Goal: Task Accomplishment & Management: Manage account settings

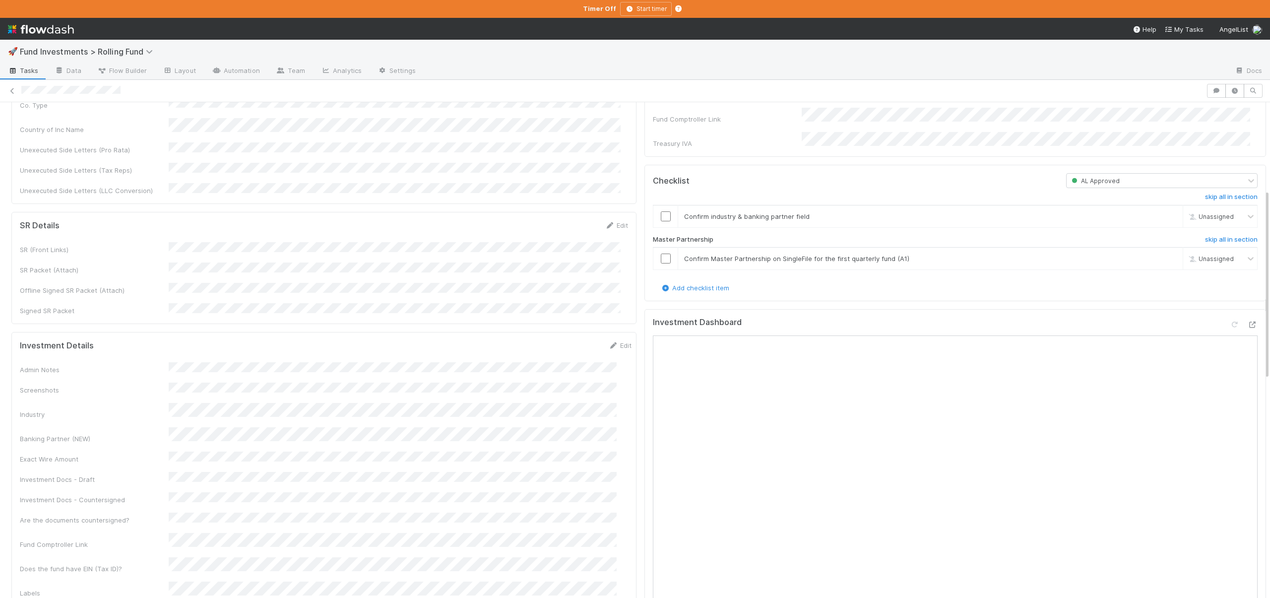
scroll to position [441, 0]
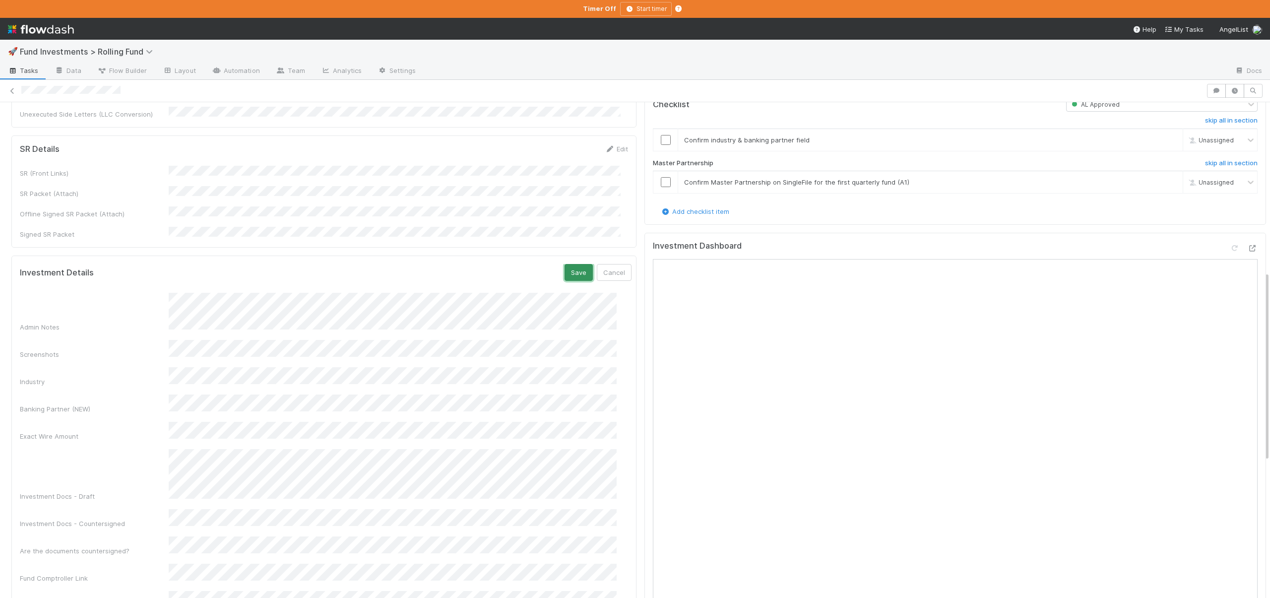
click at [567, 264] on button "Save" at bounding box center [579, 272] width 28 height 17
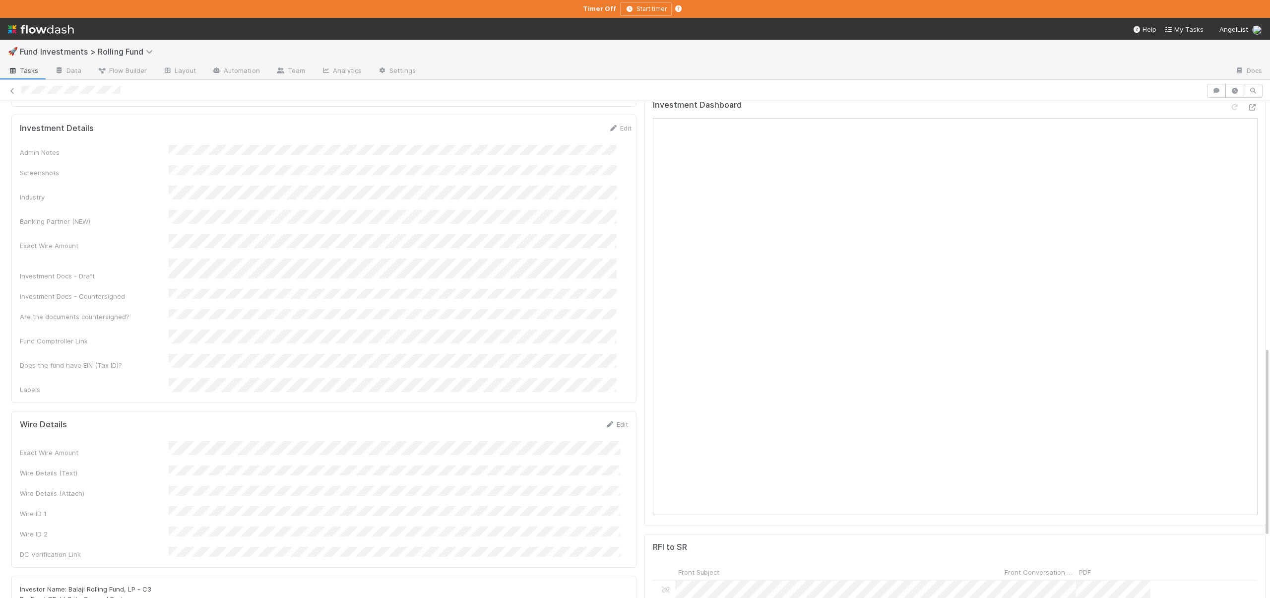
scroll to position [662, 0]
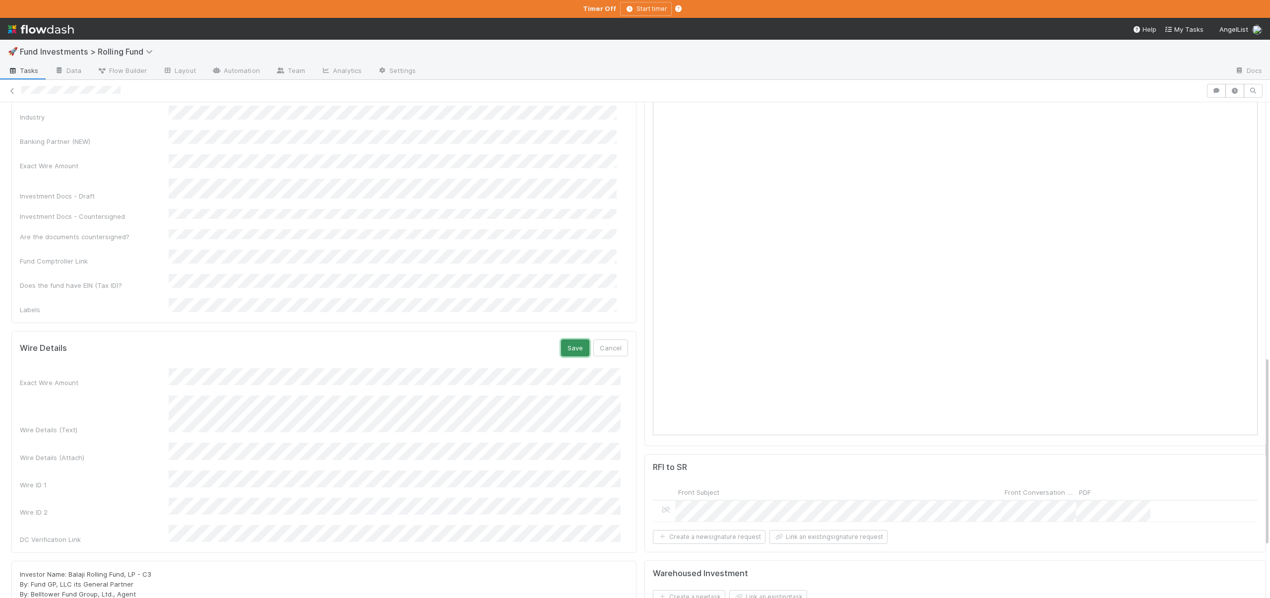
click at [565, 339] on button "Save" at bounding box center [575, 347] width 28 height 17
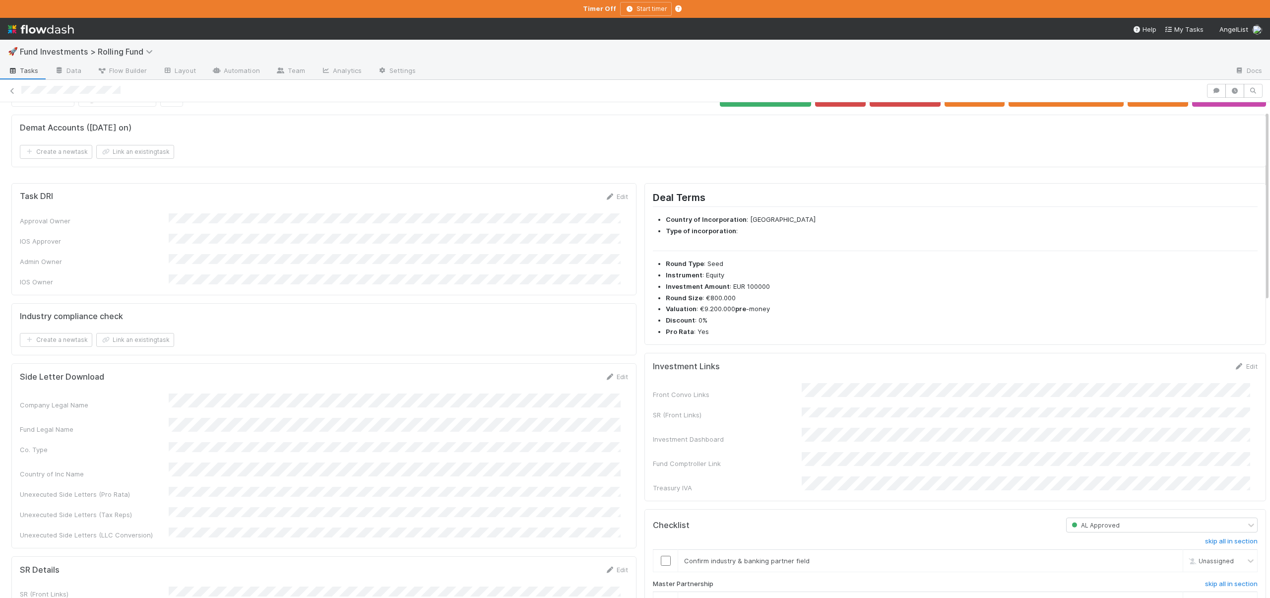
scroll to position [22, 0]
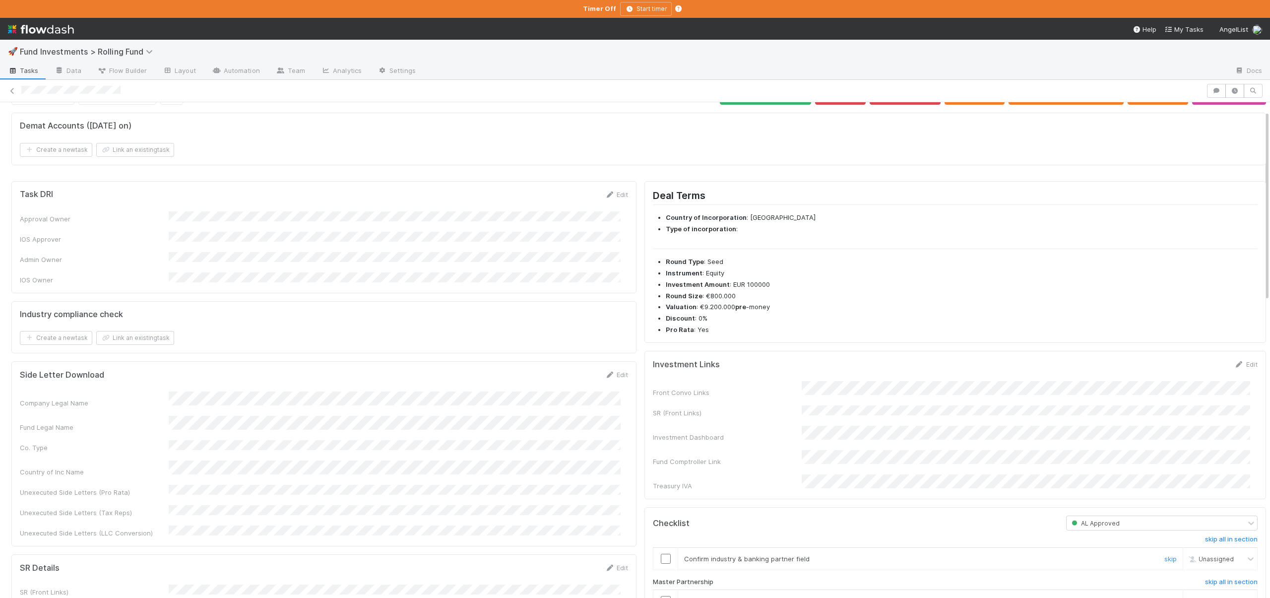
click at [653, 547] on td at bounding box center [665, 558] width 25 height 22
click at [661, 554] on input "checkbox" at bounding box center [666, 559] width 10 height 10
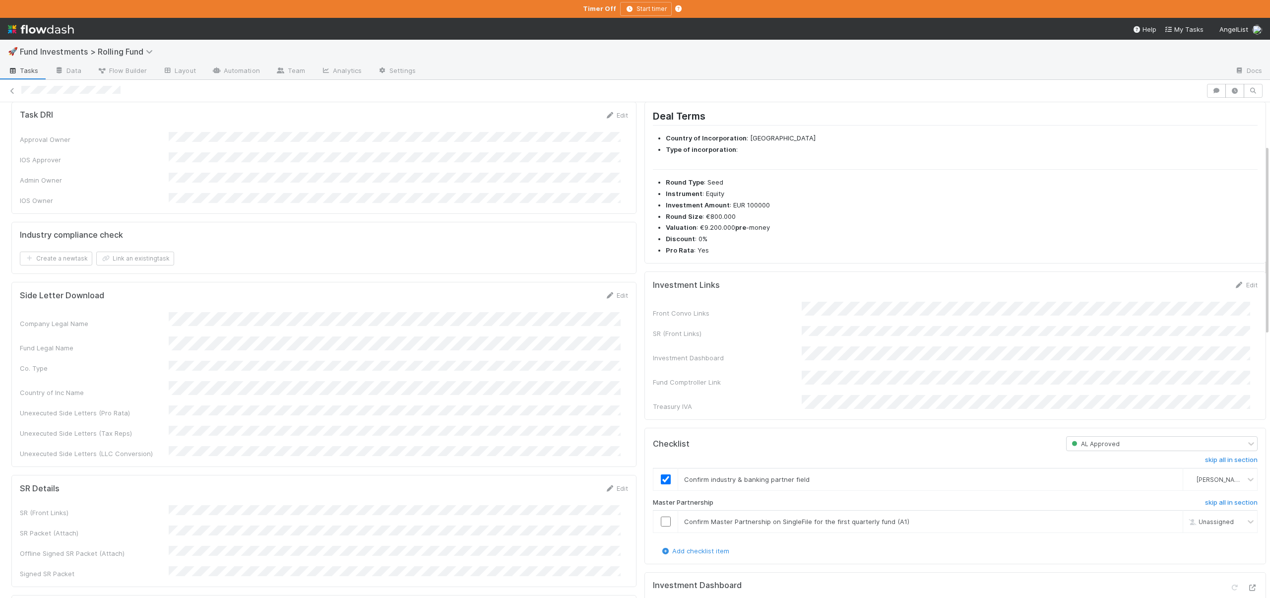
scroll to position [112, 0]
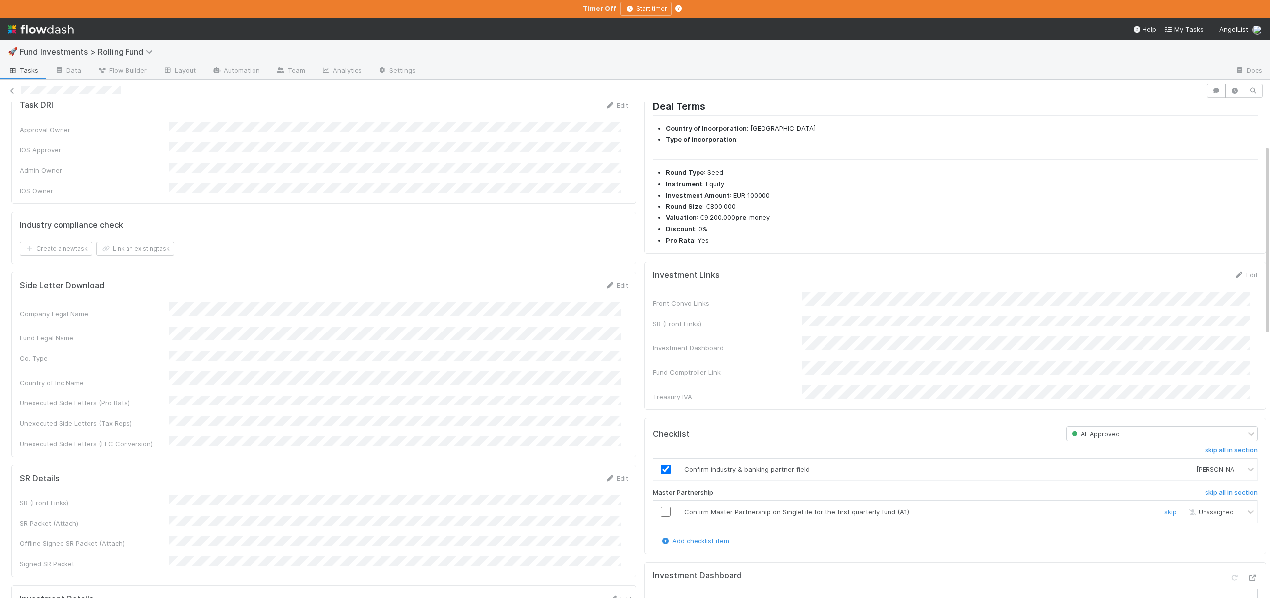
click at [661, 506] on input "checkbox" at bounding box center [666, 511] width 10 height 10
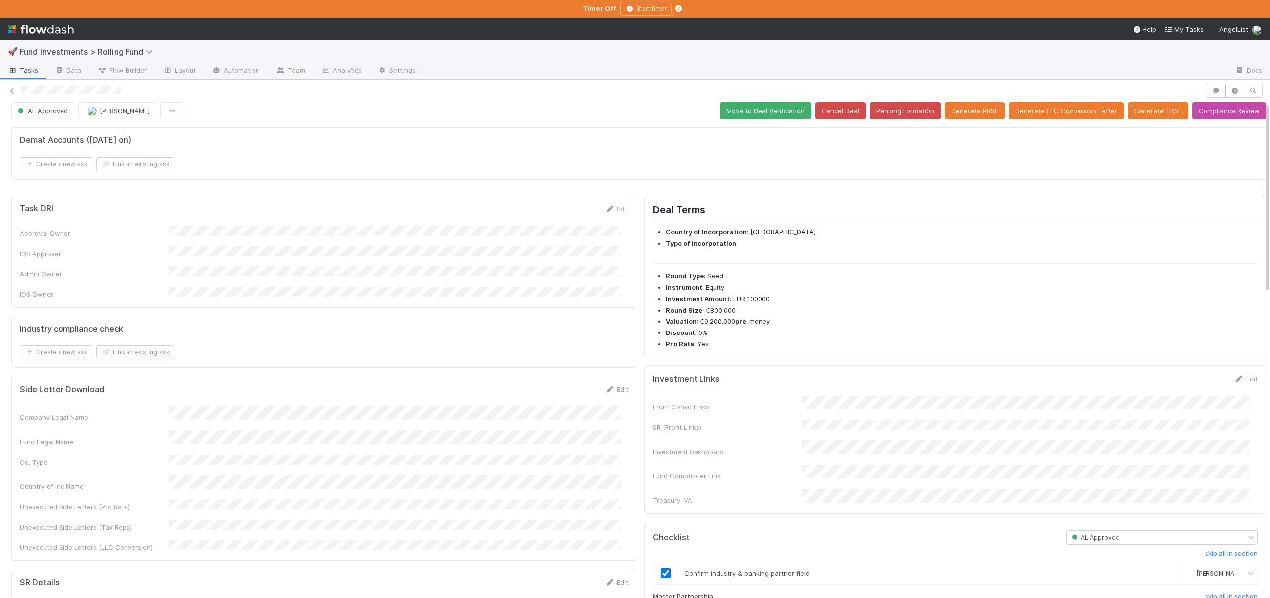
scroll to position [0, 0]
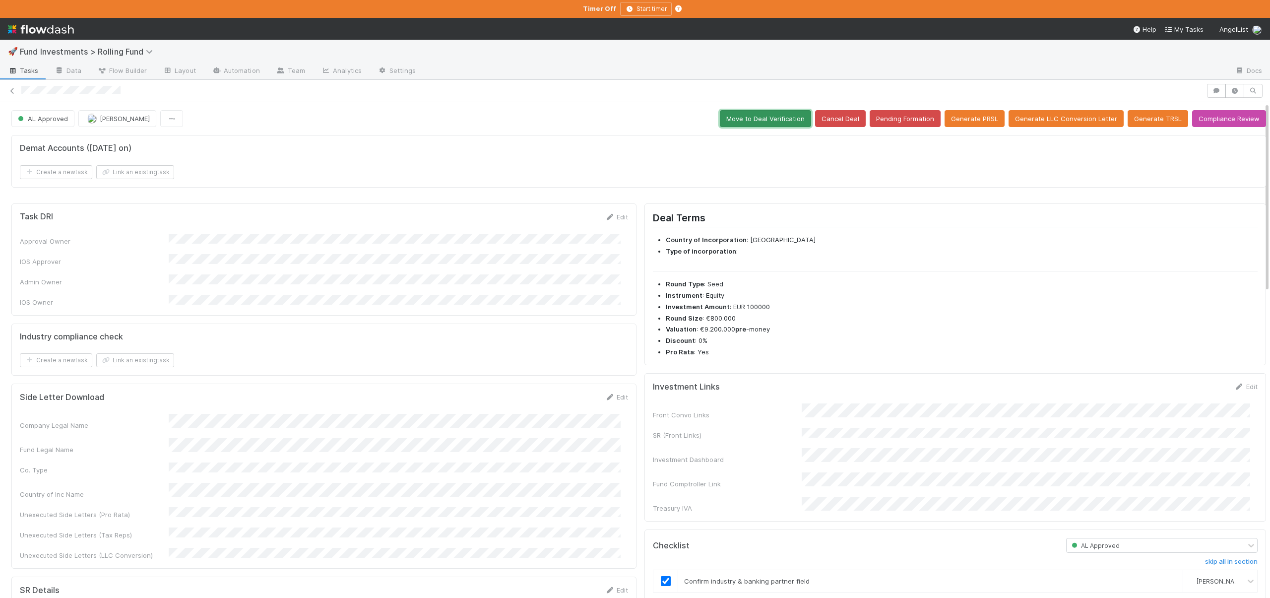
click at [750, 120] on button "Move to Deal Verification" at bounding box center [765, 118] width 91 height 17
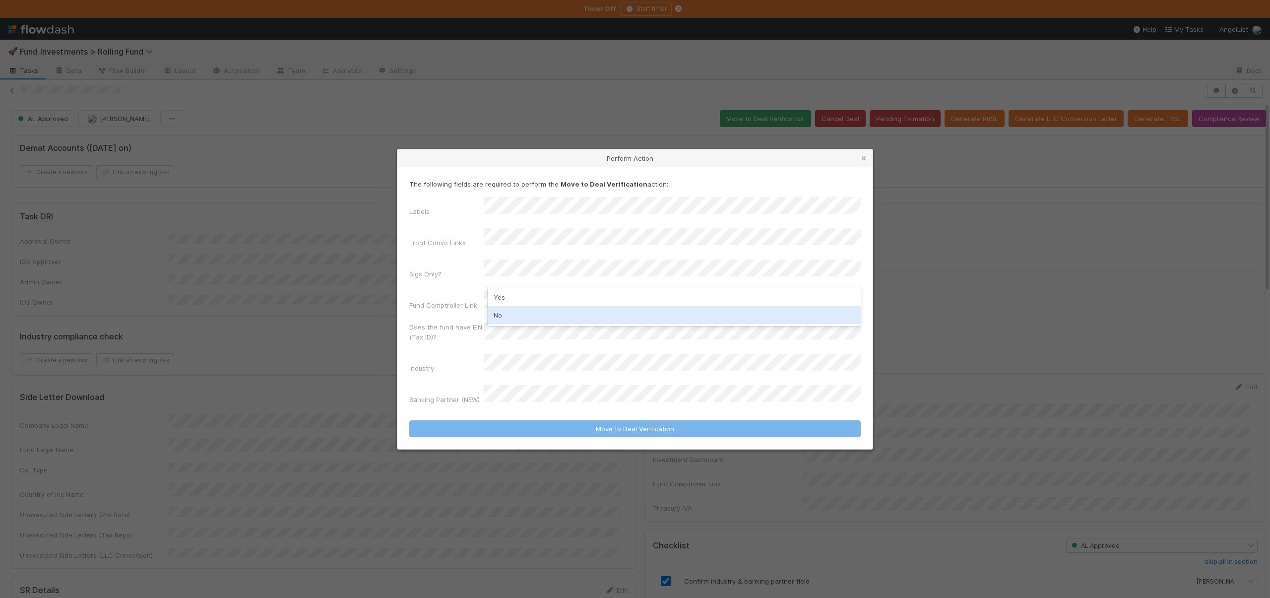
click at [499, 319] on div "No" at bounding box center [674, 315] width 373 height 18
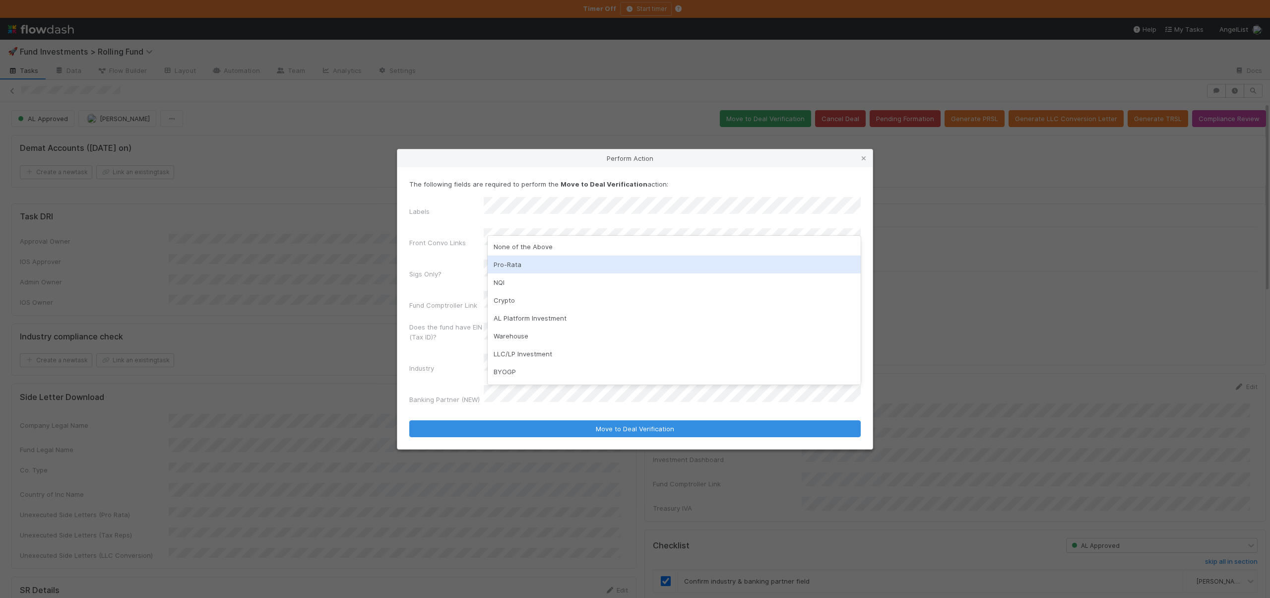
click at [513, 265] on div "Pro-Rata" at bounding box center [674, 264] width 373 height 18
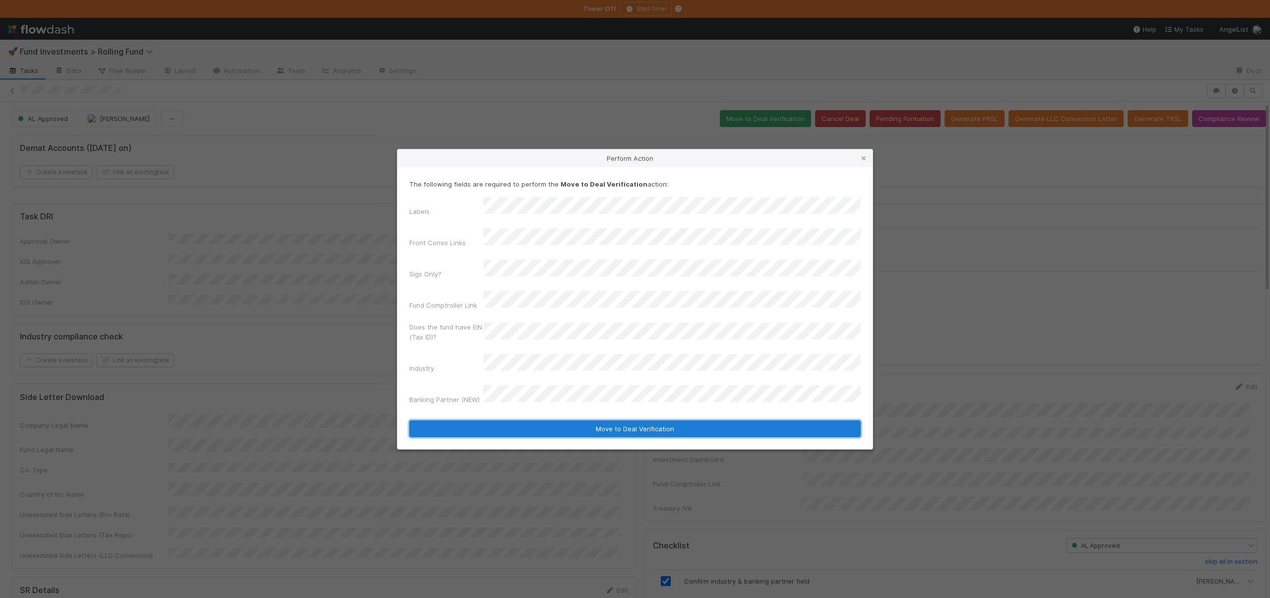
click at [542, 420] on button "Move to Deal Verification" at bounding box center [634, 428] width 451 height 17
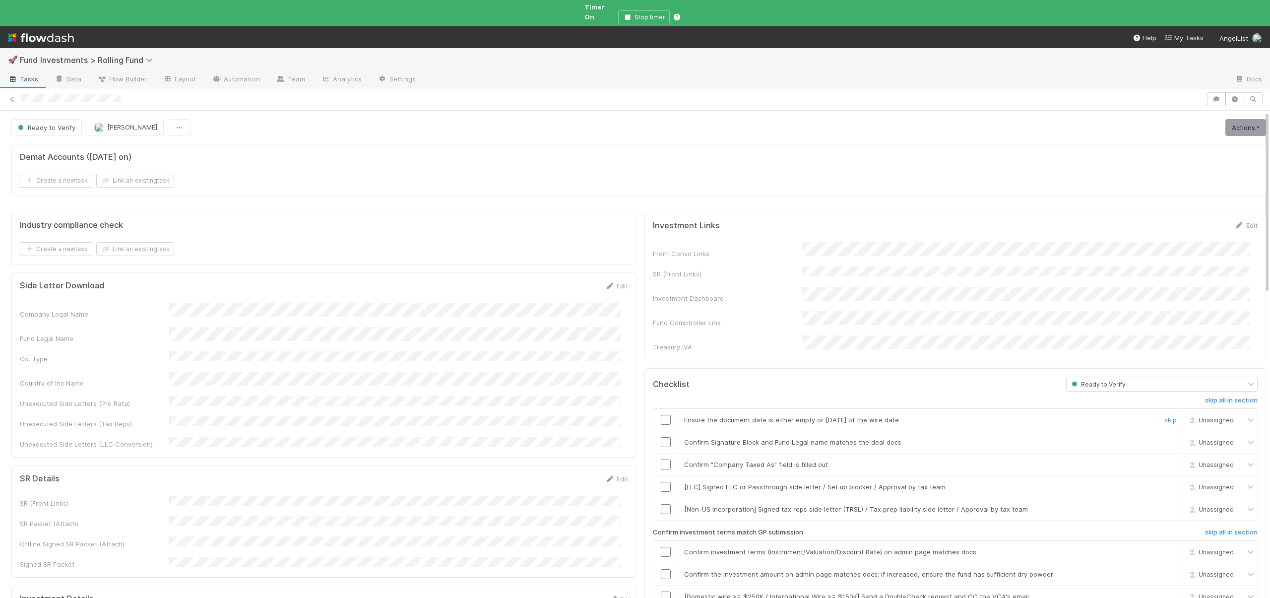
click at [661, 415] on input "checkbox" at bounding box center [666, 420] width 10 height 10
click at [661, 437] on input "checkbox" at bounding box center [666, 442] width 10 height 10
click at [657, 453] on td at bounding box center [665, 464] width 25 height 22
click at [661, 459] on input "checkbox" at bounding box center [666, 464] width 10 height 10
click at [1164, 483] on link "skip" at bounding box center [1170, 487] width 12 height 8
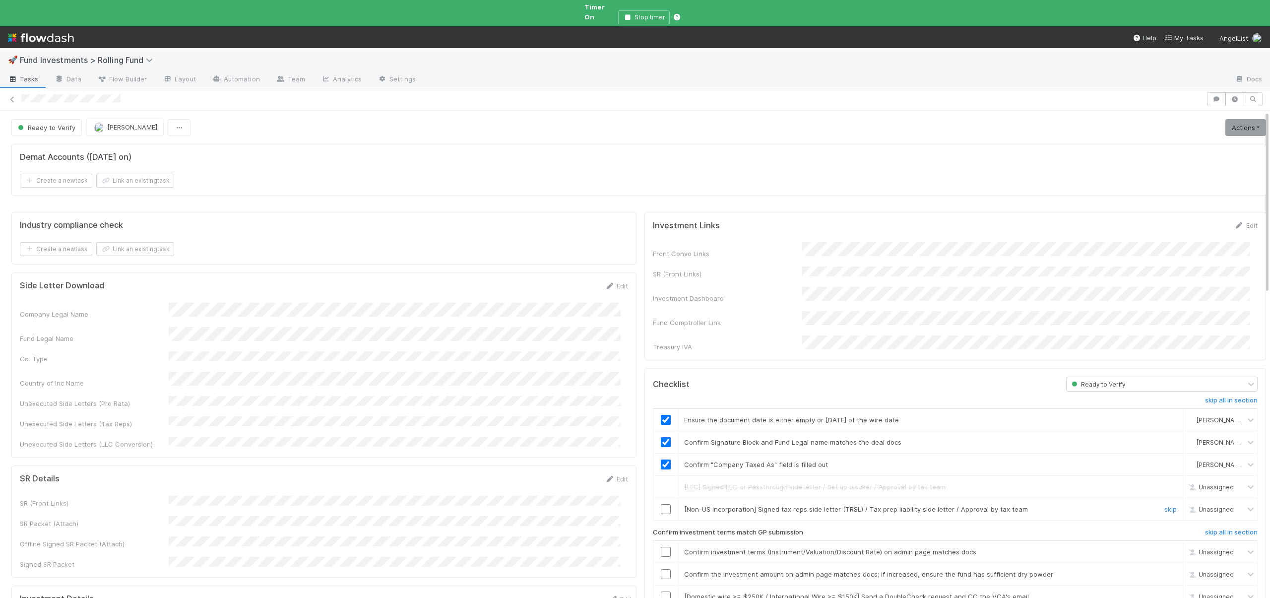
click at [661, 504] on input "checkbox" at bounding box center [666, 509] width 10 height 10
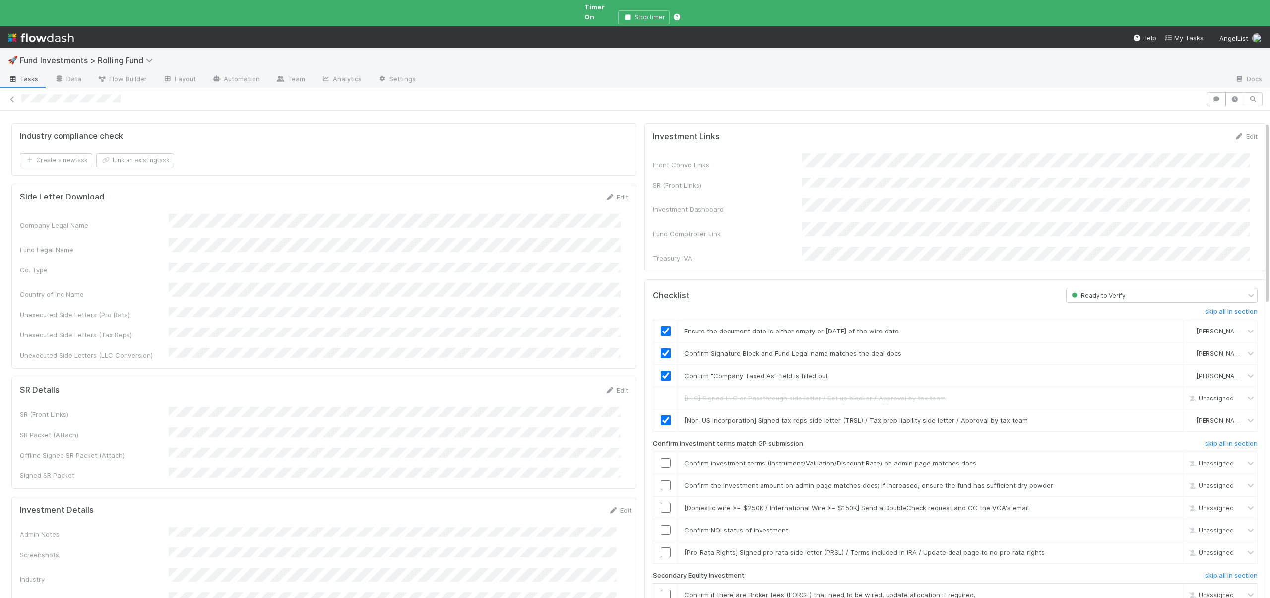
scroll to position [97, 0]
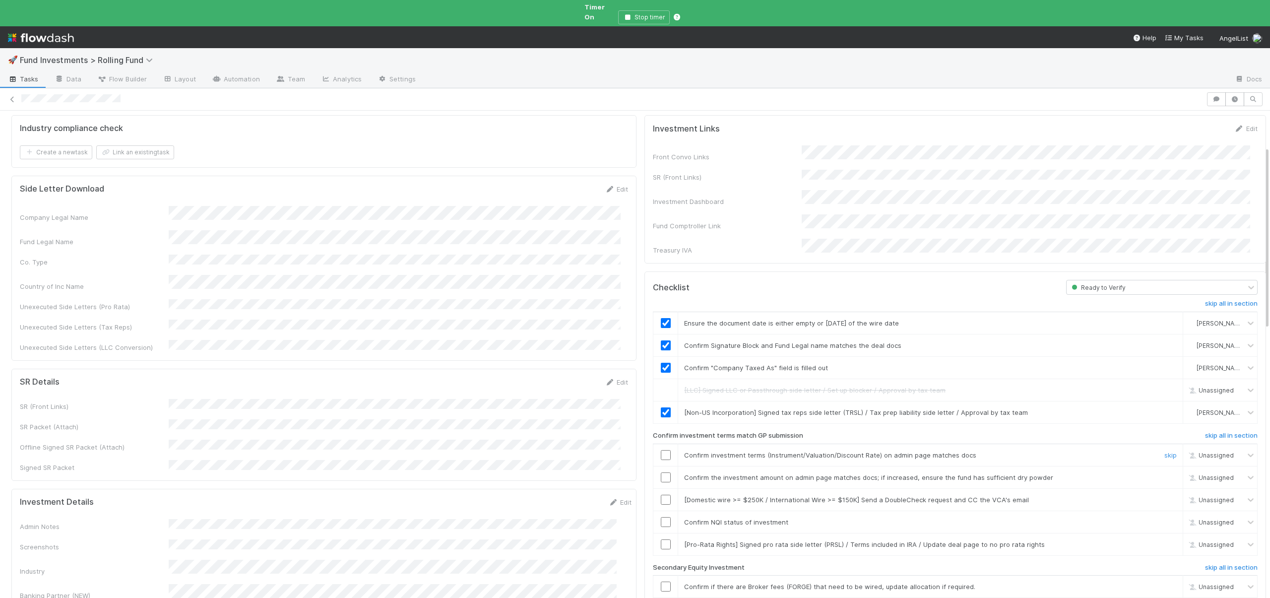
click at [661, 450] on input "checkbox" at bounding box center [666, 455] width 10 height 10
click at [1164, 496] on link "skip" at bounding box center [1170, 500] width 12 height 8
click at [661, 517] on input "checkbox" at bounding box center [666, 522] width 10 height 10
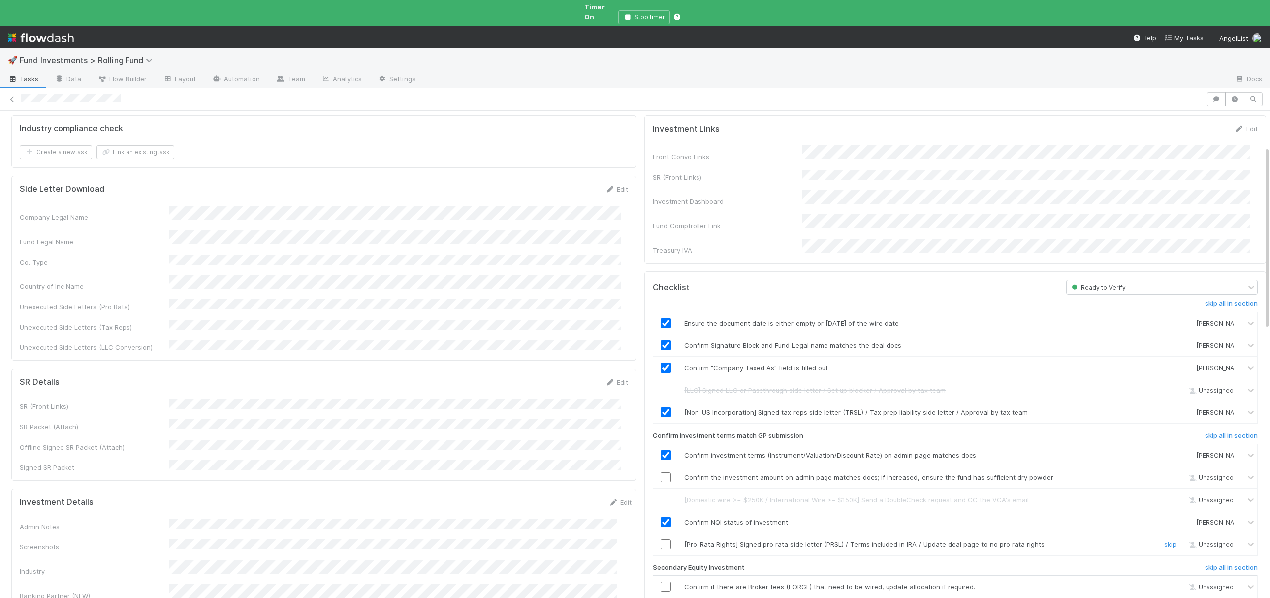
click at [661, 539] on input "checkbox" at bounding box center [666, 544] width 10 height 10
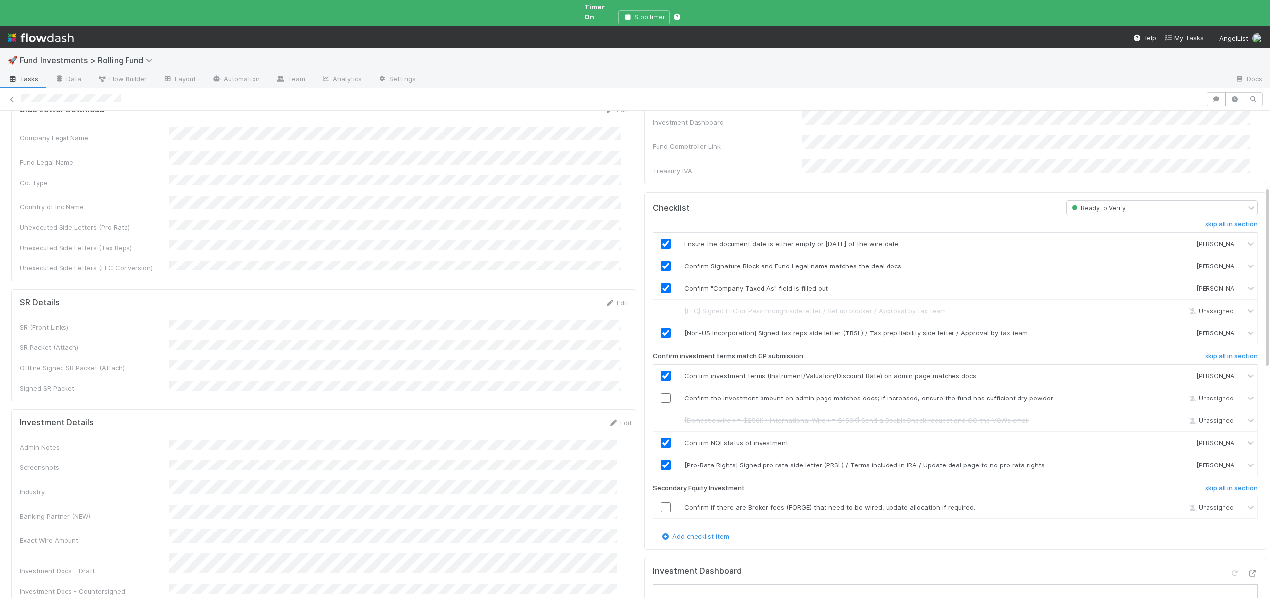
scroll to position [0, 0]
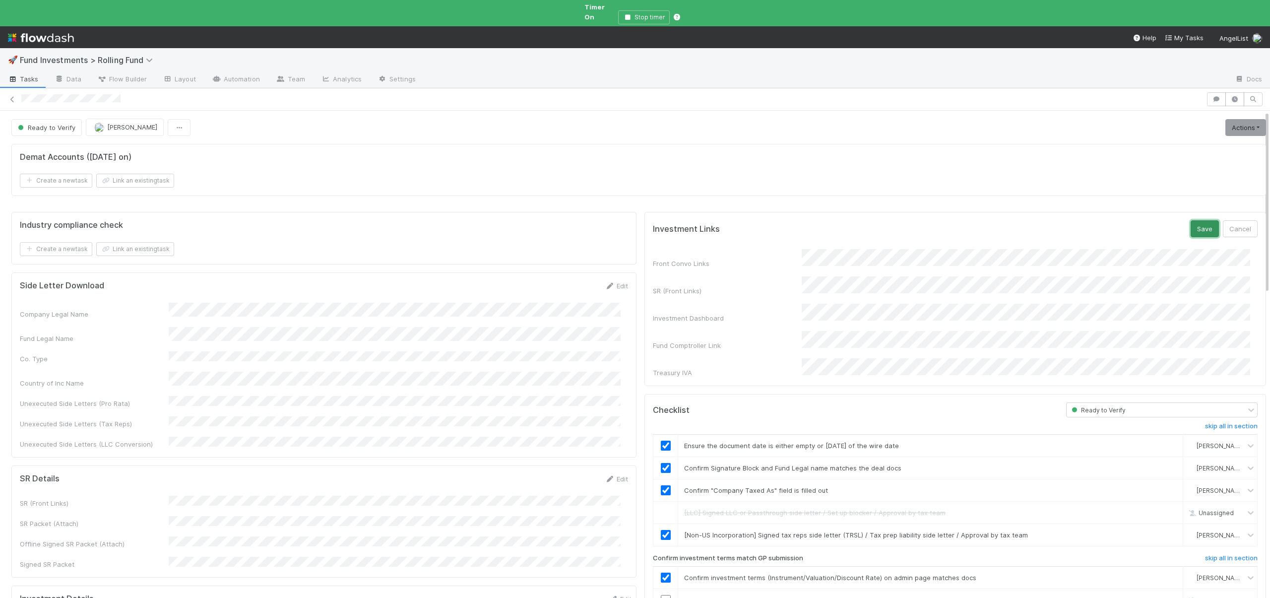
click at [1193, 221] on button "Save" at bounding box center [1205, 228] width 28 height 17
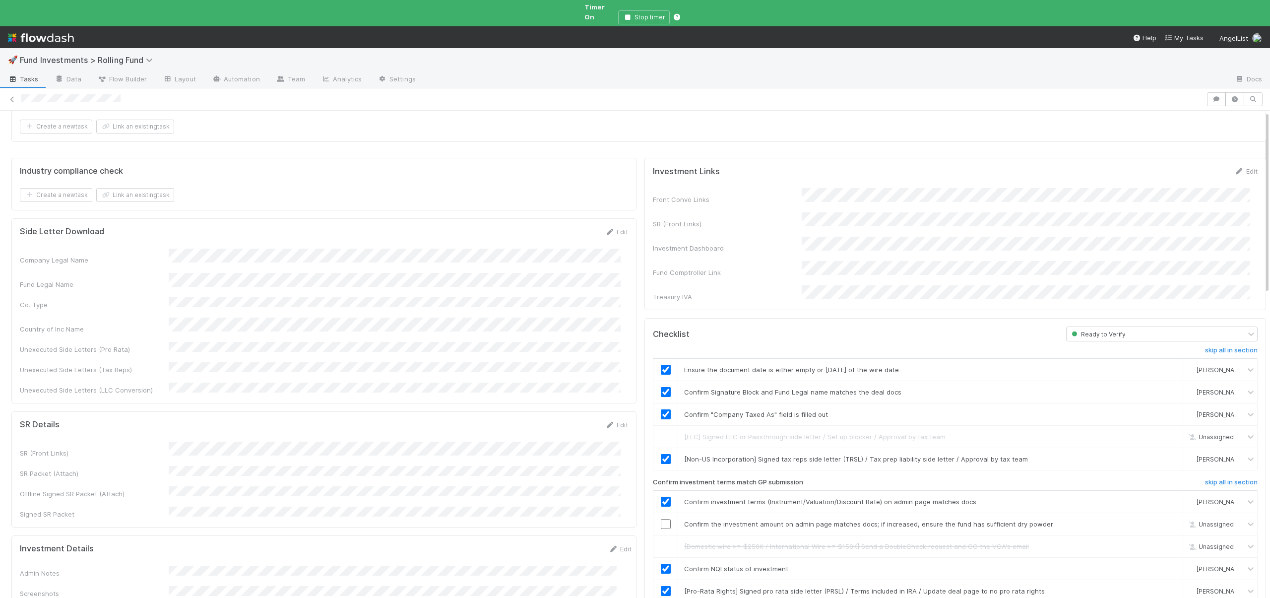
scroll to position [78, 0]
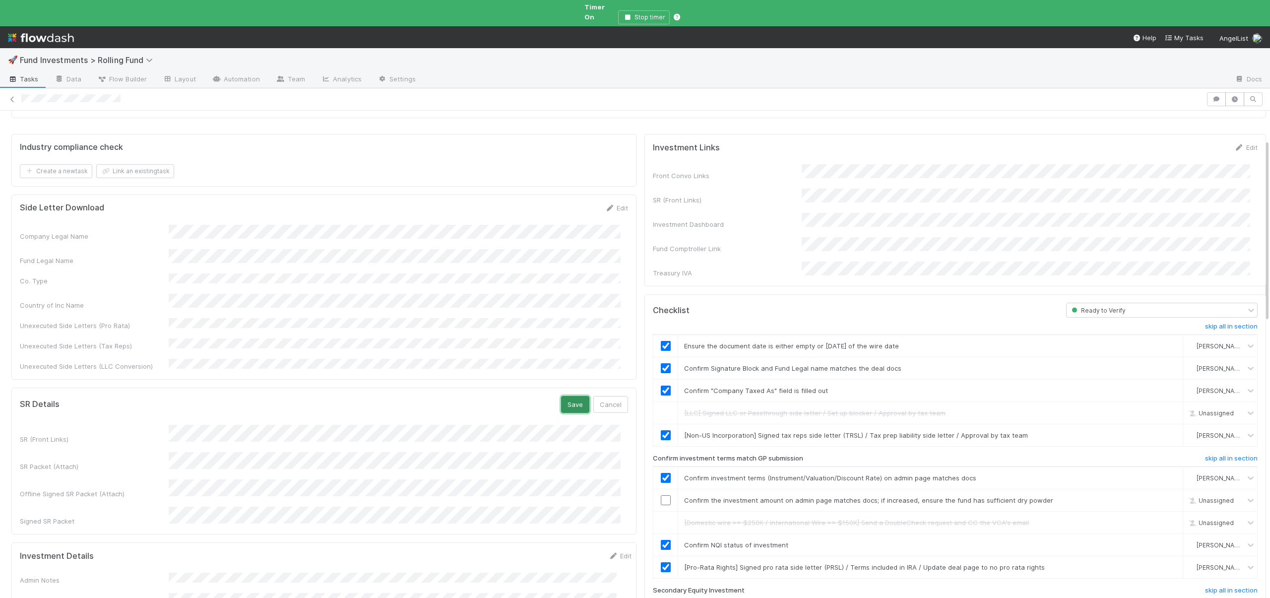
click at [568, 396] on button "Save" at bounding box center [575, 404] width 28 height 17
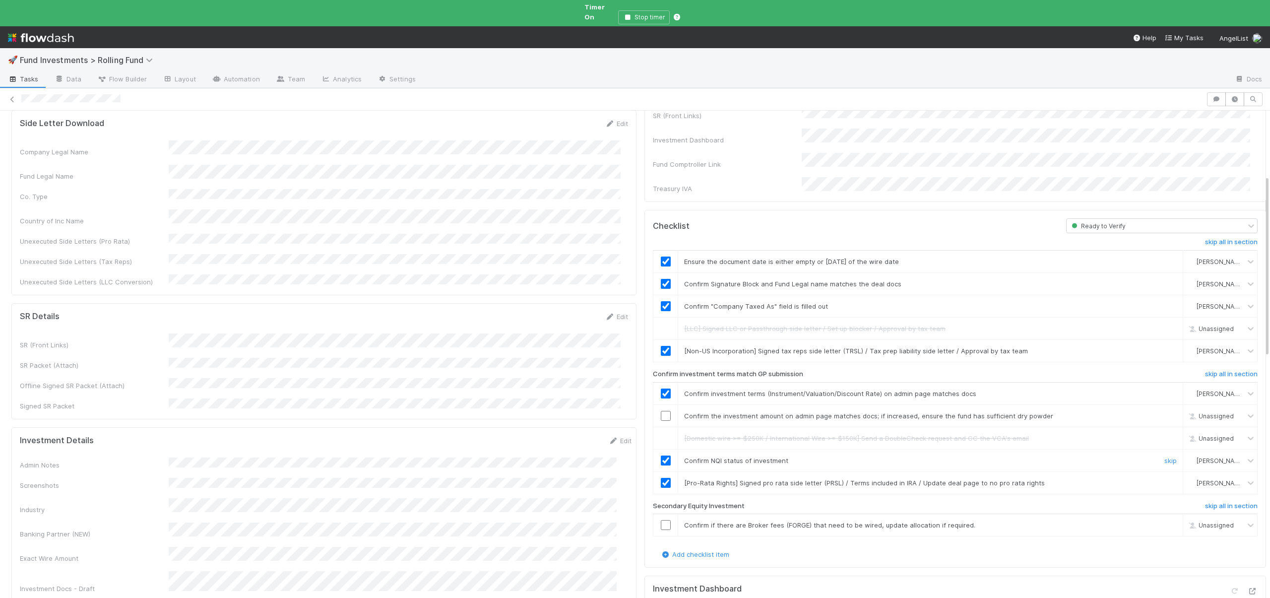
scroll to position [174, 0]
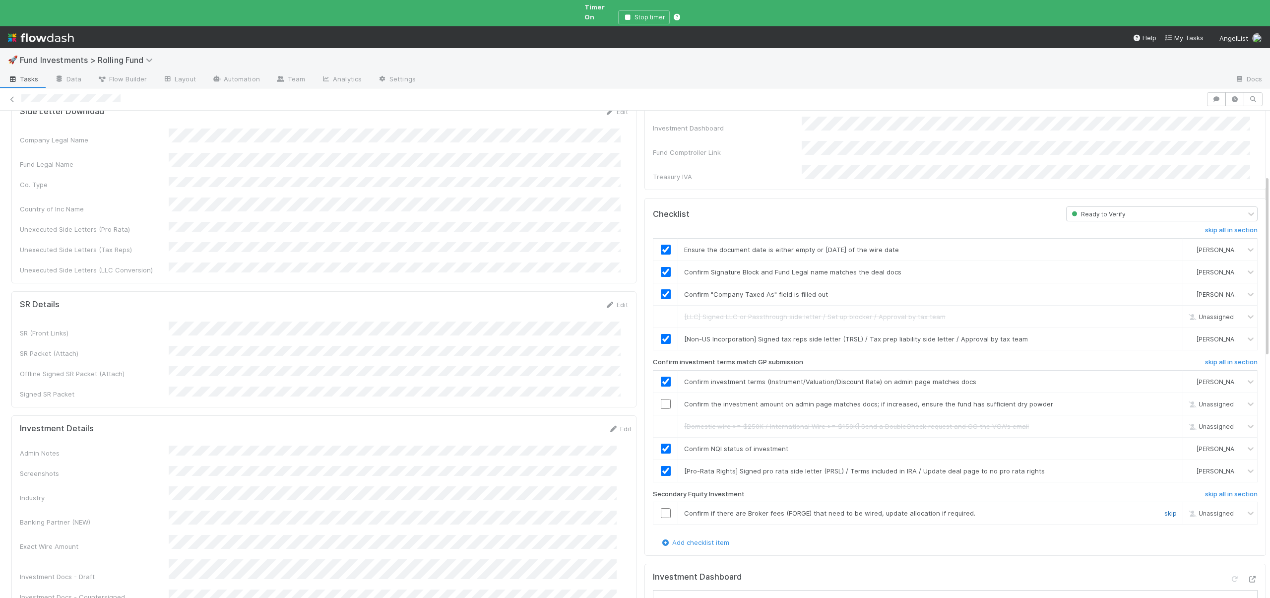
click at [1164, 509] on link "skip" at bounding box center [1170, 513] width 12 height 8
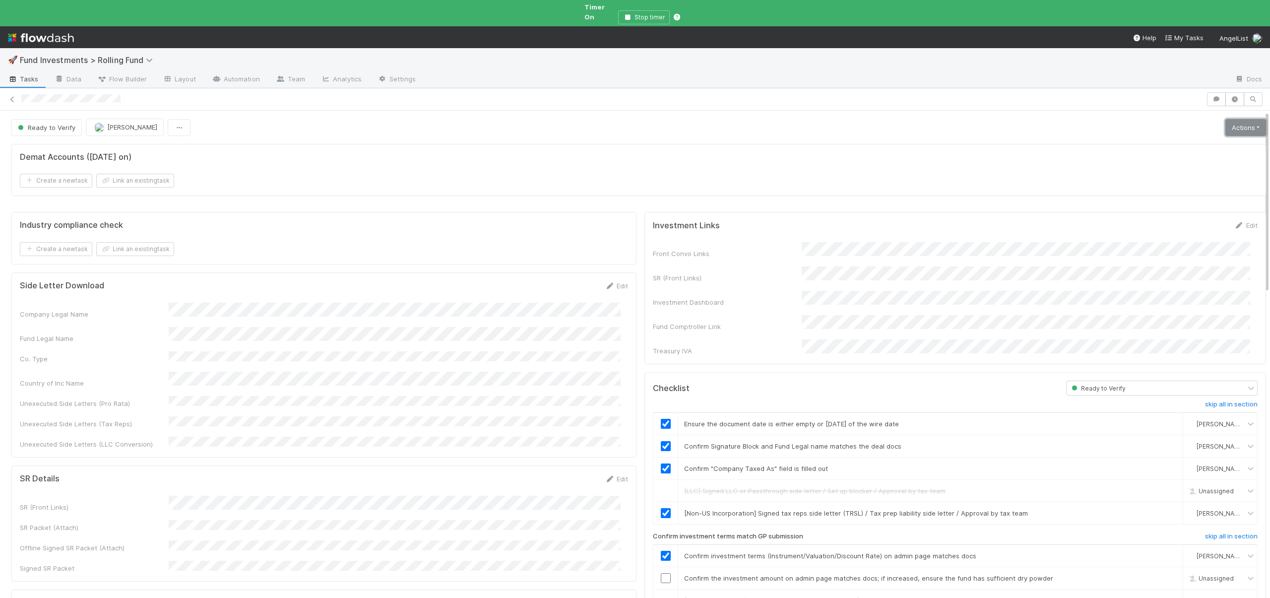
click at [1233, 119] on link "Actions" at bounding box center [1245, 127] width 41 height 17
click at [1166, 155] on button "Action Pending" at bounding box center [1200, 162] width 134 height 14
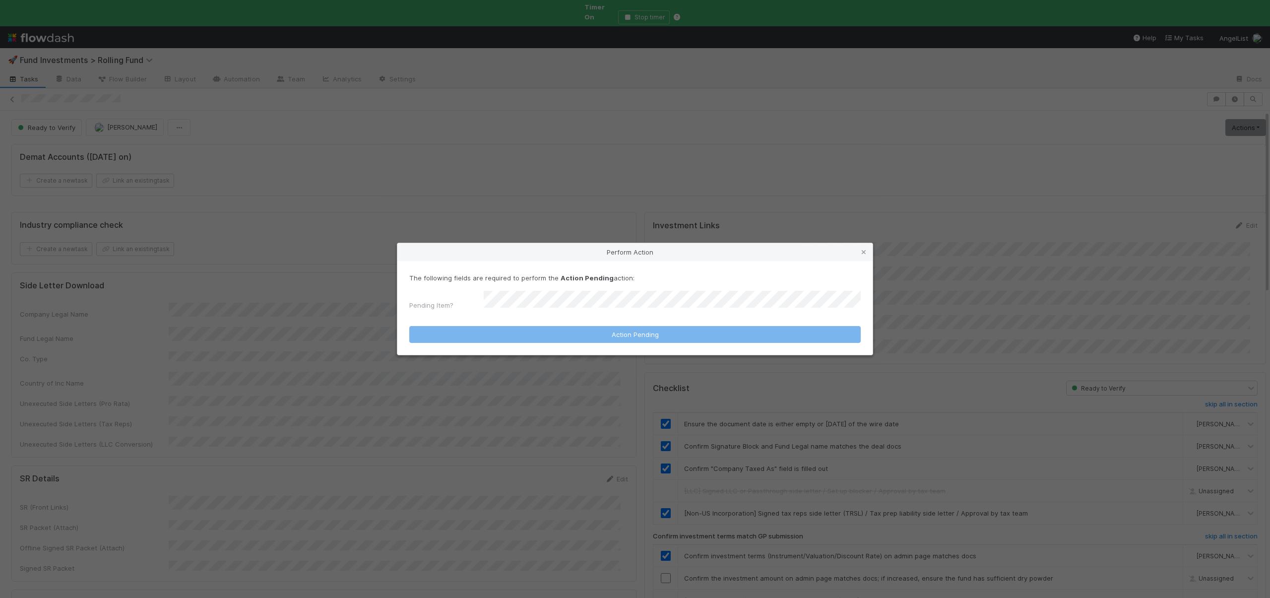
click at [537, 289] on div "The following fields are required to perform the Action Pending action: Pending…" at bounding box center [634, 293] width 451 height 41
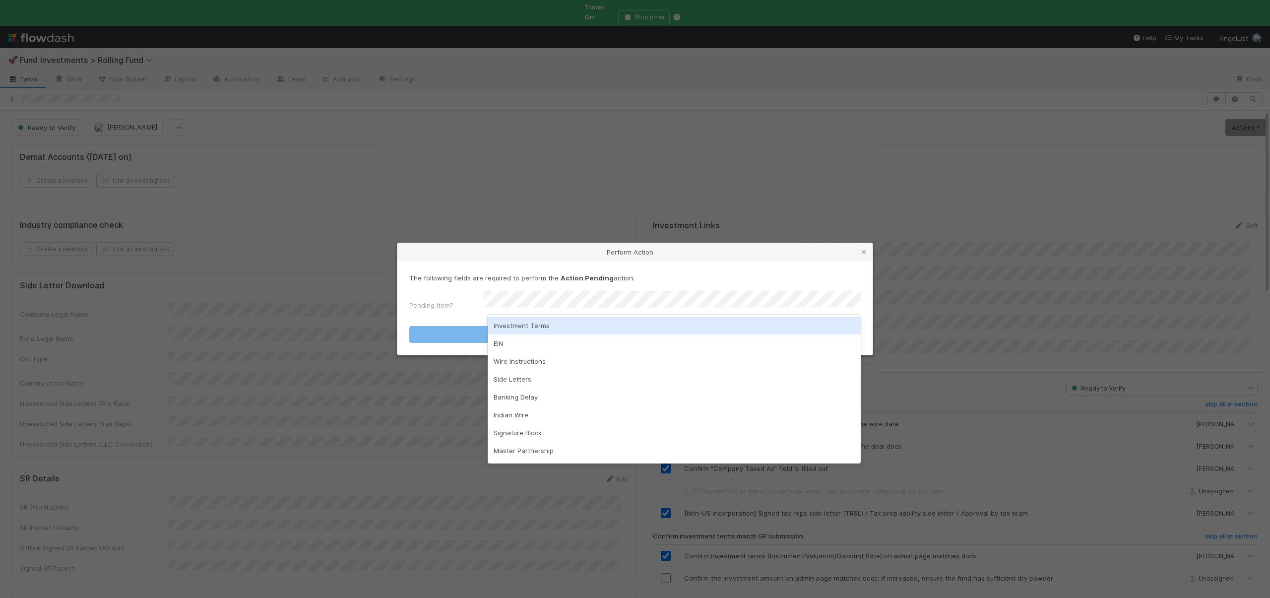
click at [519, 327] on div "Investment Terms" at bounding box center [674, 325] width 373 height 18
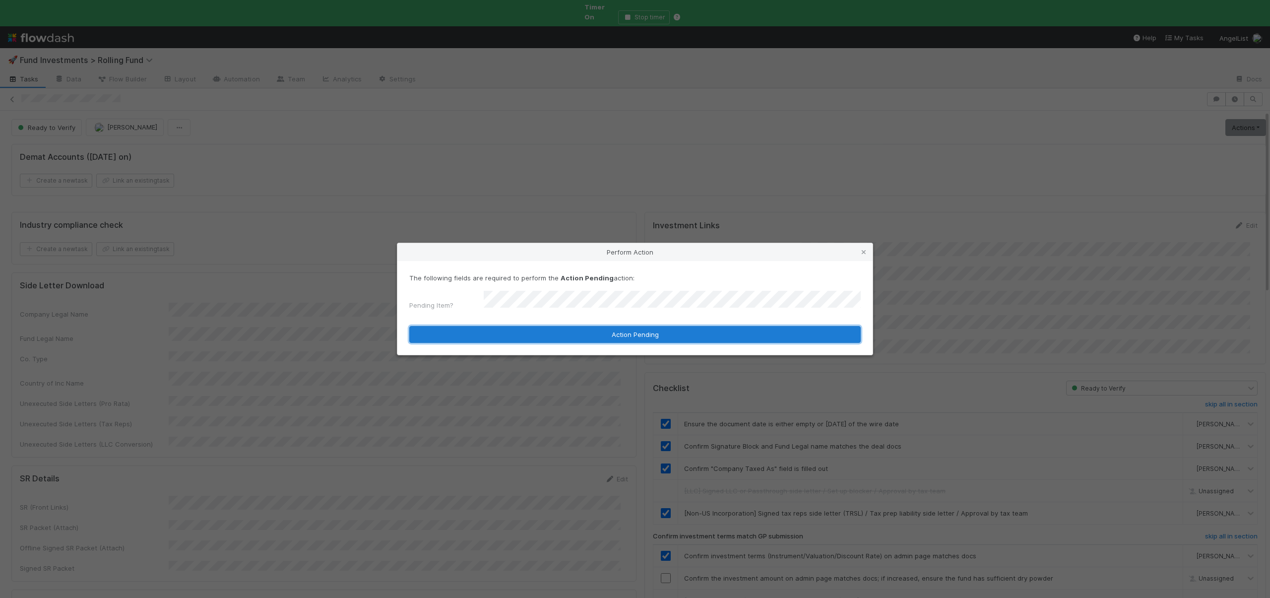
click at [499, 332] on button "Action Pending" at bounding box center [634, 334] width 451 height 17
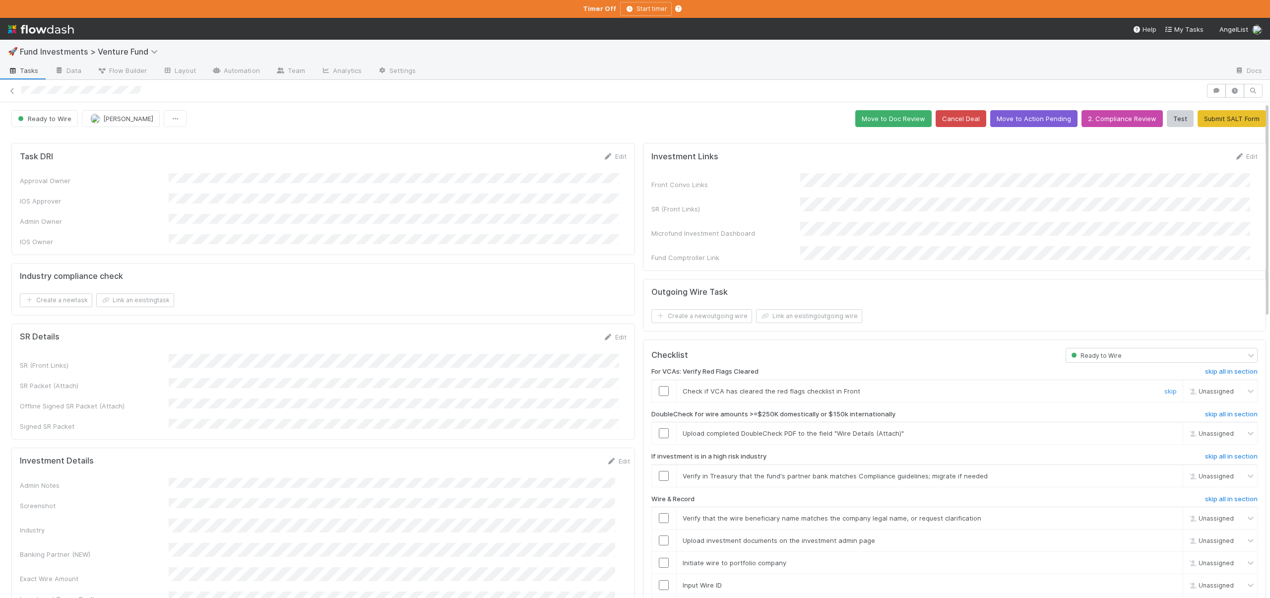
click at [659, 386] on input "checkbox" at bounding box center [664, 391] width 10 height 10
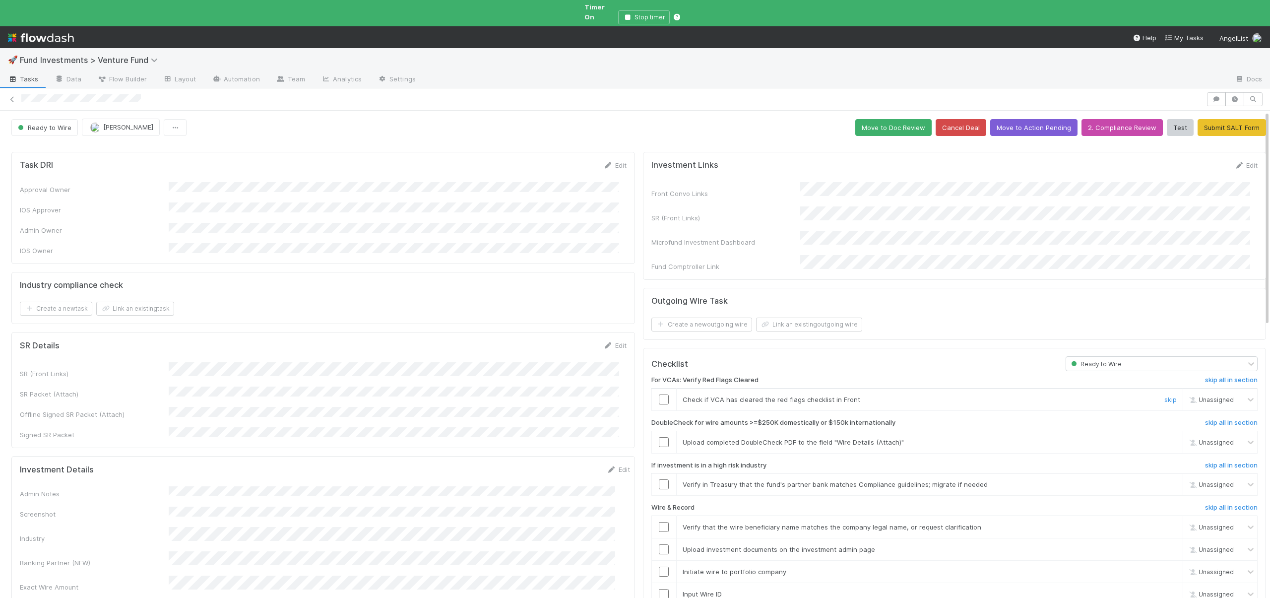
click at [659, 394] on input "checkbox" at bounding box center [664, 399] width 10 height 10
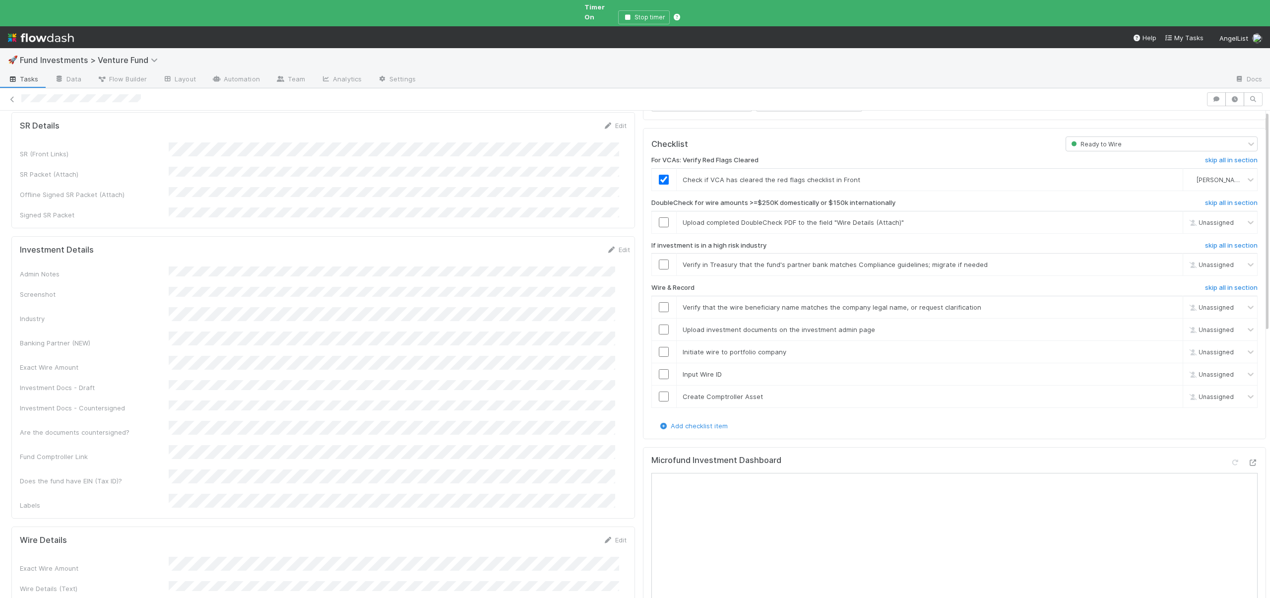
scroll to position [362, 0]
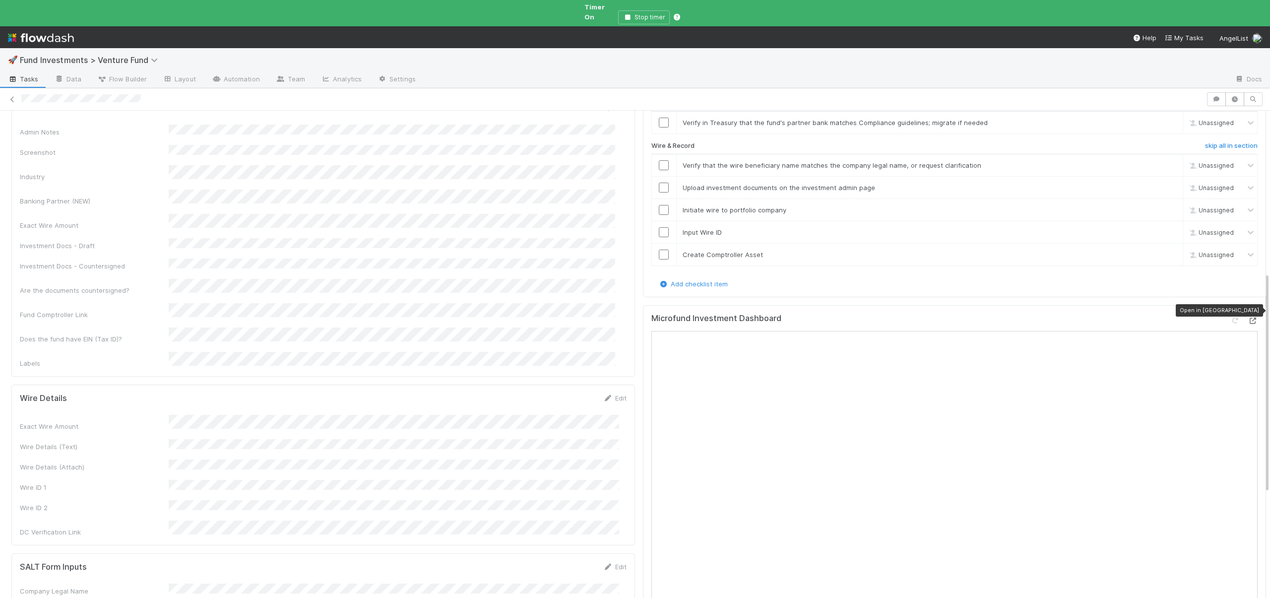
click at [1248, 317] on icon at bounding box center [1253, 320] width 10 height 6
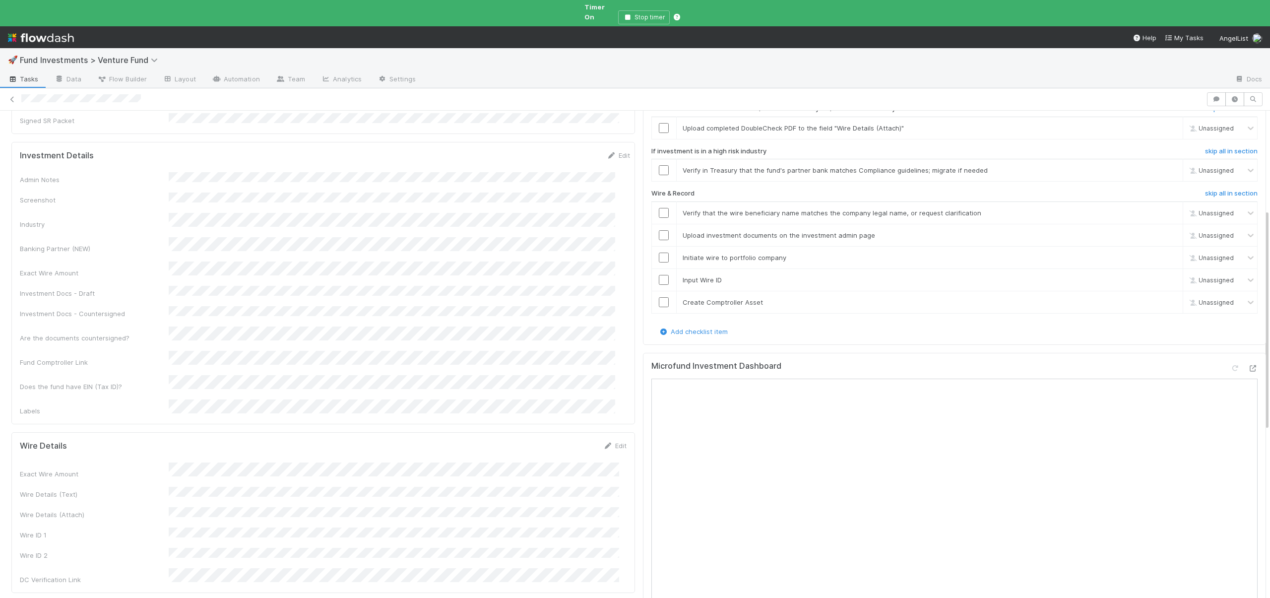
scroll to position [160, 0]
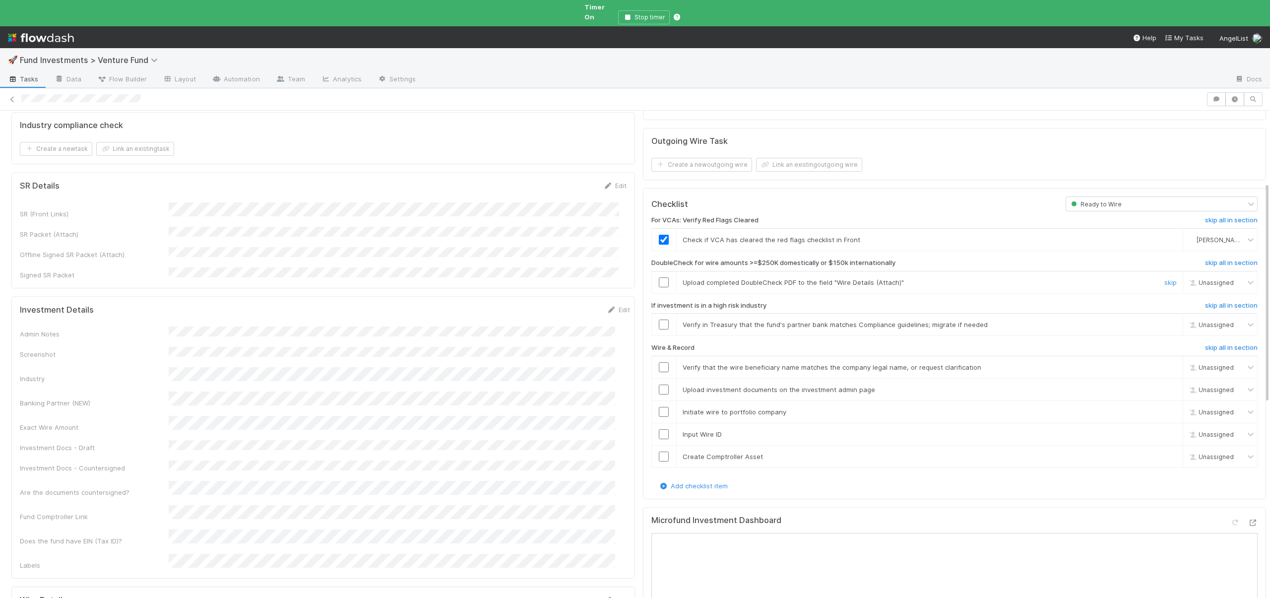
click at [1164, 278] on link "skip" at bounding box center [1170, 282] width 12 height 8
click at [1154, 319] on div "skip" at bounding box center [1169, 324] width 30 height 10
click at [1164, 320] on link "skip" at bounding box center [1170, 324] width 12 height 8
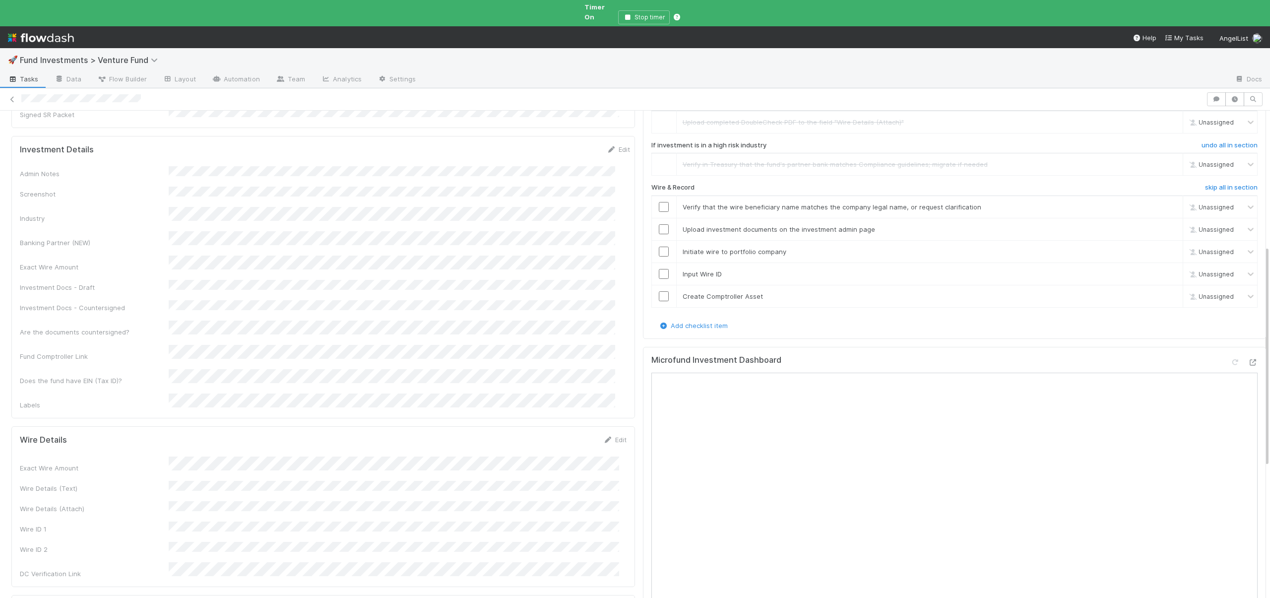
scroll to position [539, 0]
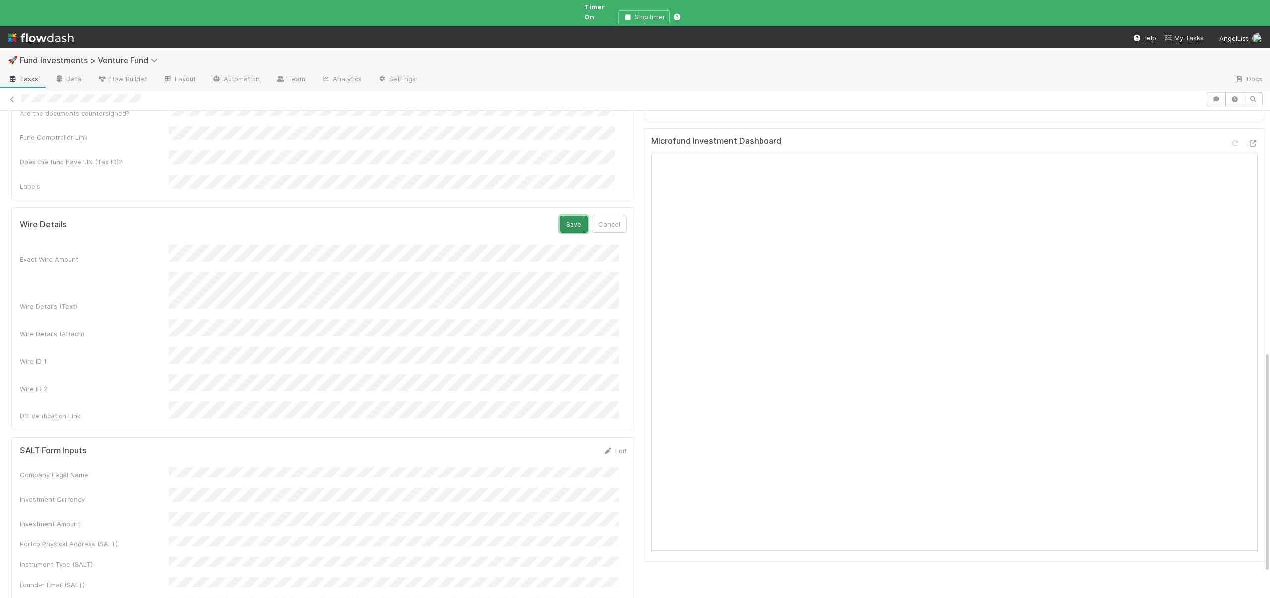
click at [566, 216] on button "Save" at bounding box center [574, 224] width 28 height 17
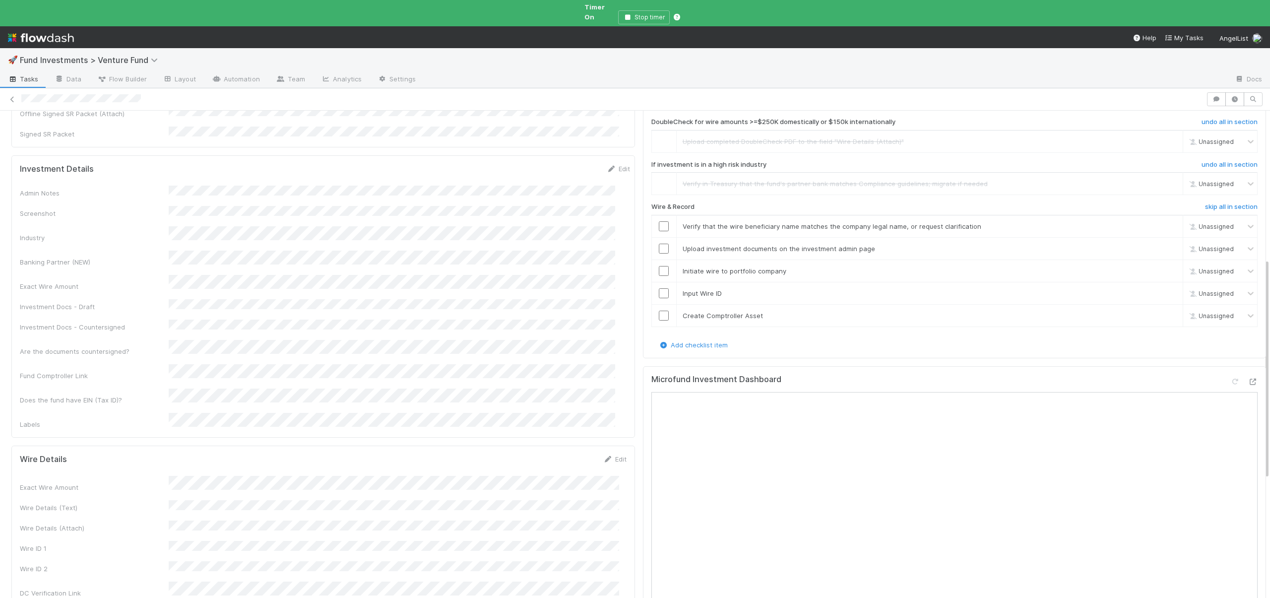
scroll to position [239, 0]
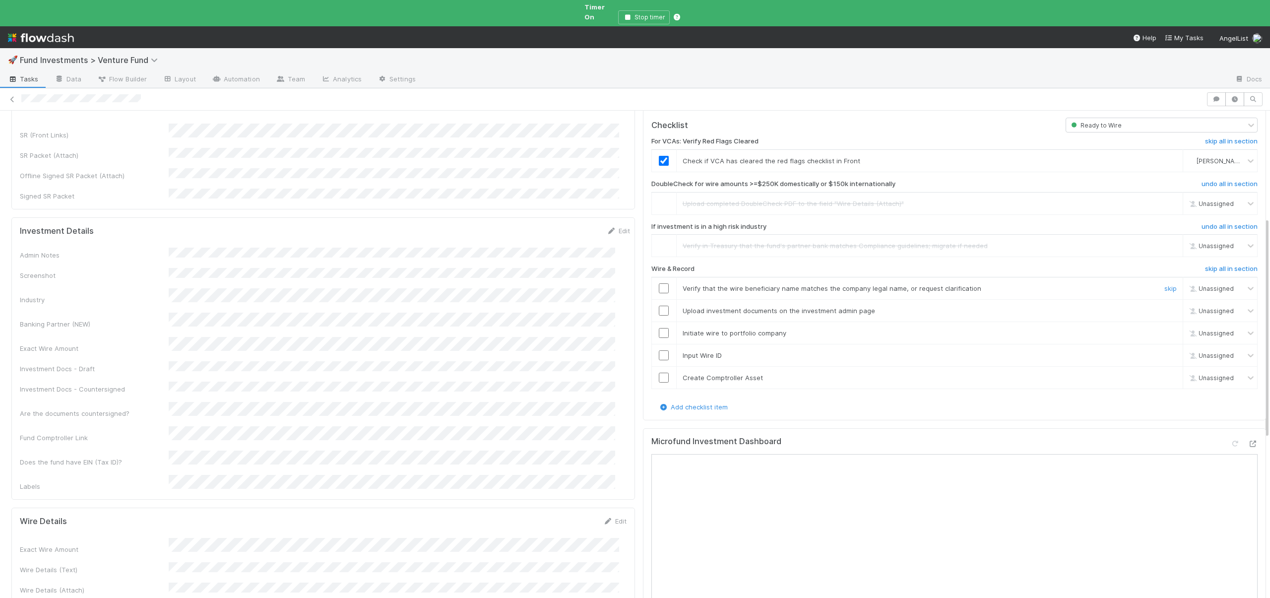
click at [659, 283] on input "checkbox" at bounding box center [664, 288] width 10 height 10
click at [659, 306] on input "checkbox" at bounding box center [664, 311] width 10 height 10
click at [659, 328] on input "checkbox" at bounding box center [664, 333] width 10 height 10
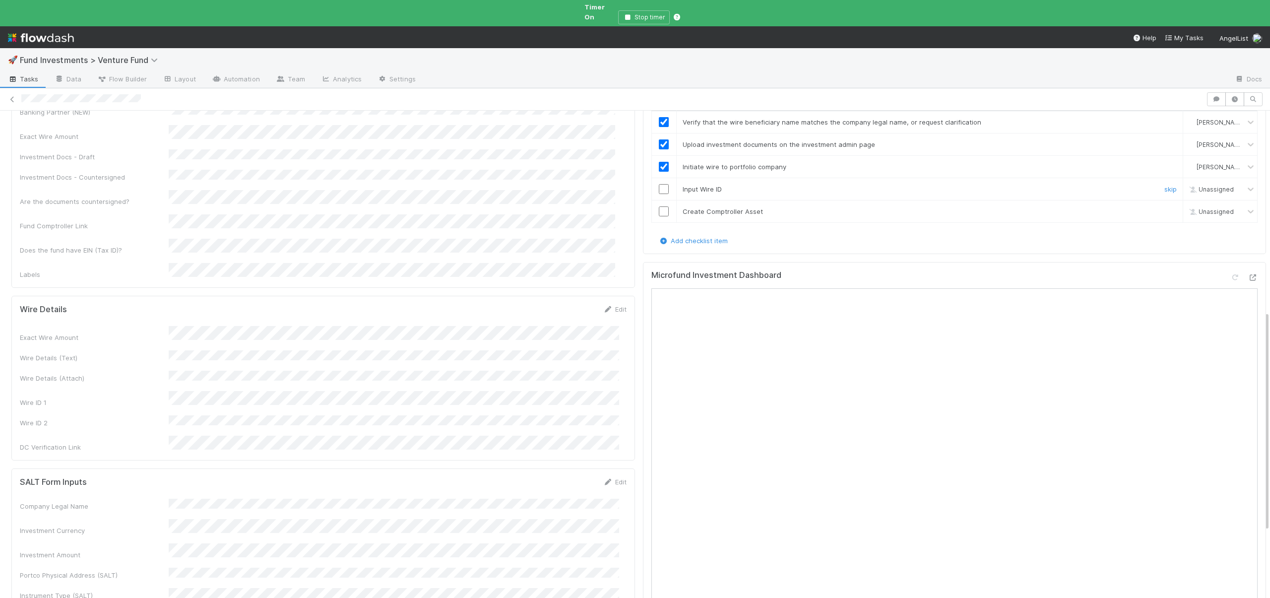
click at [661, 184] on div at bounding box center [664, 189] width 24 height 10
click at [659, 184] on input "checkbox" at bounding box center [664, 189] width 10 height 10
click at [659, 206] on input "checkbox" at bounding box center [664, 211] width 10 height 10
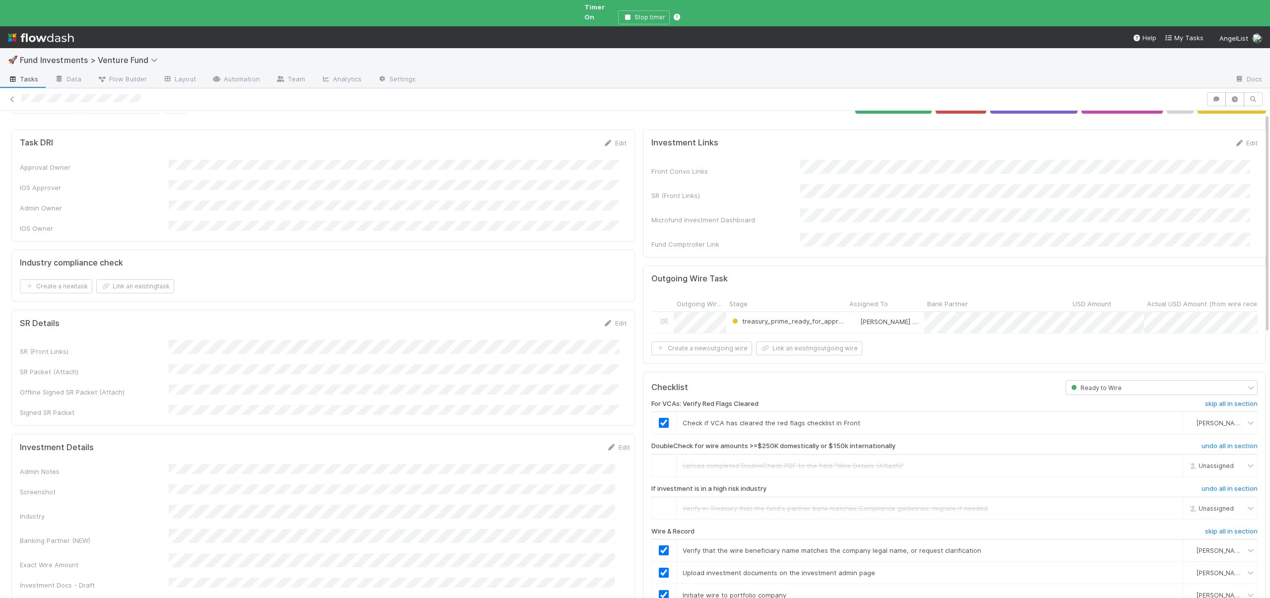
scroll to position [0, 0]
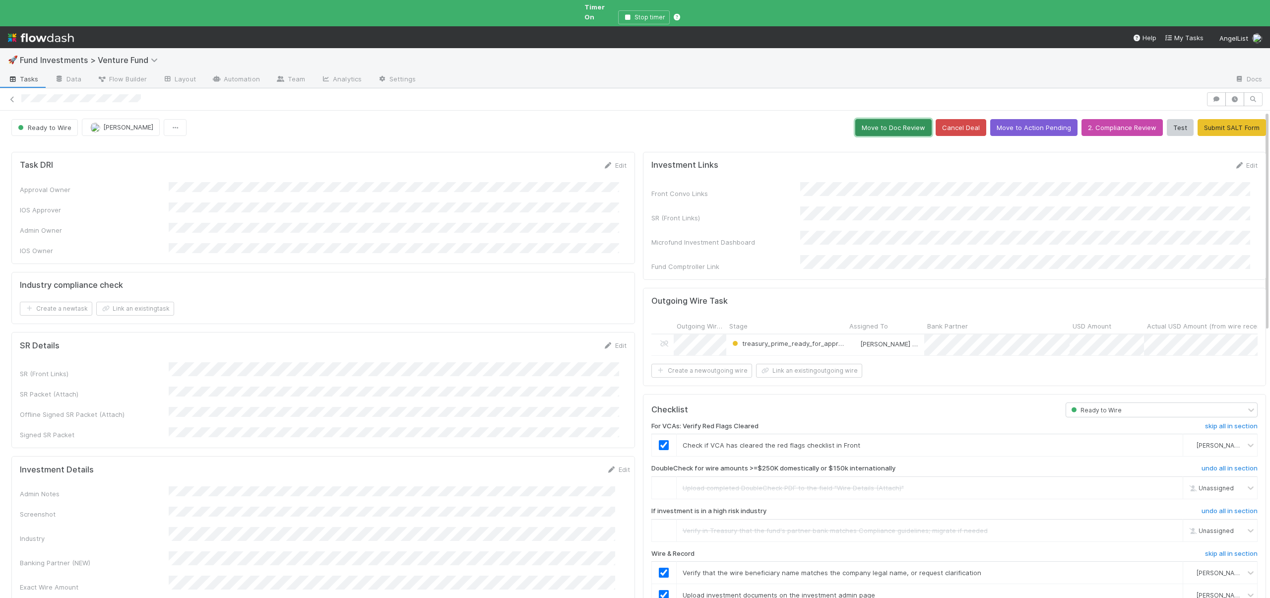
click at [872, 124] on button "Move to Doc Review" at bounding box center [893, 127] width 76 height 17
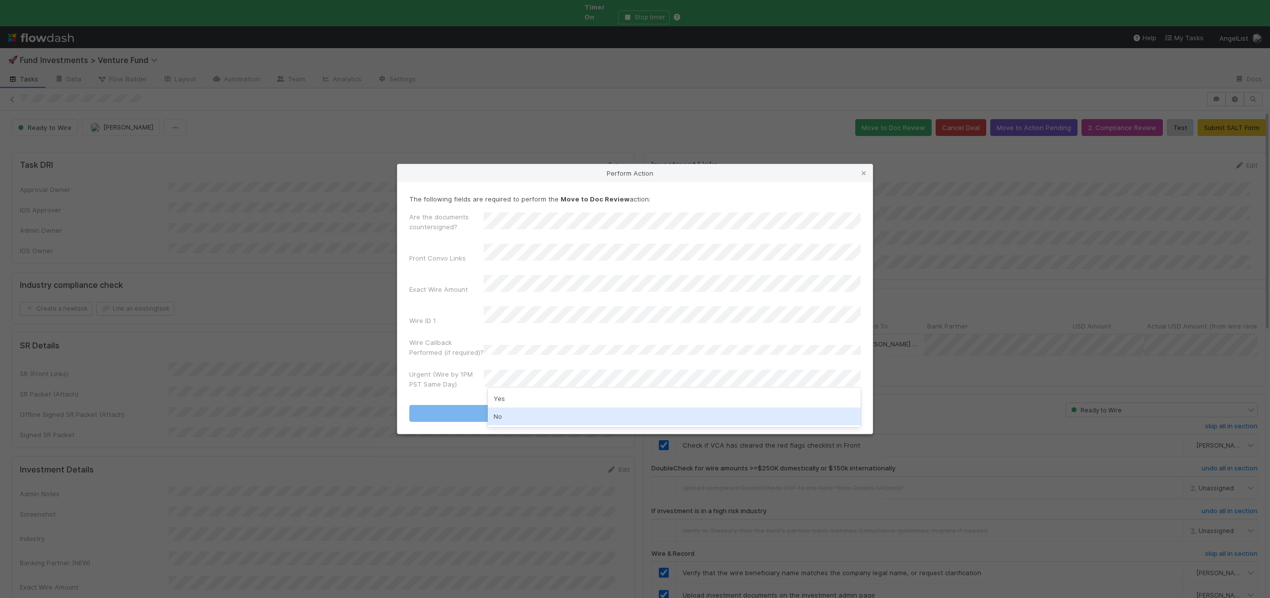
click at [498, 413] on div "No" at bounding box center [674, 416] width 373 height 18
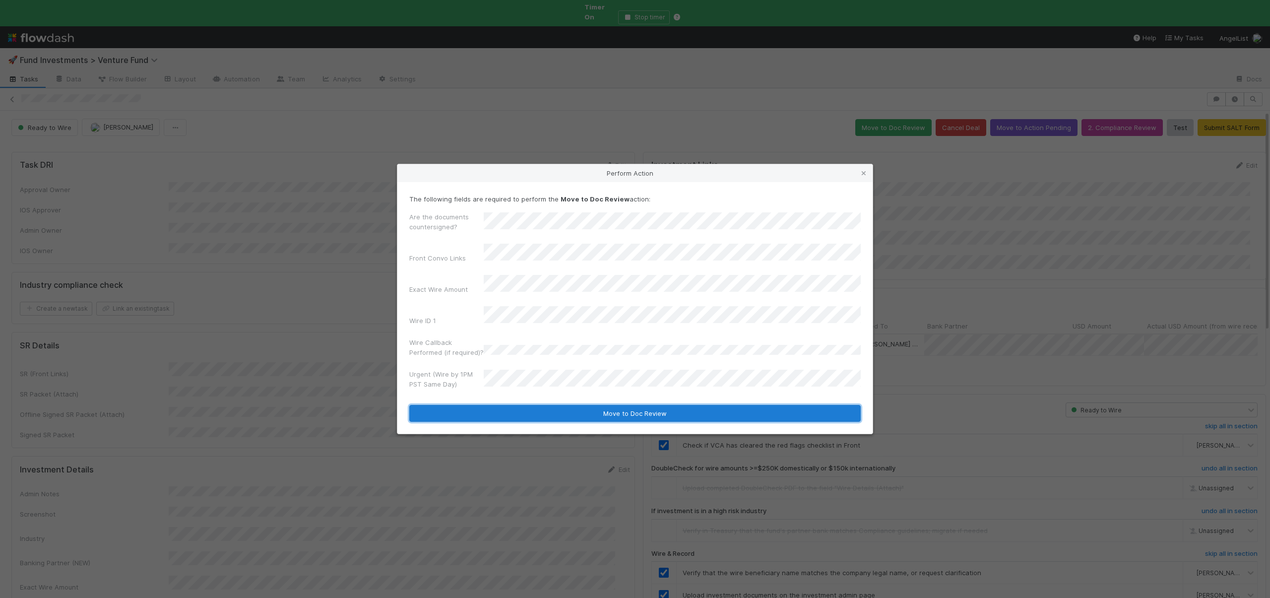
click at [589, 405] on button "Move to Doc Review" at bounding box center [634, 413] width 451 height 17
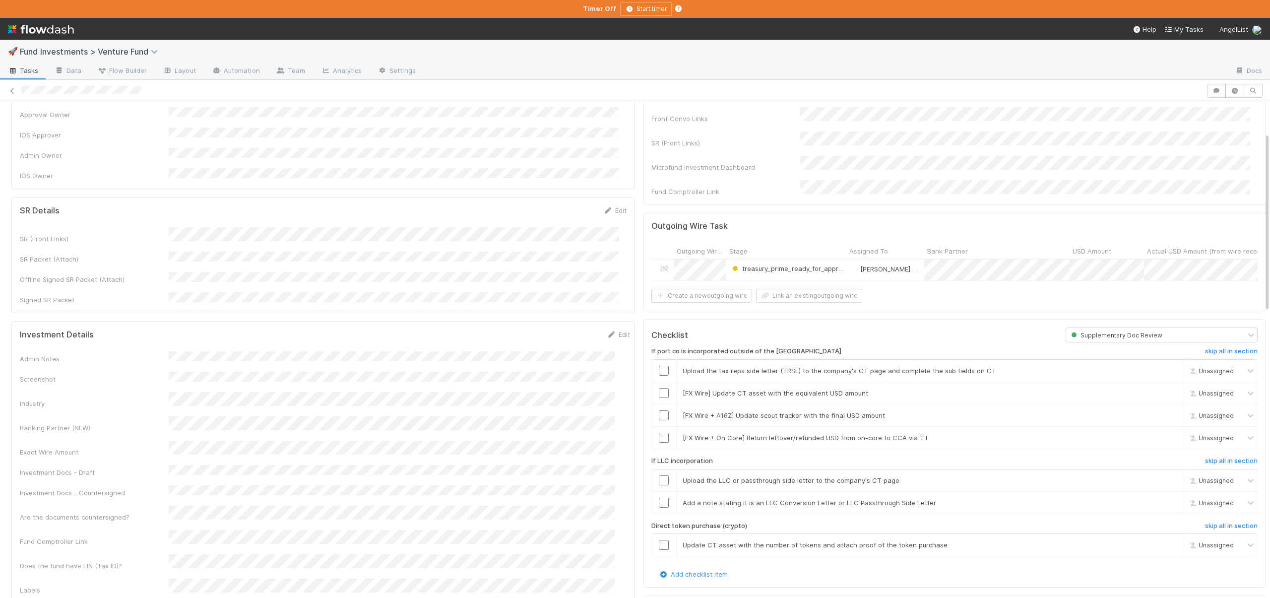
scroll to position [88, 0]
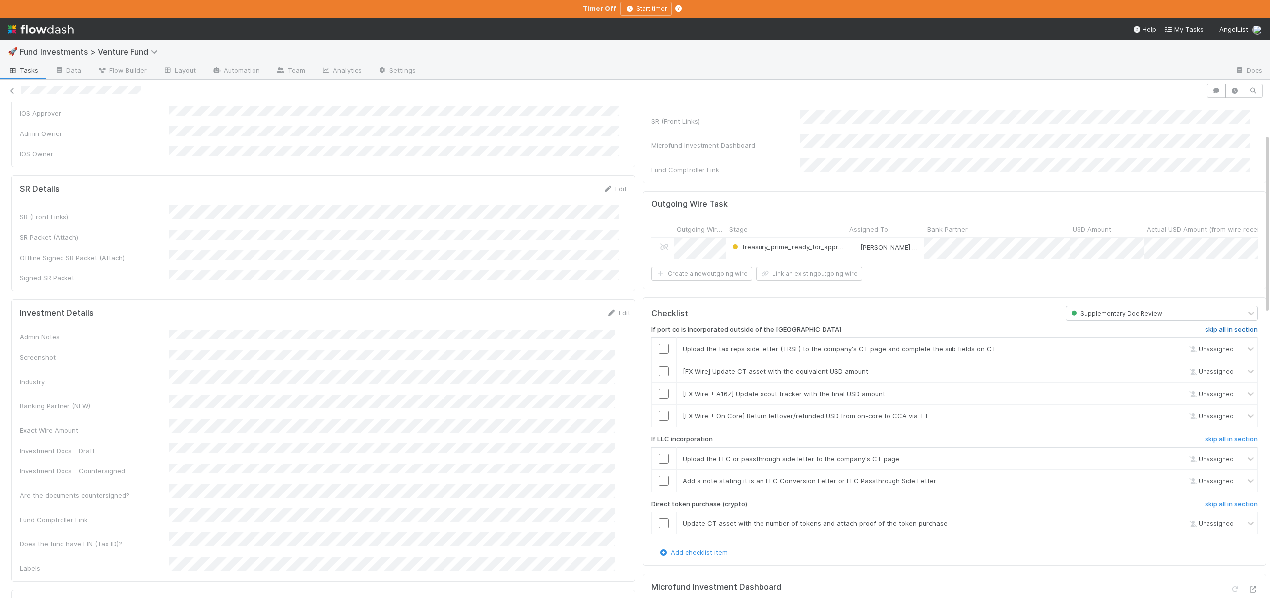
click at [1211, 325] on h6 "skip all in section" at bounding box center [1231, 329] width 53 height 8
click at [1205, 437] on h6 "skip all in section" at bounding box center [1231, 439] width 53 height 8
click at [1205, 503] on h6 "skip all in section" at bounding box center [1231, 504] width 53 height 8
click at [1205, 435] on h6 "skip all in section" at bounding box center [1231, 439] width 53 height 8
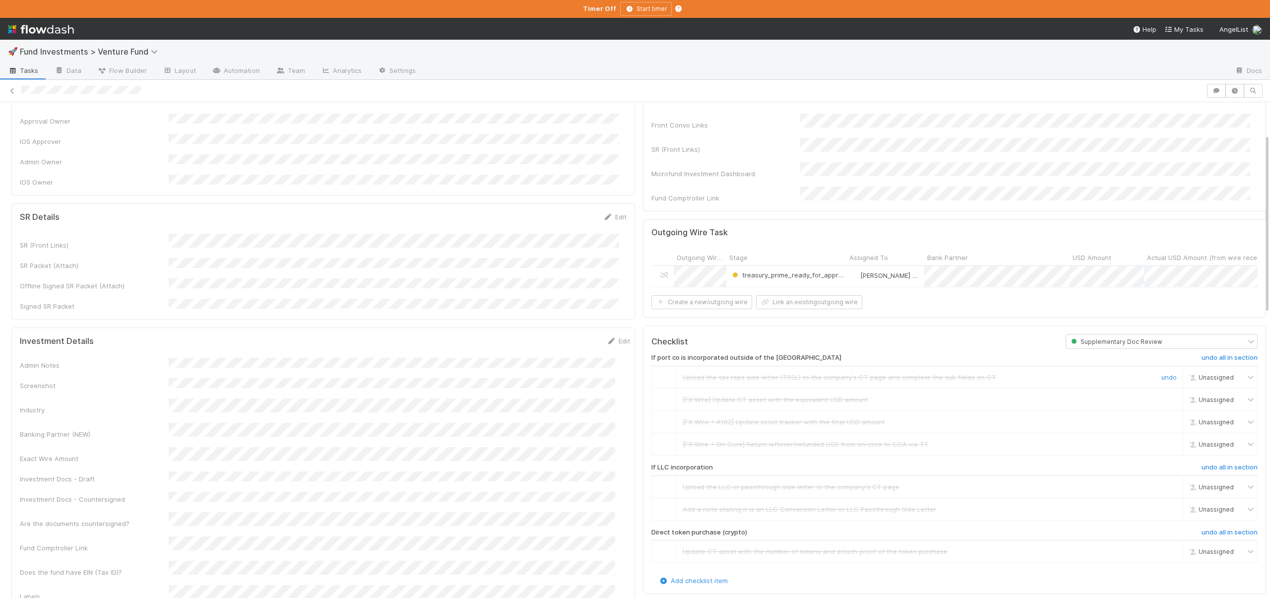
scroll to position [0, 0]
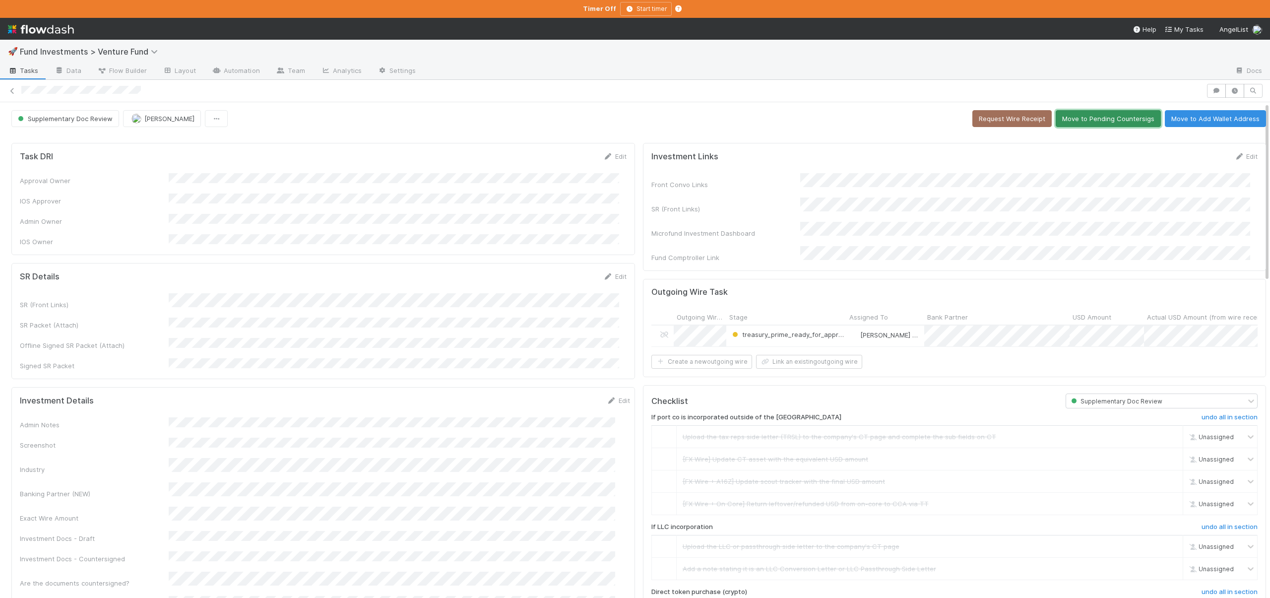
click at [1084, 121] on button "Move to Pending Countersigs" at bounding box center [1108, 118] width 105 height 17
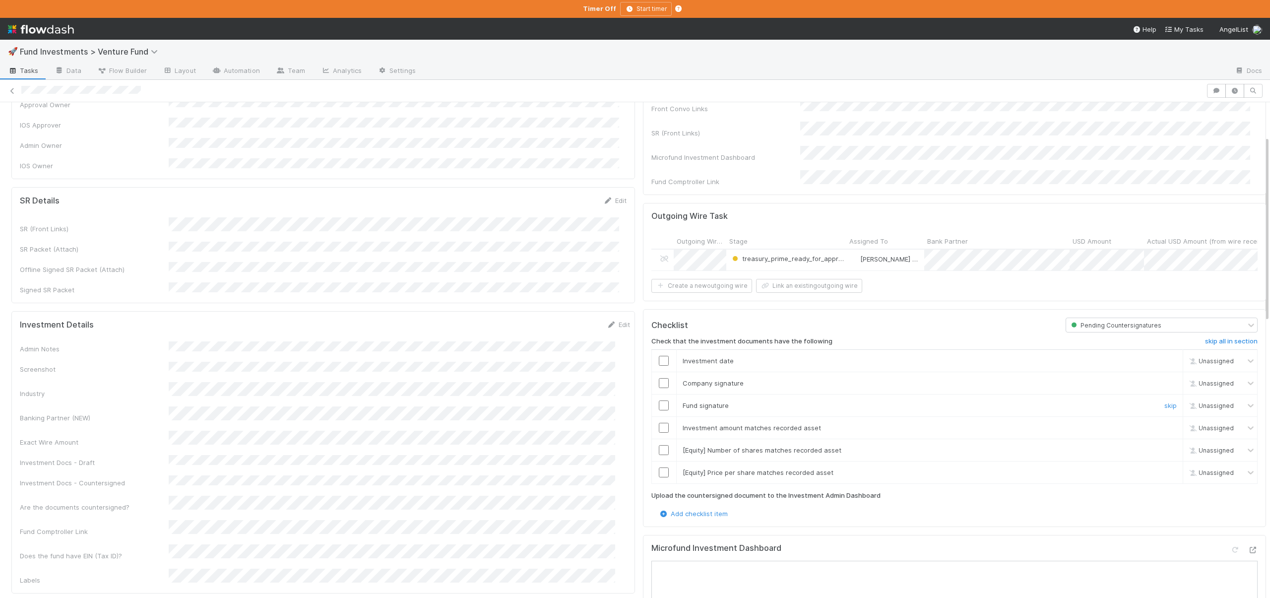
scroll to position [89, 0]
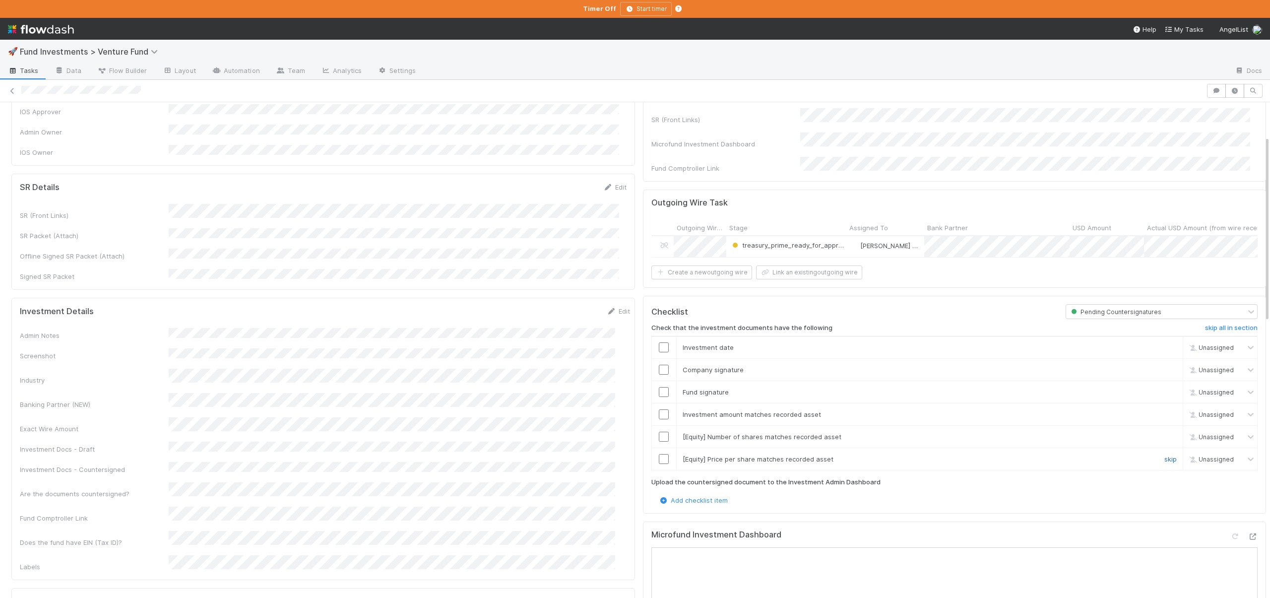
click at [1164, 455] on link "skip" at bounding box center [1170, 459] width 12 height 8
click at [1164, 433] on link "skip" at bounding box center [1170, 437] width 12 height 8
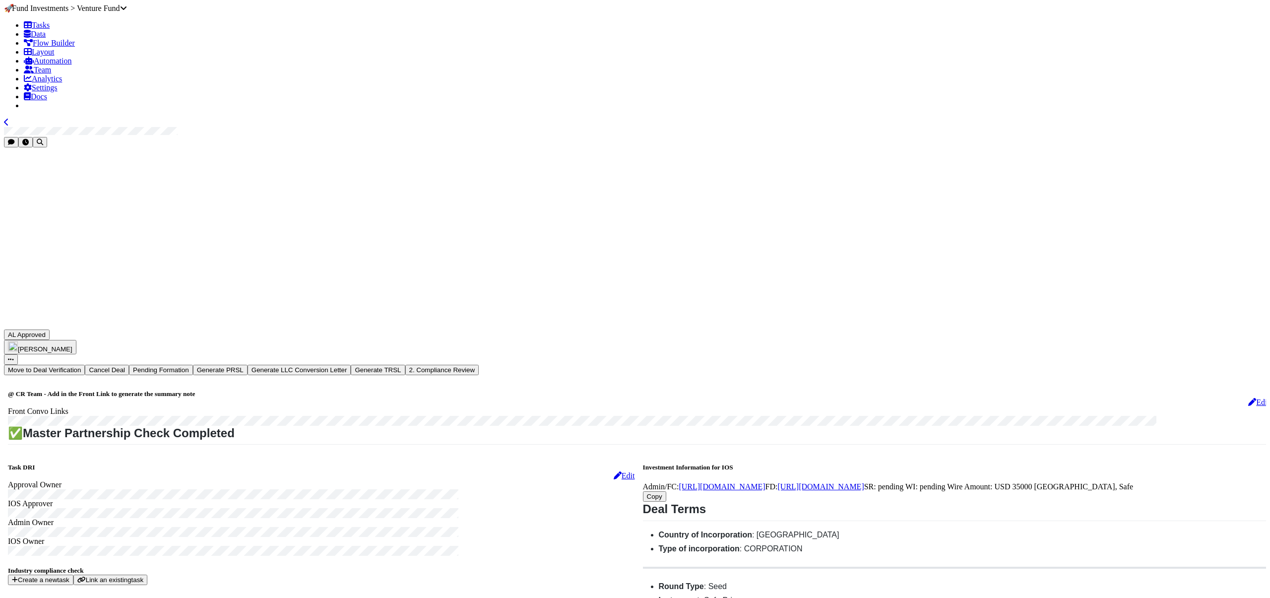
scroll to position [220, 0]
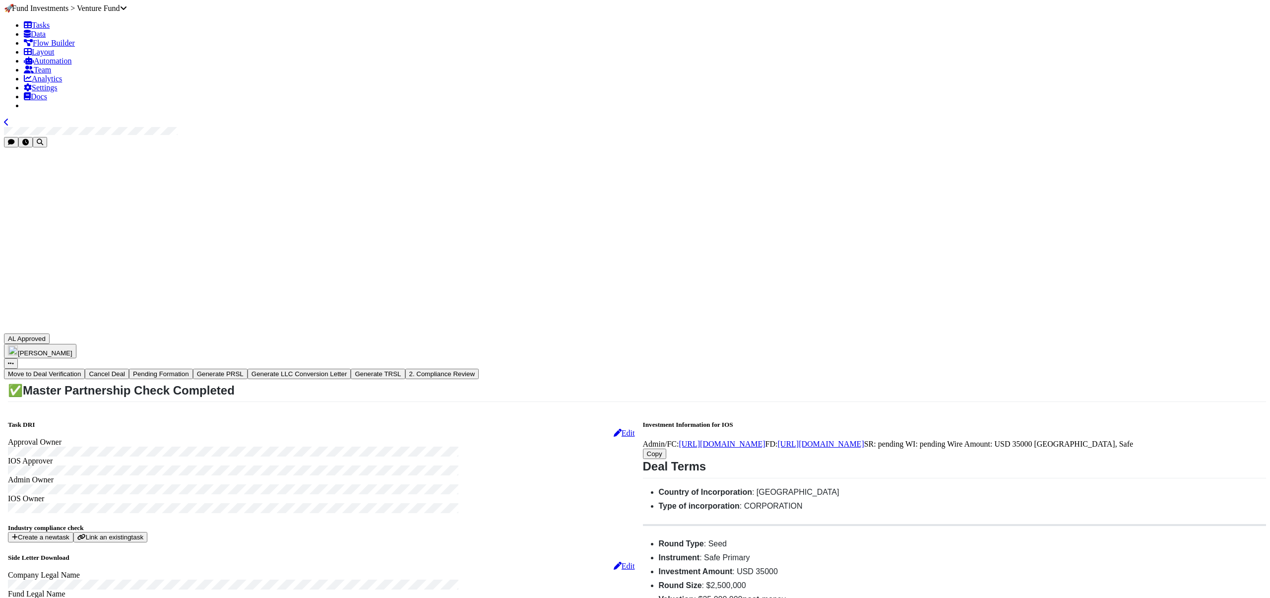
scroll to position [379, 0]
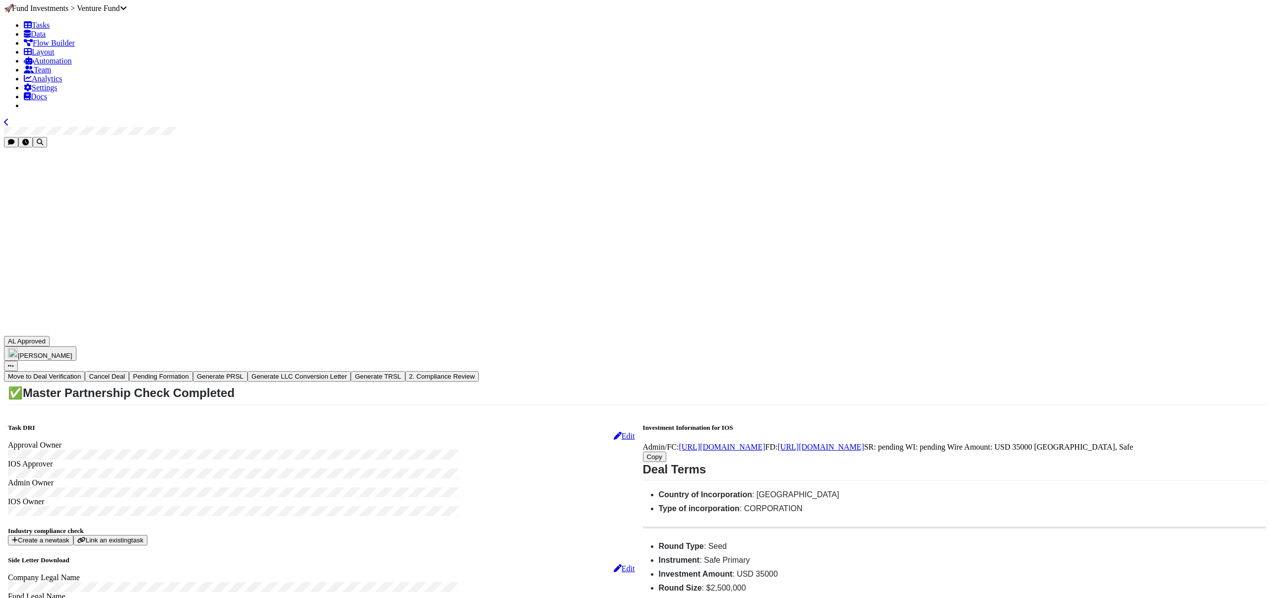
click at [85, 371] on button "Move to Deal Verification" at bounding box center [44, 376] width 81 height 10
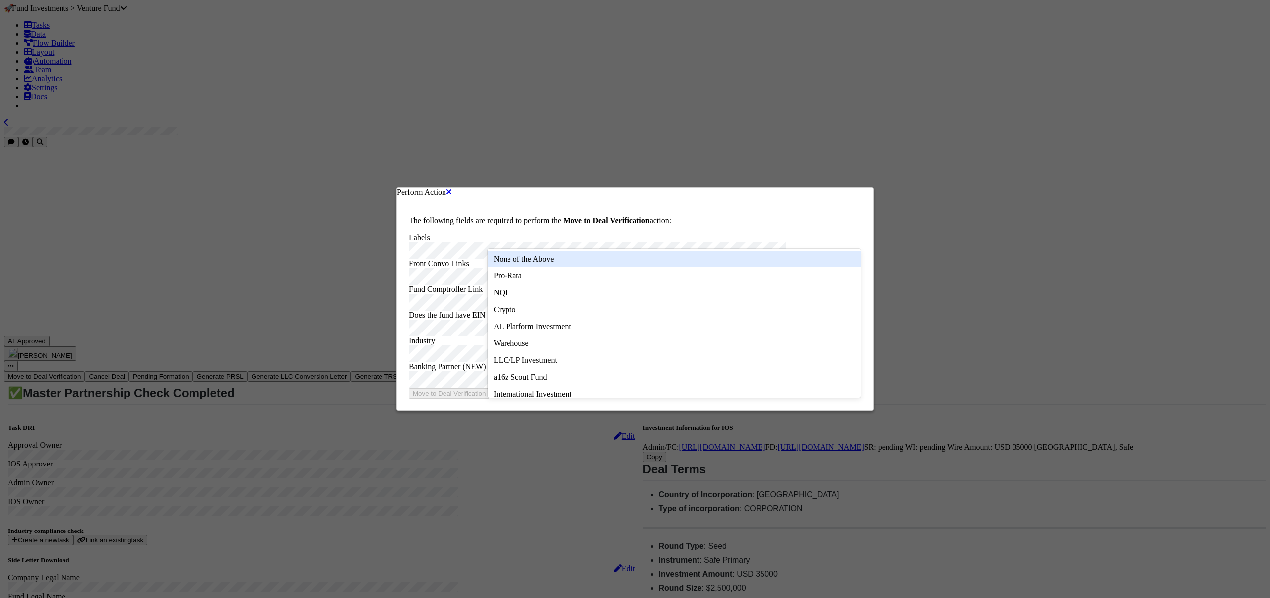
click at [532, 257] on div "None of the Above" at bounding box center [674, 259] width 373 height 17
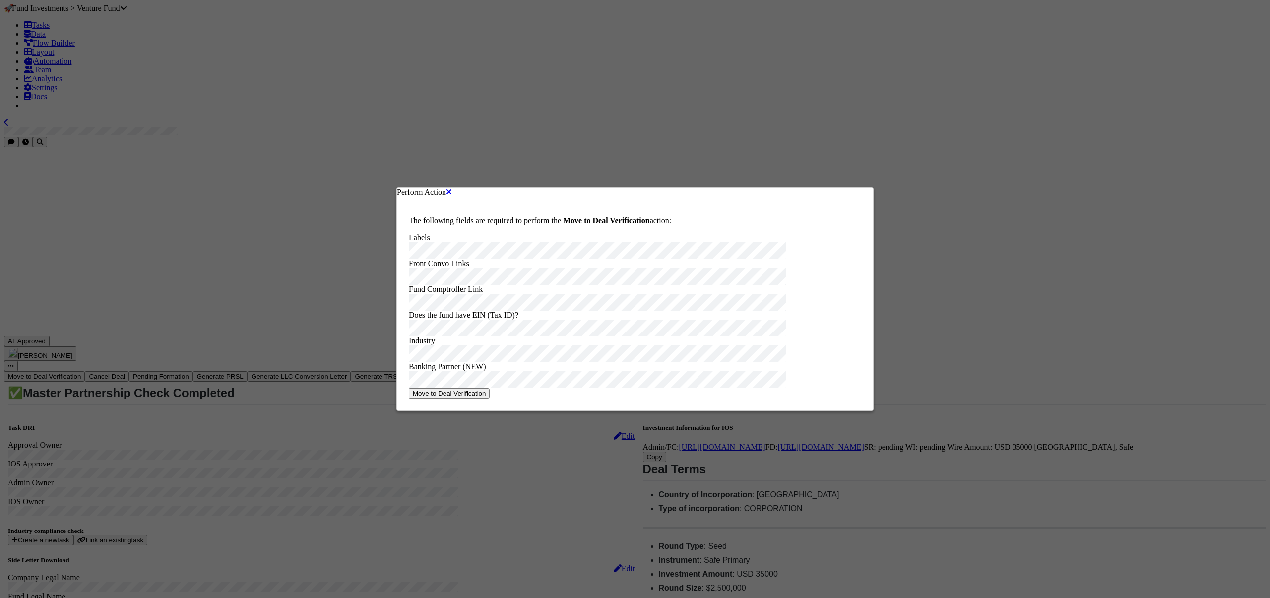
click at [490, 398] on button "Move to Deal Verification" at bounding box center [449, 393] width 81 height 10
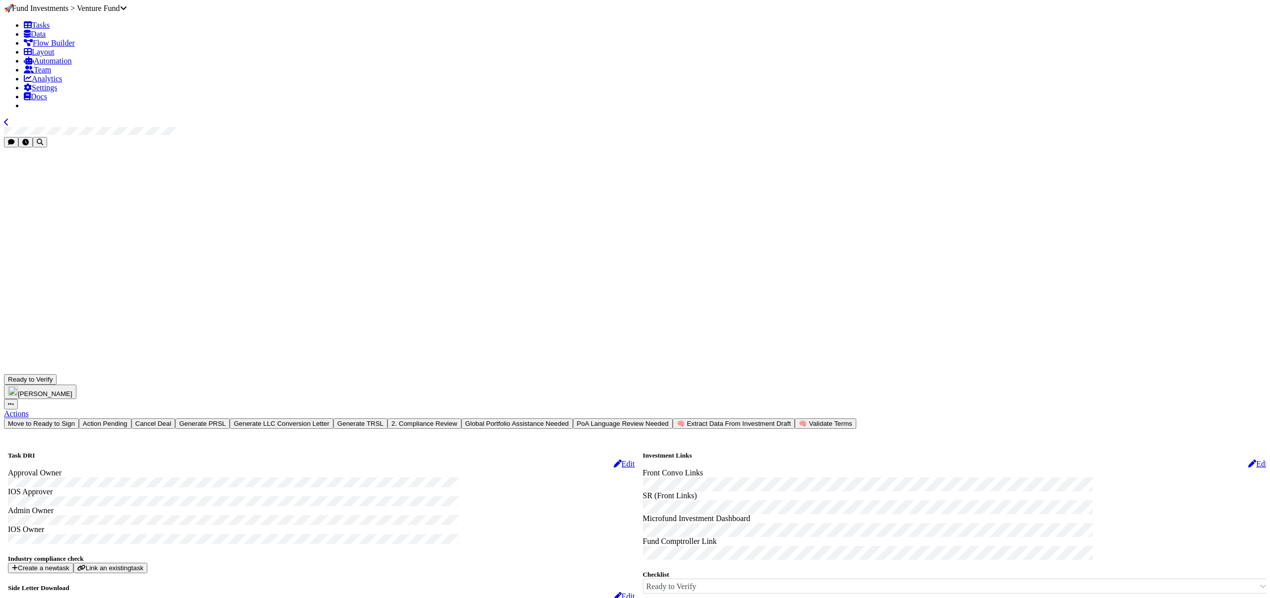
scroll to position [84, 0]
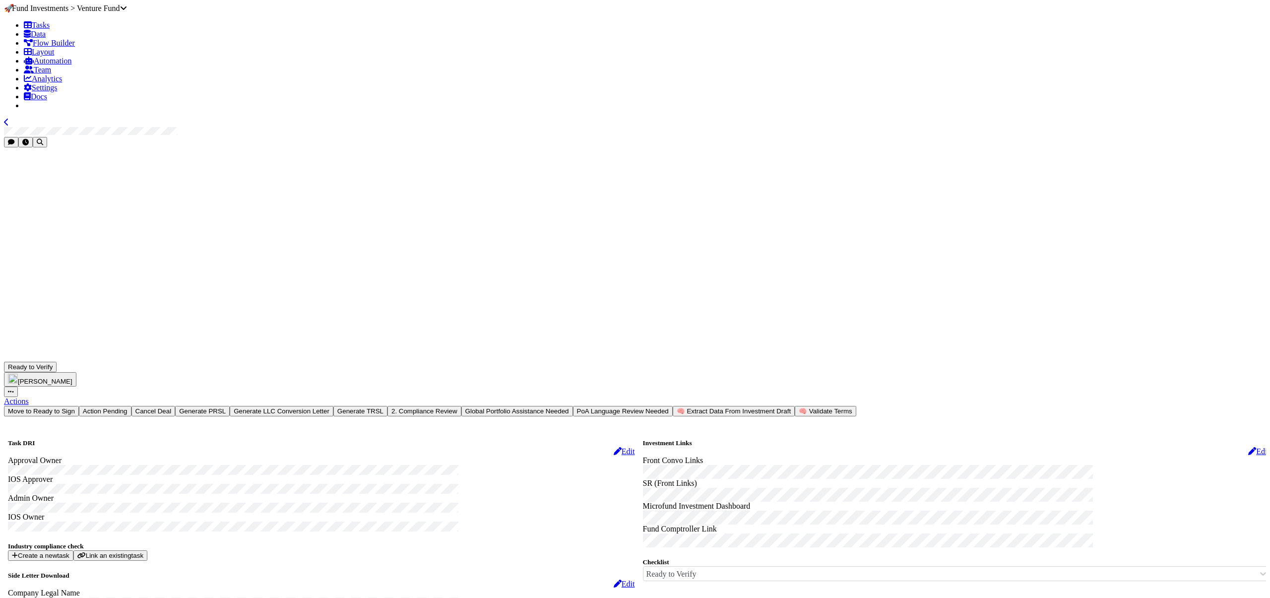
scroll to position [250, 0]
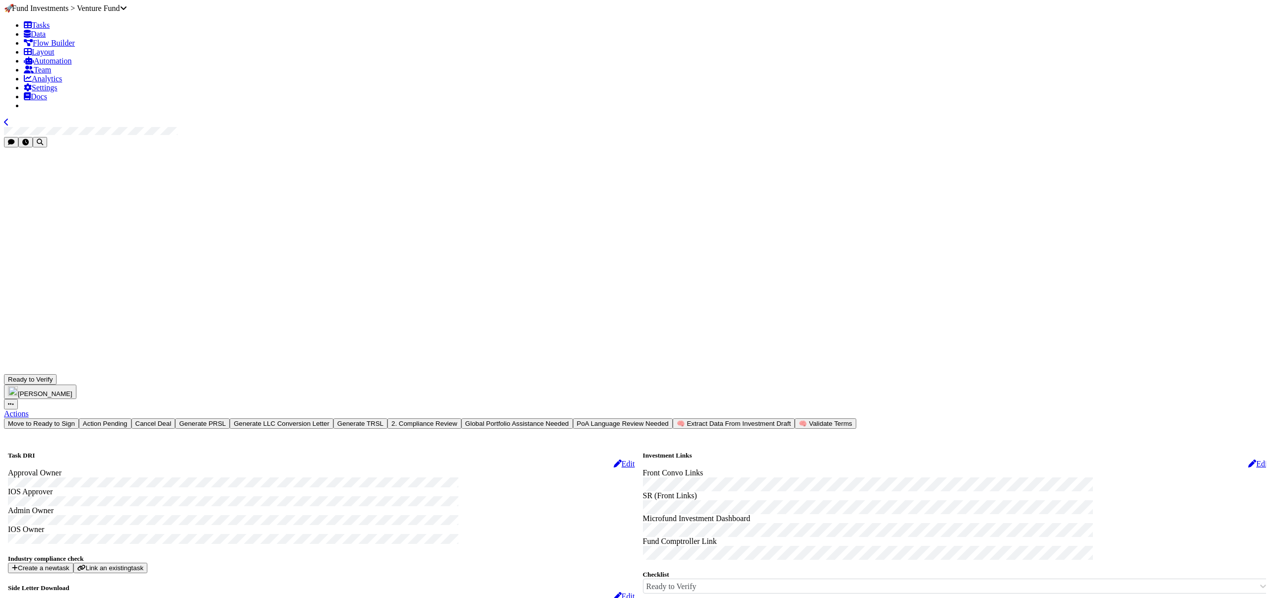
scroll to position [588, 0]
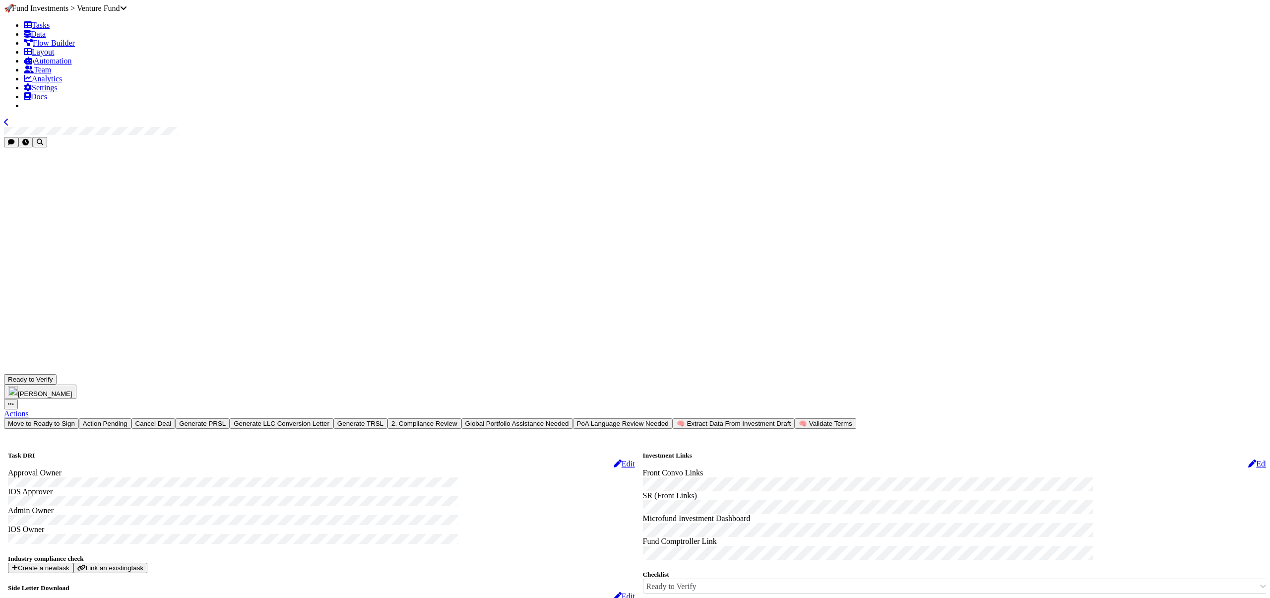
scroll to position [0, 0]
click at [29, 409] on link "Actions" at bounding box center [16, 413] width 25 height 8
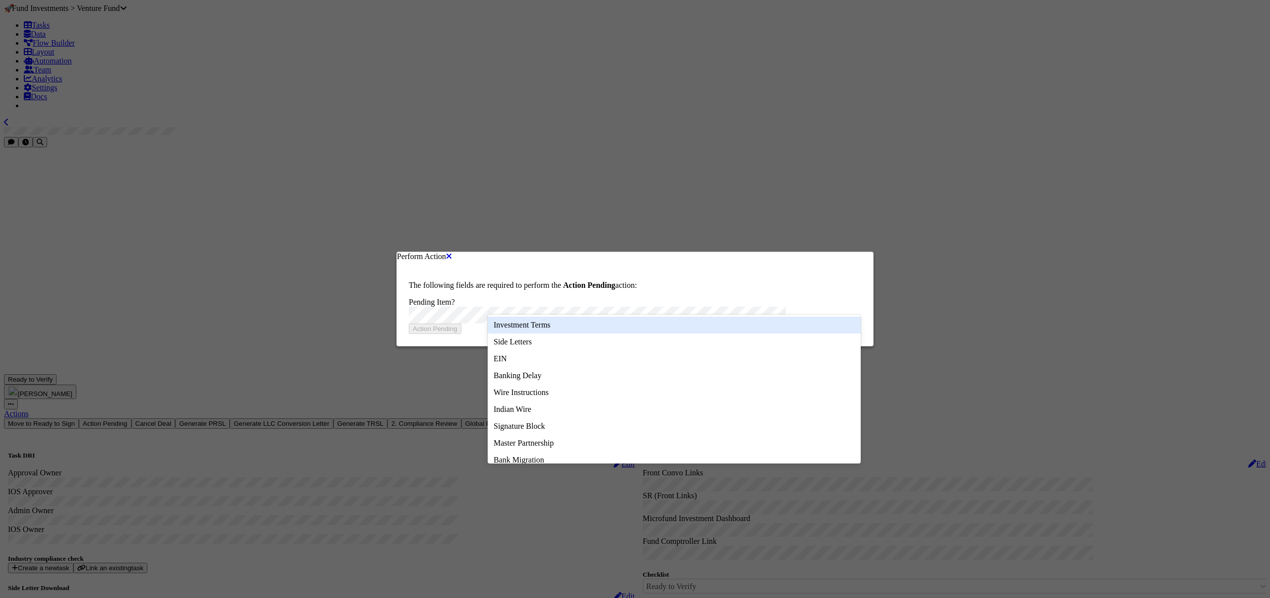
click at [515, 326] on div "Investment Terms" at bounding box center [674, 324] width 373 height 17
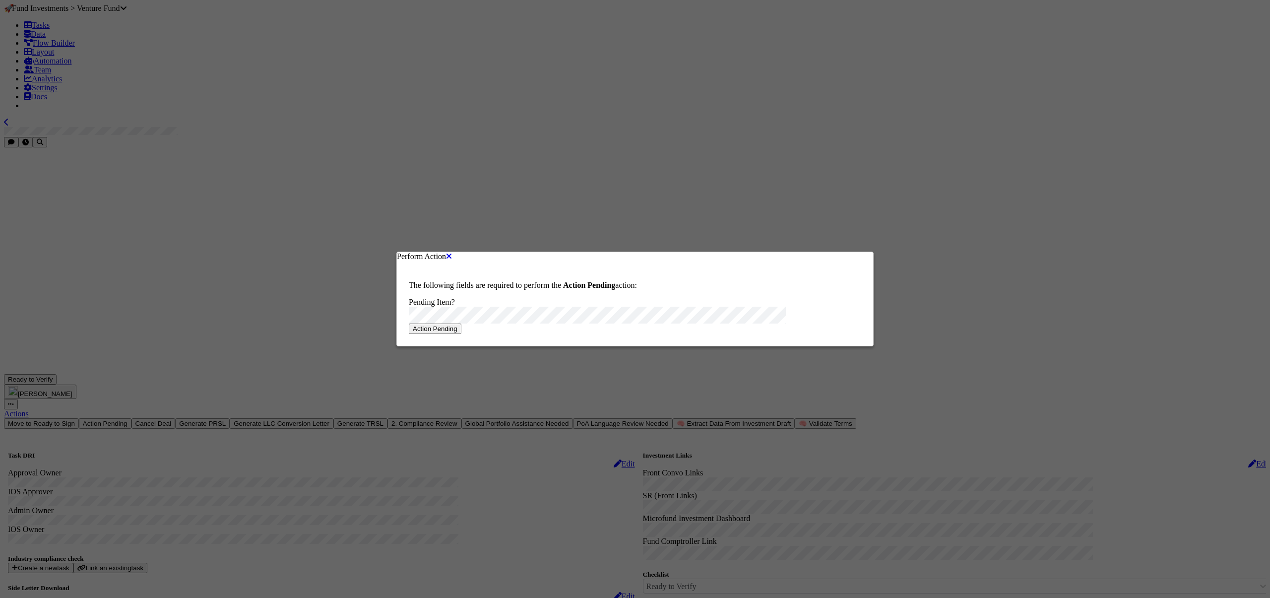
click at [461, 328] on button "Action Pending" at bounding box center [435, 328] width 53 height 10
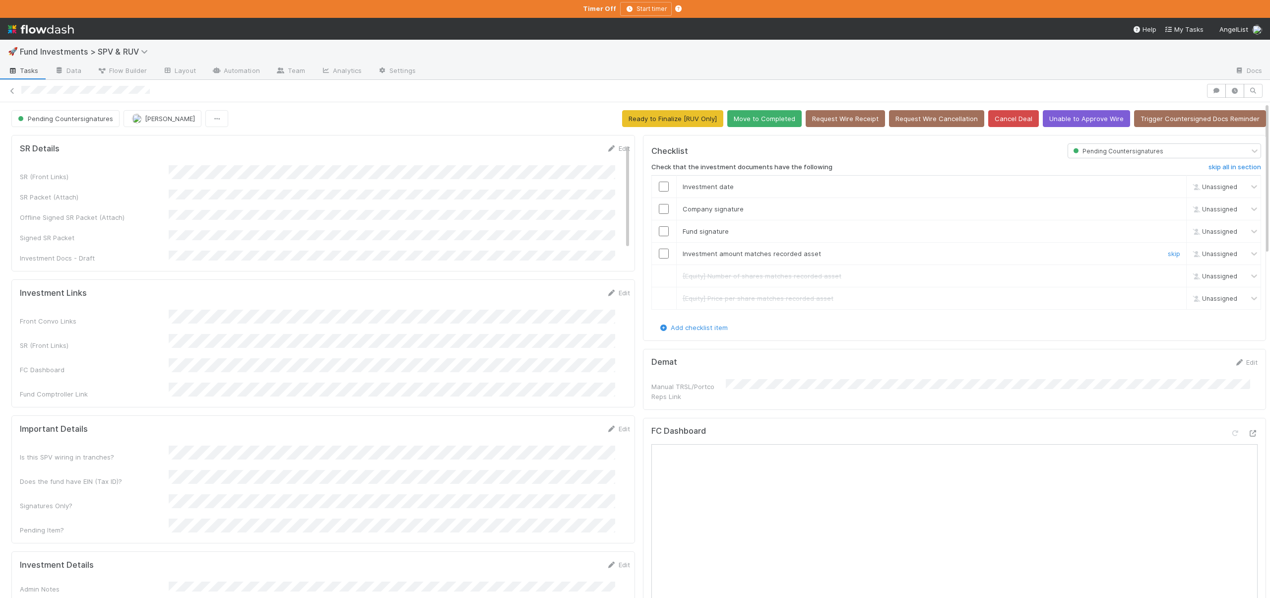
click at [659, 251] on input "checkbox" at bounding box center [664, 254] width 10 height 10
click at [660, 257] on div "Loading..." at bounding box center [664, 254] width 8 height 8
click at [662, 233] on div at bounding box center [664, 231] width 24 height 10
click at [659, 230] on input "checkbox" at bounding box center [664, 231] width 10 height 10
click at [659, 205] on input "checkbox" at bounding box center [664, 209] width 10 height 10
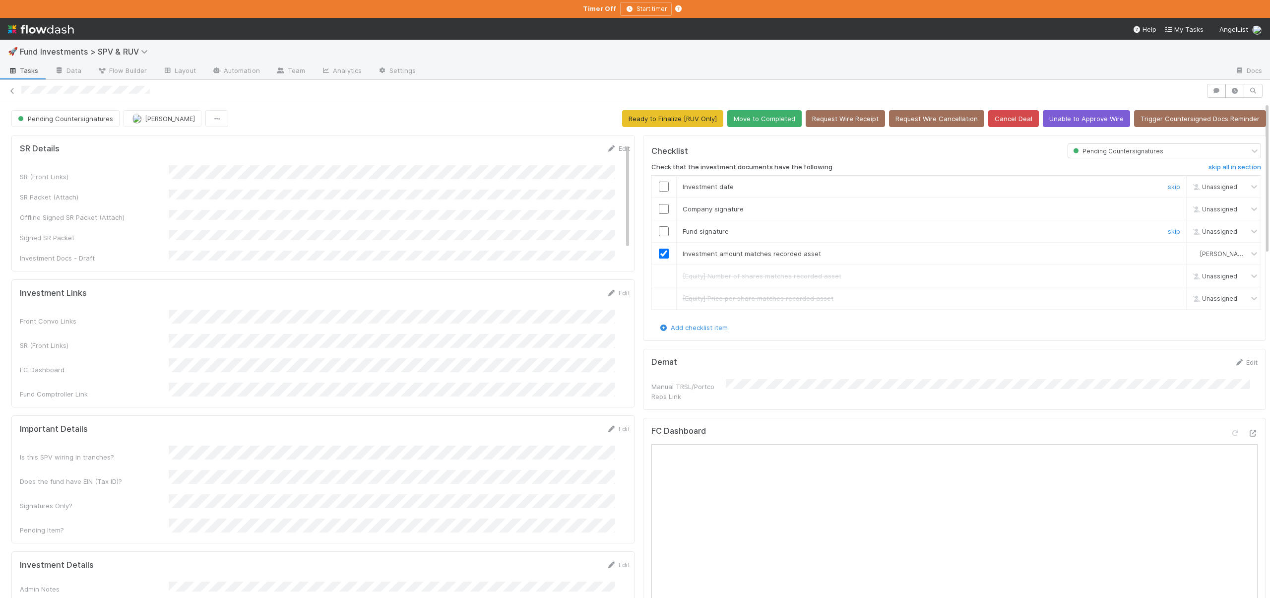
click at [659, 188] on input "checkbox" at bounding box center [664, 187] width 10 height 10
checkbox input "true"
click at [659, 205] on input "checkbox" at bounding box center [664, 209] width 10 height 10
click at [771, 117] on button "Move to Completed" at bounding box center [764, 118] width 74 height 17
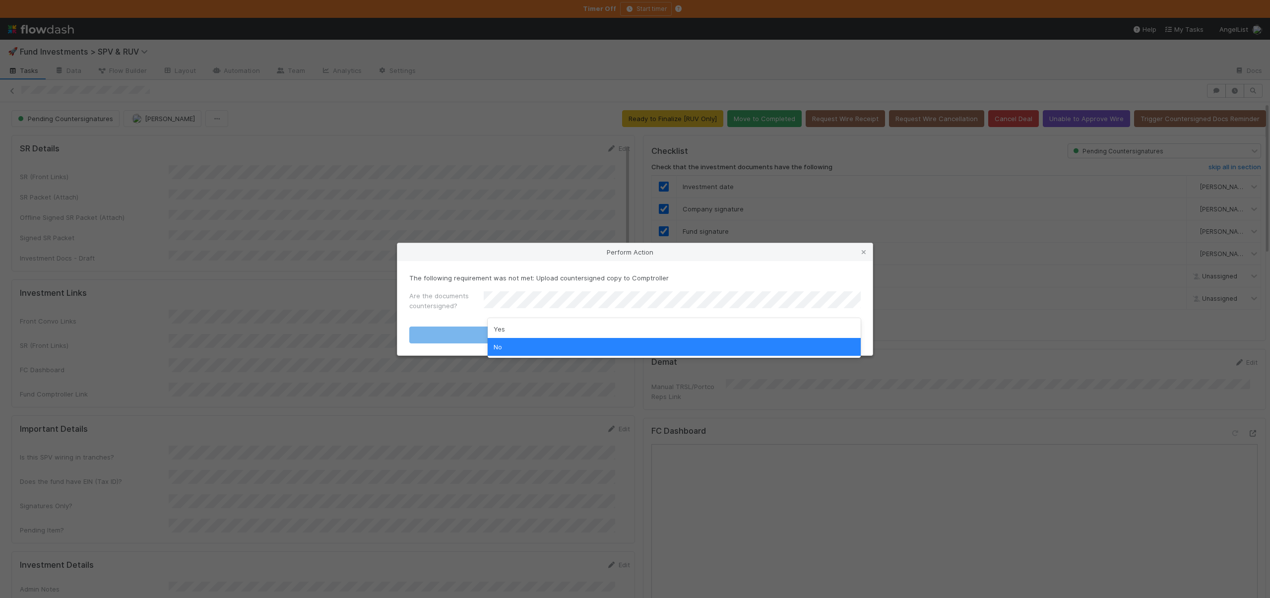
click at [495, 329] on div "Yes" at bounding box center [674, 329] width 373 height 18
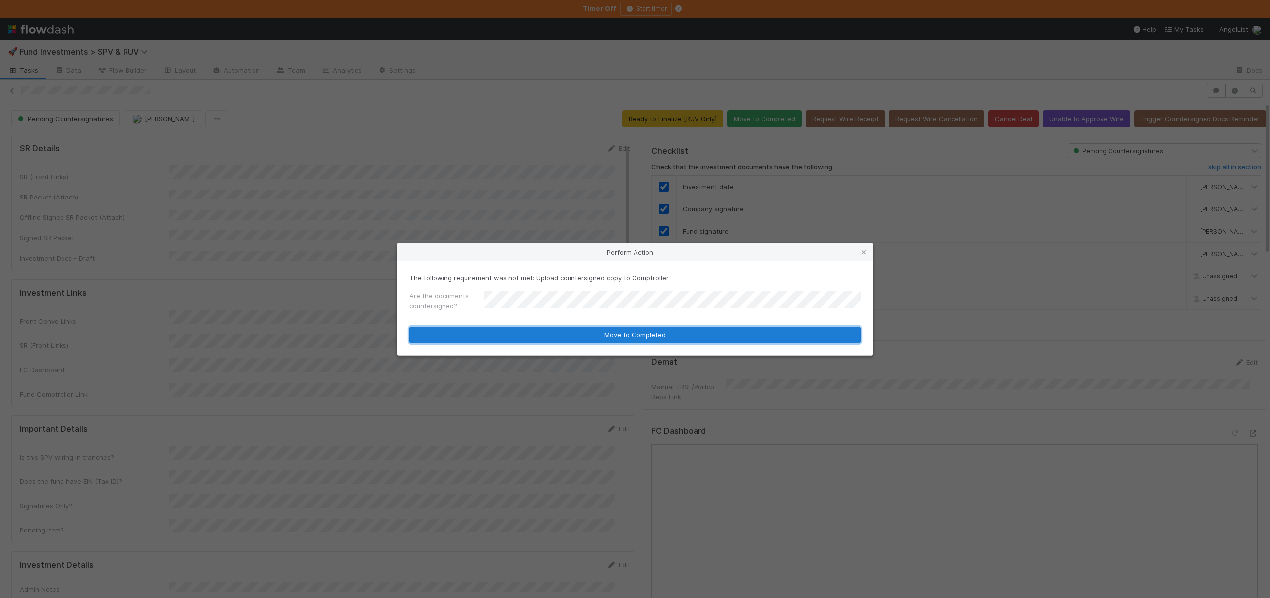
click at [493, 333] on button "Move to Completed" at bounding box center [634, 334] width 451 height 17
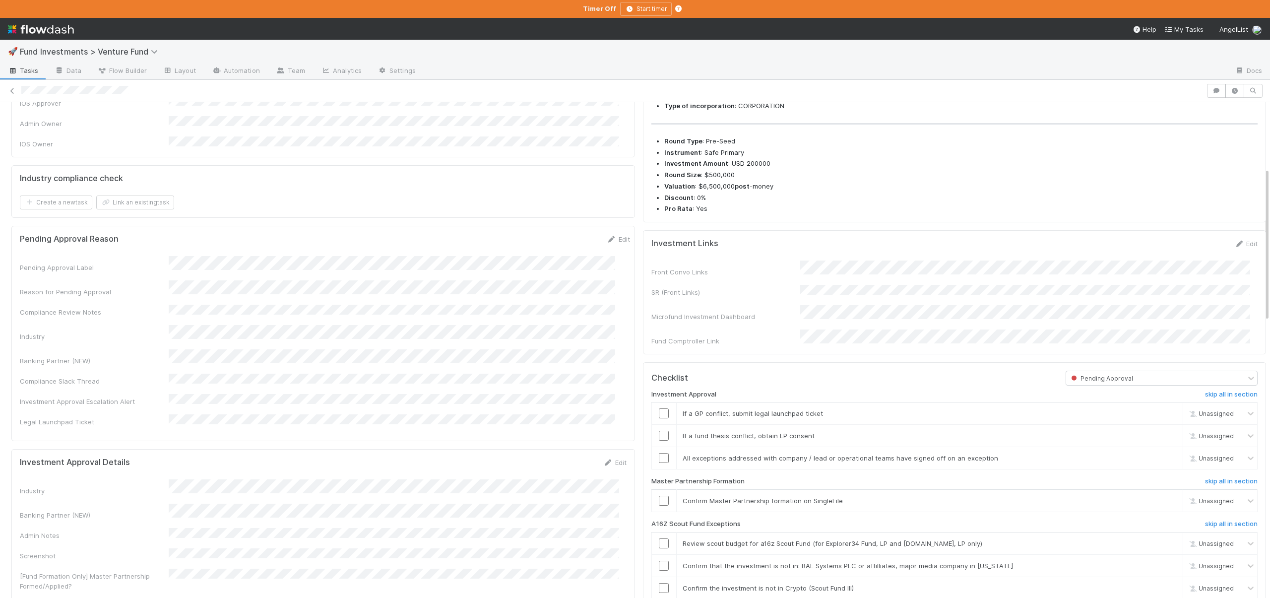
scroll to position [213, 0]
click at [1164, 415] on link "skip" at bounding box center [1170, 411] width 12 height 8
click at [1164, 438] on link "skip" at bounding box center [1170, 434] width 12 height 8
click at [659, 461] on input "checkbox" at bounding box center [664, 456] width 10 height 10
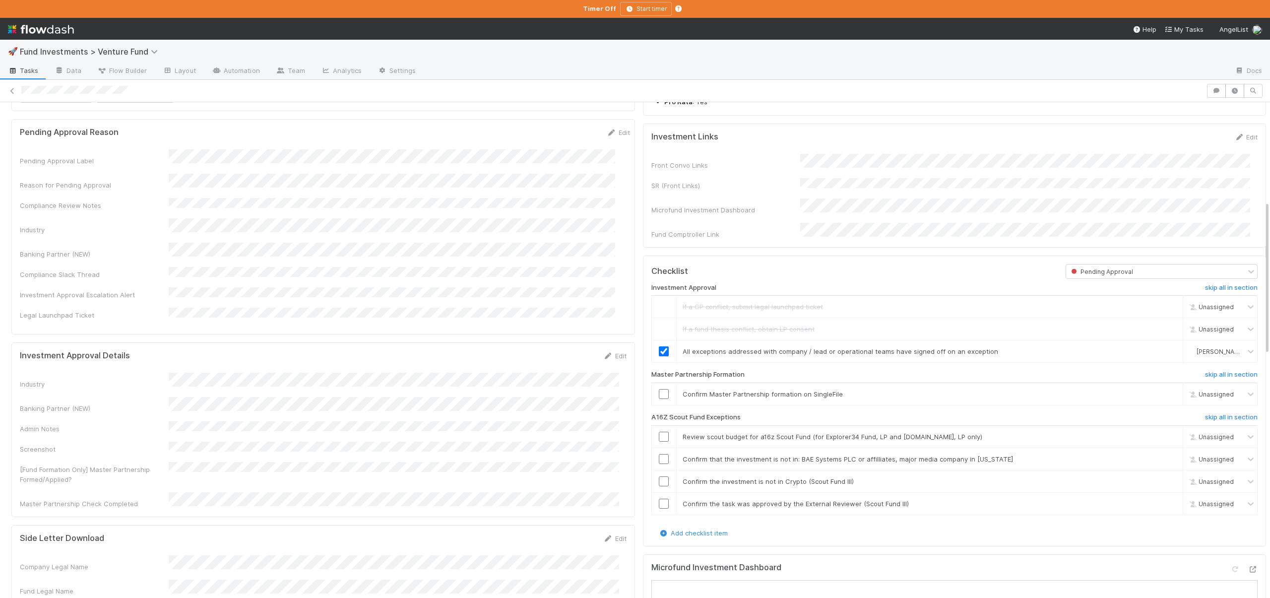
scroll to position [520, 0]
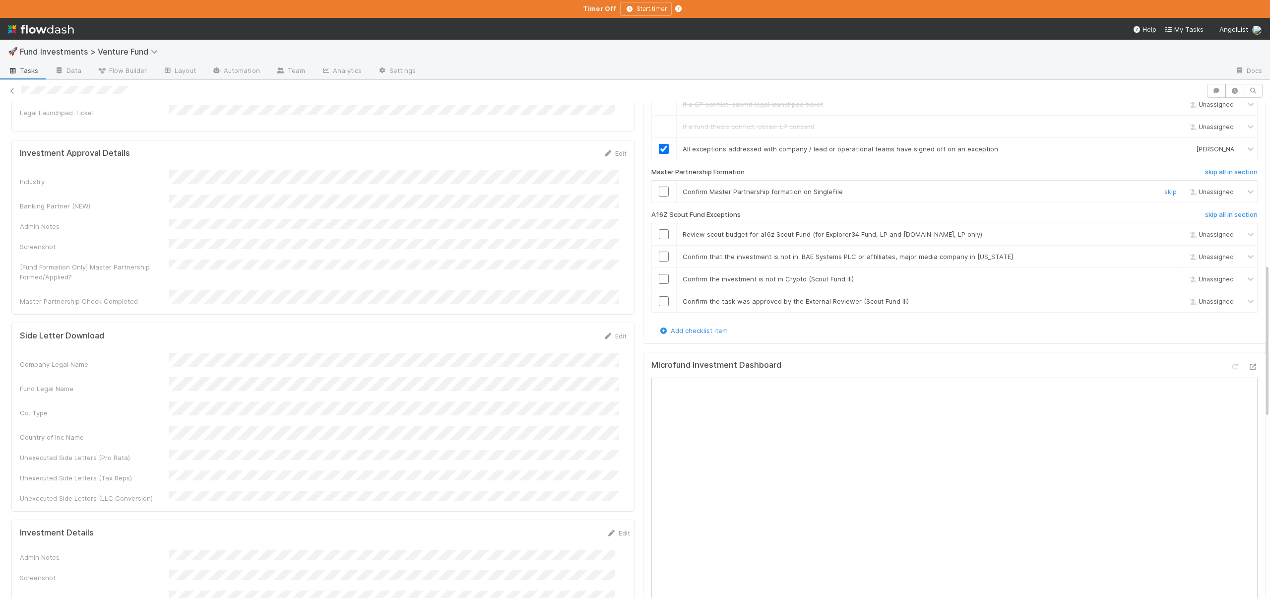
click at [659, 196] on input "checkbox" at bounding box center [664, 192] width 10 height 10
click at [1212, 219] on h6 "skip all in section" at bounding box center [1231, 215] width 53 height 8
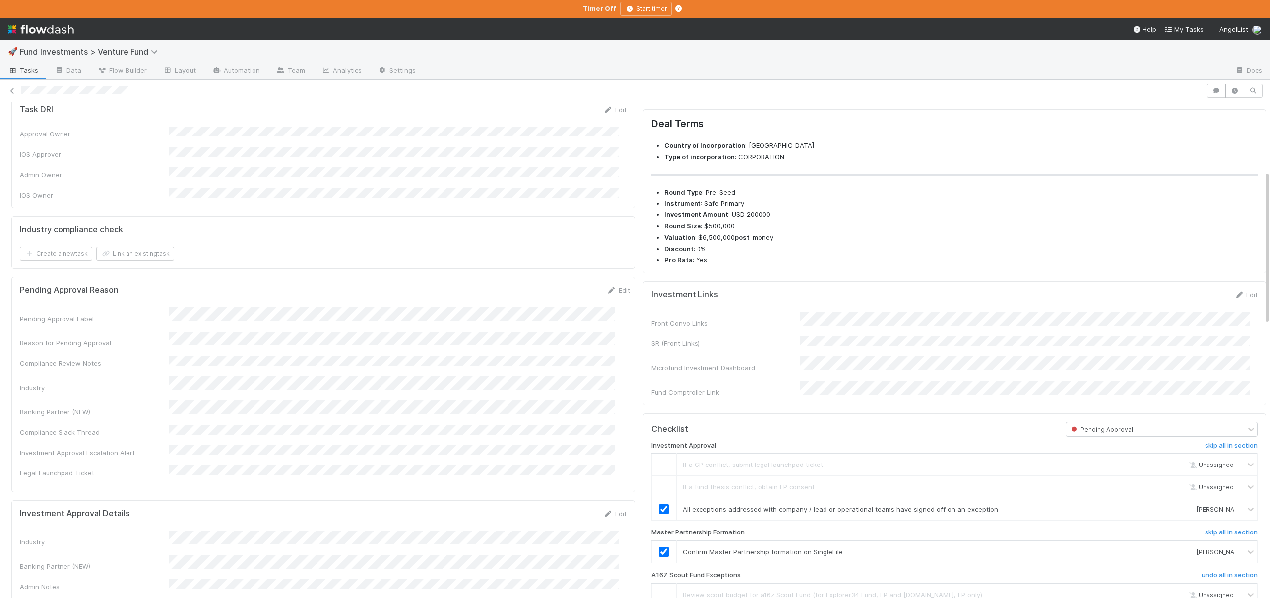
scroll to position [0, 0]
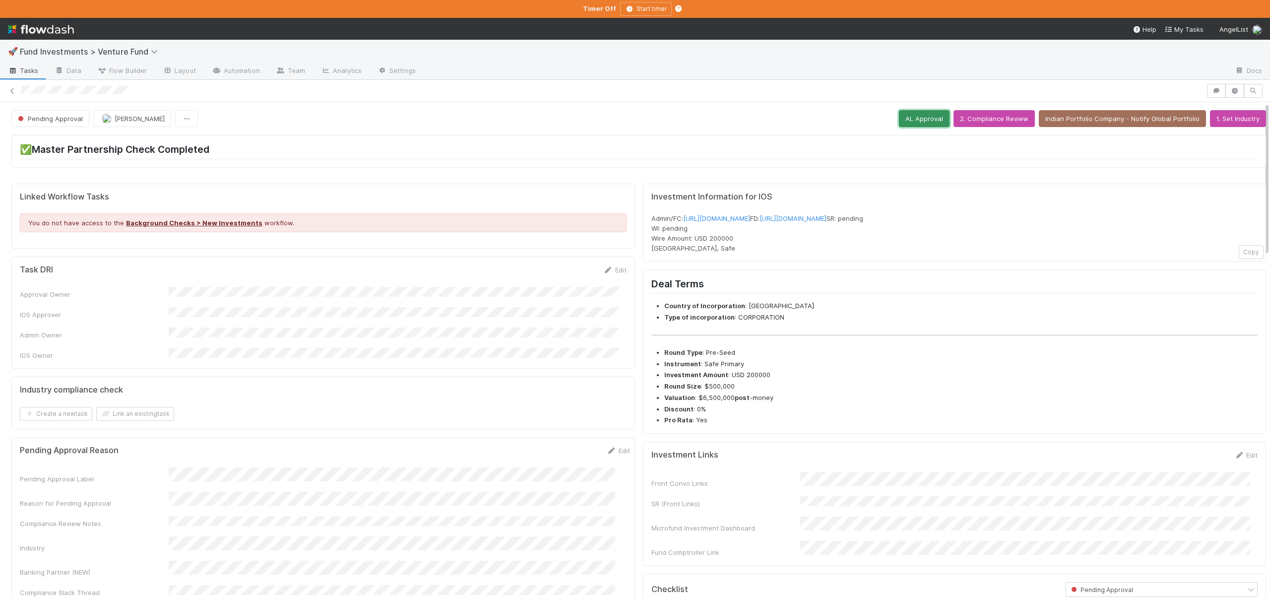
click at [905, 121] on button "AL Approval" at bounding box center [924, 118] width 51 height 17
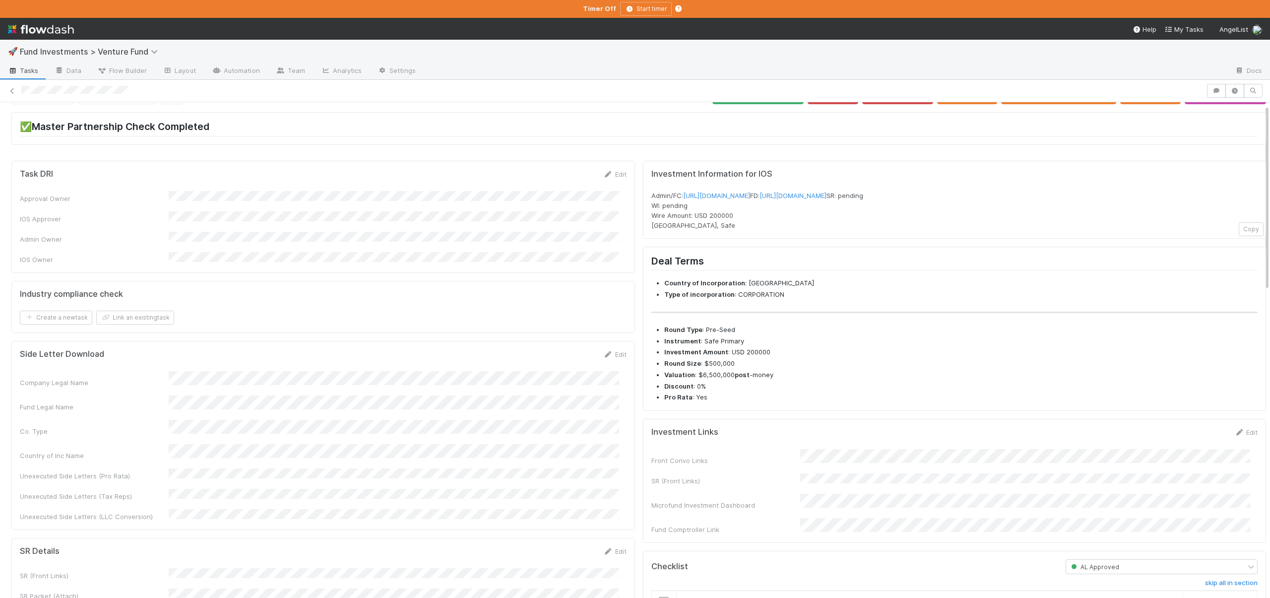
scroll to position [205, 0]
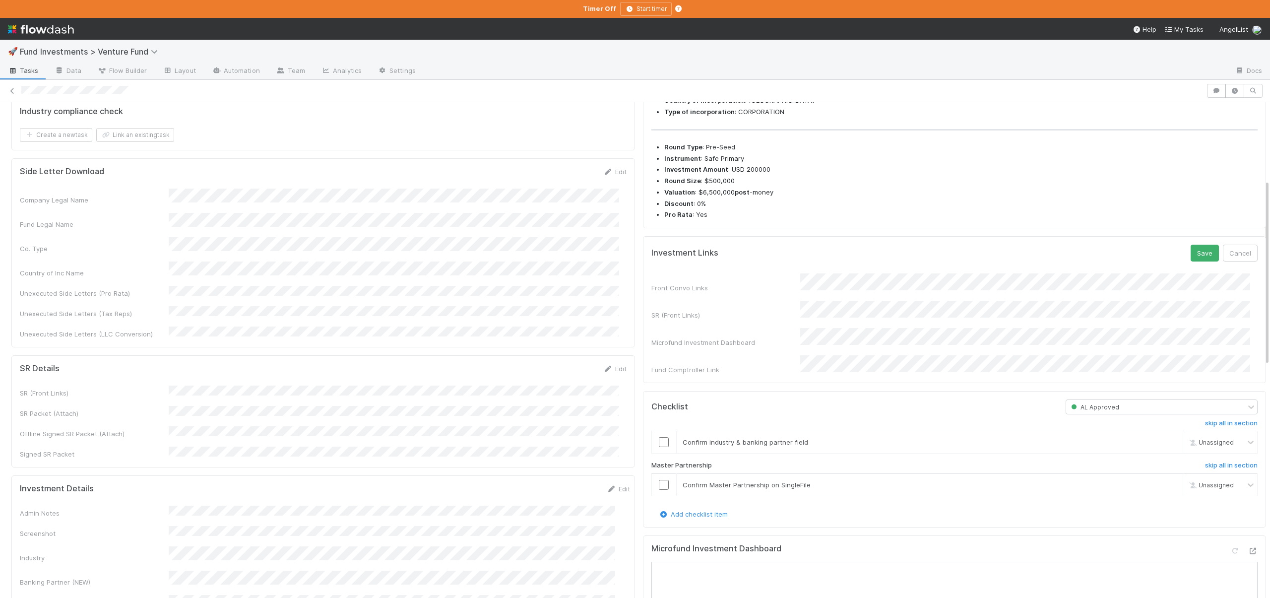
click at [1191, 245] on button "Save" at bounding box center [1205, 253] width 28 height 17
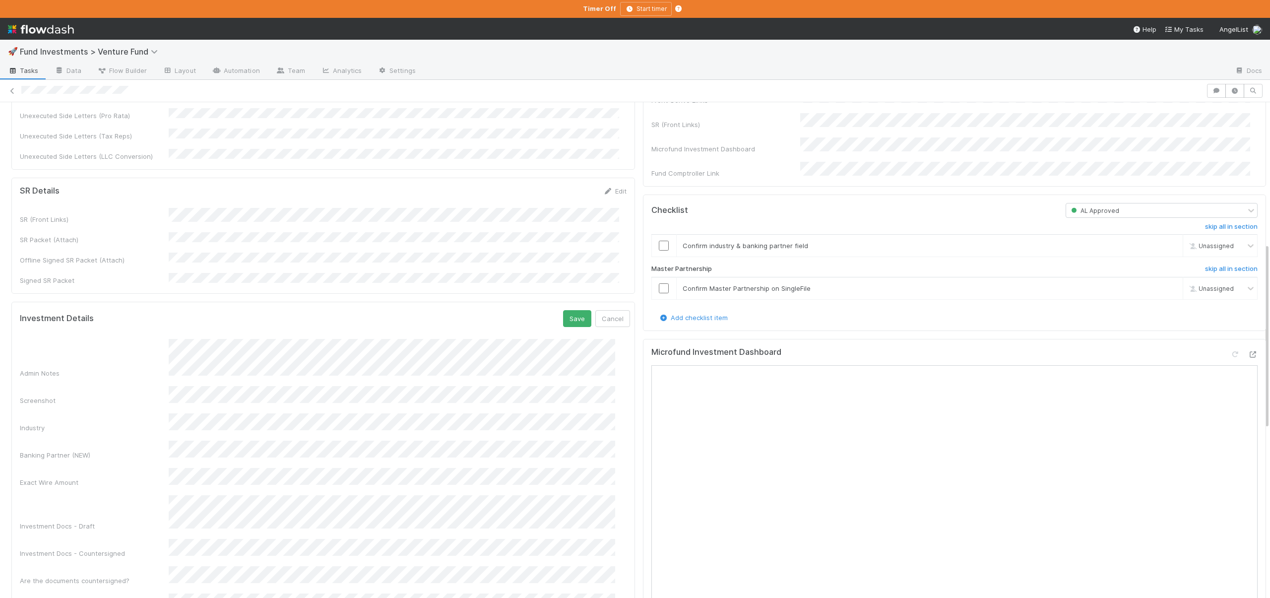
scroll to position [377, 0]
click at [563, 316] on button "Save" at bounding box center [577, 324] width 28 height 17
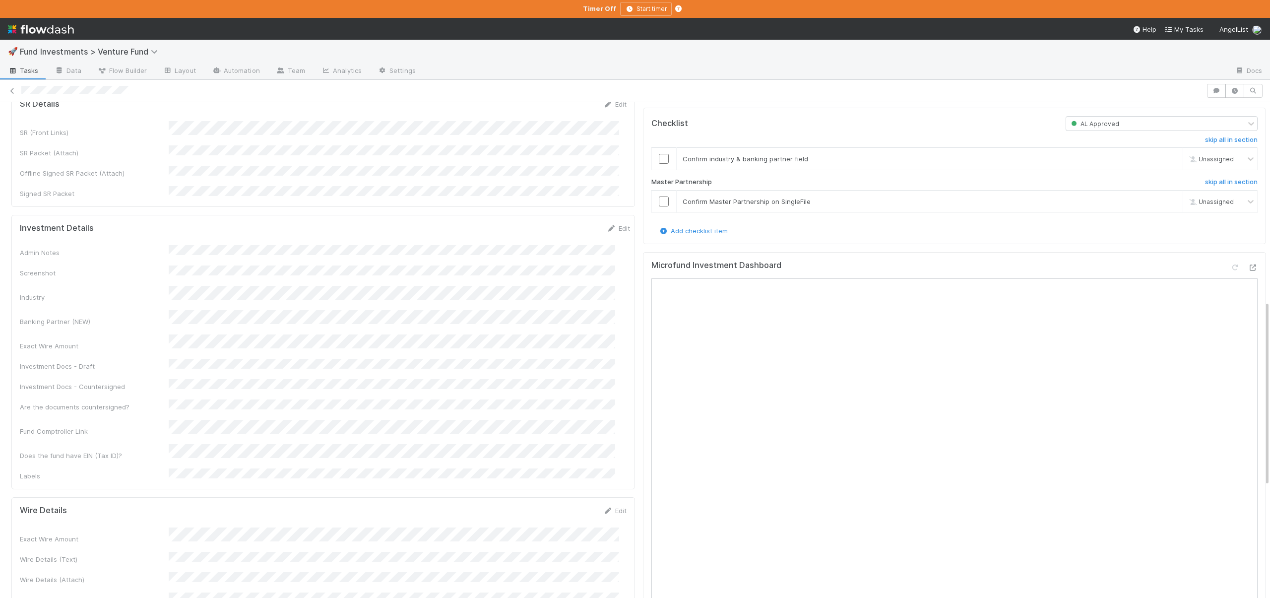
scroll to position [677, 0]
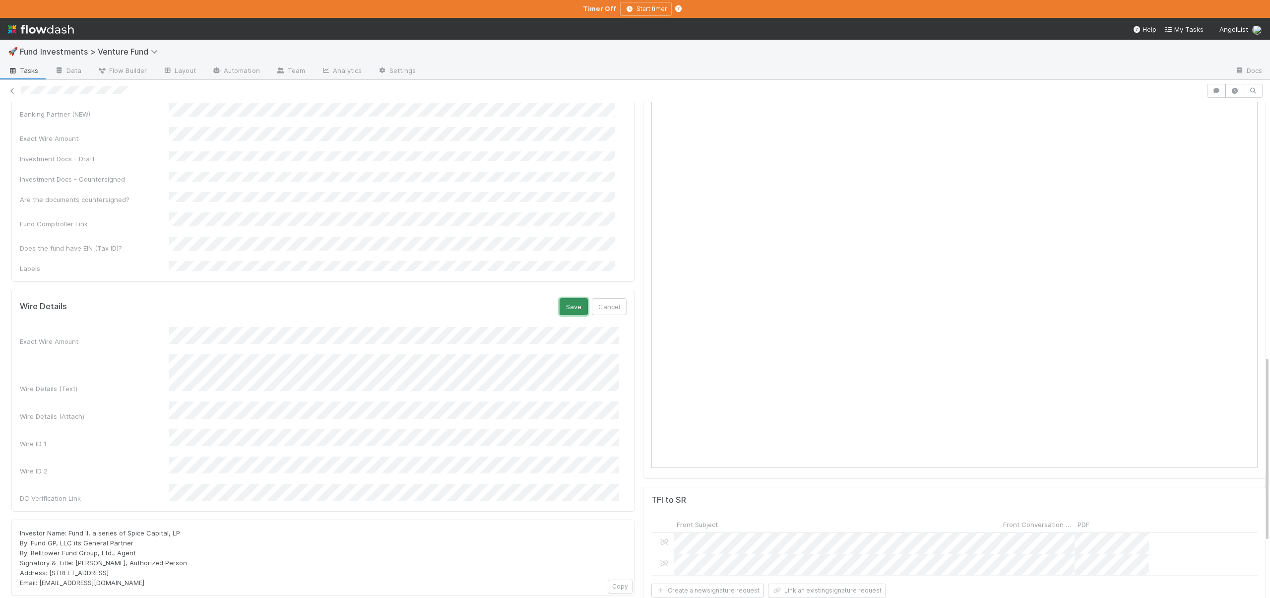
click at [567, 298] on button "Save" at bounding box center [574, 306] width 28 height 17
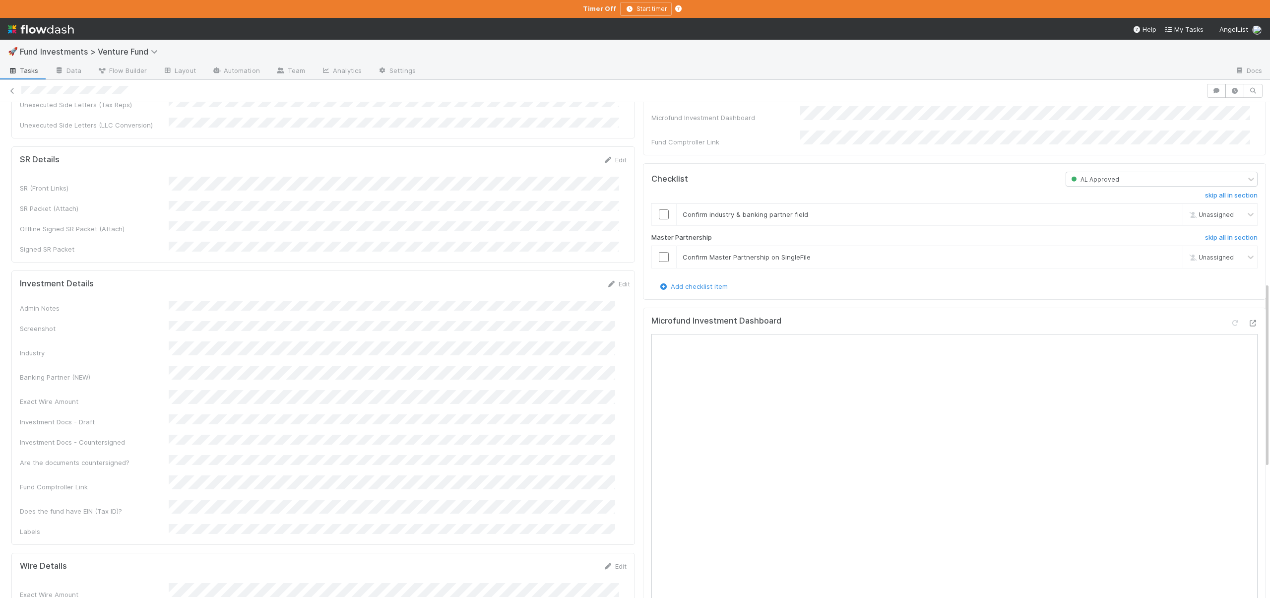
scroll to position [275, 0]
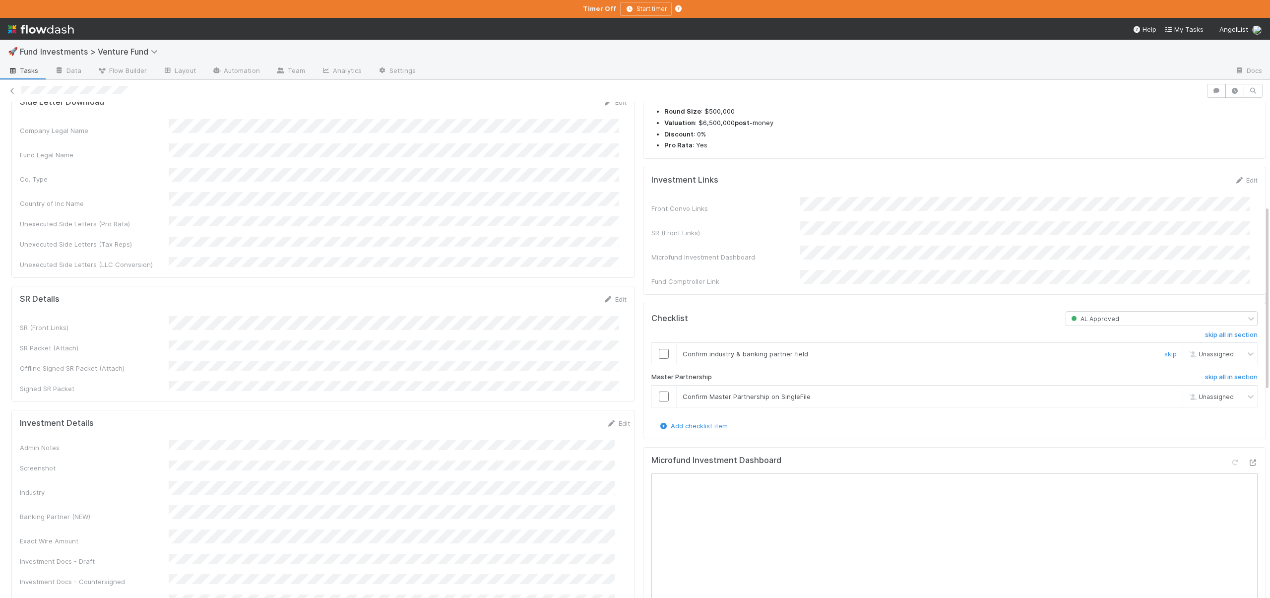
click at [659, 359] on input "checkbox" at bounding box center [664, 354] width 10 height 10
click at [276, 147] on div "Company Legal Name Fund Legal Name Co. Type Country of Inc Name Unexecuted Side…" at bounding box center [323, 194] width 607 height 150
click at [659, 401] on input "checkbox" at bounding box center [664, 396] width 10 height 10
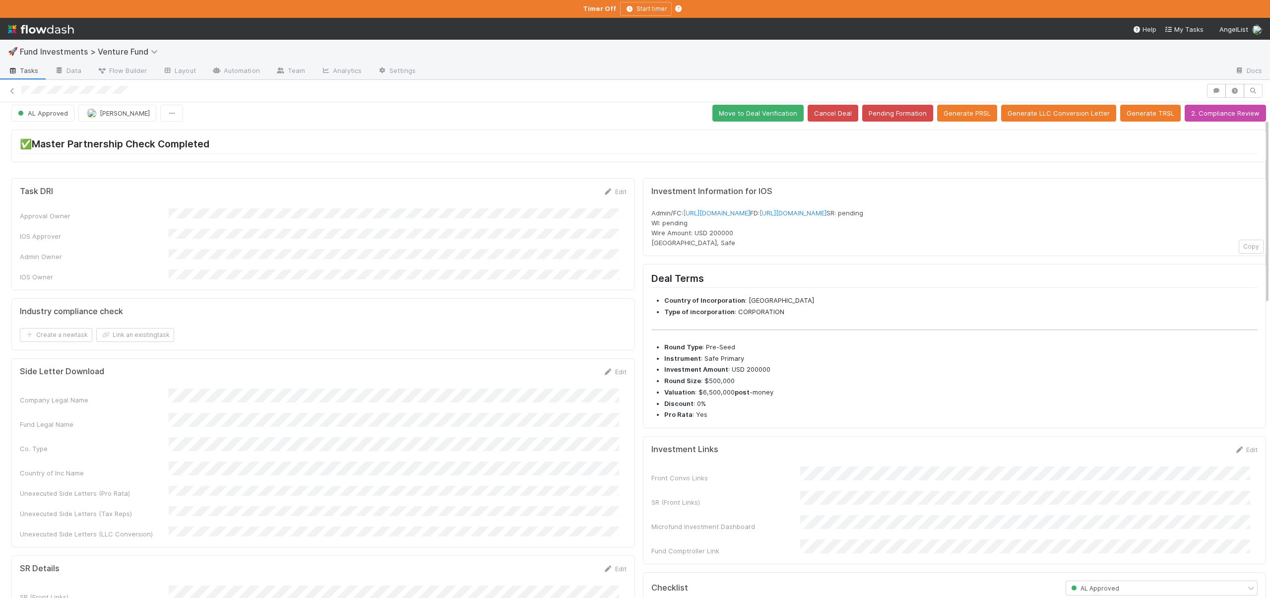
scroll to position [0, 0]
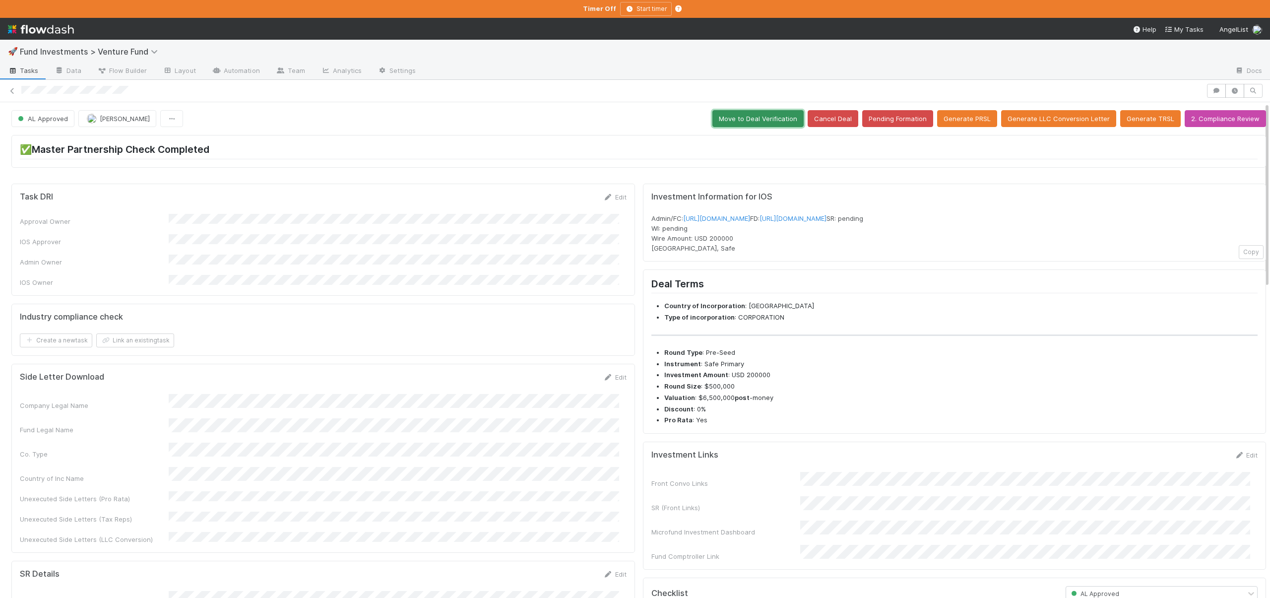
click at [767, 118] on button "Move to Deal Verification" at bounding box center [757, 118] width 91 height 17
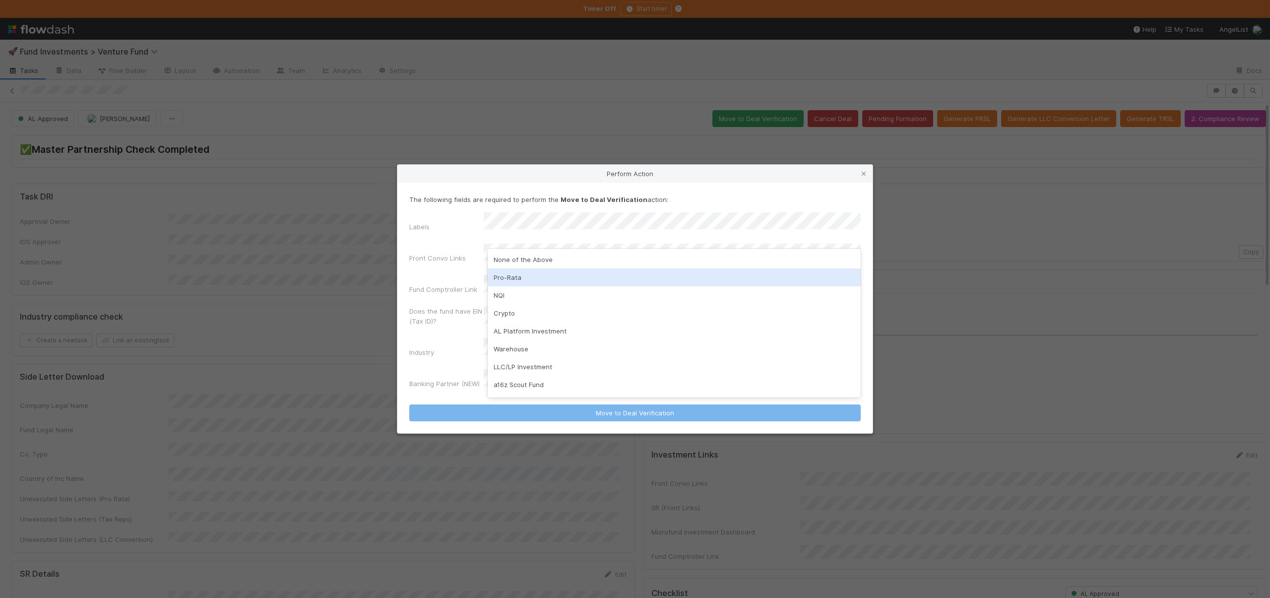
click at [509, 270] on div "Pro-Rata" at bounding box center [674, 277] width 373 height 18
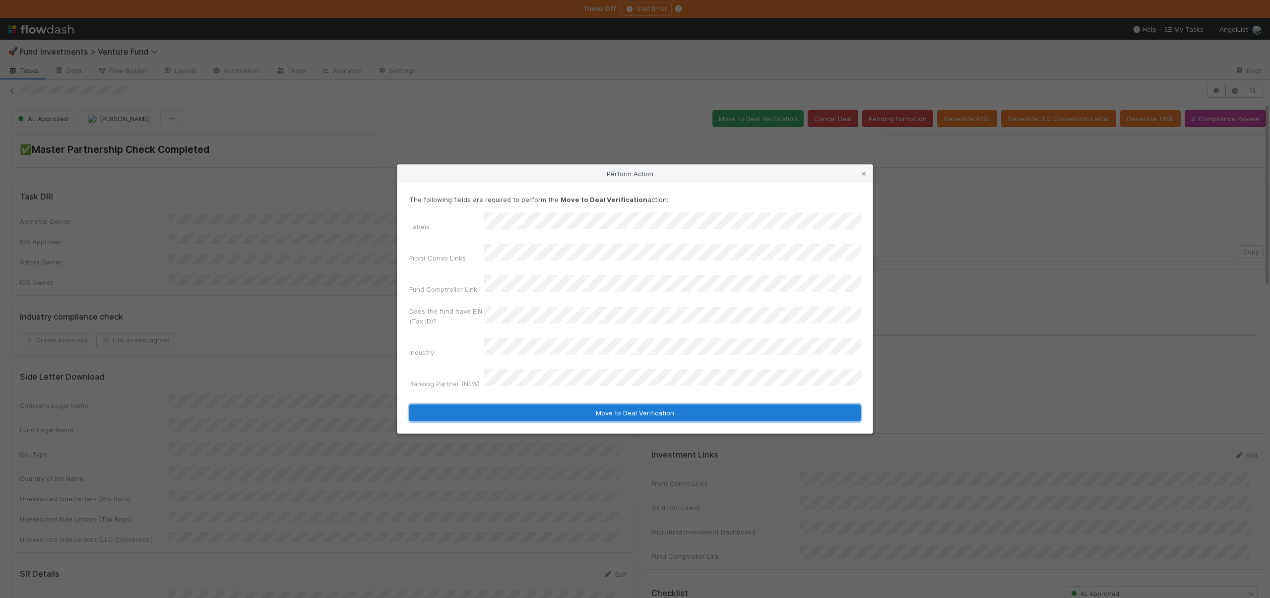
click at [581, 404] on button "Move to Deal Verification" at bounding box center [634, 412] width 451 height 17
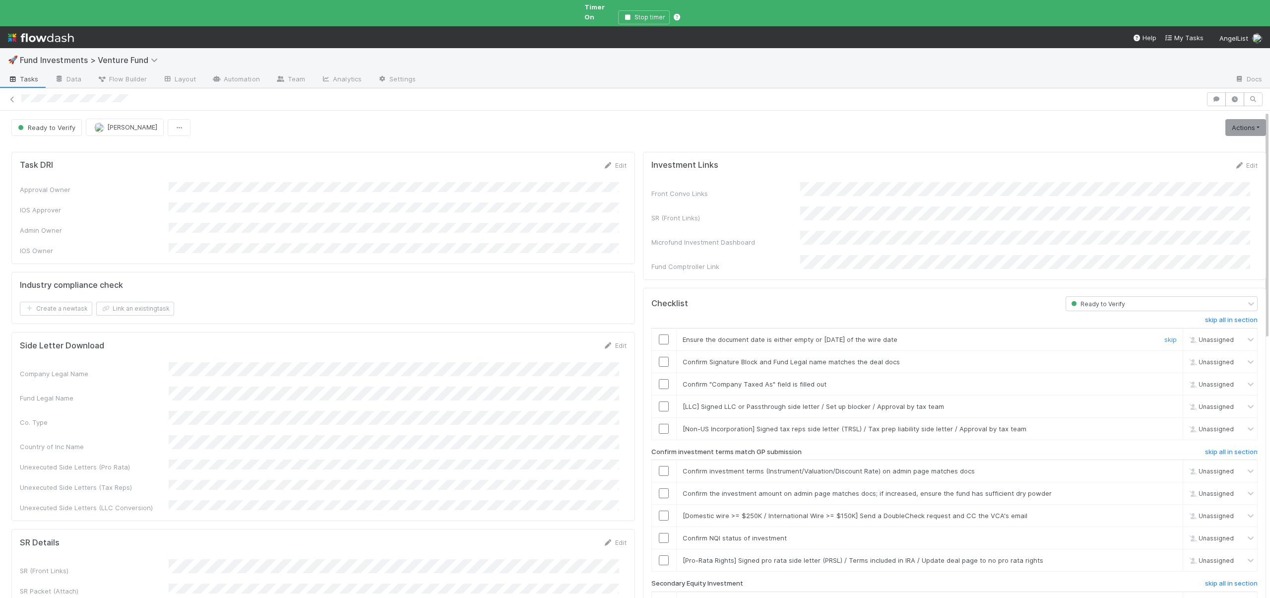
click at [659, 334] on input "checkbox" at bounding box center [664, 339] width 10 height 10
click at [659, 357] on input "checkbox" at bounding box center [664, 362] width 10 height 10
click at [659, 379] on input "checkbox" at bounding box center [664, 384] width 10 height 10
click at [1164, 402] on link "skip" at bounding box center [1170, 406] width 12 height 8
click at [1164, 425] on link "skip" at bounding box center [1170, 429] width 12 height 8
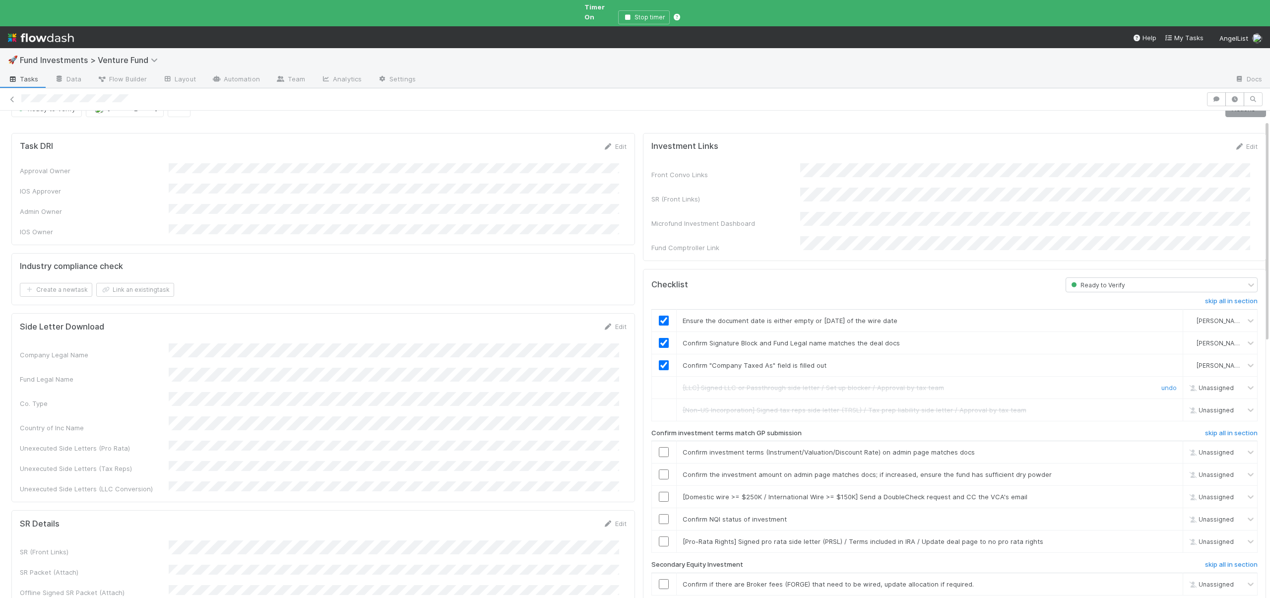
scroll to position [20, 0]
click at [659, 445] on input "checkbox" at bounding box center [664, 450] width 10 height 10
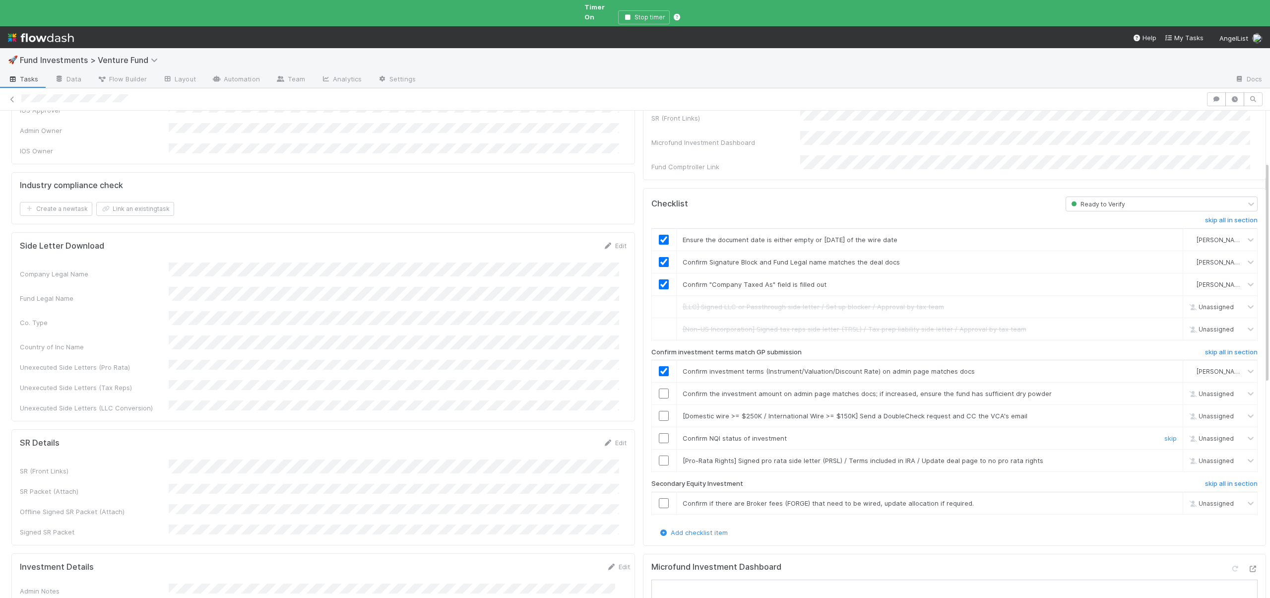
scroll to position [114, 0]
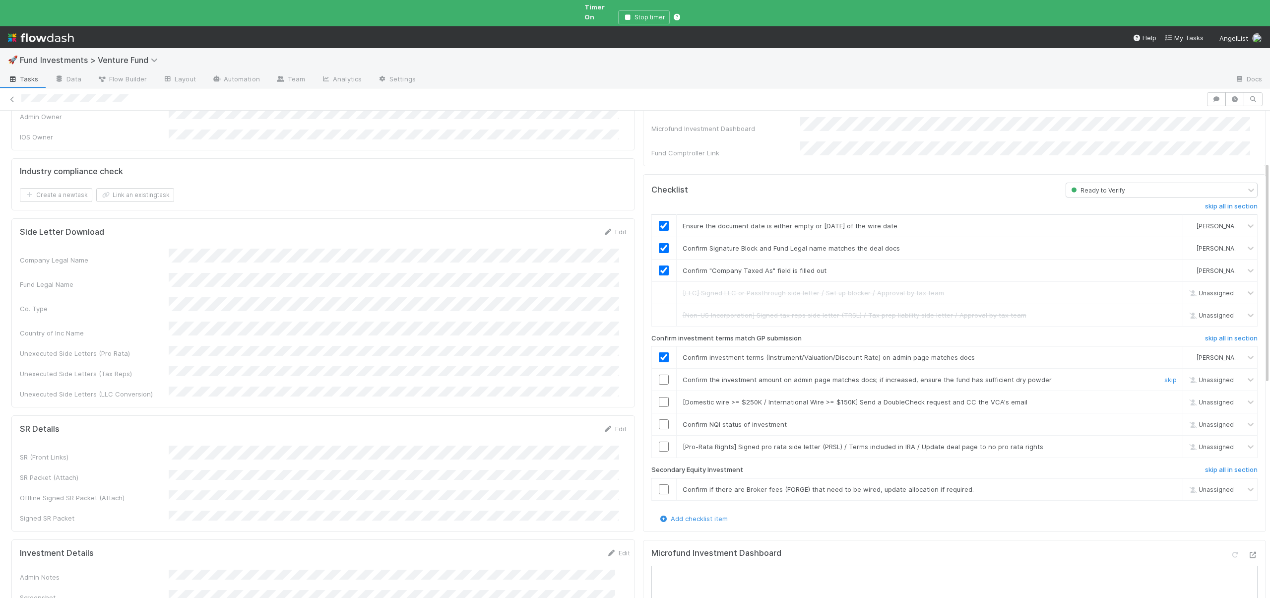
click at [659, 375] on input "checkbox" at bounding box center [664, 380] width 10 height 10
click at [1164, 398] on link "skip" at bounding box center [1170, 402] width 12 height 8
click at [659, 419] on input "checkbox" at bounding box center [664, 424] width 10 height 10
click at [659, 441] on input "checkbox" at bounding box center [664, 446] width 10 height 10
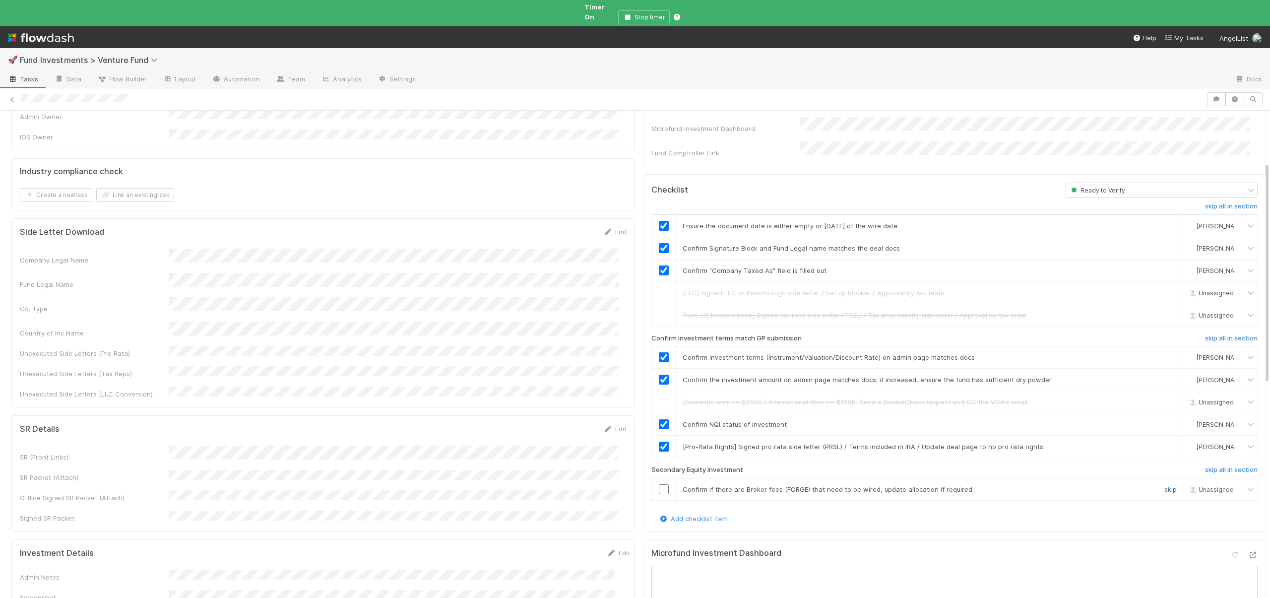
click at [1164, 485] on link "skip" at bounding box center [1170, 489] width 12 height 8
click at [1161, 485] on link "undo" at bounding box center [1168, 489] width 15 height 8
click at [1154, 484] on div "skip" at bounding box center [1169, 489] width 30 height 10
click at [1164, 485] on link "skip" at bounding box center [1170, 489] width 12 height 8
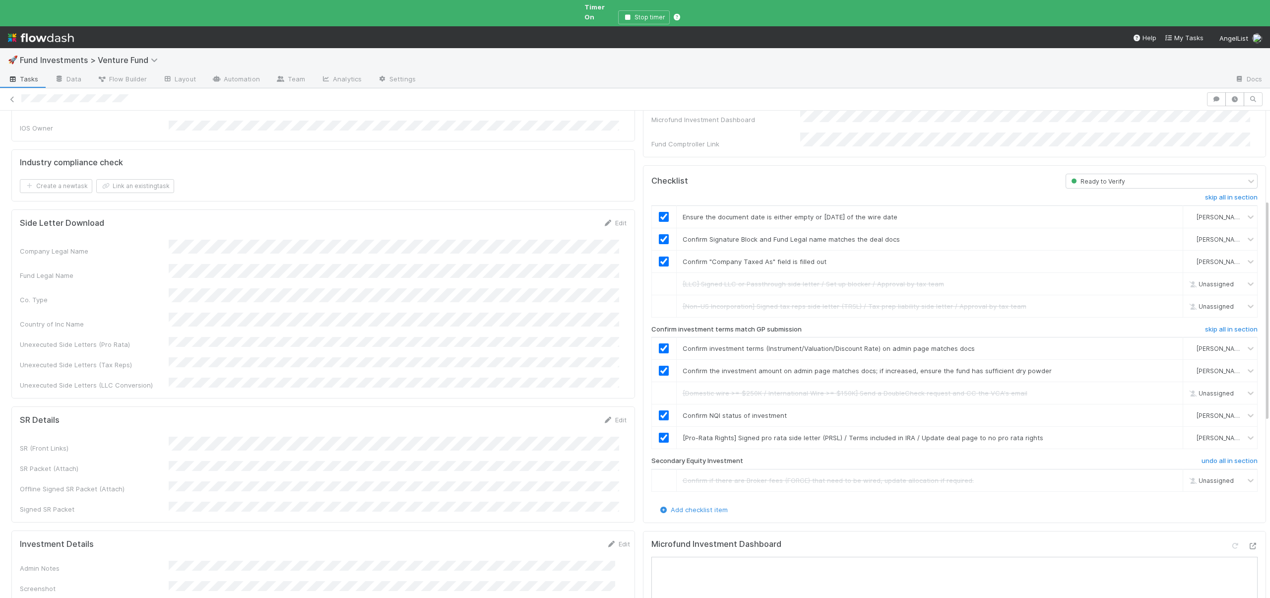
scroll to position [0, 0]
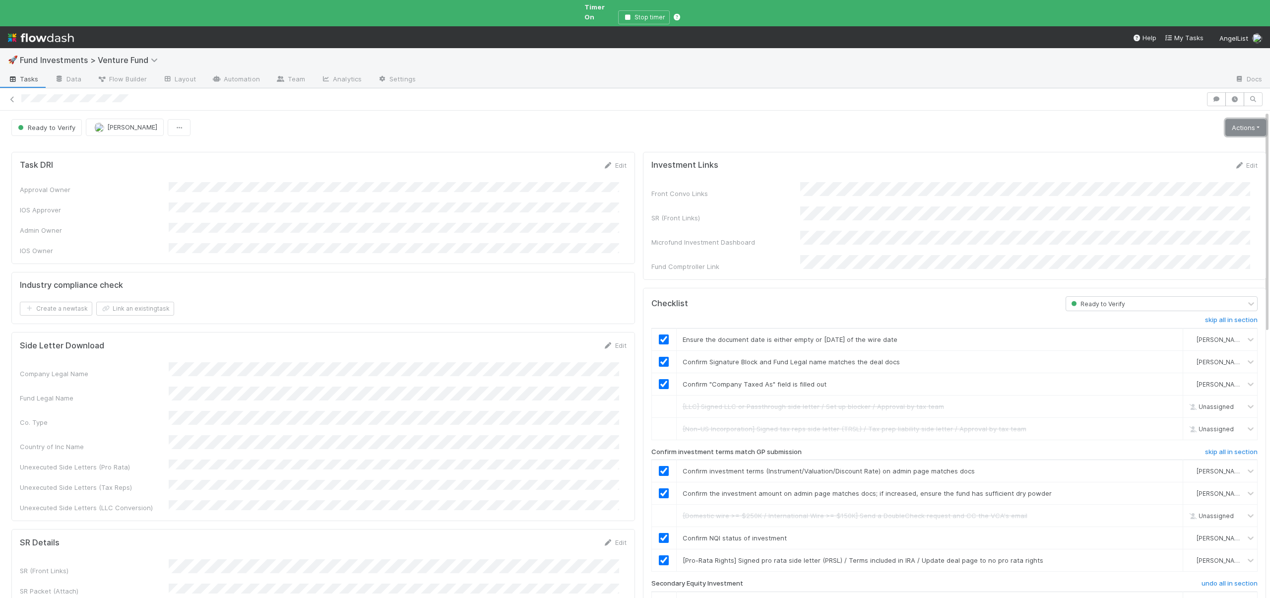
click at [1229, 125] on link "Actions" at bounding box center [1245, 127] width 41 height 17
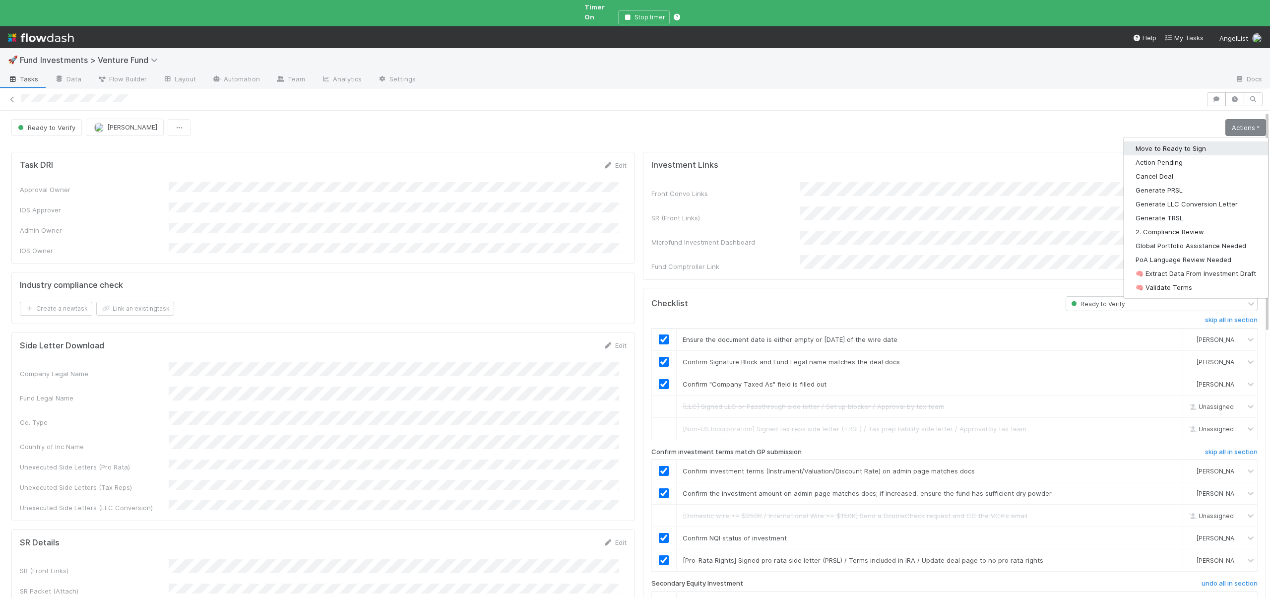
click at [1147, 141] on button "Move to Ready to Sign" at bounding box center [1196, 148] width 144 height 14
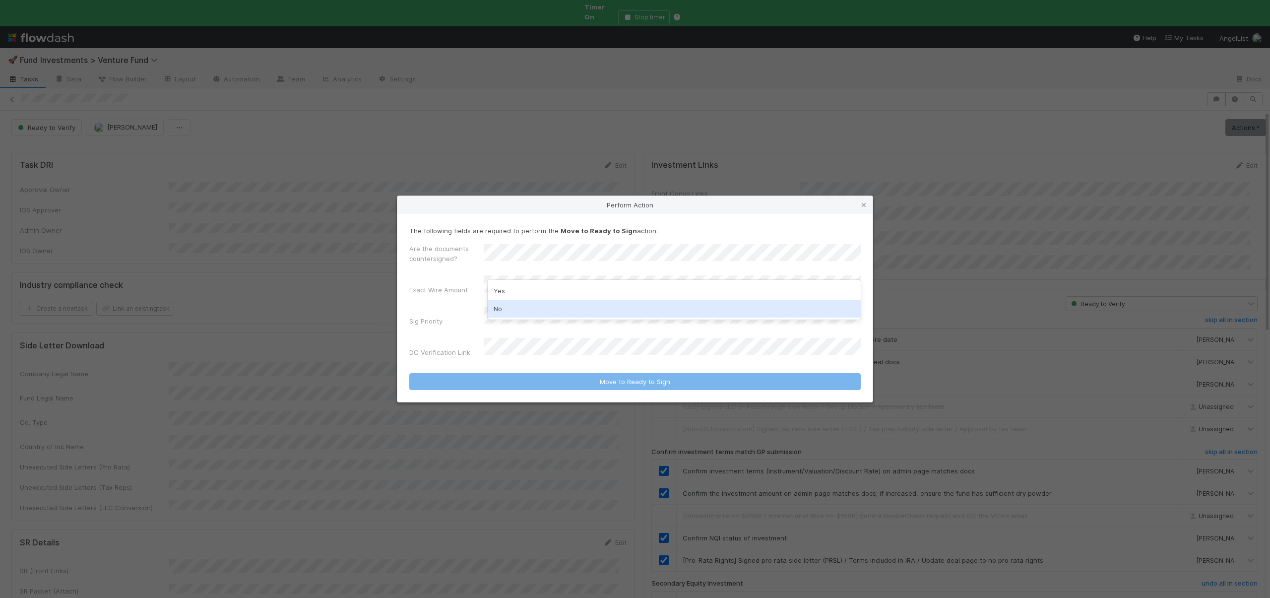
click at [505, 304] on div "No" at bounding box center [674, 309] width 373 height 18
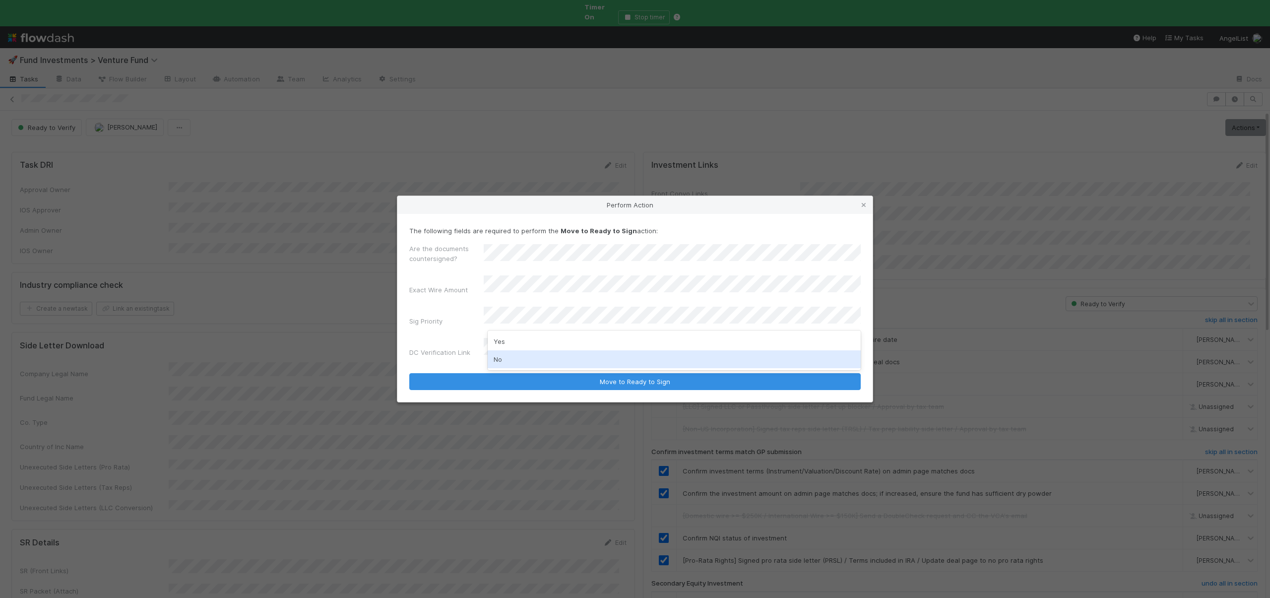
click at [508, 362] on div "No" at bounding box center [674, 359] width 373 height 18
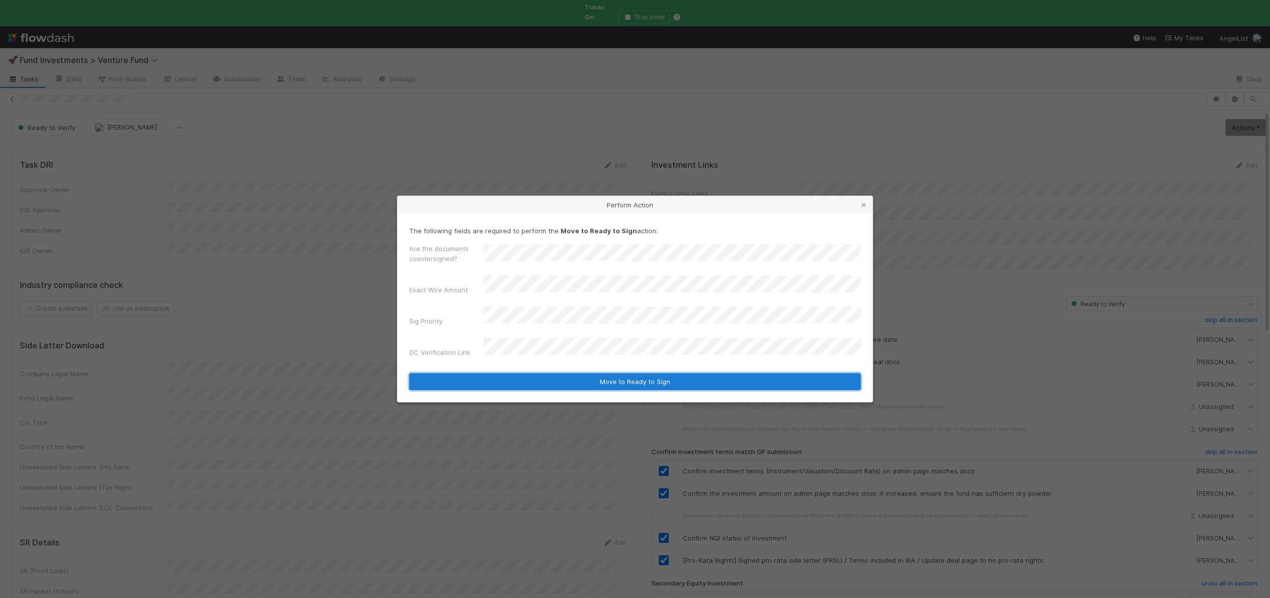
click at [604, 373] on button "Move to Ready to Sign" at bounding box center [634, 381] width 451 height 17
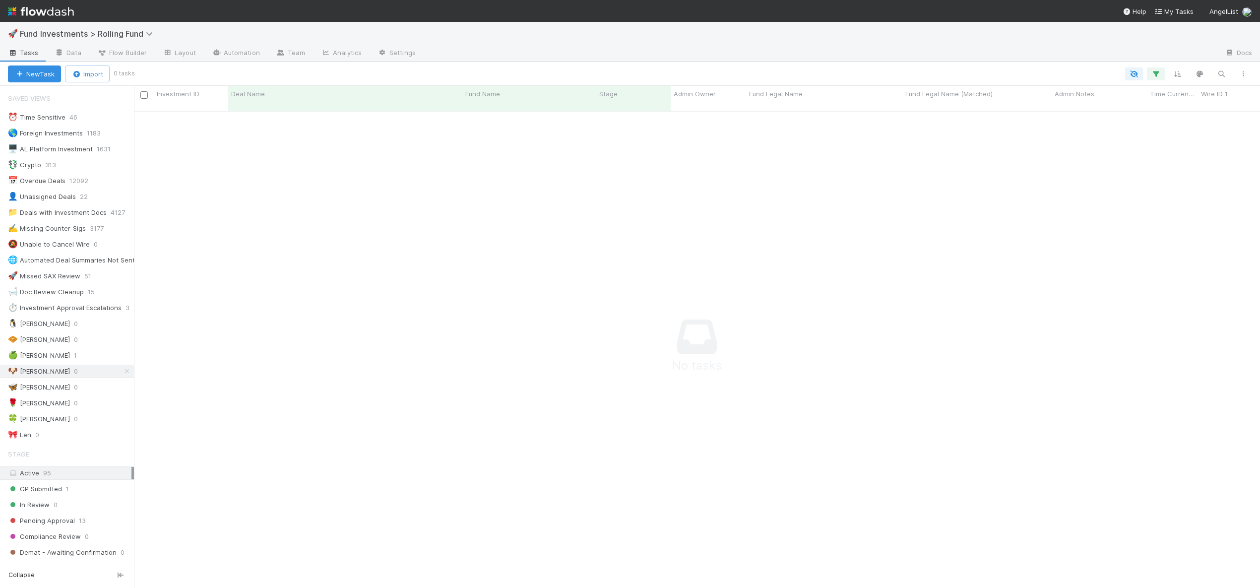
scroll to position [470, 1119]
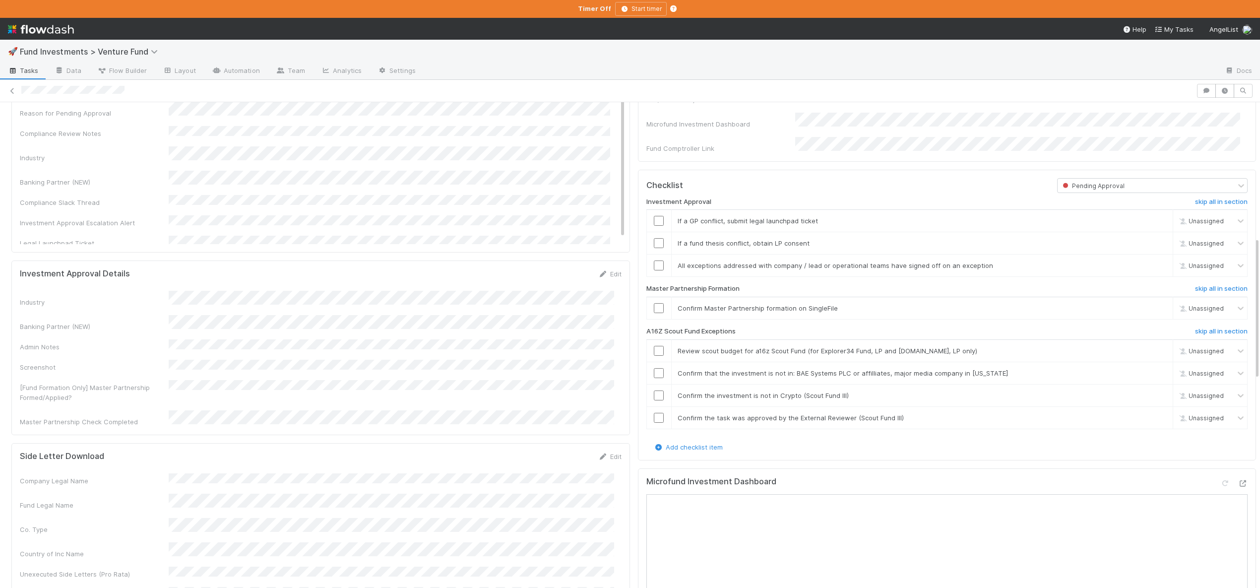
scroll to position [529, 0]
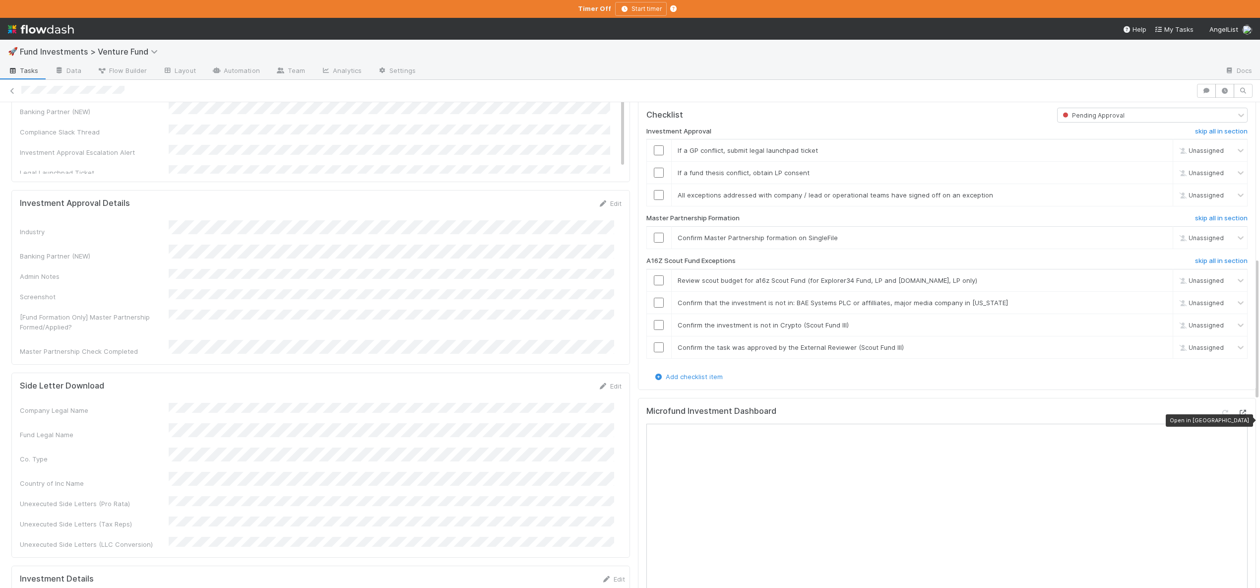
click at [1238, 416] on icon at bounding box center [1243, 413] width 10 height 6
click at [654, 155] on input "checkbox" at bounding box center [659, 150] width 10 height 10
click at [647, 178] on div at bounding box center [659, 173] width 24 height 10
click at [1154, 154] on link "skip" at bounding box center [1160, 150] width 12 height 8
click at [1154, 177] on link "skip" at bounding box center [1160, 173] width 12 height 8
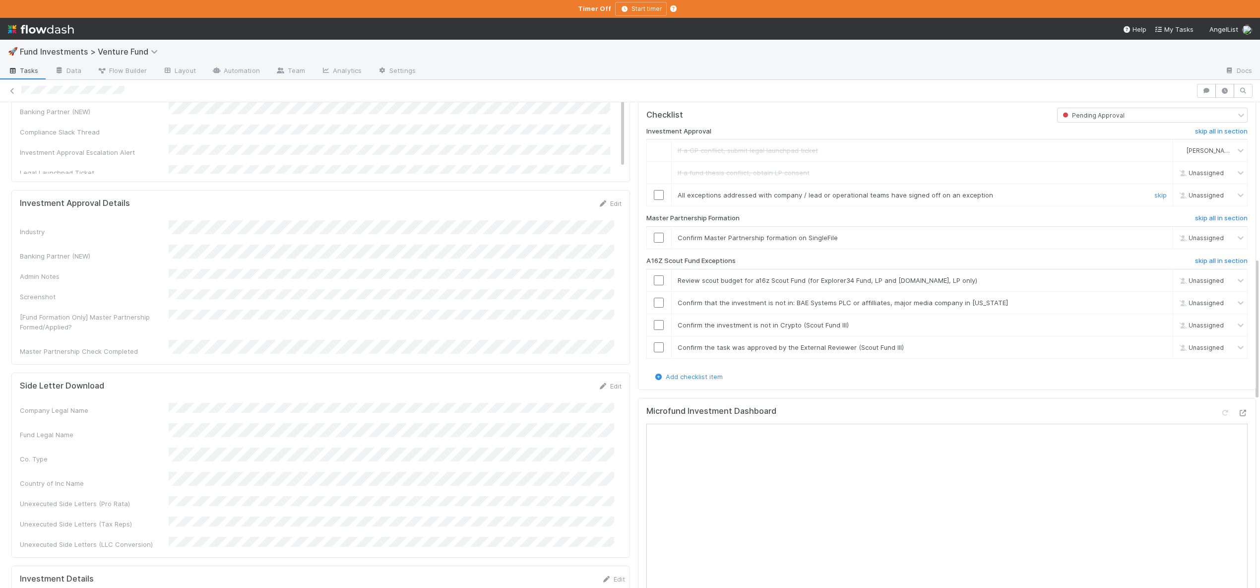
click at [654, 200] on input "checkbox" at bounding box center [659, 195] width 10 height 10
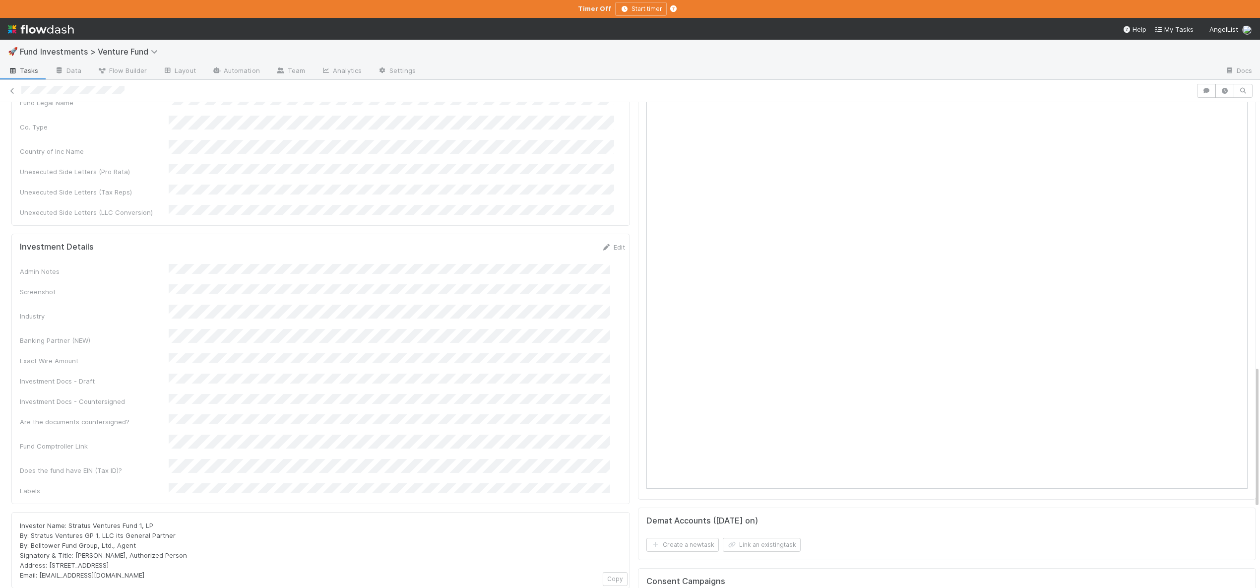
scroll to position [923, 0]
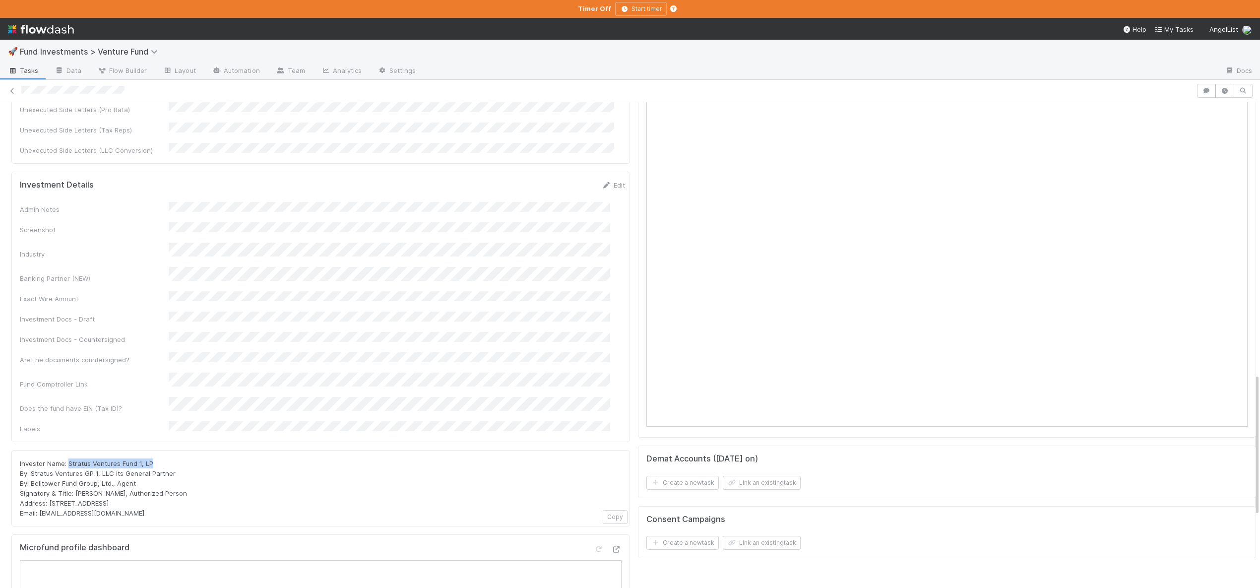
drag, startPoint x: 68, startPoint y: 392, endPoint x: 160, endPoint y: 389, distance: 91.3
click at [160, 458] on div "Investor Name: Stratus Ventures Fund 1, LP By: Stratus Ventures GP 1, LLC its G…" at bounding box center [321, 488] width 602 height 60
copy span "Stratus Ventures Fund 1, LP"
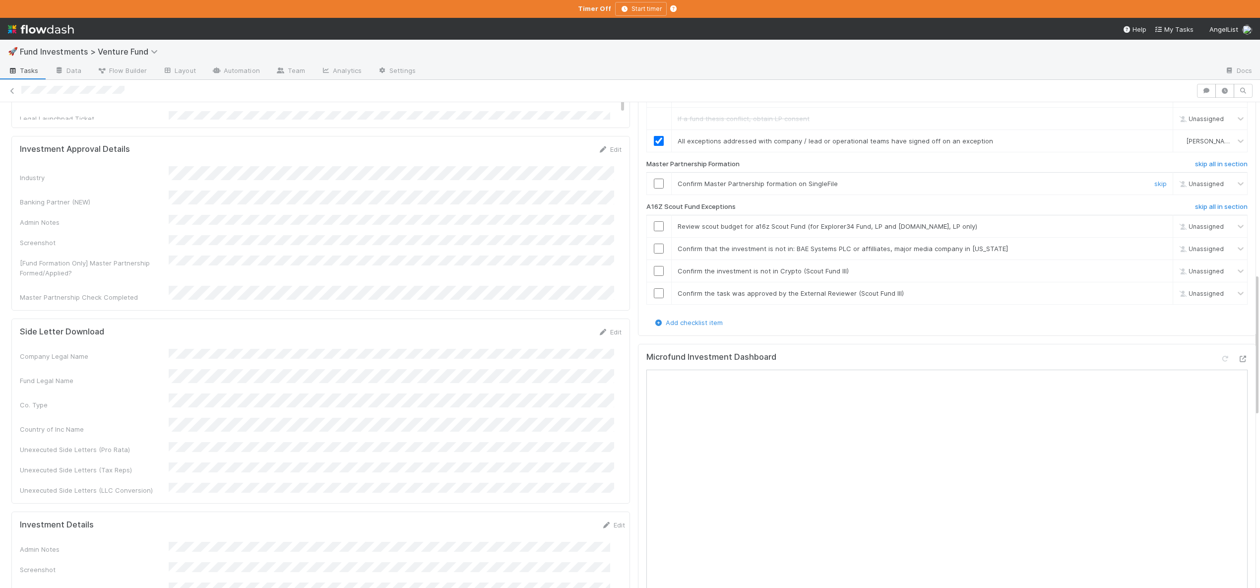
click at [654, 188] on input "checkbox" at bounding box center [659, 184] width 10 height 10
click at [1201, 211] on h6 "skip all in section" at bounding box center [1221, 207] width 53 height 8
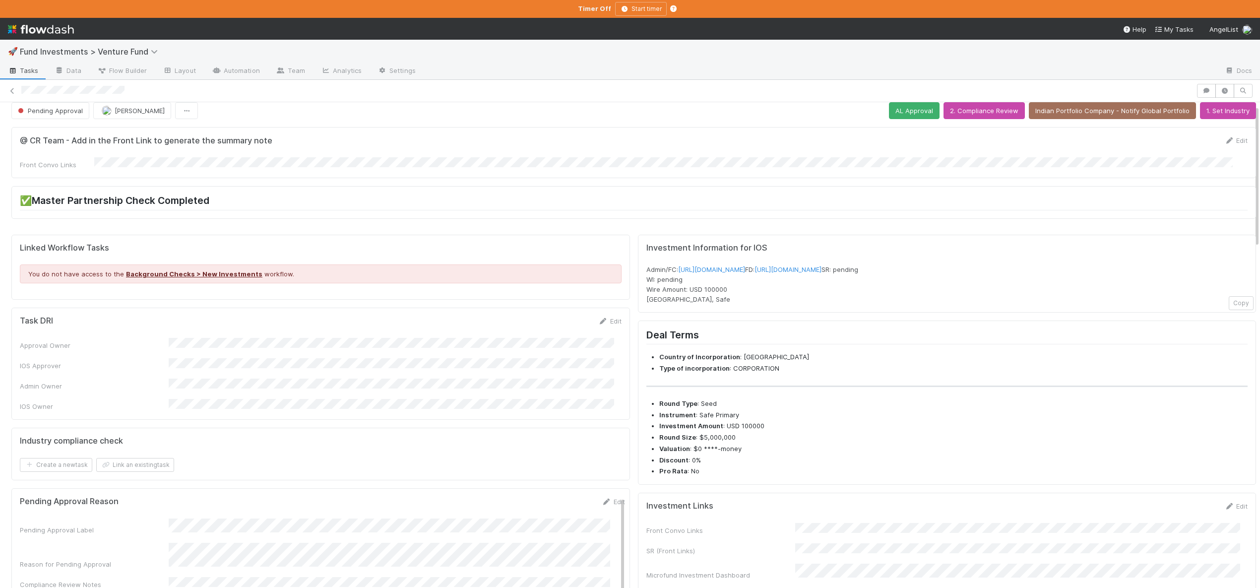
scroll to position [0, 0]
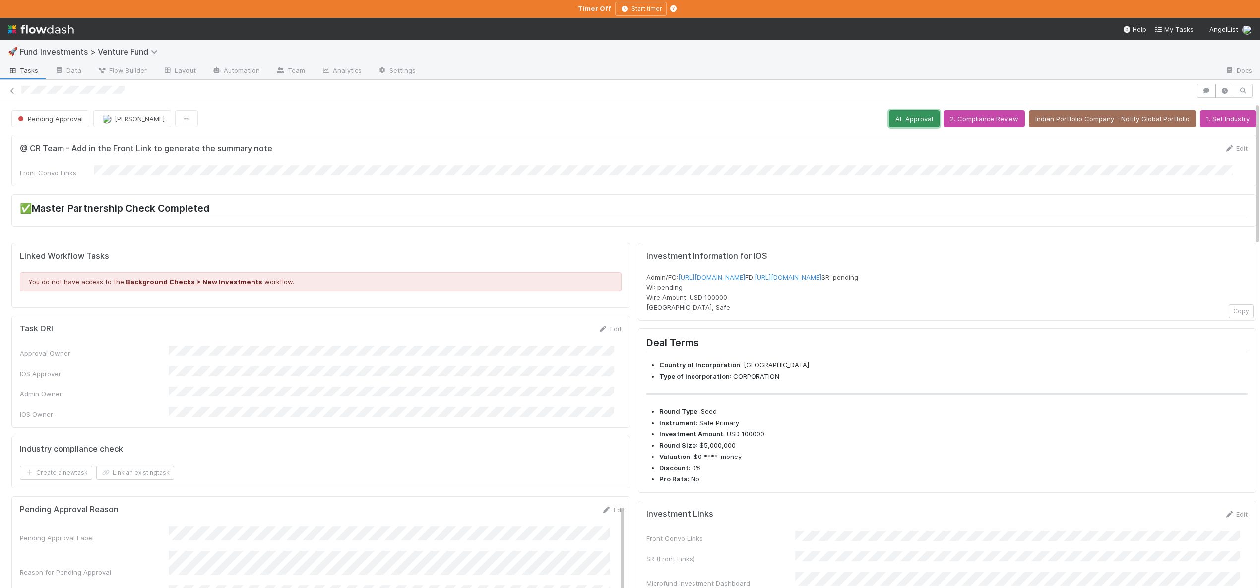
click at [900, 115] on button "AL Approval" at bounding box center [914, 118] width 51 height 17
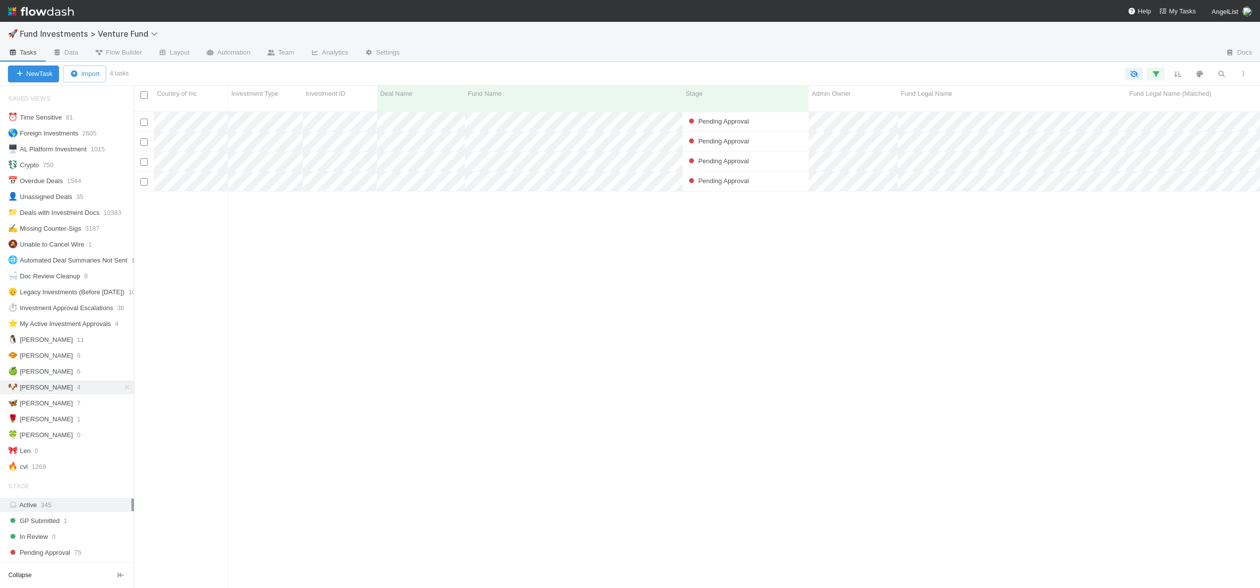
scroll to position [477, 1119]
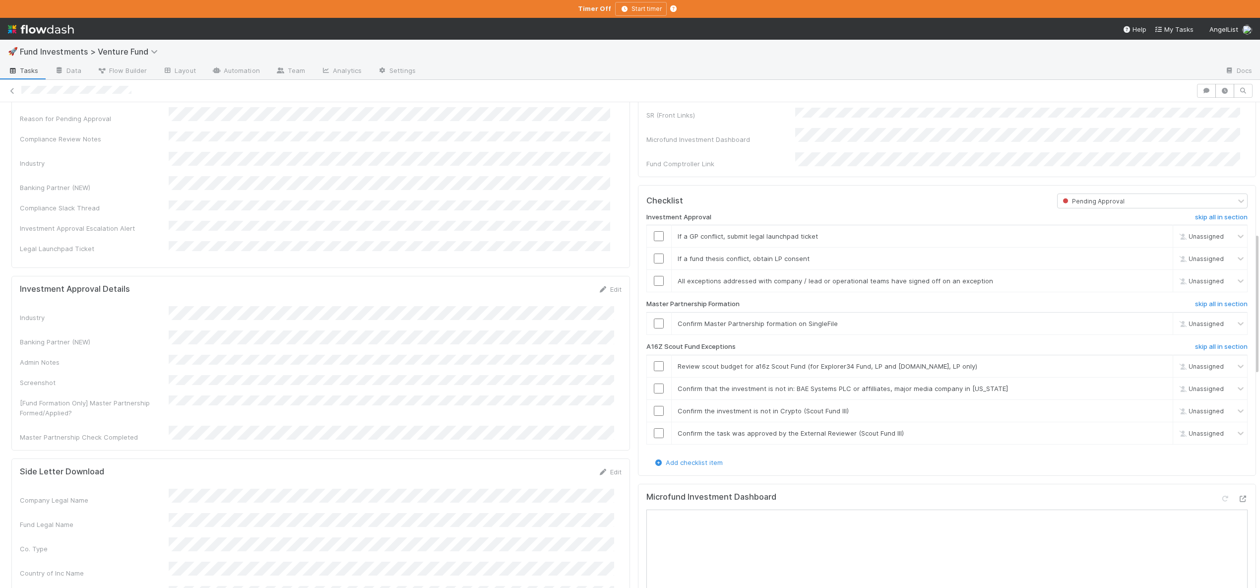
scroll to position [444, 0]
click at [1238, 501] on icon at bounding box center [1243, 498] width 10 height 6
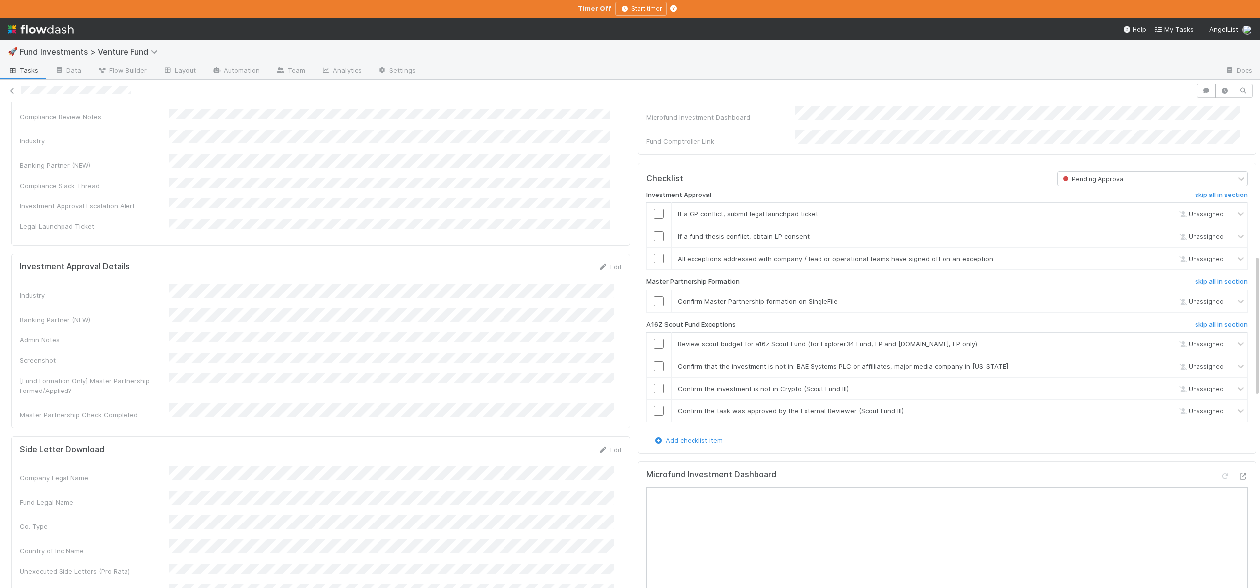
scroll to position [435, 0]
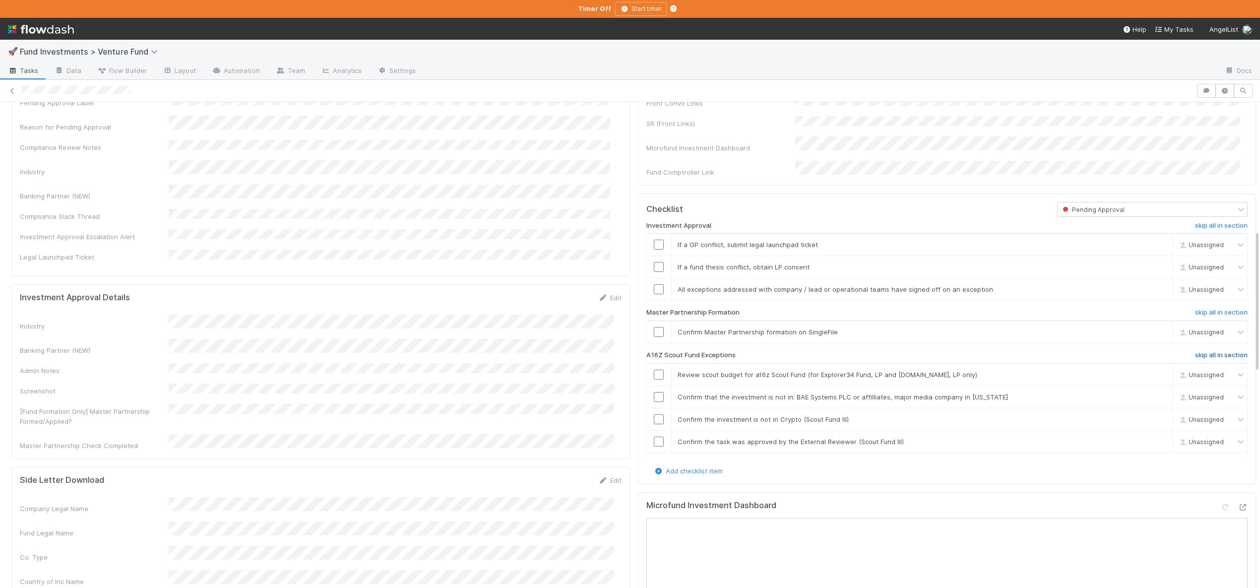
click at [1195, 359] on h6 "skip all in section" at bounding box center [1221, 355] width 53 height 8
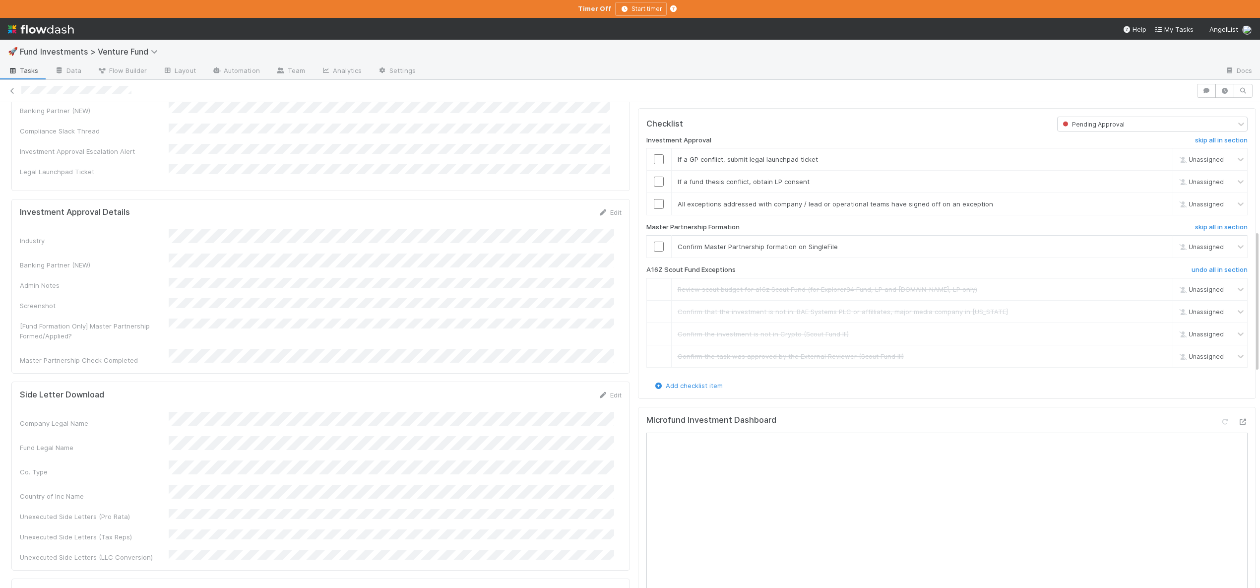
scroll to position [528, 0]
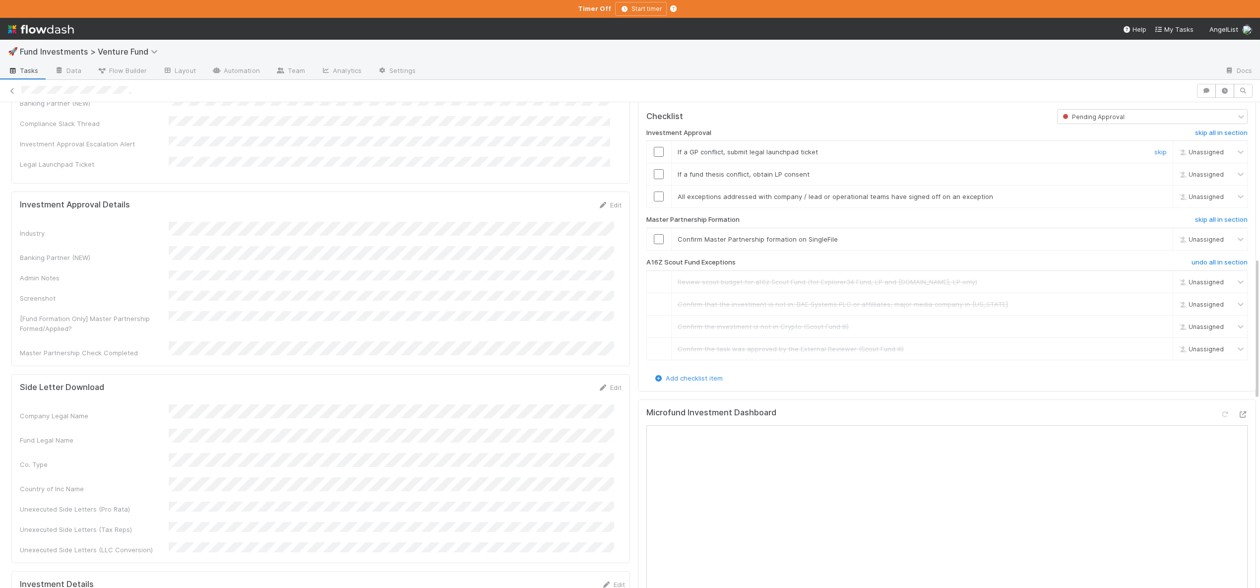
click at [1145, 153] on td "If a GP conflict, submit legal launchpad ticket skip" at bounding box center [922, 152] width 502 height 22
click at [1154, 156] on link "skip" at bounding box center [1160, 152] width 12 height 8
click at [1154, 178] on link "skip" at bounding box center [1160, 174] width 12 height 8
click at [655, 201] on input "checkbox" at bounding box center [659, 196] width 10 height 10
click at [654, 244] on input "checkbox" at bounding box center [659, 239] width 10 height 10
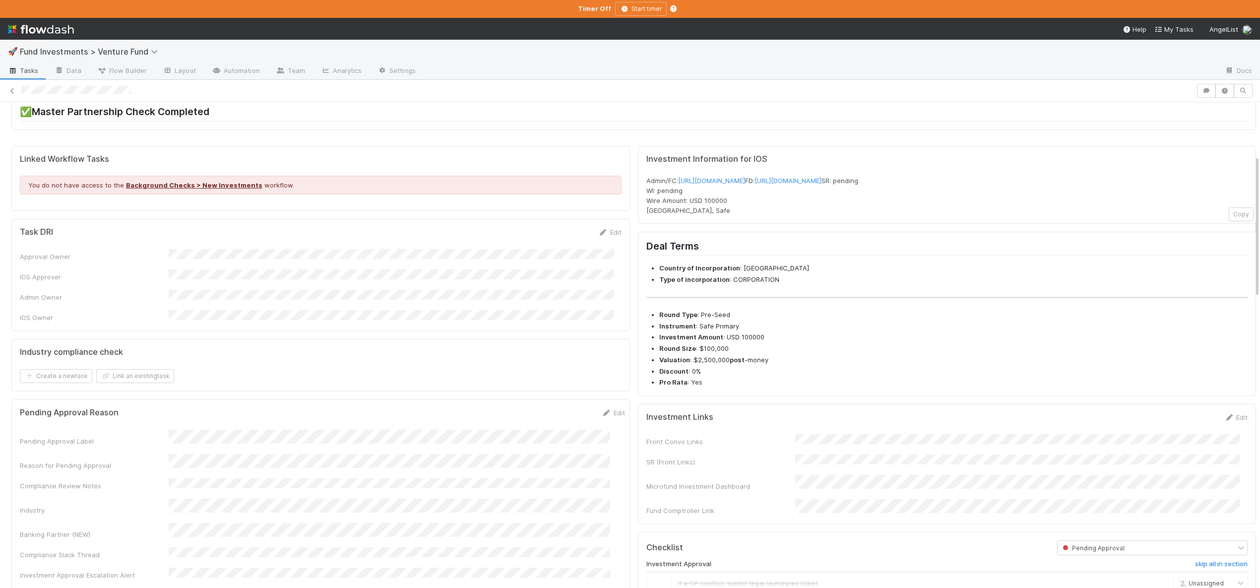
scroll to position [0, 0]
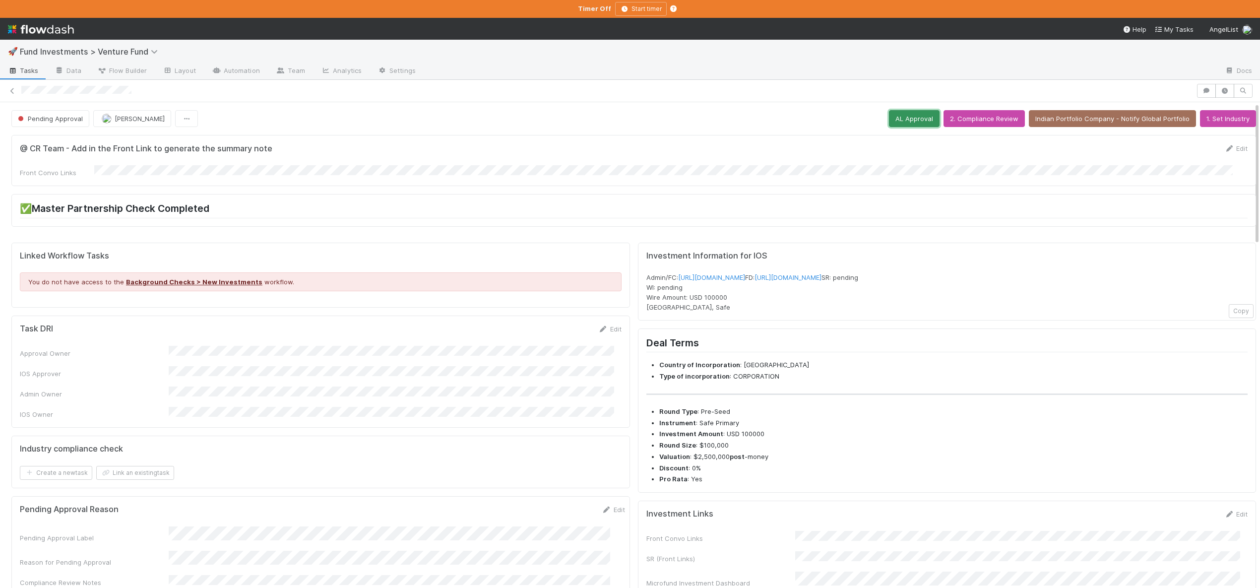
click at [912, 119] on button "AL Approval" at bounding box center [914, 118] width 51 height 17
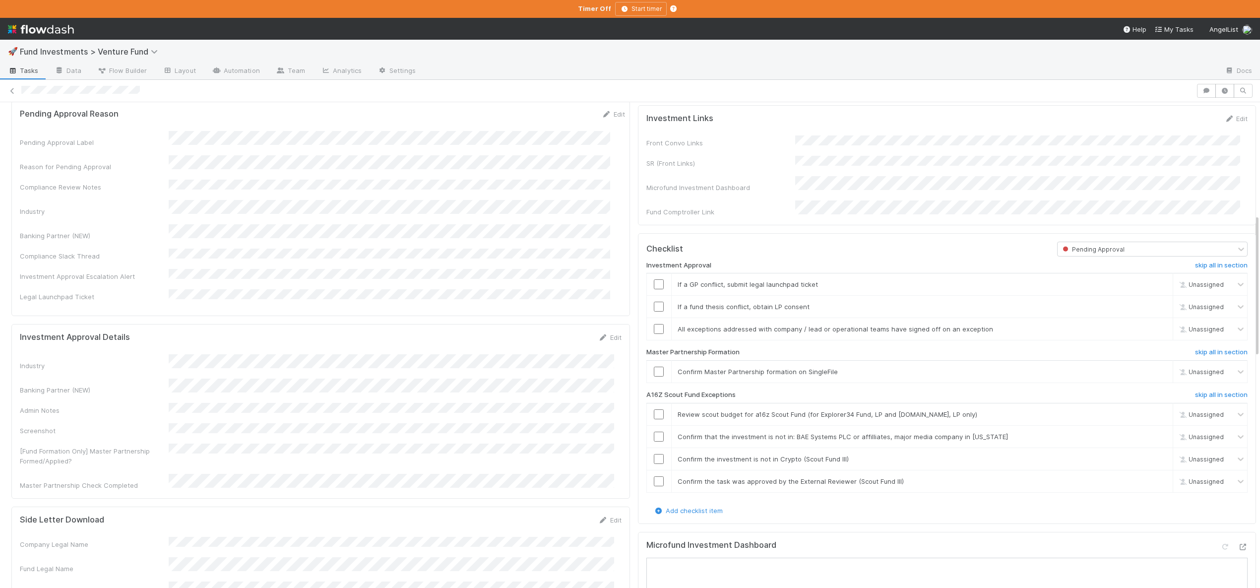
scroll to position [406, 0]
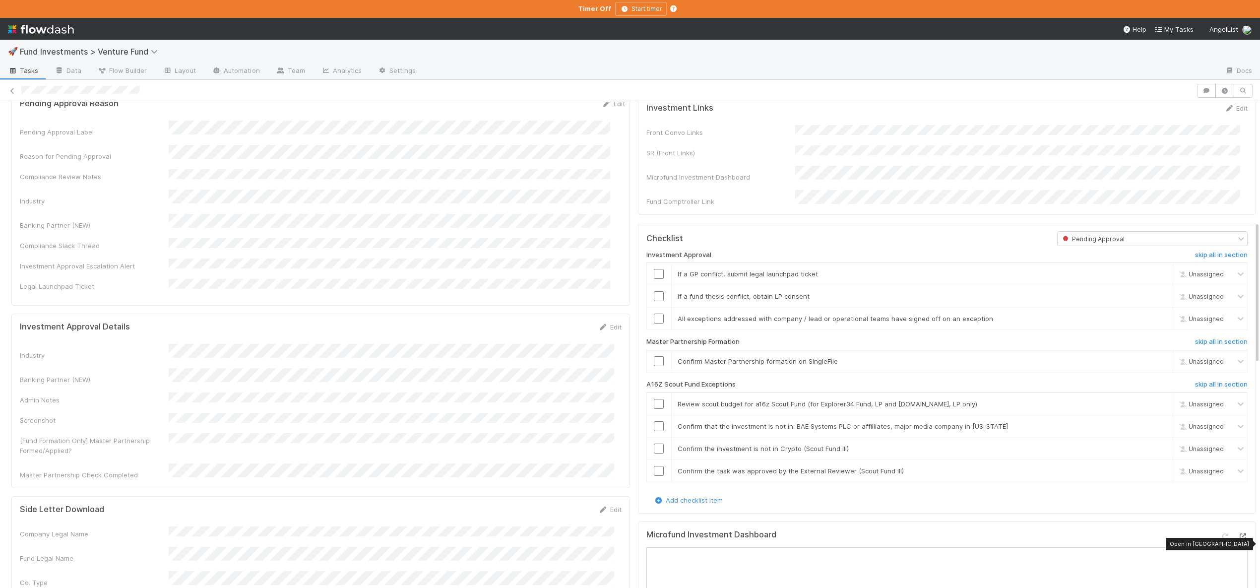
click at [1238, 540] on icon at bounding box center [1243, 536] width 10 height 6
click at [1154, 278] on link "skip" at bounding box center [1160, 274] width 12 height 8
click at [1154, 300] on link "skip" at bounding box center [1160, 296] width 12 height 8
click at [654, 323] on input "checkbox" at bounding box center [659, 319] width 10 height 10
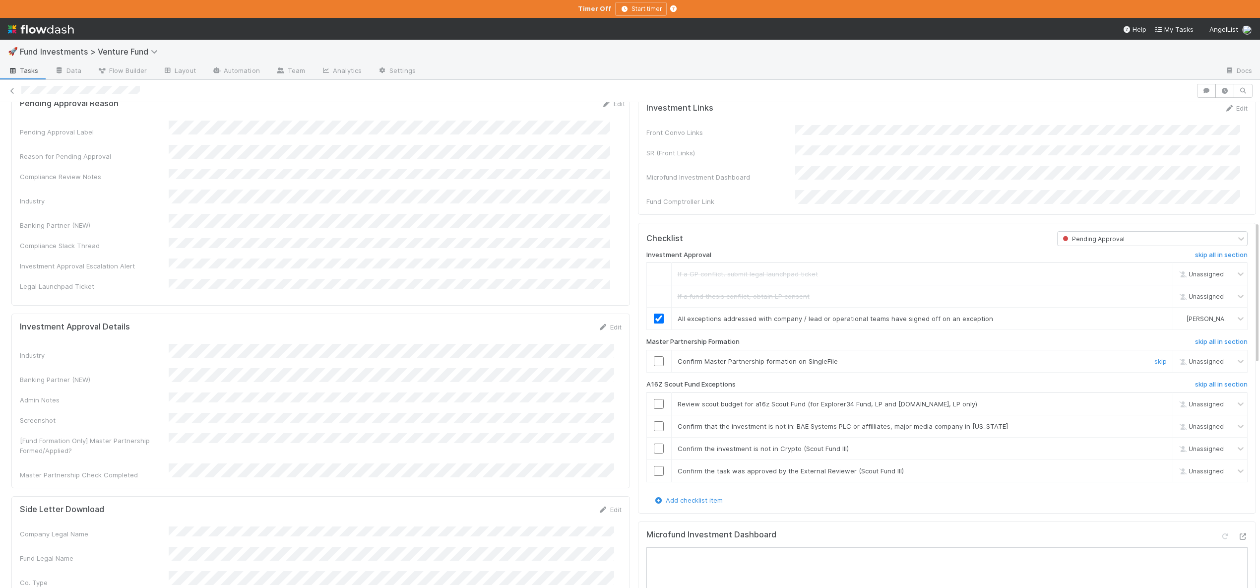
click at [654, 366] on input "checkbox" at bounding box center [659, 361] width 10 height 10
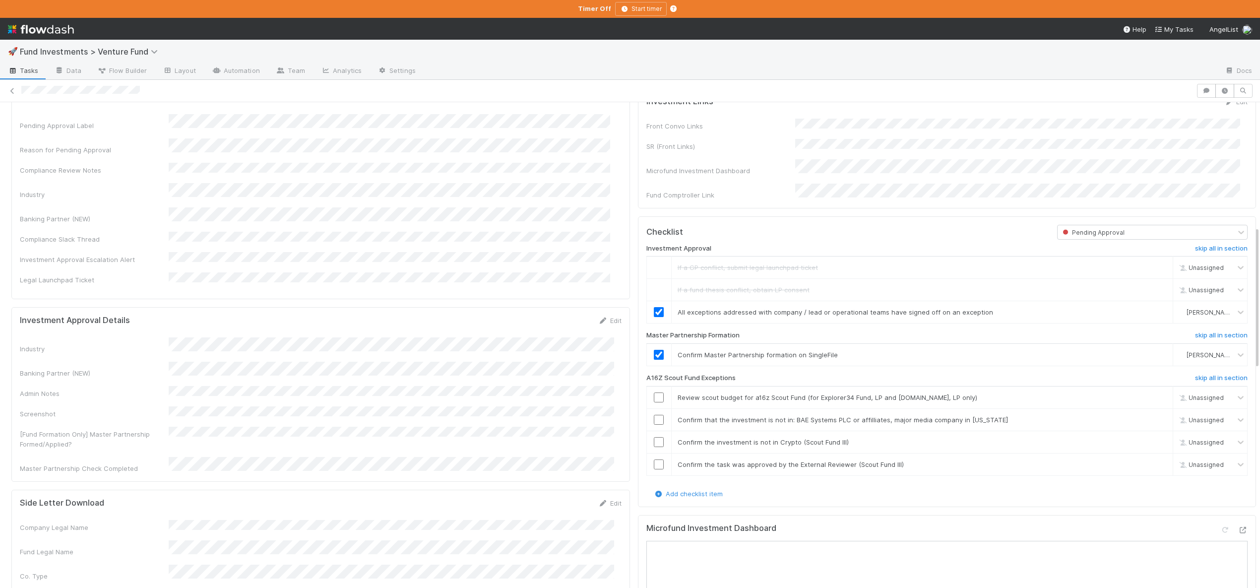
scroll to position [428, 0]
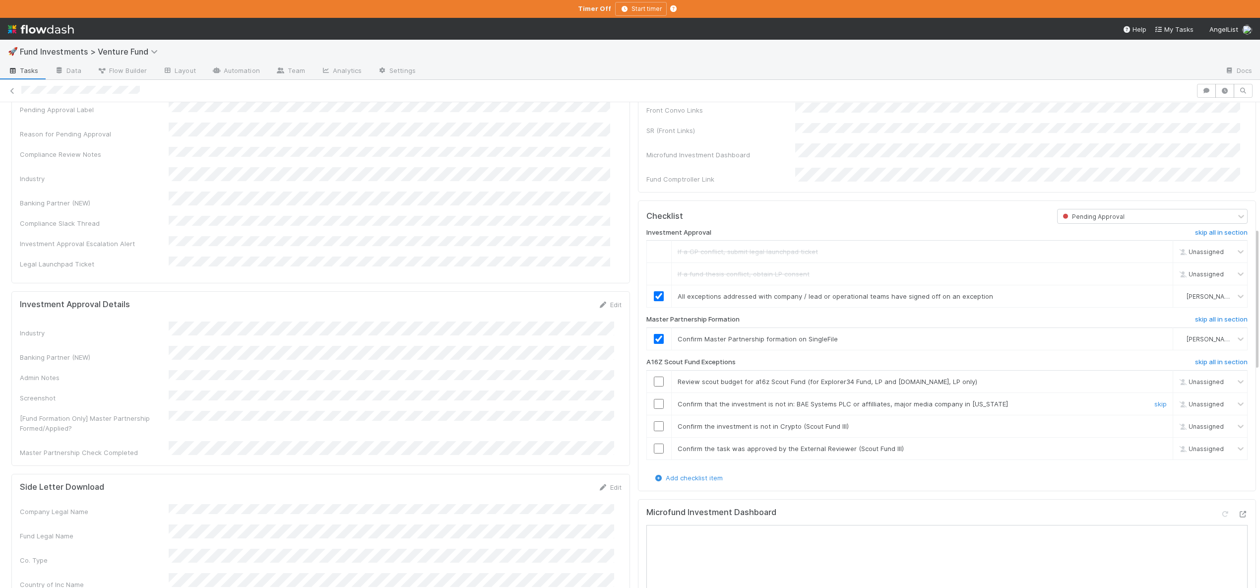
click at [654, 409] on input "checkbox" at bounding box center [659, 404] width 10 height 10
click at [652, 427] on td at bounding box center [658, 426] width 25 height 22
click at [654, 431] on input "checkbox" at bounding box center [659, 426] width 10 height 10
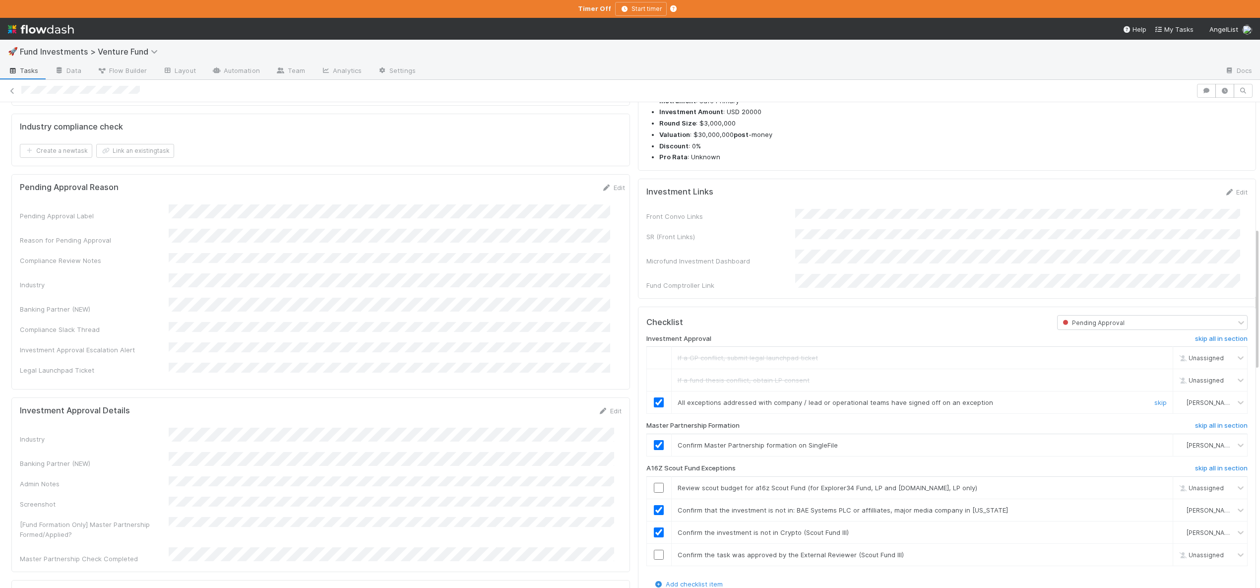
scroll to position [90, 0]
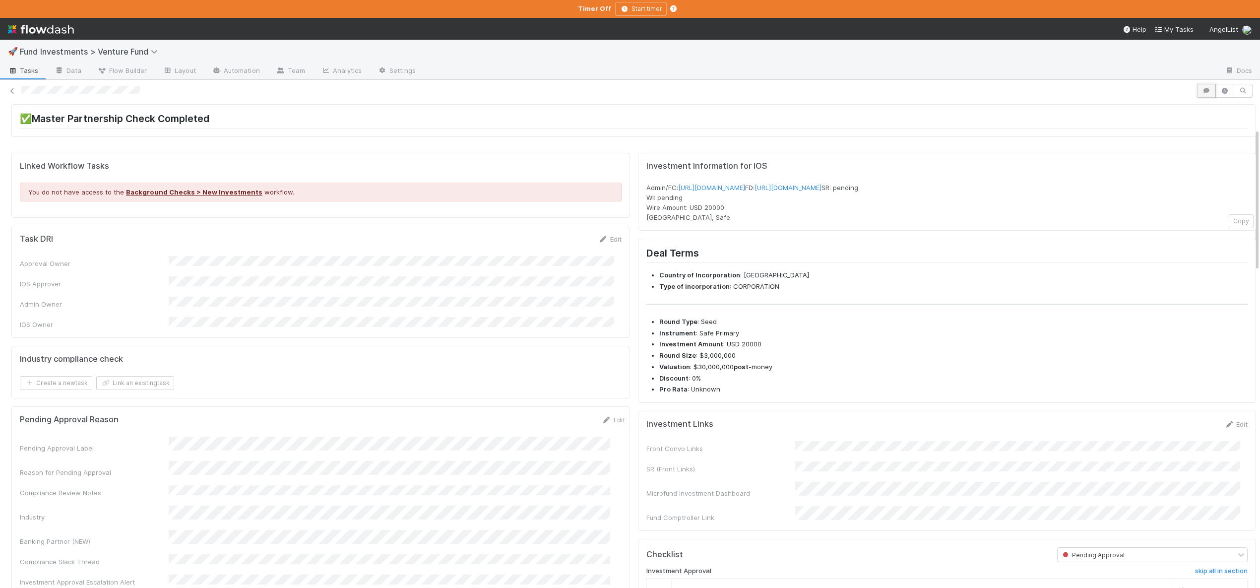
click at [1198, 95] on button "button" at bounding box center [1206, 91] width 19 height 14
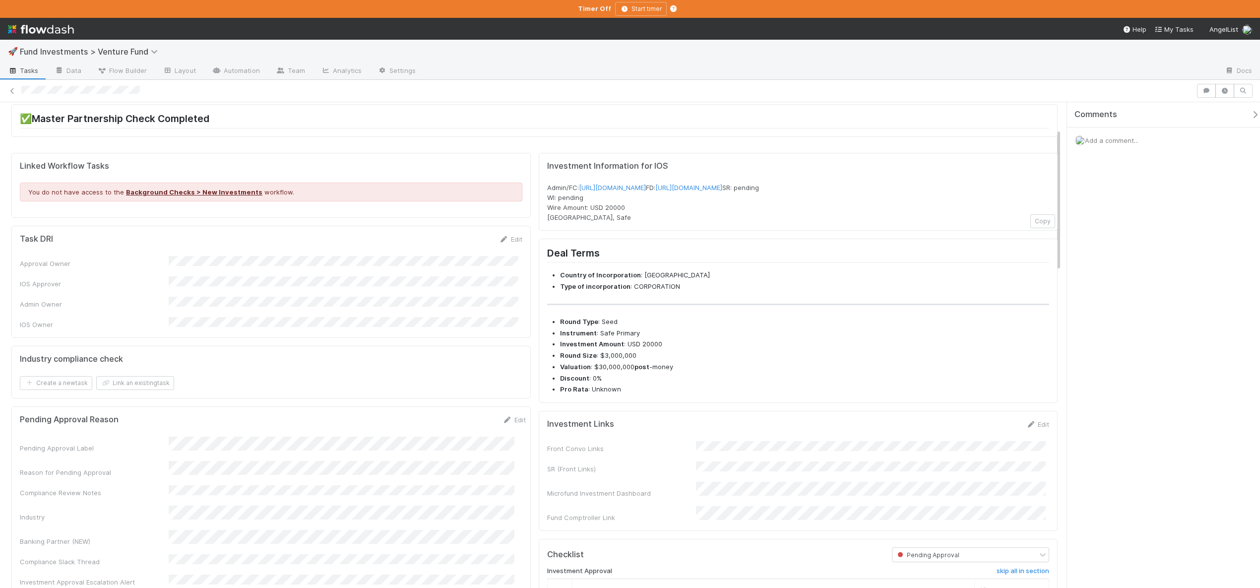
click at [1147, 141] on div "Add a comment..." at bounding box center [1167, 140] width 200 height 26
click at [1138, 140] on span "Add a comment..." at bounding box center [1112, 140] width 54 height 8
click at [1110, 311] on button "Add Comment" at bounding box center [1112, 311] width 58 height 17
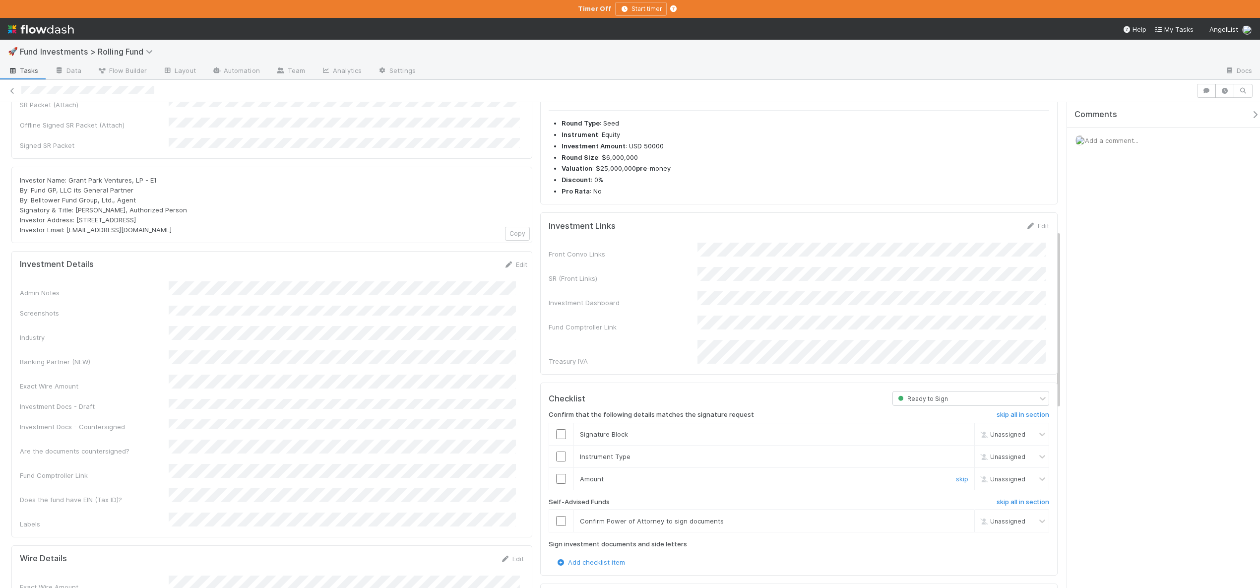
scroll to position [347, 0]
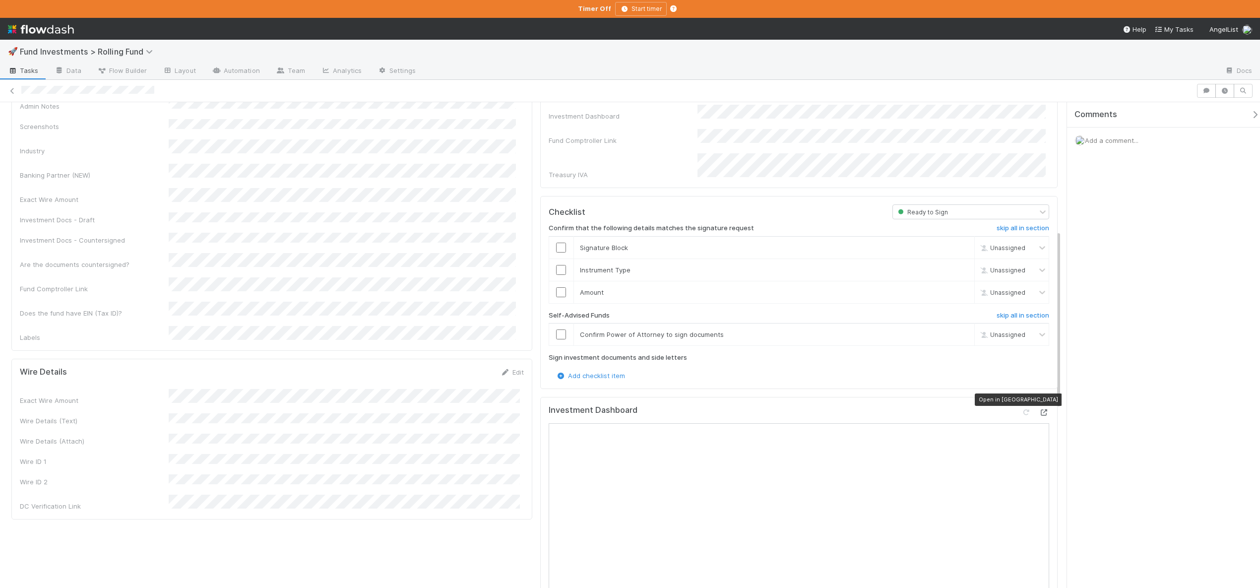
click at [1041, 409] on icon at bounding box center [1044, 412] width 10 height 6
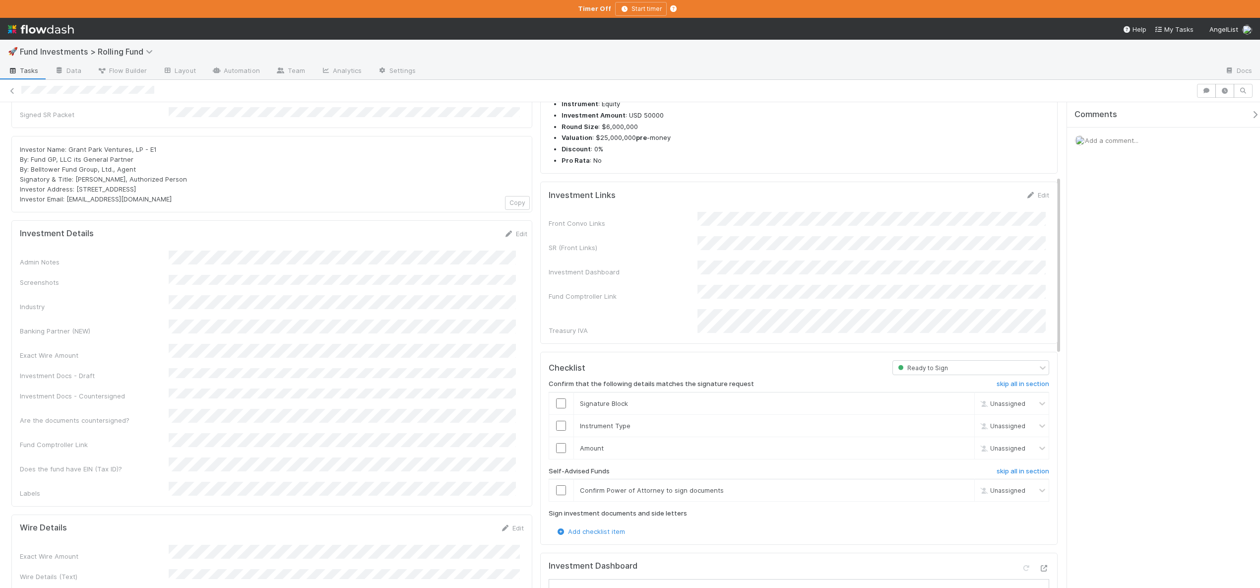
scroll to position [204, 0]
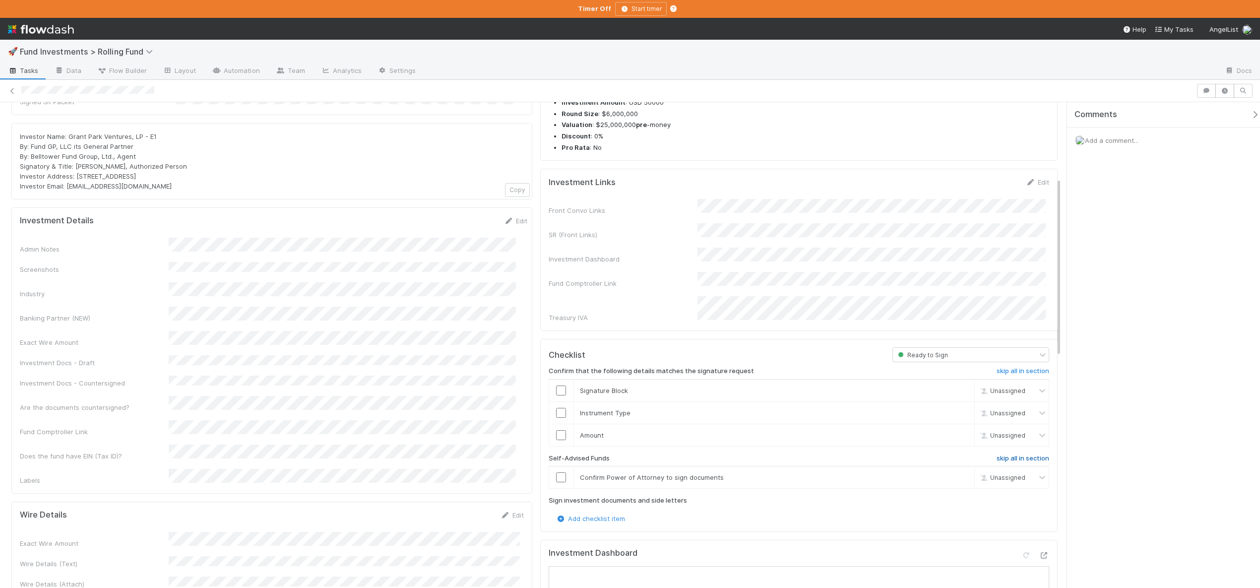
click at [1011, 454] on h6 "skip all in section" at bounding box center [1023, 458] width 53 height 8
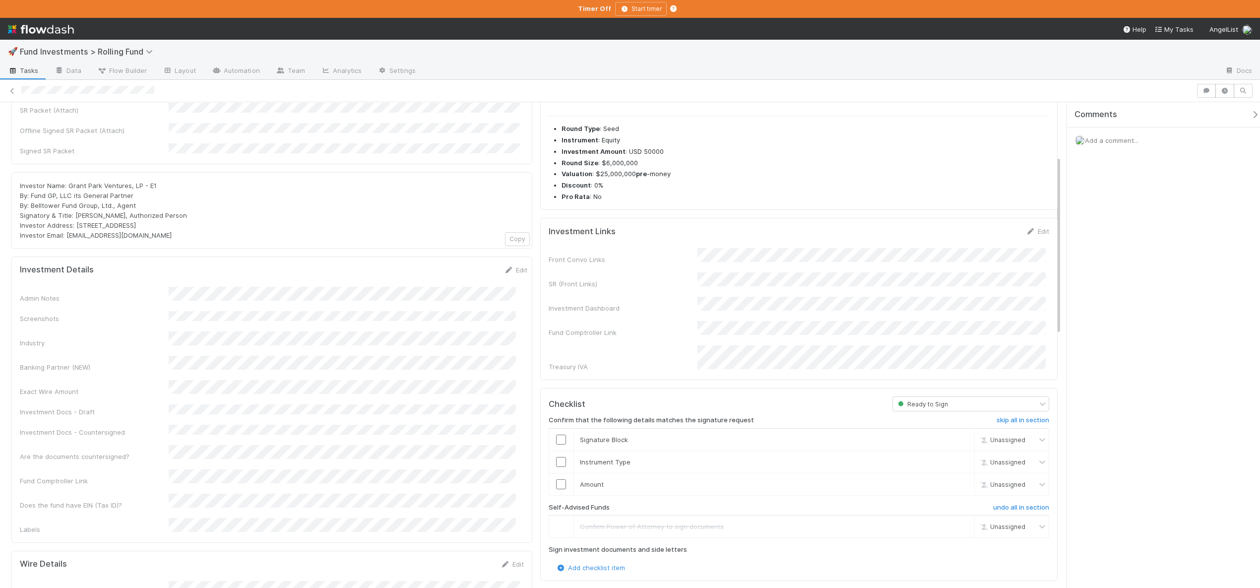
scroll to position [143, 0]
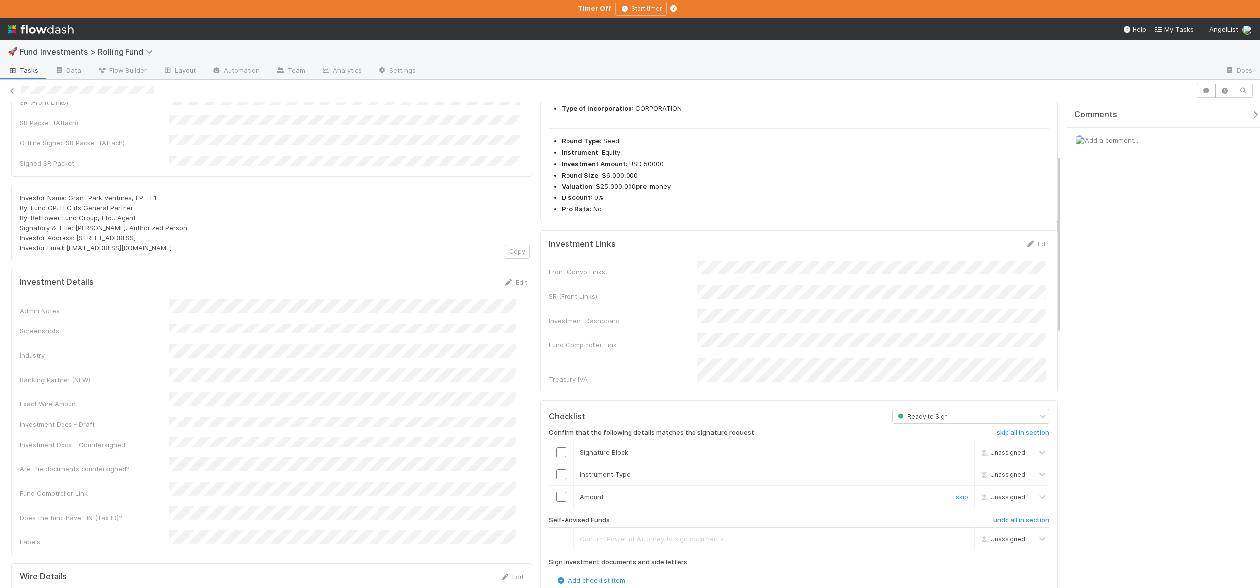
click at [556, 492] on input "checkbox" at bounding box center [561, 497] width 10 height 10
click at [556, 469] on input "checkbox" at bounding box center [561, 474] width 10 height 10
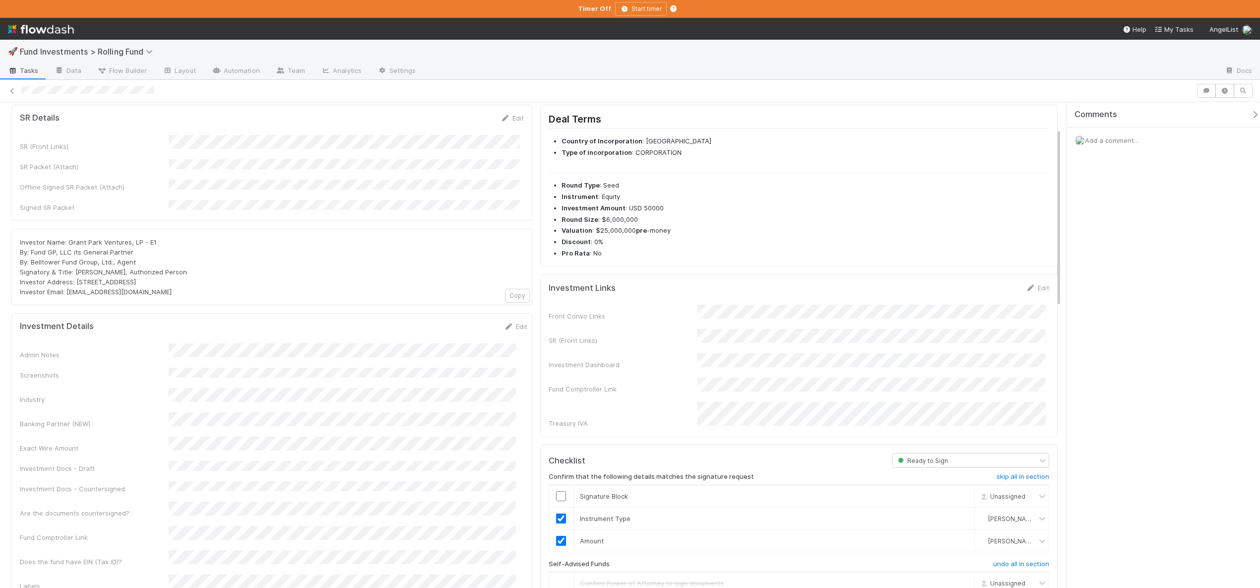
scroll to position [0, 0]
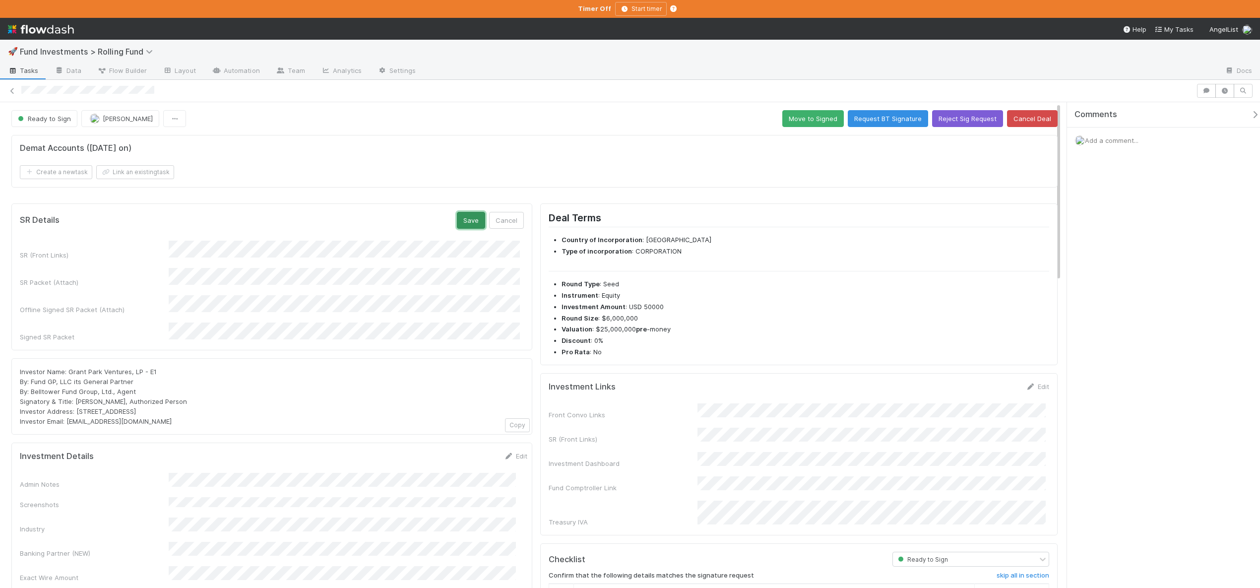
click at [463, 221] on button "Save" at bounding box center [471, 220] width 28 height 17
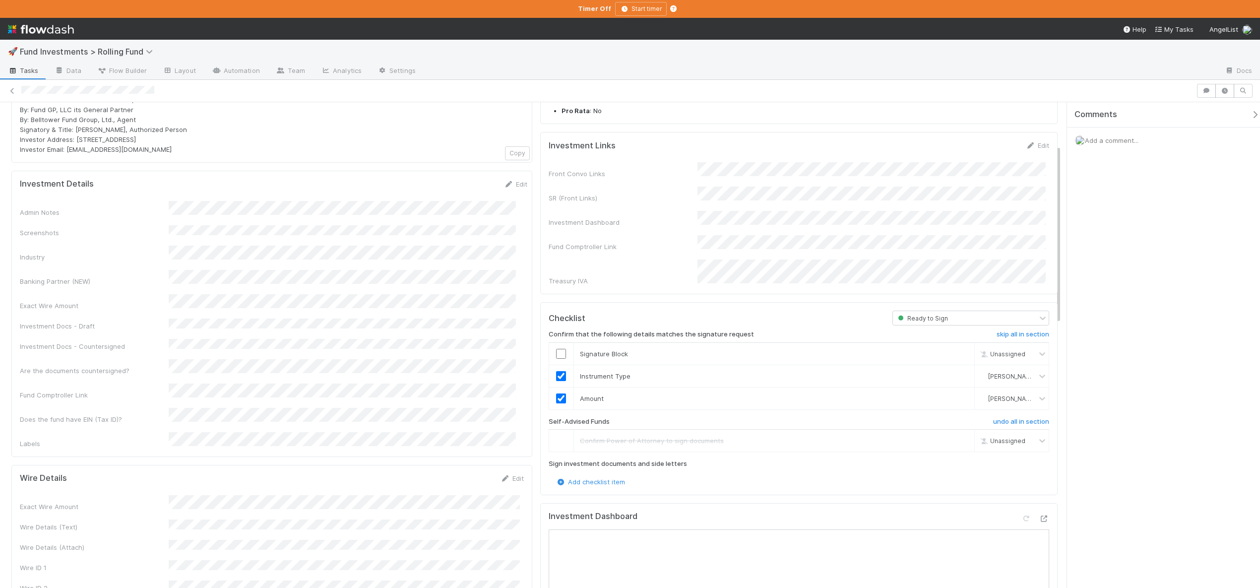
scroll to position [278, 0]
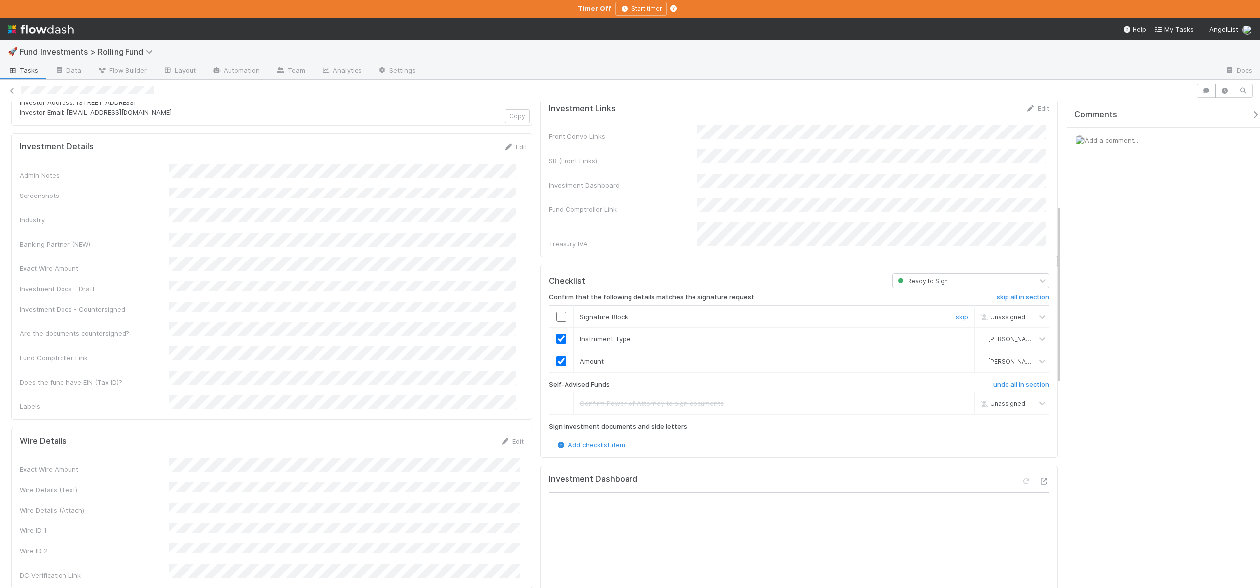
click at [556, 310] on td at bounding box center [561, 316] width 25 height 22
click at [556, 312] on input "checkbox" at bounding box center [561, 317] width 10 height 10
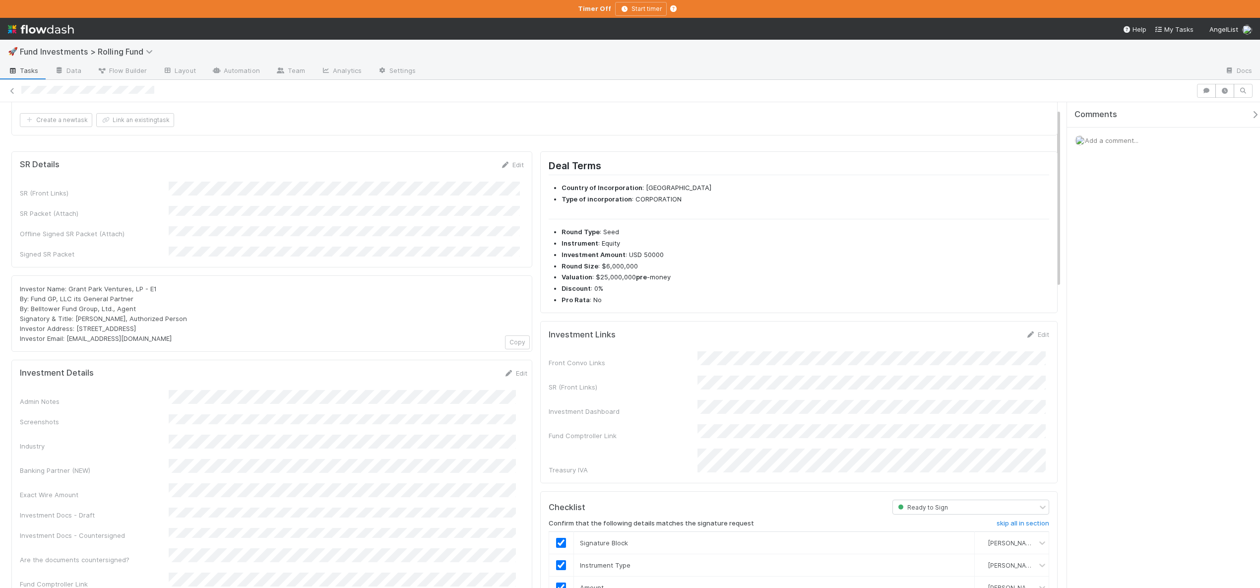
scroll to position [0, 0]
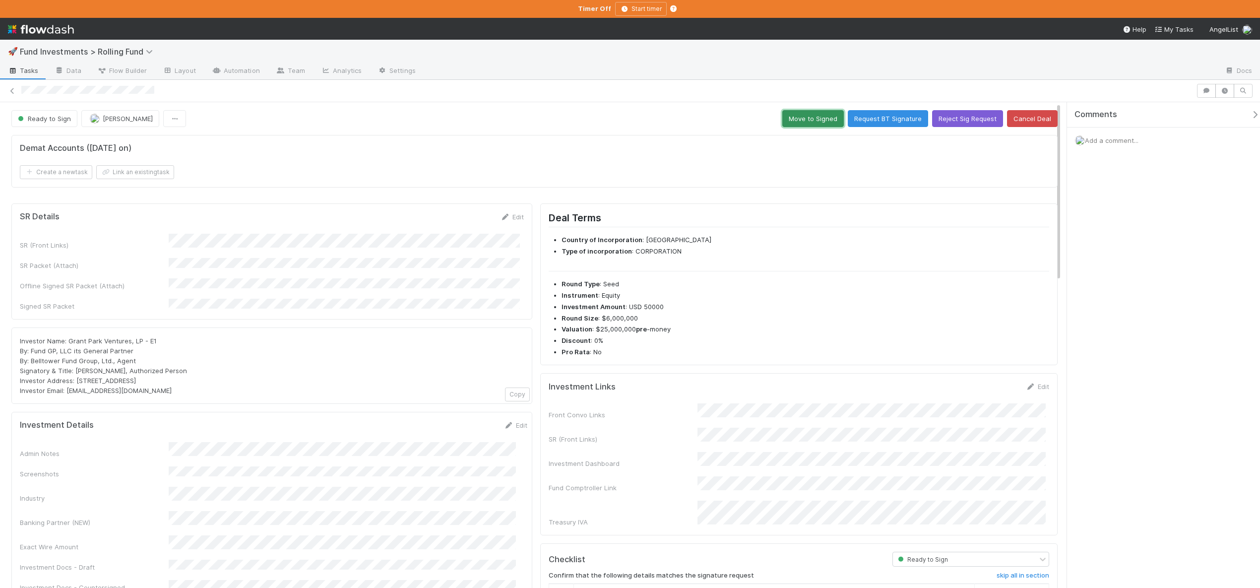
click at [815, 121] on button "Move to Signed" at bounding box center [813, 118] width 62 height 17
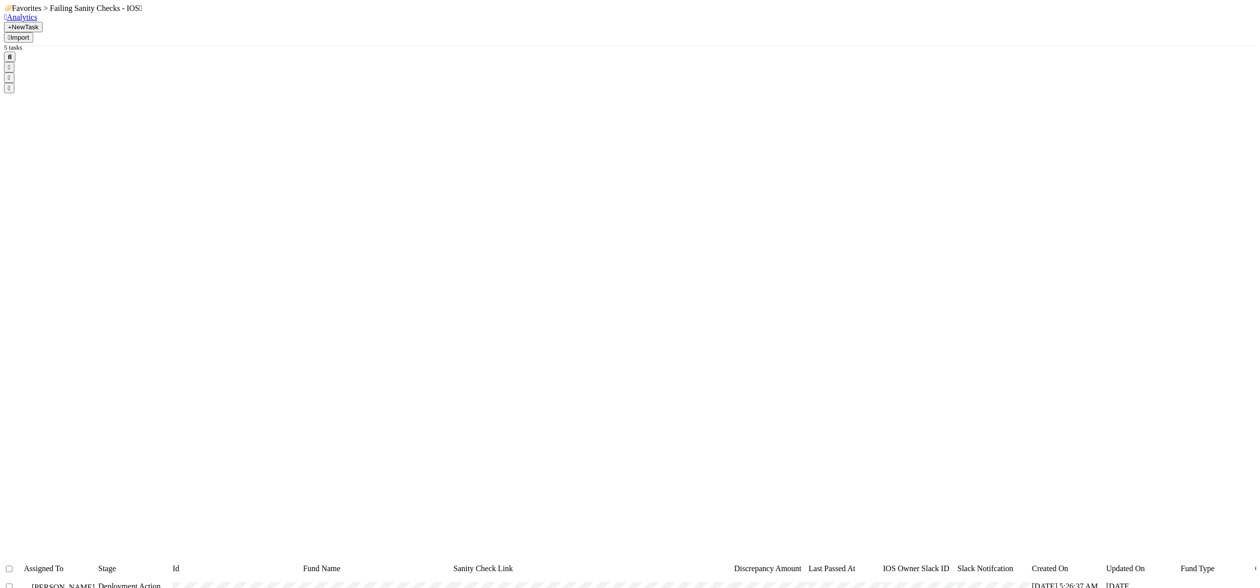
scroll to position [493, 1119]
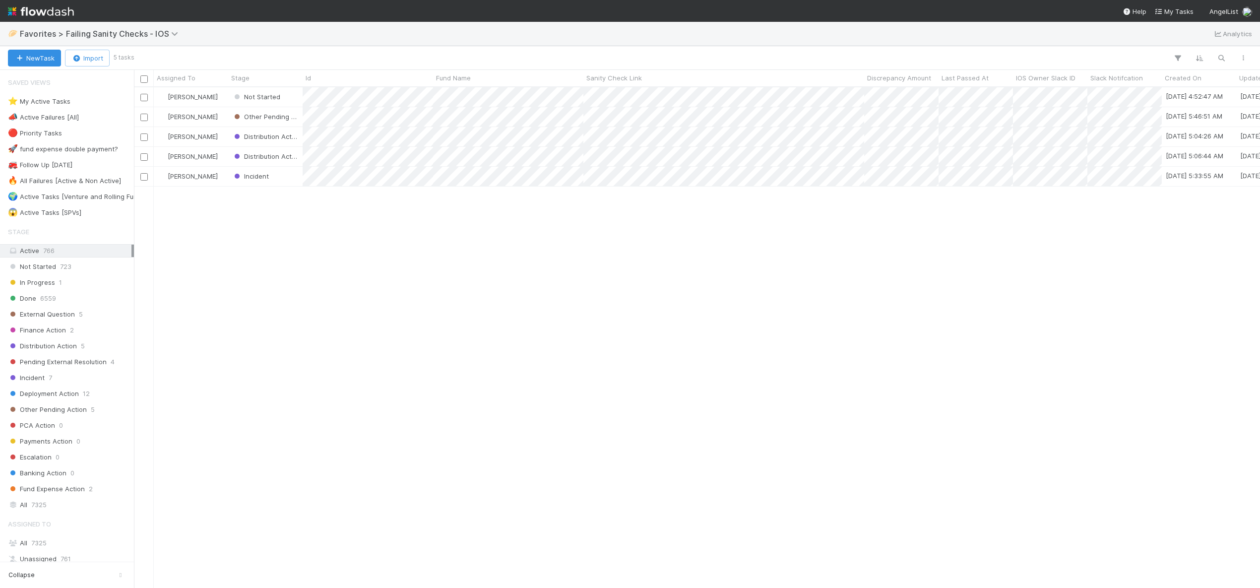
scroll to position [493, 1119]
click at [292, 92] on div "Not Started" at bounding box center [265, 96] width 74 height 19
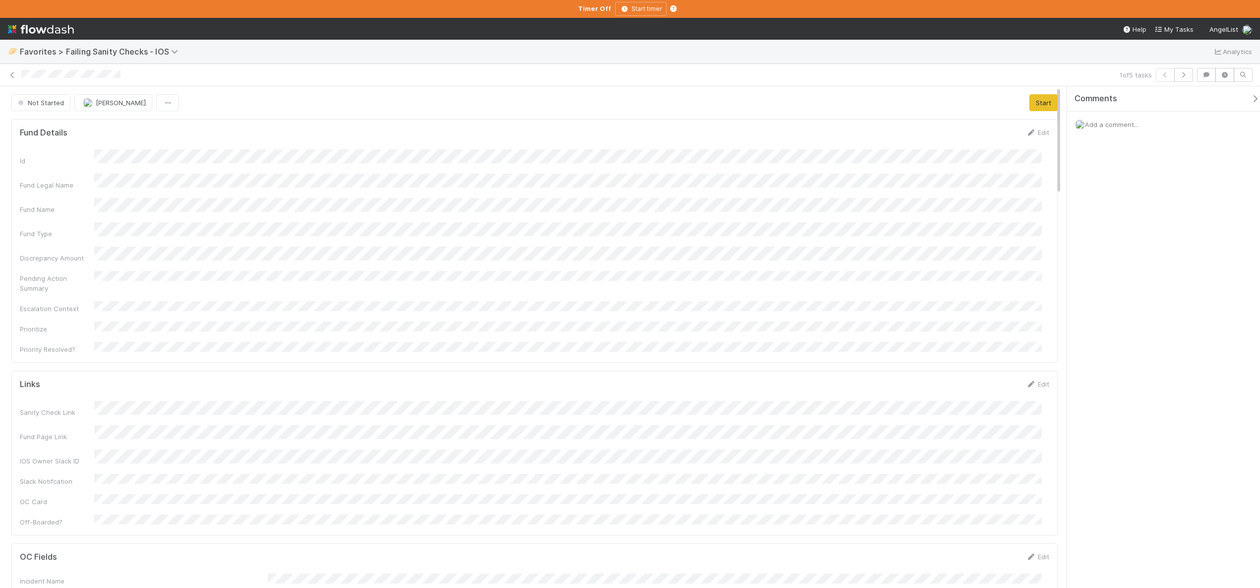
scroll to position [194, 1014]
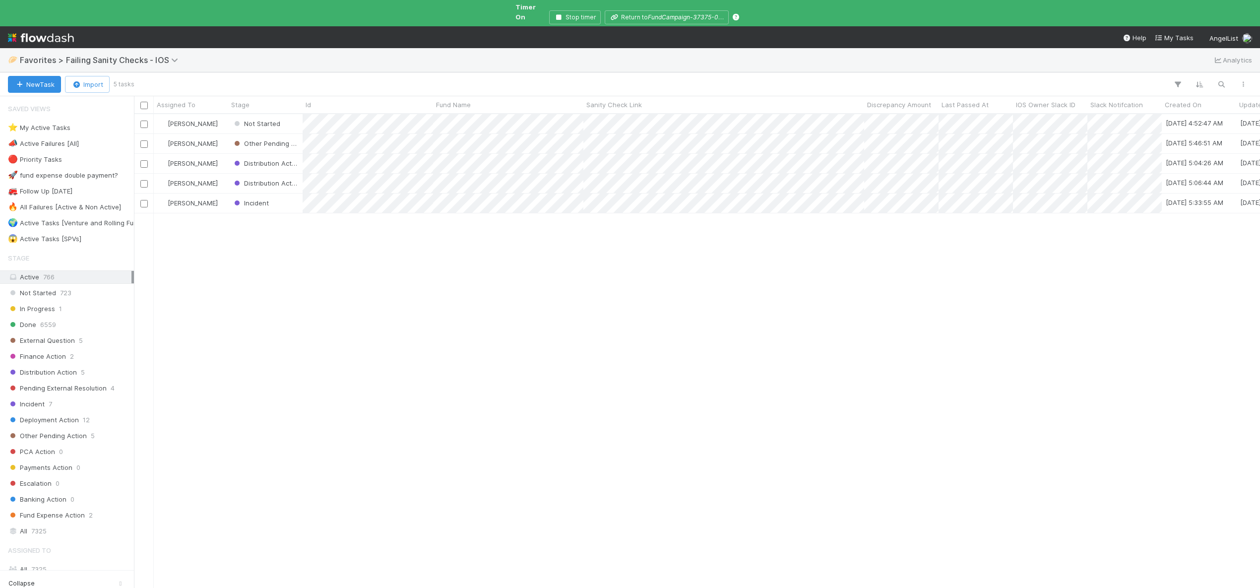
scroll to position [475, 1119]
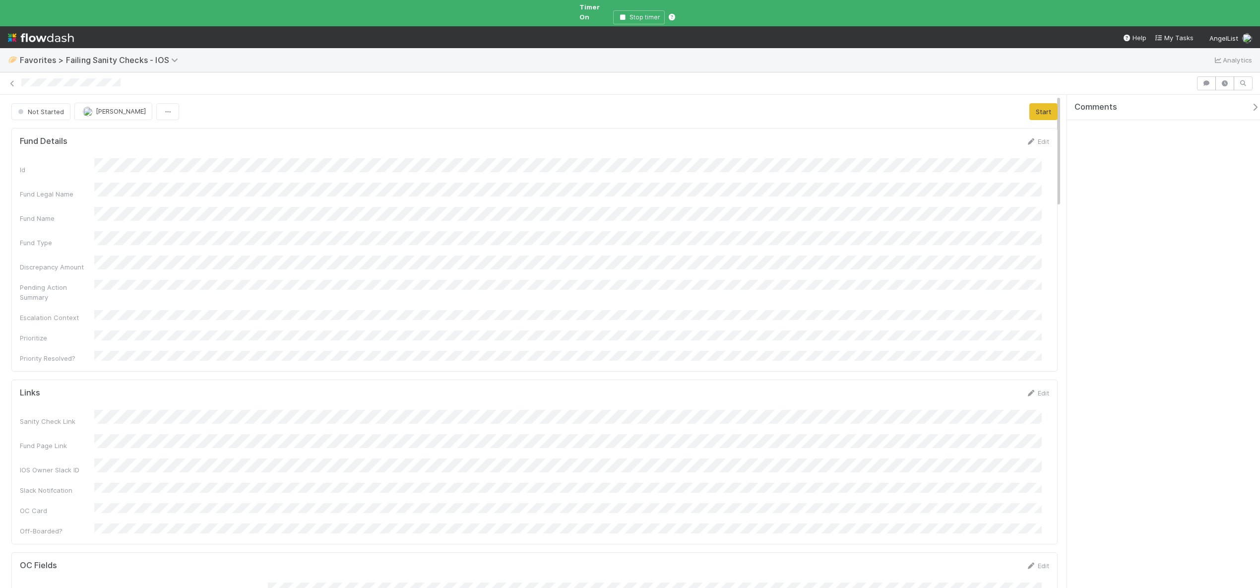
scroll to position [194, 1014]
click at [1036, 103] on button "Start" at bounding box center [1043, 111] width 28 height 17
click at [1131, 129] on span "Add a comment..." at bounding box center [1112, 133] width 54 height 8
click at [1117, 277] on button "Add Comment" at bounding box center [1112, 285] width 58 height 17
click at [56, 108] on span "In Progress" at bounding box center [39, 112] width 47 height 8
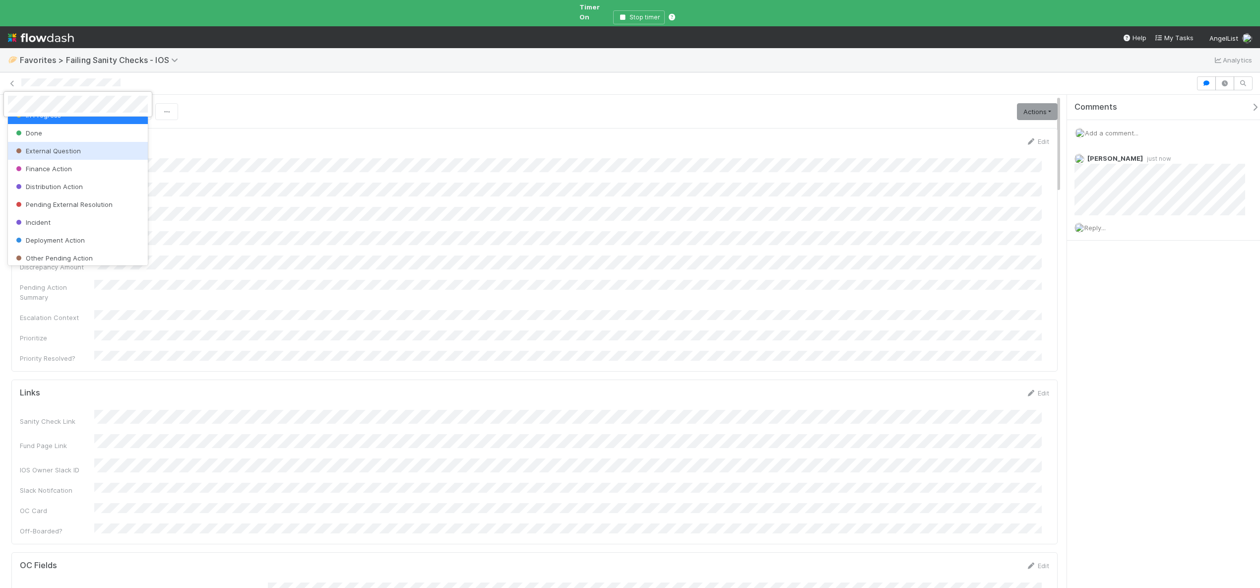
scroll to position [33, 0]
click at [49, 239] on span "Deployment Action" at bounding box center [49, 238] width 71 height 8
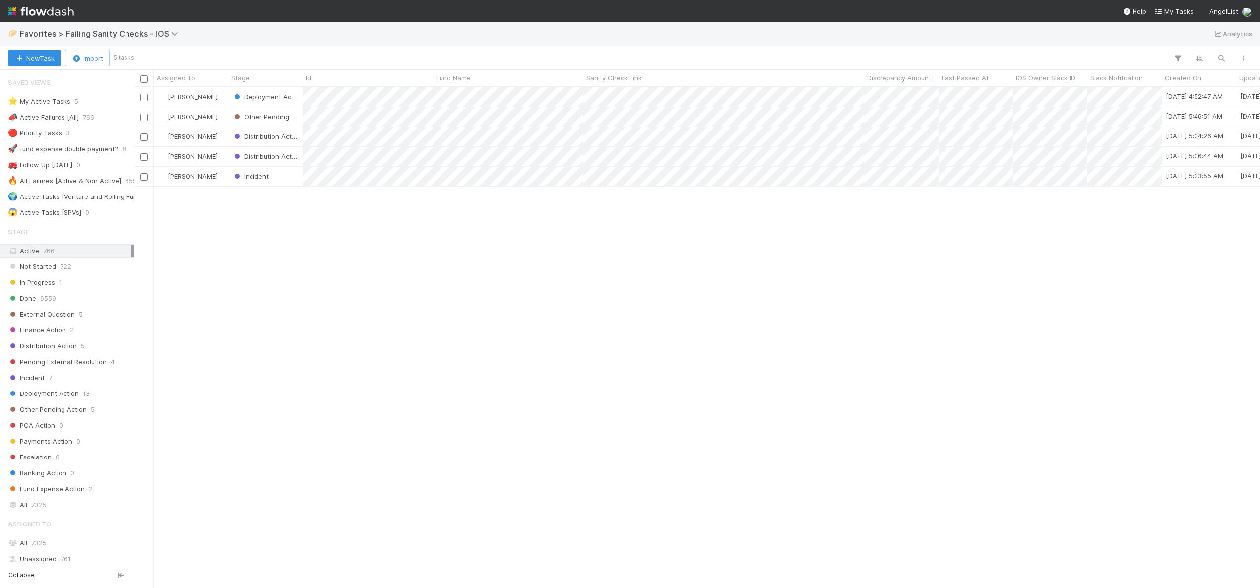
scroll to position [493, 1119]
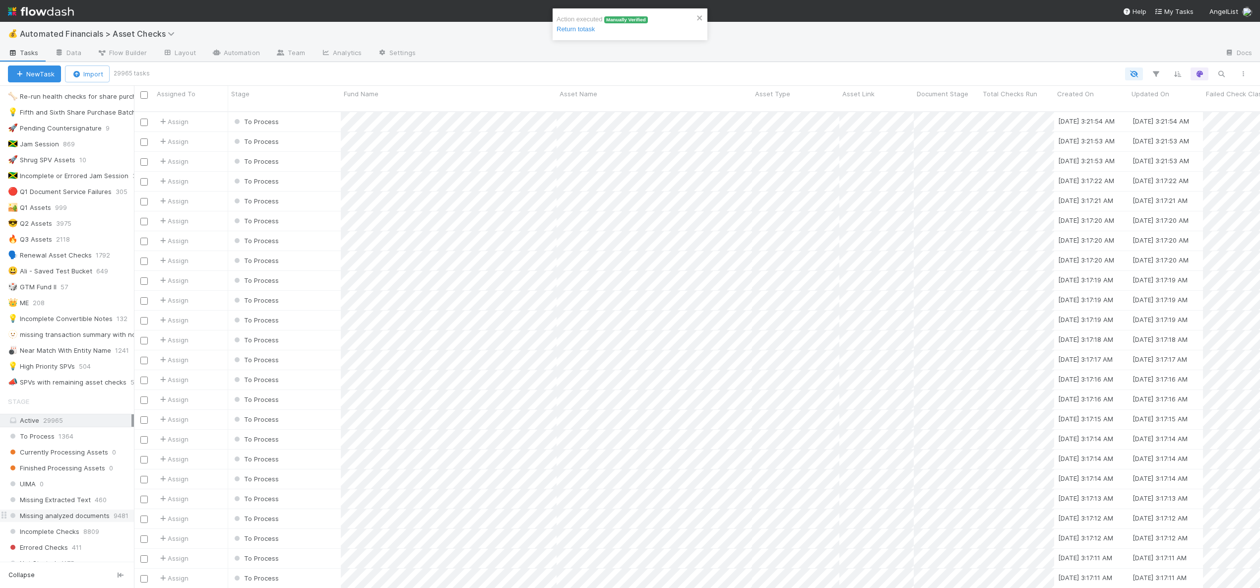
scroll to position [349, 0]
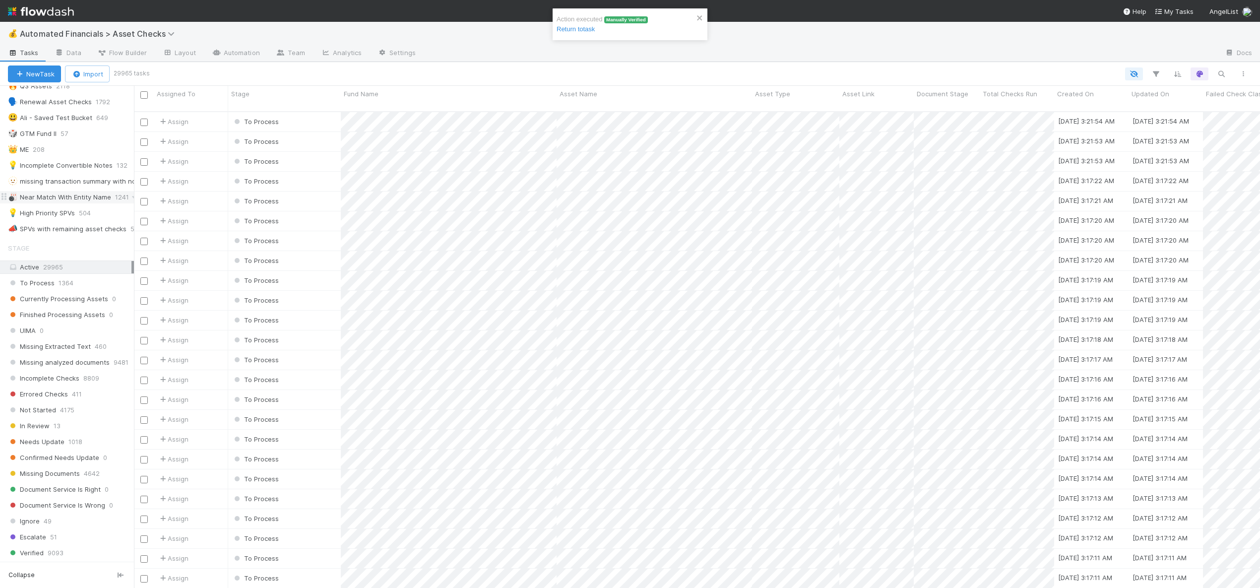
click at [41, 201] on div "🎳 Near Match With Entity Name" at bounding box center [59, 197] width 103 height 12
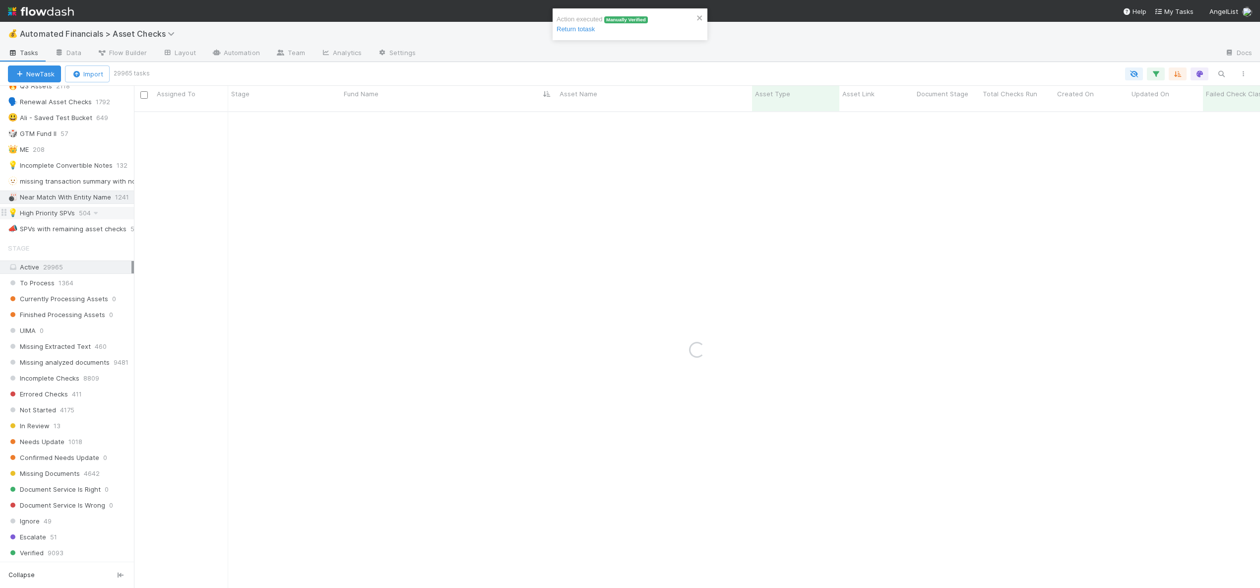
click at [44, 208] on div "💡 High Priority SPVs" at bounding box center [41, 213] width 67 height 12
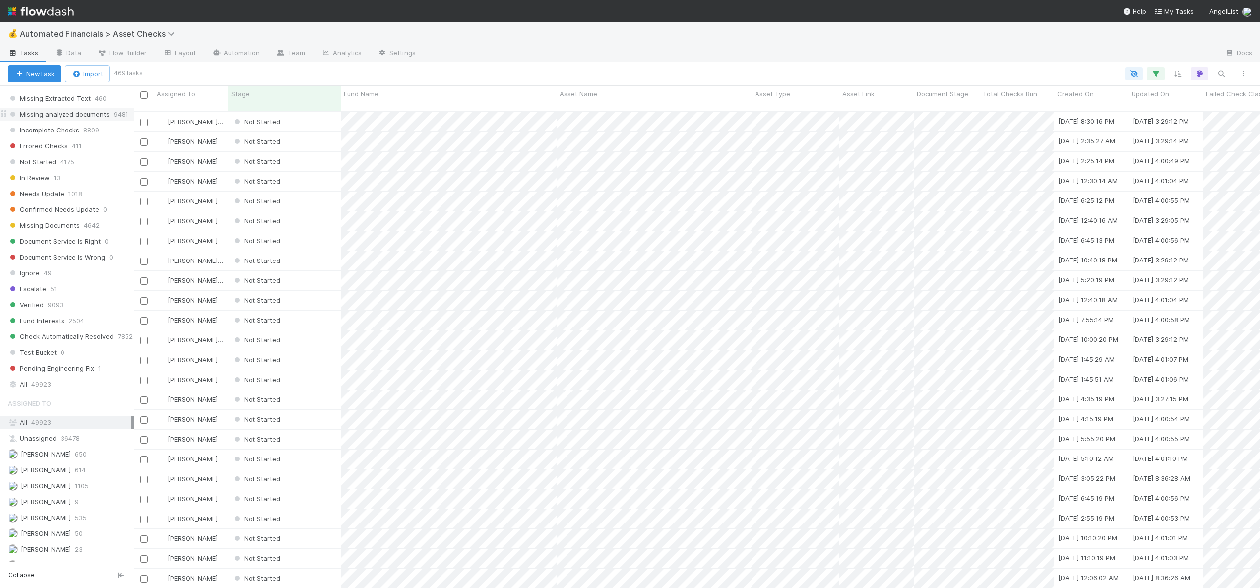
scroll to position [674, 0]
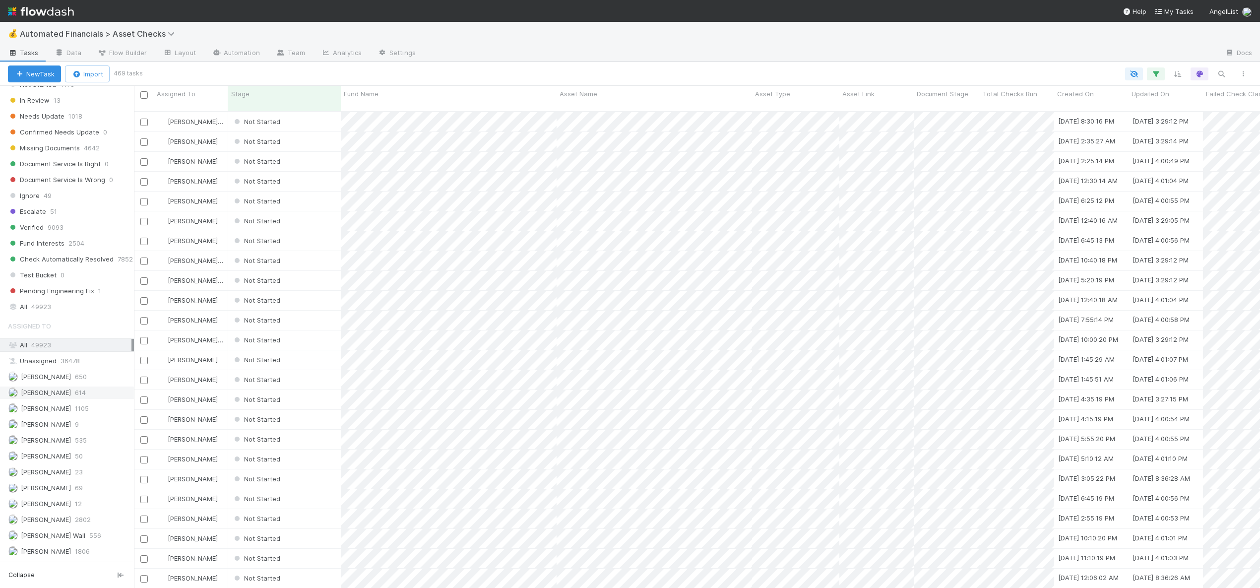
click at [34, 394] on span "[PERSON_NAME]" at bounding box center [46, 392] width 50 height 8
click at [319, 576] on div "Not Started" at bounding box center [284, 585] width 113 height 19
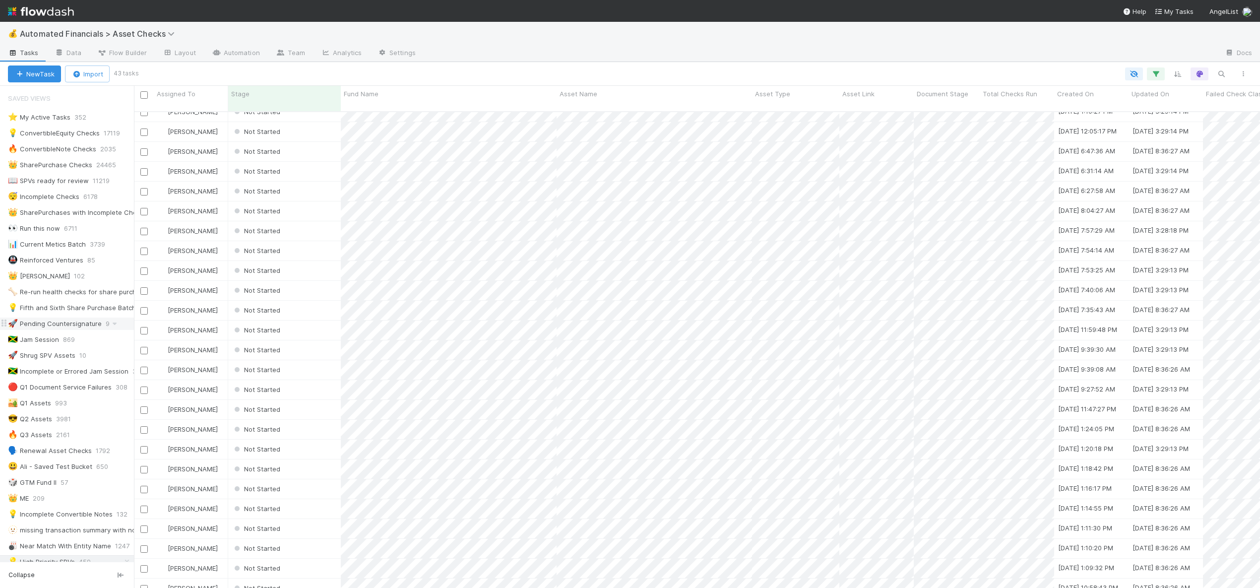
scroll to position [377, 0]
click at [307, 576] on div "Not Started" at bounding box center [284, 585] width 113 height 19
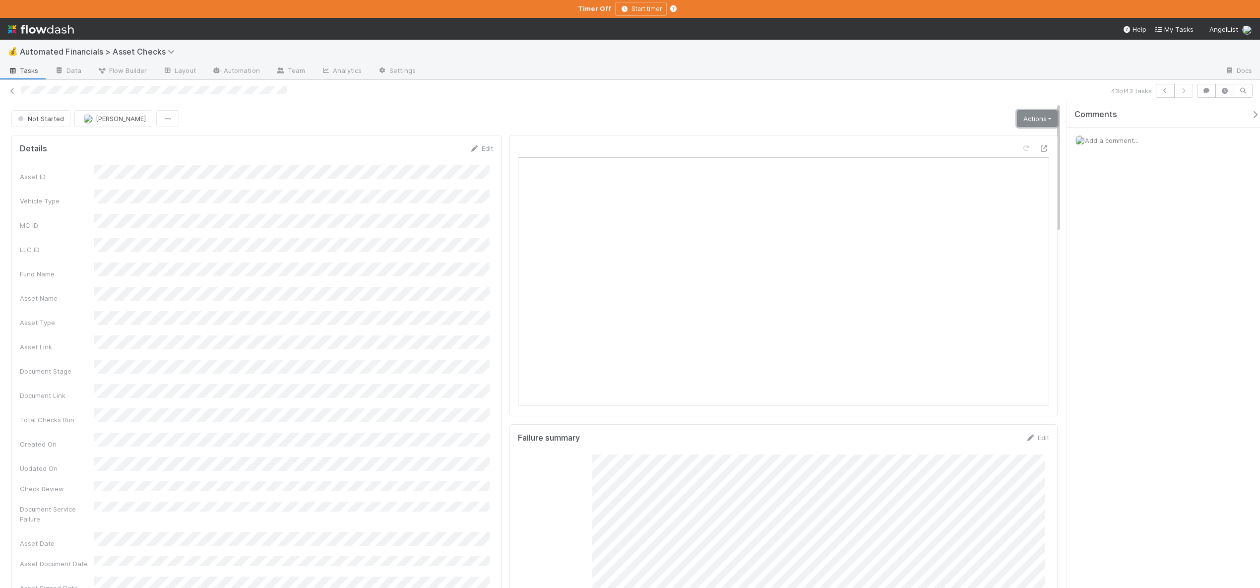
click at [1019, 124] on link "Actions" at bounding box center [1037, 118] width 41 height 17
click at [971, 139] on button "Start" at bounding box center [1005, 139] width 105 height 14
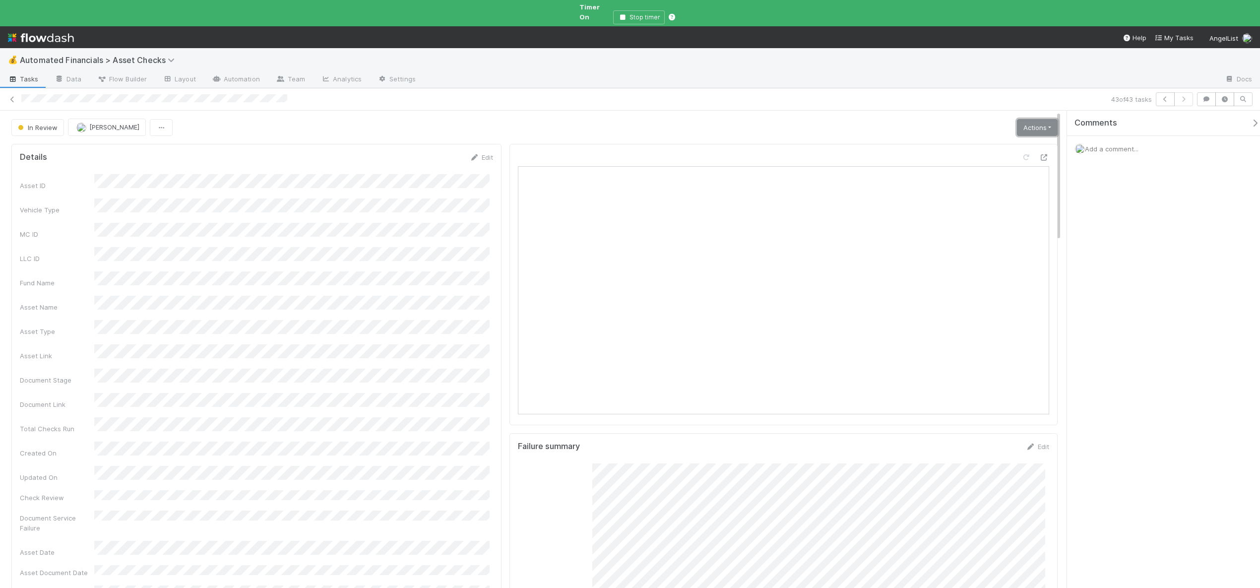
click at [1036, 120] on link "Actions" at bounding box center [1037, 127] width 41 height 17
click at [964, 211] on button "Analyze Asset Documents" at bounding box center [1002, 218] width 109 height 14
click at [1038, 119] on link "Actions" at bounding box center [1037, 127] width 41 height 17
click at [994, 169] on button "🧠 Summarize failures" at bounding box center [1002, 176] width 109 height 14
click at [1022, 119] on link "Actions" at bounding box center [1037, 127] width 41 height 17
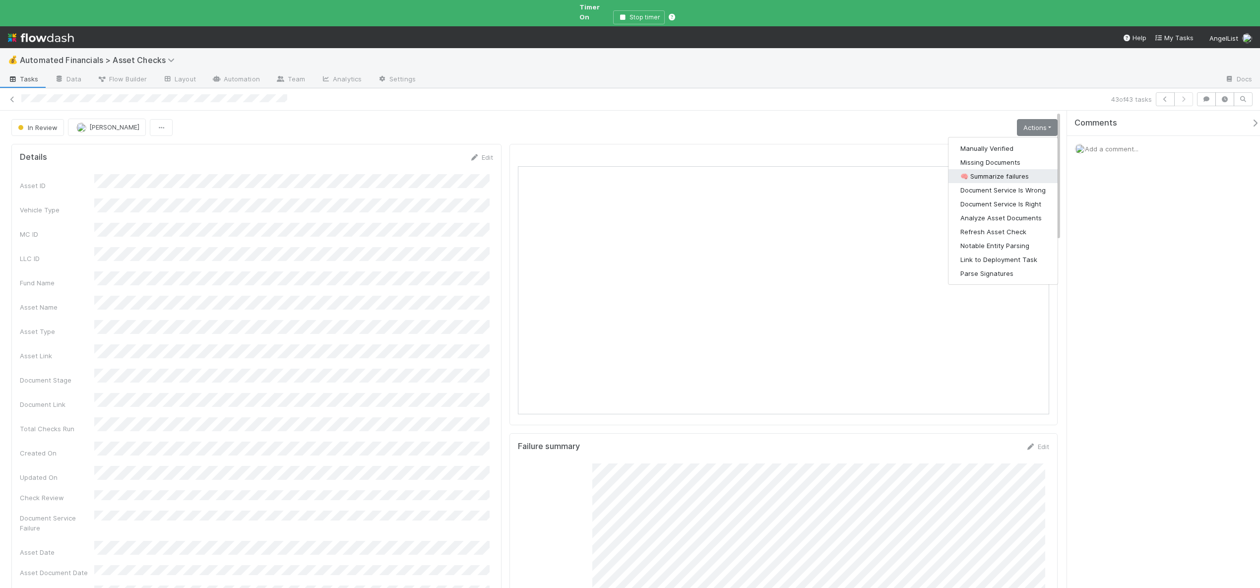
click at [1001, 169] on button "🧠 Summarize failures" at bounding box center [1002, 176] width 109 height 14
click at [1026, 119] on link "Actions" at bounding box center [1037, 127] width 41 height 17
click at [987, 141] on button "Manually Verified" at bounding box center [1002, 148] width 109 height 14
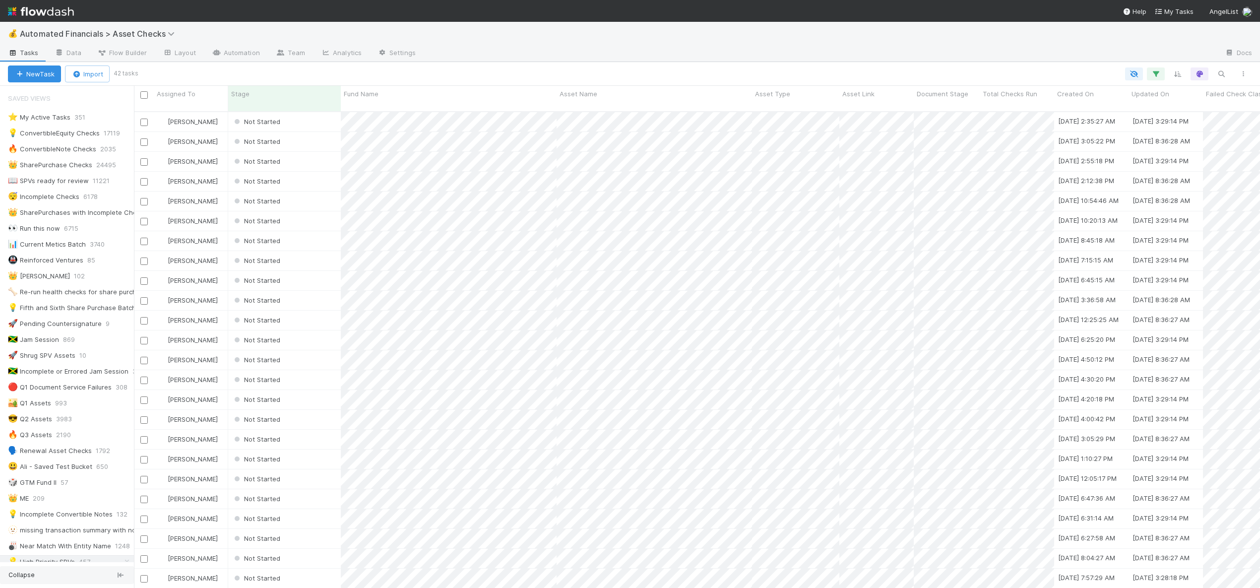
scroll to position [357, 0]
click at [298, 576] on div "Not Started" at bounding box center [284, 585] width 113 height 19
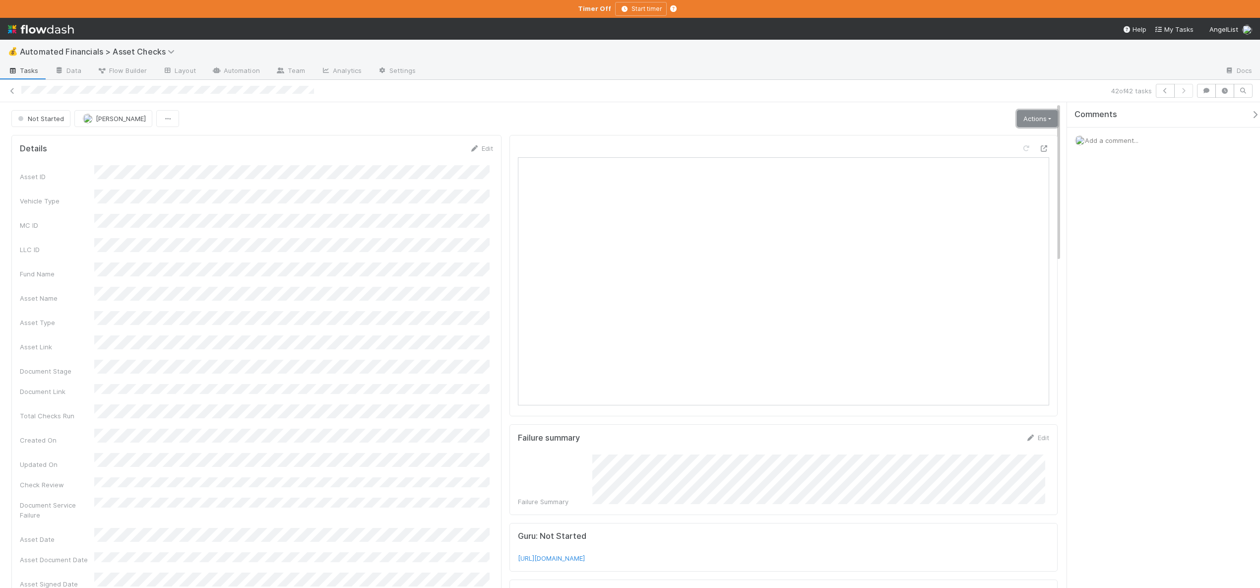
click at [1022, 113] on link "Actions" at bounding box center [1037, 118] width 41 height 17
click at [981, 138] on button "Start" at bounding box center [1005, 139] width 105 height 14
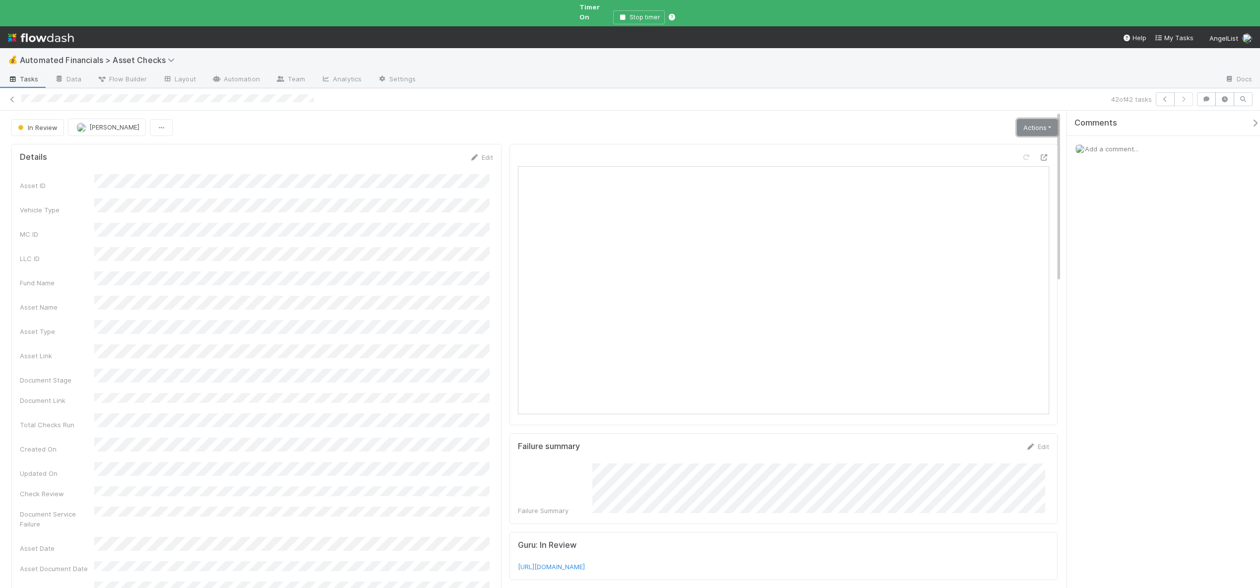
click at [1030, 120] on link "Actions" at bounding box center [1037, 127] width 41 height 17
click at [968, 211] on button "Analyze Asset Documents" at bounding box center [1002, 218] width 109 height 14
click at [1033, 120] on link "Actions" at bounding box center [1037, 127] width 41 height 17
click at [983, 169] on button "🧠 Summarize failures" at bounding box center [1002, 176] width 109 height 14
click at [1026, 122] on link "Actions" at bounding box center [1037, 127] width 41 height 17
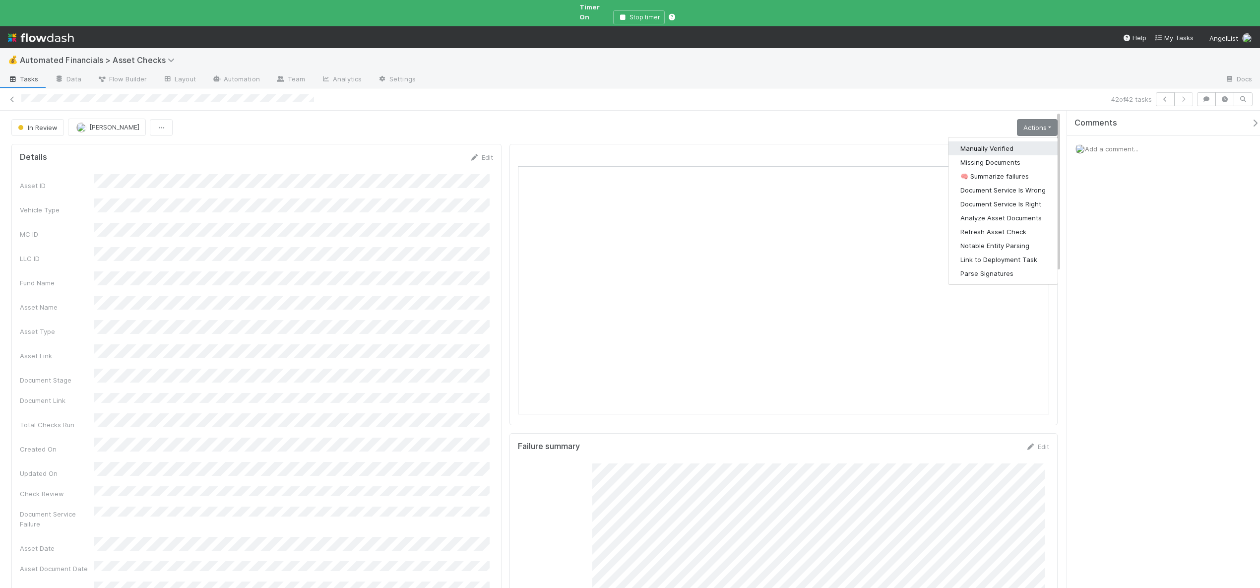
click at [975, 141] on button "Manually Verified" at bounding box center [1002, 148] width 109 height 14
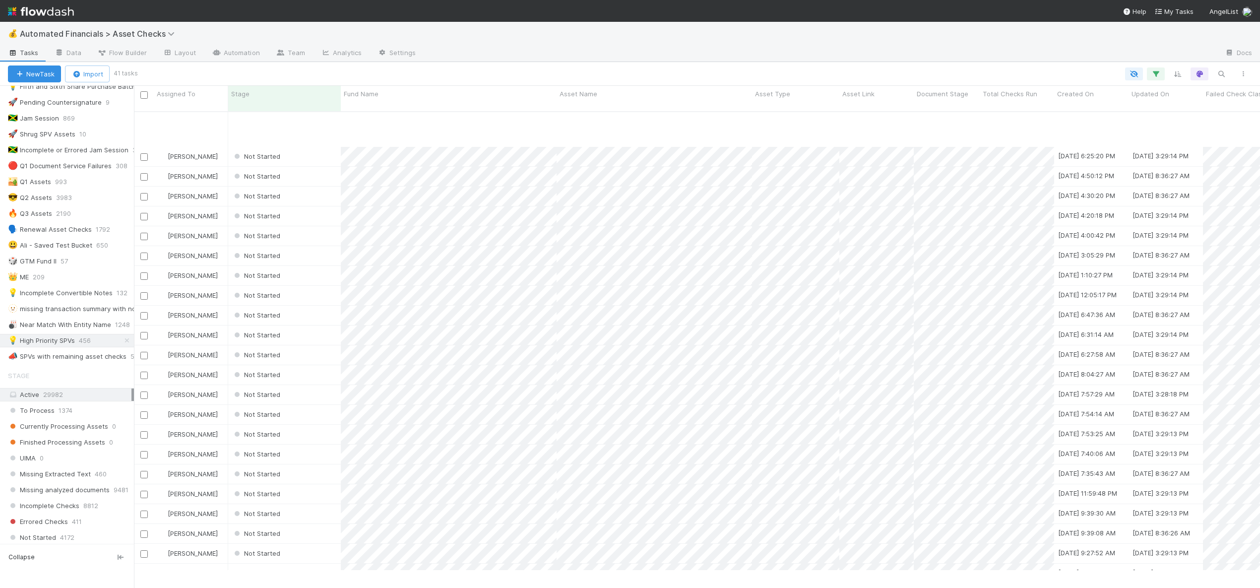
scroll to position [355, 0]
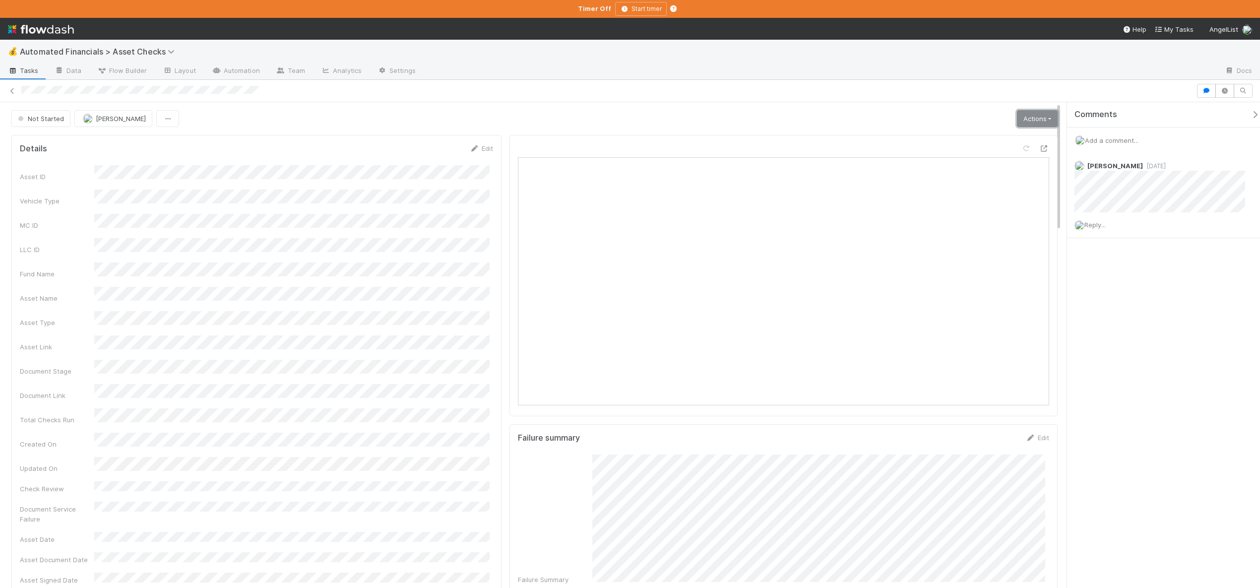
click at [1032, 114] on link "Actions" at bounding box center [1037, 118] width 41 height 17
click at [976, 137] on button "Start" at bounding box center [1005, 139] width 105 height 14
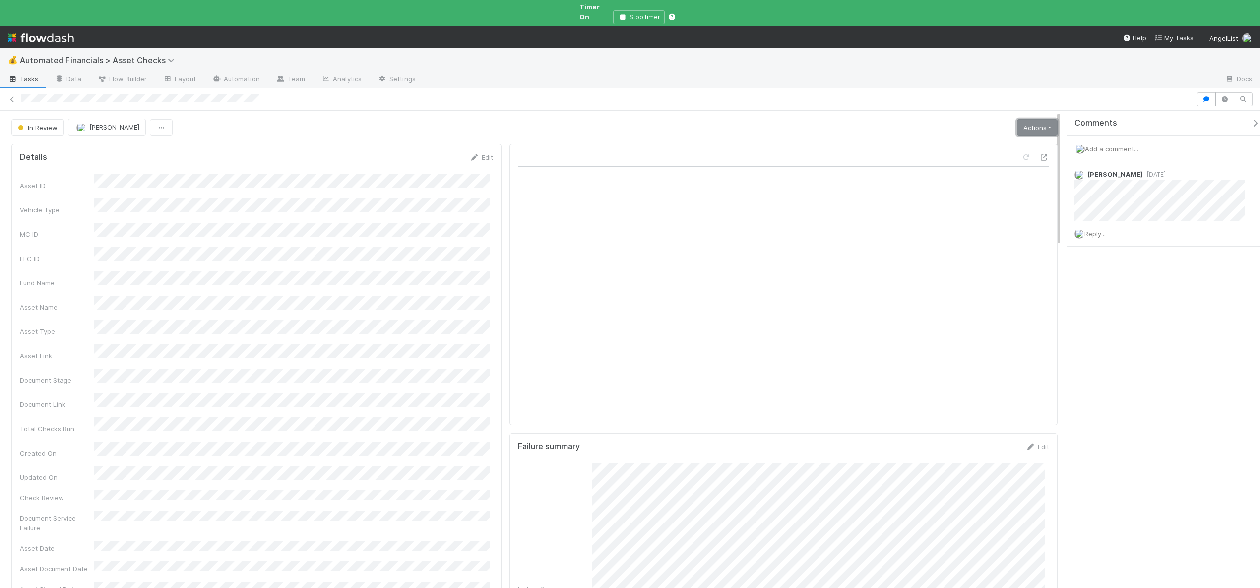
click at [1035, 119] on link "Actions" at bounding box center [1037, 127] width 41 height 17
click at [988, 211] on button "Analyze Asset Documents" at bounding box center [1002, 218] width 109 height 14
click at [1042, 119] on link "Actions" at bounding box center [1037, 127] width 41 height 17
click at [1006, 169] on button "🧠 Summarize failures" at bounding box center [1002, 176] width 109 height 14
click at [1024, 123] on link "Actions" at bounding box center [1037, 127] width 41 height 17
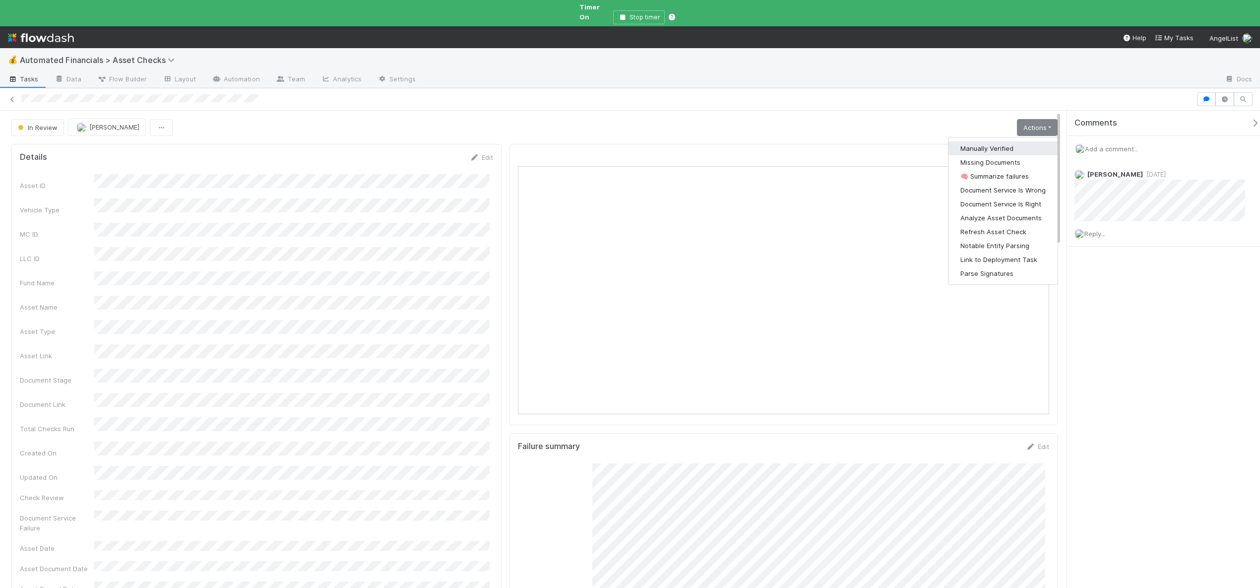
click at [961, 141] on button "Manually Verified" at bounding box center [1002, 148] width 109 height 14
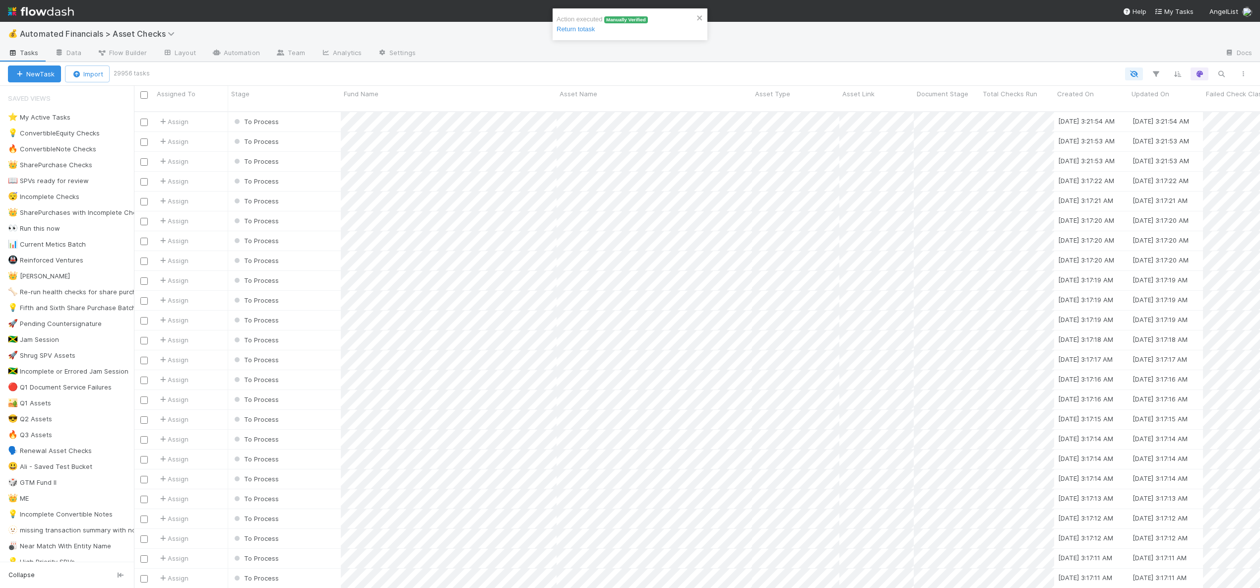
scroll to position [477, 1119]
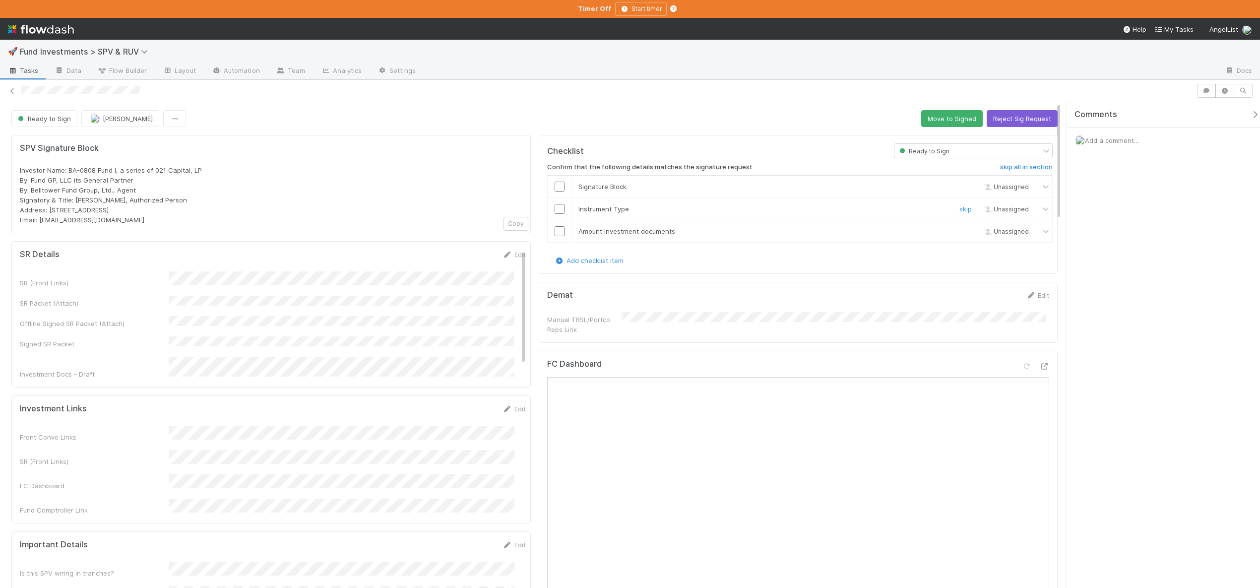
click at [558, 226] on input "checkbox" at bounding box center [560, 231] width 10 height 10
click at [557, 230] on div "Loading..." at bounding box center [559, 231] width 9 height 9
click at [554, 202] on td at bounding box center [559, 209] width 25 height 22
click at [555, 208] on input "checkbox" at bounding box center [560, 209] width 10 height 10
click at [556, 208] on input "checkbox" at bounding box center [560, 209] width 10 height 10
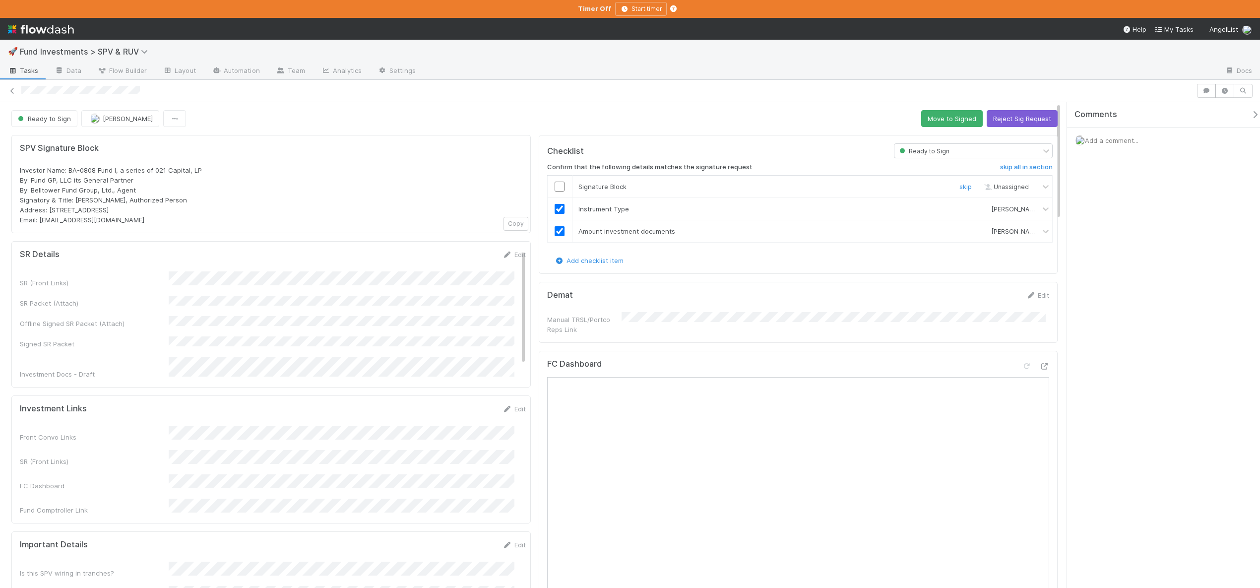
click at [562, 182] on div at bounding box center [560, 187] width 24 height 10
click at [559, 183] on input "checkbox" at bounding box center [560, 187] width 10 height 10
click at [555, 186] on input "checkbox" at bounding box center [560, 187] width 10 height 10
click at [459, 257] on button "Save" at bounding box center [473, 258] width 28 height 17
click at [950, 117] on button "Move to Signed" at bounding box center [952, 118] width 62 height 17
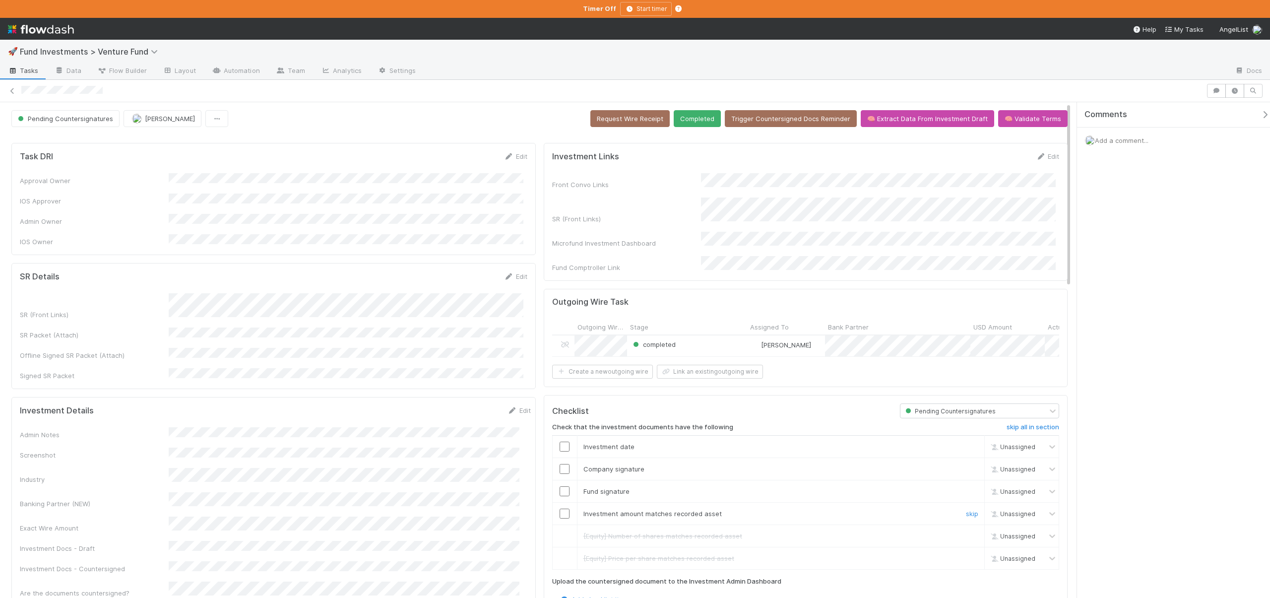
click at [565, 509] on input "checkbox" at bounding box center [565, 513] width 10 height 10
click at [563, 493] on input "checkbox" at bounding box center [565, 491] width 10 height 10
click at [562, 508] on input "checkbox" at bounding box center [565, 513] width 10 height 10
click at [561, 464] on input "checkbox" at bounding box center [565, 469] width 10 height 10
click at [561, 441] on input "checkbox" at bounding box center [565, 446] width 10 height 10
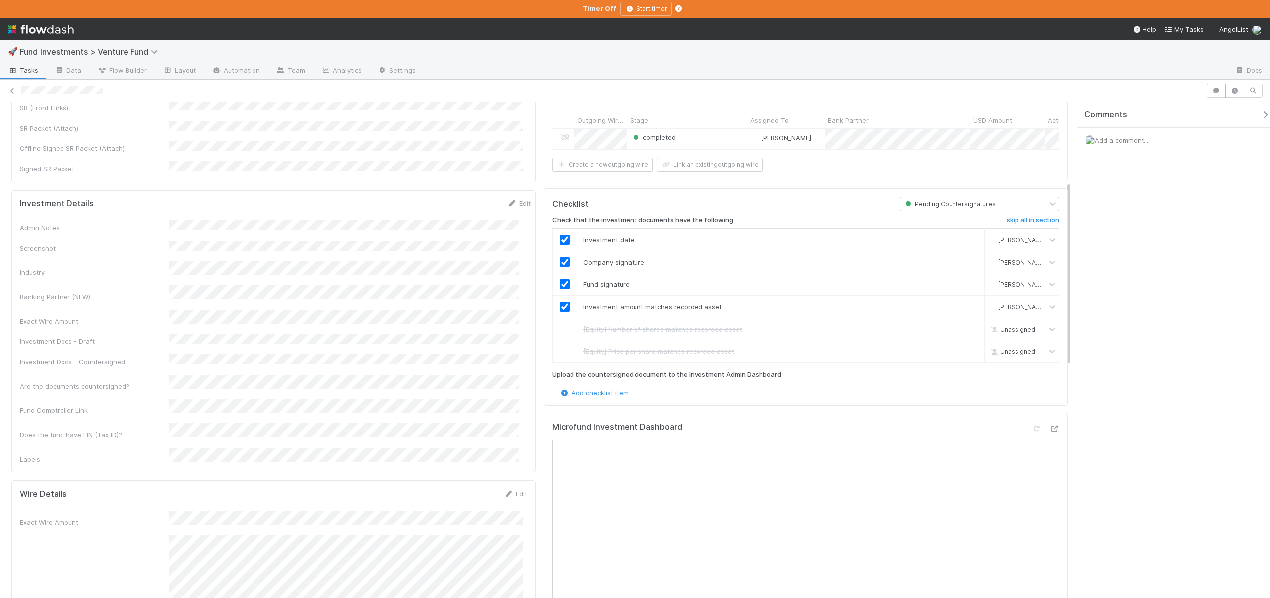
scroll to position [212, 0]
click at [1049, 421] on icon at bounding box center [1054, 424] width 10 height 6
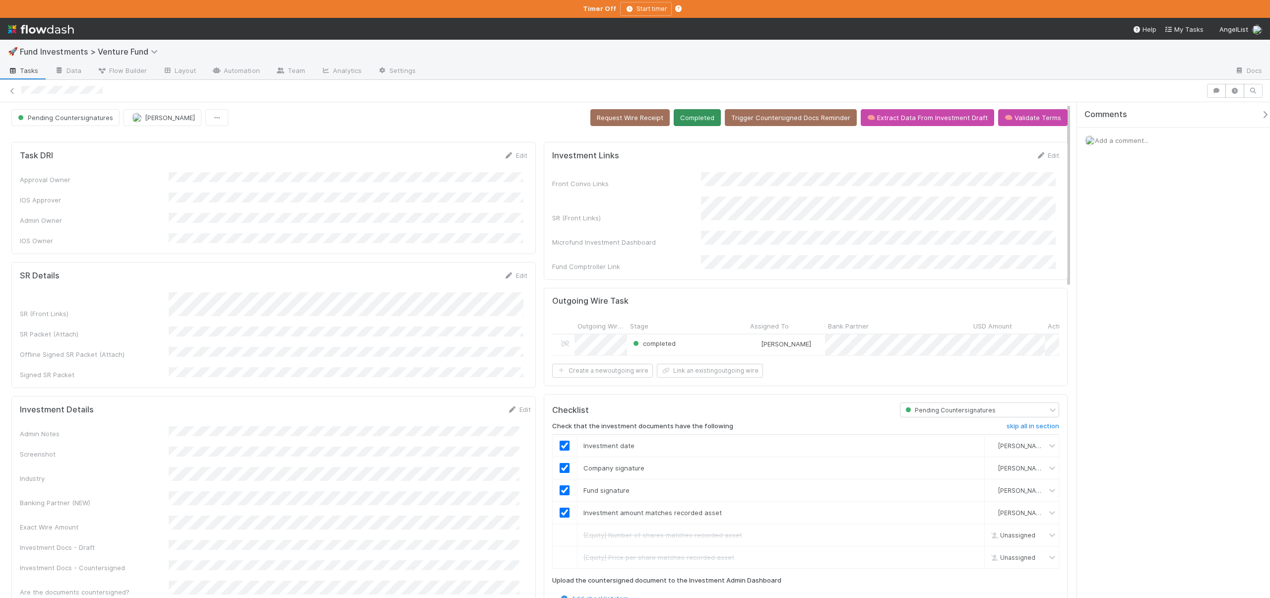
scroll to position [0, 0]
click at [700, 120] on button "Completed" at bounding box center [697, 118] width 47 height 17
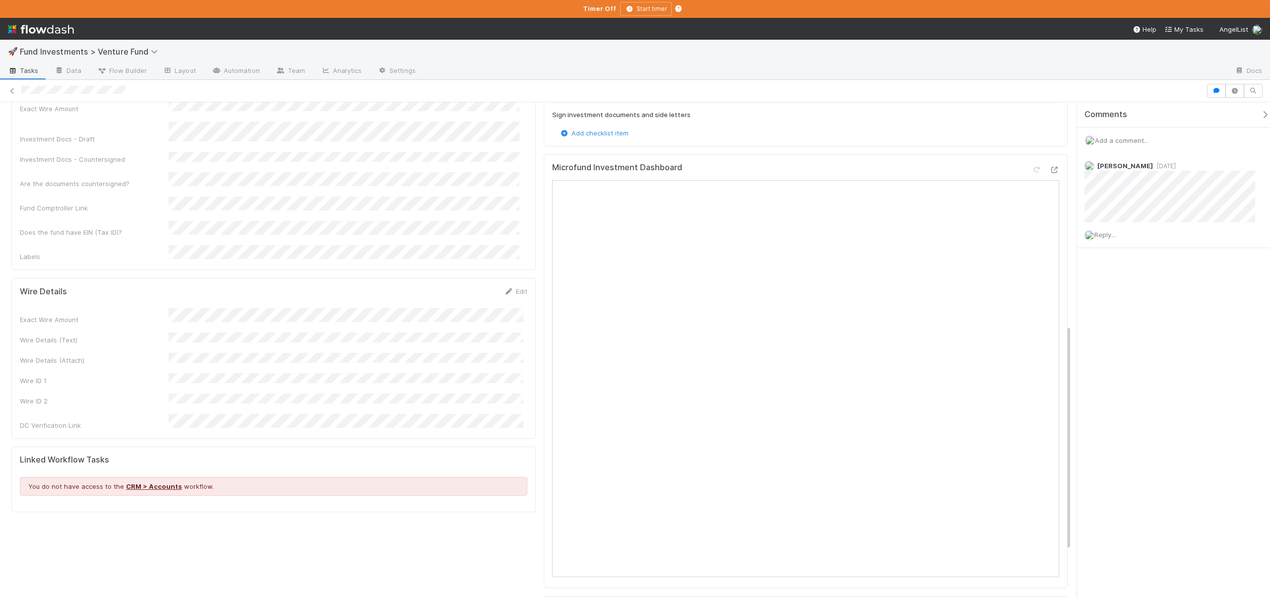
scroll to position [486, 0]
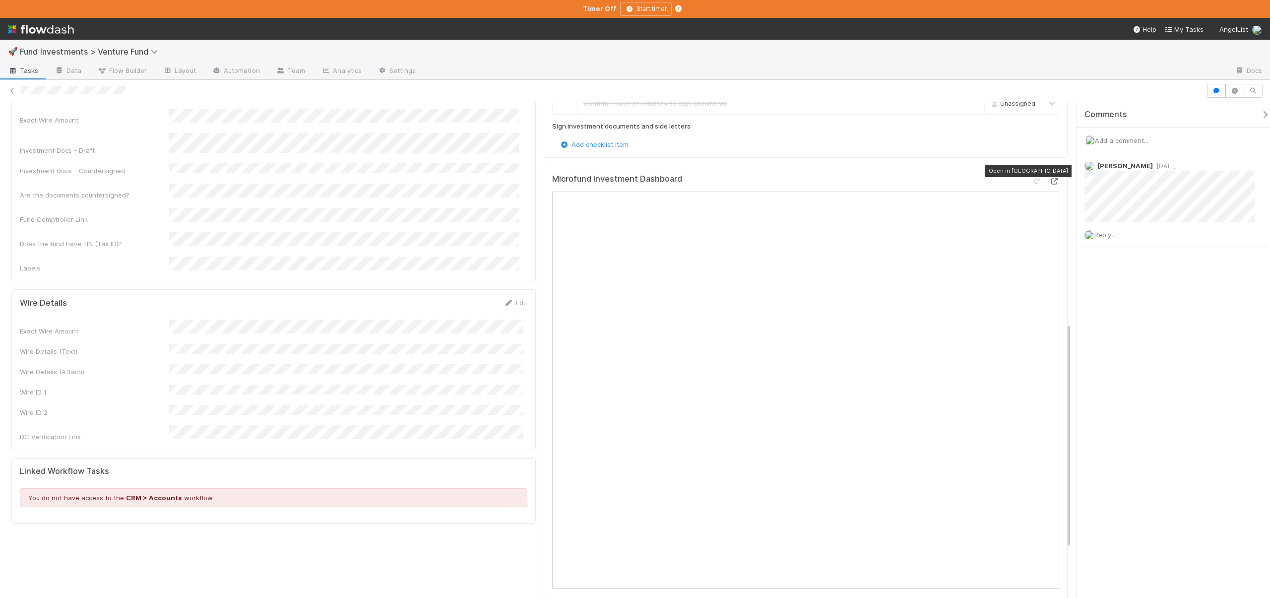
click at [1049, 178] on icon at bounding box center [1054, 181] width 10 height 6
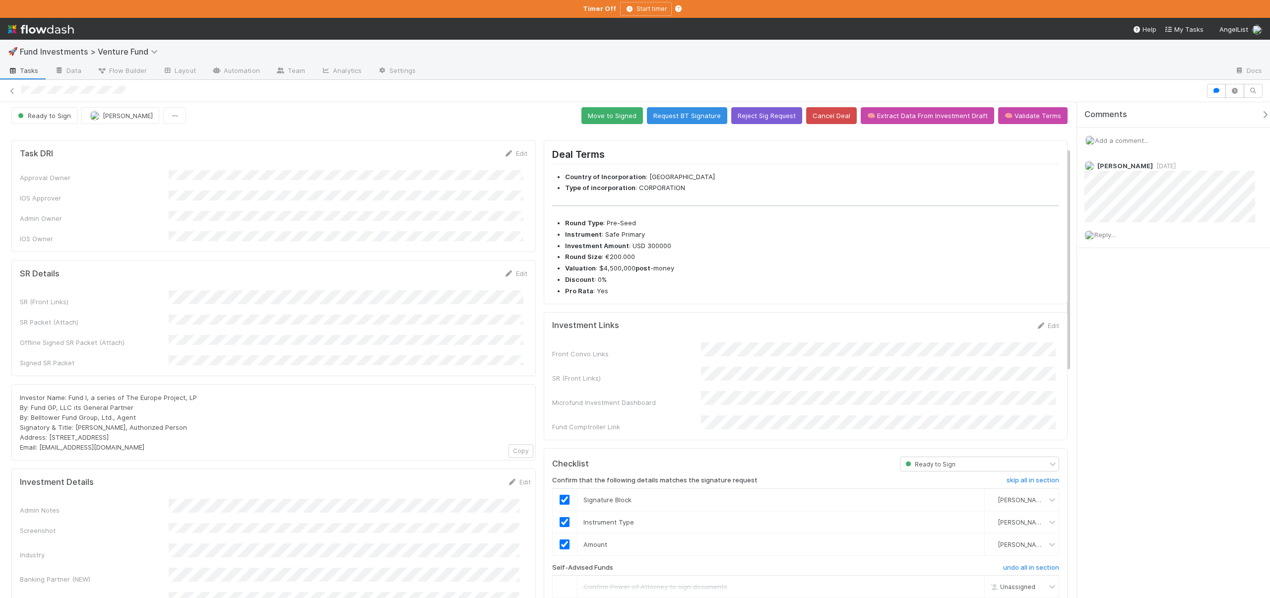
scroll to position [0, 0]
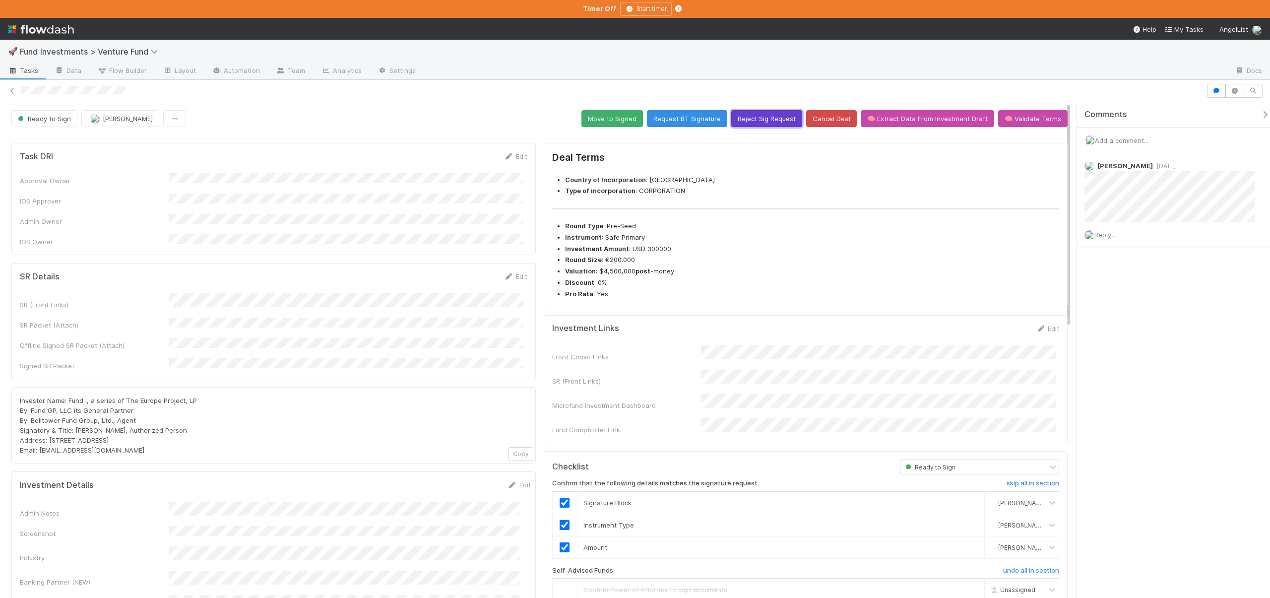
click at [767, 121] on button "Reject Sig Request" at bounding box center [766, 118] width 71 height 17
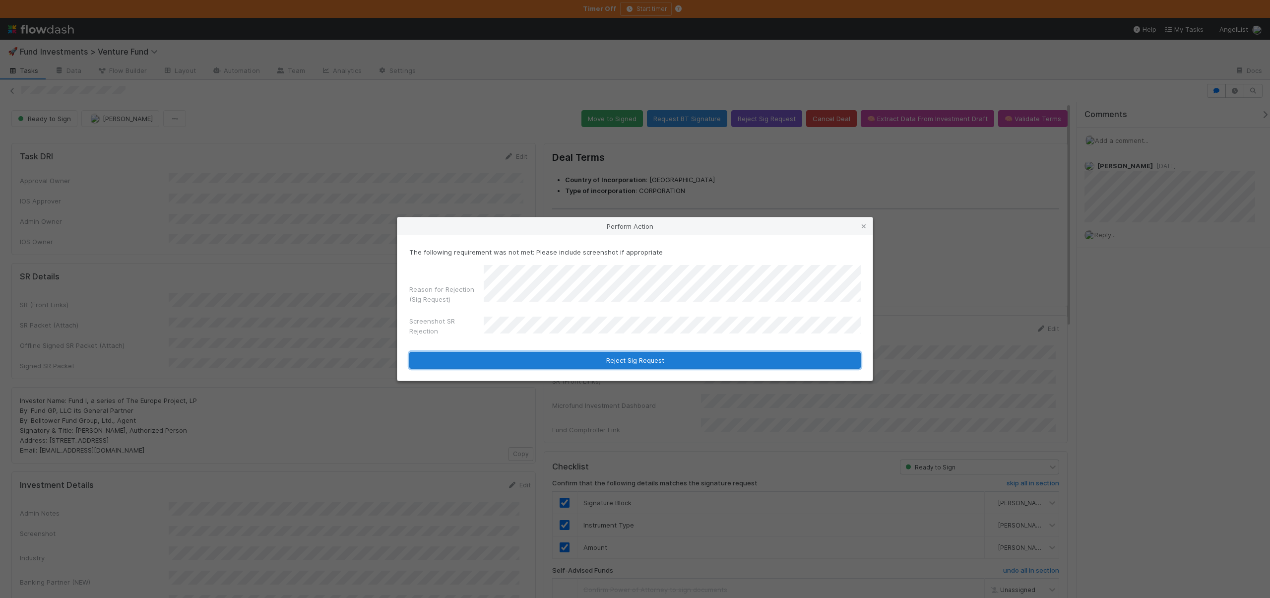
click at [609, 361] on button "Reject Sig Request" at bounding box center [634, 360] width 451 height 17
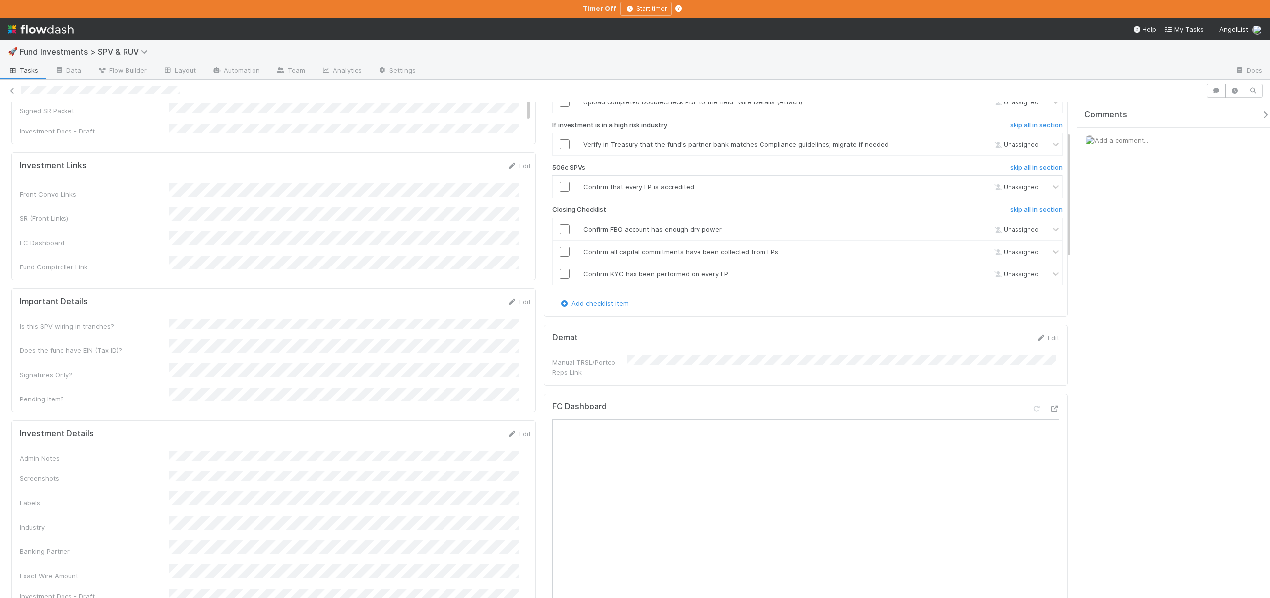
scroll to position [205, 0]
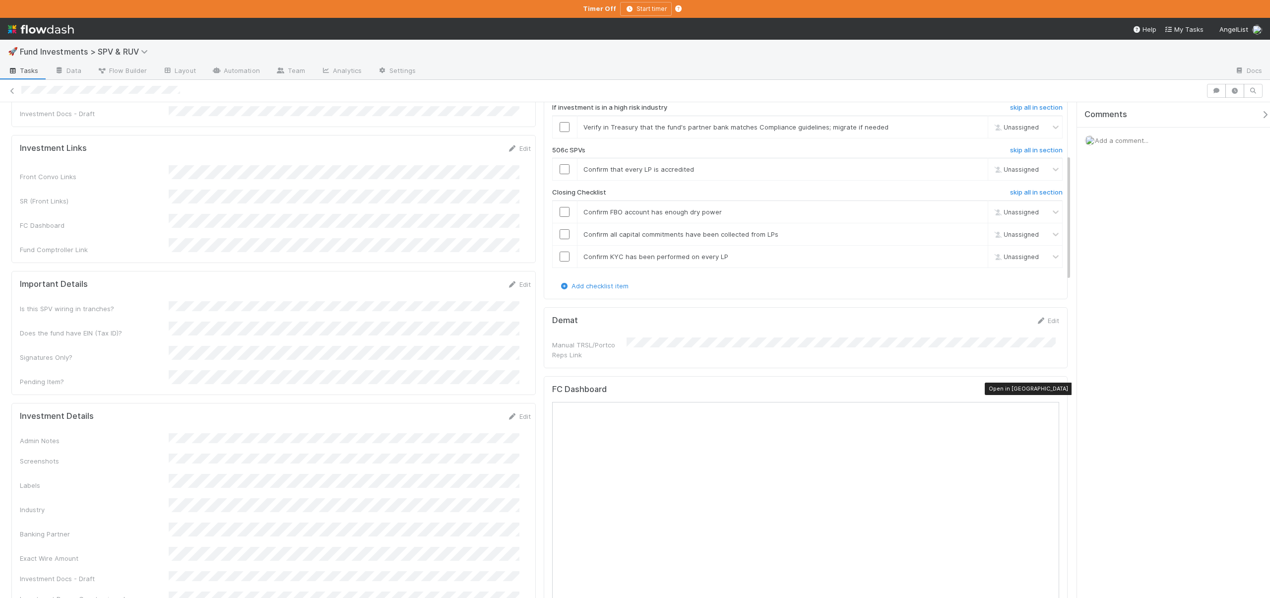
click at [1049, 388] on icon at bounding box center [1054, 391] width 10 height 6
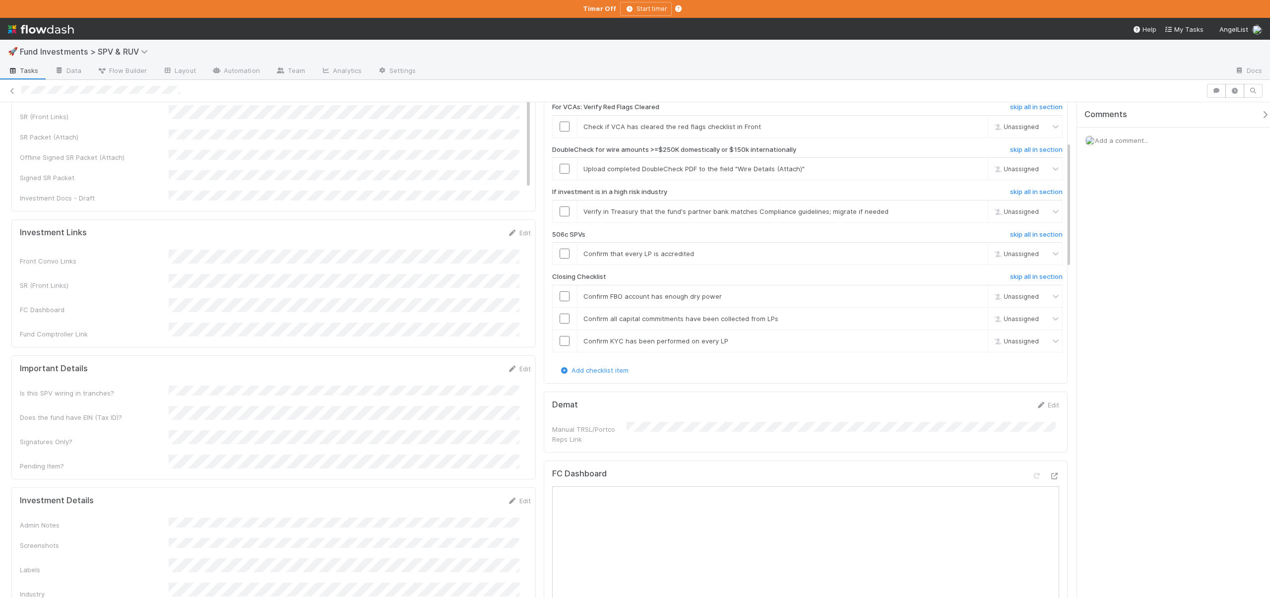
scroll to position [112, 0]
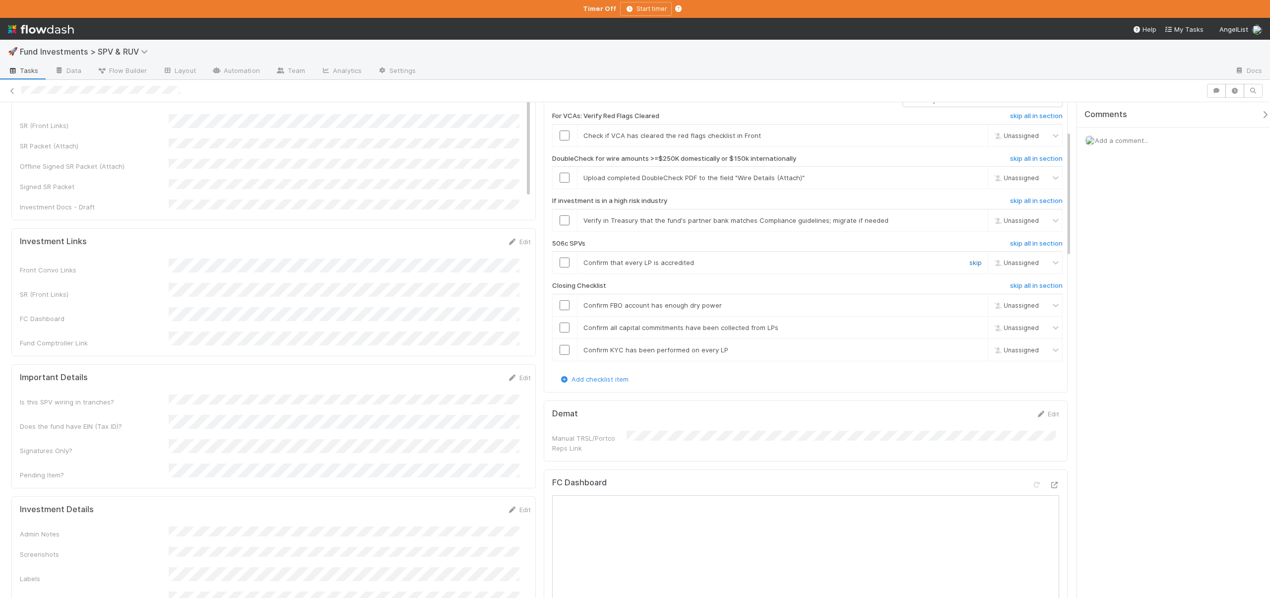
click at [969, 261] on link "skip" at bounding box center [975, 262] width 12 height 8
click at [969, 263] on link "skip" at bounding box center [975, 262] width 12 height 8
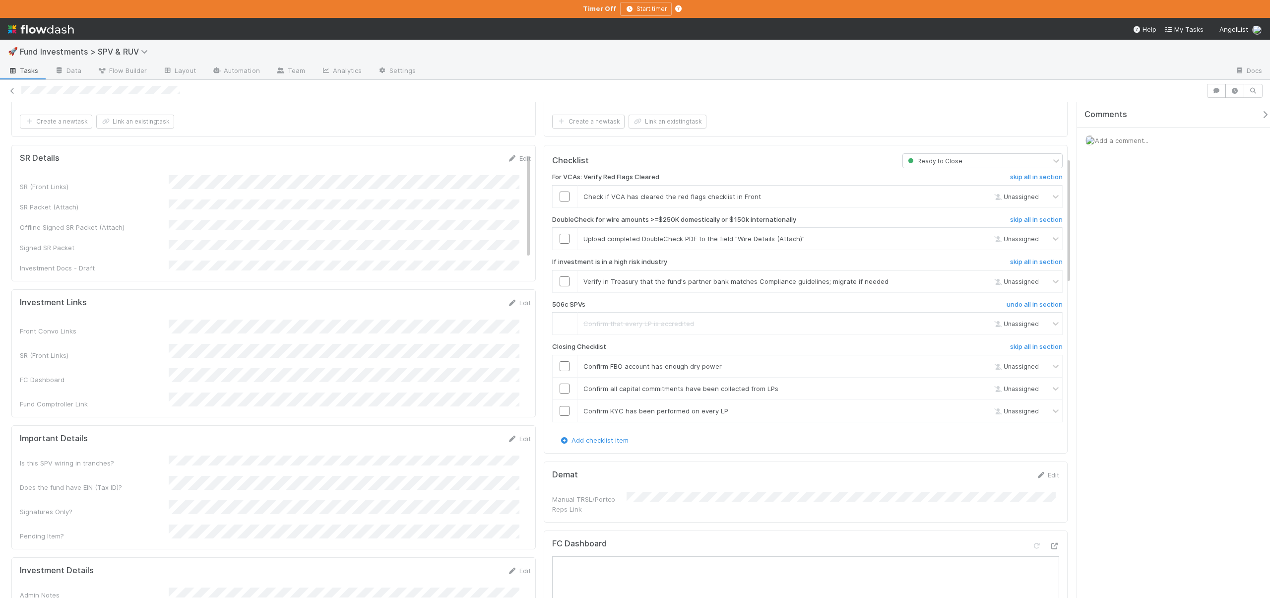
scroll to position [28, 0]
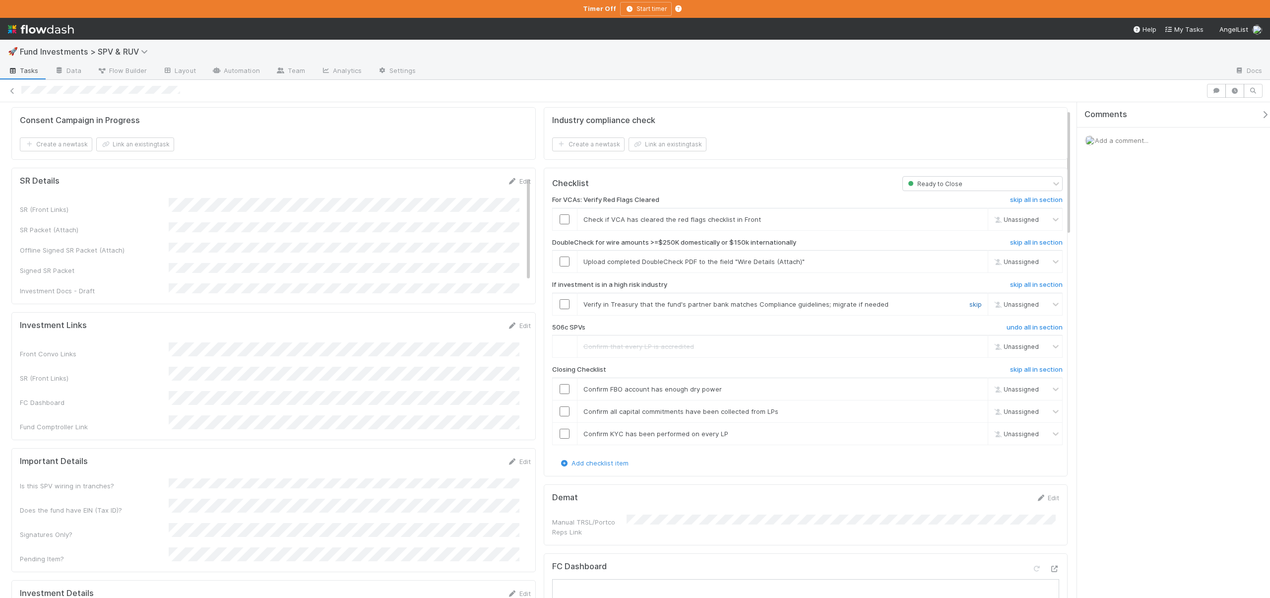
click at [969, 302] on link "skip" at bounding box center [975, 304] width 12 height 8
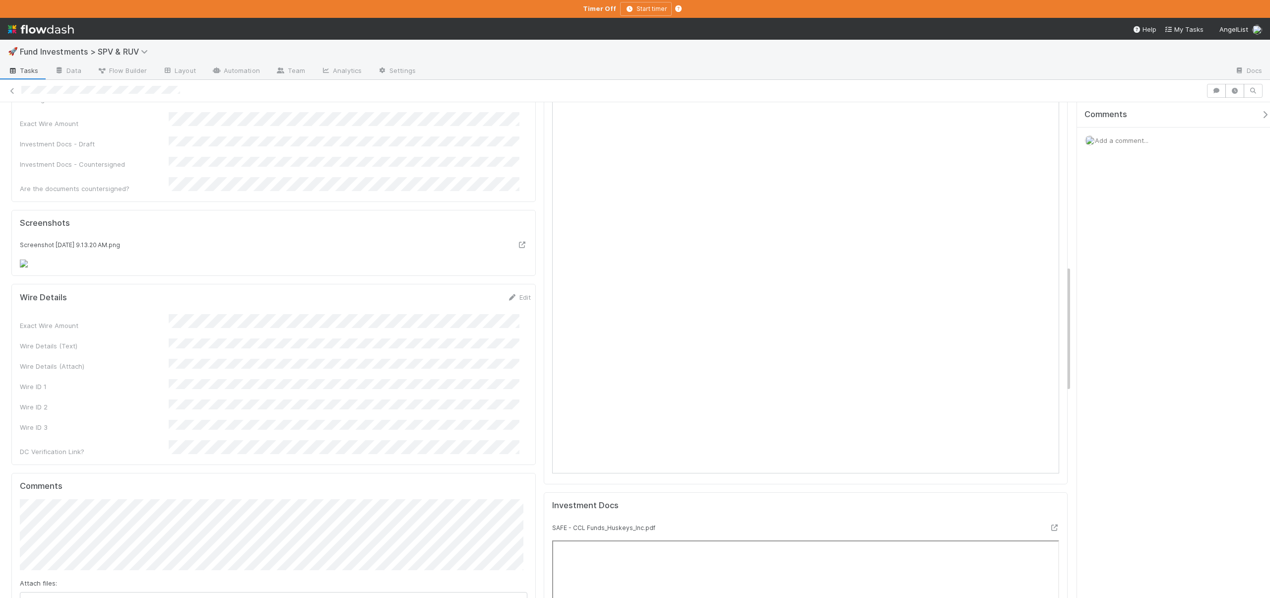
scroll to position [662, 0]
click at [464, 287] on button "Save" at bounding box center [478, 278] width 28 height 17
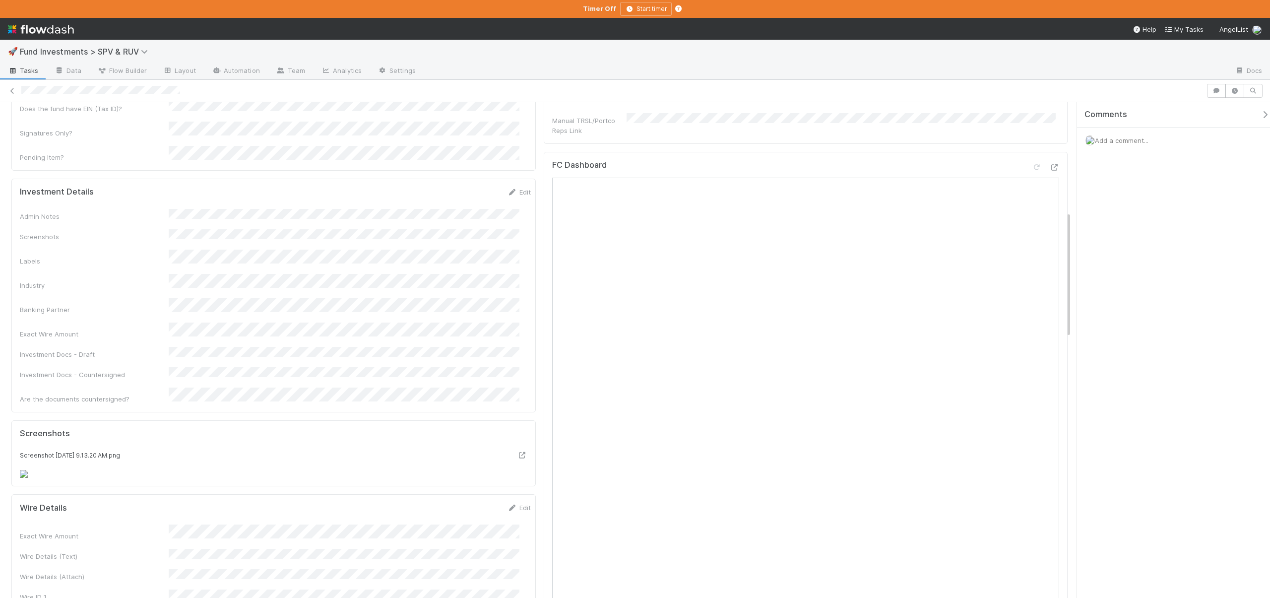
scroll to position [428, 0]
click at [1049, 166] on icon at bounding box center [1054, 169] width 10 height 6
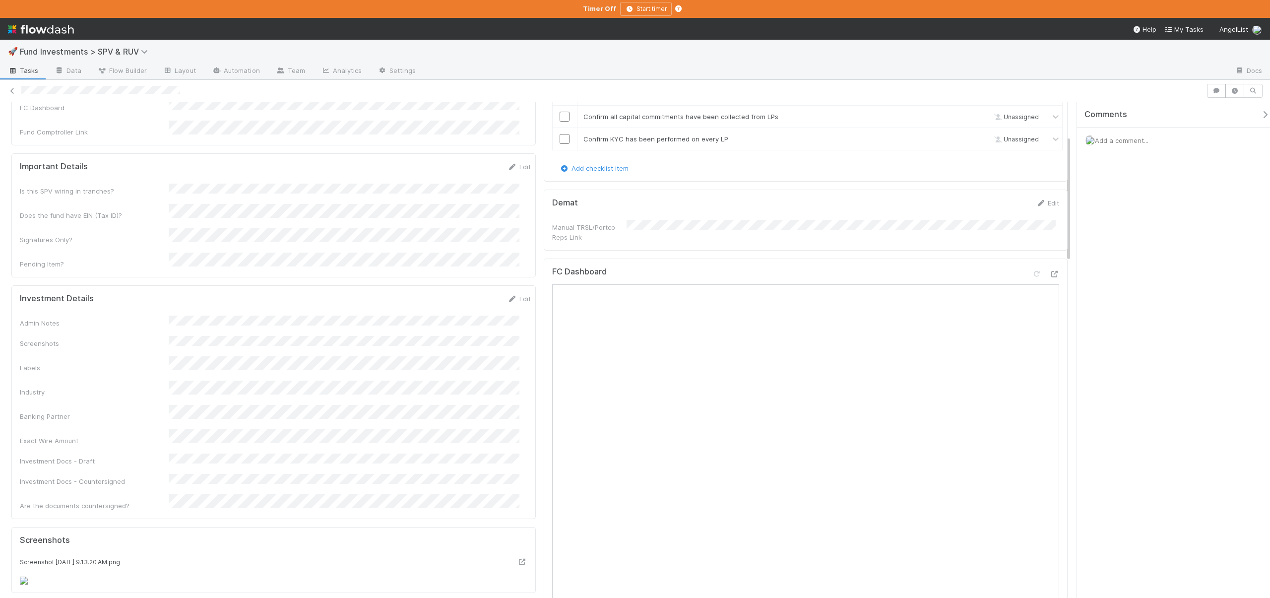
scroll to position [77, 0]
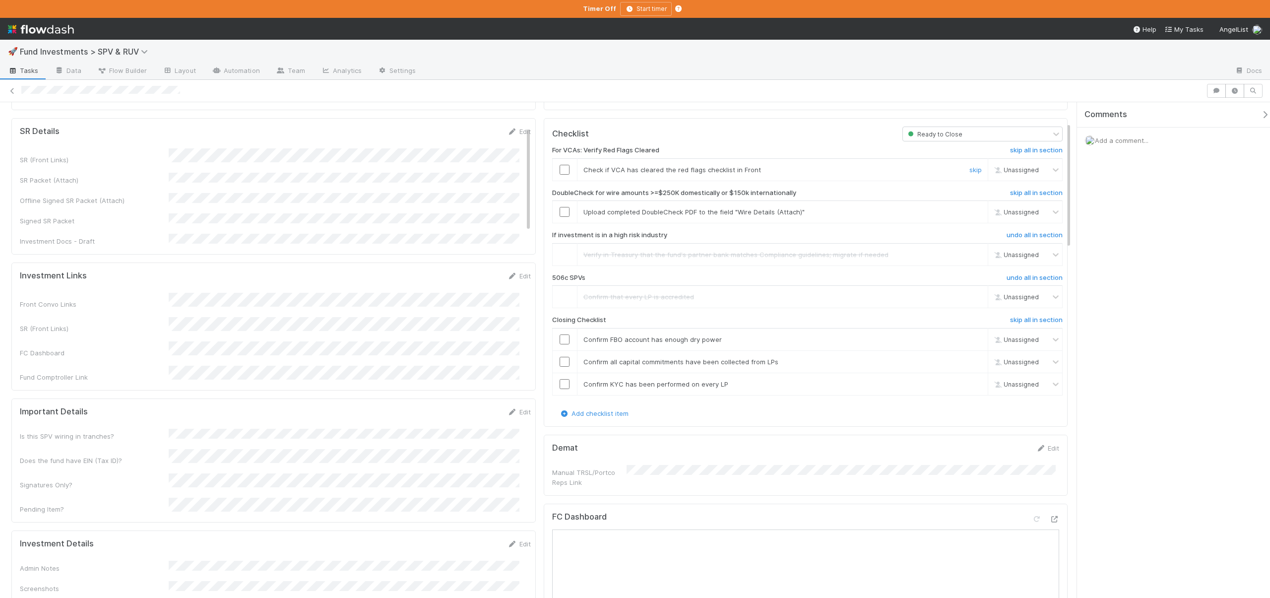
click at [560, 165] on input "checkbox" at bounding box center [565, 170] width 10 height 10
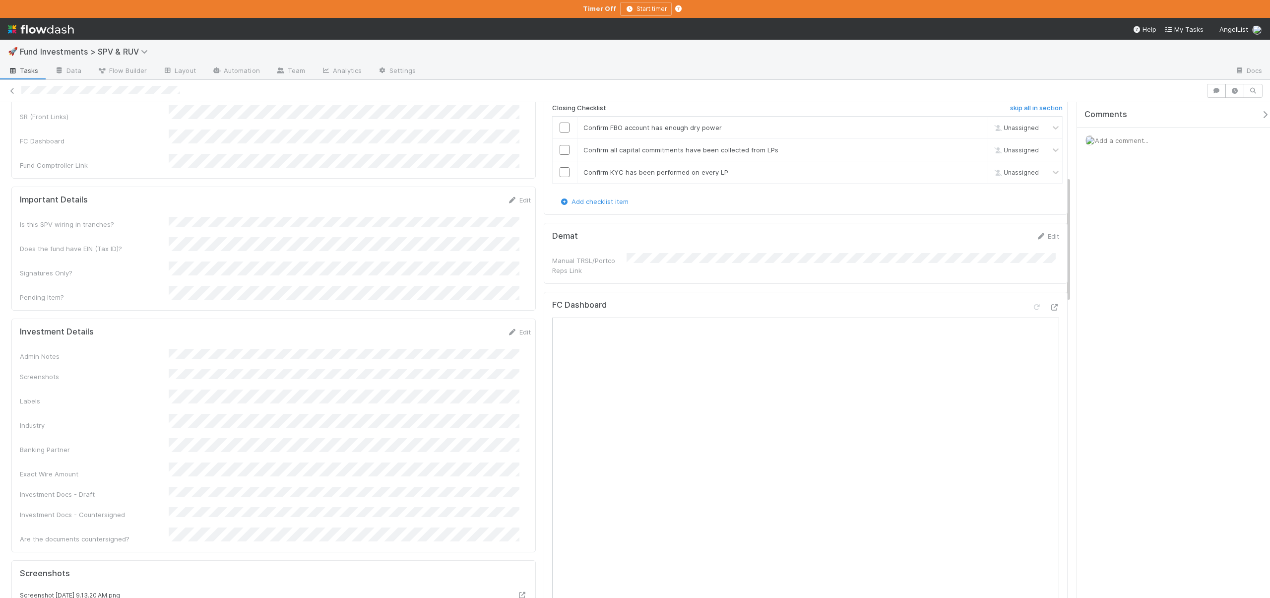
scroll to position [0, 0]
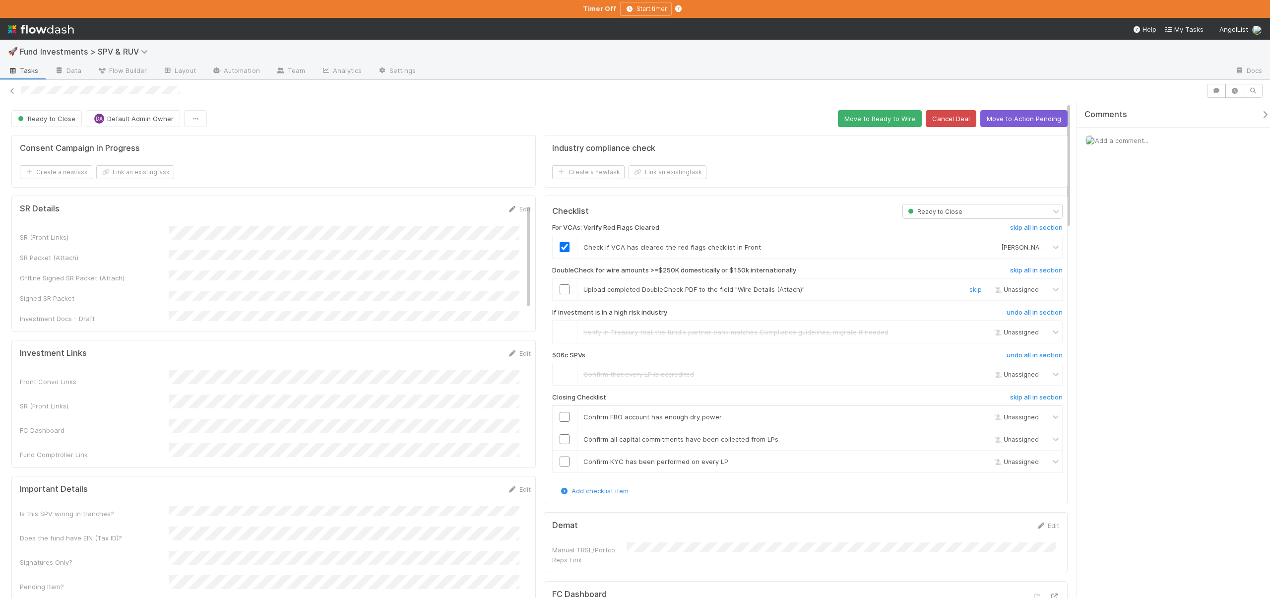
click at [560, 287] on input "checkbox" at bounding box center [565, 289] width 10 height 10
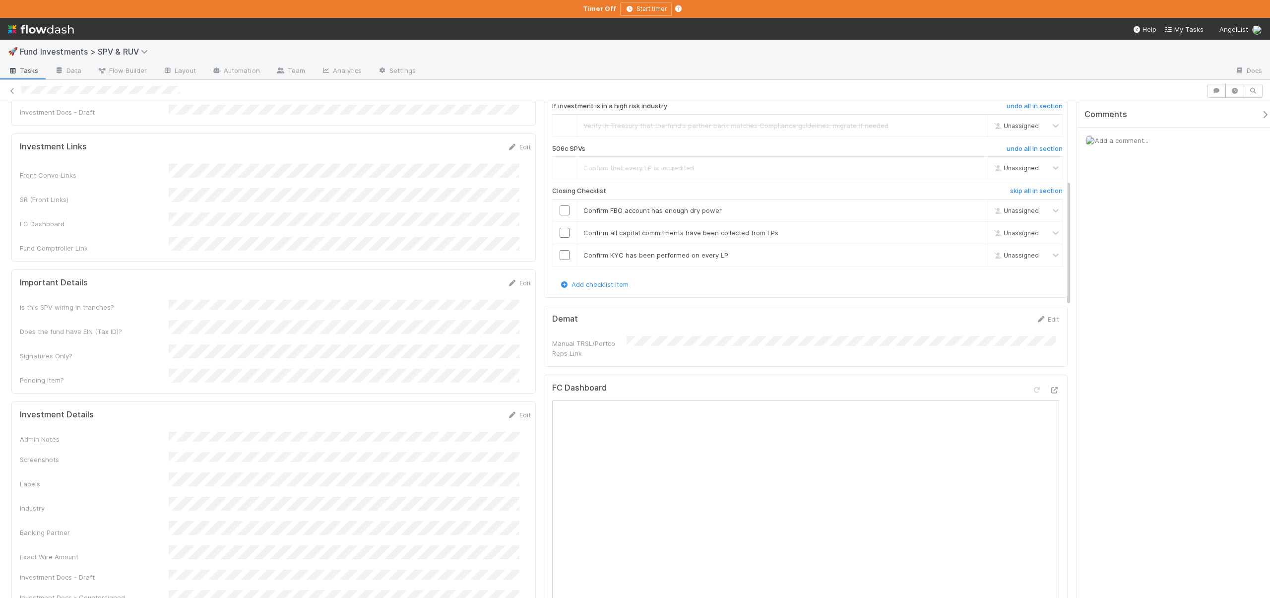
scroll to position [105, 0]
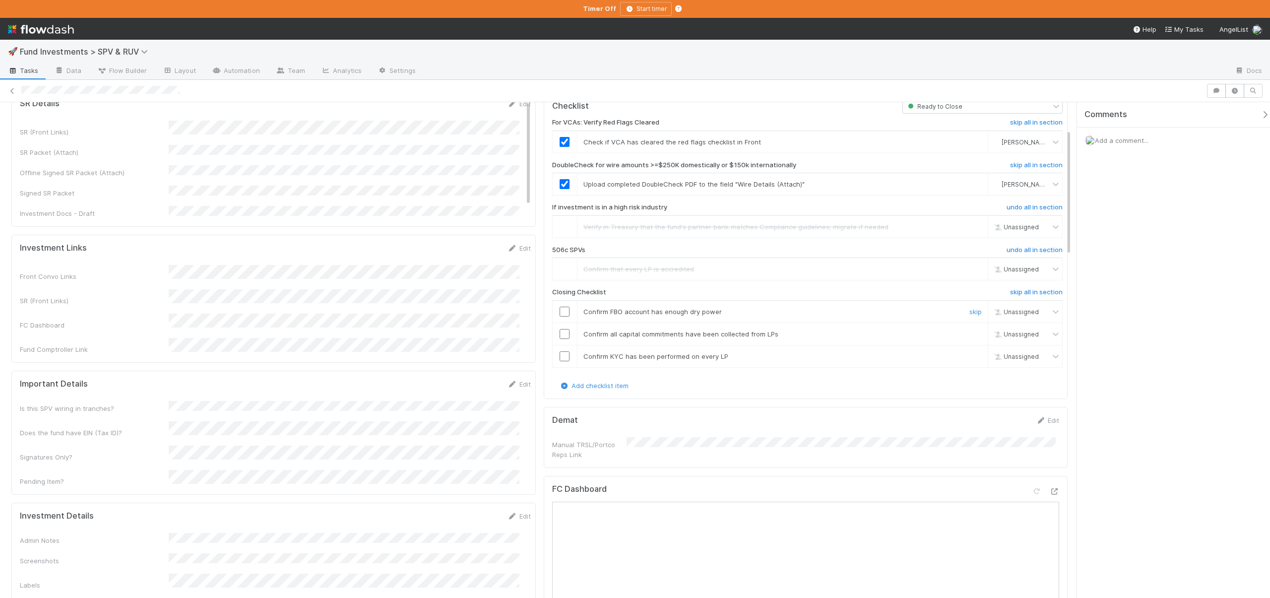
click at [560, 313] on input "checkbox" at bounding box center [565, 312] width 10 height 10
click at [560, 311] on input "checkbox" at bounding box center [565, 312] width 10 height 10
click at [561, 334] on input "checkbox" at bounding box center [565, 334] width 10 height 10
click at [563, 356] on input "checkbox" at bounding box center [565, 356] width 10 height 10
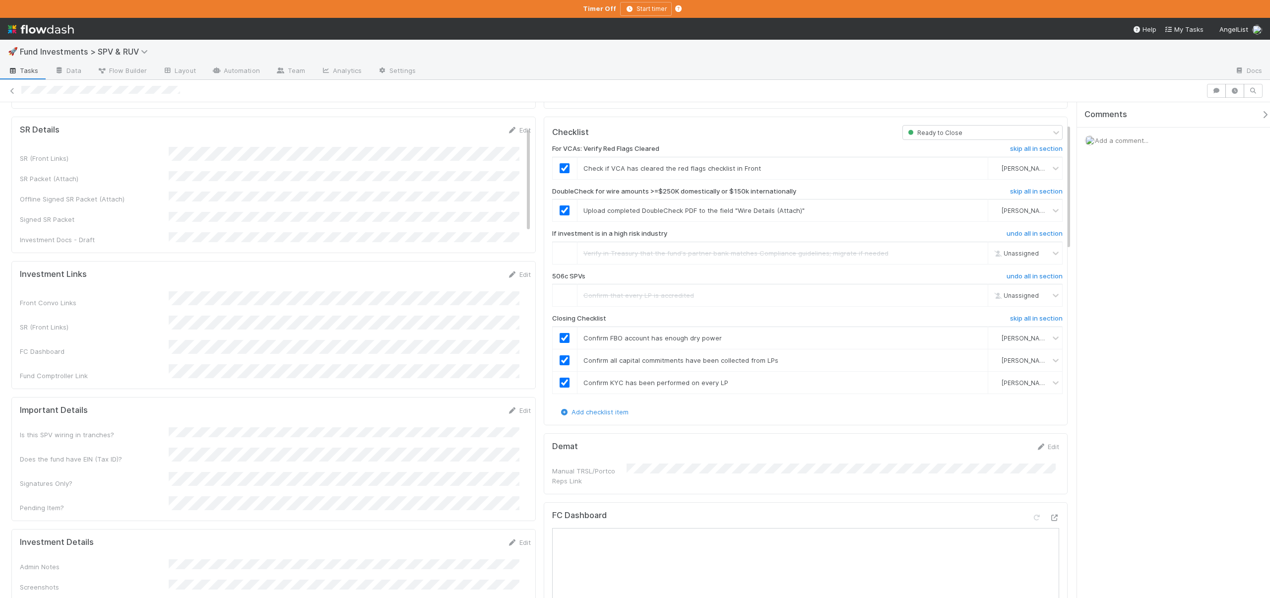
scroll to position [0, 0]
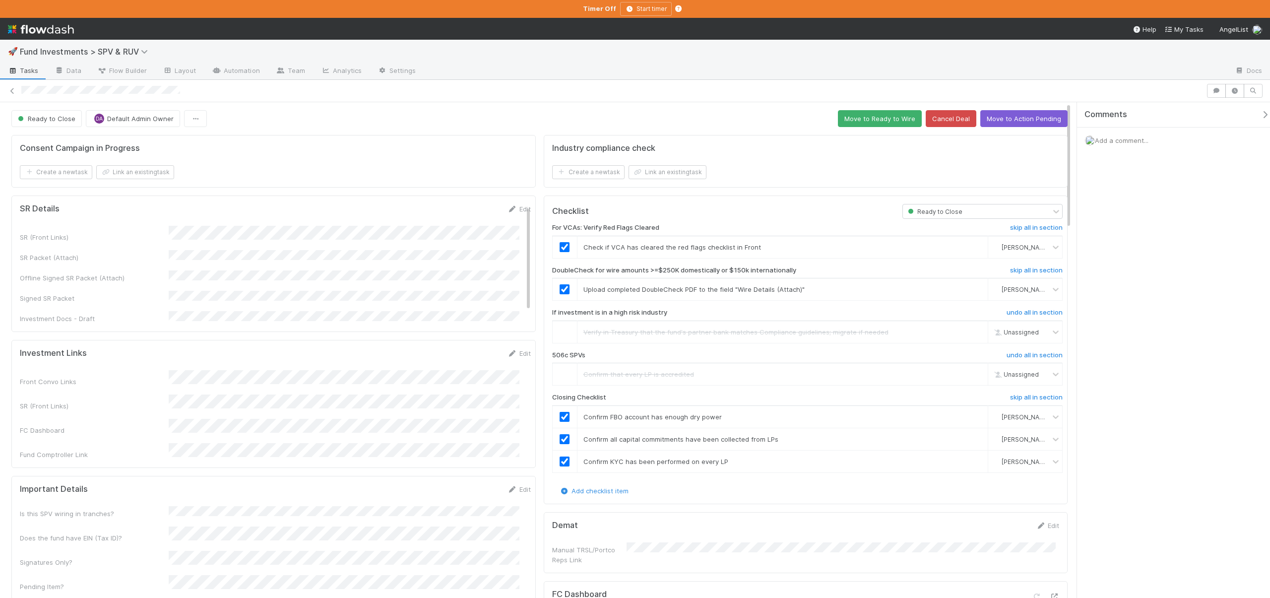
click at [775, 111] on div "Ready to Close DA Default Admin Owner Move to Ready to Wire Cancel Deal Move to…" at bounding box center [539, 118] width 1056 height 17
click at [859, 113] on button "Move to Ready to Wire" at bounding box center [880, 118] width 84 height 17
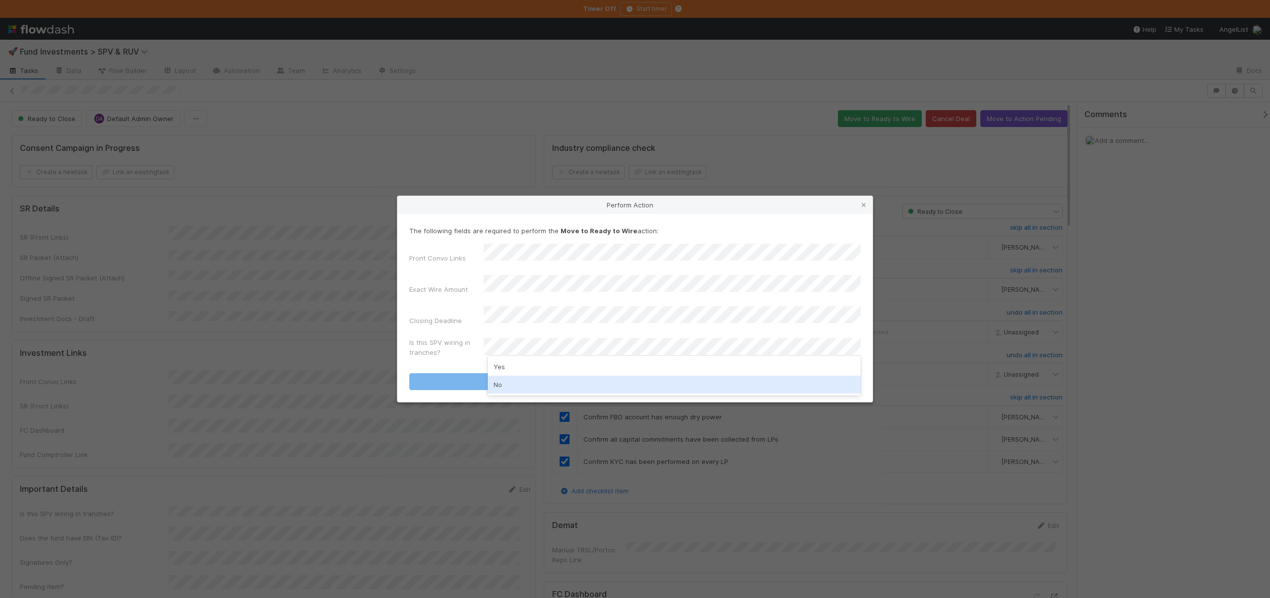
click at [506, 383] on div "No" at bounding box center [674, 385] width 373 height 18
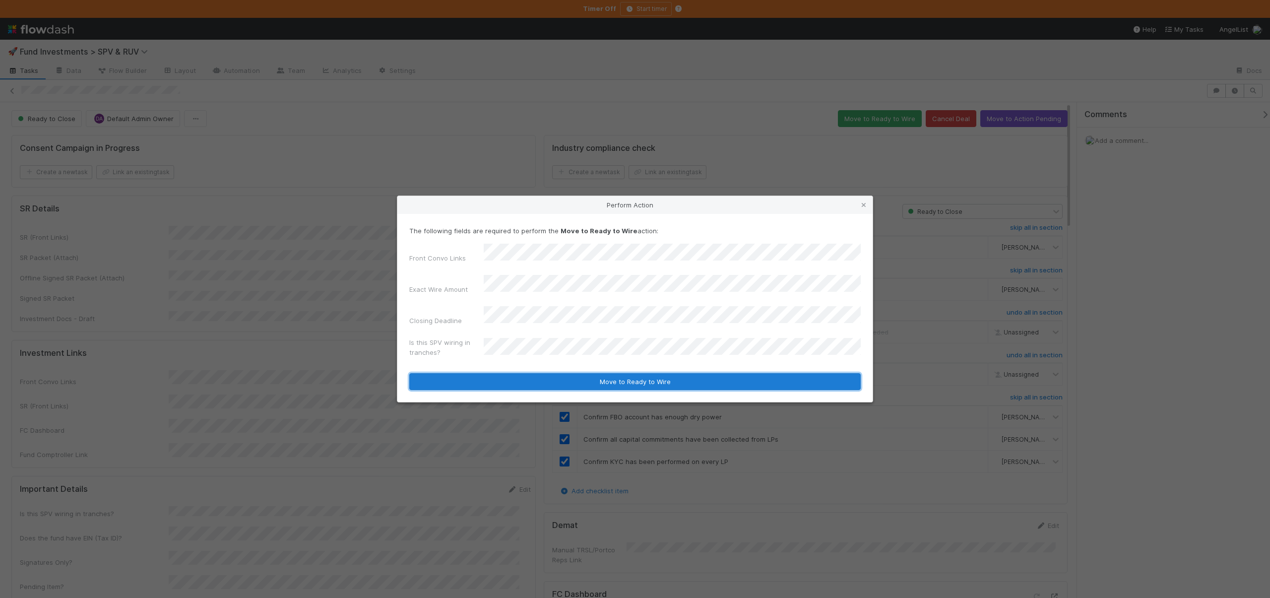
click at [513, 373] on button "Move to Ready to Wire" at bounding box center [634, 381] width 451 height 17
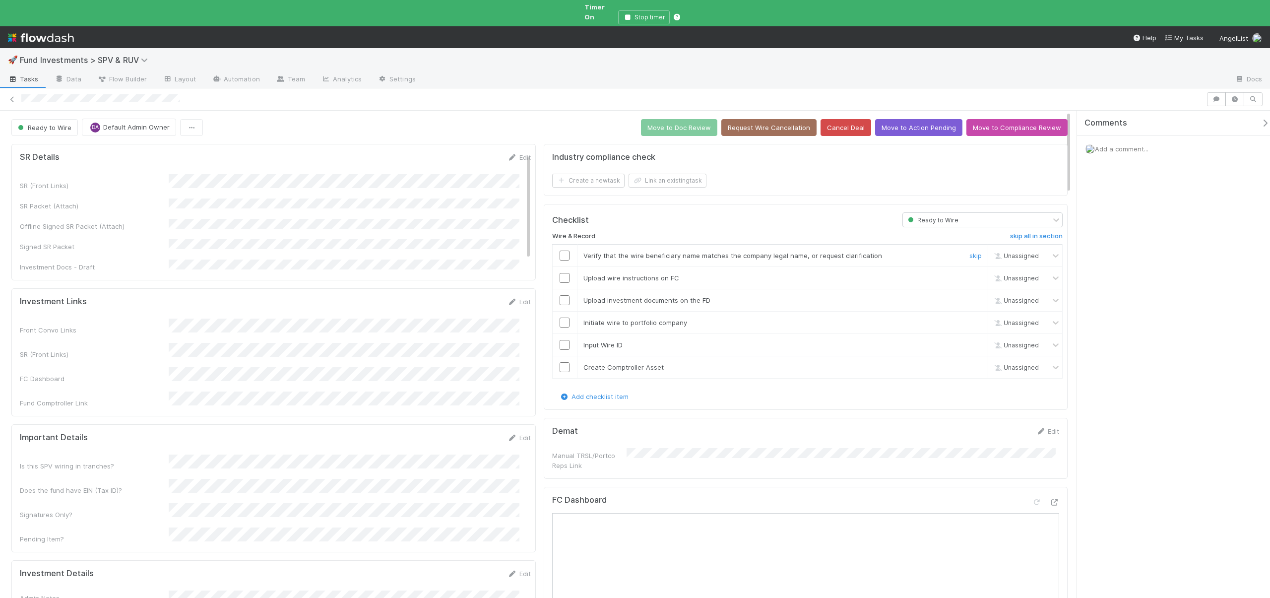
click at [560, 251] on input "checkbox" at bounding box center [565, 256] width 10 height 10
click at [562, 273] on input "checkbox" at bounding box center [565, 278] width 10 height 10
click at [561, 295] on input "checkbox" at bounding box center [565, 300] width 10 height 10
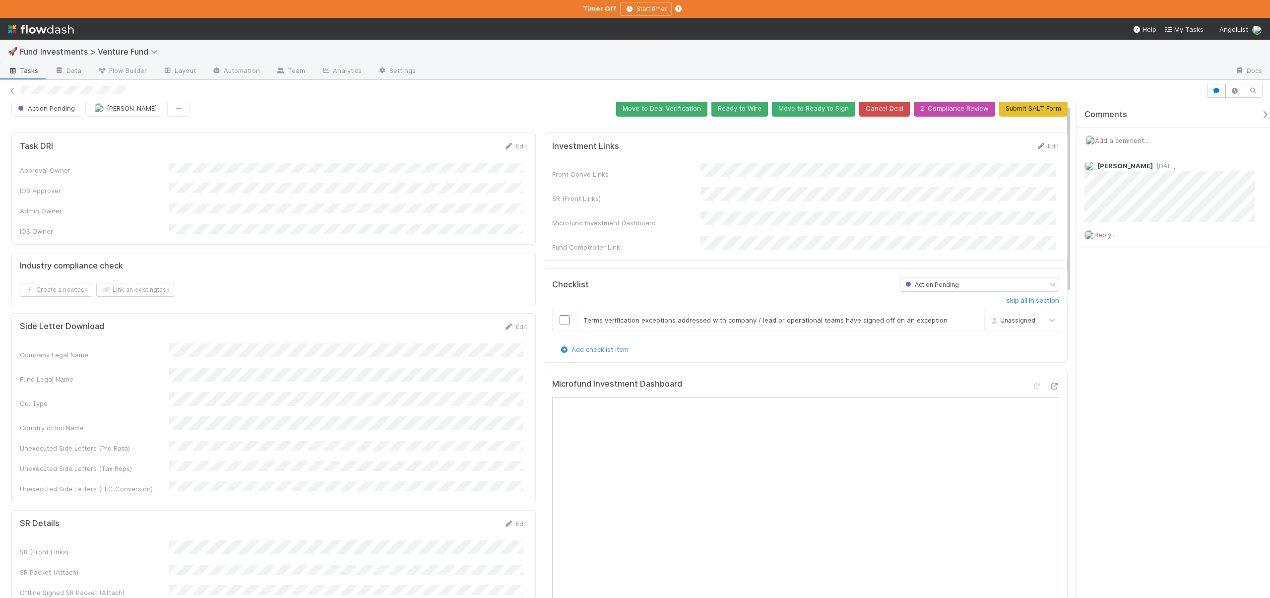
scroll to position [5, 0]
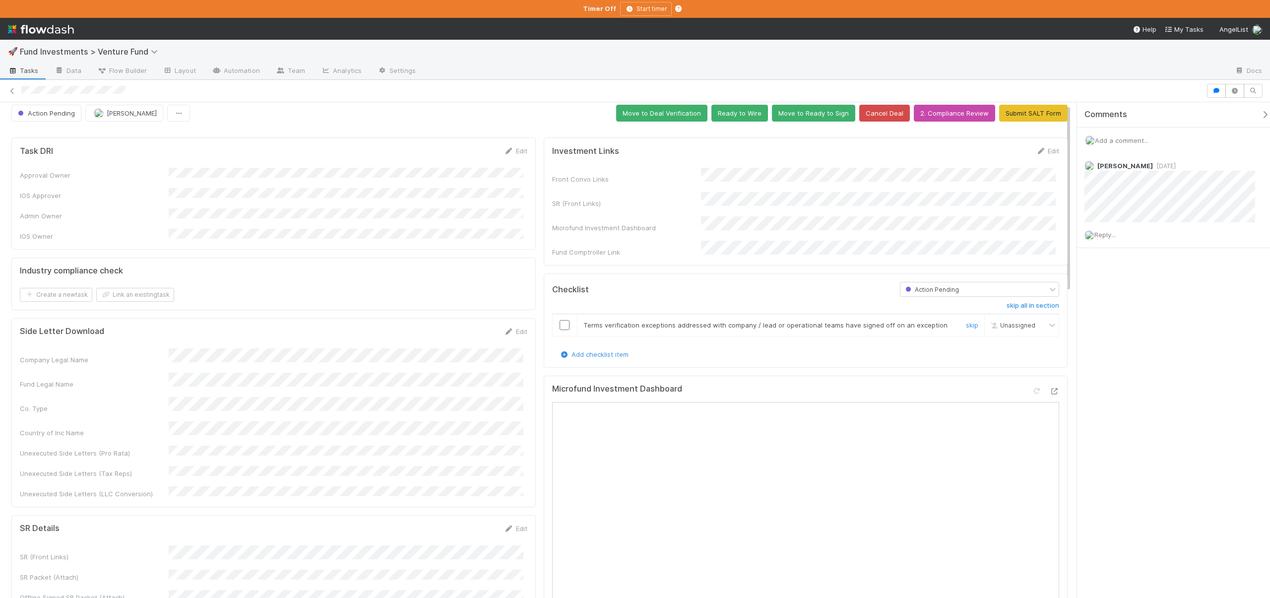
click at [564, 320] on input "checkbox" at bounding box center [565, 325] width 10 height 10
click at [814, 114] on button "Move to Ready to Sign" at bounding box center [813, 113] width 83 height 17
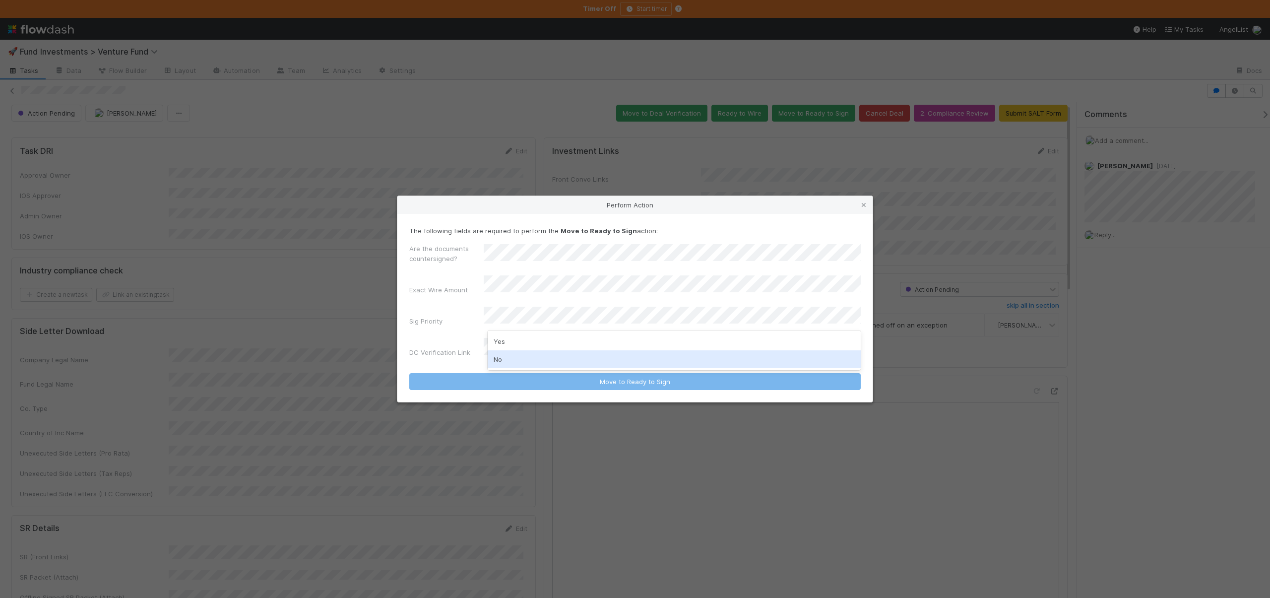
click at [510, 353] on div "No" at bounding box center [674, 359] width 373 height 18
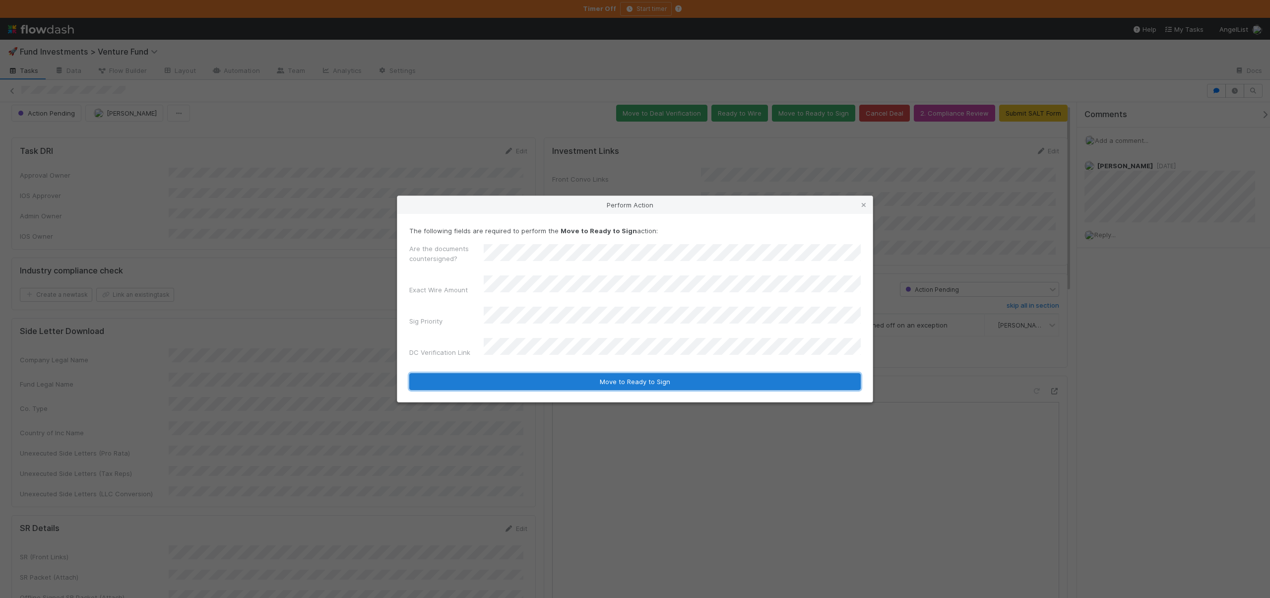
click at [518, 373] on button "Move to Ready to Sign" at bounding box center [634, 381] width 451 height 17
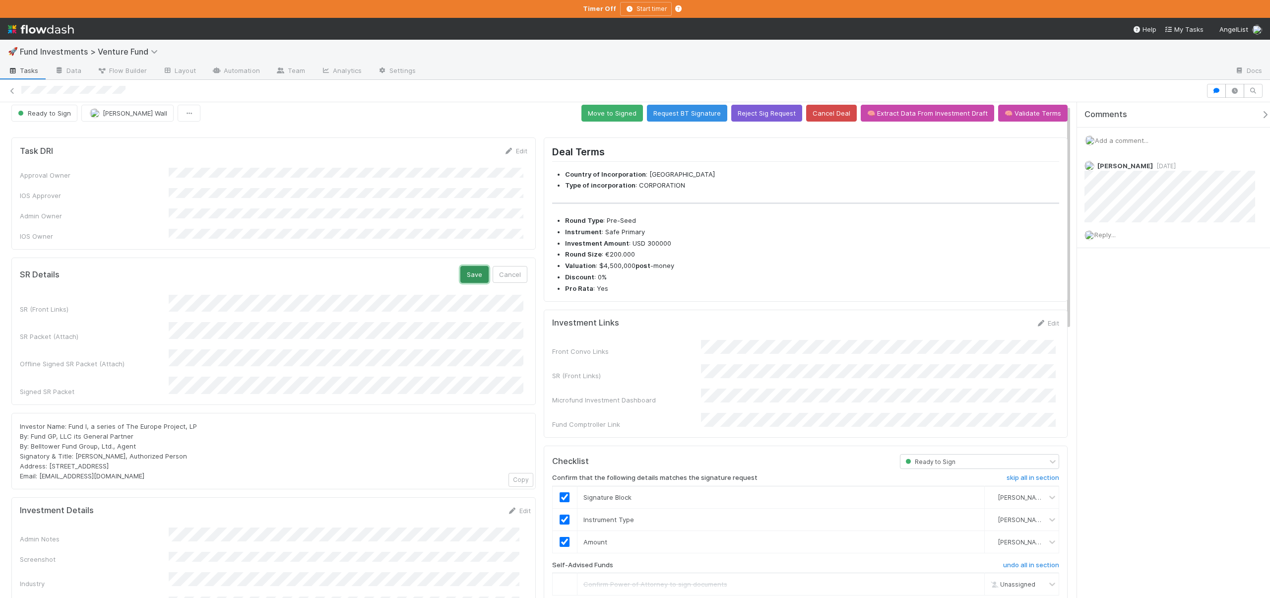
click at [475, 266] on button "Save" at bounding box center [474, 274] width 28 height 17
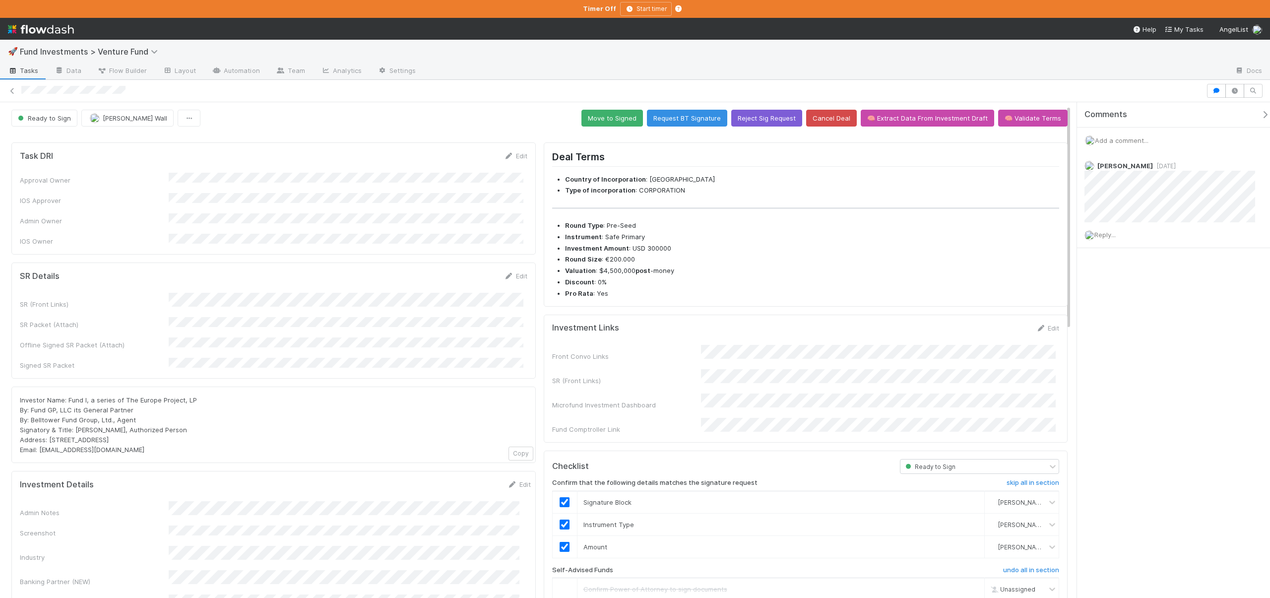
scroll to position [0, 0]
click at [606, 122] on button "Move to Signed" at bounding box center [612, 118] width 62 height 17
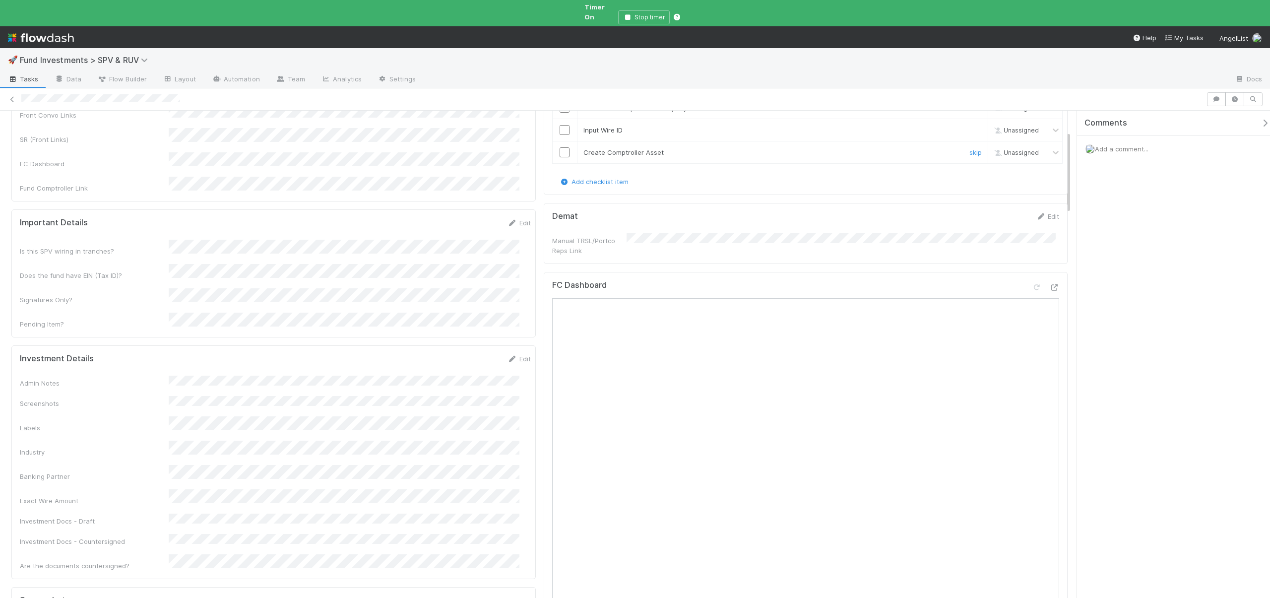
scroll to position [122, 0]
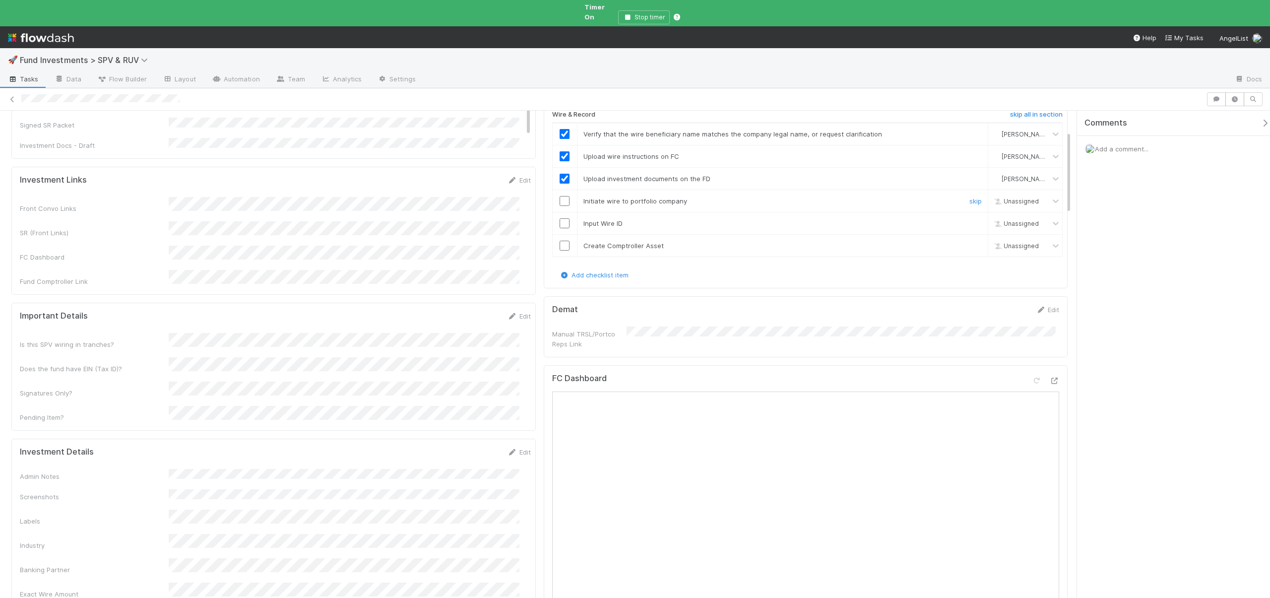
click at [565, 196] on input "checkbox" at bounding box center [565, 201] width 10 height 10
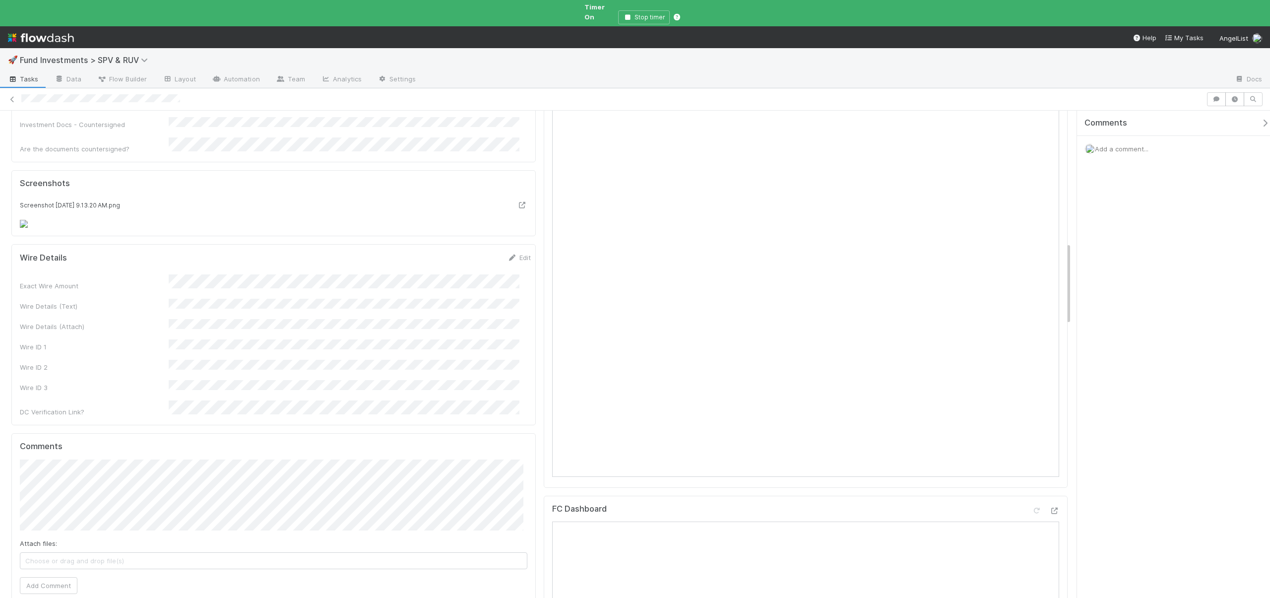
scroll to position [788, 0]
click at [464, 162] on button "Save" at bounding box center [478, 153] width 28 height 17
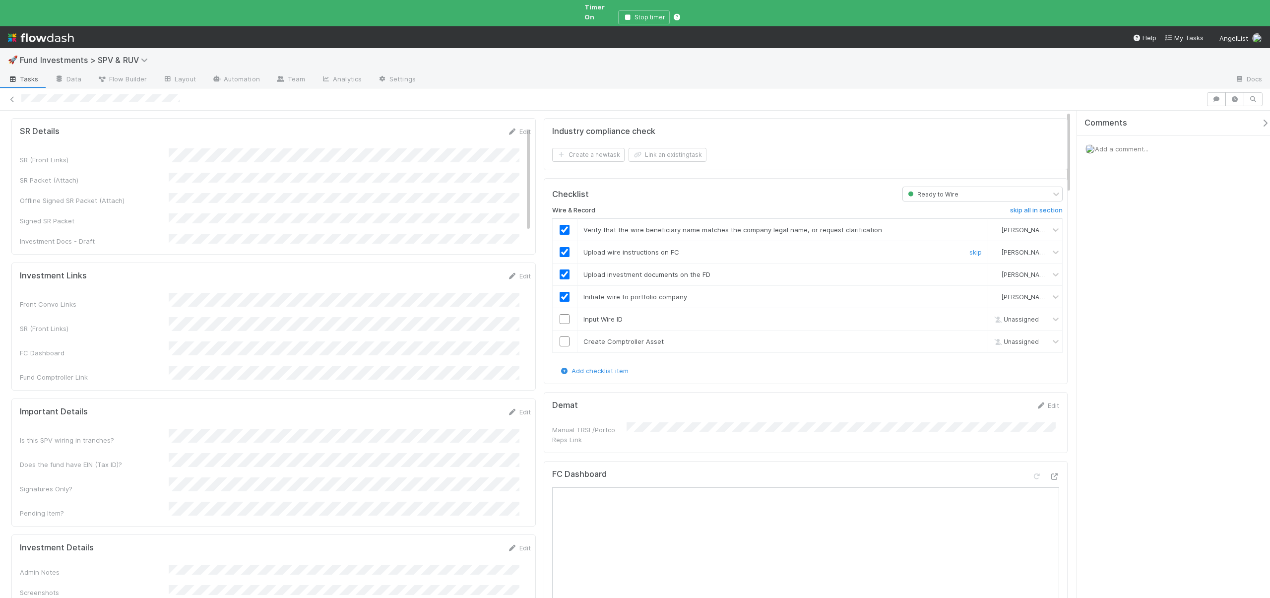
scroll to position [0, 0]
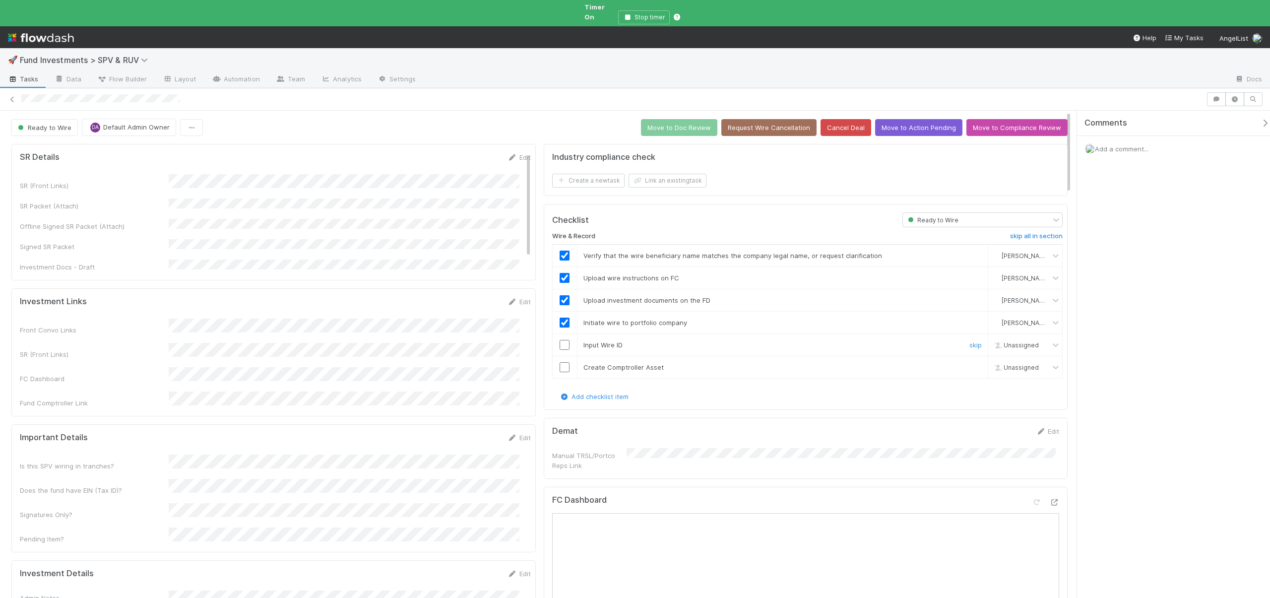
click at [560, 340] on input "checkbox" at bounding box center [565, 345] width 10 height 10
click at [561, 362] on input "checkbox" at bounding box center [565, 367] width 10 height 10
click at [675, 119] on button "Move to Doc Review" at bounding box center [679, 127] width 76 height 17
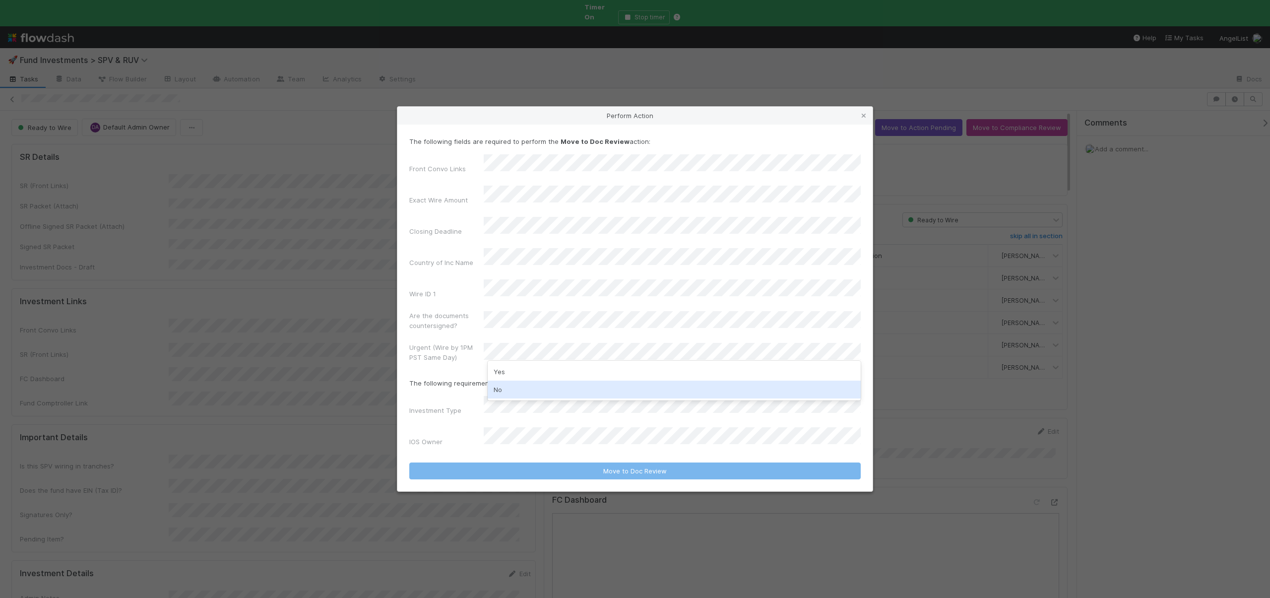
click at [502, 385] on div "No" at bounding box center [674, 389] width 373 height 18
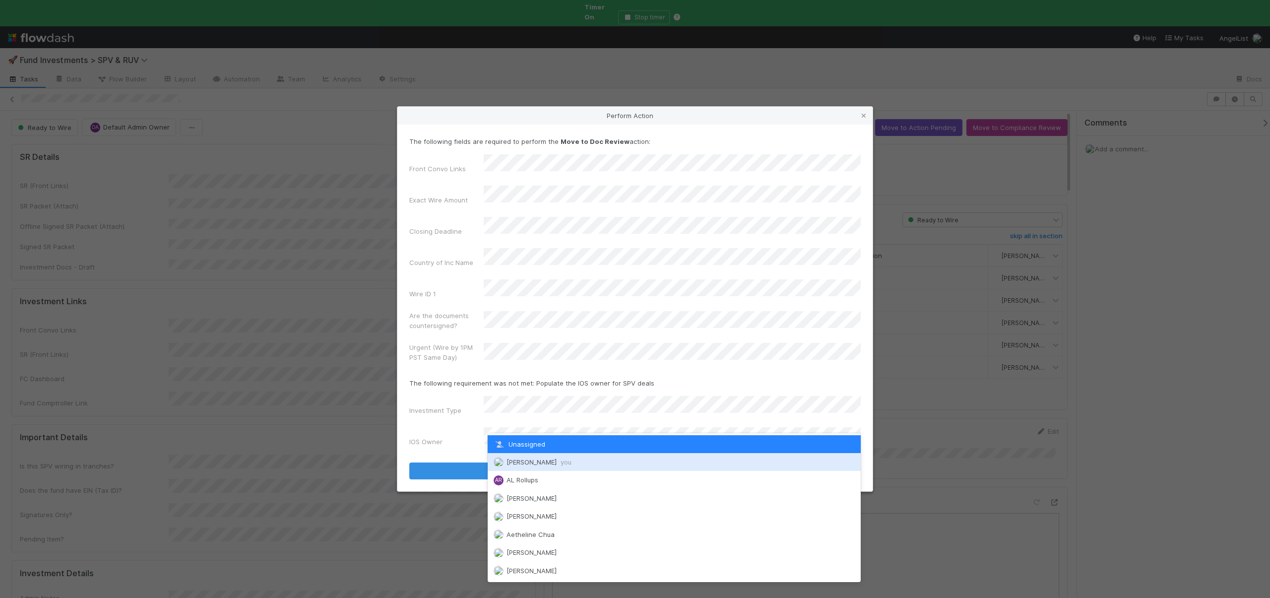
click at [513, 458] on span "Andre Fredrick you" at bounding box center [538, 462] width 65 height 8
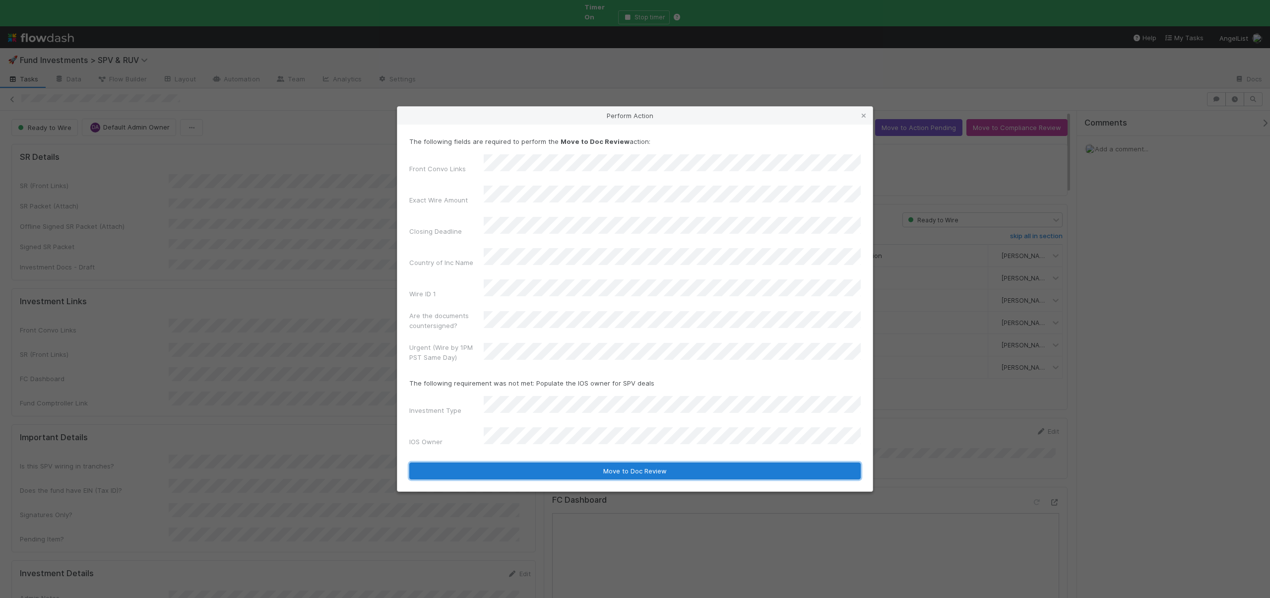
click at [512, 462] on button "Move to Doc Review" at bounding box center [634, 470] width 451 height 17
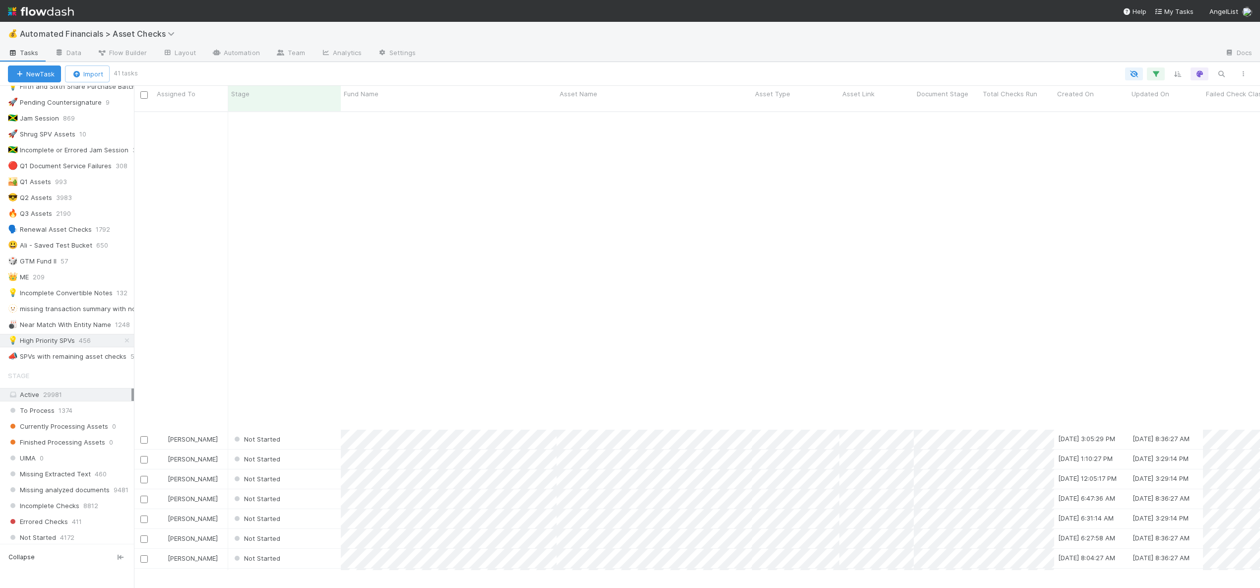
scroll to position [355, 0]
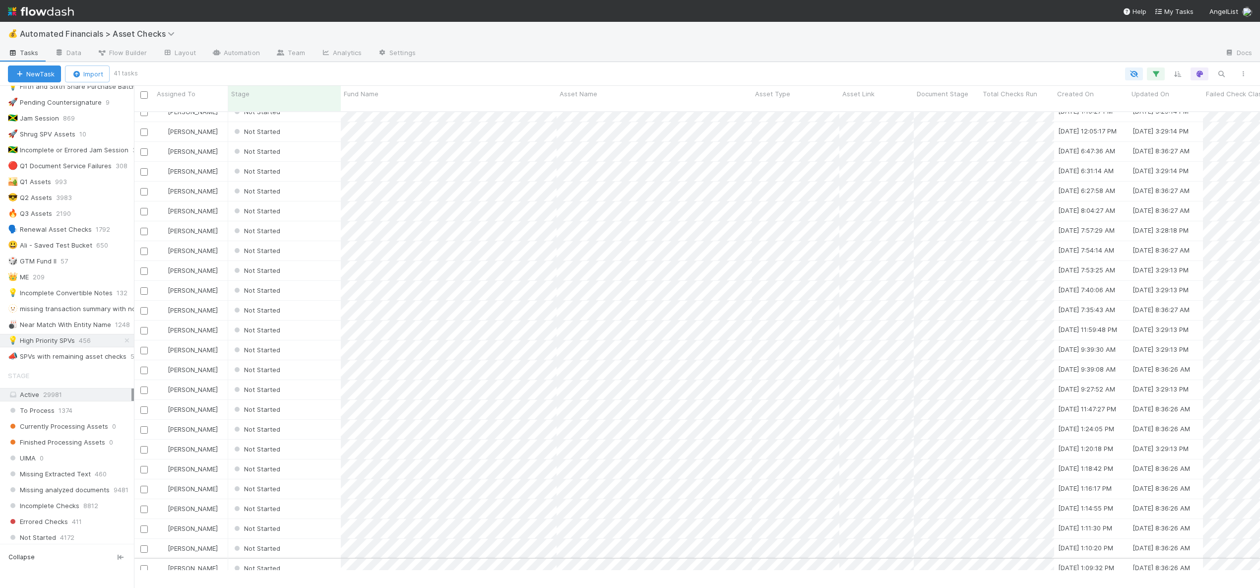
click at [222, 559] on div "[PERSON_NAME]" at bounding box center [191, 568] width 74 height 19
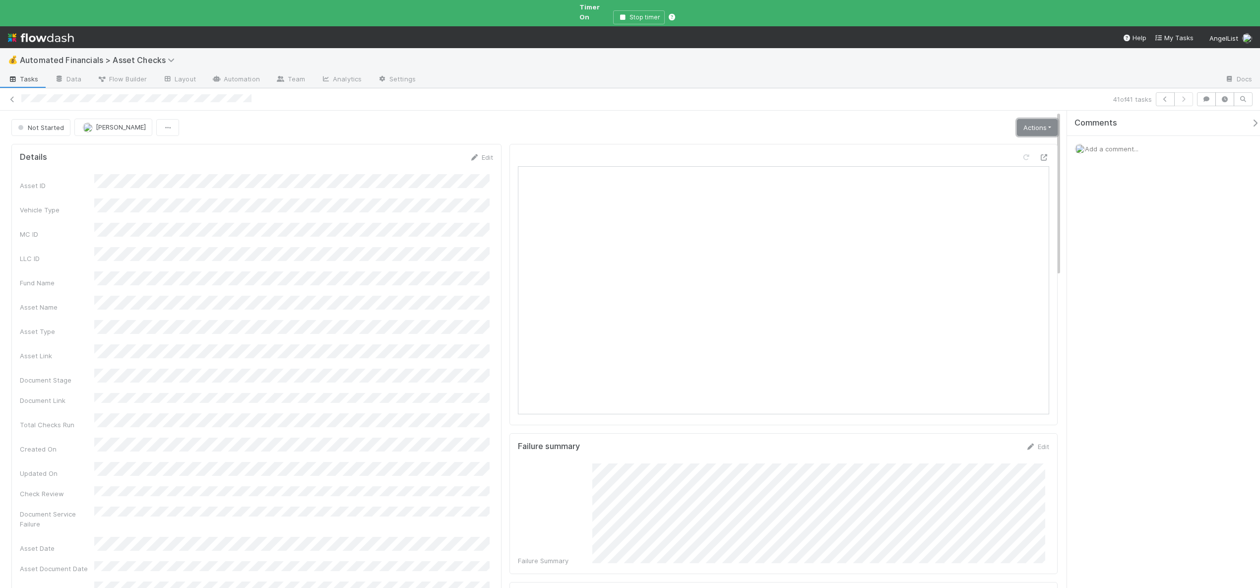
click at [1044, 119] on link "Actions" at bounding box center [1037, 127] width 41 height 17
click at [977, 142] on button "Start" at bounding box center [1005, 148] width 105 height 14
click at [1018, 121] on link "Actions" at bounding box center [1037, 127] width 41 height 17
click at [983, 212] on button "Analyze Asset Documents" at bounding box center [1002, 218] width 109 height 14
click at [1028, 119] on link "Actions" at bounding box center [1037, 127] width 41 height 17
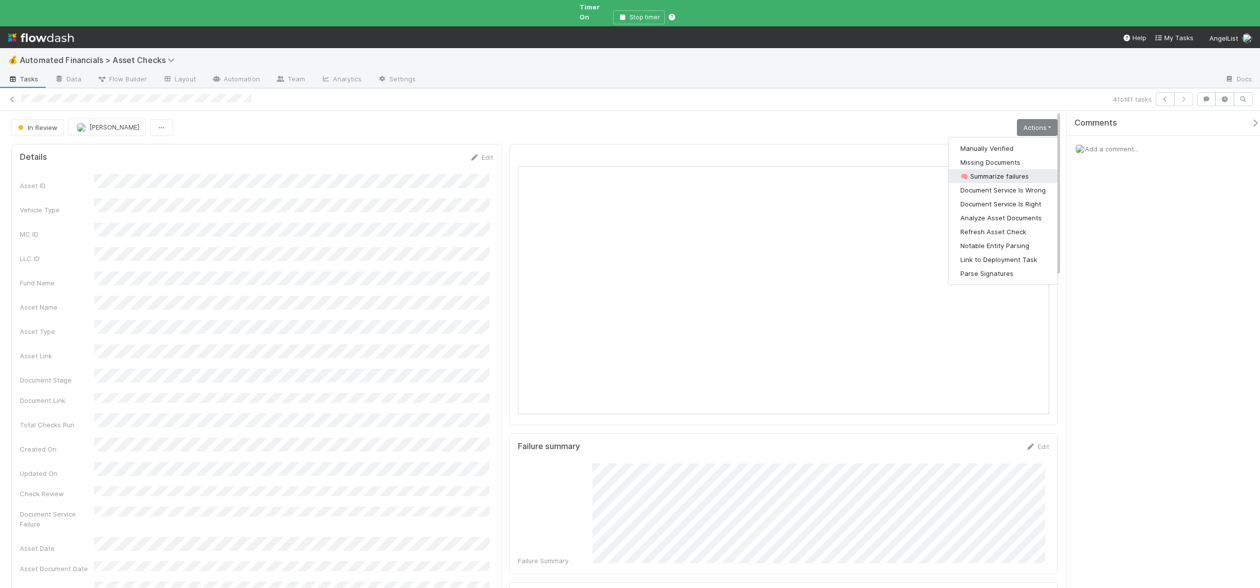
click at [1007, 169] on button "🧠 Summarize failures" at bounding box center [1002, 176] width 109 height 14
click at [1024, 121] on link "Actions" at bounding box center [1037, 127] width 41 height 17
click at [964, 141] on button "Manually Verified" at bounding box center [1002, 148] width 109 height 14
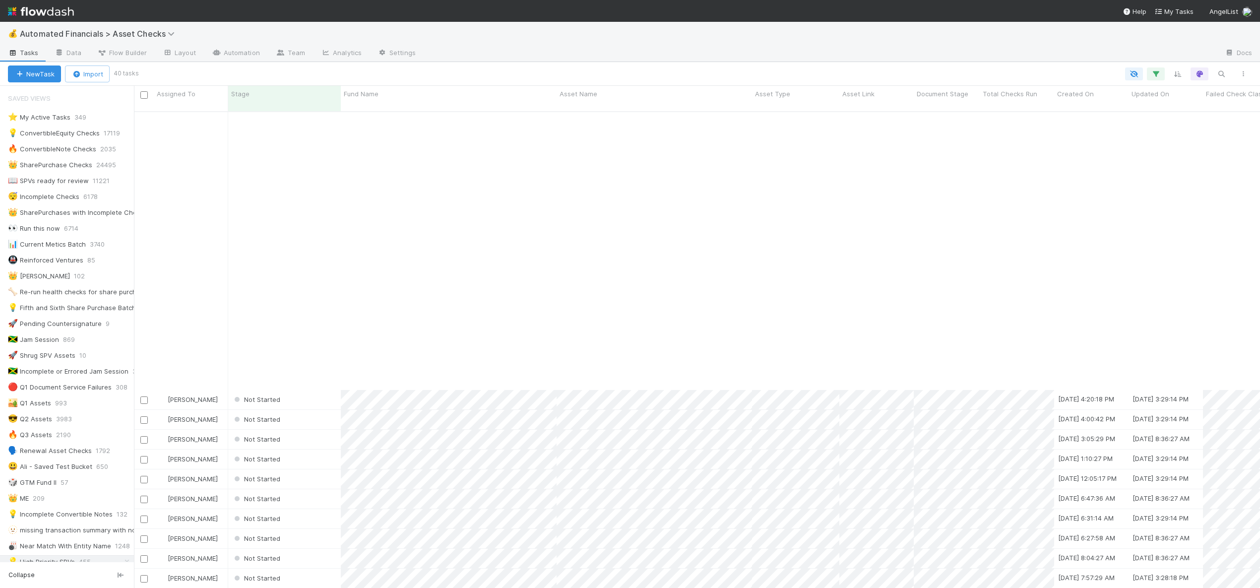
scroll to position [317, 0]
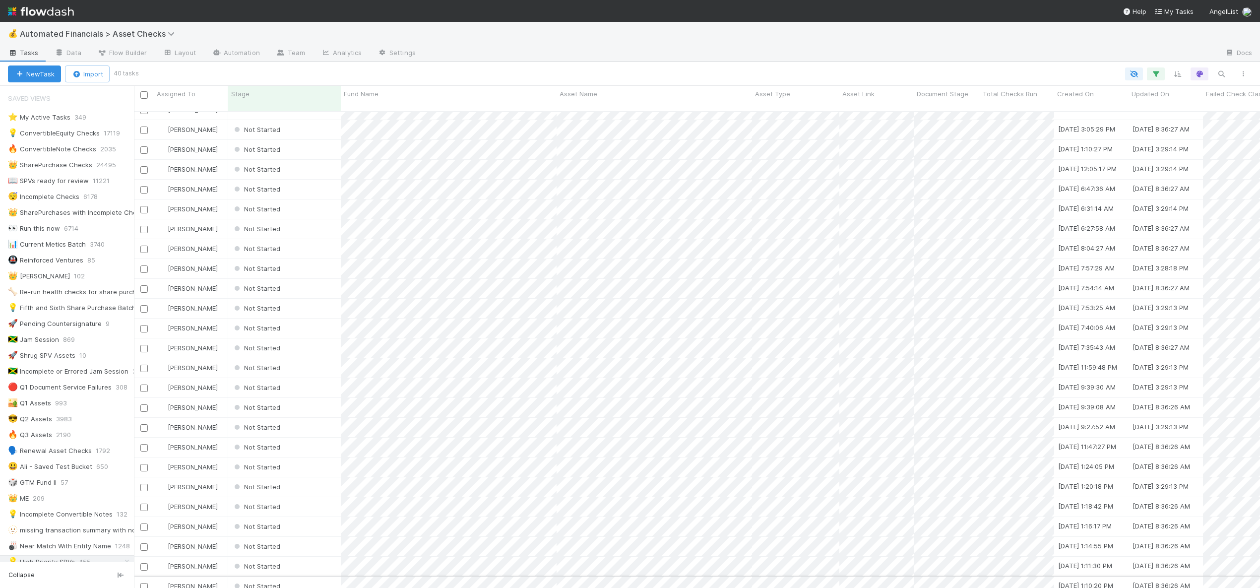
click at [217, 576] on div "[PERSON_NAME]" at bounding box center [191, 585] width 74 height 19
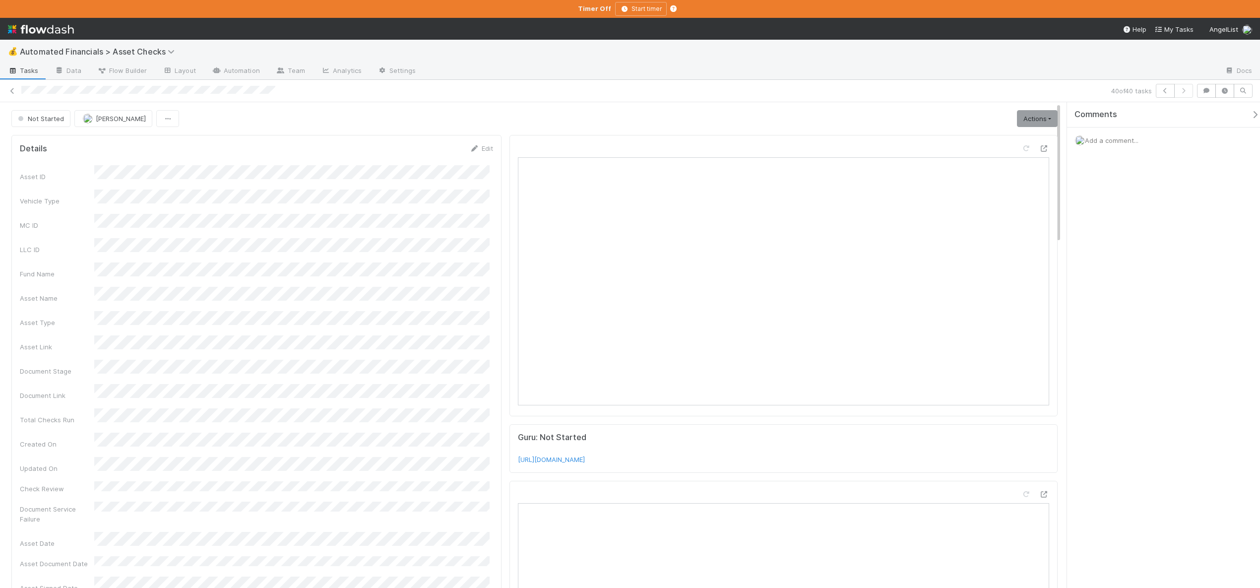
click at [1101, 296] on div "Comments Add a comment..." at bounding box center [1163, 345] width 193 height 486
click at [1029, 118] on link "Actions" at bounding box center [1037, 118] width 41 height 17
click at [996, 180] on button "Analyze Asset Documents" at bounding box center [1005, 181] width 105 height 14
click at [1040, 119] on link "Actions" at bounding box center [1037, 118] width 41 height 17
click at [989, 167] on button "🧠 Summarize failures" at bounding box center [1005, 167] width 105 height 14
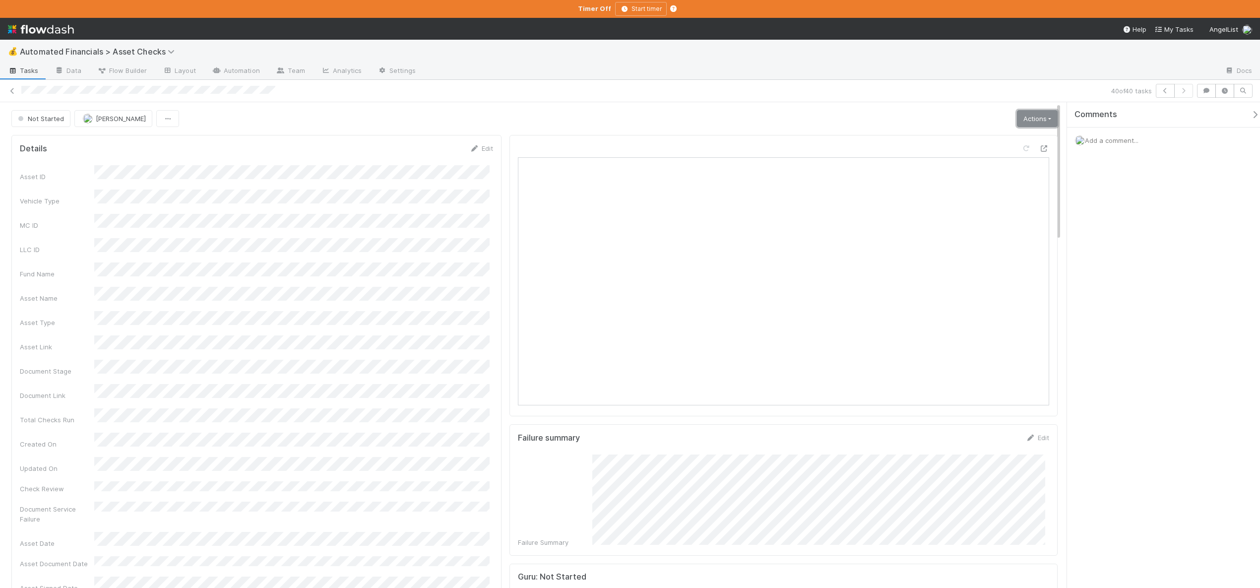
click at [1022, 120] on link "Actions" at bounding box center [1037, 118] width 41 height 17
click at [956, 141] on button "Start" at bounding box center [1005, 139] width 105 height 14
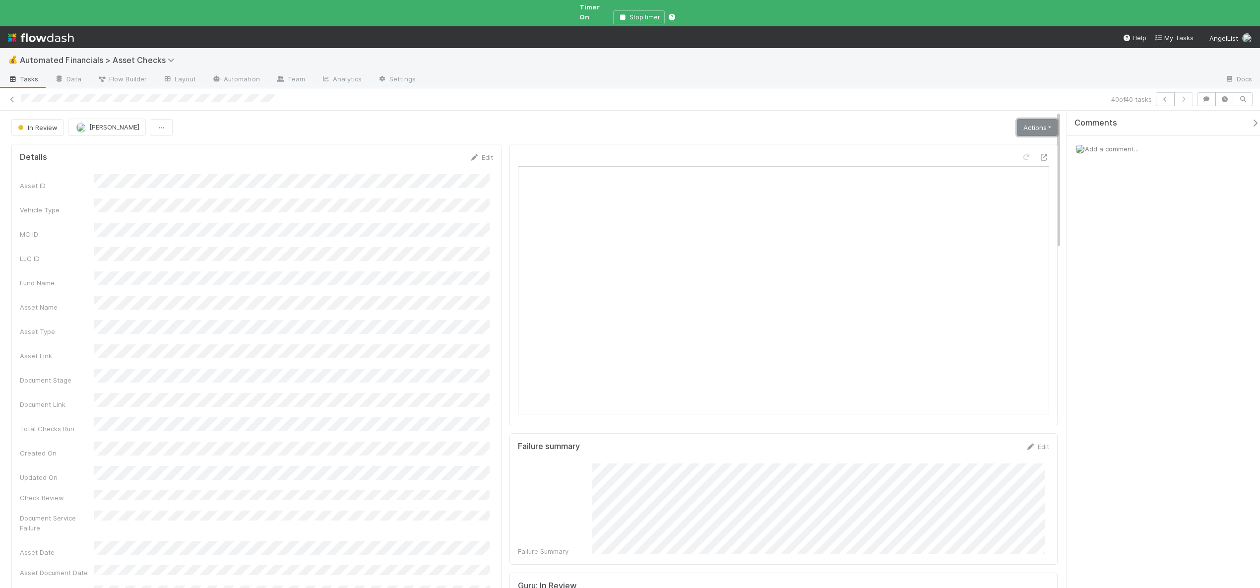
click at [1042, 119] on link "Actions" at bounding box center [1037, 127] width 41 height 17
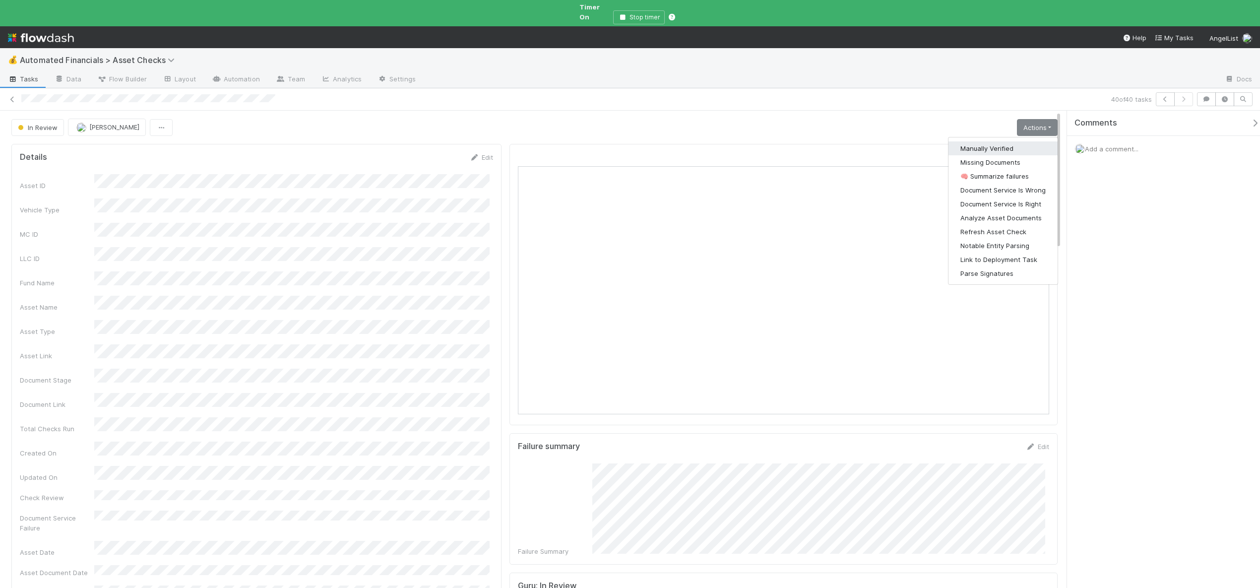
click at [973, 141] on button "Manually Verified" at bounding box center [1002, 148] width 109 height 14
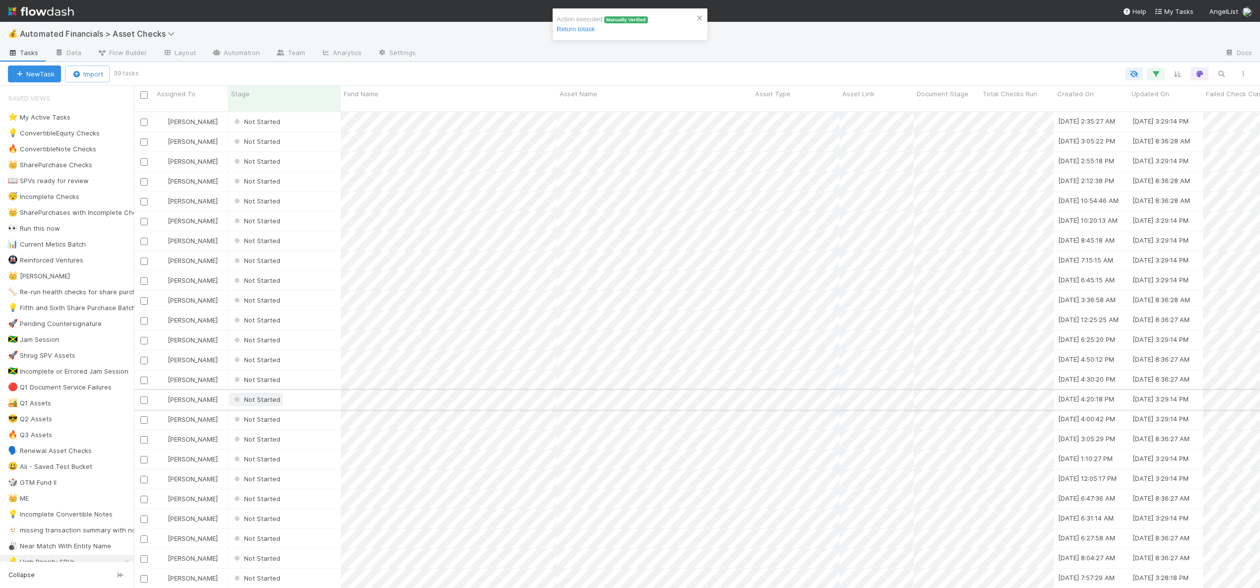
scroll to position [297, 0]
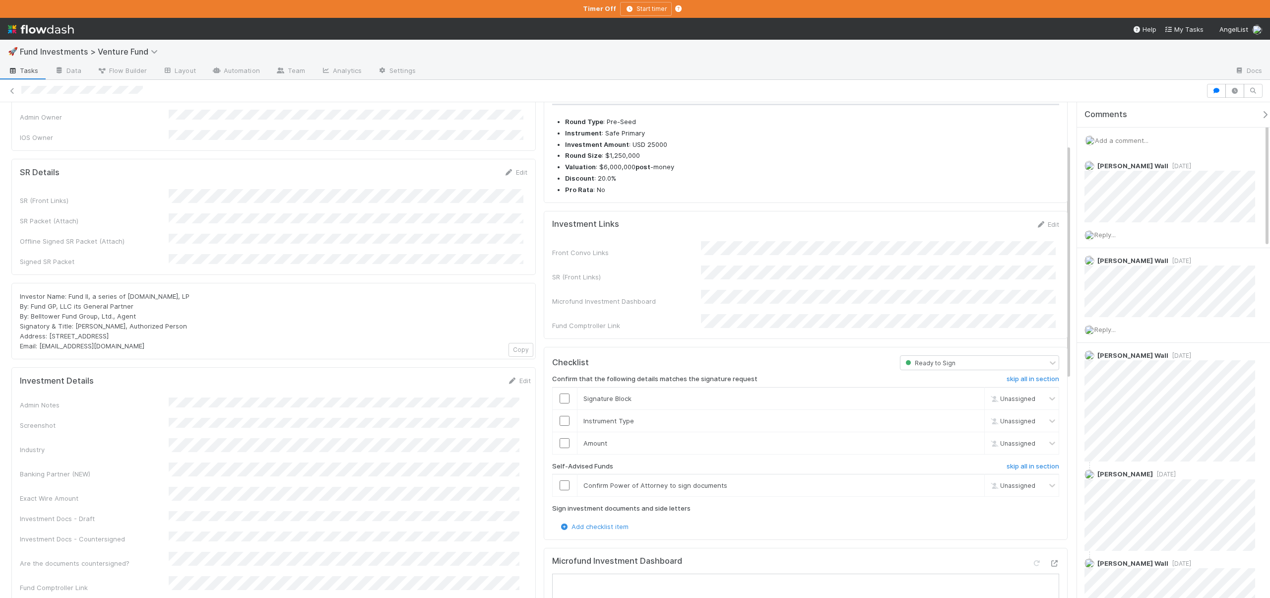
scroll to position [105, 0]
click at [1007, 461] on h6 "skip all in section" at bounding box center [1032, 465] width 53 height 8
click at [1018, 461] on h6 "skip all in section" at bounding box center [1032, 465] width 53 height 8
click at [1049, 559] on icon at bounding box center [1054, 562] width 10 height 6
click at [562, 437] on input "checkbox" at bounding box center [565, 442] width 10 height 10
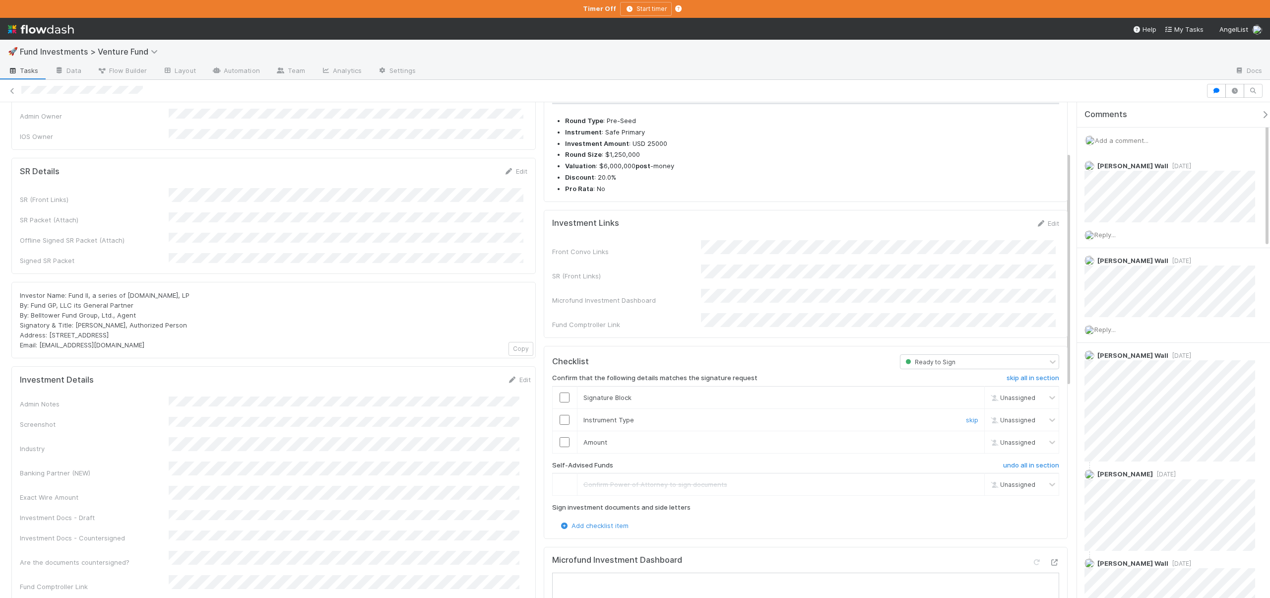
click at [562, 415] on input "checkbox" at bounding box center [565, 420] width 10 height 10
click at [563, 392] on input "checkbox" at bounding box center [565, 397] width 10 height 10
checkbox input "true"
click at [562, 415] on input "checkbox" at bounding box center [565, 420] width 10 height 10
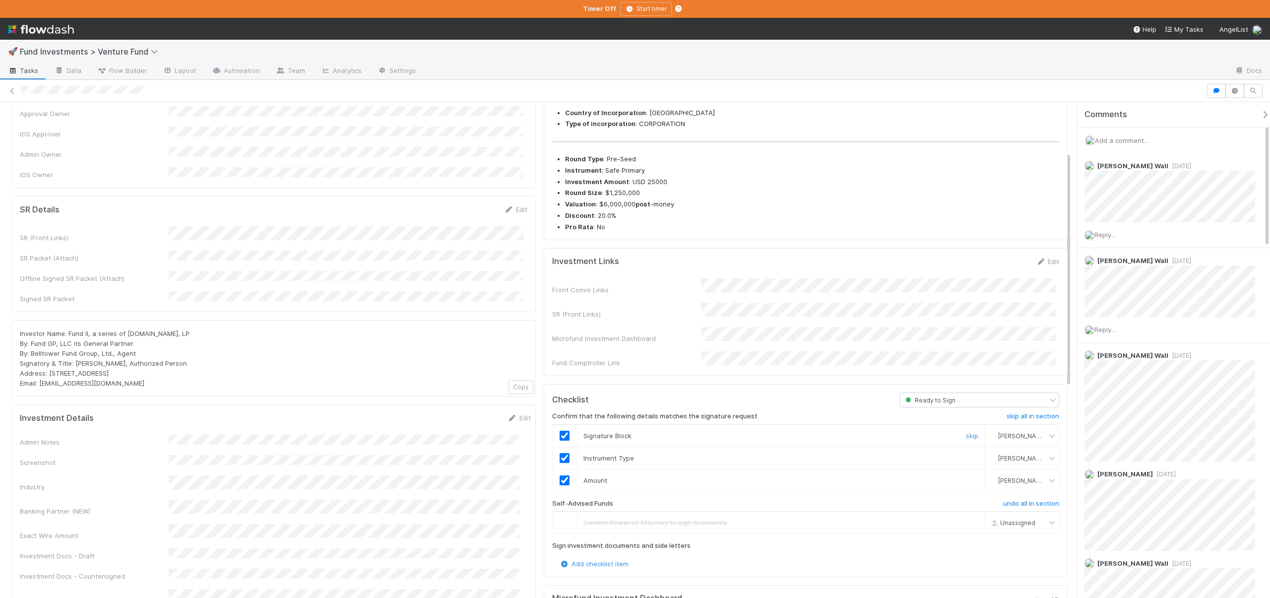
scroll to position [0, 0]
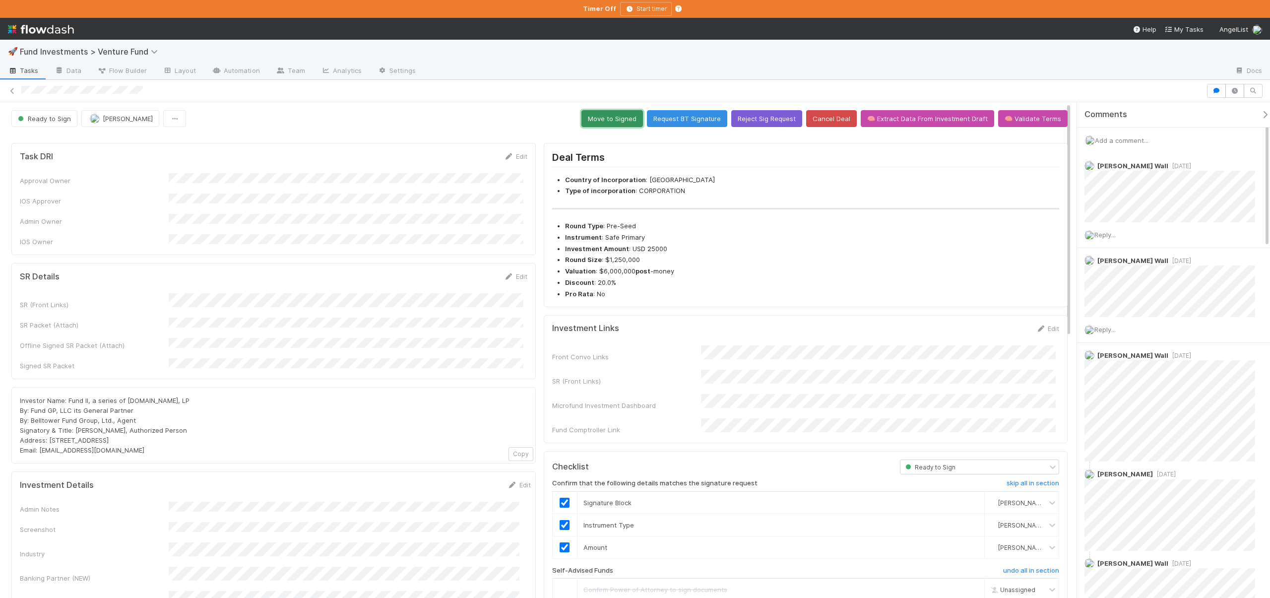
click at [623, 121] on button "Move to Signed" at bounding box center [612, 118] width 62 height 17
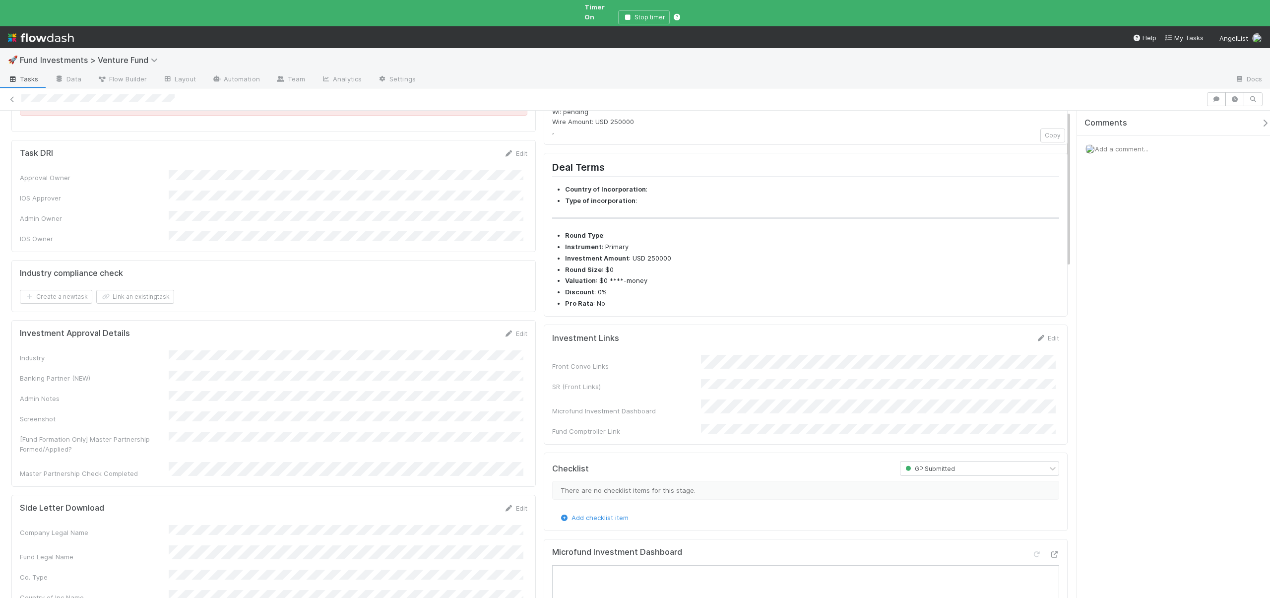
scroll to position [222, 0]
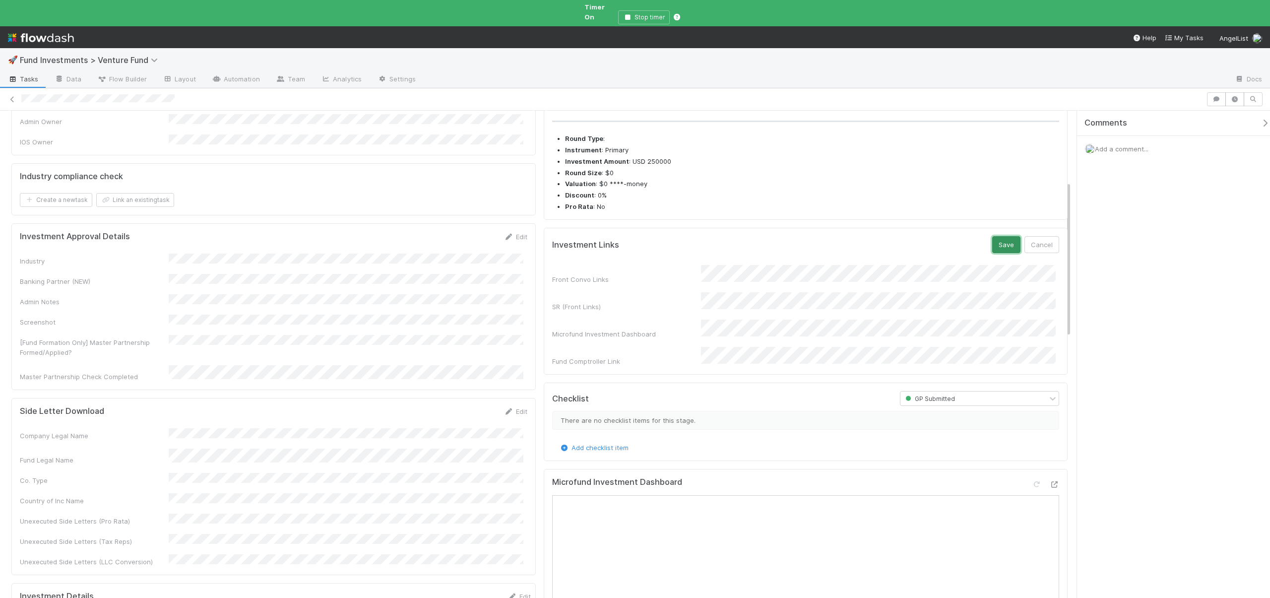
click at [998, 251] on button "Save" at bounding box center [1006, 244] width 28 height 17
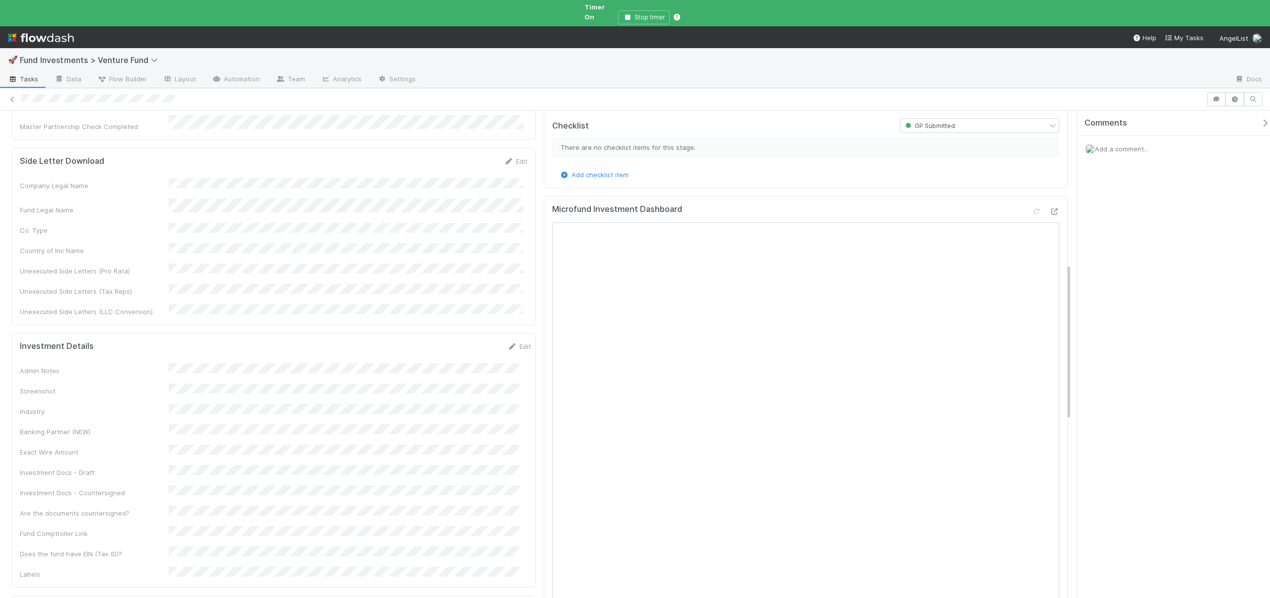
scroll to position [487, 0]
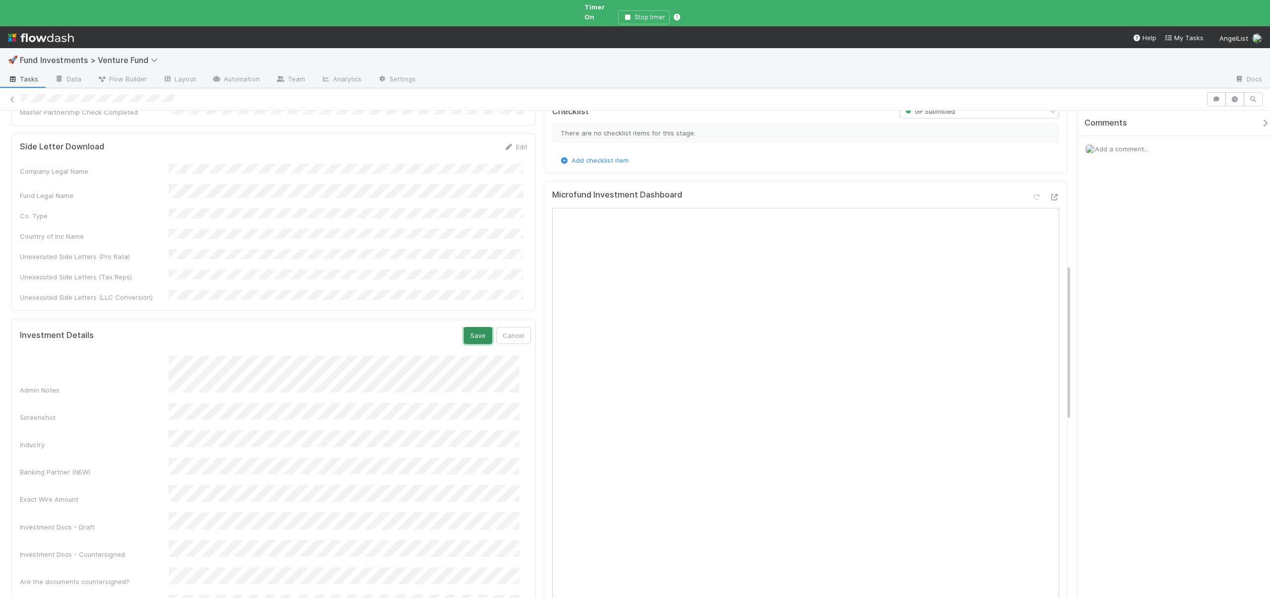
click at [464, 327] on button "Save" at bounding box center [478, 335] width 28 height 17
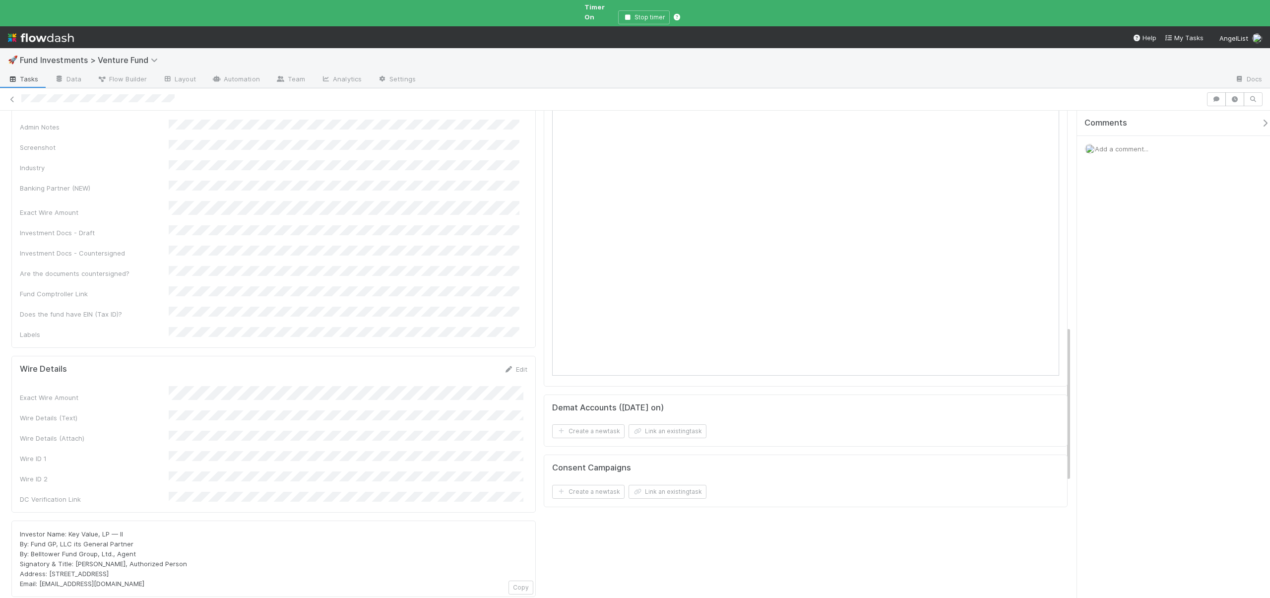
scroll to position [733, 0]
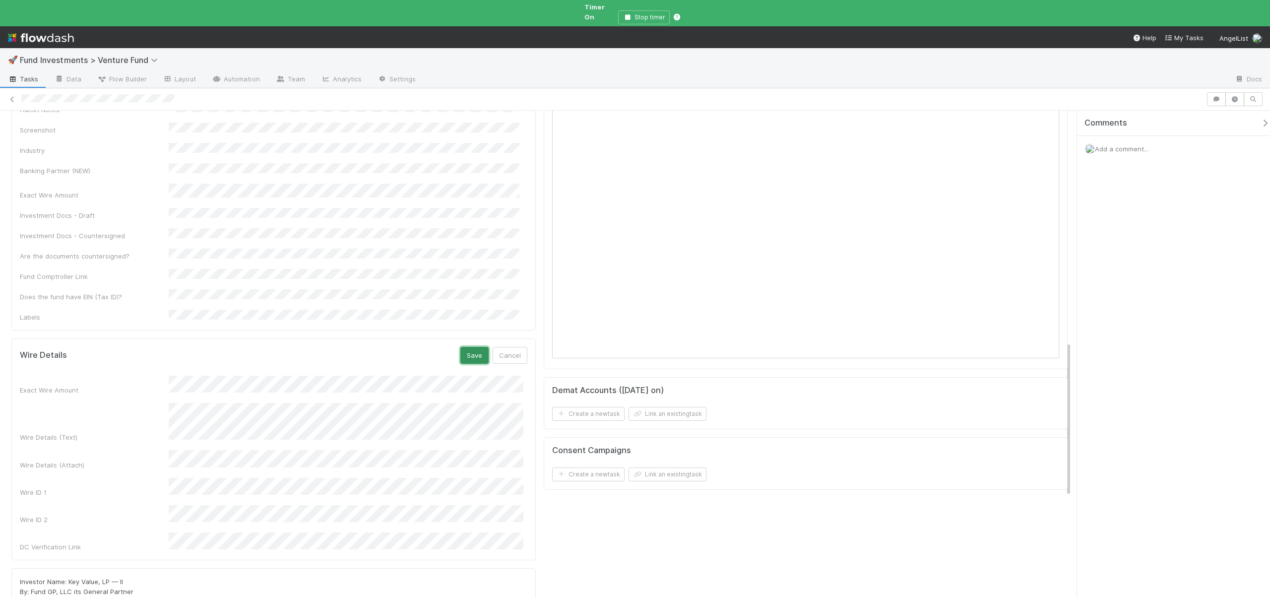
click at [475, 347] on button "Save" at bounding box center [474, 355] width 28 height 17
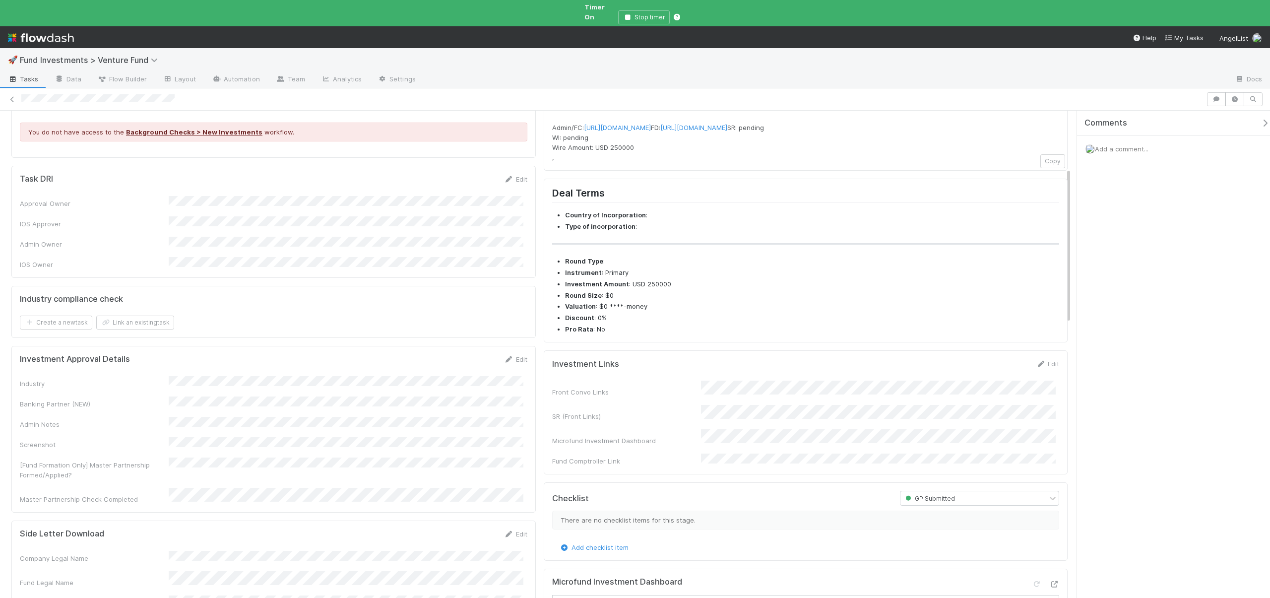
scroll to position [0, 0]
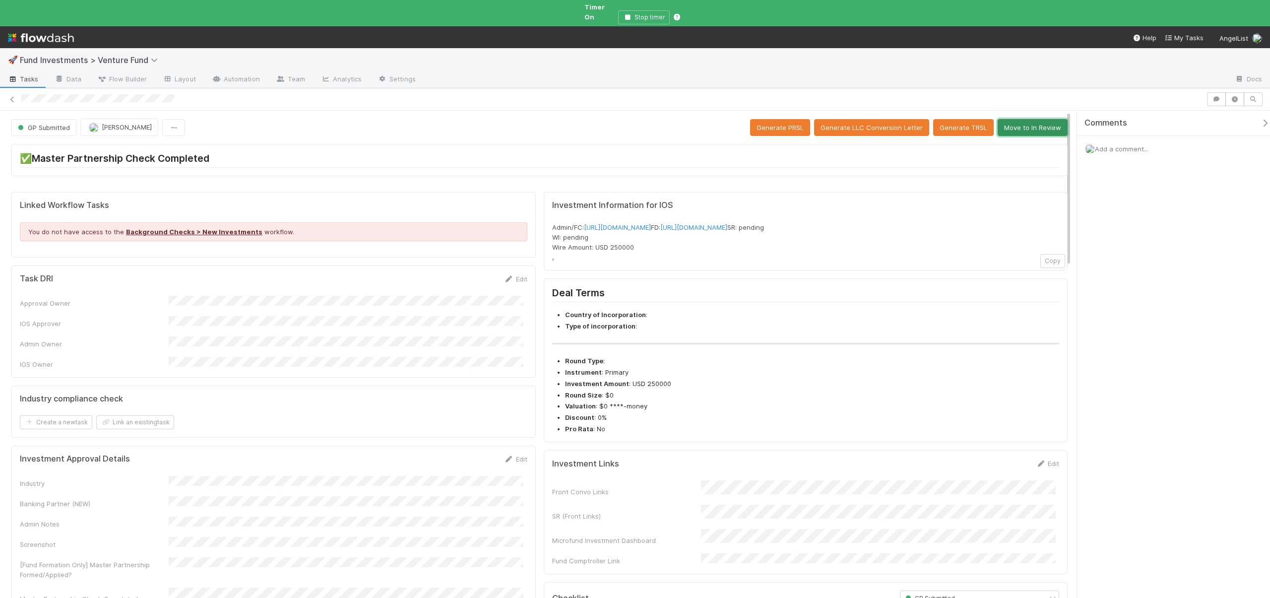
click at [1030, 119] on button "Move to In Review" at bounding box center [1033, 127] width 70 height 17
click at [1013, 120] on button "Move to In Review" at bounding box center [1033, 127] width 70 height 17
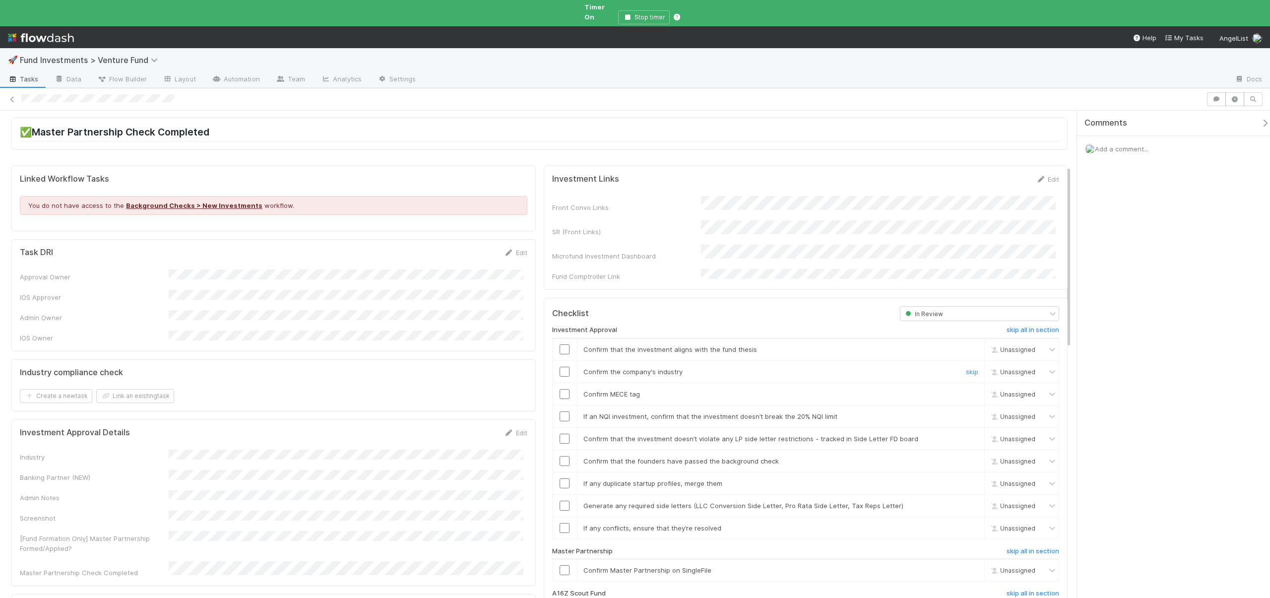
scroll to position [24, 0]
click at [560, 346] on input "checkbox" at bounding box center [565, 351] width 10 height 10
click at [560, 369] on input "checkbox" at bounding box center [565, 374] width 10 height 10
click at [560, 391] on input "checkbox" at bounding box center [565, 396] width 10 height 10
click at [560, 413] on input "checkbox" at bounding box center [565, 418] width 10 height 10
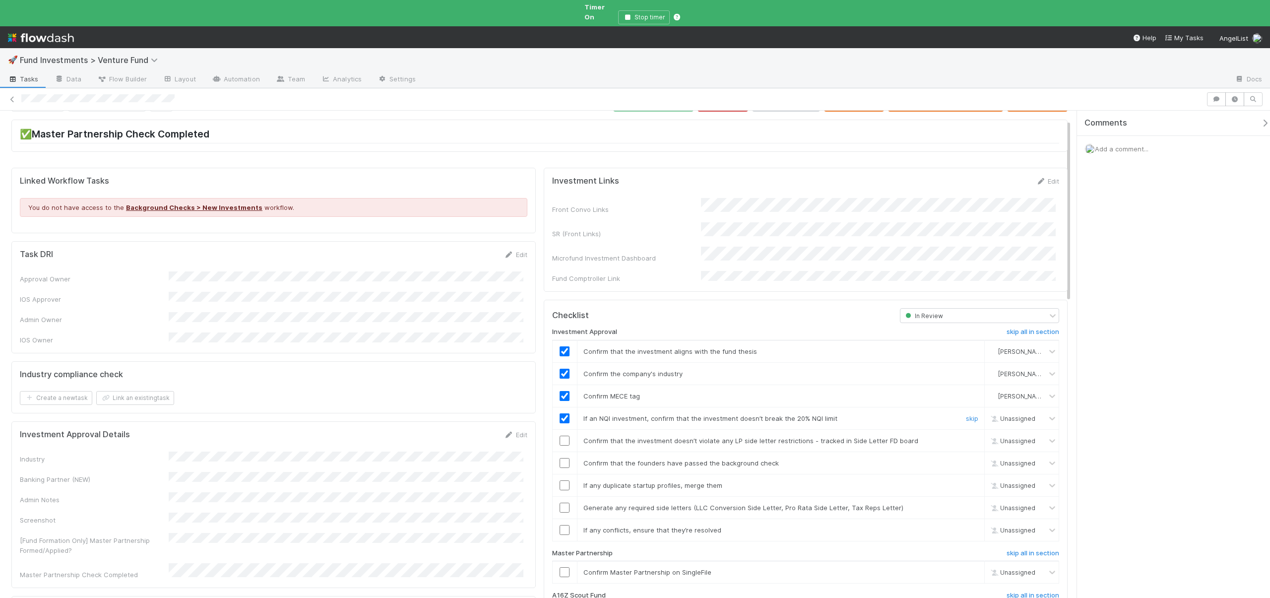
checkbox input "true"
click at [966, 414] on link "skip" at bounding box center [972, 418] width 12 height 8
click at [560, 436] on input "checkbox" at bounding box center [565, 441] width 10 height 10
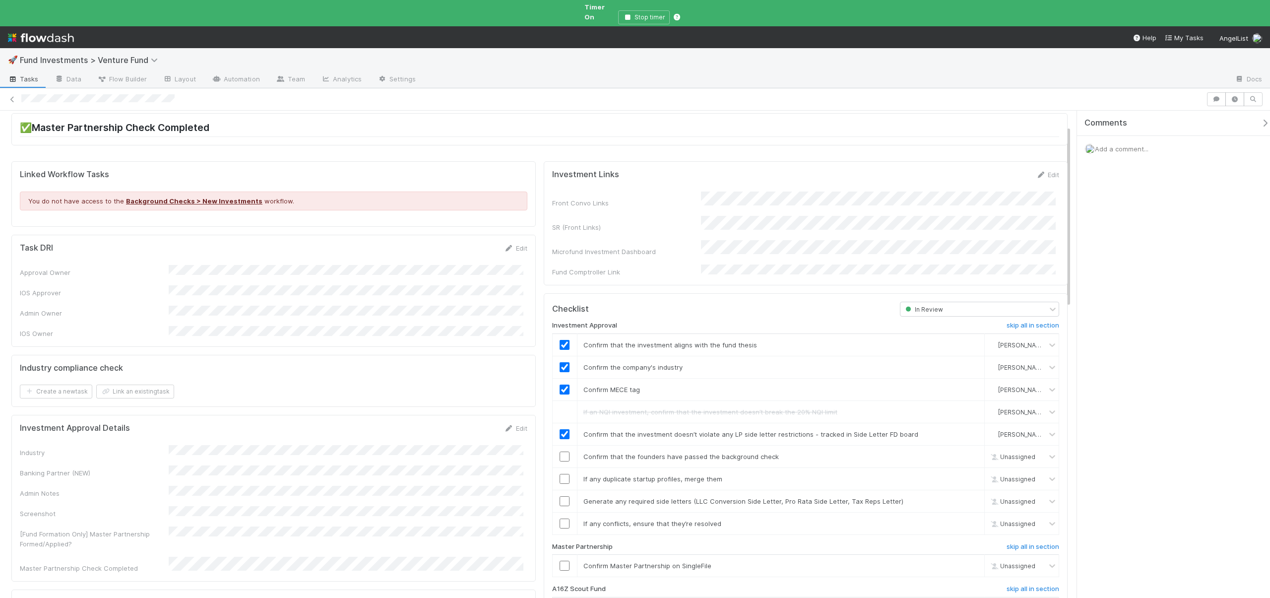
scroll to position [44, 0]
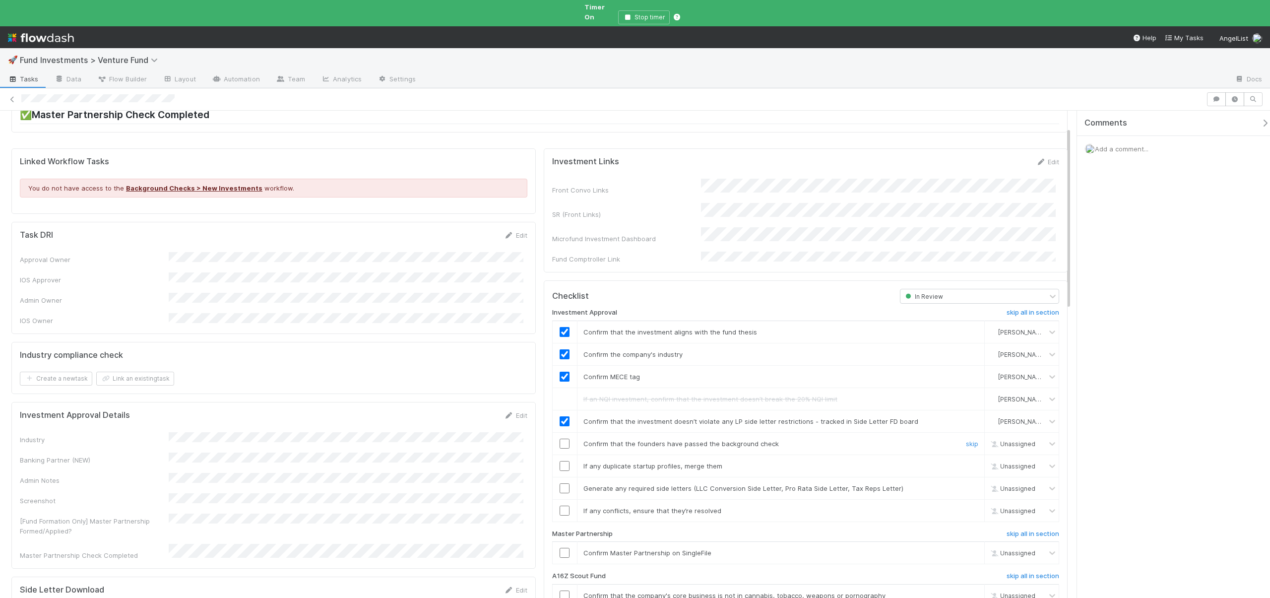
click at [561, 439] on input "checkbox" at bounding box center [565, 444] width 10 height 10
click at [560, 461] on input "checkbox" at bounding box center [565, 466] width 10 height 10
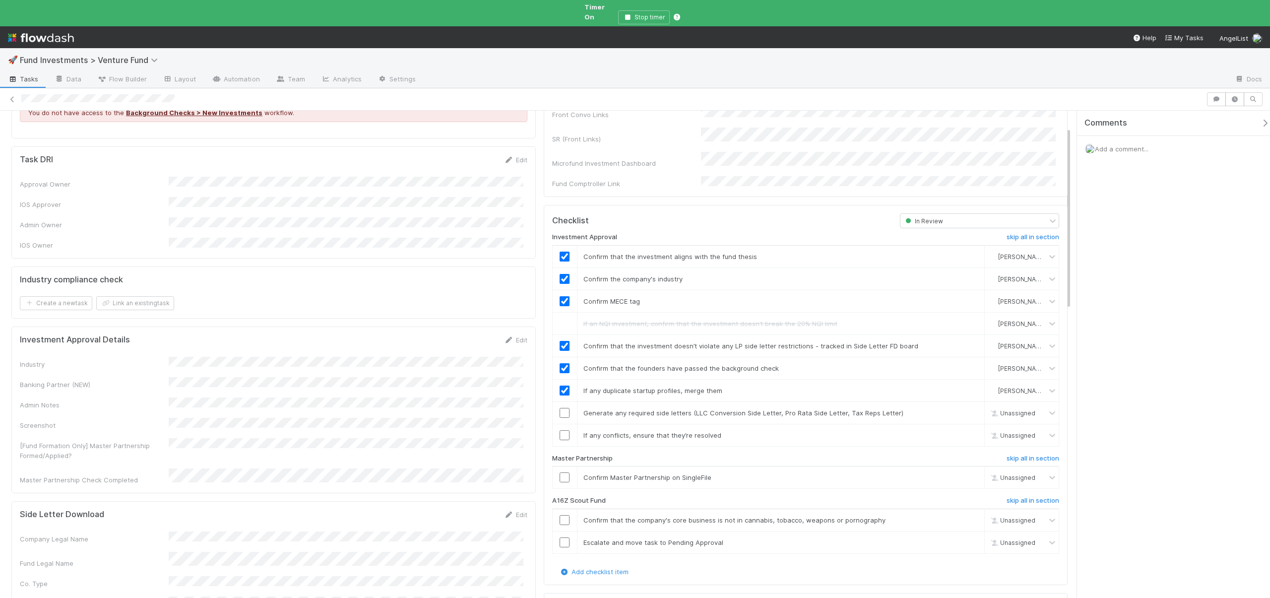
scroll to position [131, 0]
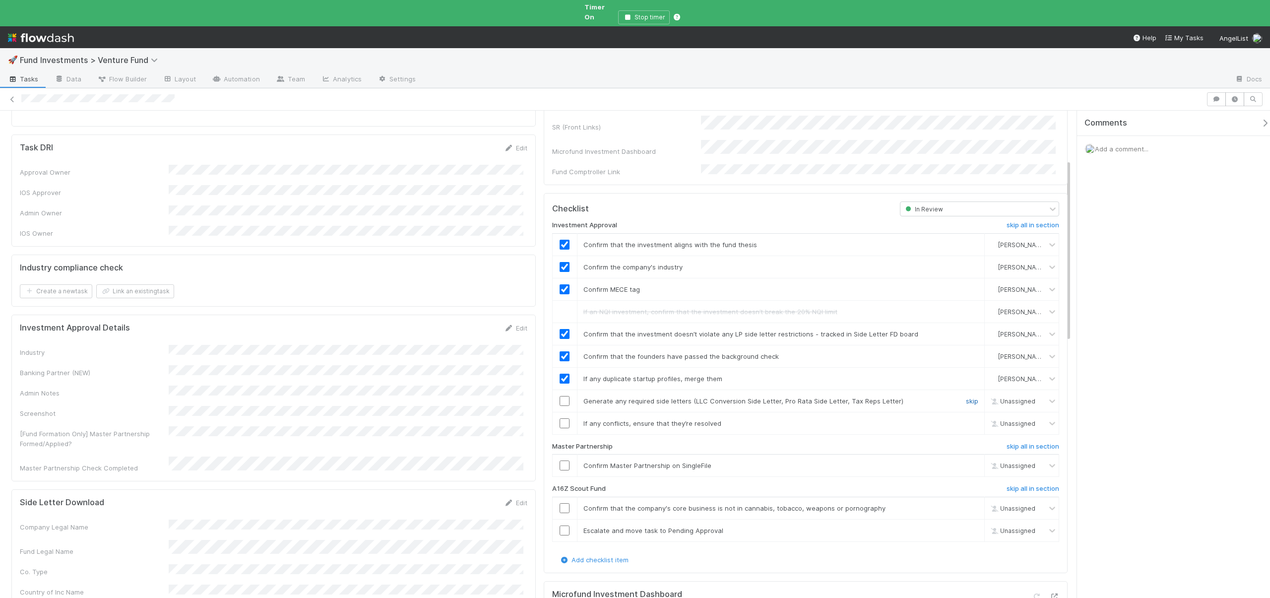
click at [966, 397] on link "skip" at bounding box center [972, 401] width 12 height 8
click at [966, 419] on link "skip" at bounding box center [972, 423] width 12 height 8
click at [564, 460] on input "checkbox" at bounding box center [565, 465] width 10 height 10
click at [1027, 485] on h6 "skip all in section" at bounding box center [1032, 489] width 53 height 8
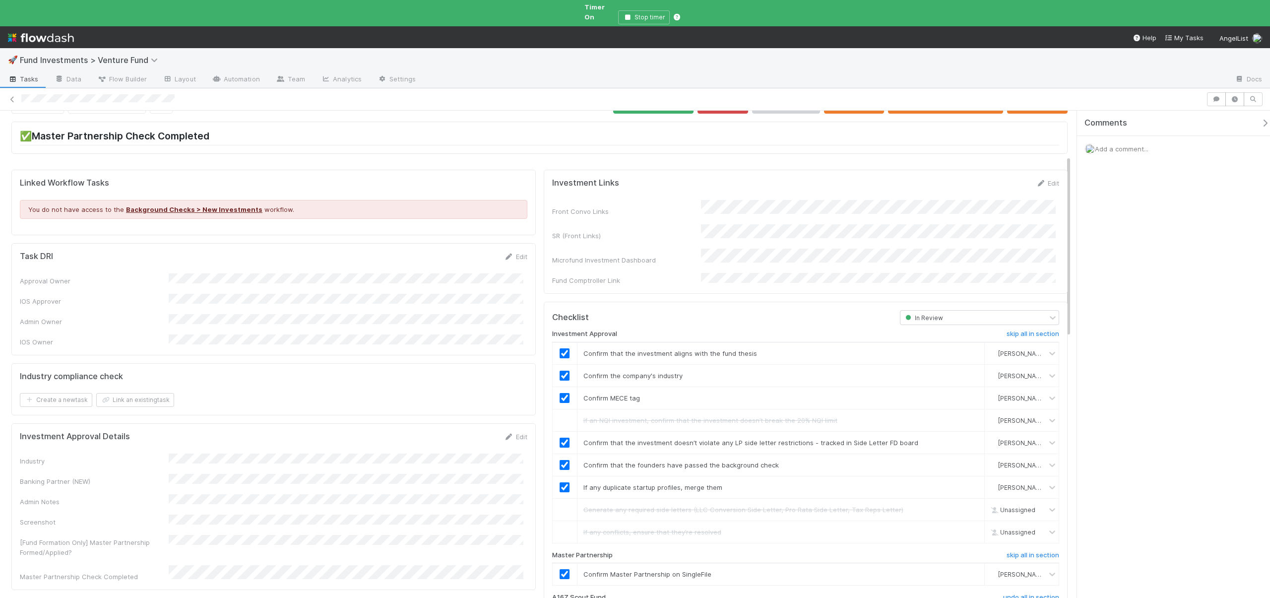
scroll to position [0, 0]
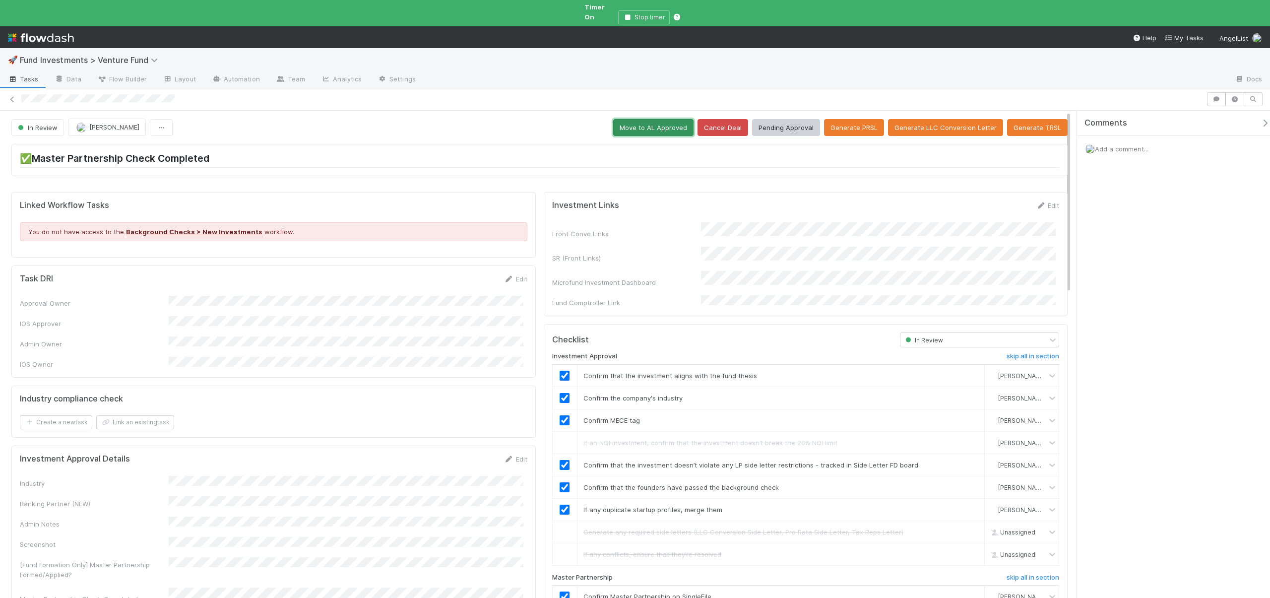
click at [648, 119] on button "Move to AL Approved" at bounding box center [653, 127] width 80 height 17
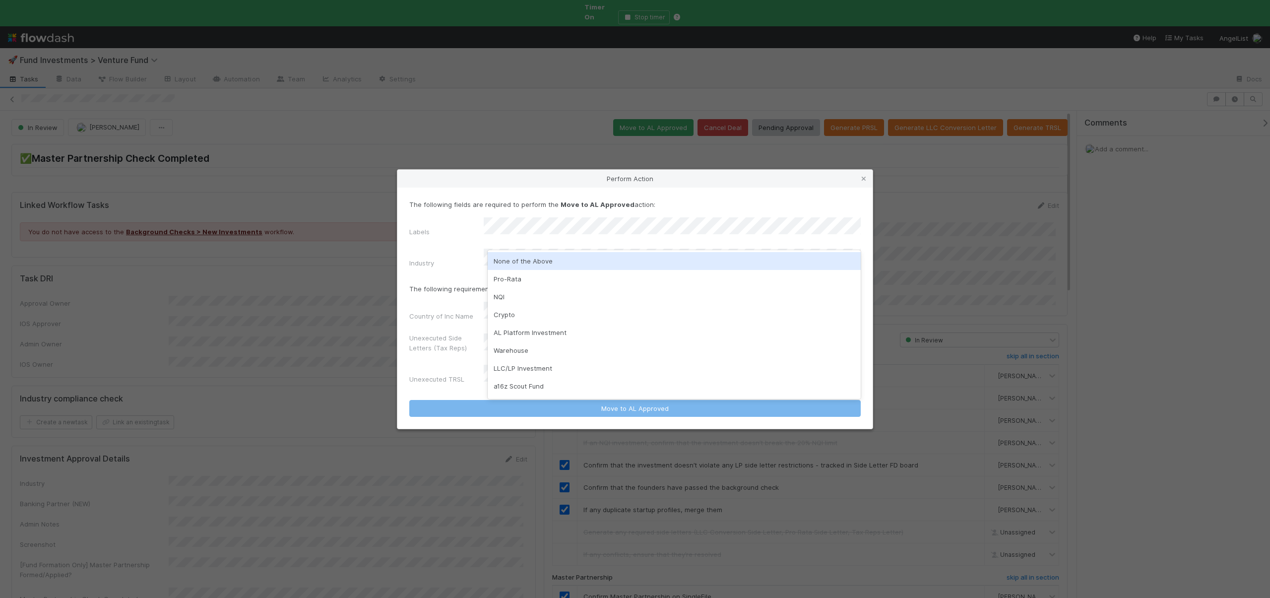
click at [506, 260] on div "None of the Above" at bounding box center [674, 261] width 373 height 18
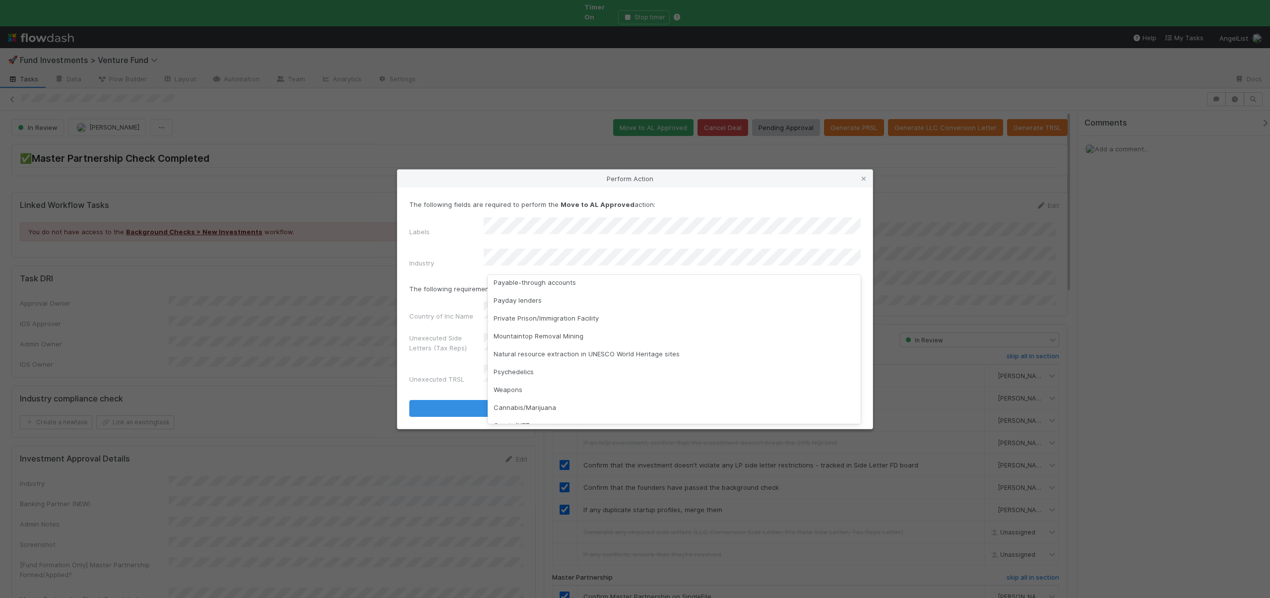
scroll to position [284, 0]
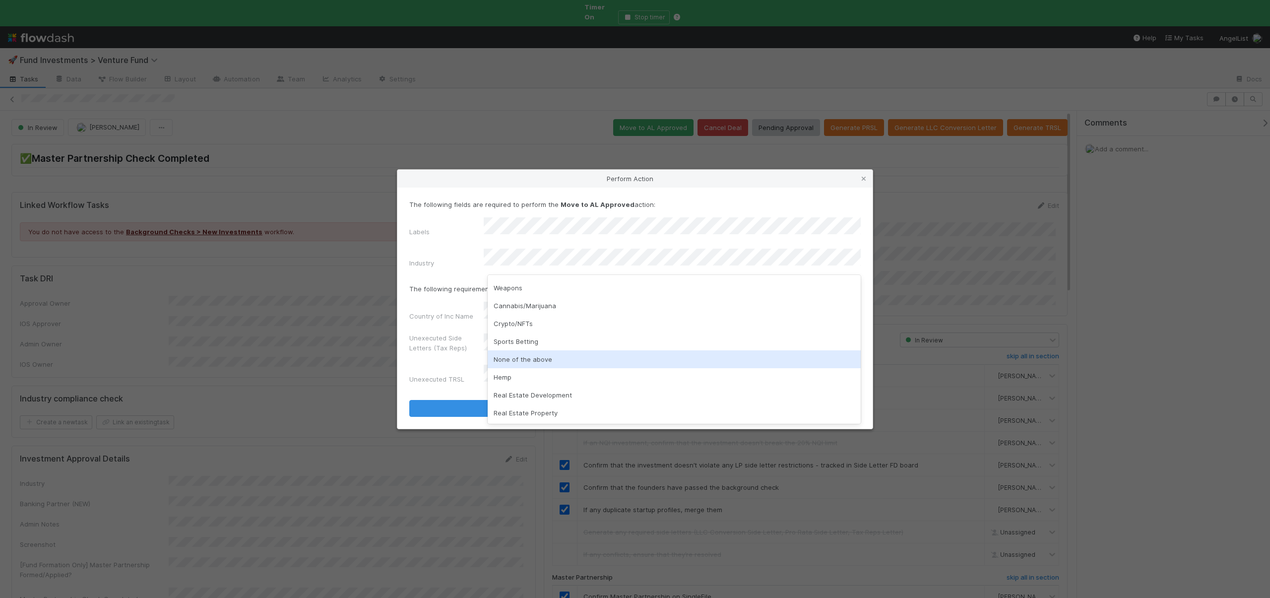
click at [517, 357] on div "None of the above" at bounding box center [674, 359] width 373 height 18
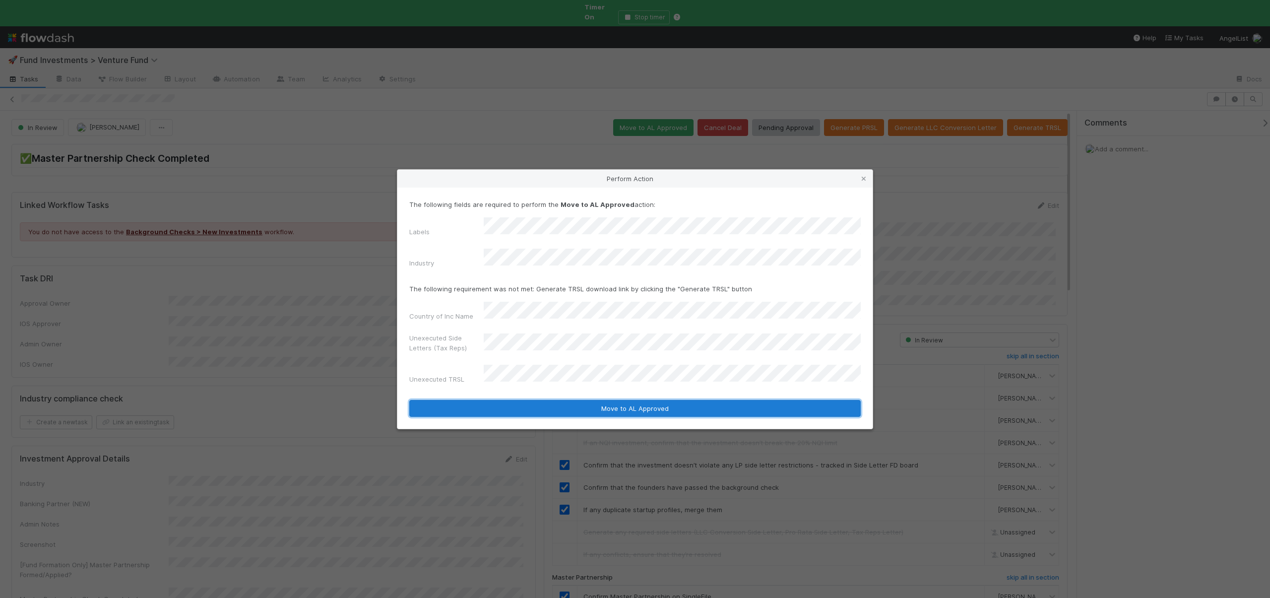
click at [511, 401] on button "Move to AL Approved" at bounding box center [634, 408] width 451 height 17
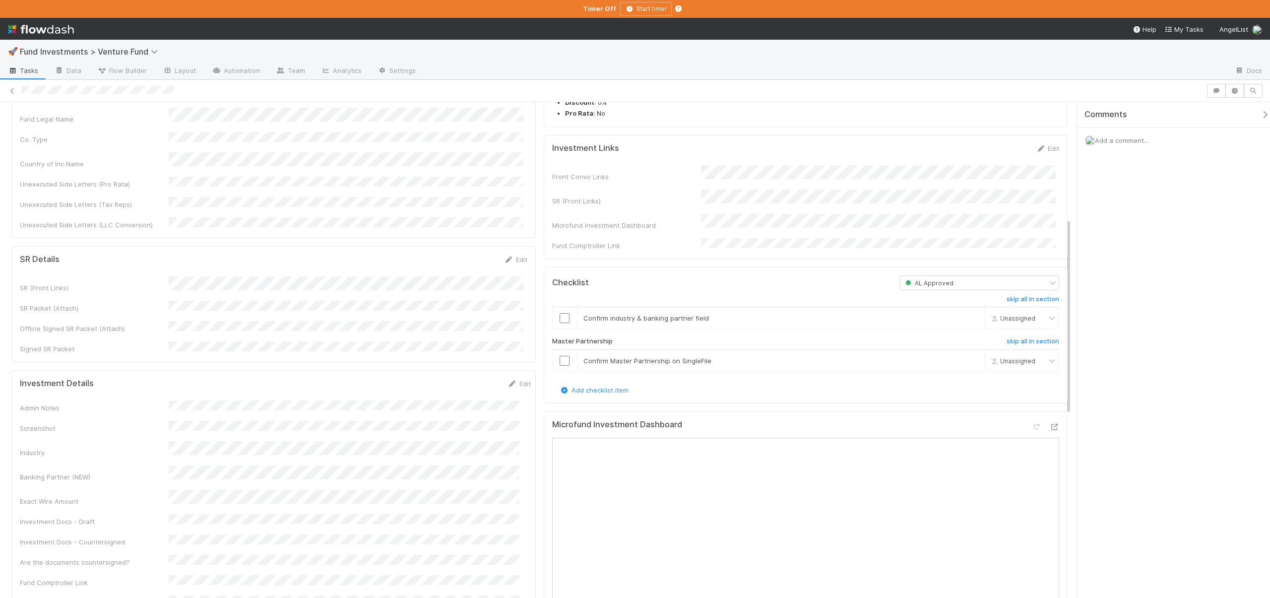
scroll to position [286, 0]
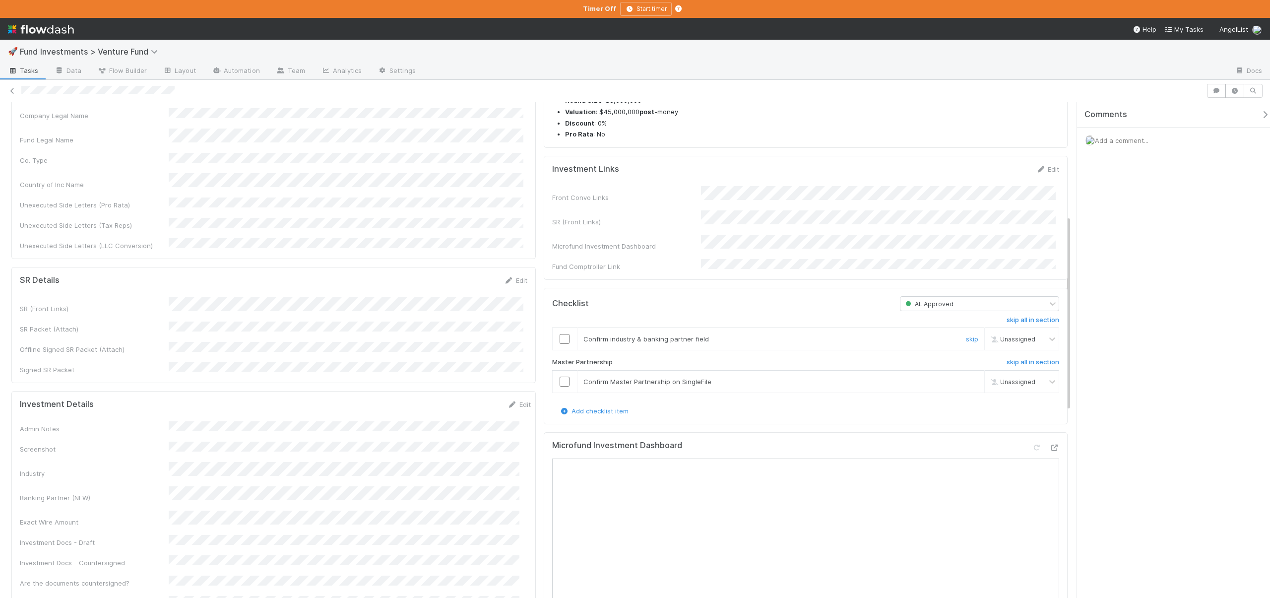
click at [560, 344] on input "checkbox" at bounding box center [565, 339] width 10 height 10
click at [561, 386] on input "checkbox" at bounding box center [565, 382] width 10 height 10
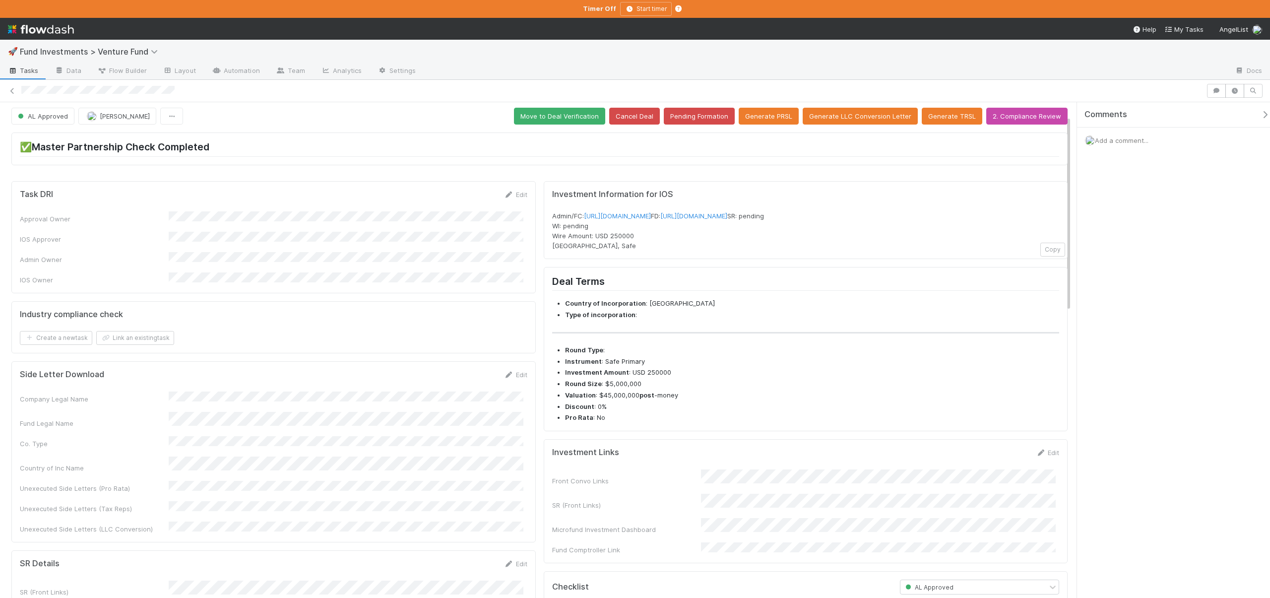
scroll to position [0, 0]
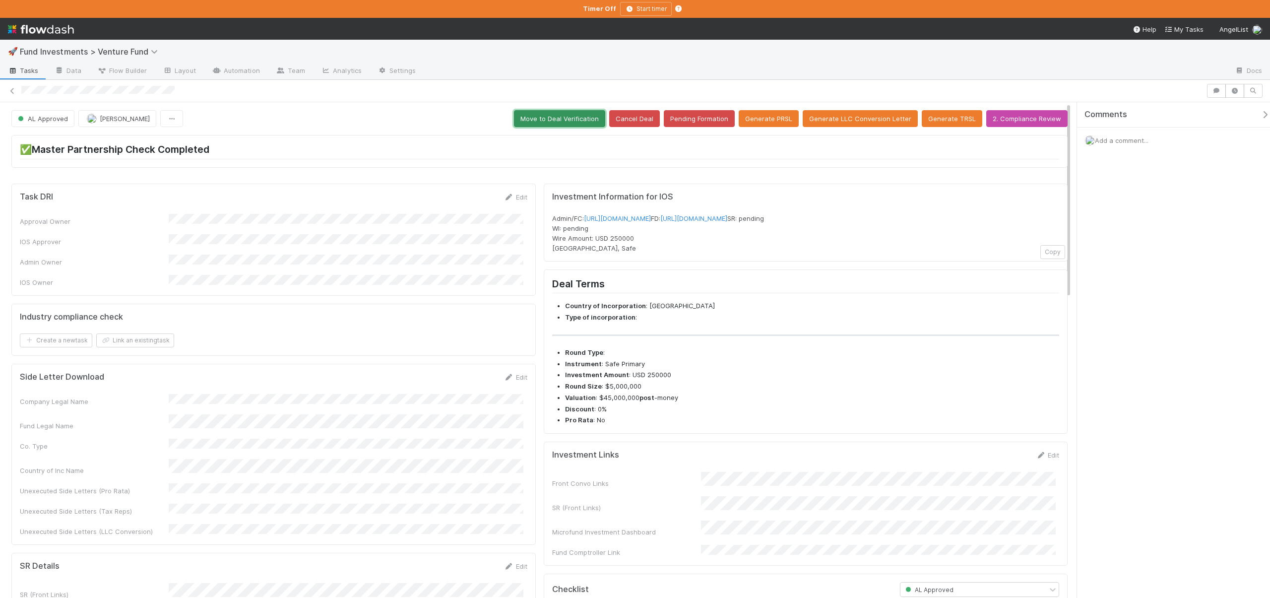
click at [567, 115] on button "Move to Deal Verification" at bounding box center [559, 118] width 91 height 17
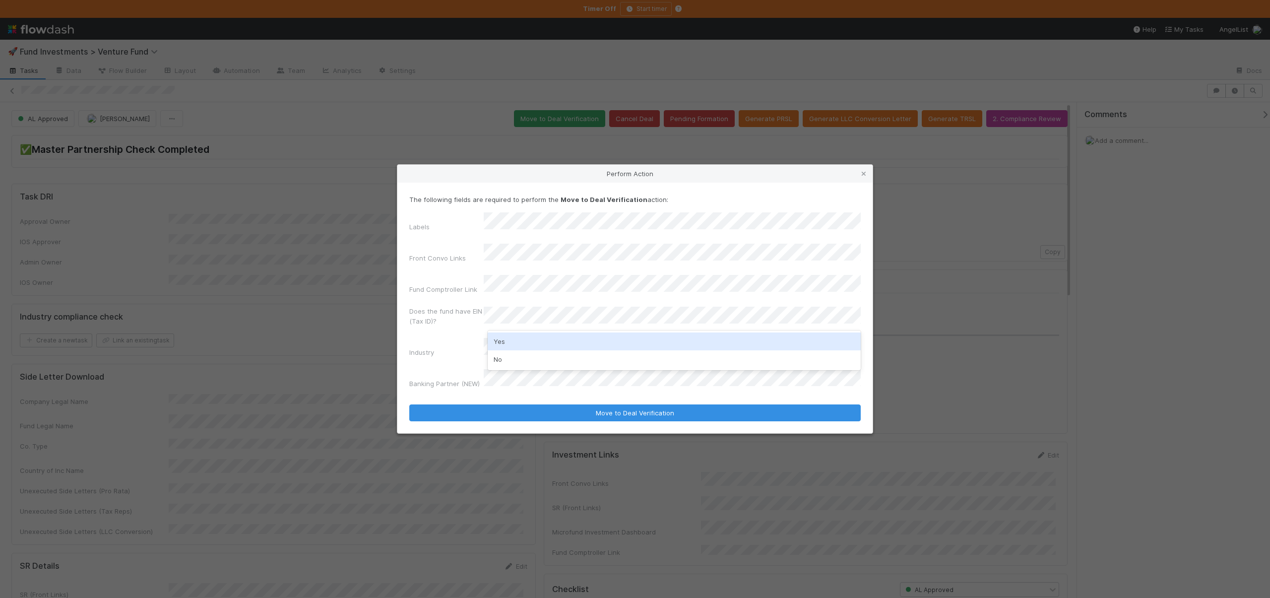
click at [506, 338] on div "Yes" at bounding box center [674, 341] width 373 height 18
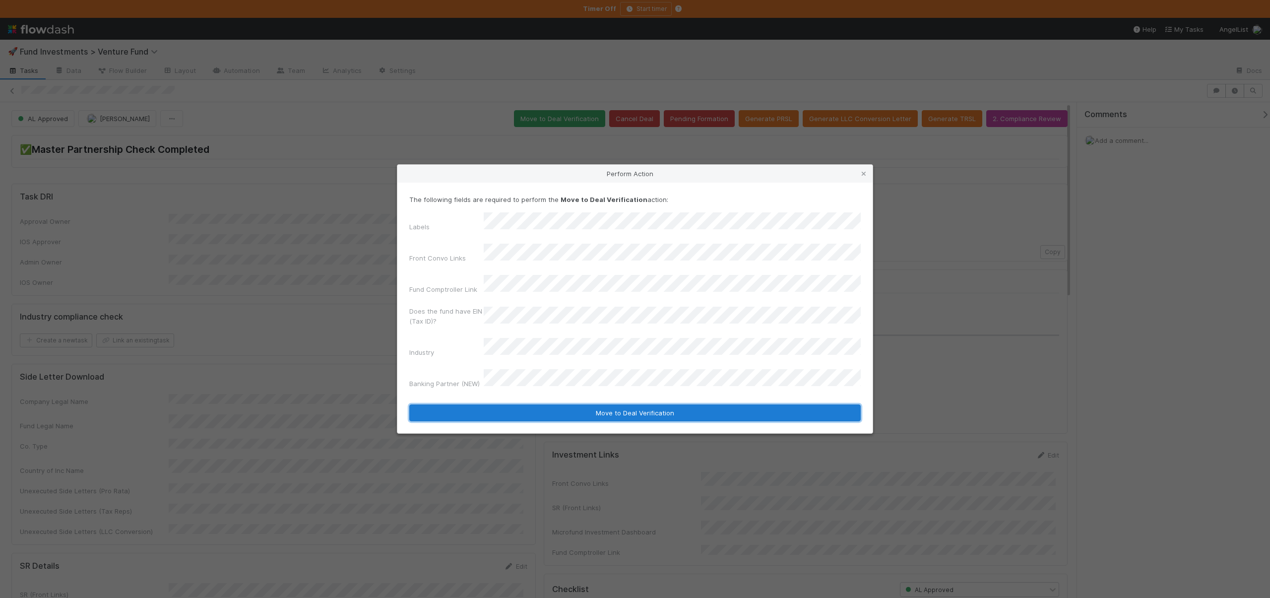
click at [524, 404] on button "Move to Deal Verification" at bounding box center [634, 412] width 451 height 17
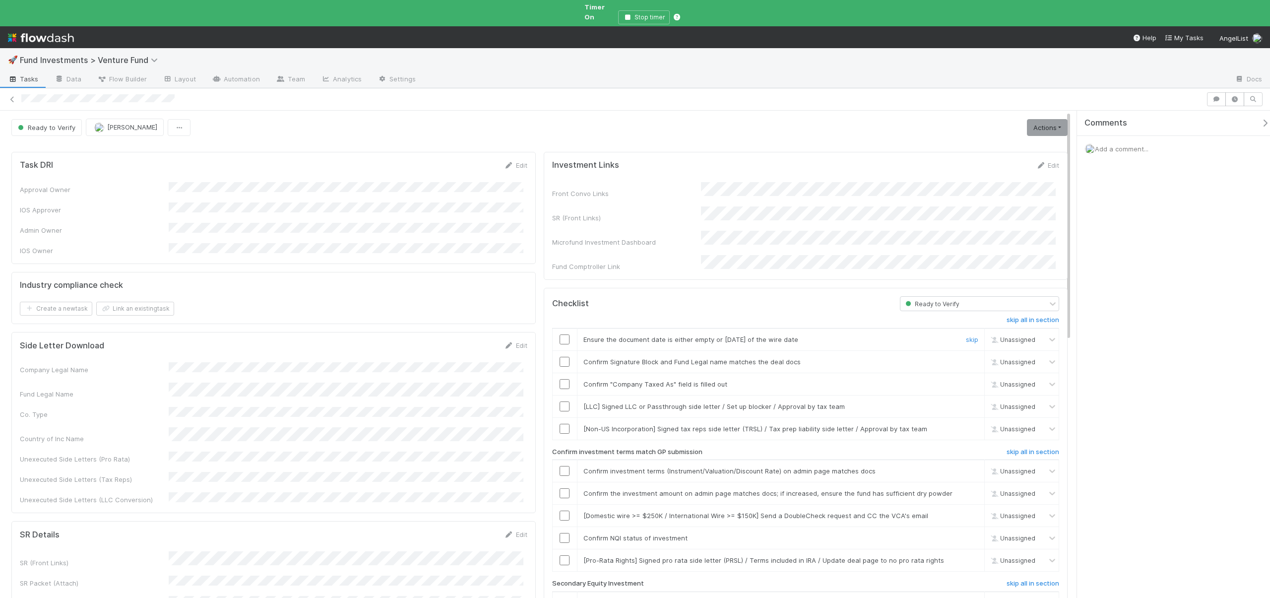
click at [560, 334] on input "checkbox" at bounding box center [565, 339] width 10 height 10
click at [561, 357] on input "checkbox" at bounding box center [565, 362] width 10 height 10
click at [566, 379] on div at bounding box center [565, 384] width 24 height 10
click at [564, 379] on input "checkbox" at bounding box center [565, 384] width 10 height 10
click at [566, 379] on div at bounding box center [565, 384] width 24 height 10
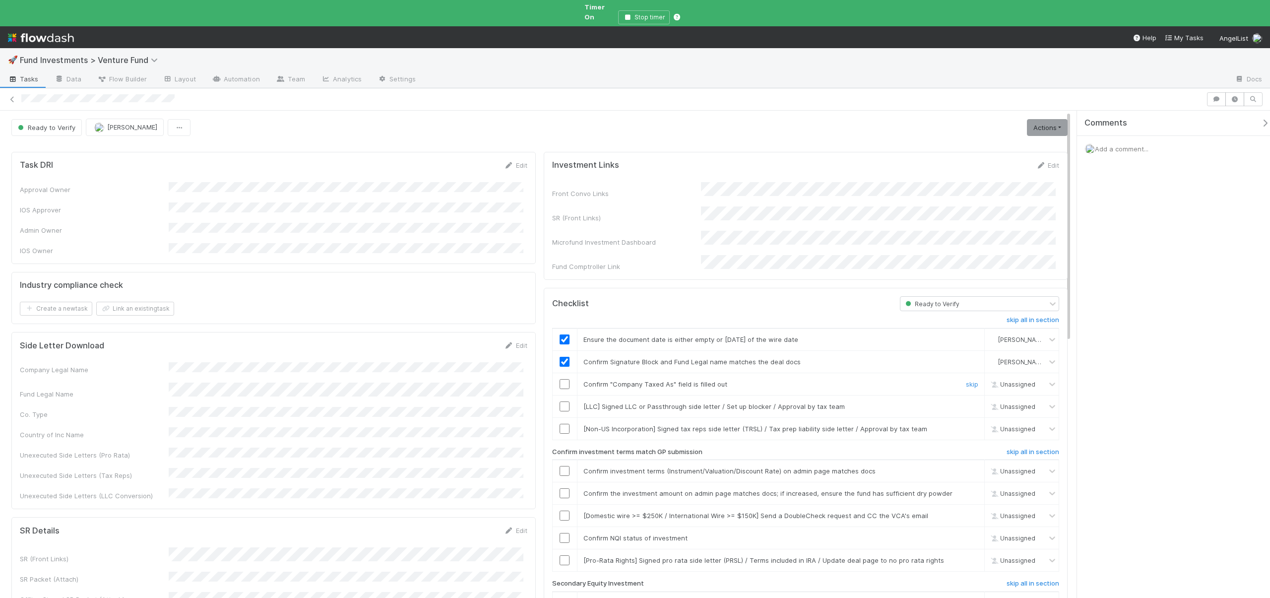
click at [560, 379] on input "checkbox" at bounding box center [565, 384] width 10 height 10
click at [966, 402] on link "skip" at bounding box center [972, 406] width 12 height 8
click at [966, 425] on link "skip" at bounding box center [972, 429] width 12 height 8
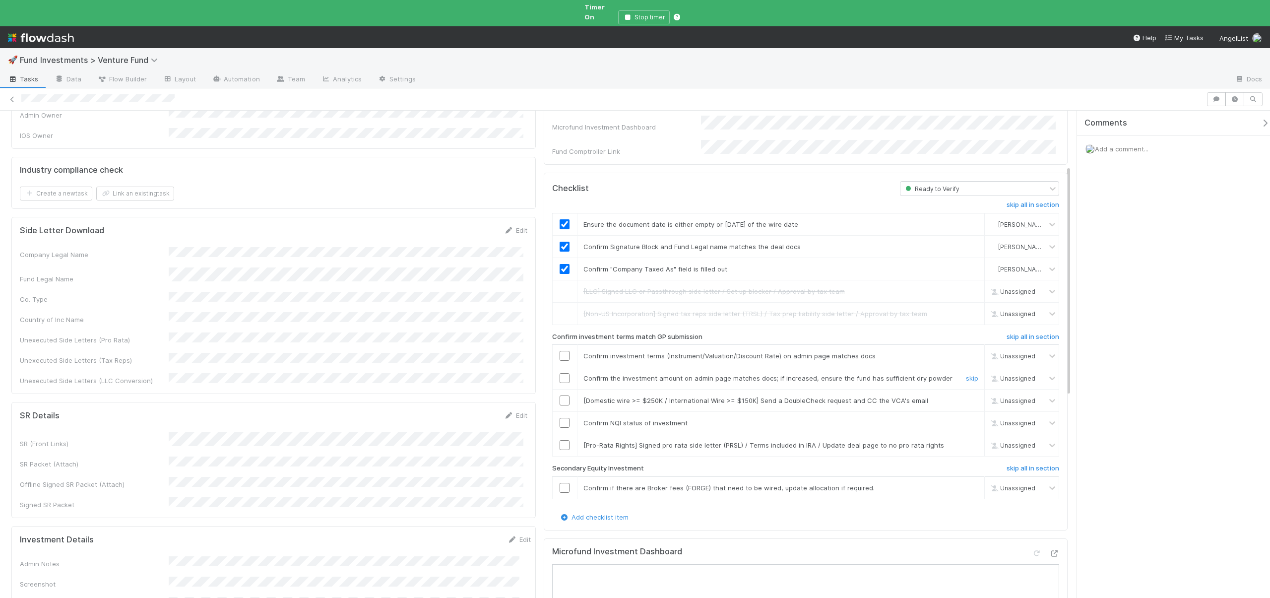
scroll to position [117, 0]
click at [560, 349] on input "checkbox" at bounding box center [565, 354] width 10 height 10
click at [560, 372] on input "checkbox" at bounding box center [565, 377] width 10 height 10
click at [561, 349] on input "checkbox" at bounding box center [565, 354] width 10 height 10
click at [561, 372] on input "checkbox" at bounding box center [565, 377] width 10 height 10
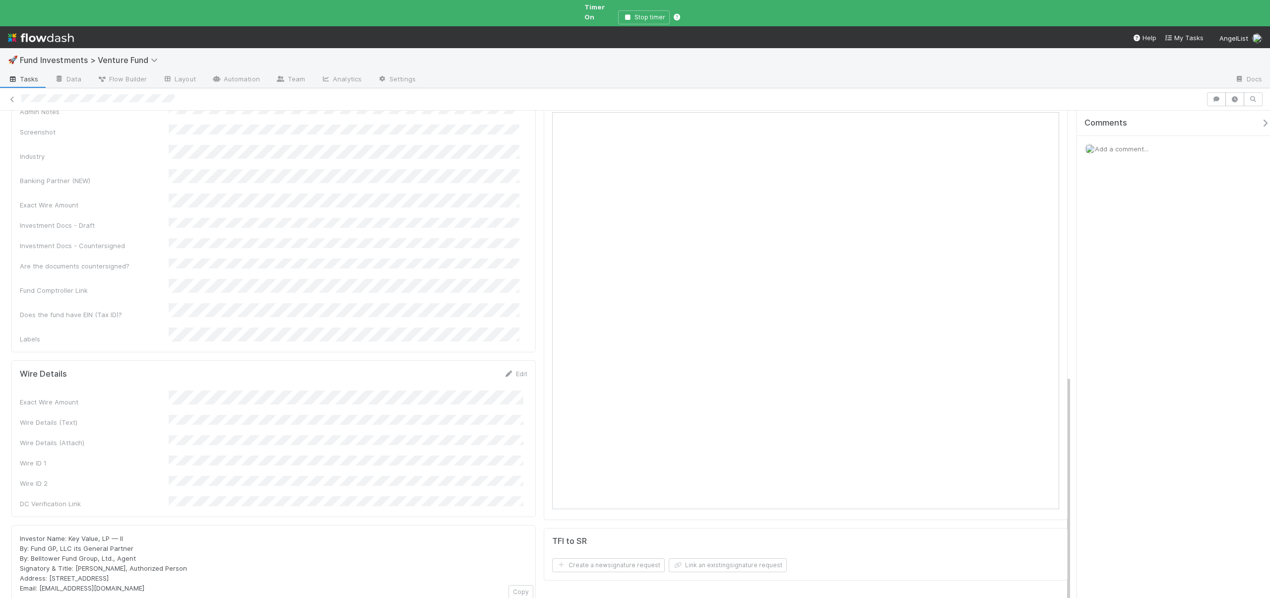
scroll to position [567, 0]
click at [471, 368] on button "Save" at bounding box center [474, 376] width 28 height 17
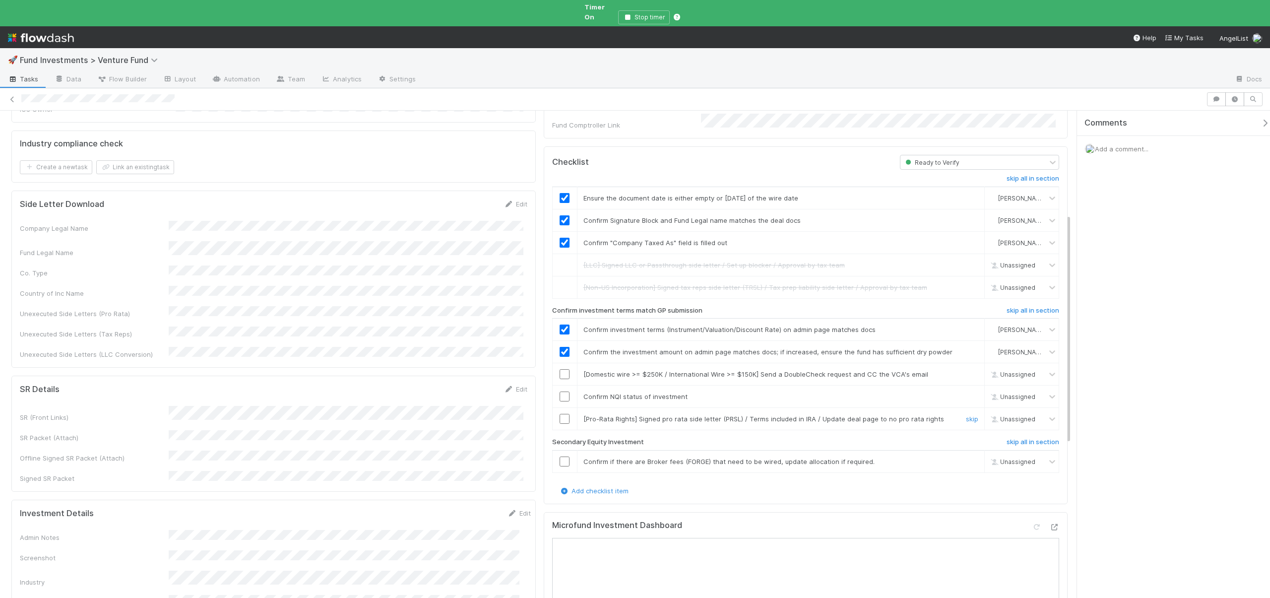
scroll to position [133, 0]
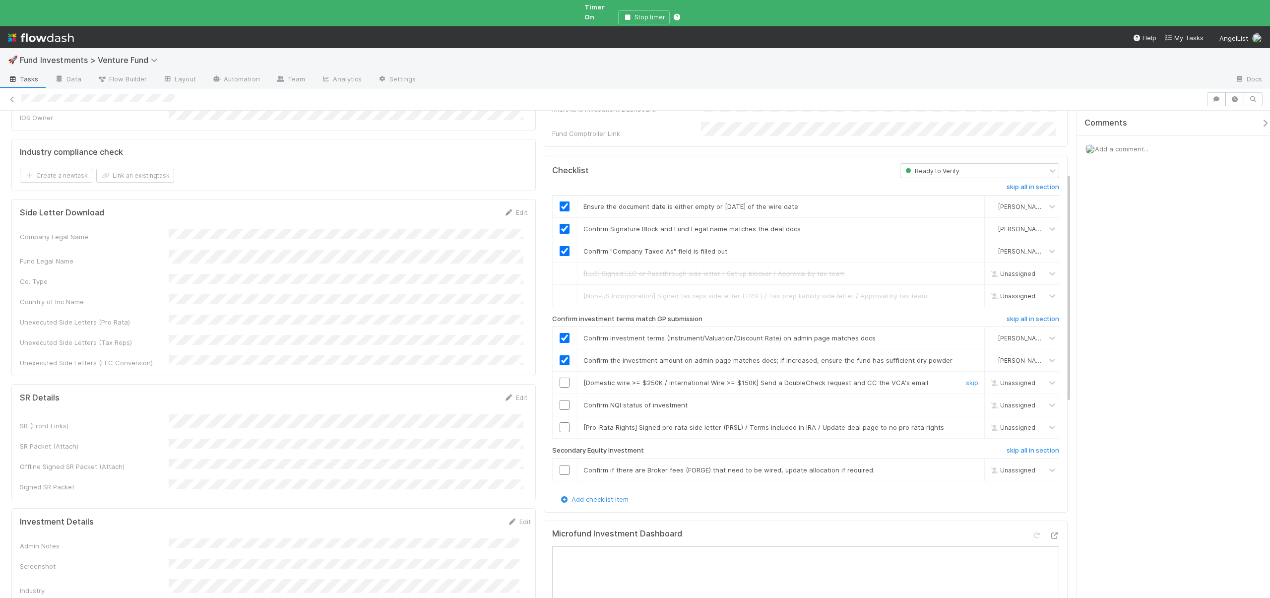
click at [565, 377] on input "checkbox" at bounding box center [565, 382] width 10 height 10
click at [563, 400] on input "checkbox" at bounding box center [565, 405] width 10 height 10
click at [561, 400] on input "checkbox" at bounding box center [565, 405] width 10 height 10
click at [966, 423] on link "skip" at bounding box center [972, 427] width 12 height 8
click at [1006, 446] on h6 "skip all in section" at bounding box center [1032, 450] width 53 height 8
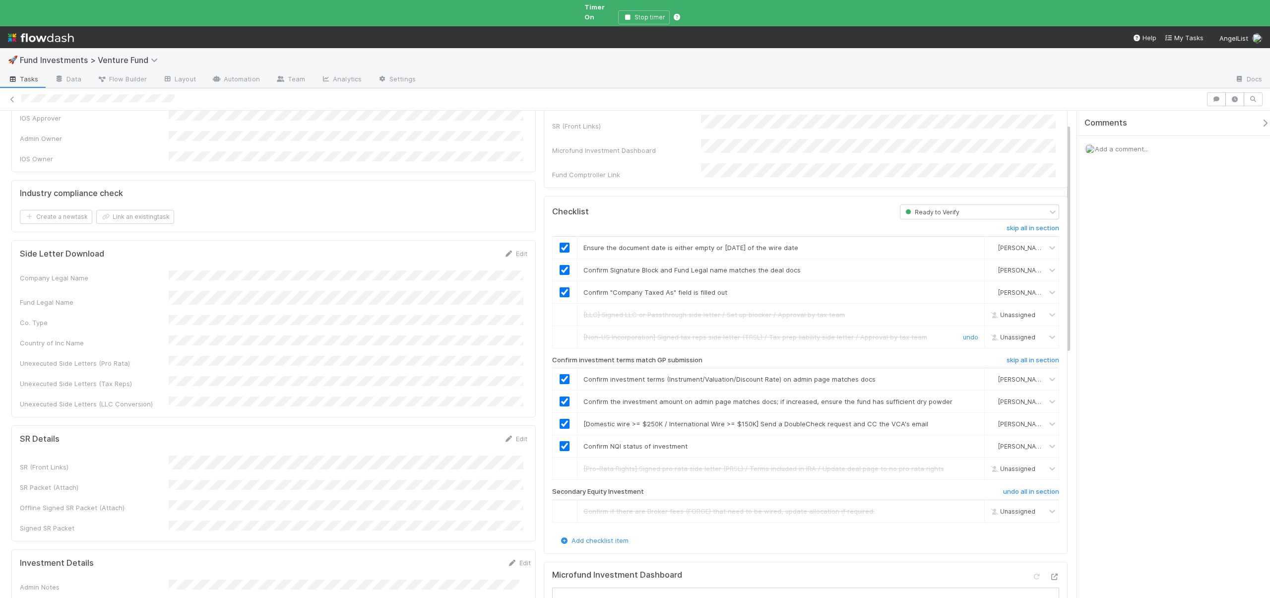
scroll to position [0, 0]
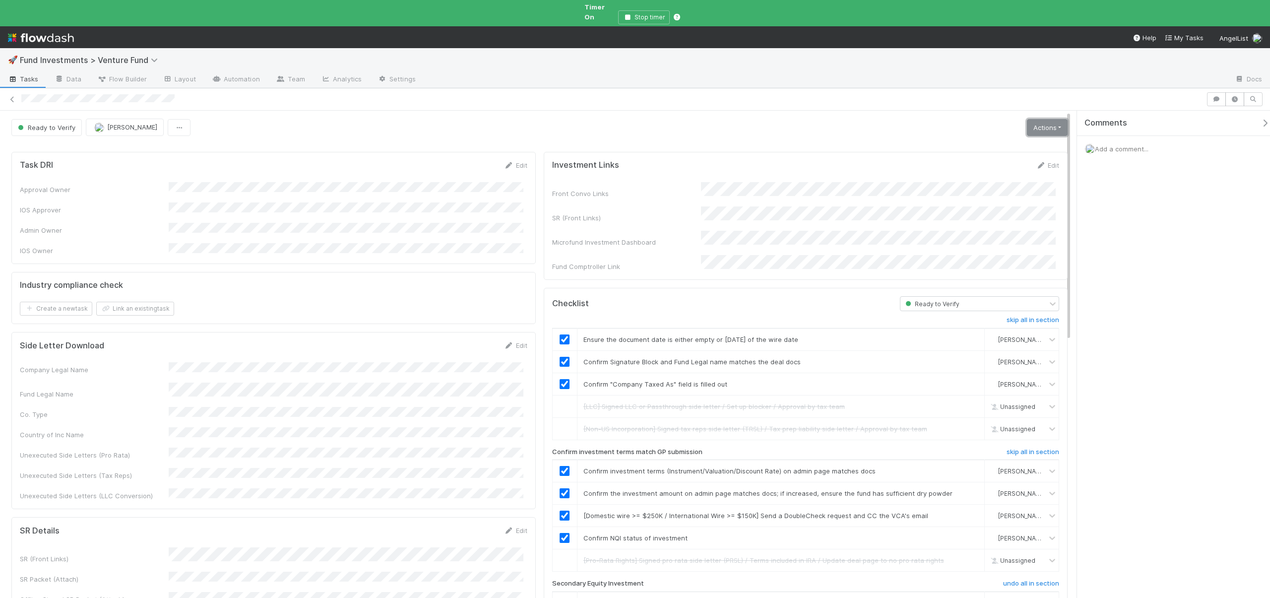
click at [1033, 121] on link "Actions" at bounding box center [1047, 127] width 41 height 17
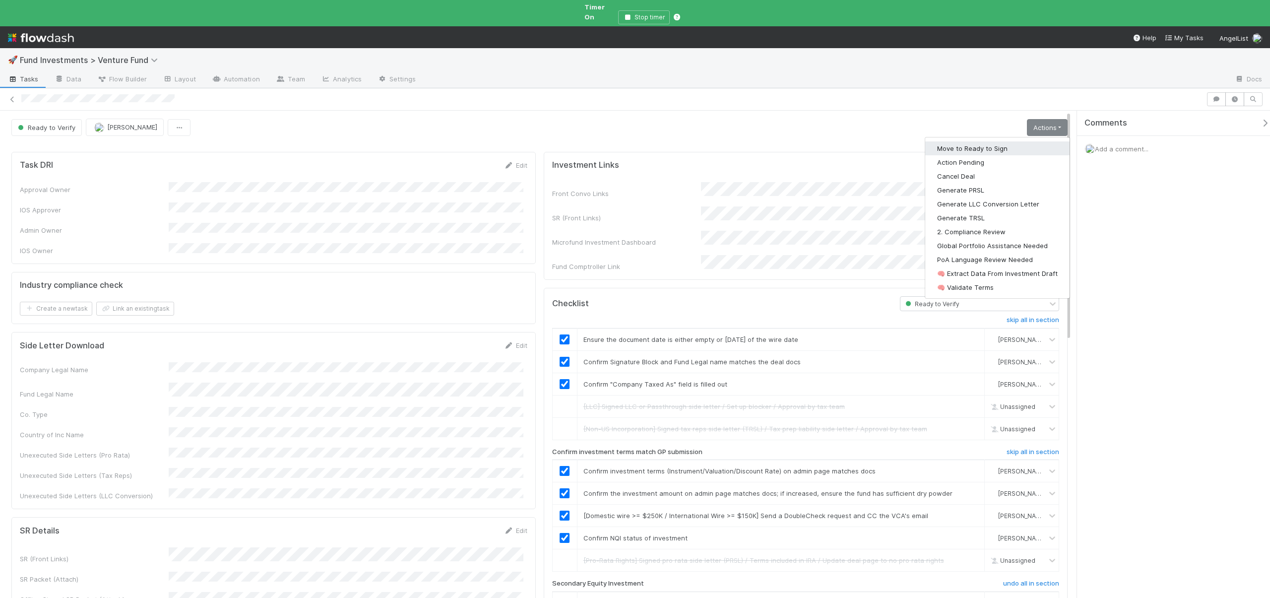
click at [963, 141] on button "Move to Ready to Sign" at bounding box center [997, 148] width 144 height 14
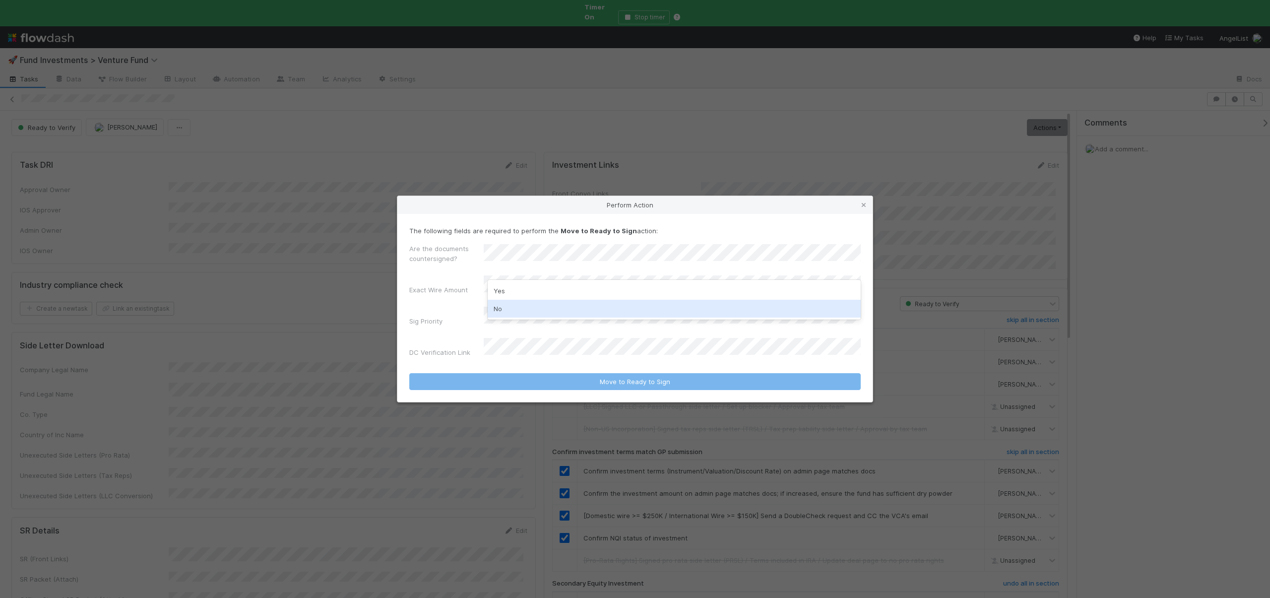
click at [501, 313] on div "No" at bounding box center [674, 309] width 373 height 18
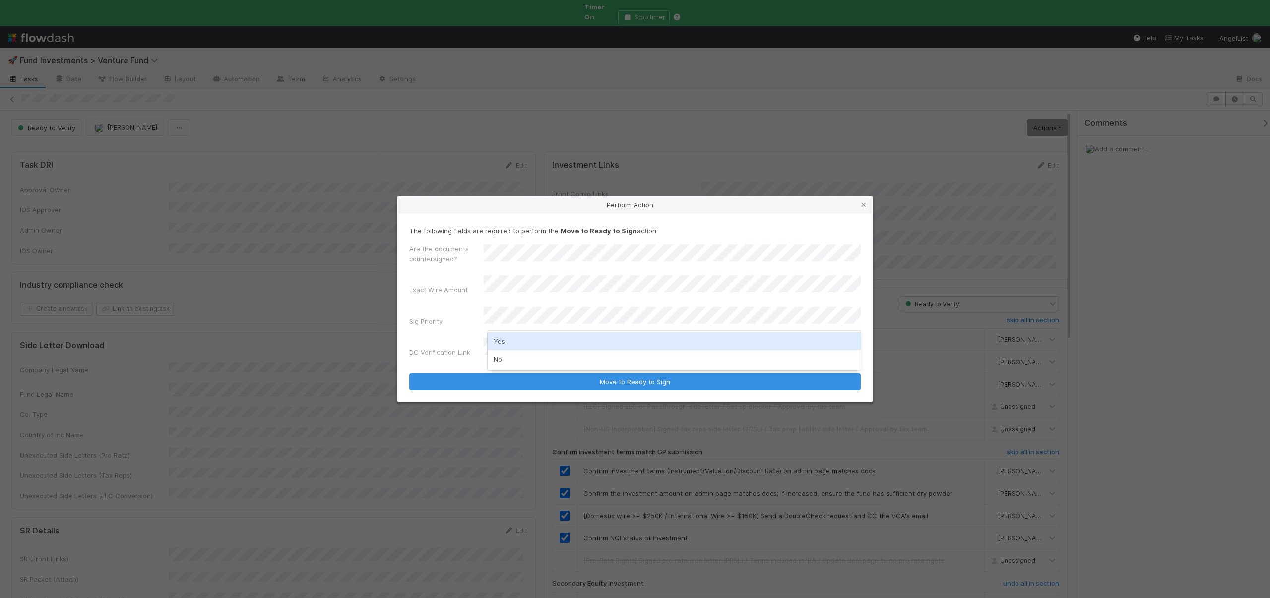
click at [509, 344] on div "Yes" at bounding box center [674, 341] width 373 height 18
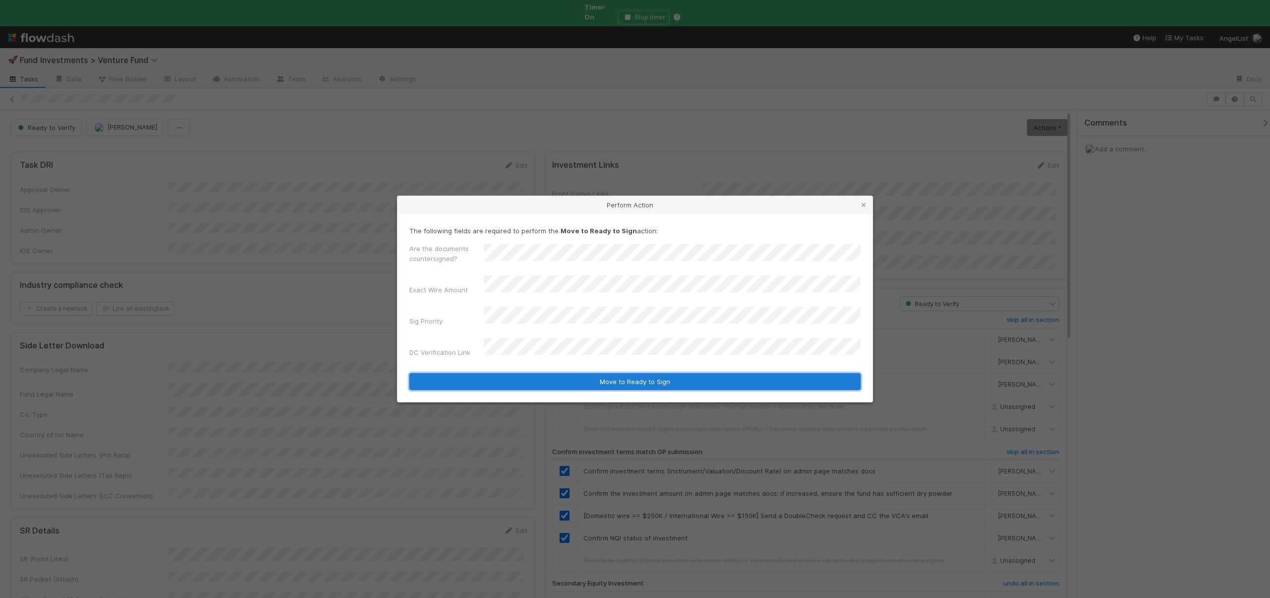
click at [516, 376] on button "Move to Ready to Sign" at bounding box center [634, 381] width 451 height 17
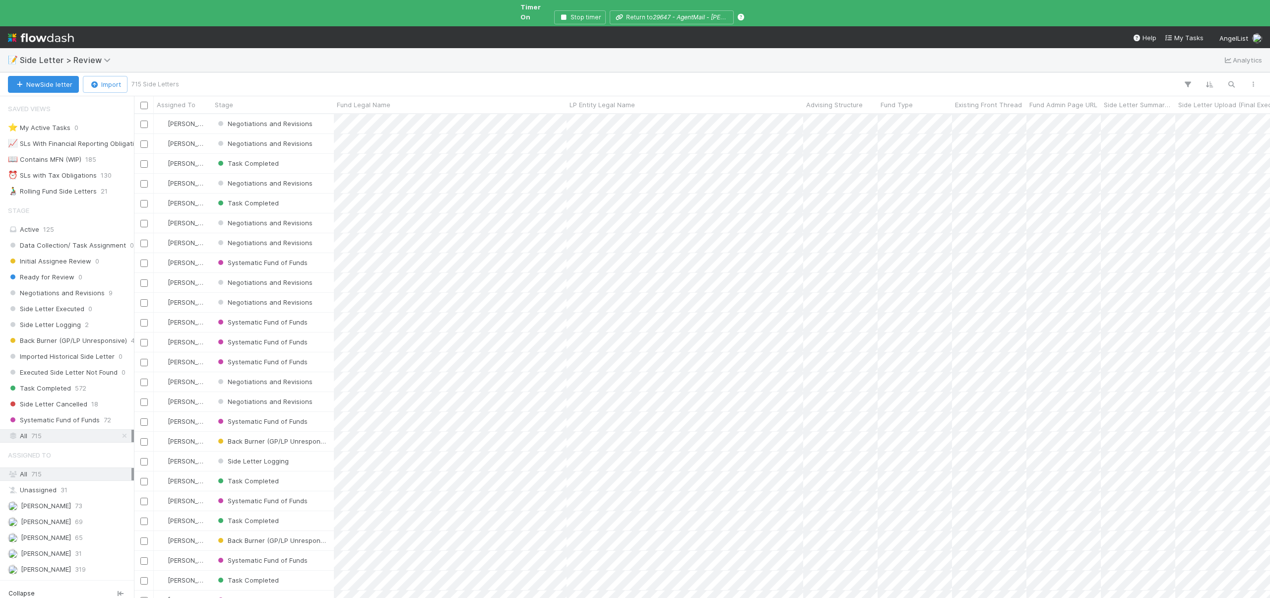
scroll to position [485, 1129]
click at [1230, 80] on icon "button" at bounding box center [1231, 84] width 10 height 9
click at [1141, 58] on input at bounding box center [1179, 60] width 99 height 12
paste input "Key Value, LP — II"
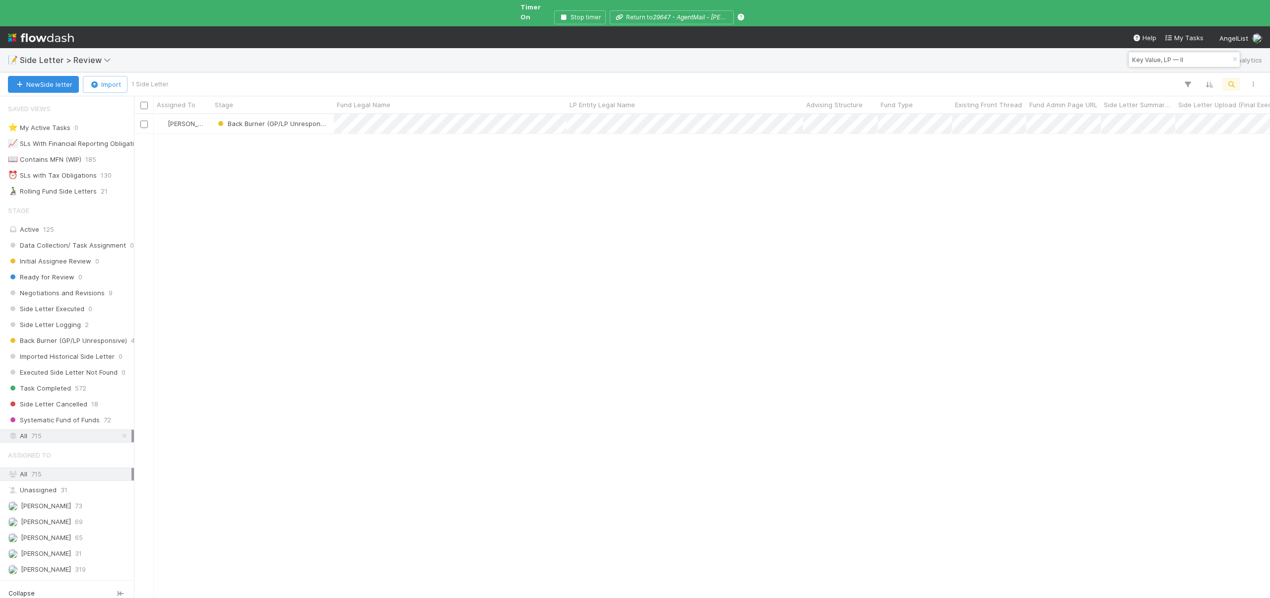
type input "Key Value, LP — II"
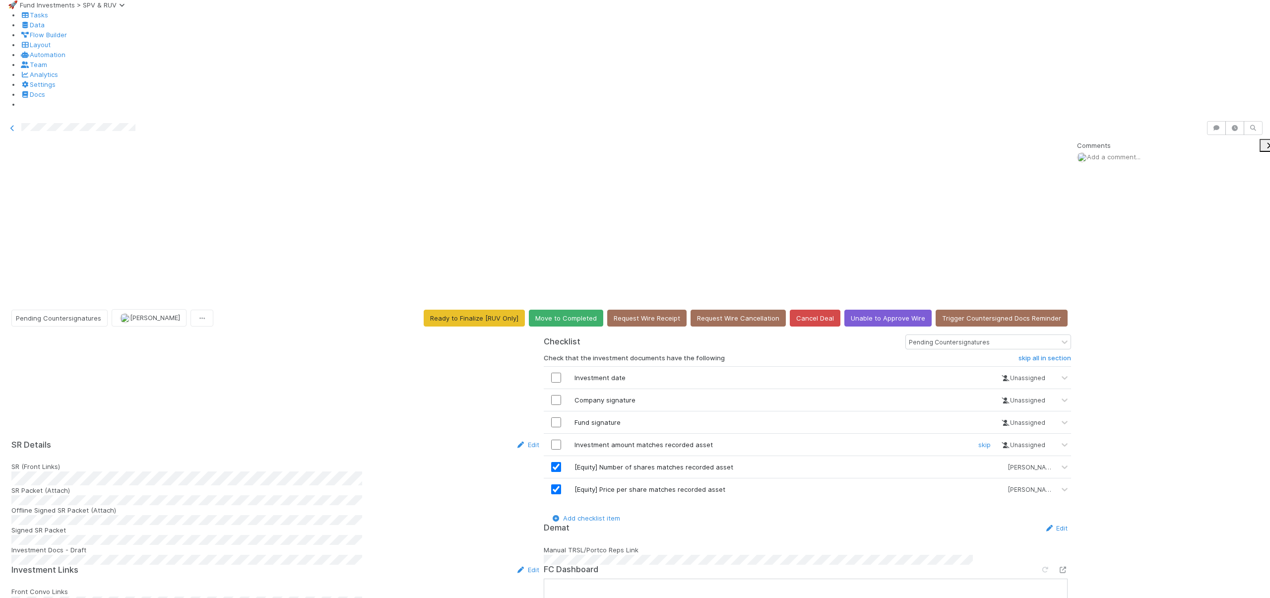
click at [561, 440] on input "checkbox" at bounding box center [556, 445] width 10 height 10
click at [561, 417] on input "checkbox" at bounding box center [556, 422] width 10 height 10
click at [561, 395] on input "checkbox" at bounding box center [556, 400] width 10 height 10
click at [561, 373] on input "checkbox" at bounding box center [556, 378] width 10 height 10
click at [564, 310] on button "Move to Completed" at bounding box center [566, 318] width 74 height 17
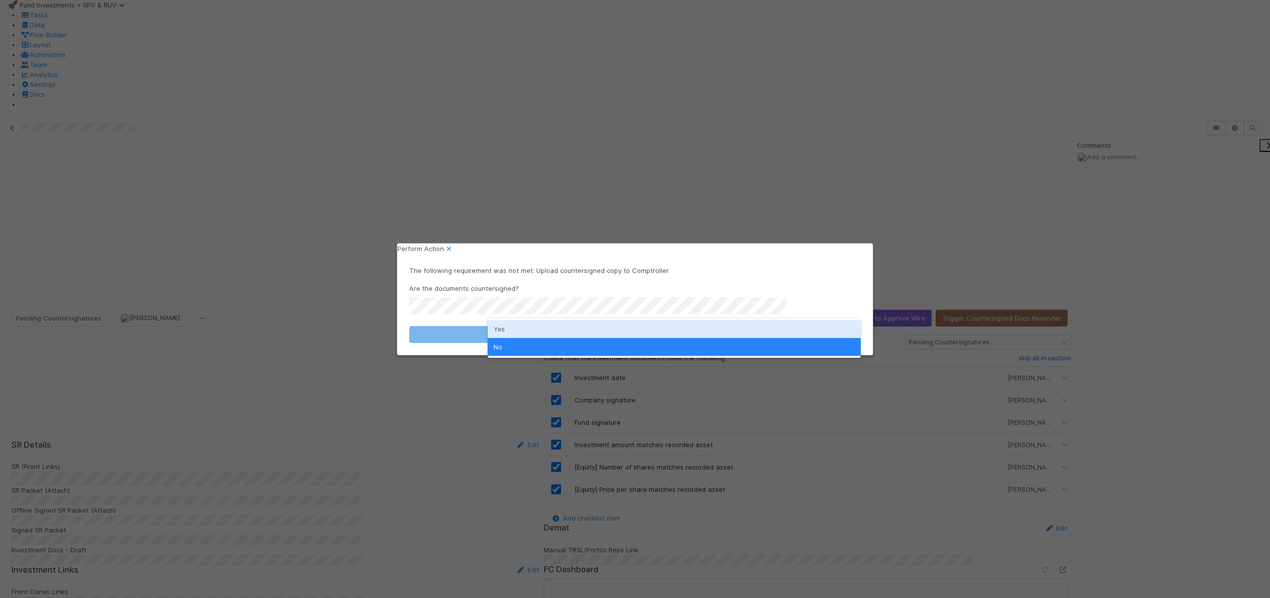
click at [503, 329] on div "Yes" at bounding box center [674, 329] width 373 height 18
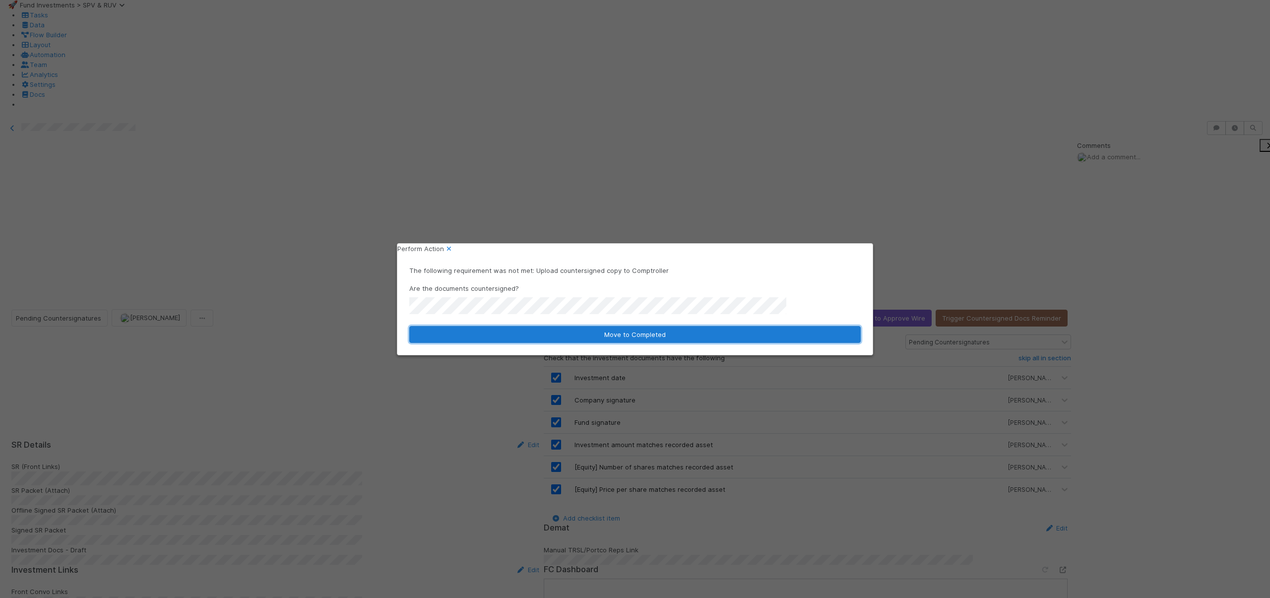
click at [510, 330] on button "Move to Completed" at bounding box center [634, 334] width 451 height 17
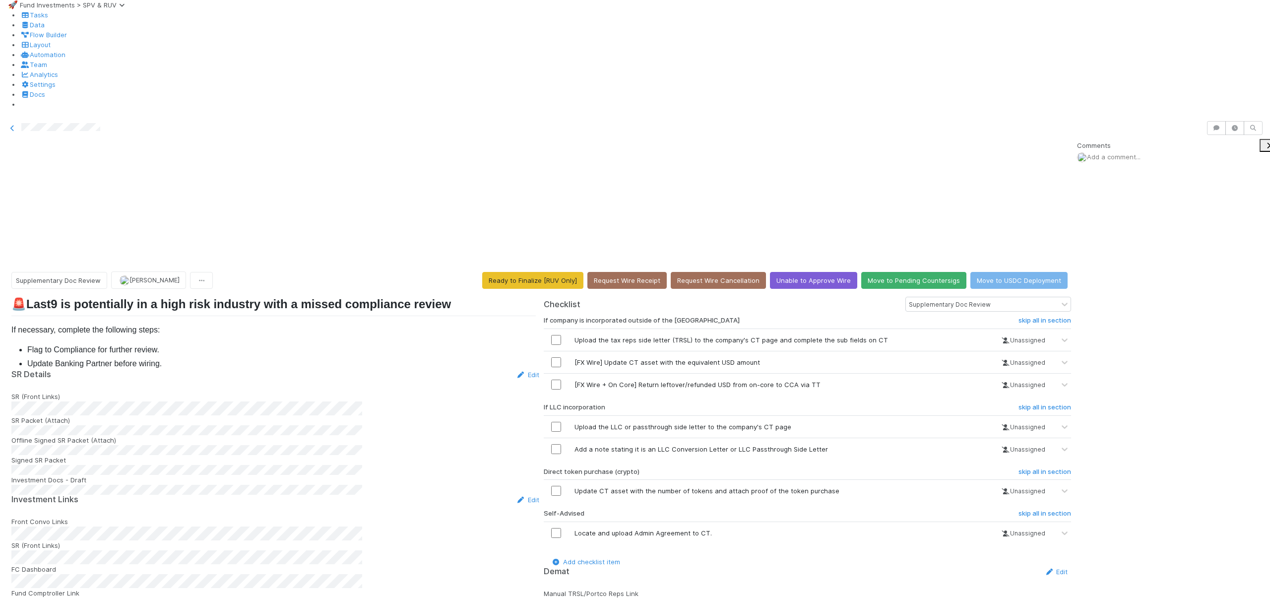
scroll to position [95, 0]
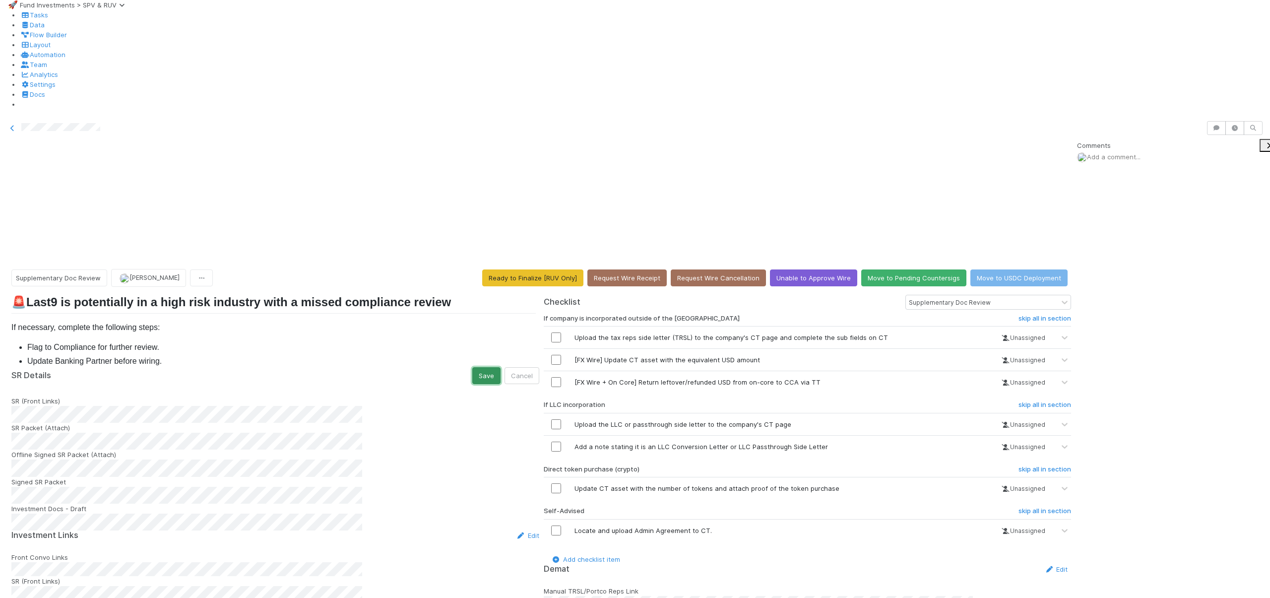
click at [472, 367] on button "Save" at bounding box center [486, 375] width 28 height 17
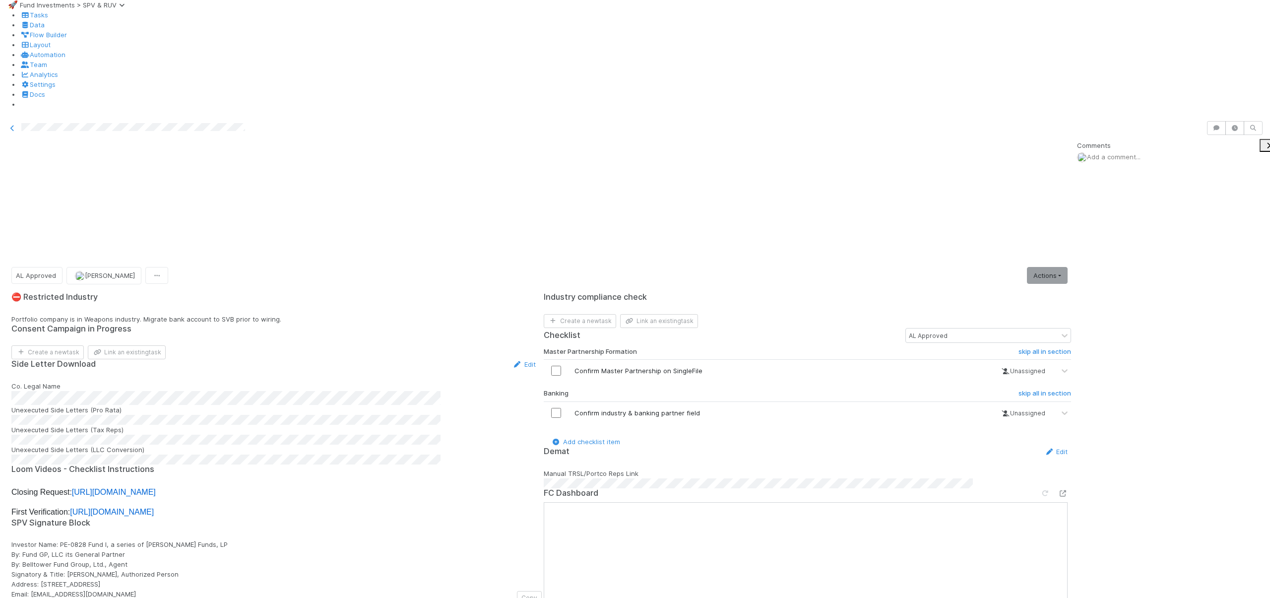
click at [154, 539] on div "Investor Name: PE-0828 Fund I, a series of Zachary Ginsburg Funds, LP By: Fund …" at bounding box center [273, 569] width 524 height 60
drag, startPoint x: 153, startPoint y: 512, endPoint x: 237, endPoint y: 514, distance: 84.4
click at [228, 540] on span "Investor Name: PE-0828 Fund I, a series of Zachary Ginsburg Funds, LP By: Fund …" at bounding box center [119, 569] width 216 height 58
copy span "Zachary Ginsburg Funds, LP"
click at [561, 366] on input "checkbox" at bounding box center [556, 371] width 10 height 10
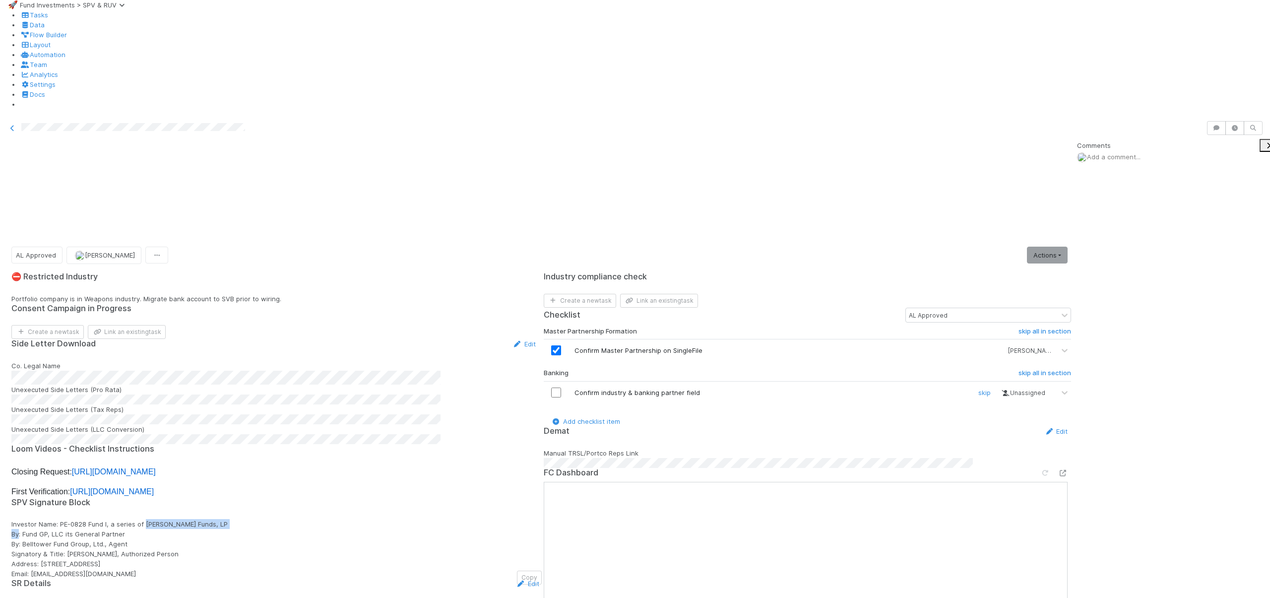
click at [561, 387] on input "checkbox" at bounding box center [556, 392] width 10 height 10
click at [1037, 247] on link "Actions" at bounding box center [1047, 255] width 41 height 17
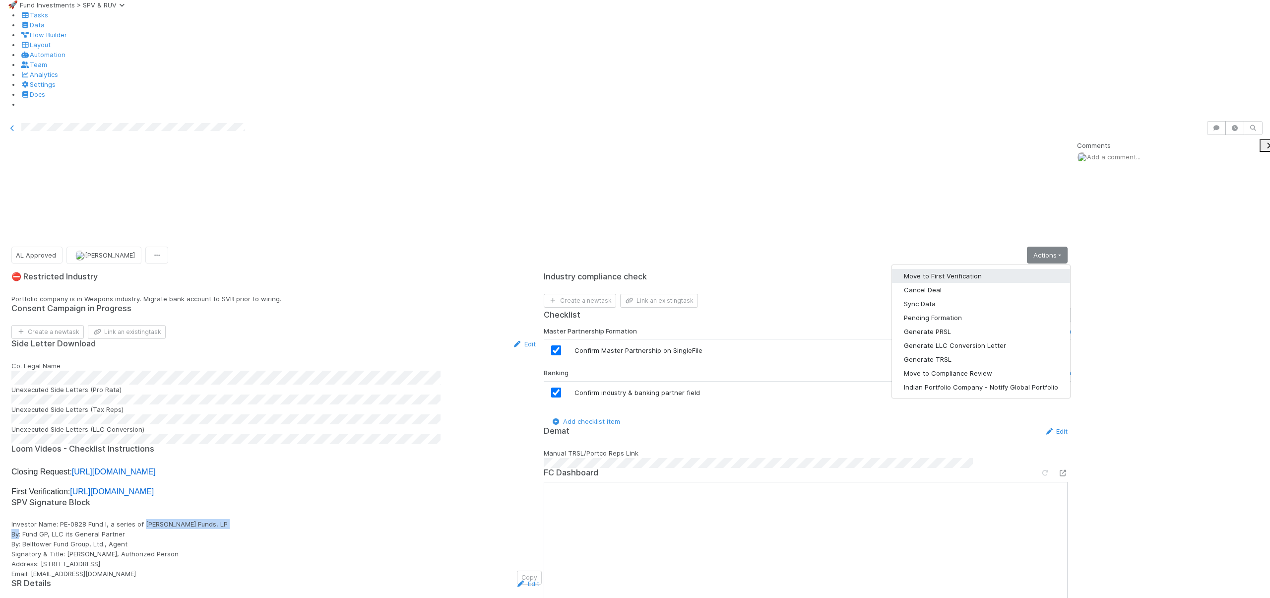
click at [958, 269] on button "Move to First Verification" at bounding box center [981, 276] width 178 height 14
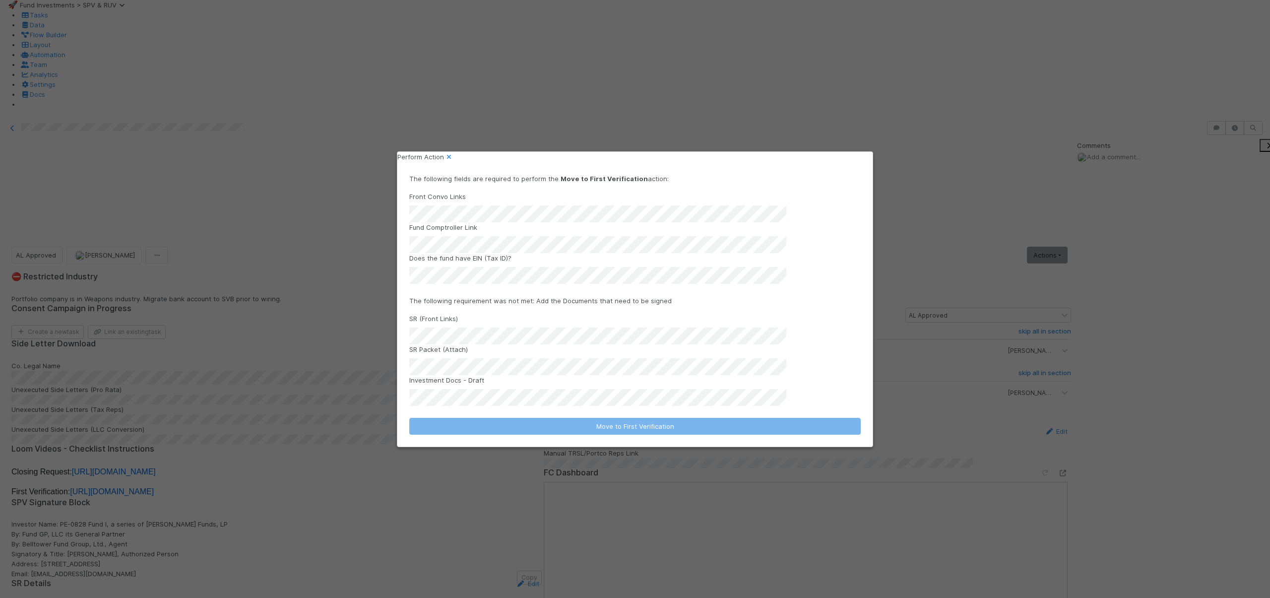
click at [897, 98] on div "Perform Action The following fields are required to perform the Move to First V…" at bounding box center [635, 299] width 1270 height 598
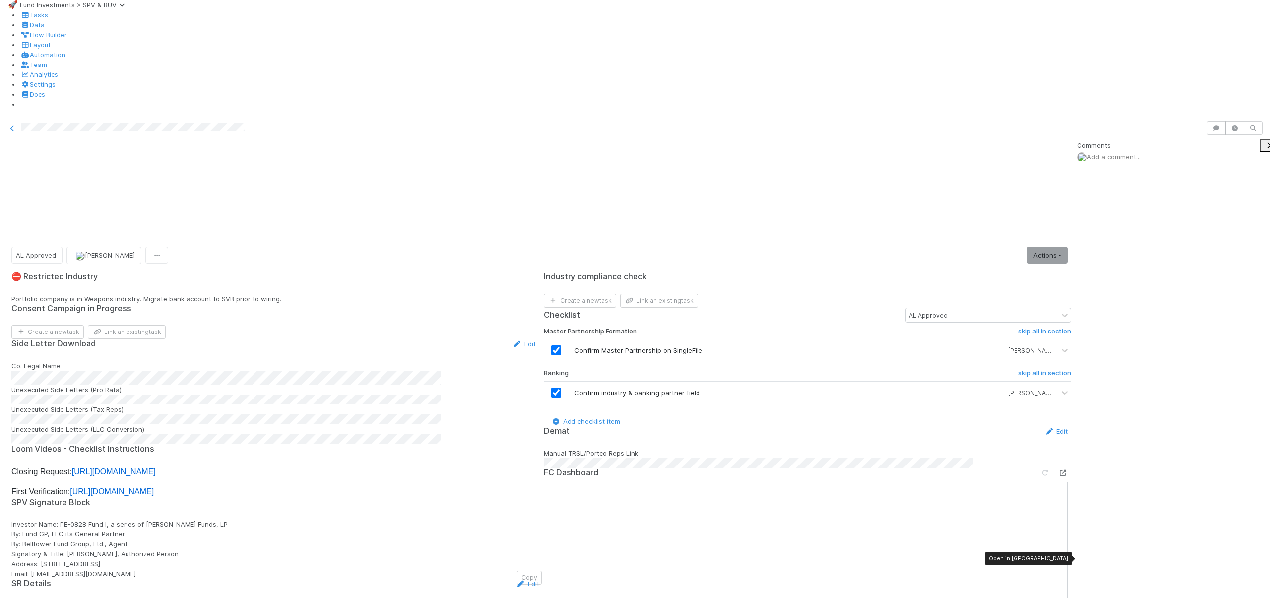
click at [1058, 470] on icon at bounding box center [1063, 473] width 10 height 6
click at [1028, 247] on link "Actions" at bounding box center [1047, 255] width 41 height 17
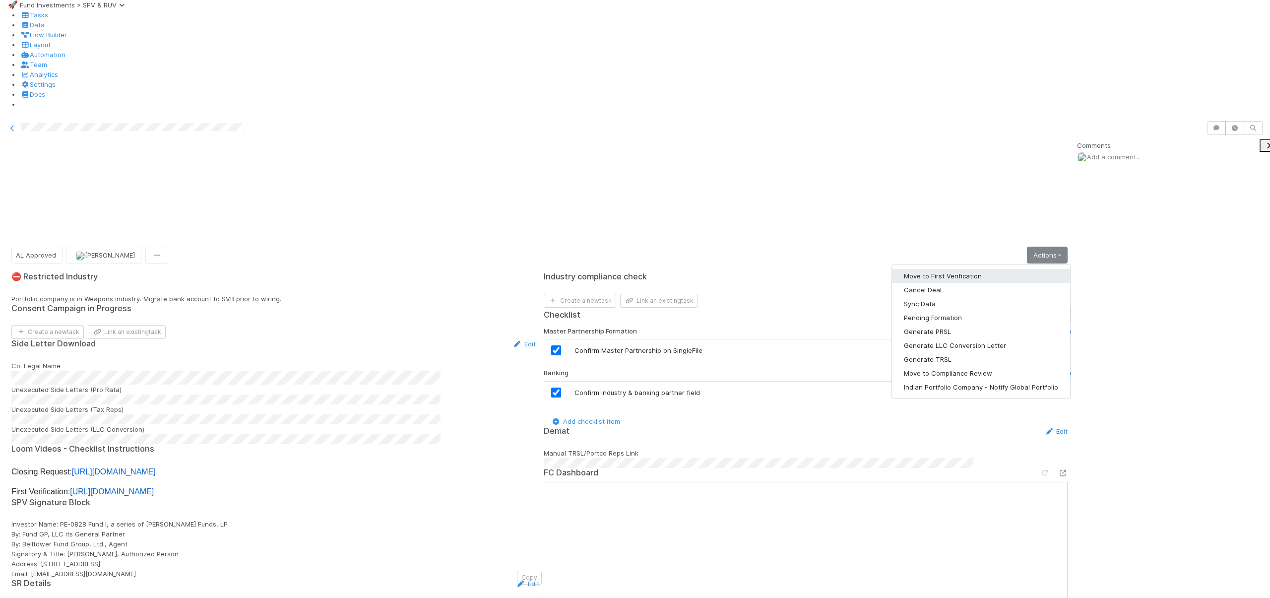
click at [951, 269] on button "Move to First Verification" at bounding box center [981, 276] width 178 height 14
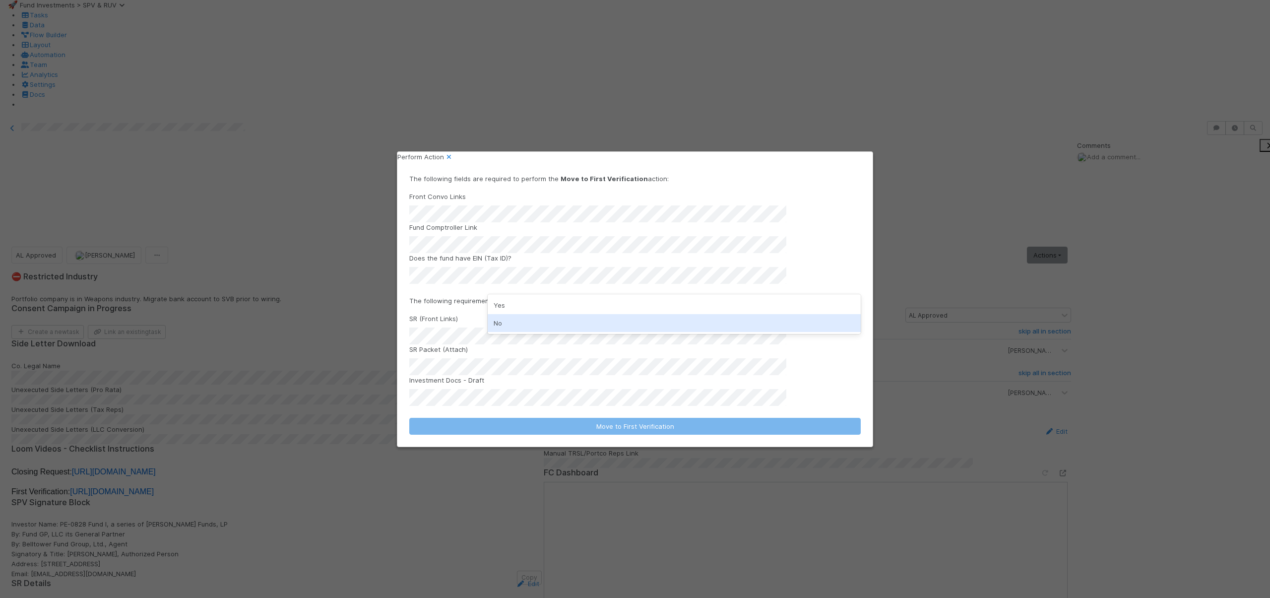
click at [499, 318] on div "No" at bounding box center [674, 323] width 373 height 18
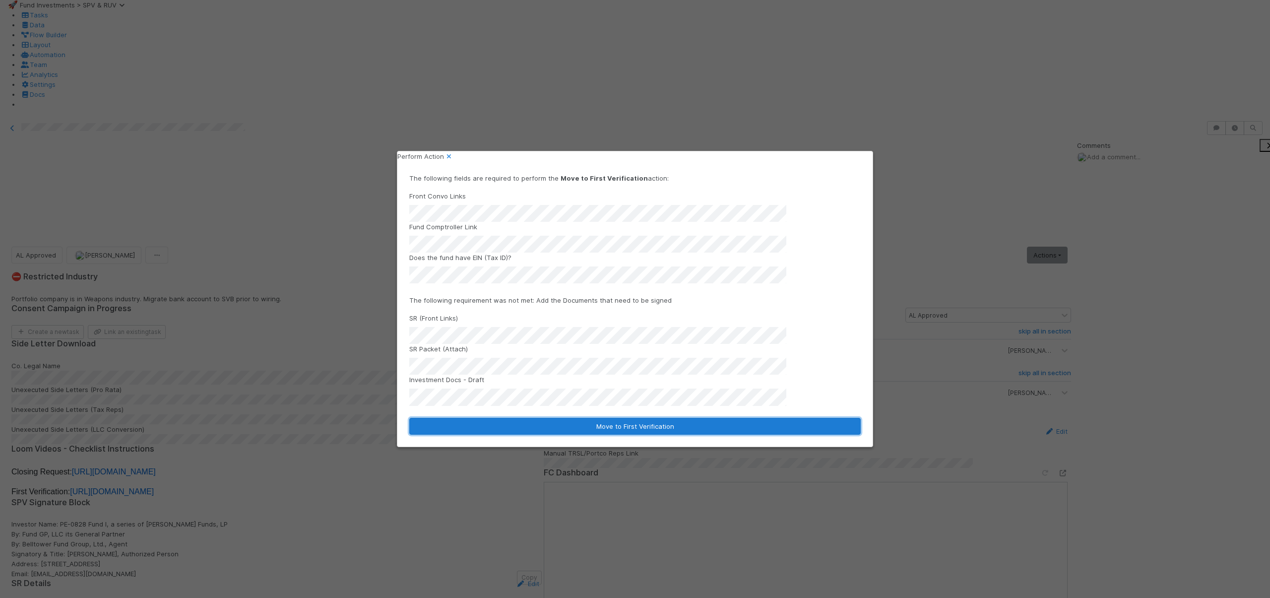
click at [601, 418] on button "Move to First Verification" at bounding box center [634, 426] width 451 height 17
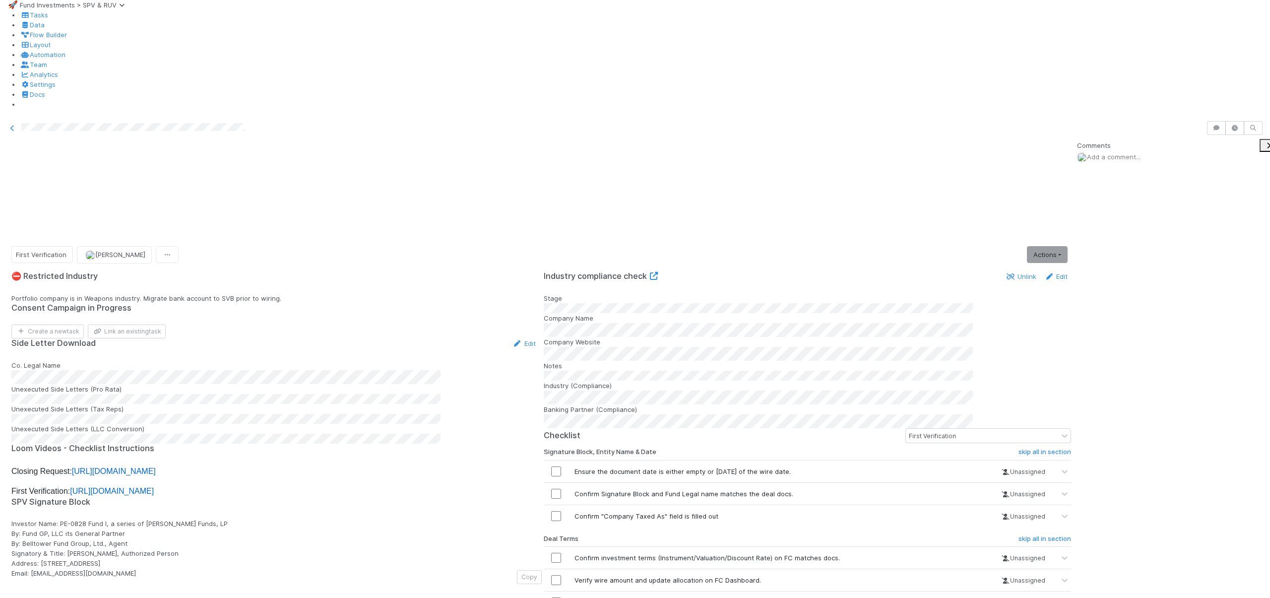
scroll to position [840, 0]
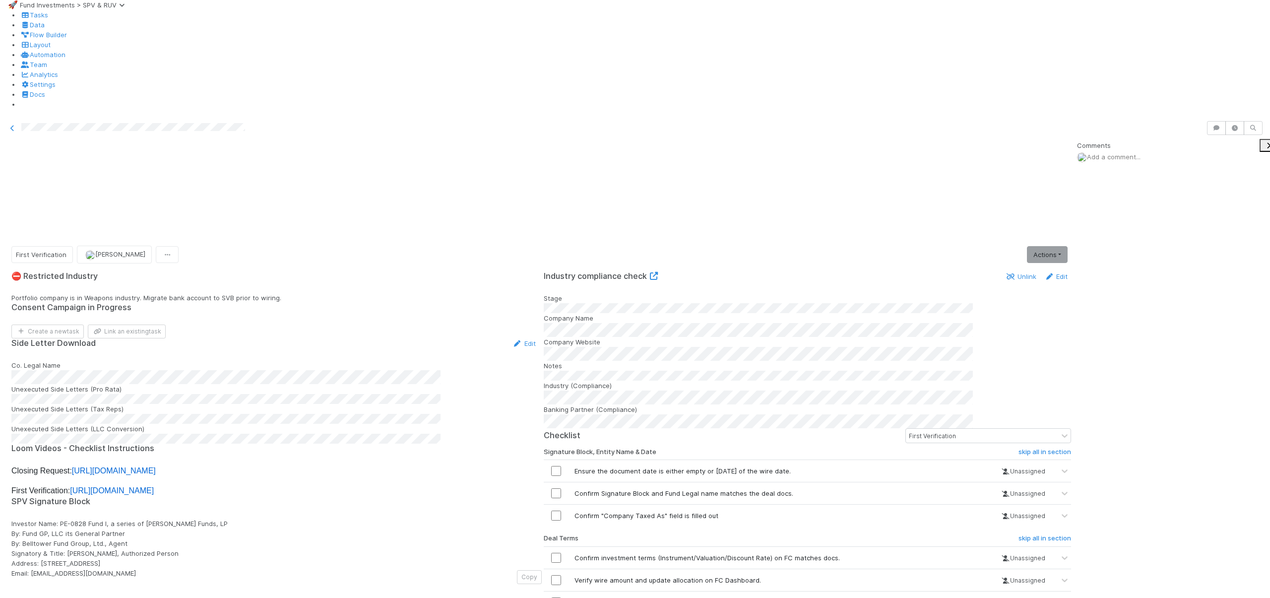
click at [561, 510] on input "checkbox" at bounding box center [556, 515] width 10 height 10
checkbox input "true"
click at [558, 488] on input "checkbox" at bounding box center [556, 493] width 10 height 10
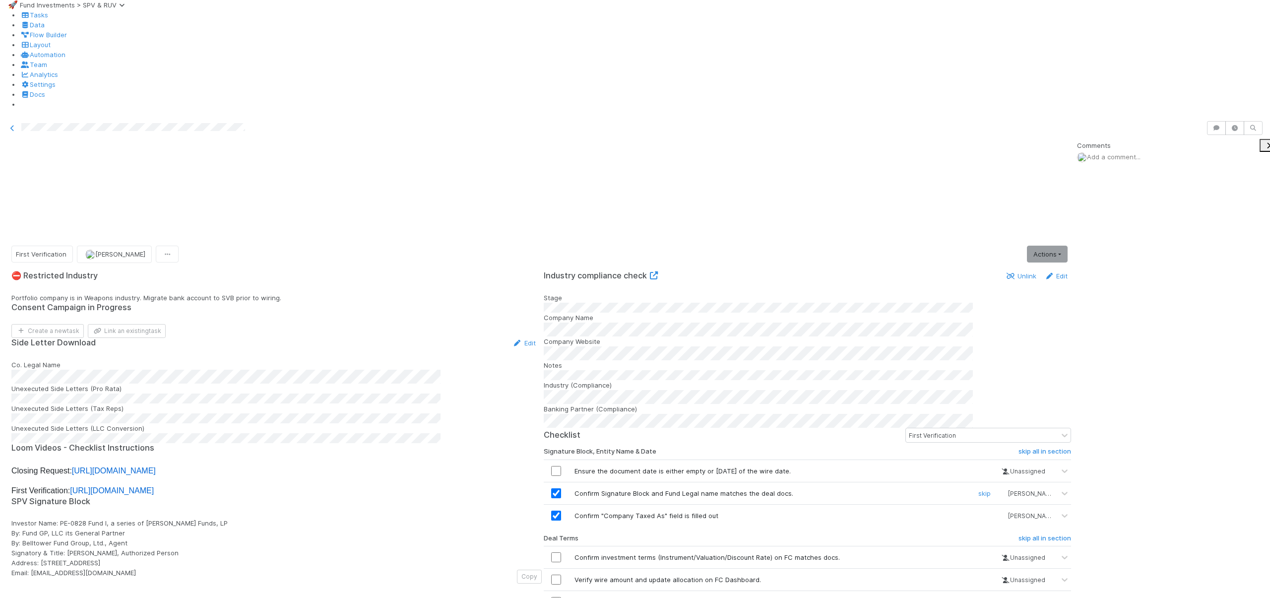
scroll to position [116, 0]
click at [561, 552] on input "checkbox" at bounding box center [556, 557] width 10 height 10
click at [561, 574] on input "checkbox" at bounding box center [556, 579] width 10 height 10
click at [561, 597] on input "checkbox" at bounding box center [556, 602] width 10 height 10
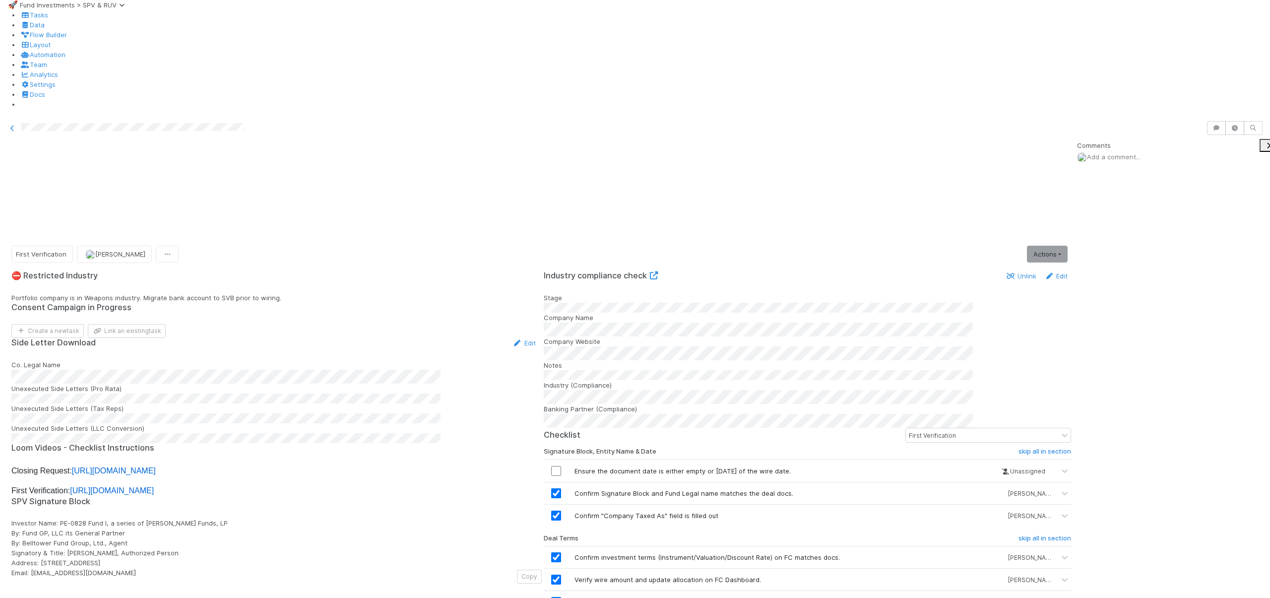
click at [1048, 246] on link "Actions" at bounding box center [1047, 254] width 41 height 17
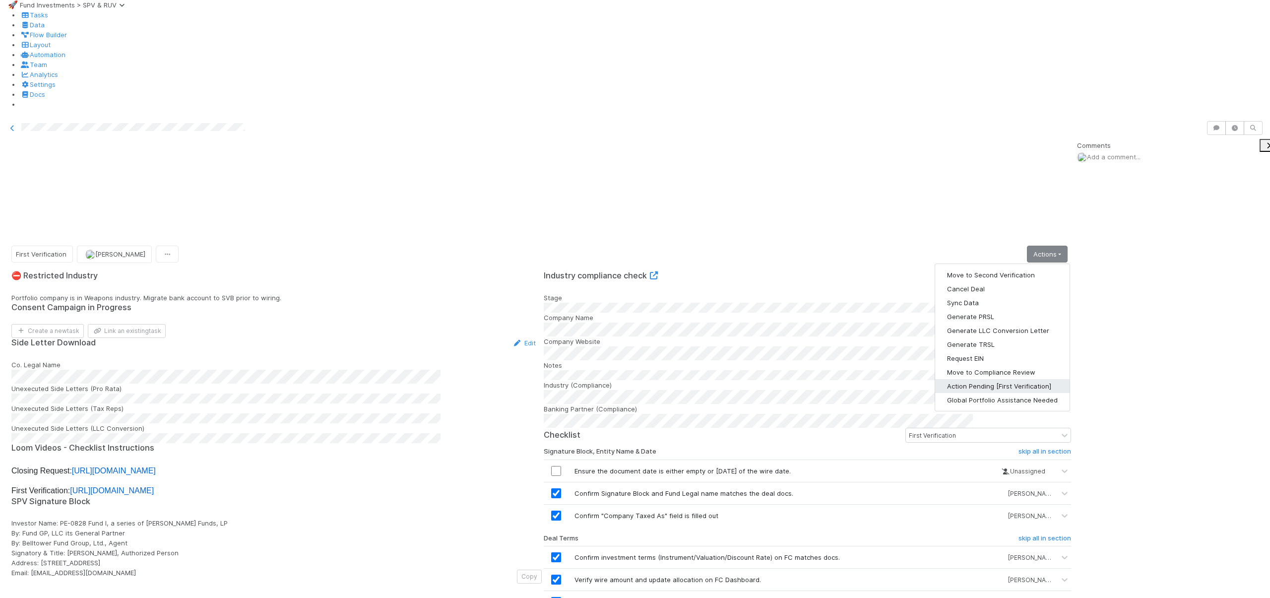
click at [975, 379] on button "Action Pending [First Verification]" at bounding box center [1002, 386] width 134 height 14
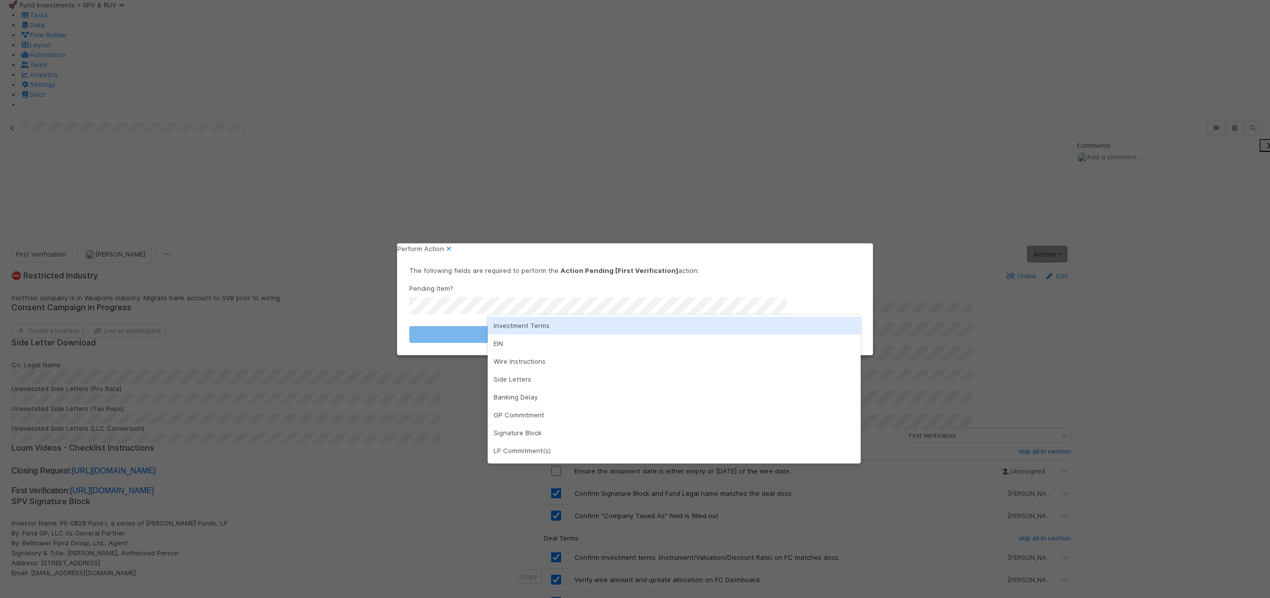
click at [527, 328] on div "Investment Terms" at bounding box center [674, 325] width 373 height 18
click at [527, 328] on button "Action Pending [First Verification]" at bounding box center [634, 334] width 451 height 17
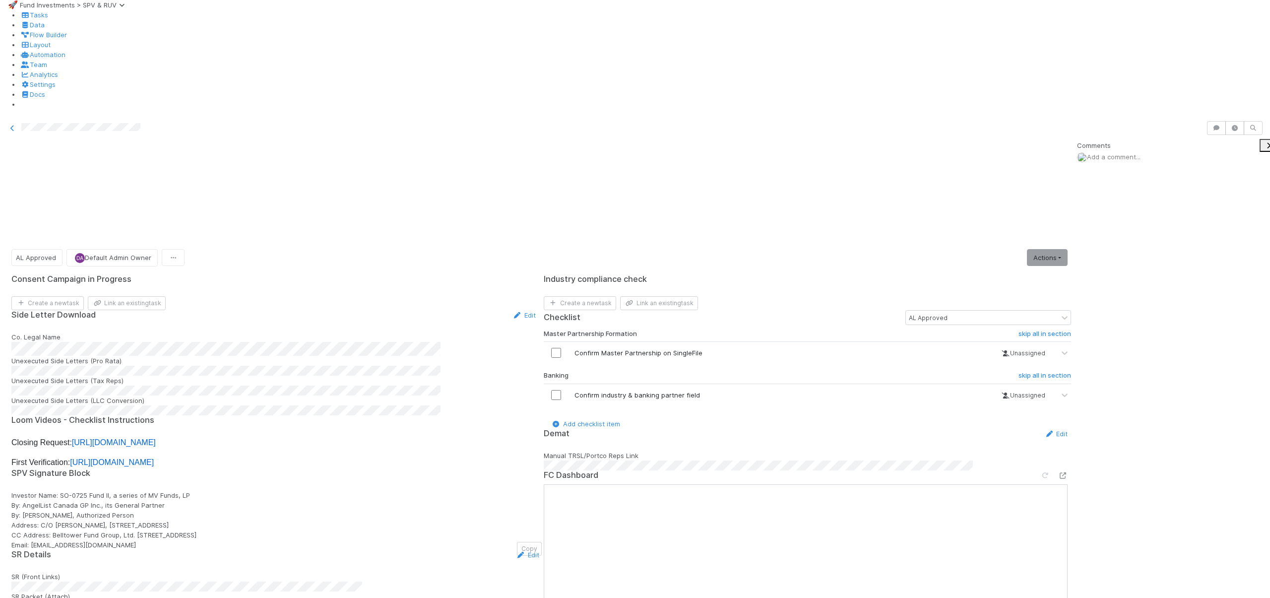
scroll to position [160, 0]
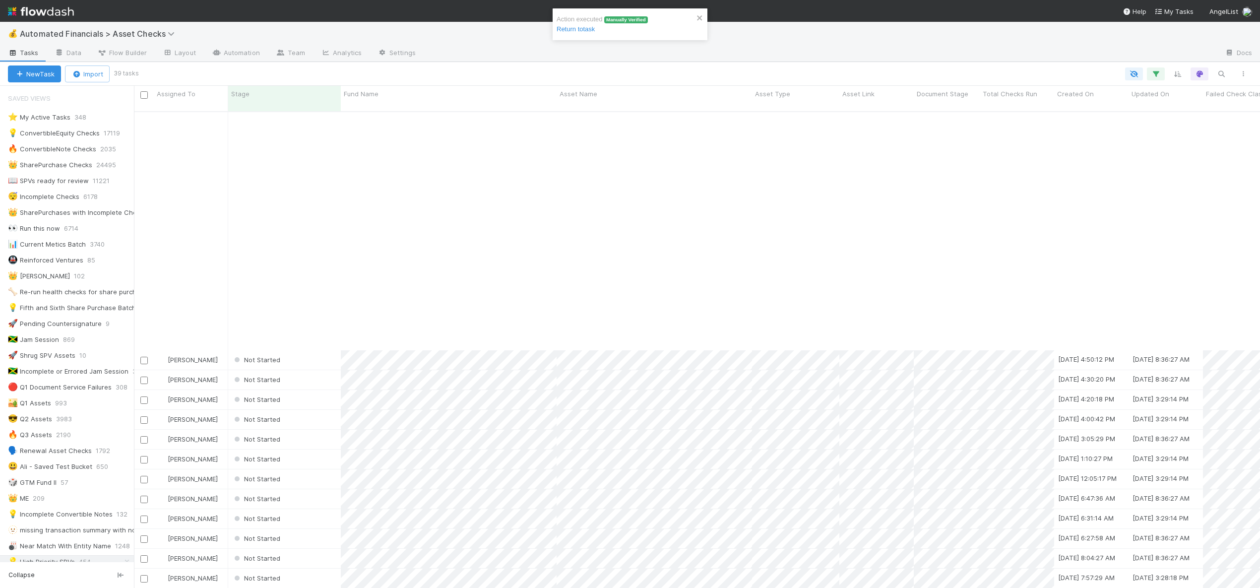
scroll to position [477, 1119]
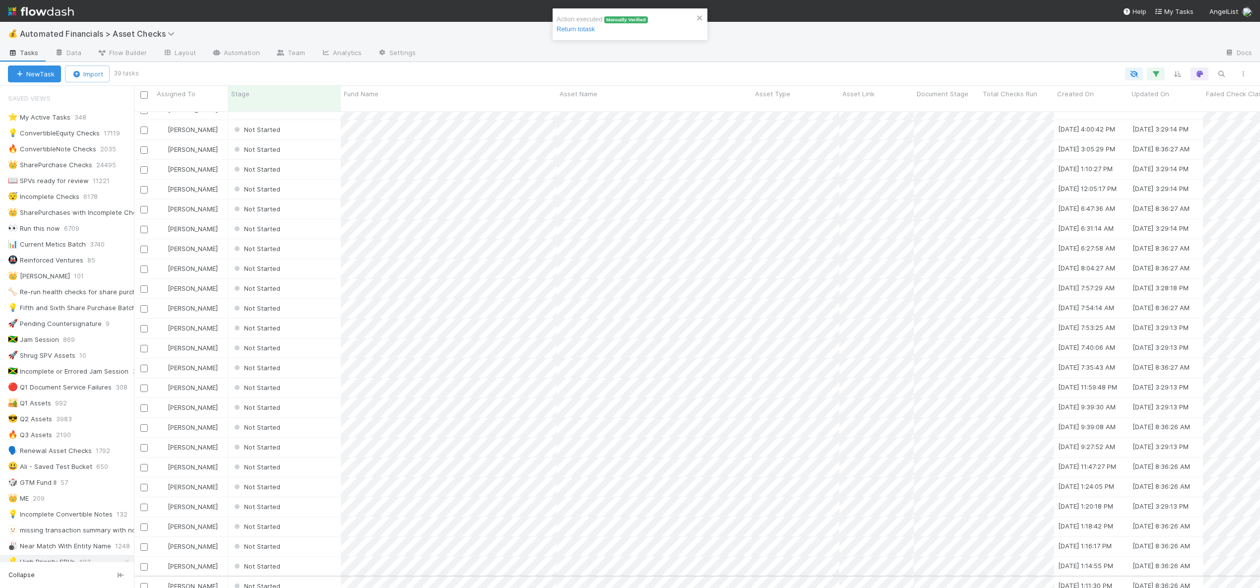
click at [314, 576] on div "Not Started" at bounding box center [284, 585] width 113 height 19
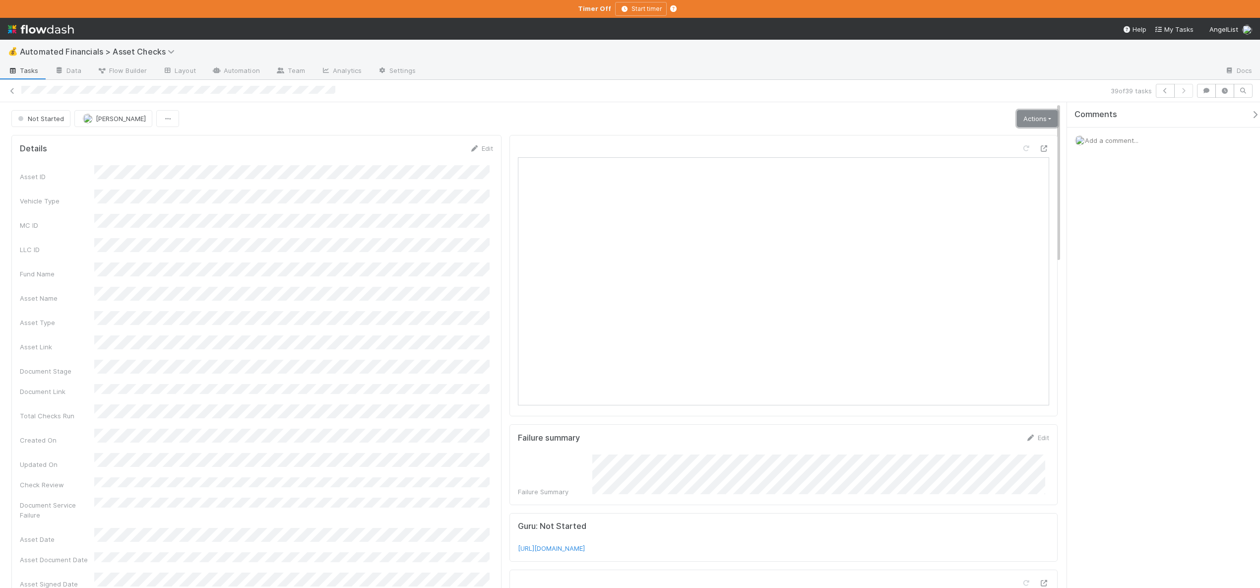
click at [1047, 121] on link "Actions" at bounding box center [1037, 118] width 41 height 17
click at [1005, 183] on button "Analyze Asset Documents" at bounding box center [1005, 181] width 105 height 14
click at [1042, 122] on link "Actions" at bounding box center [1037, 118] width 41 height 17
click at [990, 164] on button "🧠 Summarize failures" at bounding box center [1005, 167] width 105 height 14
click at [1040, 116] on link "Actions" at bounding box center [1037, 118] width 41 height 17
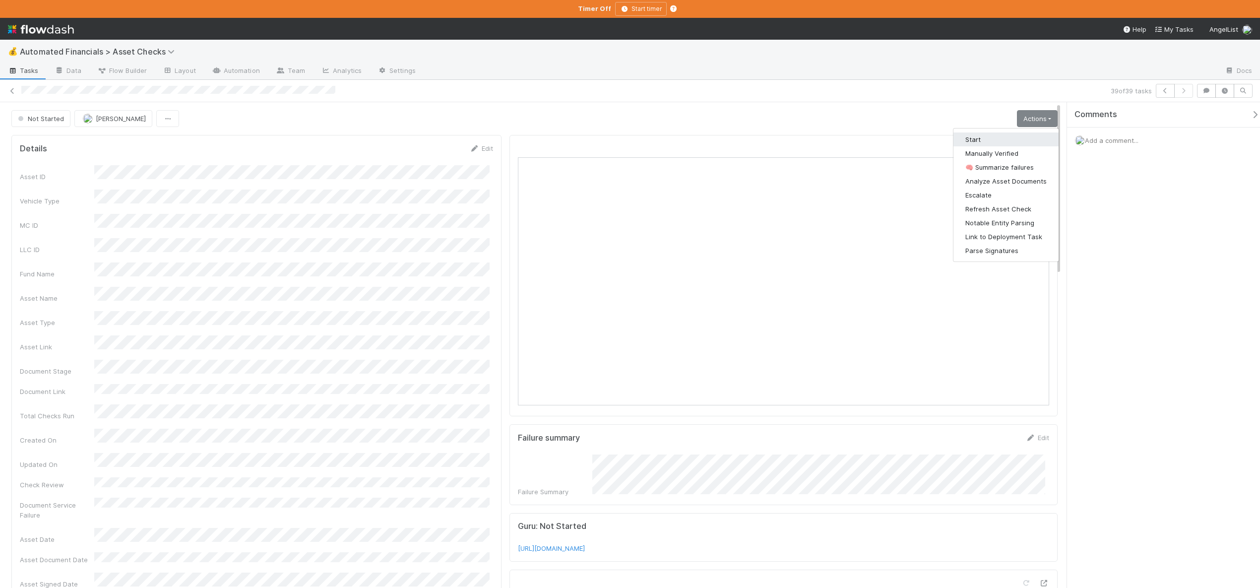
click at [974, 138] on button "Start" at bounding box center [1005, 139] width 105 height 14
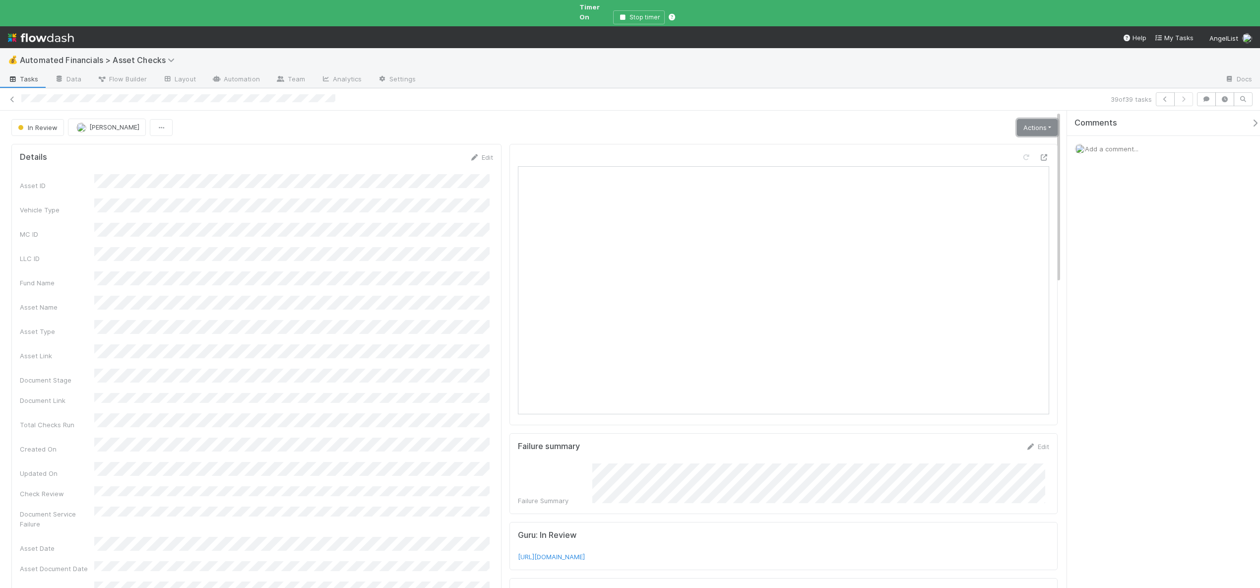
click at [1029, 119] on link "Actions" at bounding box center [1037, 127] width 41 height 17
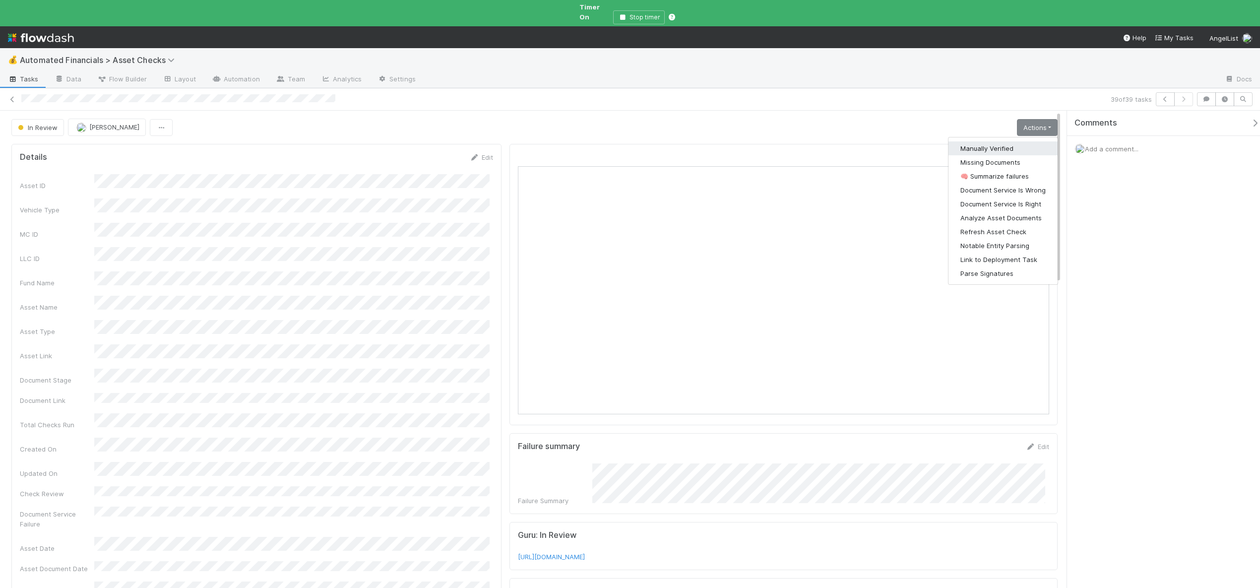
click at [987, 141] on button "Manually Verified" at bounding box center [1002, 148] width 109 height 14
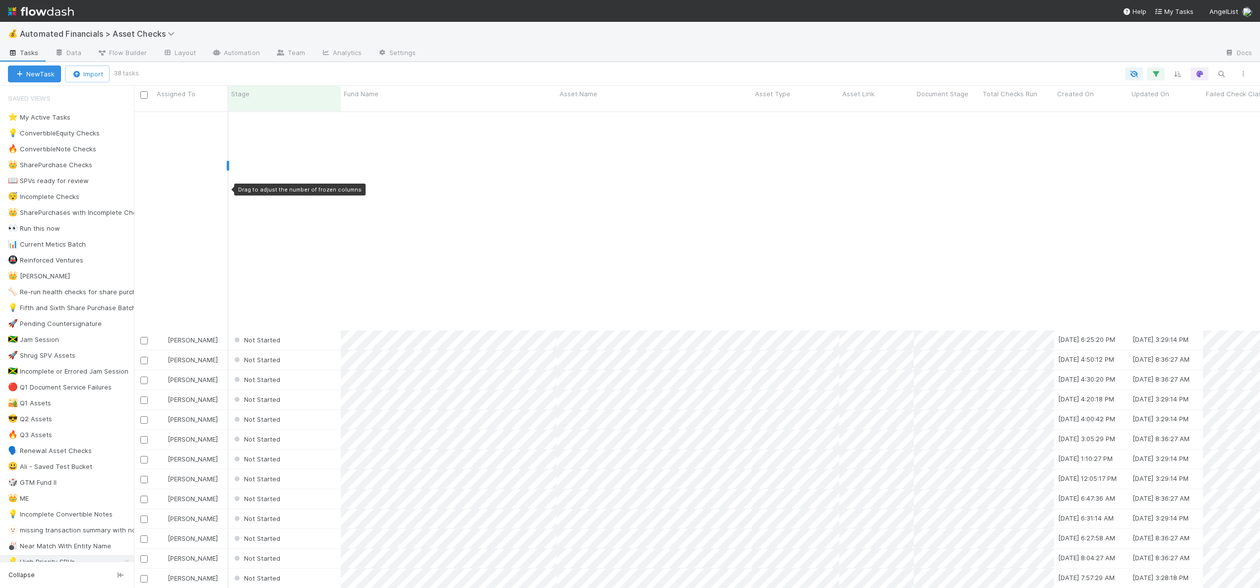
scroll to position [277, 0]
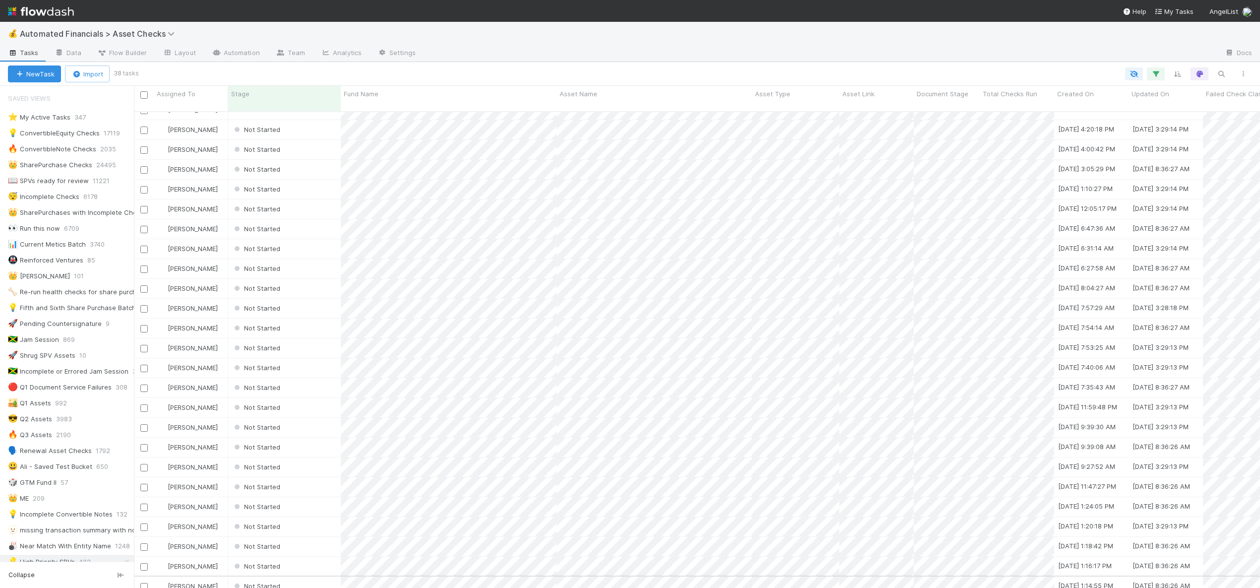
click at [299, 576] on div "Not Started" at bounding box center [284, 585] width 113 height 19
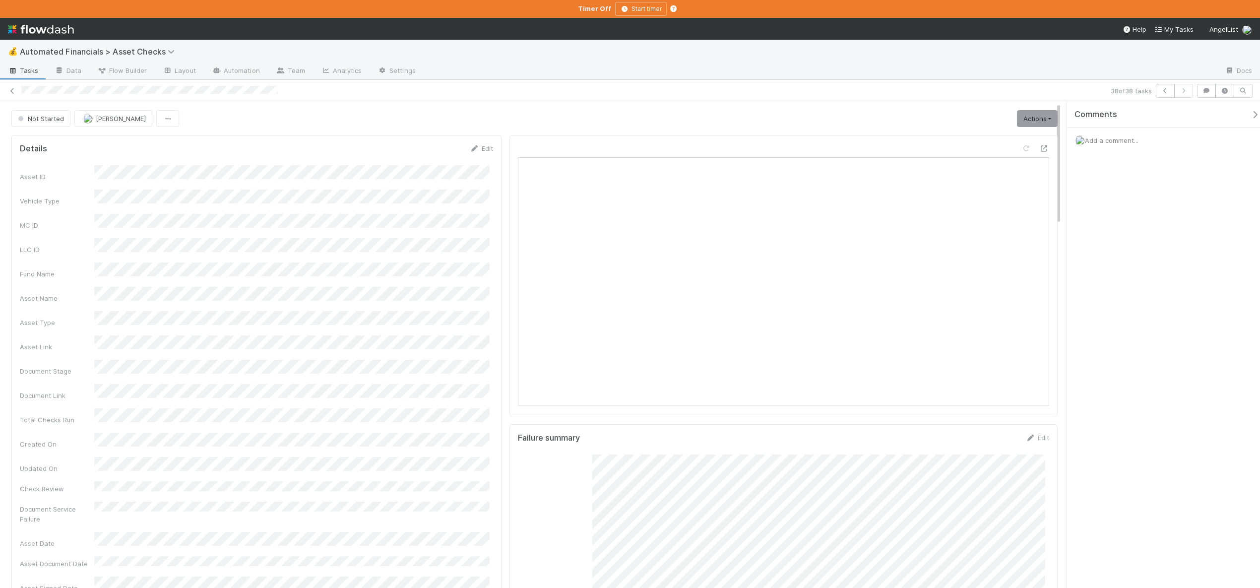
click at [981, 119] on div "Not Started Andre Fredrick Actions Start Manually Verified 🧠 Summarize failures…" at bounding box center [534, 118] width 1046 height 17
click at [1021, 119] on link "Actions" at bounding box center [1037, 118] width 41 height 17
click at [966, 138] on button "Start" at bounding box center [1005, 139] width 105 height 14
click at [1044, 120] on link "Actions" at bounding box center [1037, 118] width 41 height 17
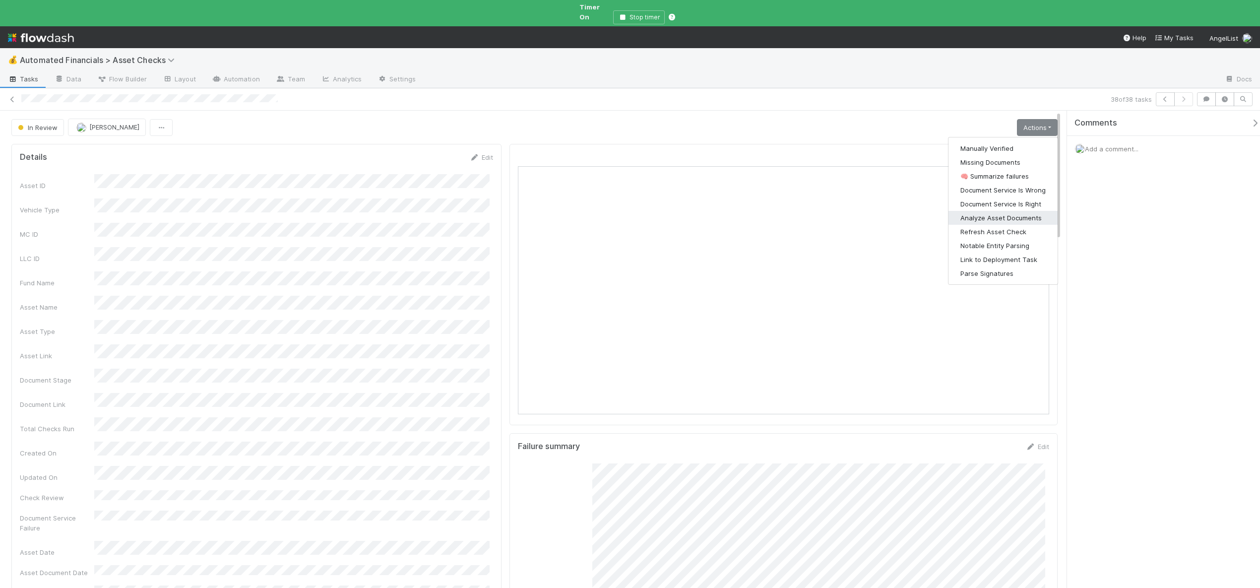
click at [981, 211] on button "Analyze Asset Documents" at bounding box center [1002, 218] width 109 height 14
click at [1036, 120] on link "Actions" at bounding box center [1037, 127] width 41 height 17
click at [988, 169] on button "🧠 Summarize failures" at bounding box center [1002, 176] width 109 height 14
click at [1022, 119] on link "Actions" at bounding box center [1037, 127] width 41 height 17
click at [522, 410] on div at bounding box center [783, 284] width 548 height 281
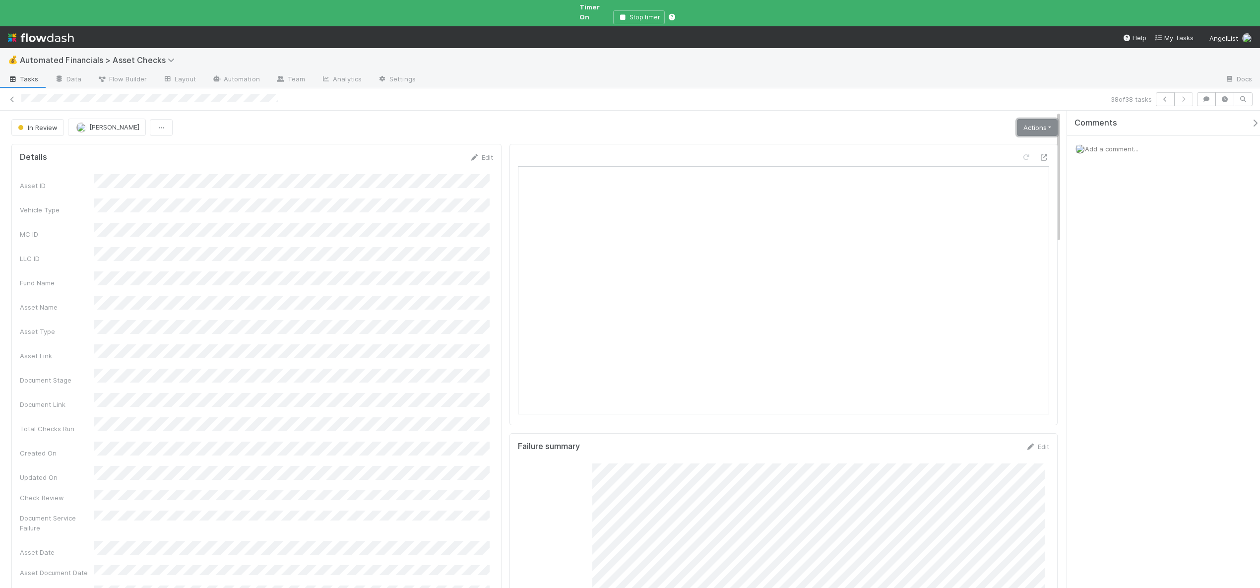
click at [1017, 124] on link "Actions" at bounding box center [1037, 127] width 41 height 17
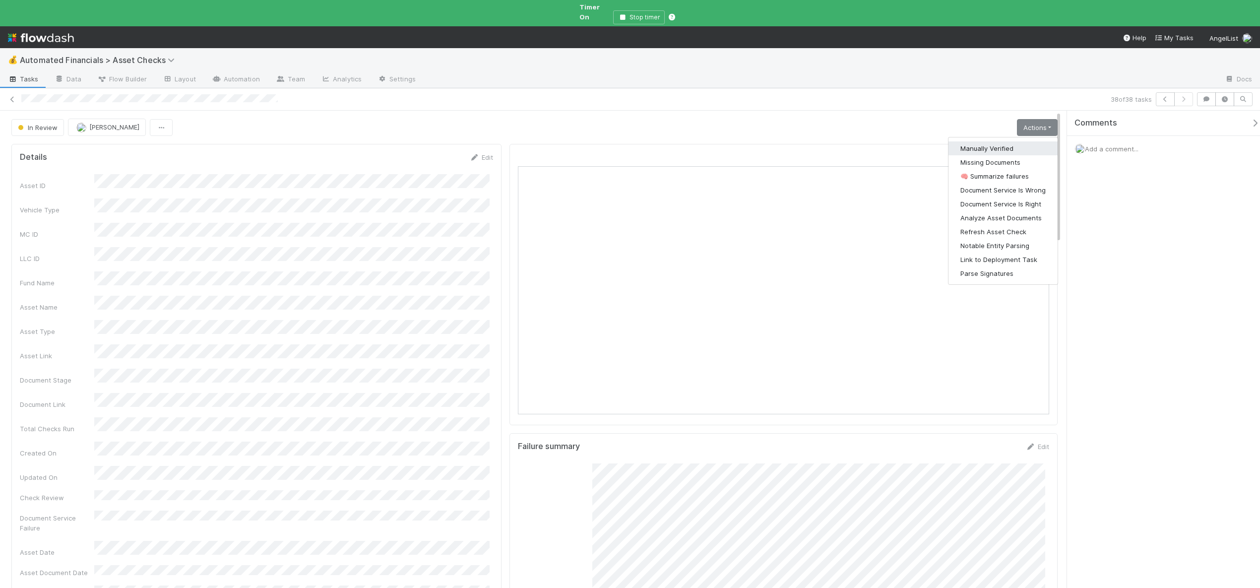
click at [987, 141] on button "Manually Verified" at bounding box center [1002, 148] width 109 height 14
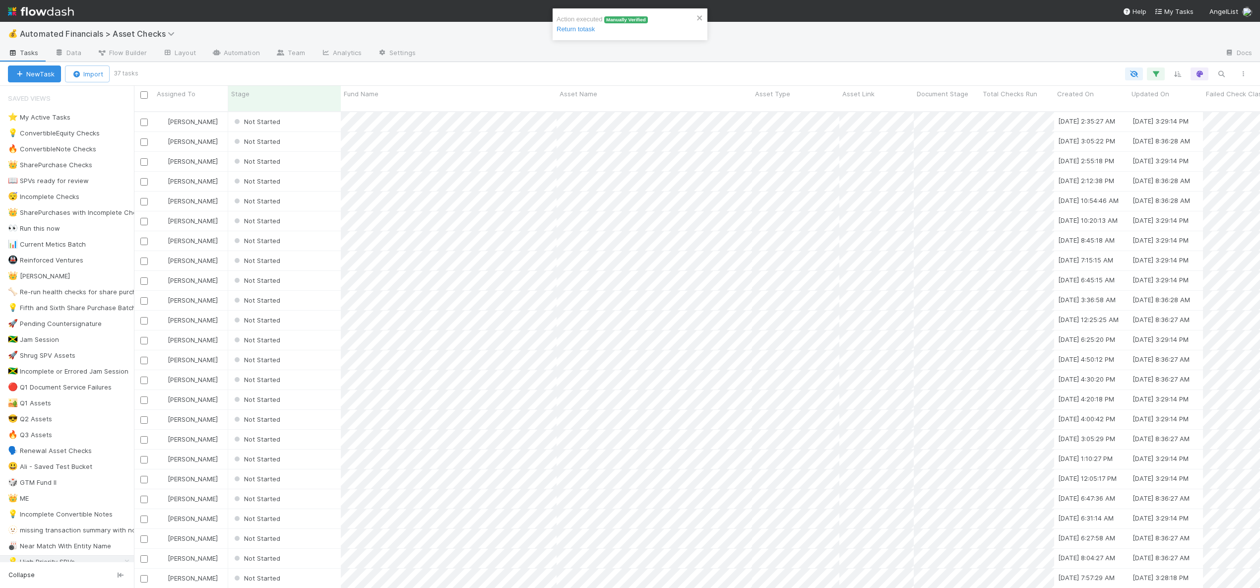
scroll to position [477, 1119]
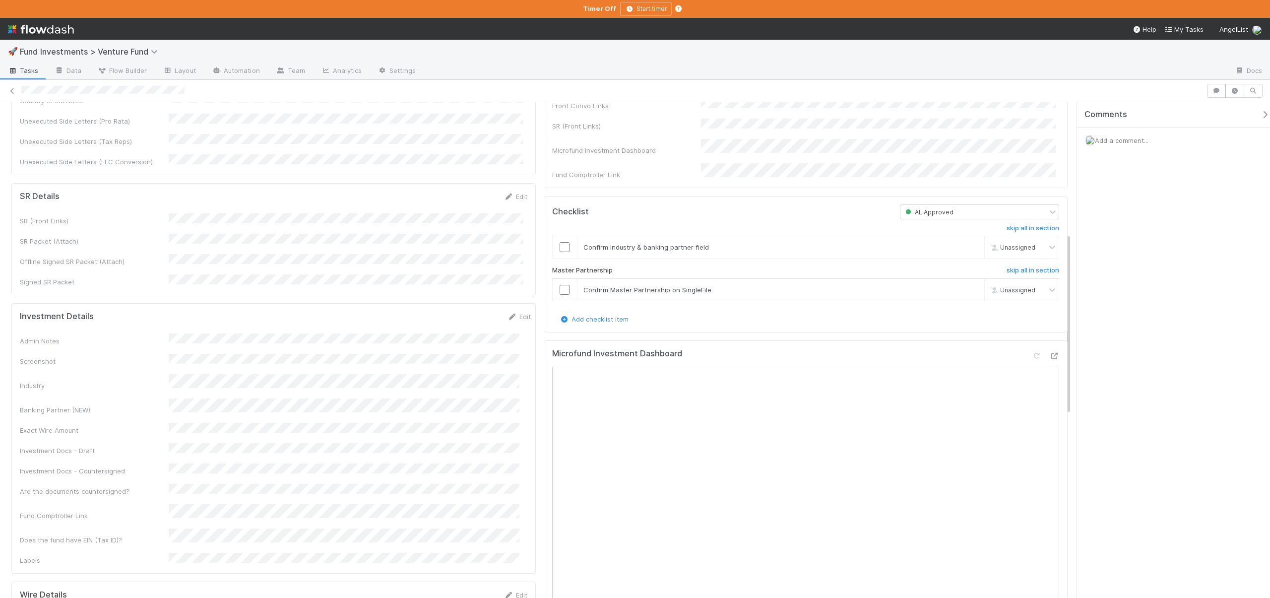
scroll to position [568, 0]
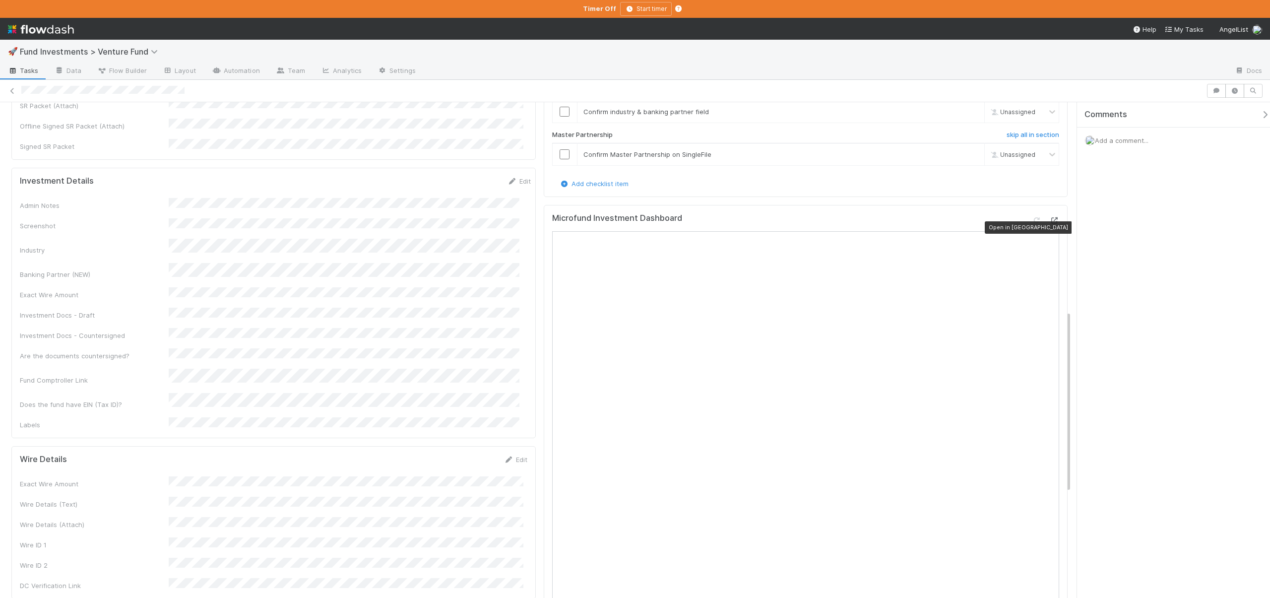
click at [1049, 224] on icon at bounding box center [1054, 220] width 10 height 6
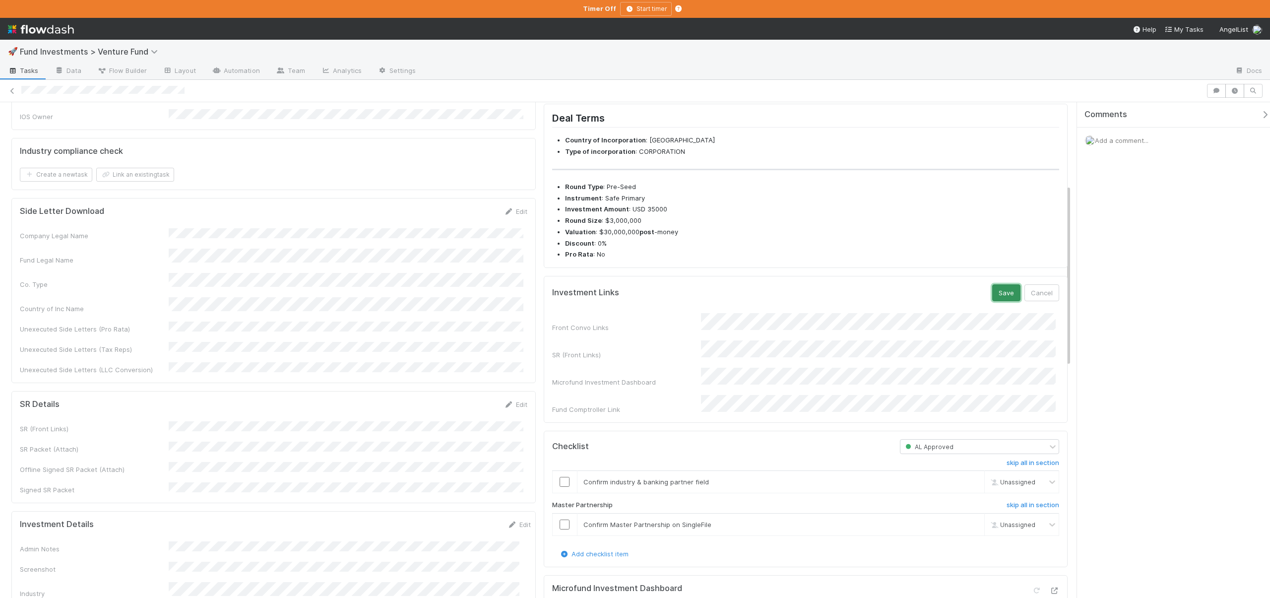
click at [992, 301] on button "Save" at bounding box center [1006, 292] width 28 height 17
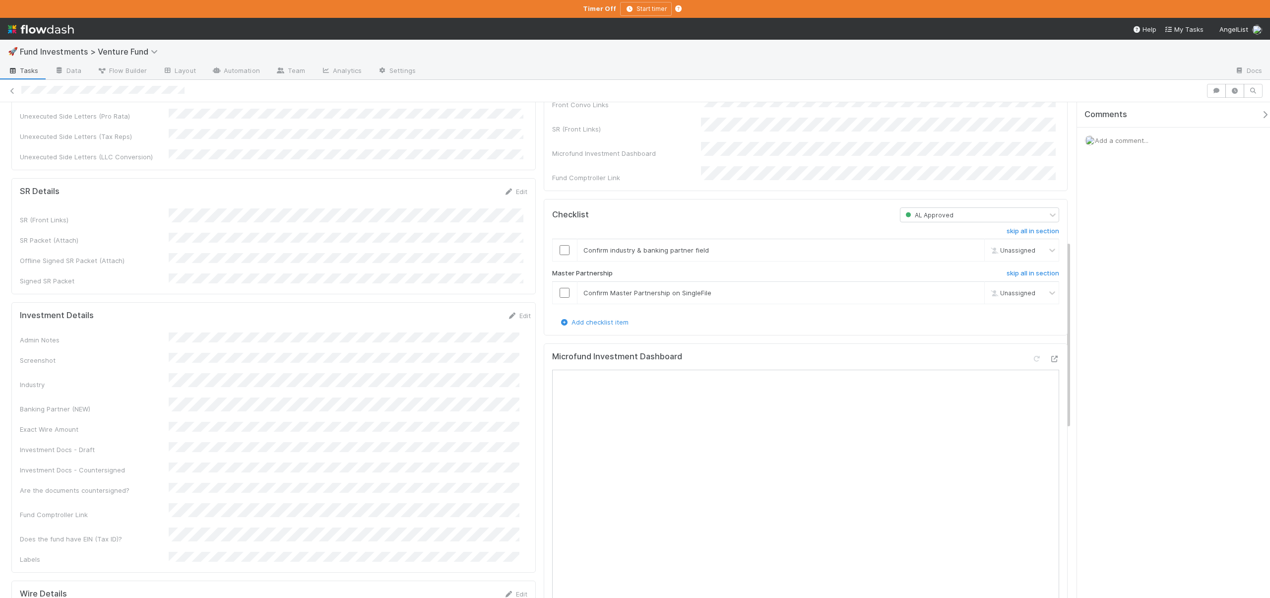
scroll to position [381, 0]
click at [469, 308] on button "Save" at bounding box center [478, 316] width 28 height 17
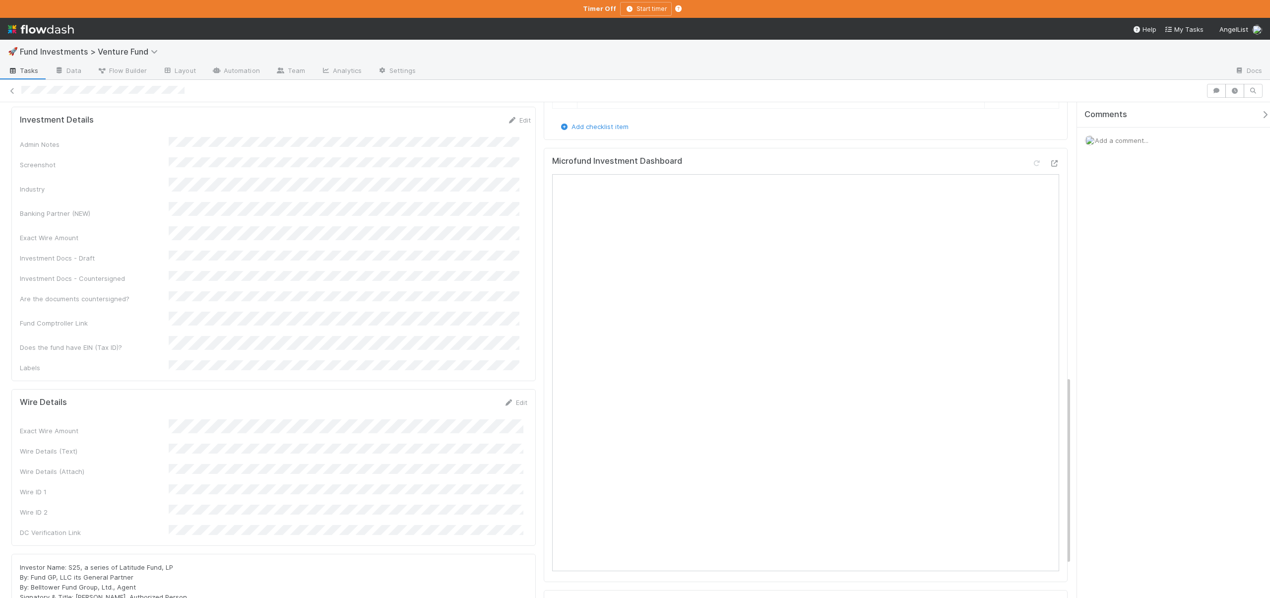
scroll to position [719, 0]
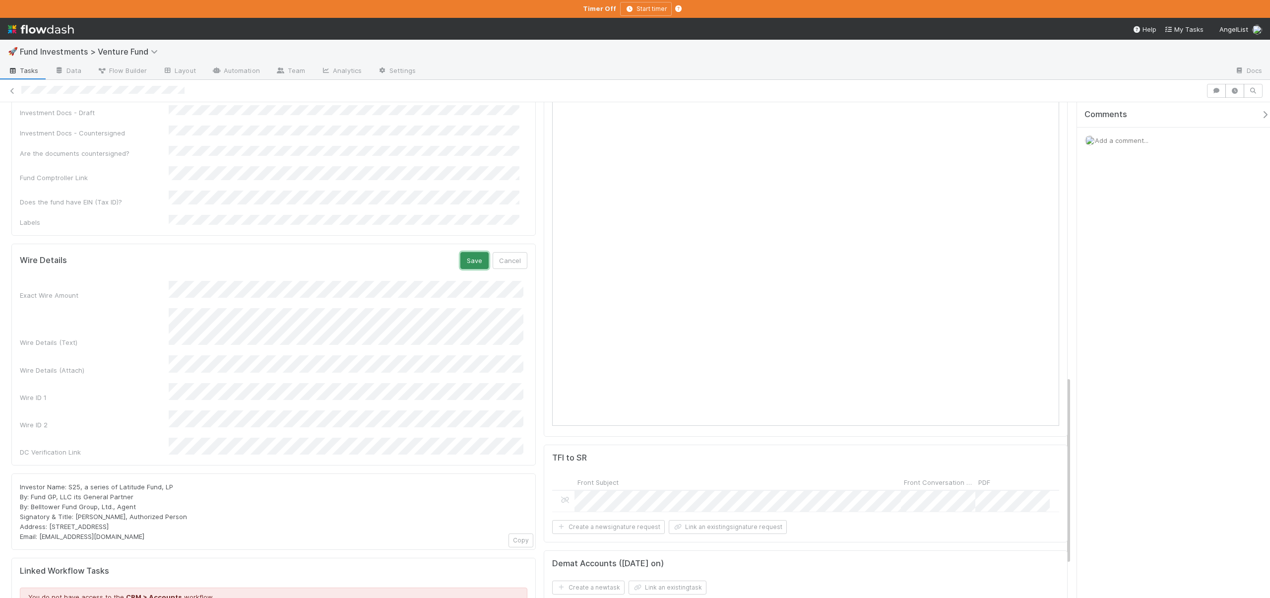
click at [467, 252] on button "Save" at bounding box center [474, 260] width 28 height 17
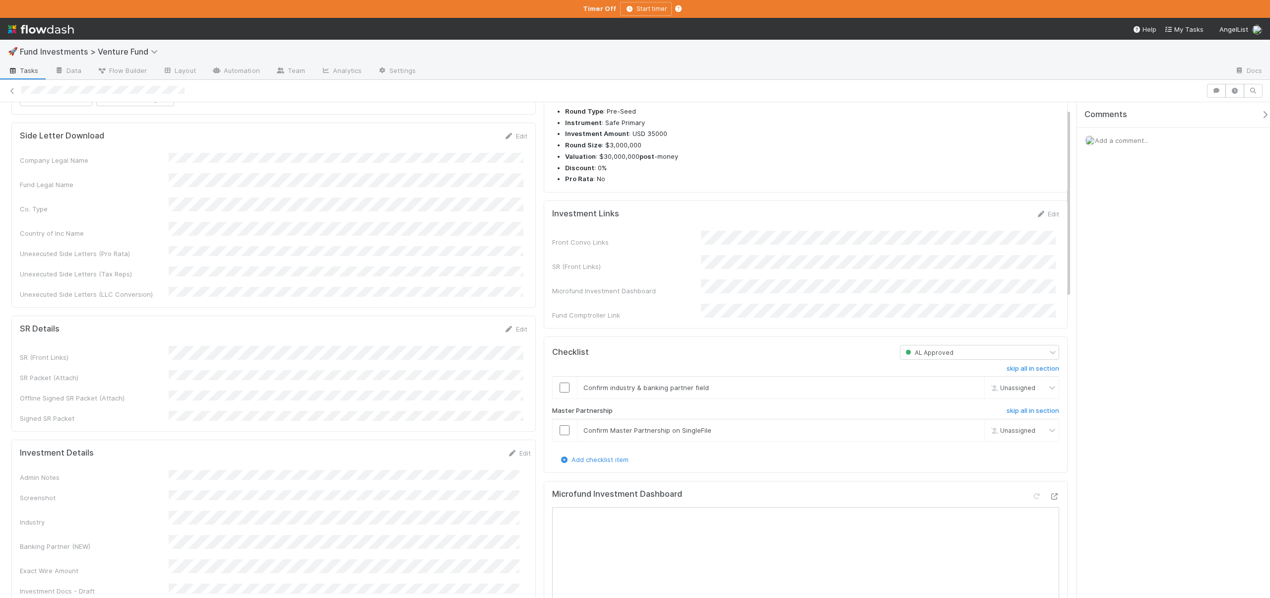
scroll to position [518, 0]
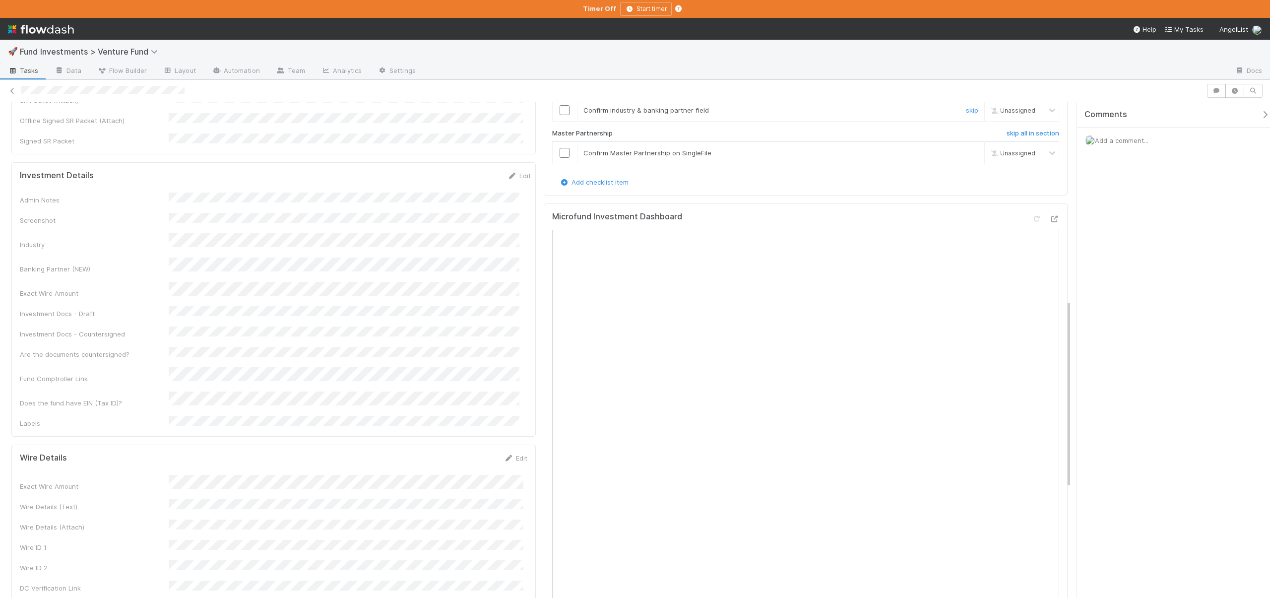
click at [563, 115] on input "checkbox" at bounding box center [565, 110] width 10 height 10
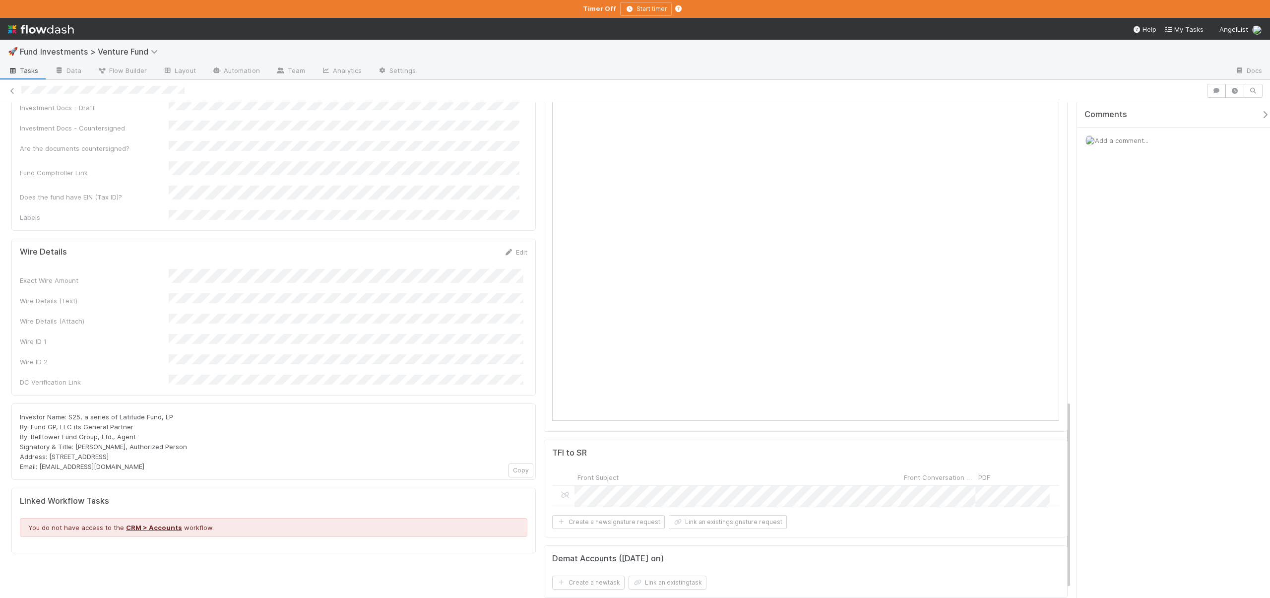
scroll to position [806, 0]
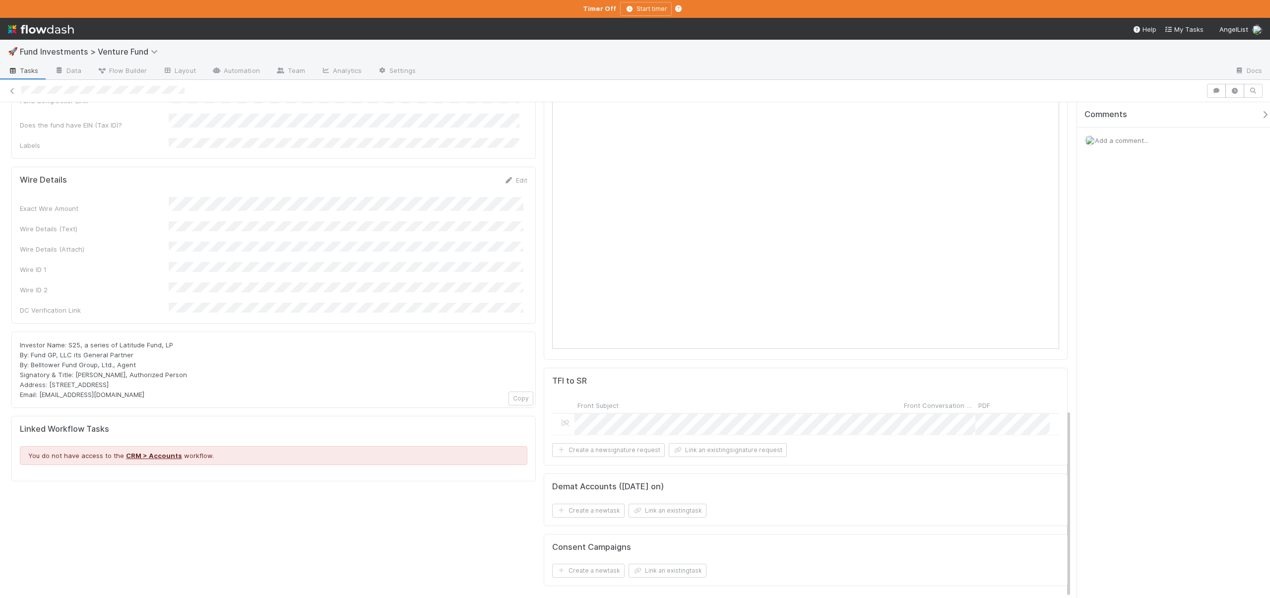
click at [132, 341] on span "Investor Name: S25, a series of Latitude Fund, LP By: Fund GP, LLC its General …" at bounding box center [103, 370] width 167 height 58
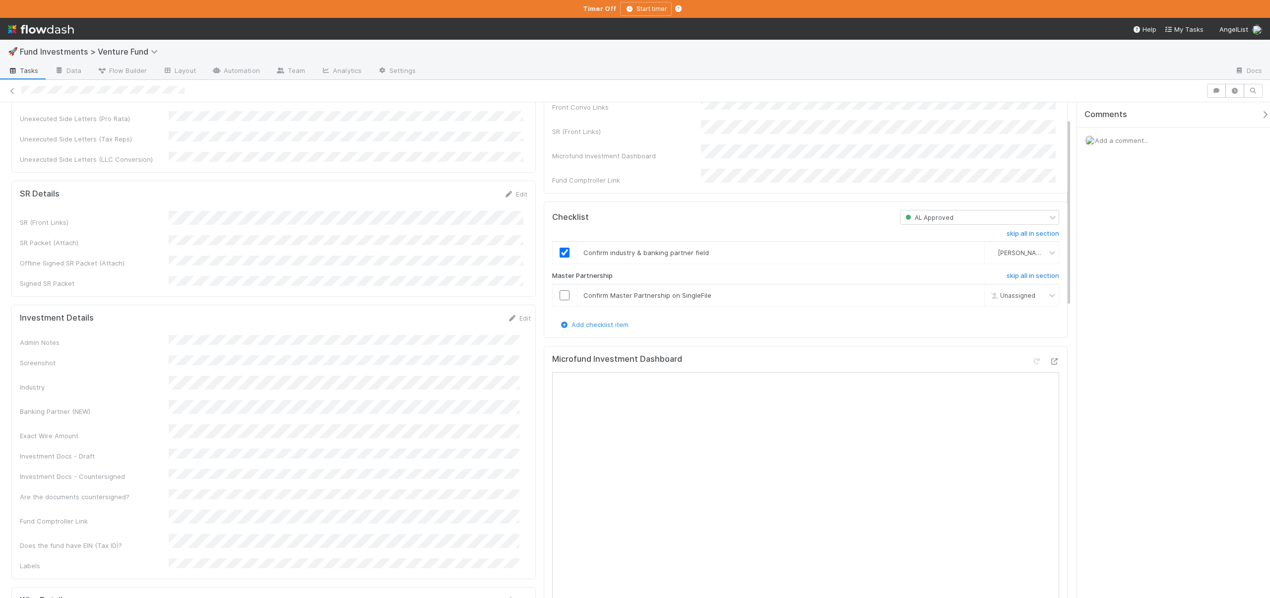
scroll to position [379, 0]
click at [564, 297] on input "checkbox" at bounding box center [565, 292] width 10 height 10
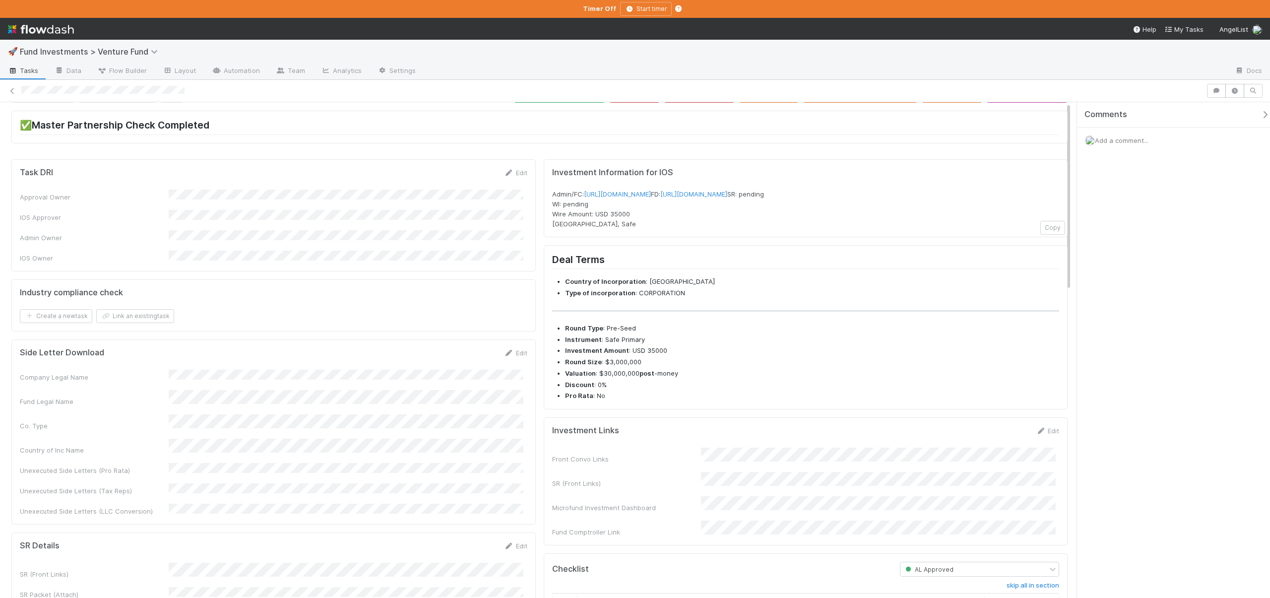
scroll to position [0, 0]
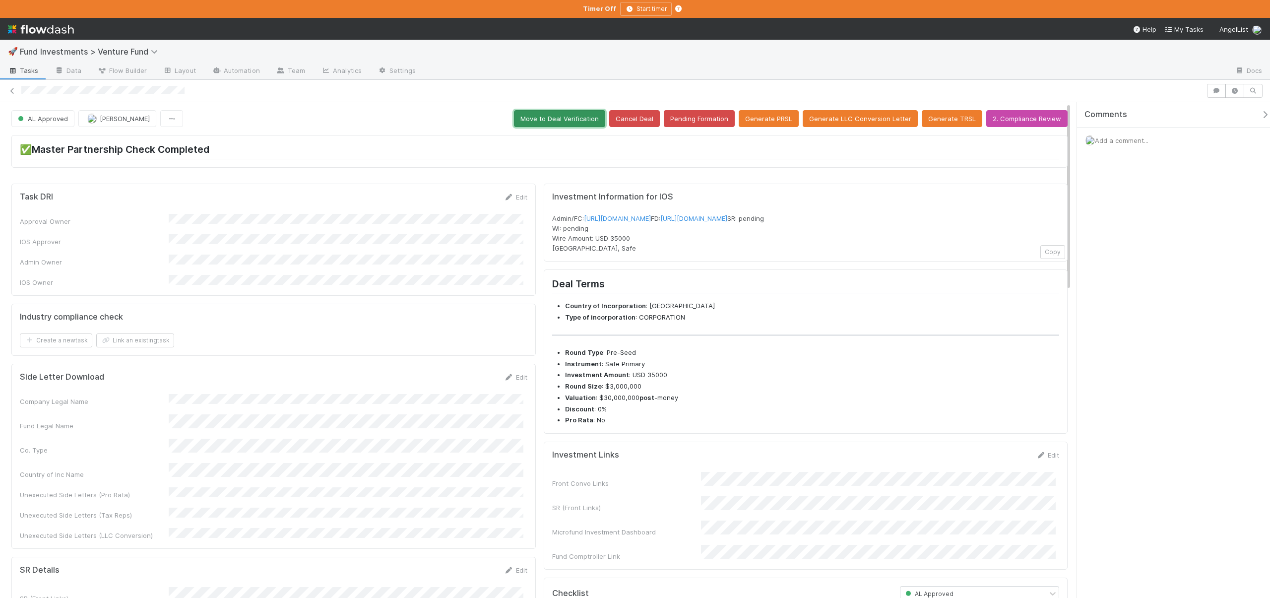
click at [576, 119] on button "Move to Deal Verification" at bounding box center [559, 118] width 91 height 17
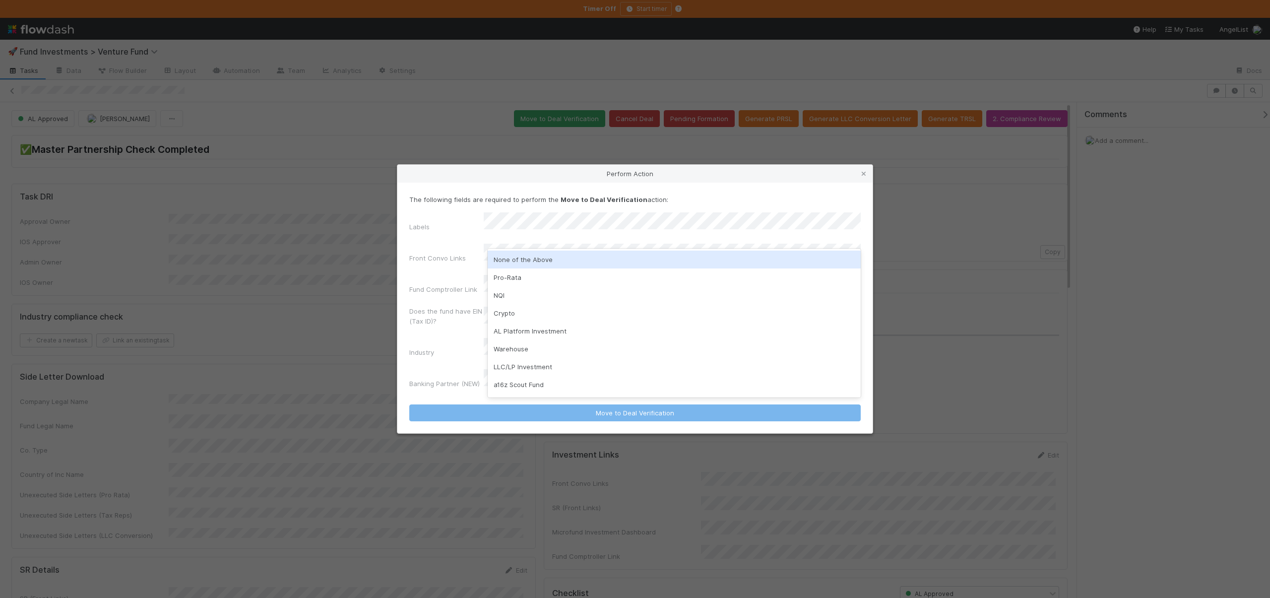
click at [517, 258] on div "None of the Above" at bounding box center [674, 260] width 373 height 18
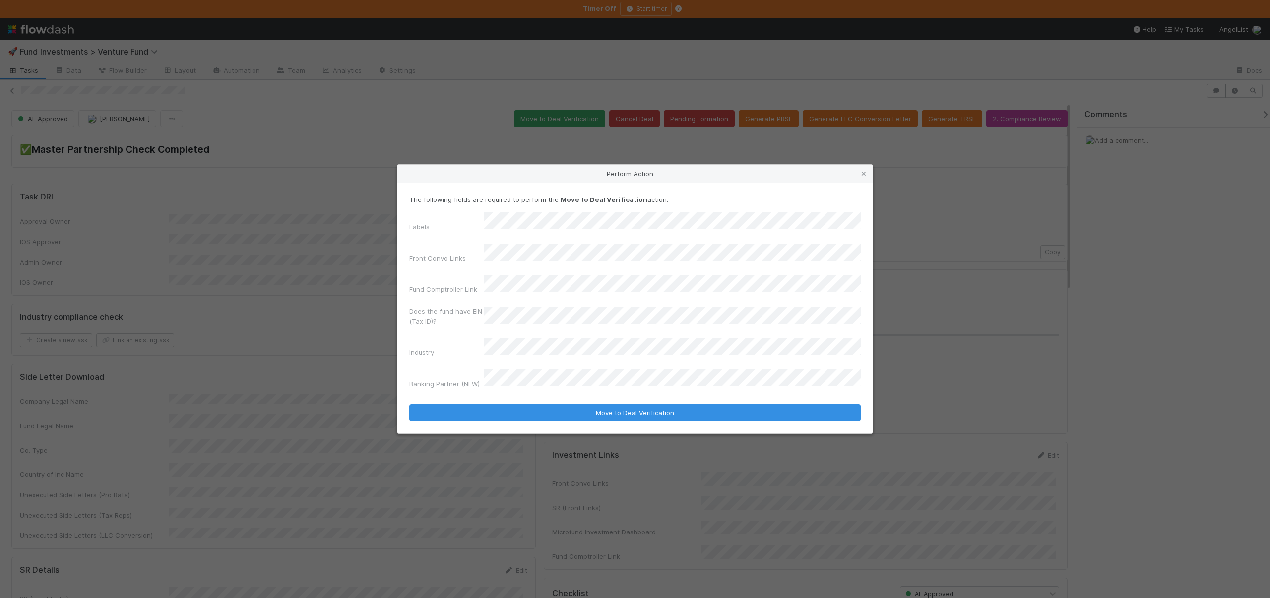
click at [455, 206] on div "The following fields are required to perform the Move to Deal Verification acti…" at bounding box center [634, 308] width 475 height 251
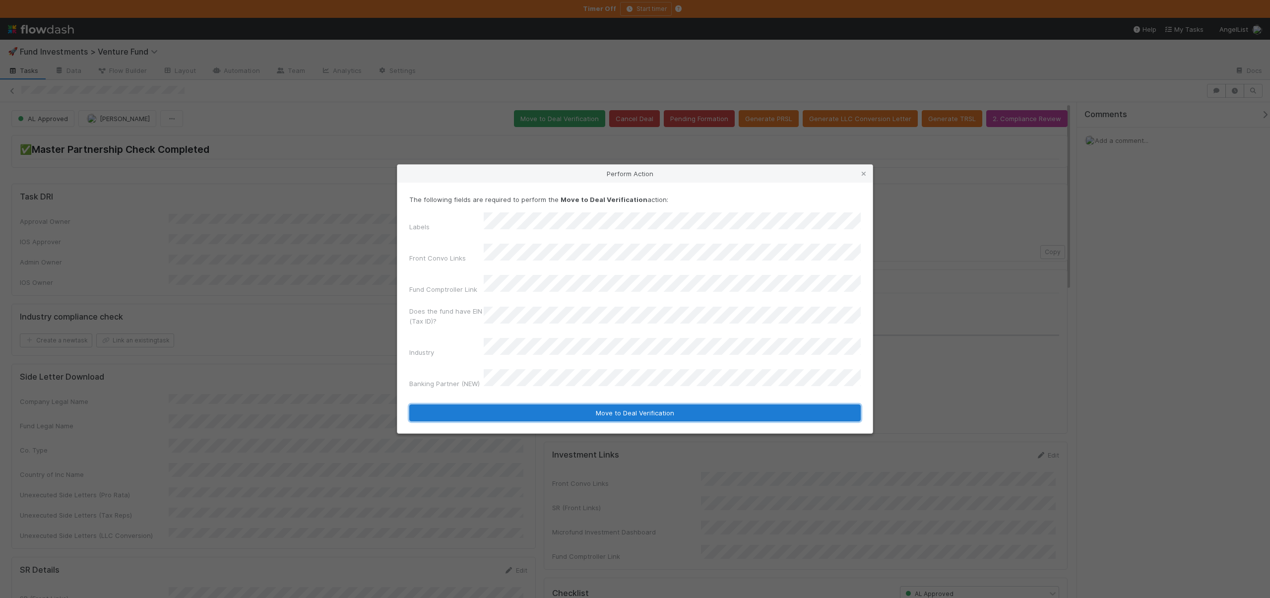
click at [569, 404] on button "Move to Deal Verification" at bounding box center [634, 412] width 451 height 17
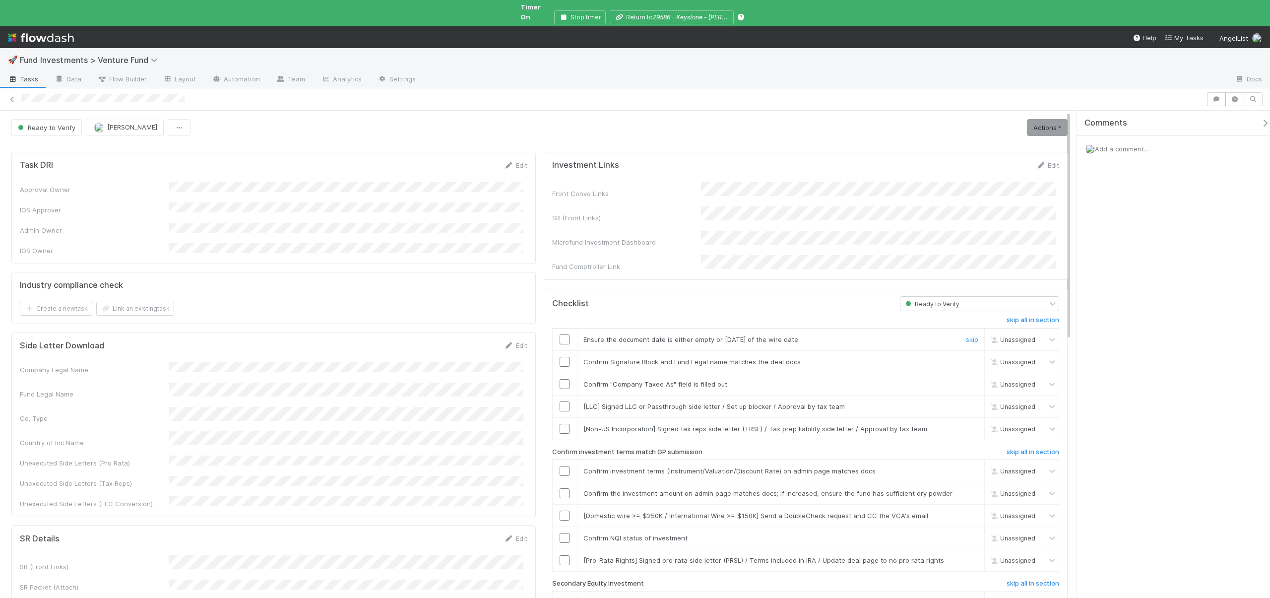
click at [562, 334] on input "checkbox" at bounding box center [565, 339] width 10 height 10
click at [561, 357] on input "checkbox" at bounding box center [565, 362] width 10 height 10
checkbox input "true"
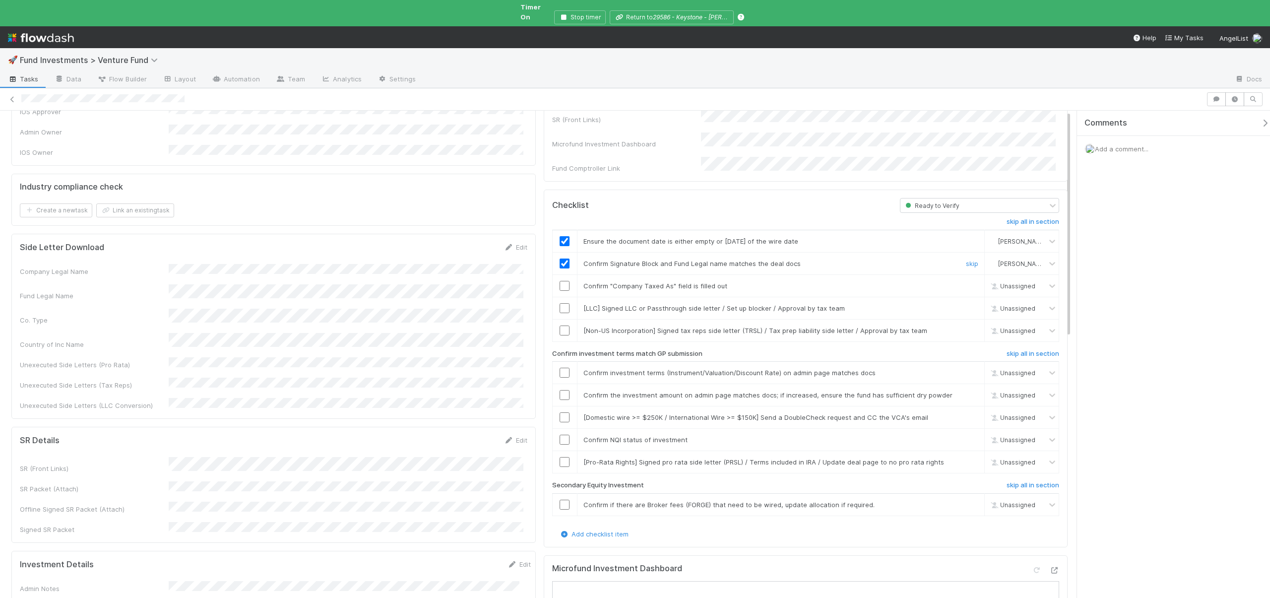
scroll to position [102, 0]
click at [563, 277] on input "checkbox" at bounding box center [565, 282] width 10 height 10
click at [966, 300] on link "skip" at bounding box center [972, 304] width 12 height 8
click at [966, 322] on link "skip" at bounding box center [972, 326] width 12 height 8
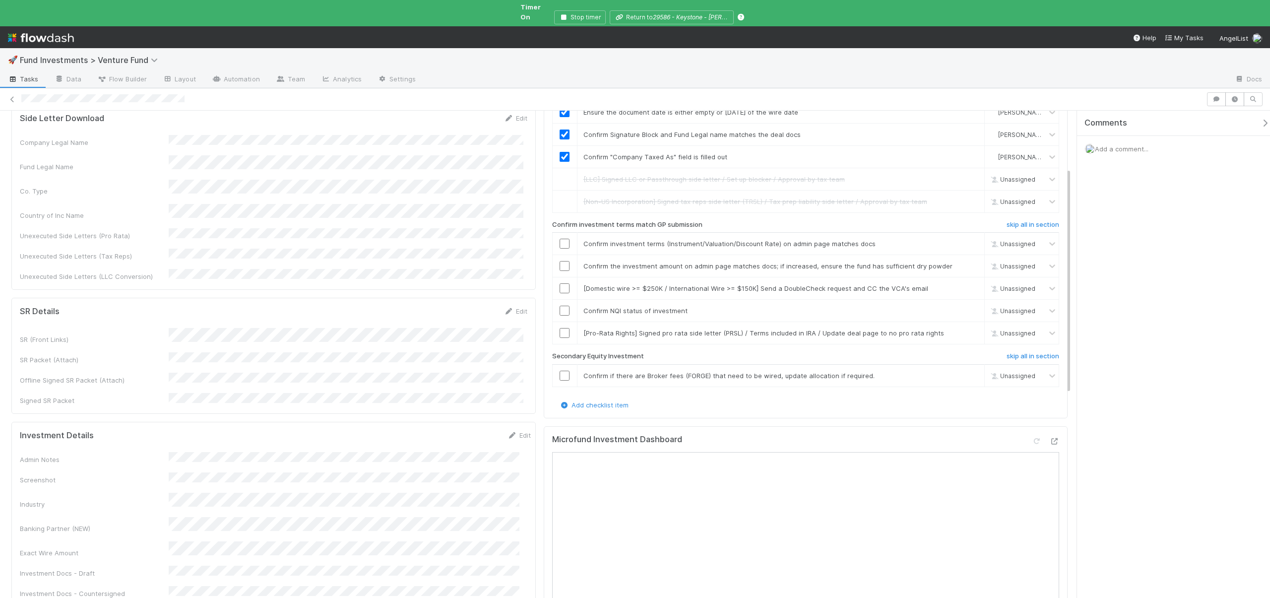
scroll to position [322, 0]
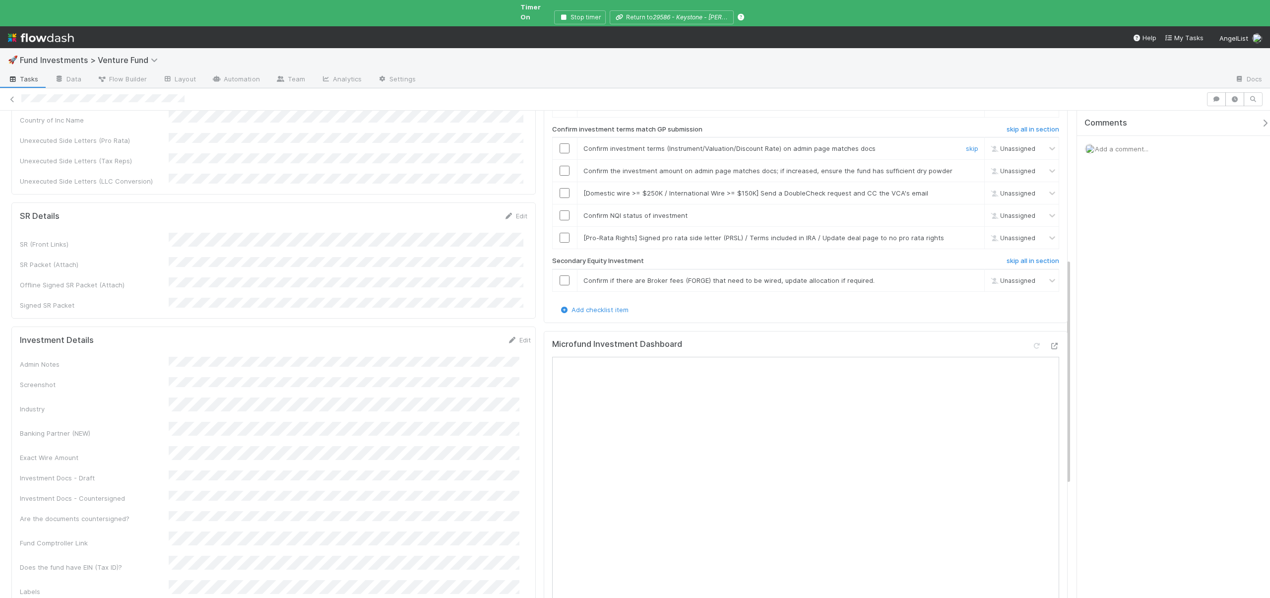
click at [561, 143] on input "checkbox" at bounding box center [565, 148] width 10 height 10
click at [561, 166] on input "checkbox" at bounding box center [565, 171] width 10 height 10
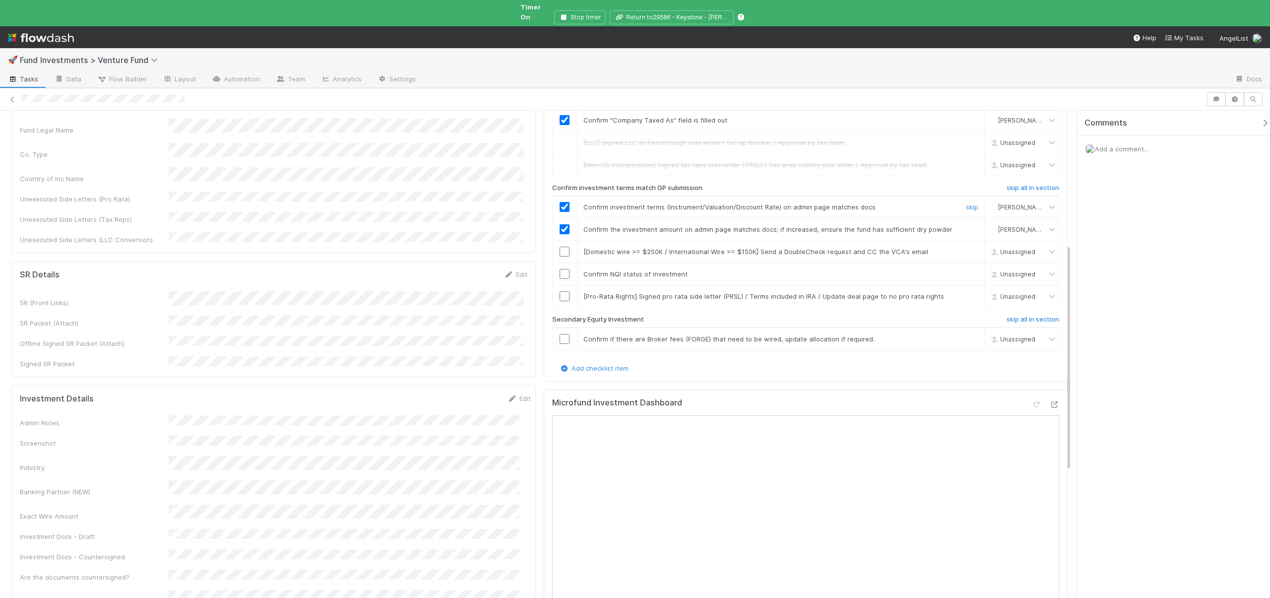
scroll to position [241, 0]
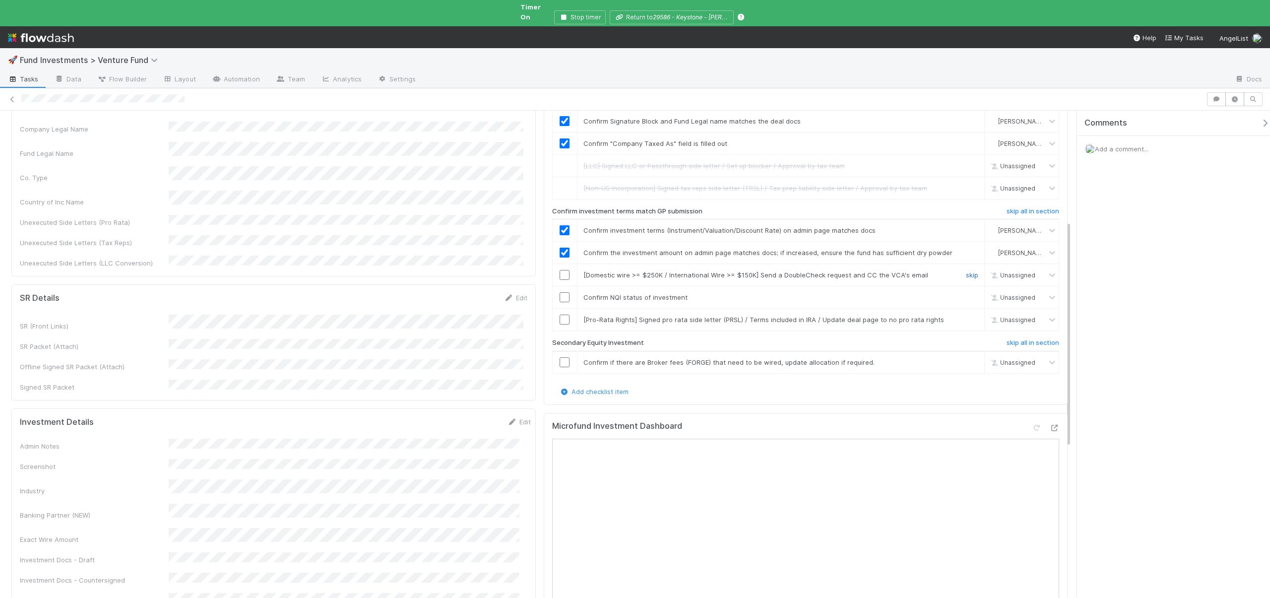
click at [966, 271] on link "skip" at bounding box center [972, 275] width 12 height 8
click at [562, 292] on input "checkbox" at bounding box center [565, 297] width 10 height 10
click at [966, 315] on link "skip" at bounding box center [972, 319] width 12 height 8
click at [966, 358] on link "skip" at bounding box center [972, 362] width 12 height 8
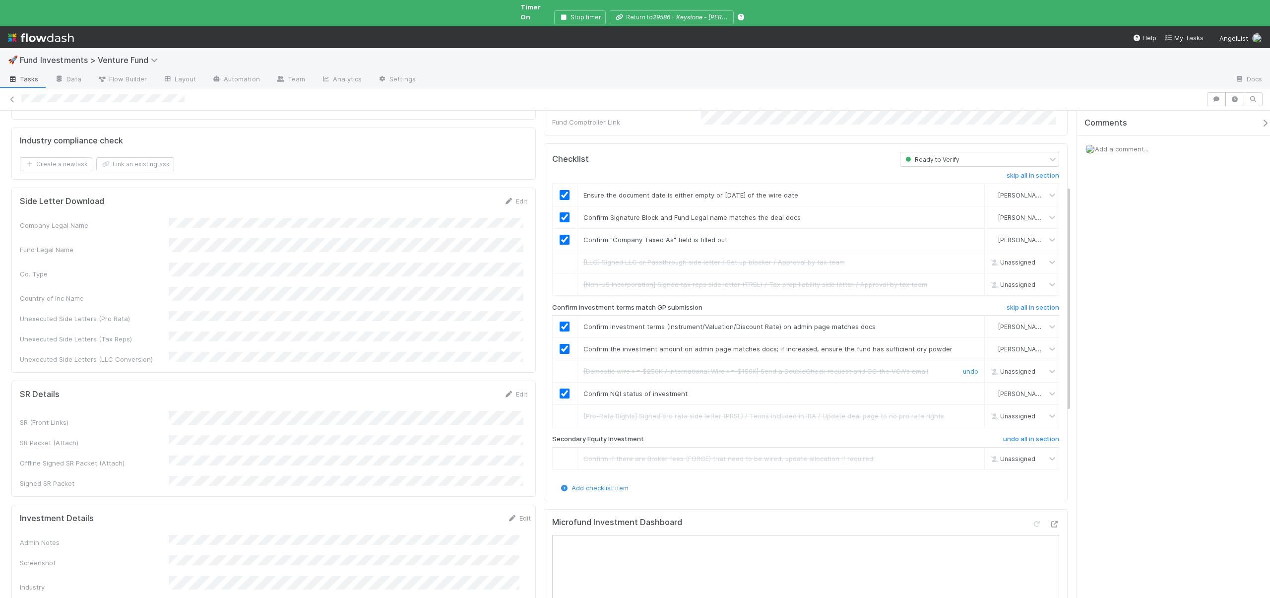
scroll to position [0, 0]
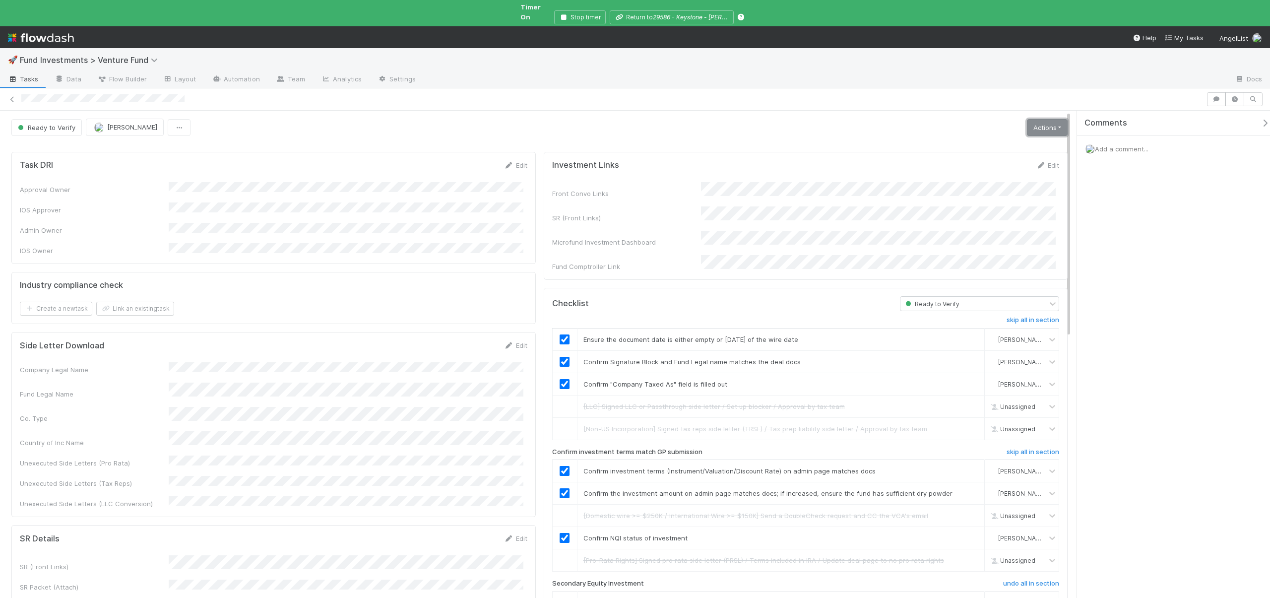
click at [1045, 119] on link "Actions" at bounding box center [1047, 127] width 41 height 17
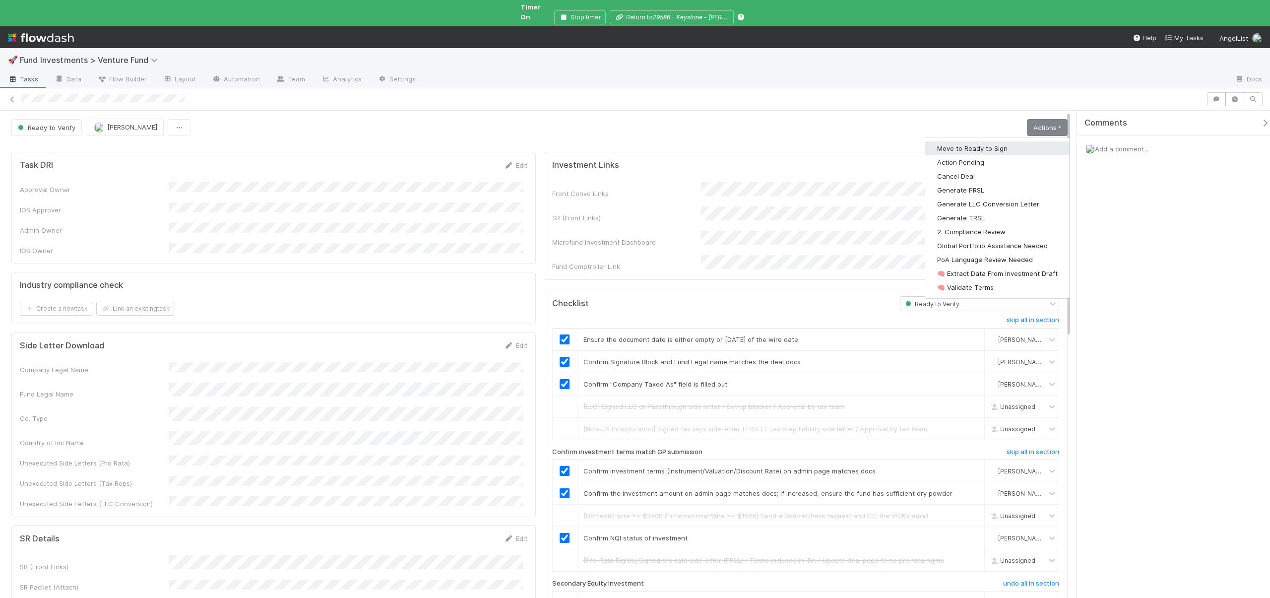
click at [971, 141] on button "Move to Ready to Sign" at bounding box center [997, 148] width 144 height 14
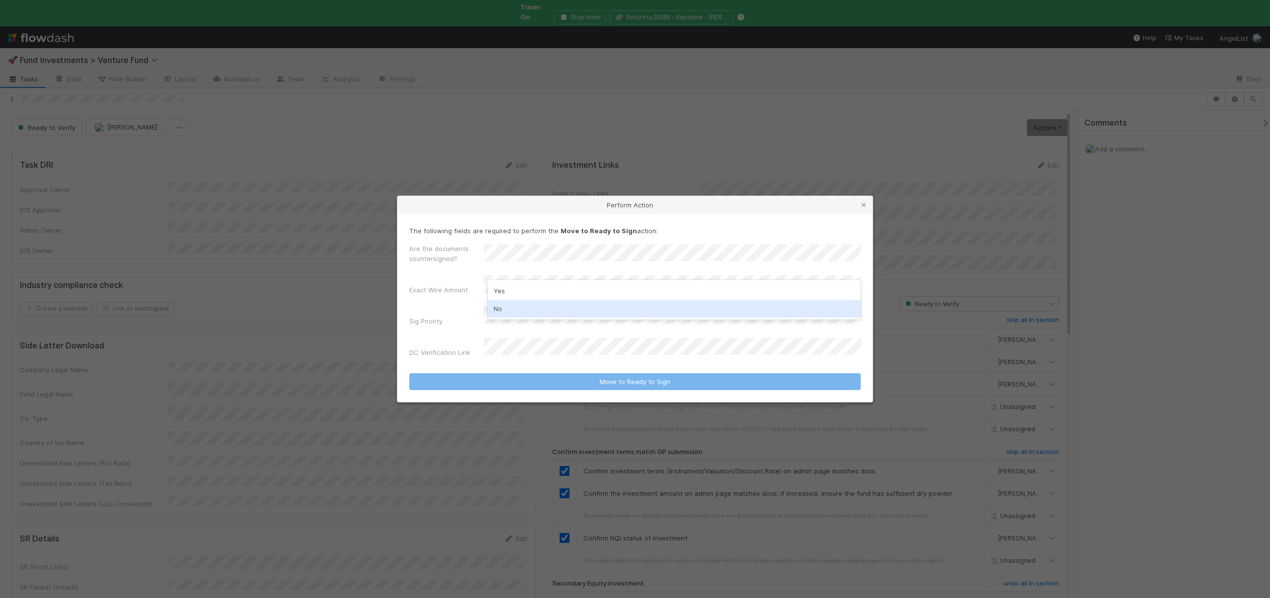
click at [498, 308] on div "No" at bounding box center [674, 309] width 373 height 18
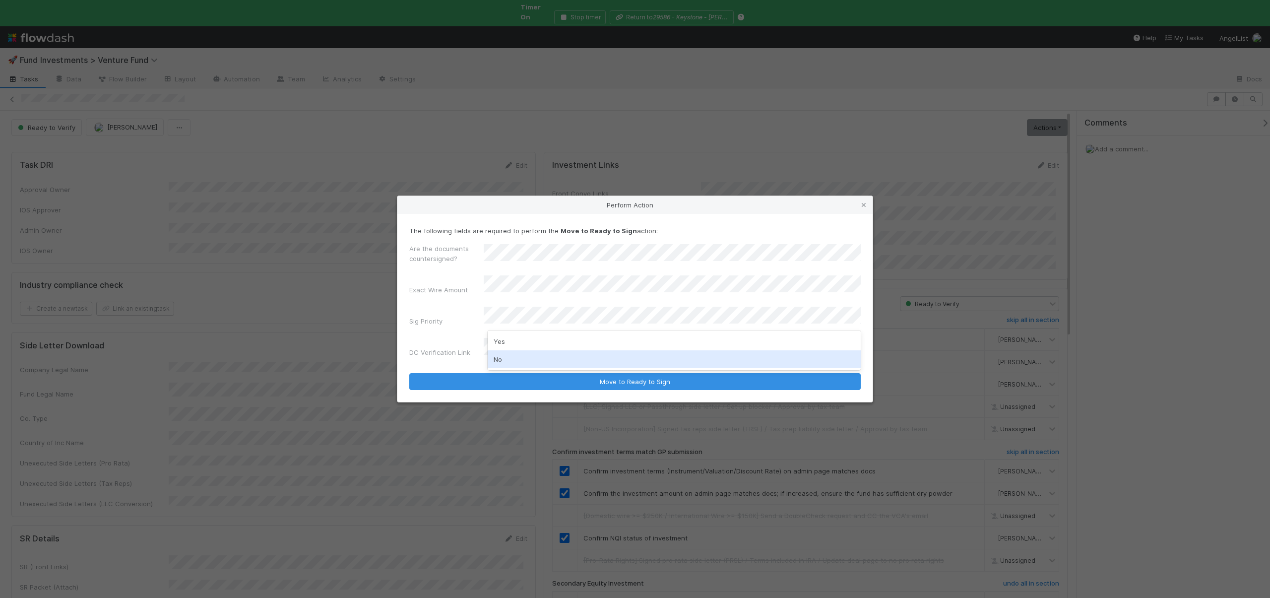
click at [502, 363] on div "No" at bounding box center [674, 359] width 373 height 18
click at [409, 373] on button "Move to Ready to Sign" at bounding box center [634, 381] width 451 height 17
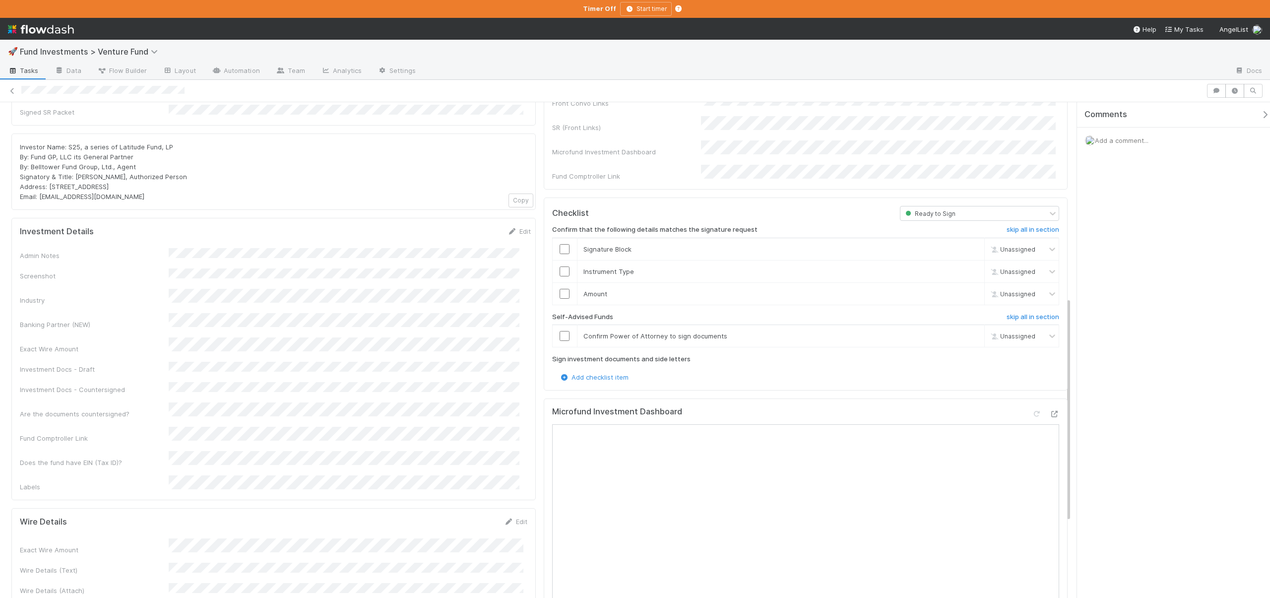
scroll to position [430, 0]
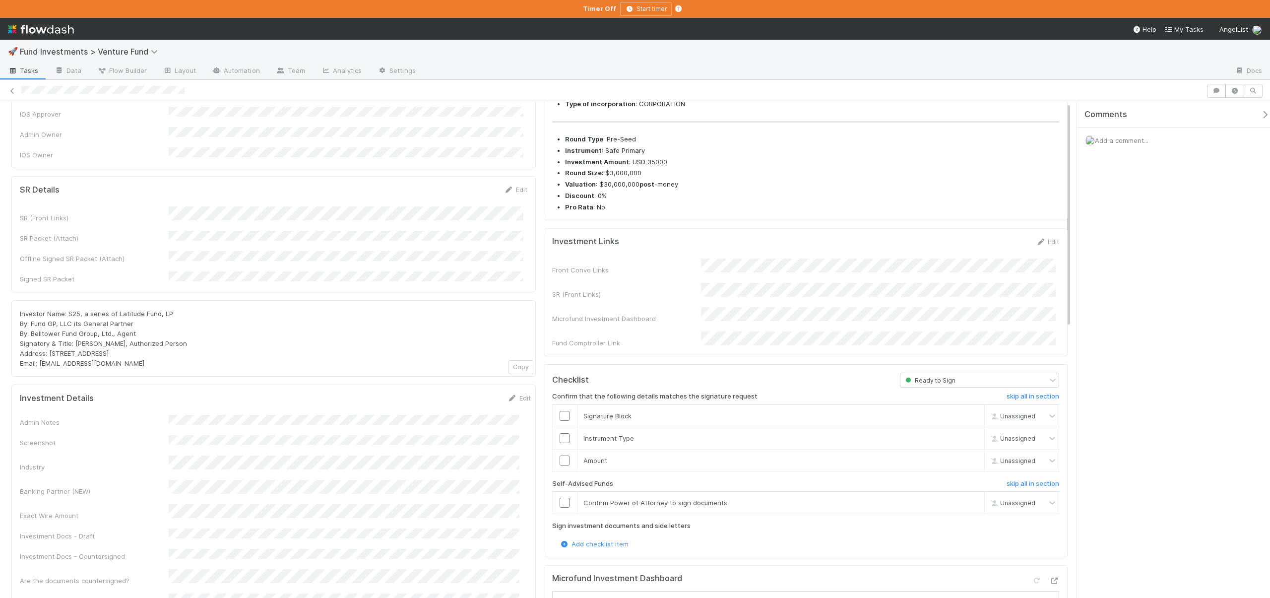
scroll to position [91, 0]
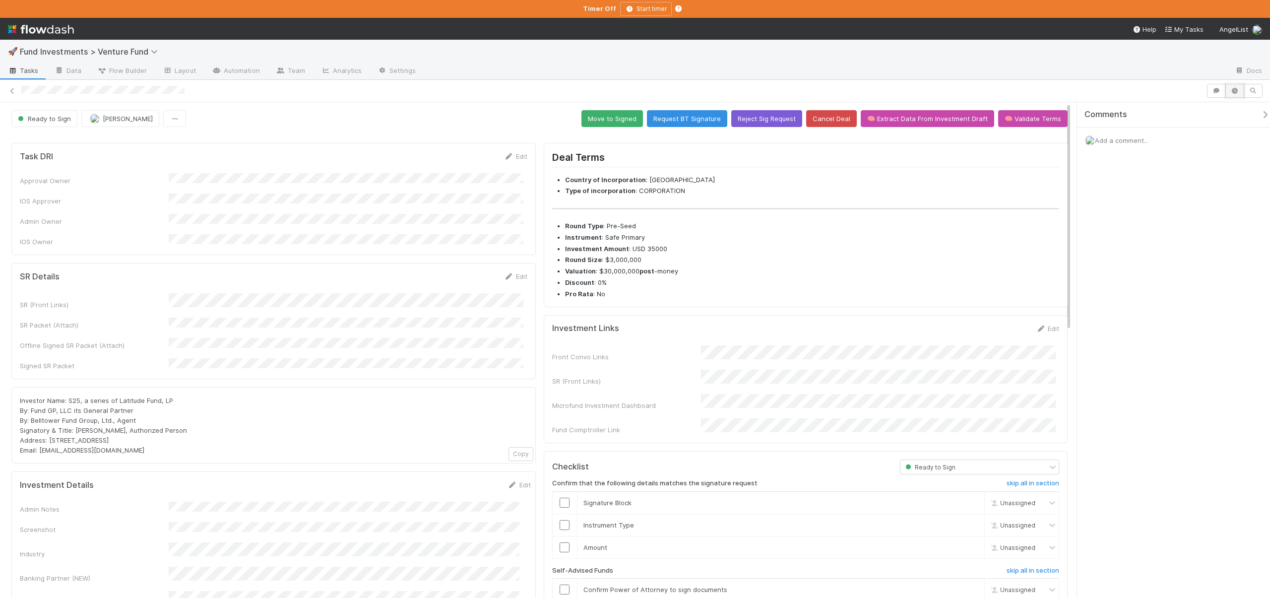
click at [1231, 85] on button "button" at bounding box center [1234, 91] width 19 height 14
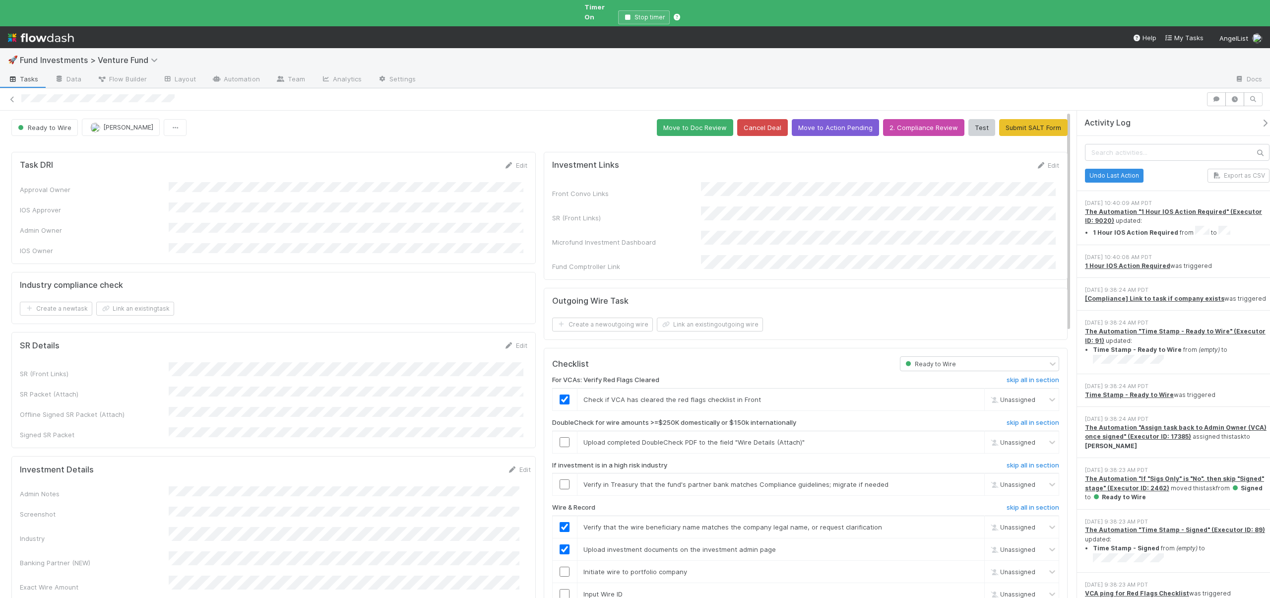
checkbox input "true"
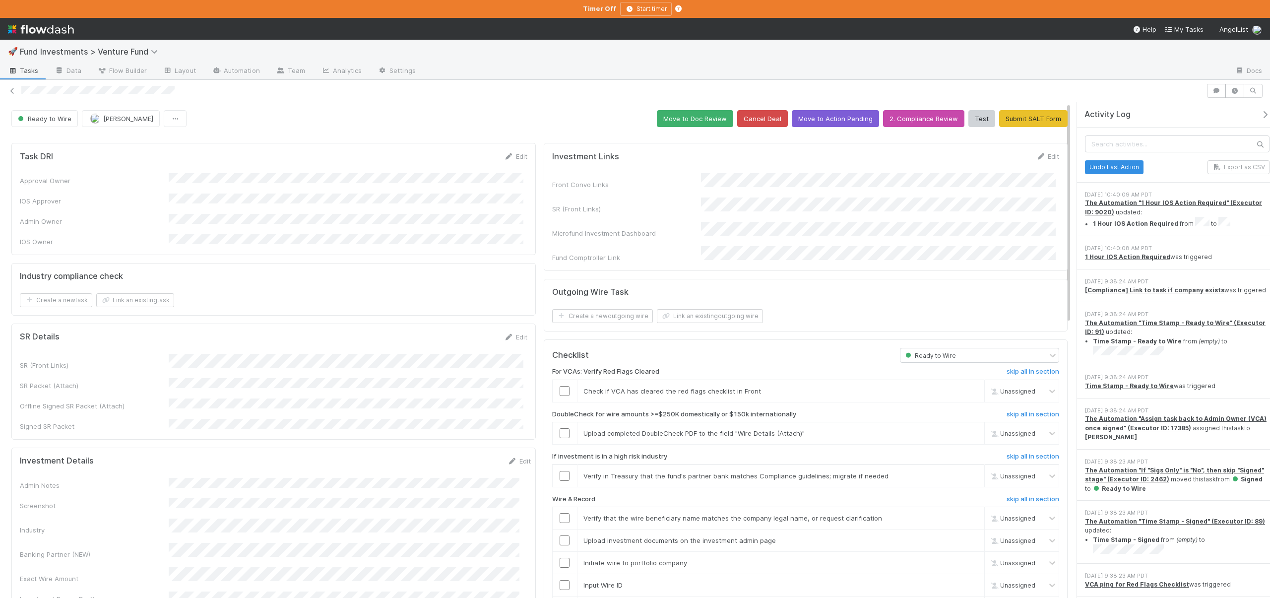
click at [1257, 110] on button "button" at bounding box center [1267, 114] width 20 height 9
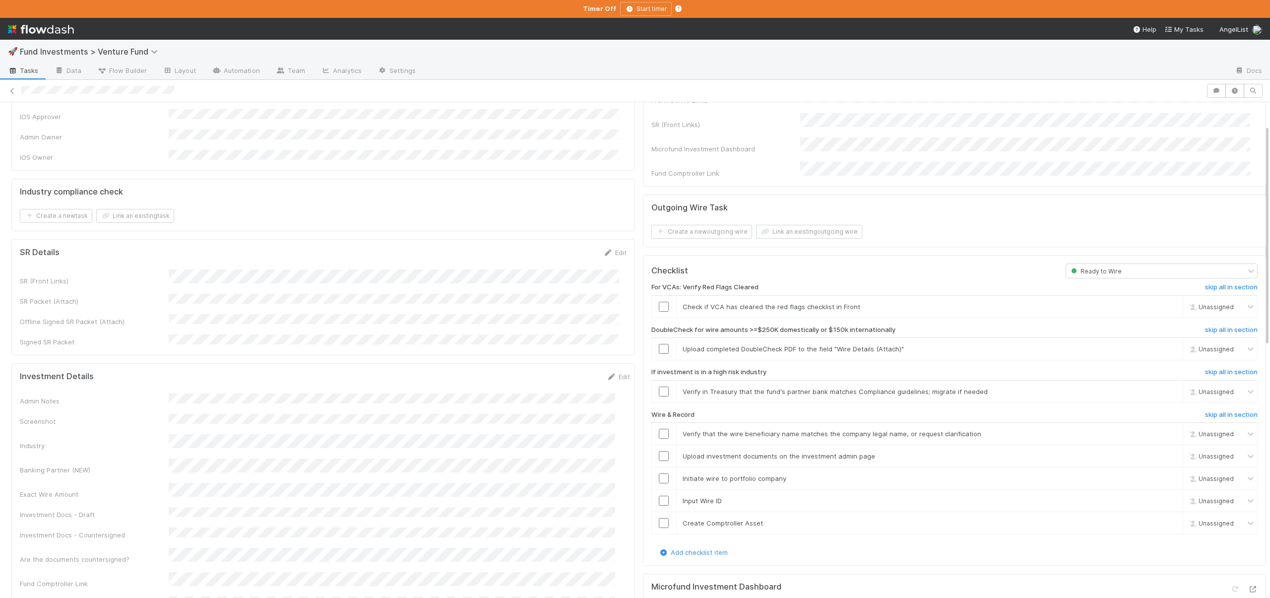
scroll to position [93, 0]
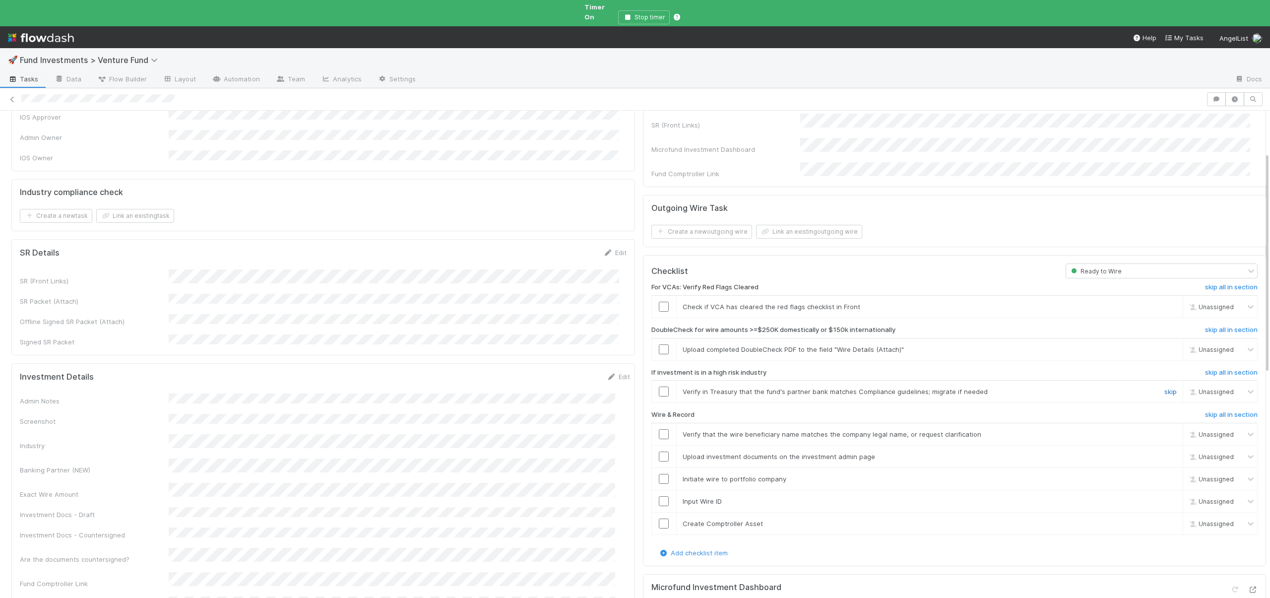
click at [1164, 387] on link "skip" at bounding box center [1170, 391] width 12 height 8
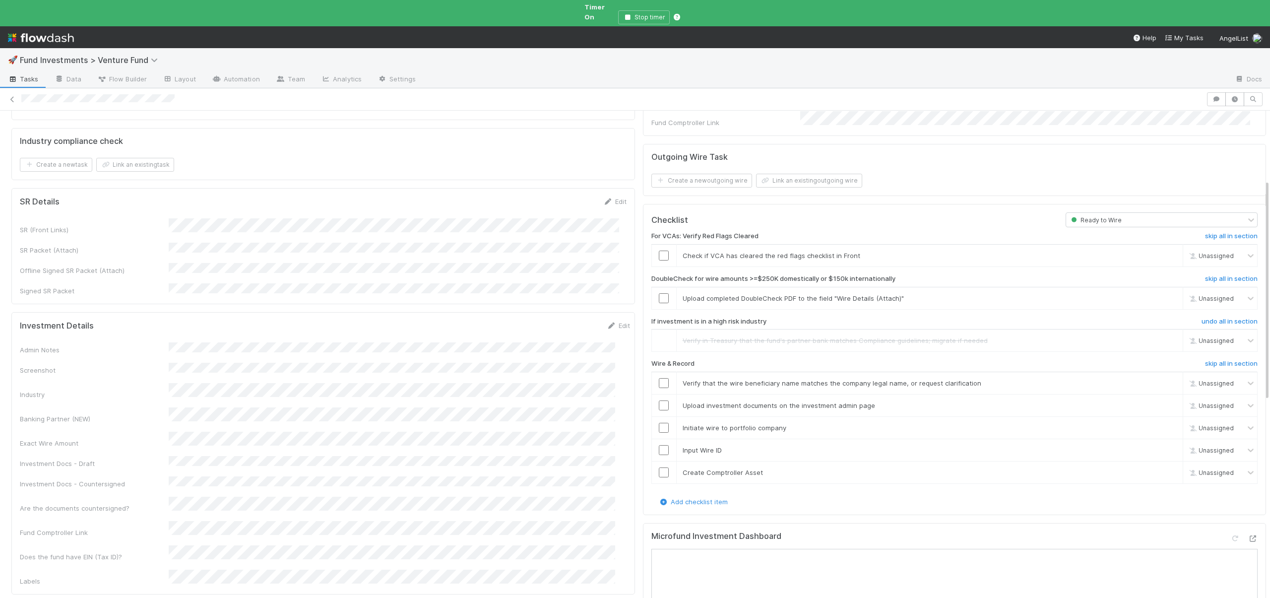
scroll to position [167, 0]
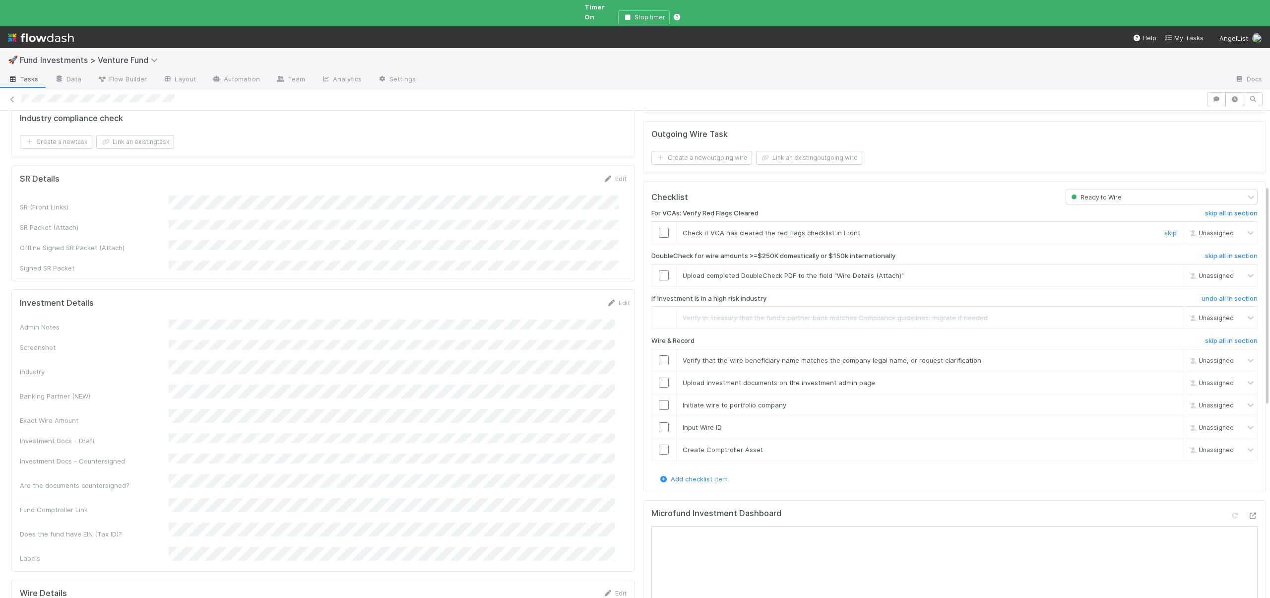
click at [659, 228] on input "checkbox" at bounding box center [664, 233] width 10 height 10
click at [1248, 512] on icon at bounding box center [1253, 515] width 10 height 6
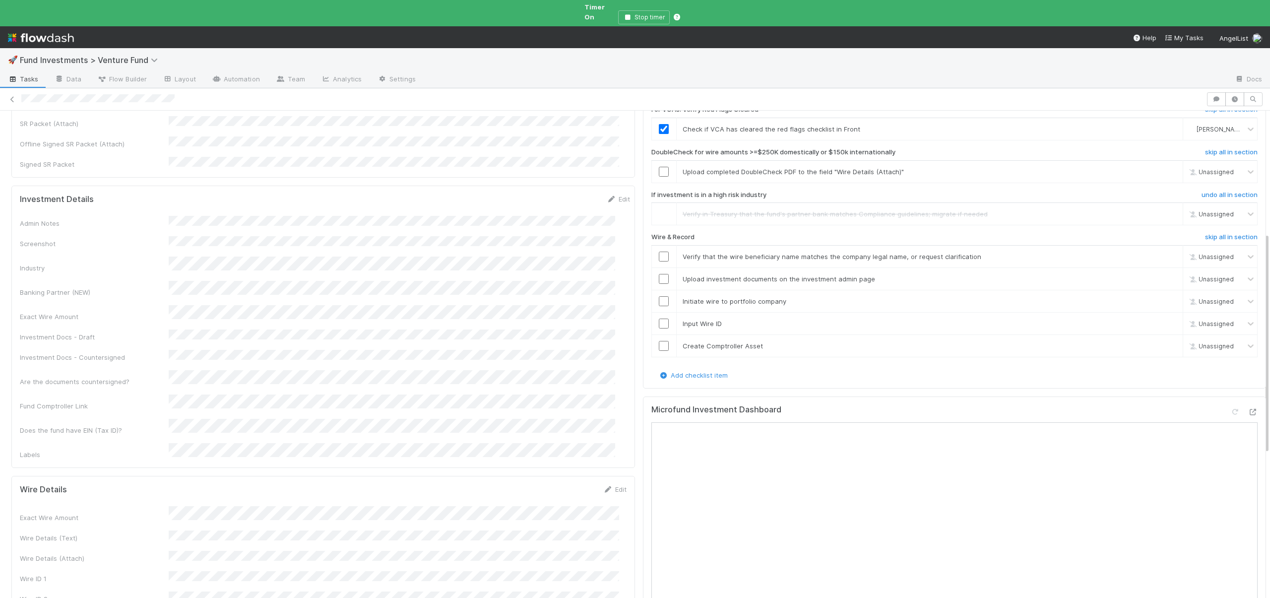
scroll to position [277, 0]
click at [661, 245] on input "checkbox" at bounding box center [664, 250] width 10 height 10
click at [659, 267] on input "checkbox" at bounding box center [664, 272] width 10 height 10
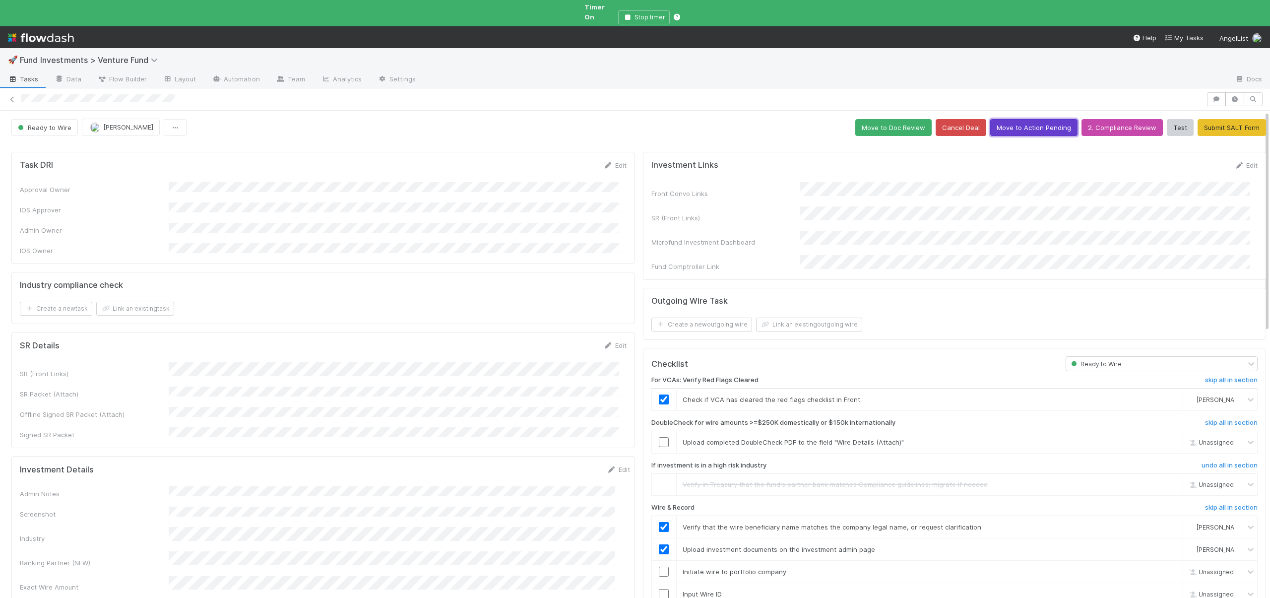
click at [1014, 121] on button "Move to Action Pending" at bounding box center [1033, 127] width 87 height 17
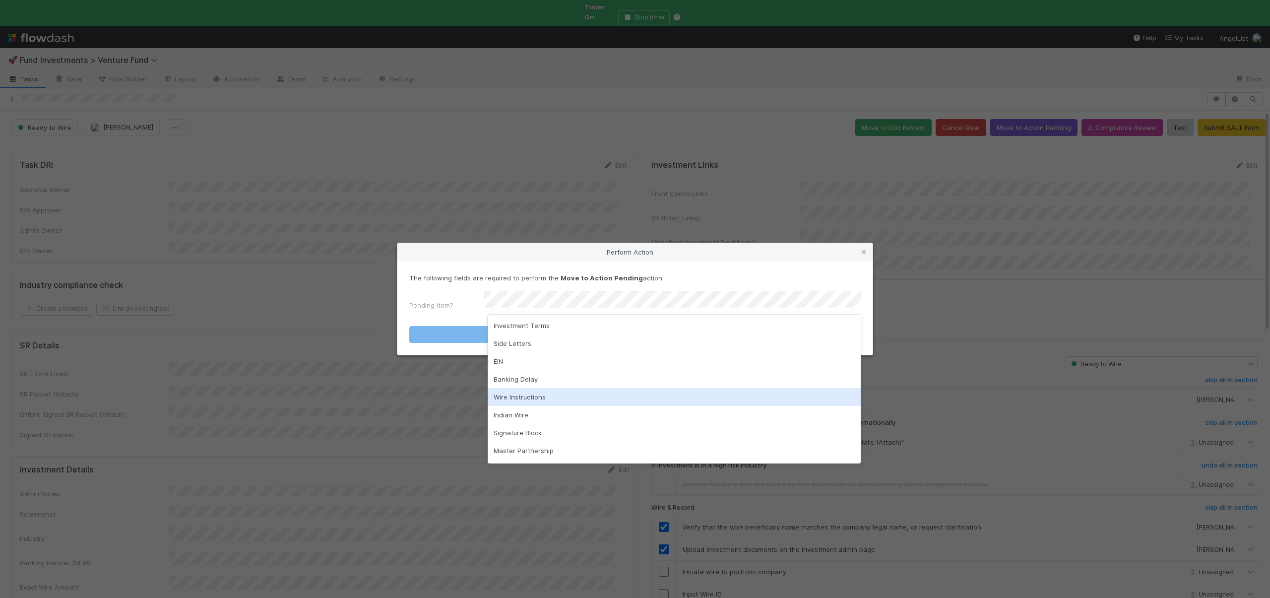
click at [523, 397] on div "Wire Instructions" at bounding box center [674, 397] width 373 height 18
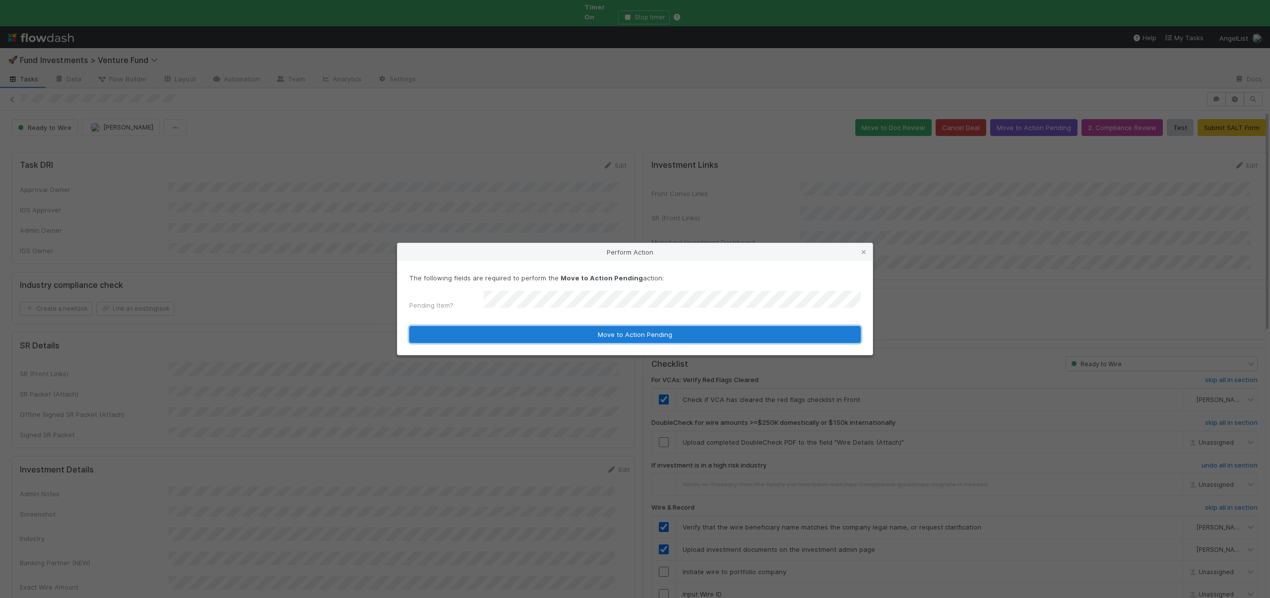
click at [526, 326] on button "Move to Action Pending" at bounding box center [634, 334] width 451 height 17
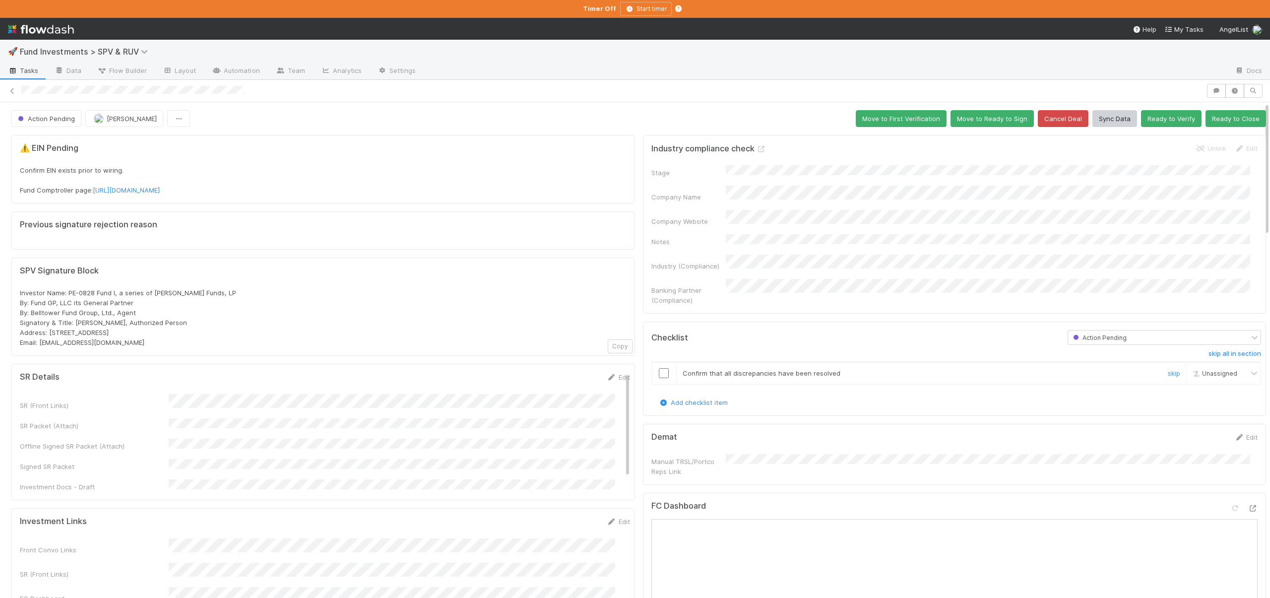
click at [659, 368] on input "checkbox" at bounding box center [664, 373] width 10 height 10
click at [887, 122] on button "Move to First Verification" at bounding box center [901, 118] width 91 height 17
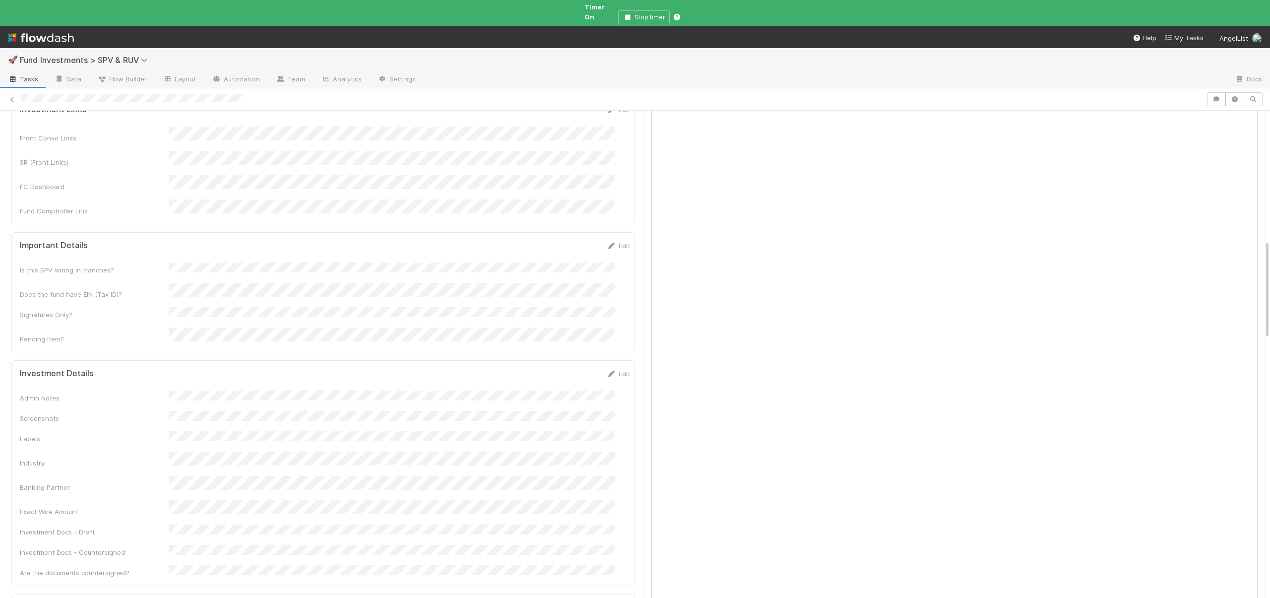
scroll to position [776, 0]
click at [612, 245] on link "Edit" at bounding box center [618, 249] width 23 height 8
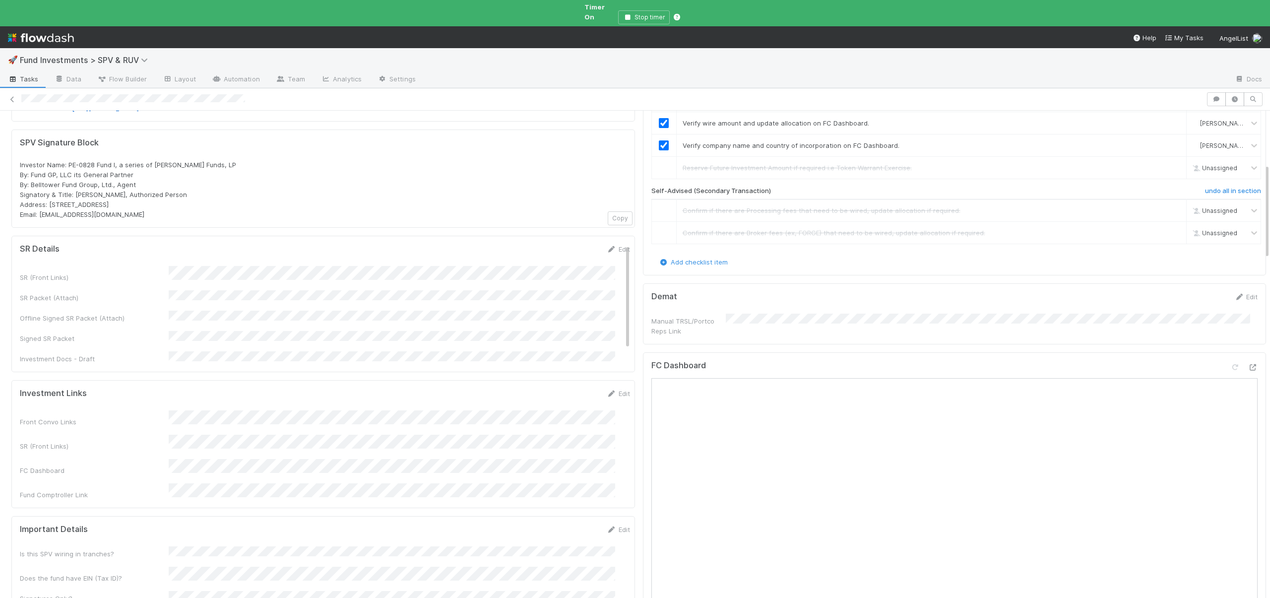
scroll to position [432, 0]
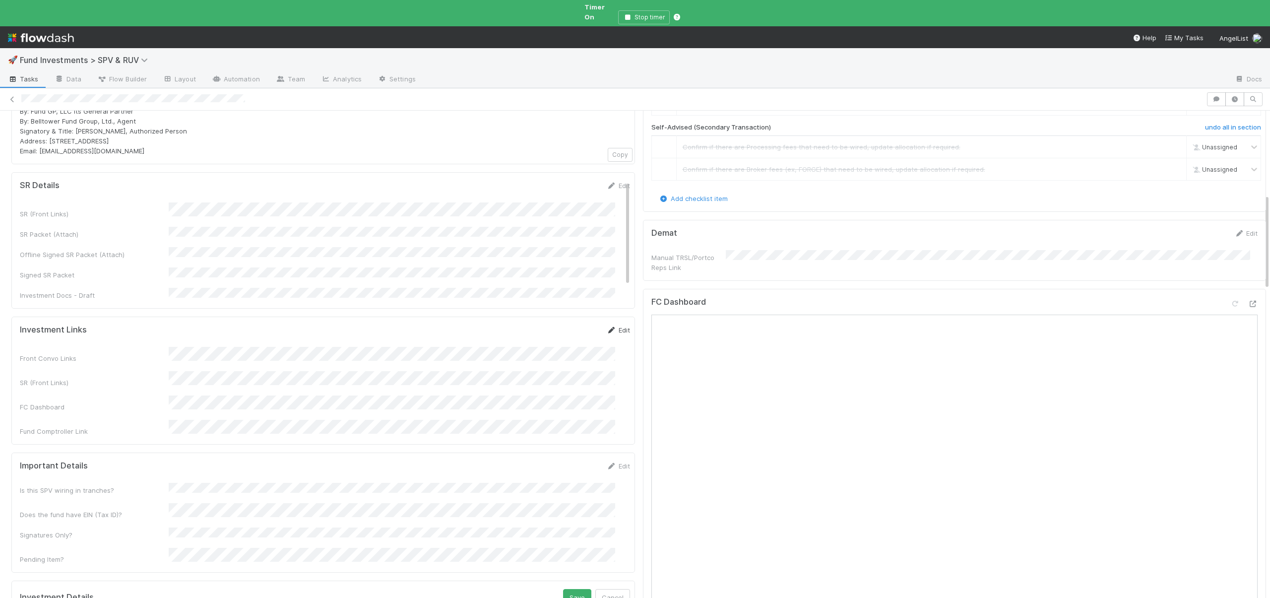
click at [607, 326] on link "Edit" at bounding box center [618, 330] width 23 height 8
click at [563, 325] on button "Save" at bounding box center [577, 333] width 28 height 17
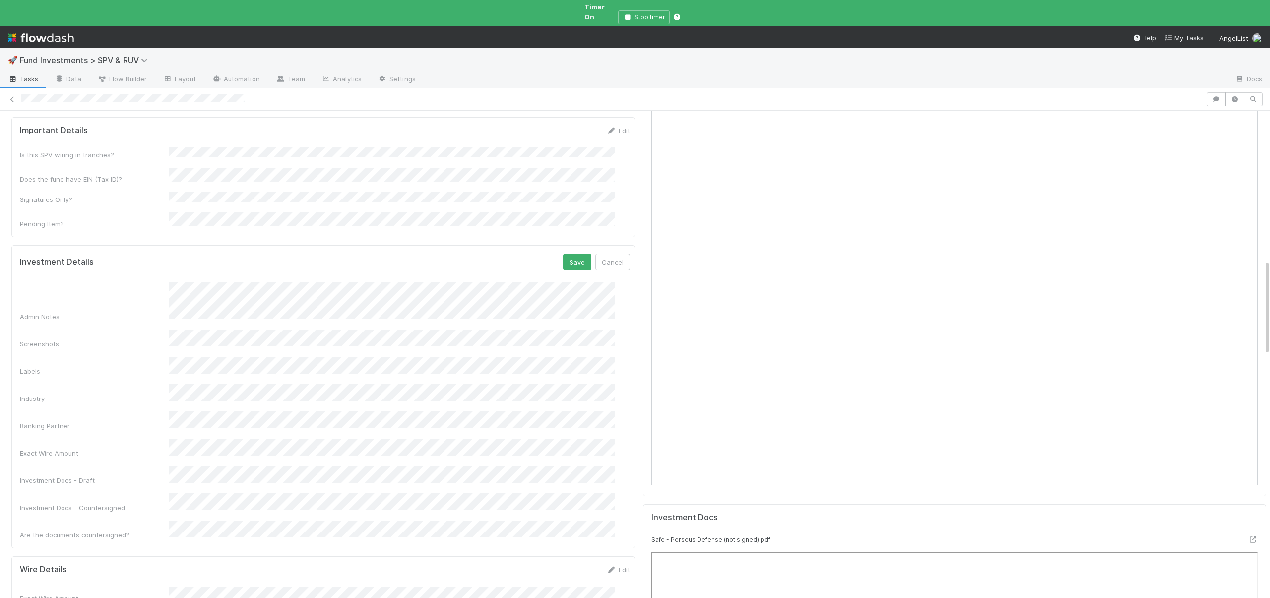
scroll to position [786, 0]
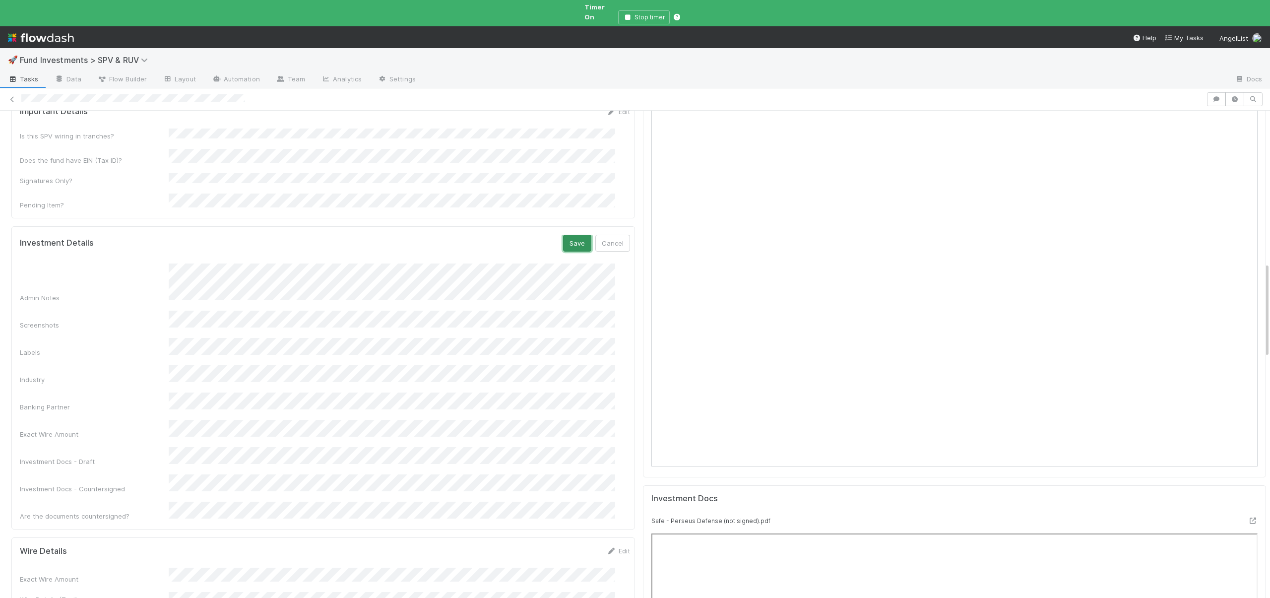
click at [566, 235] on button "Save" at bounding box center [577, 243] width 28 height 17
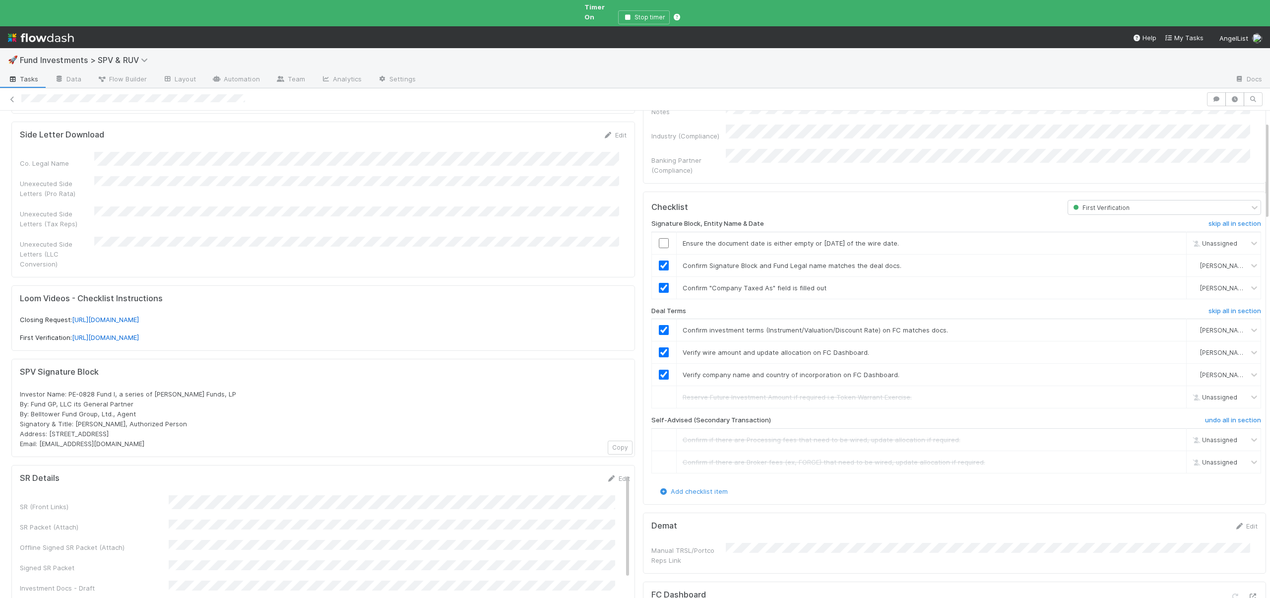
scroll to position [0, 0]
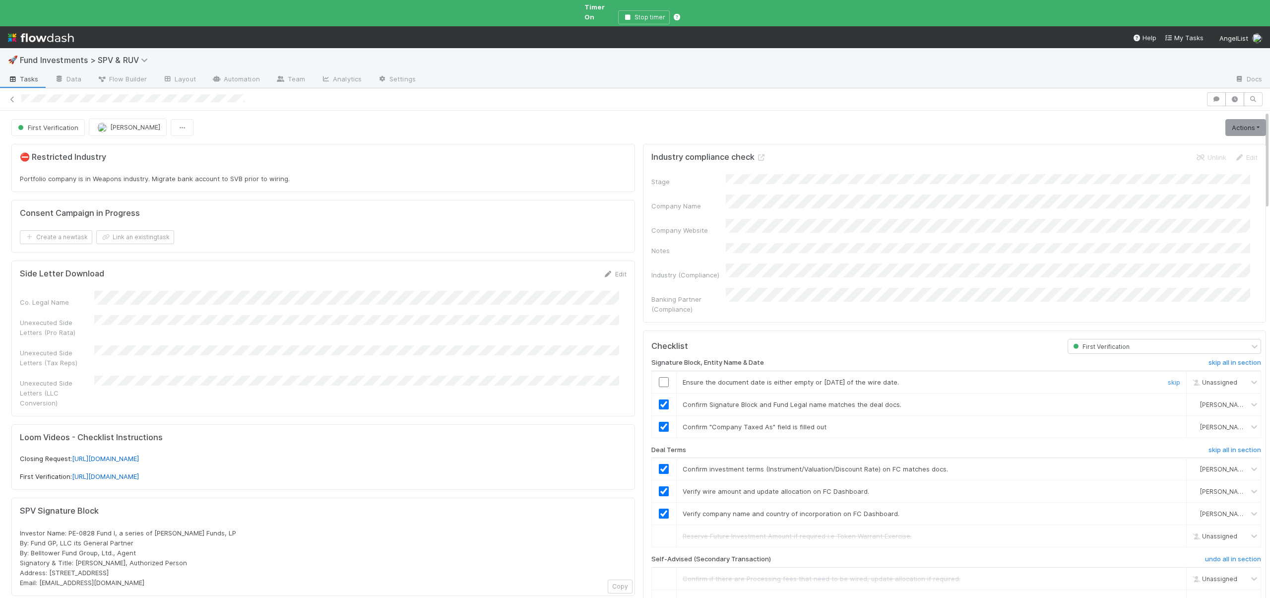
click at [659, 377] on input "checkbox" at bounding box center [664, 382] width 10 height 10
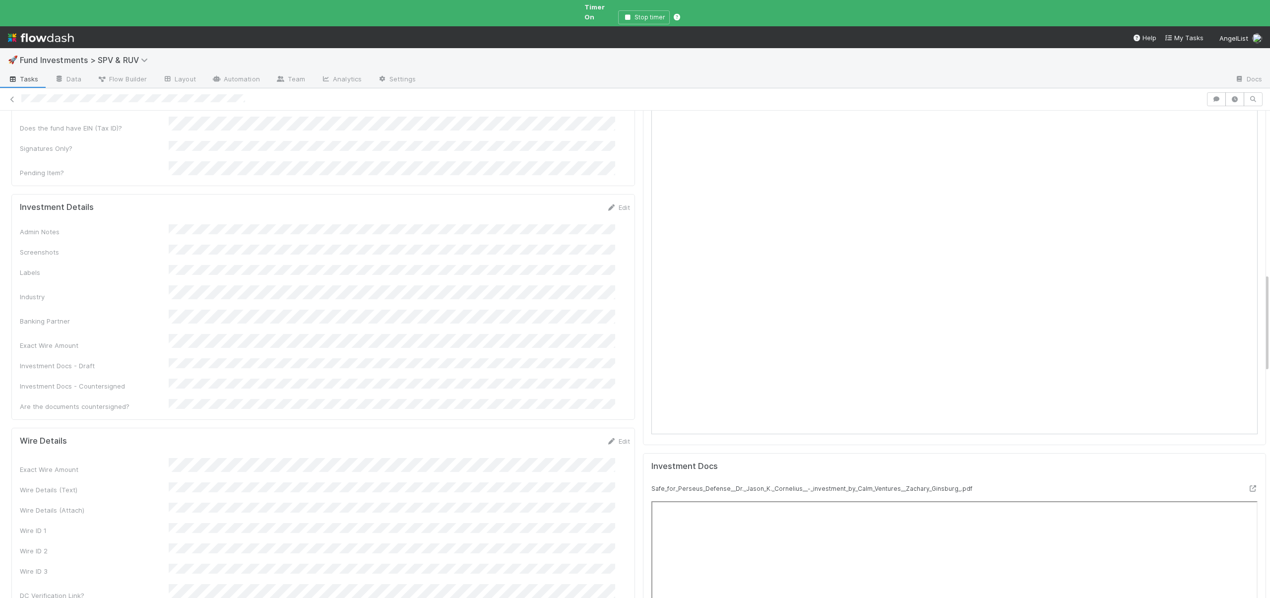
scroll to position [819, 0]
click at [565, 201] on button "Save" at bounding box center [577, 209] width 28 height 17
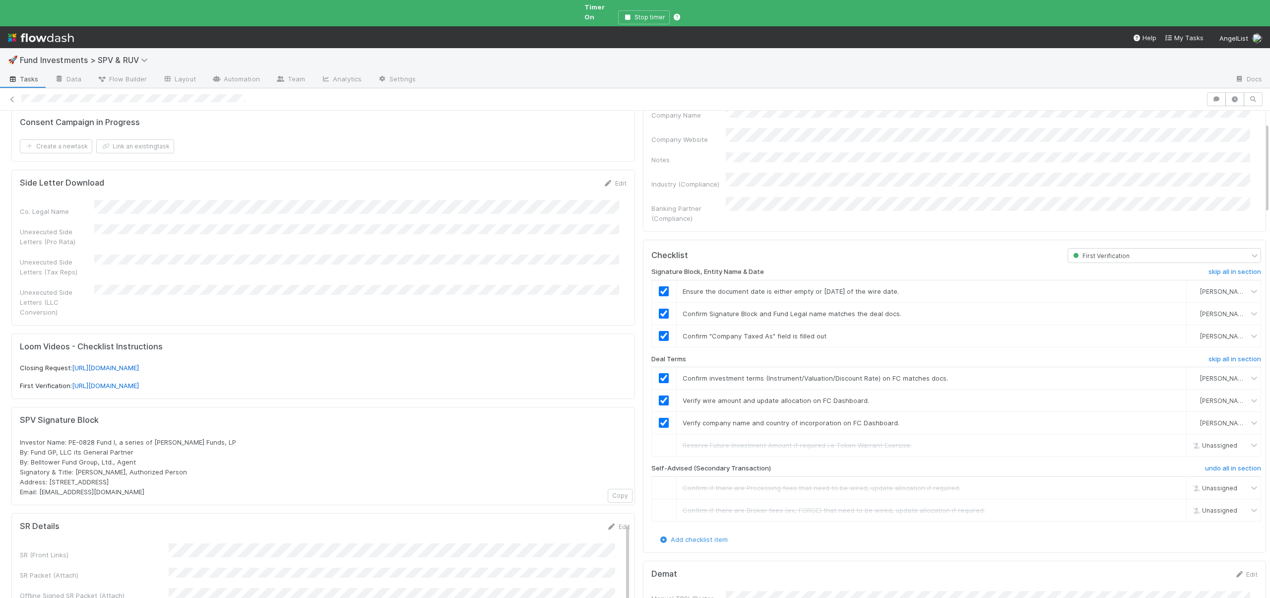
scroll to position [0, 0]
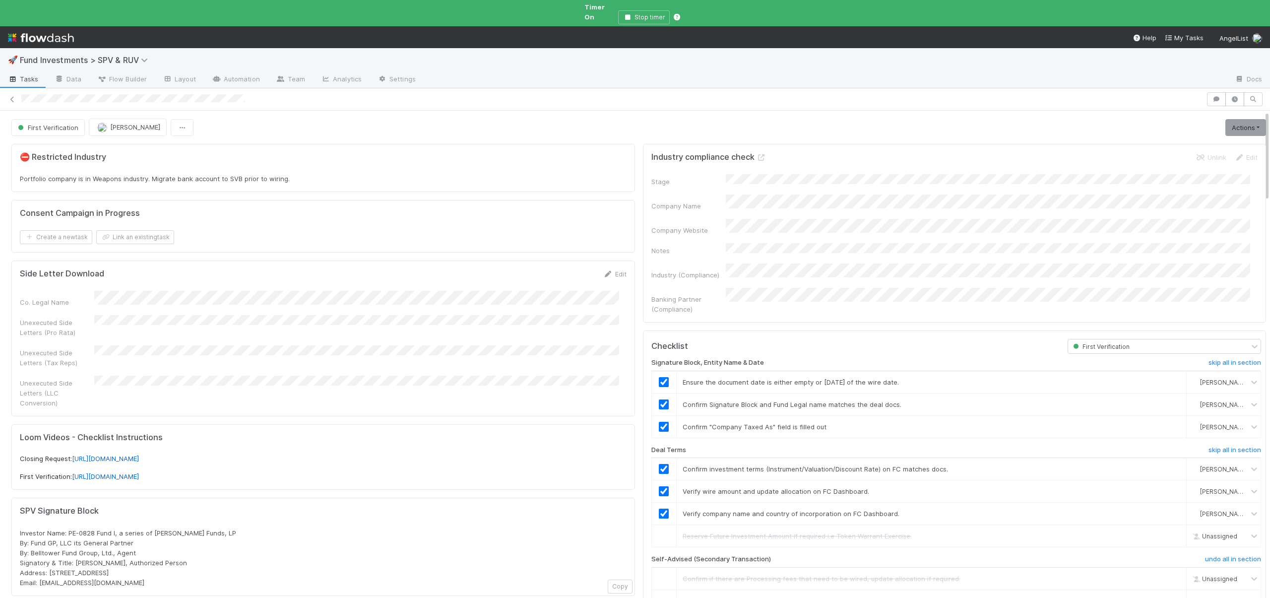
click at [1253, 119] on div "First Verification Leia Slosberg Actions Move to Second Verification Cancel Dea…" at bounding box center [638, 127] width 1269 height 17
click at [1240, 119] on link "Actions" at bounding box center [1245, 127] width 41 height 17
click at [1177, 142] on button "Move to Second Verification" at bounding box center [1200, 148] width 134 height 14
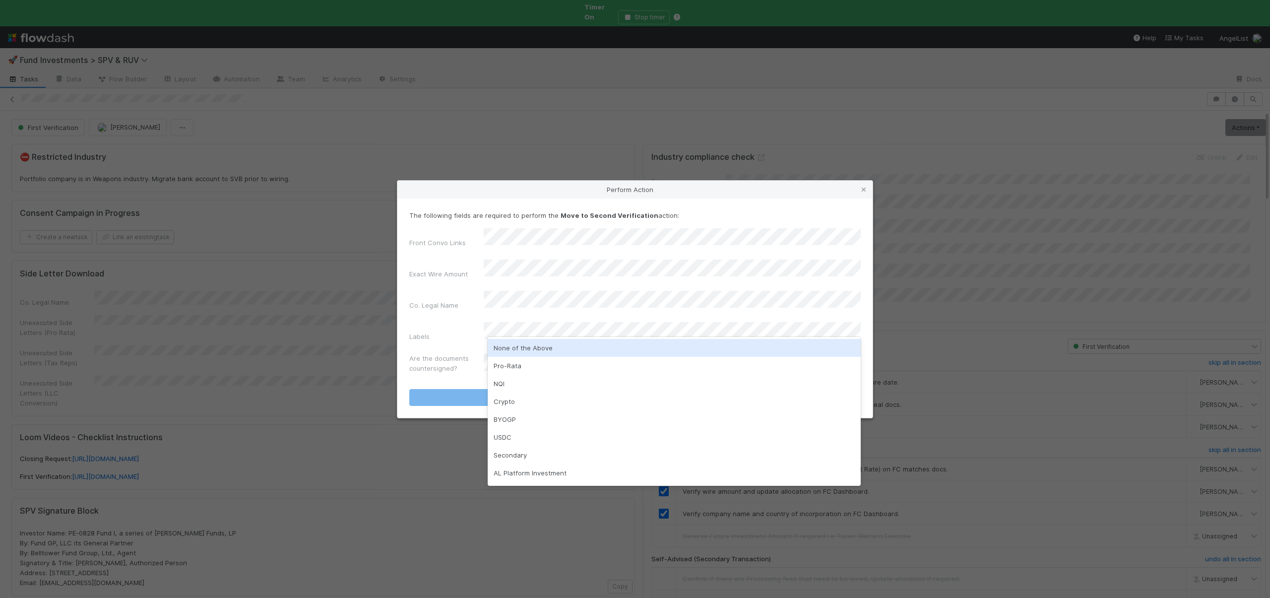
click at [522, 343] on div "None of the Above" at bounding box center [674, 348] width 373 height 18
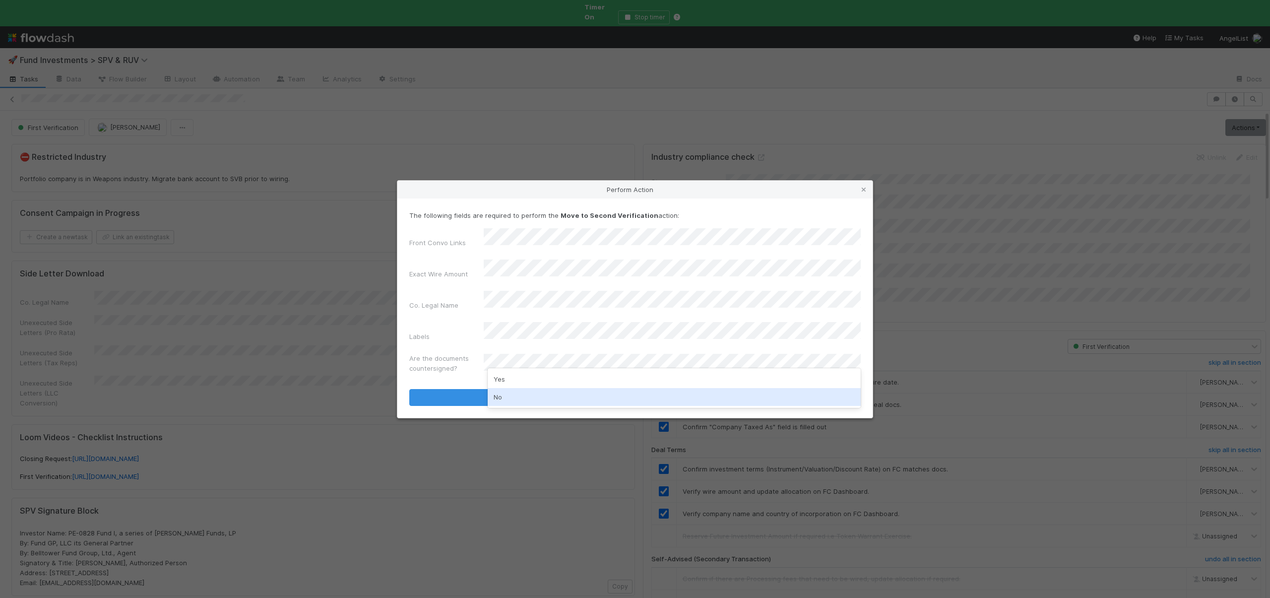
click at [496, 394] on div "No" at bounding box center [674, 397] width 373 height 18
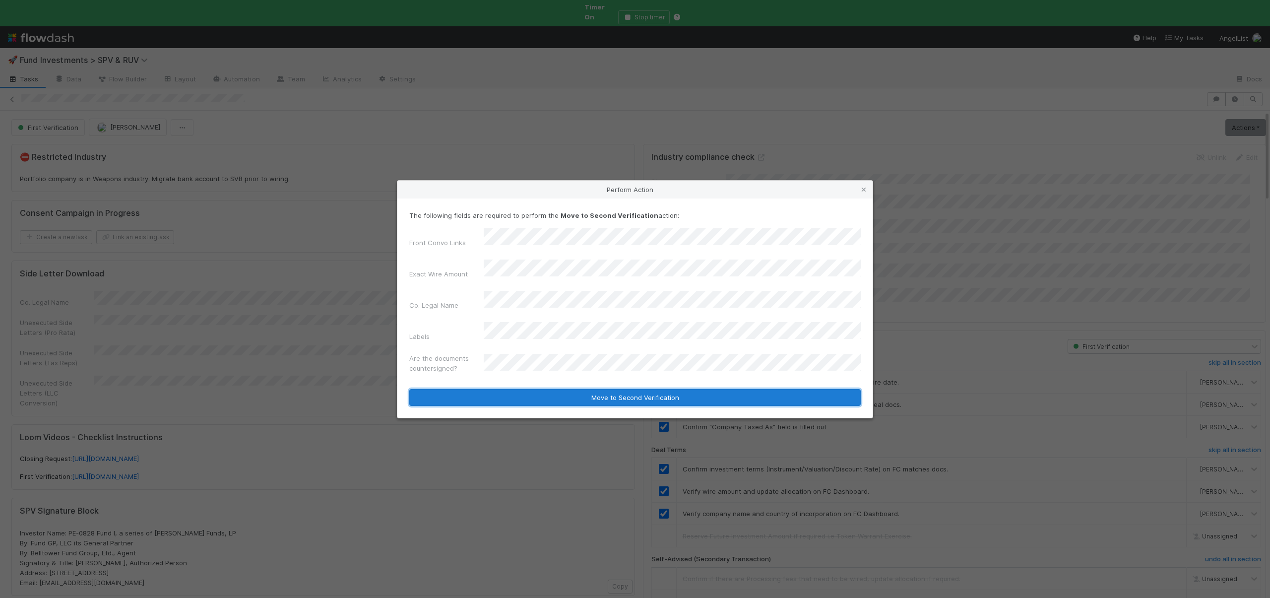
click at [501, 389] on button "Move to Second Verification" at bounding box center [634, 397] width 451 height 17
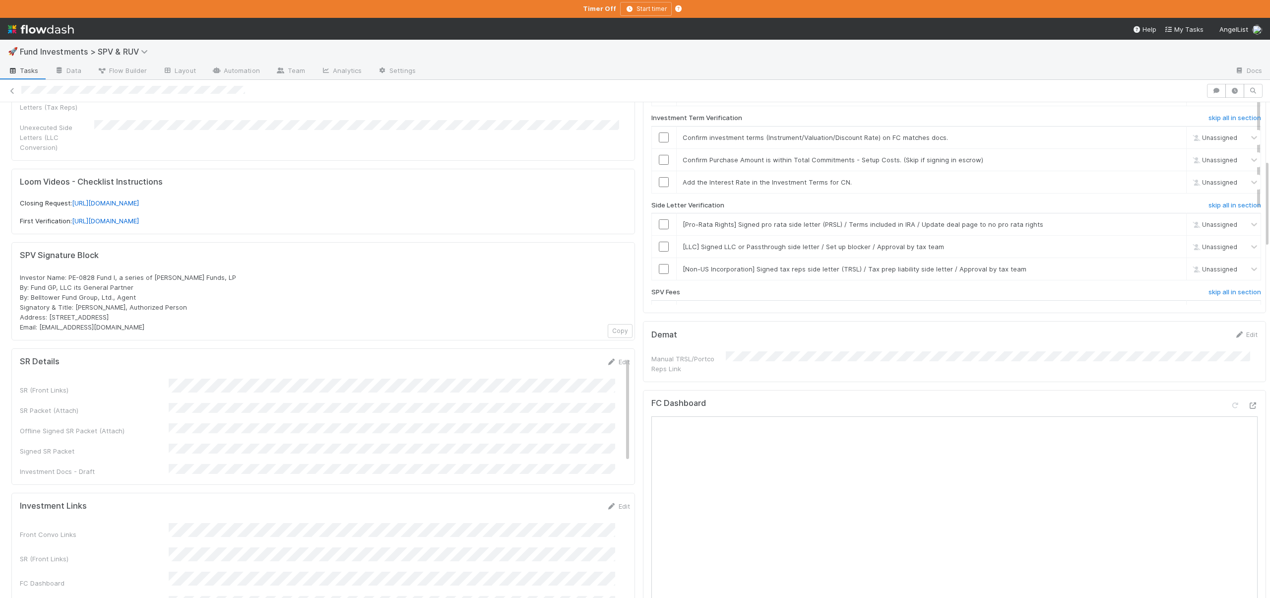
scroll to position [325, 0]
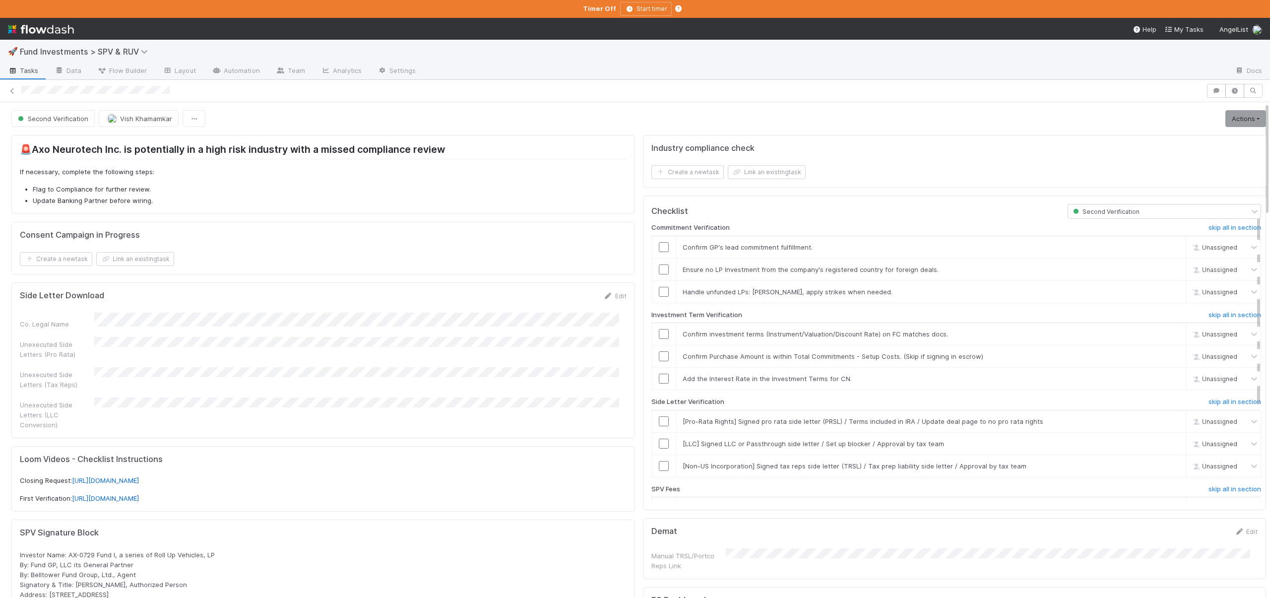
scroll to position [360, 0]
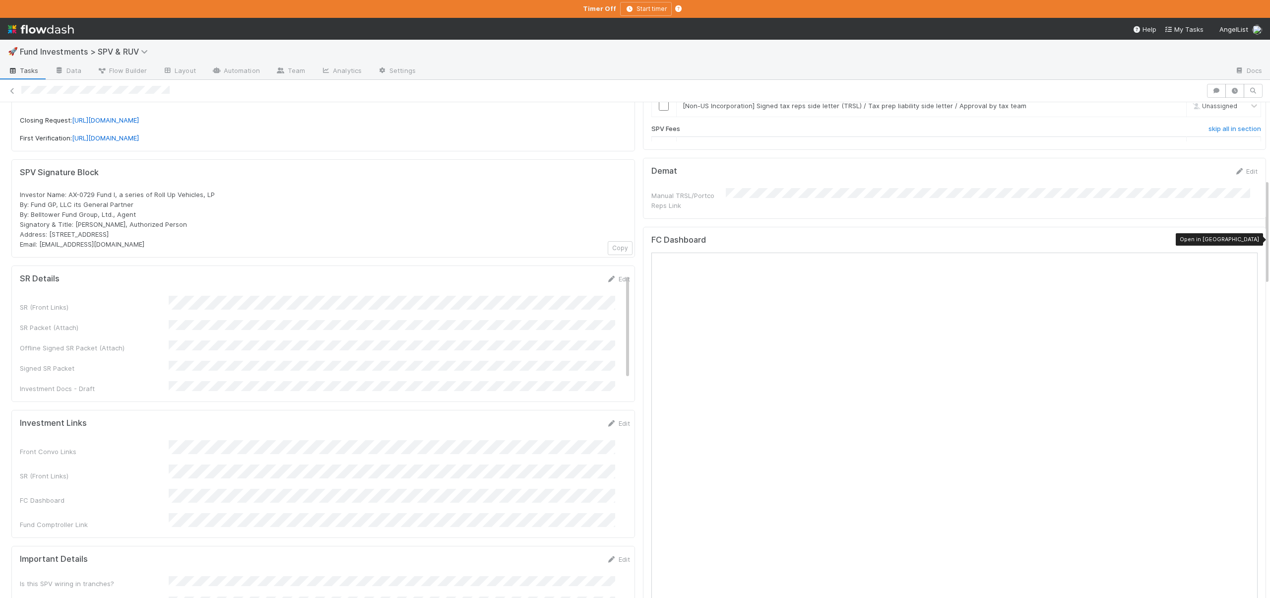
click at [1248, 239] on icon at bounding box center [1253, 242] width 10 height 6
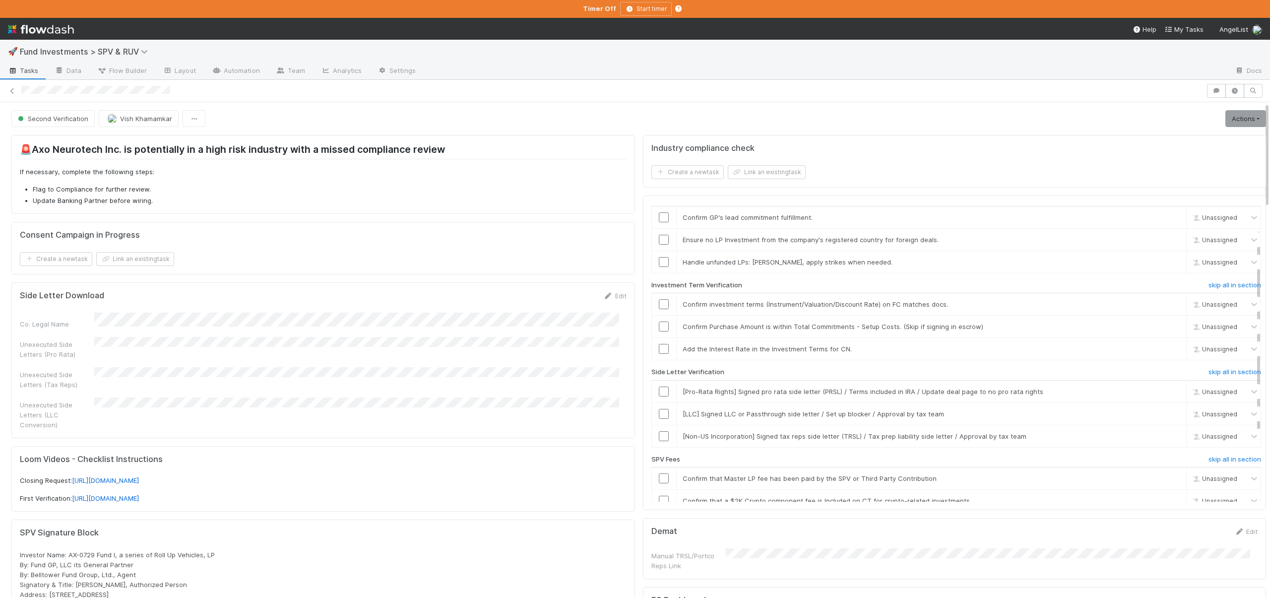
scroll to position [44, 0]
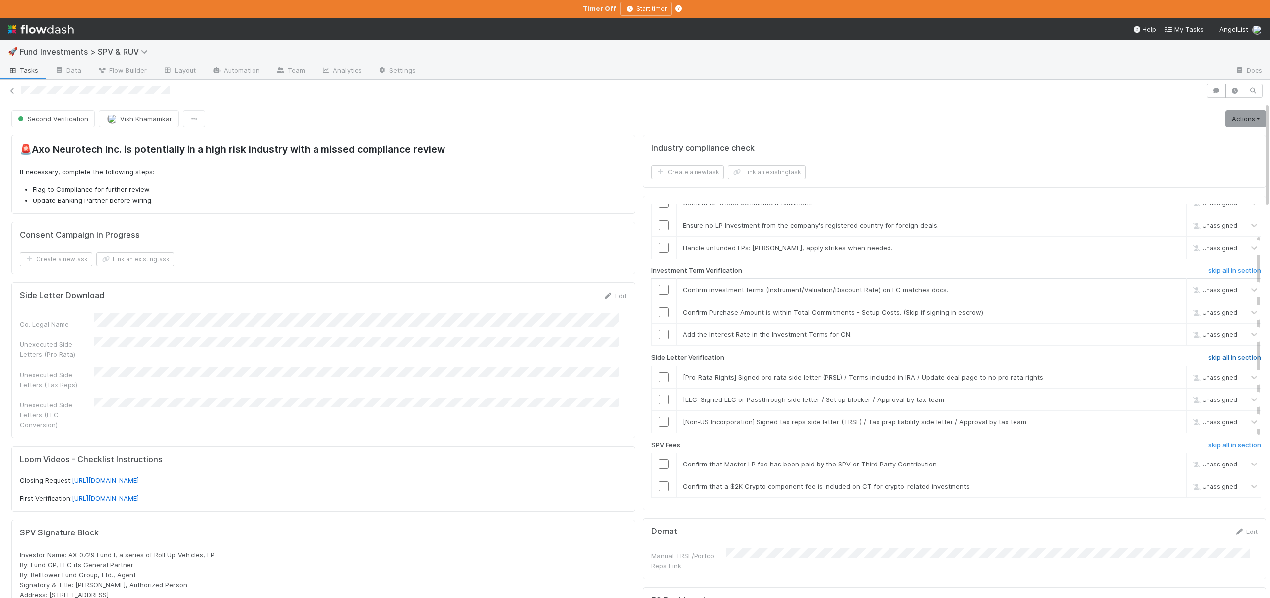
click at [1208, 362] on link "skip all in section" at bounding box center [1234, 360] width 53 height 12
click at [1208, 446] on h6 "skip all in section" at bounding box center [1234, 445] width 53 height 8
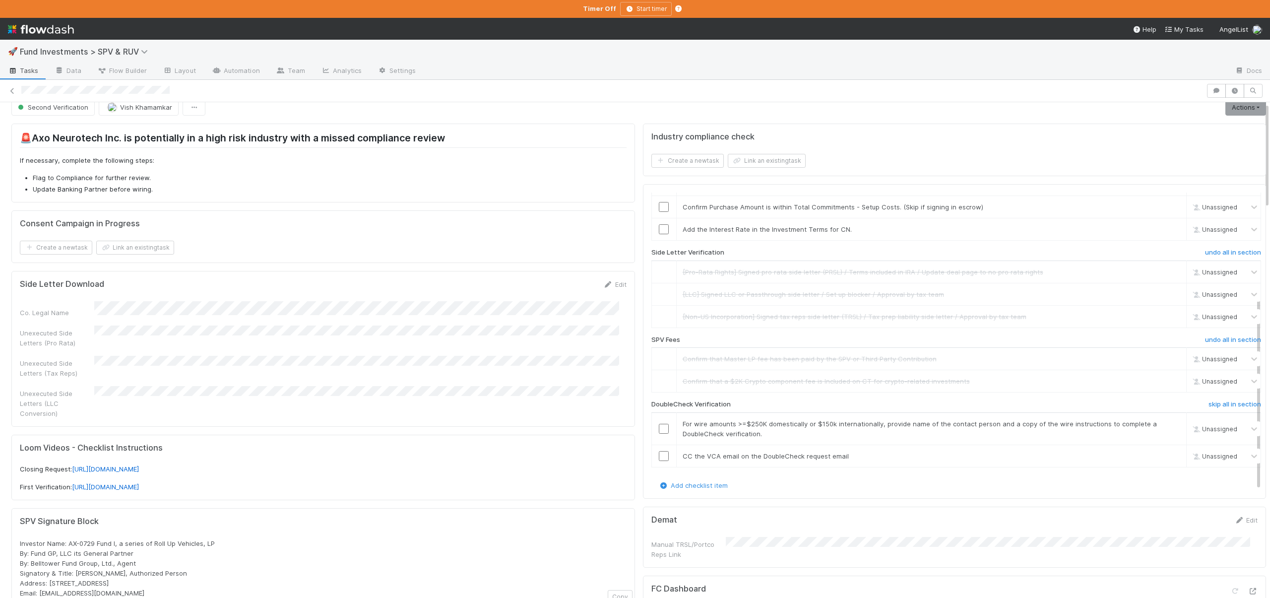
scroll to position [0, 0]
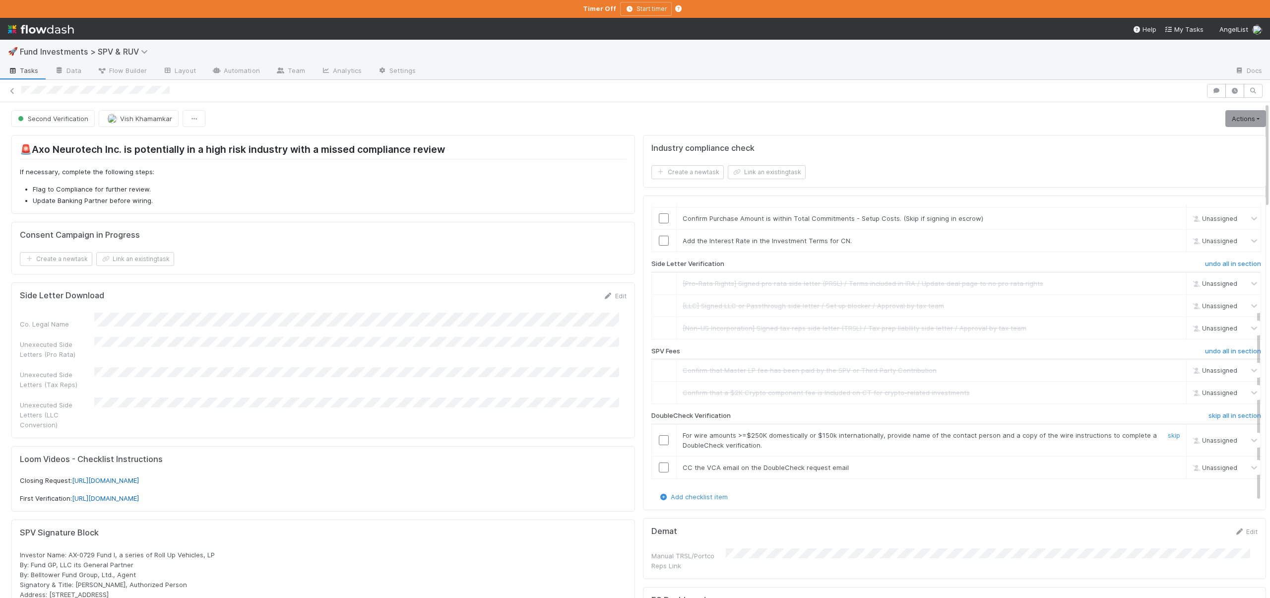
click at [659, 441] on input "checkbox" at bounding box center [664, 440] width 10 height 10
click at [659, 465] on input "checkbox" at bounding box center [664, 467] width 10 height 10
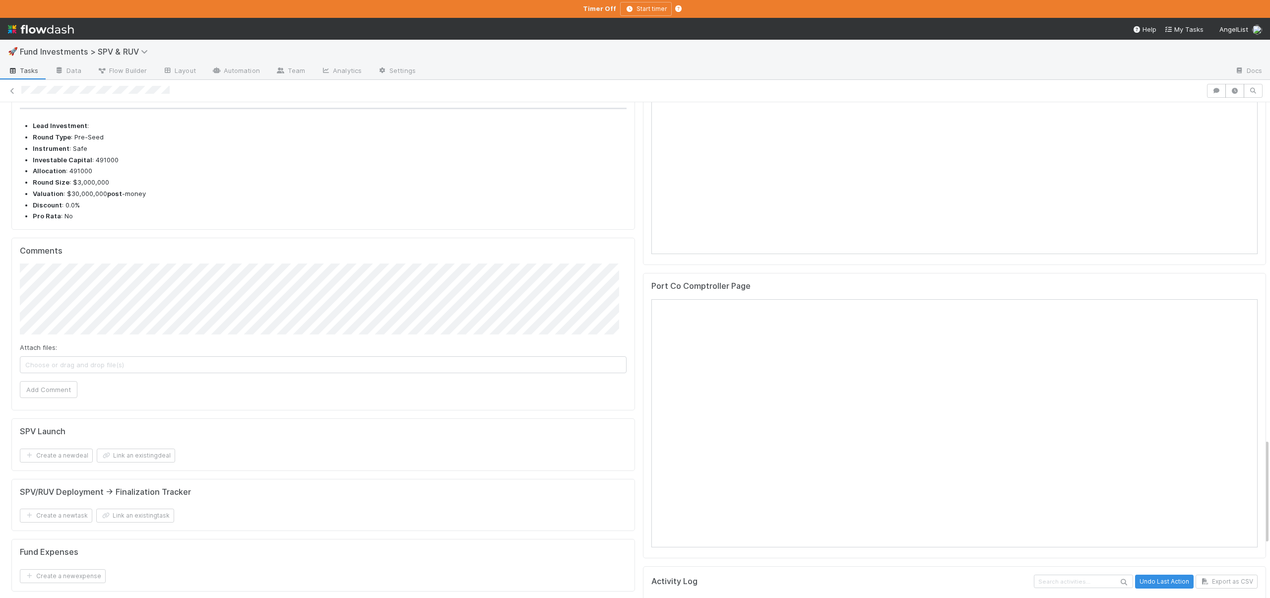
scroll to position [1369, 0]
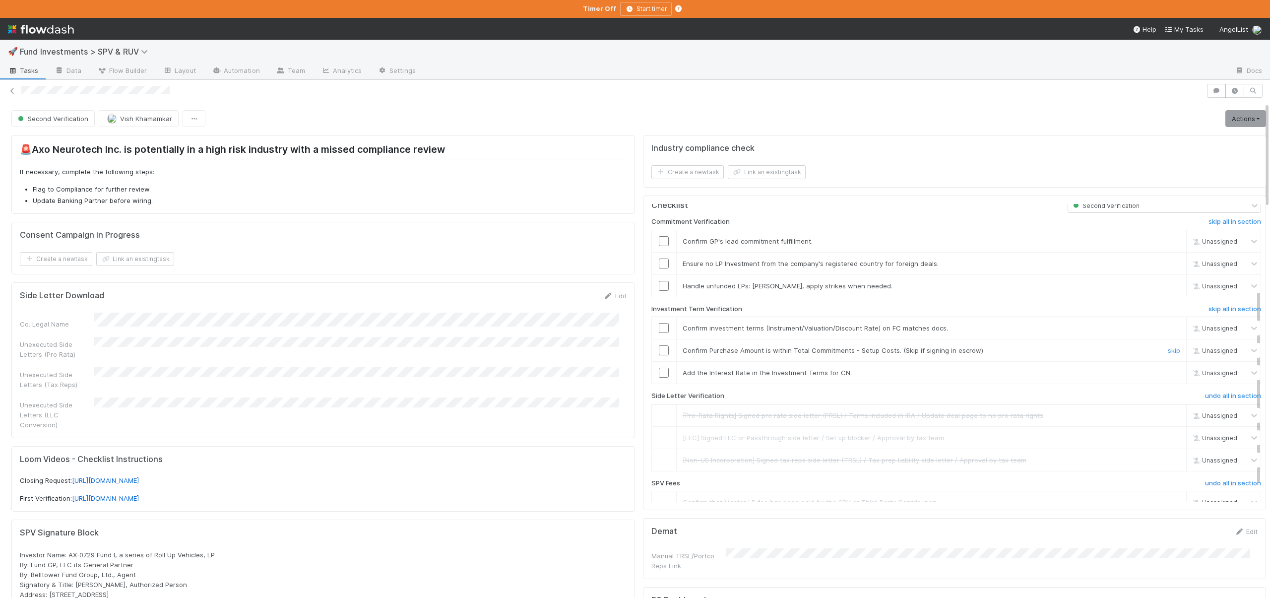
scroll to position [0, 0]
click at [1168, 247] on link "skip" at bounding box center [1174, 247] width 12 height 8
click at [1168, 269] on link "skip" at bounding box center [1174, 269] width 12 height 8
click at [1168, 293] on link "skip" at bounding box center [1174, 292] width 12 height 8
click at [651, 325] on td at bounding box center [663, 334] width 25 height 22
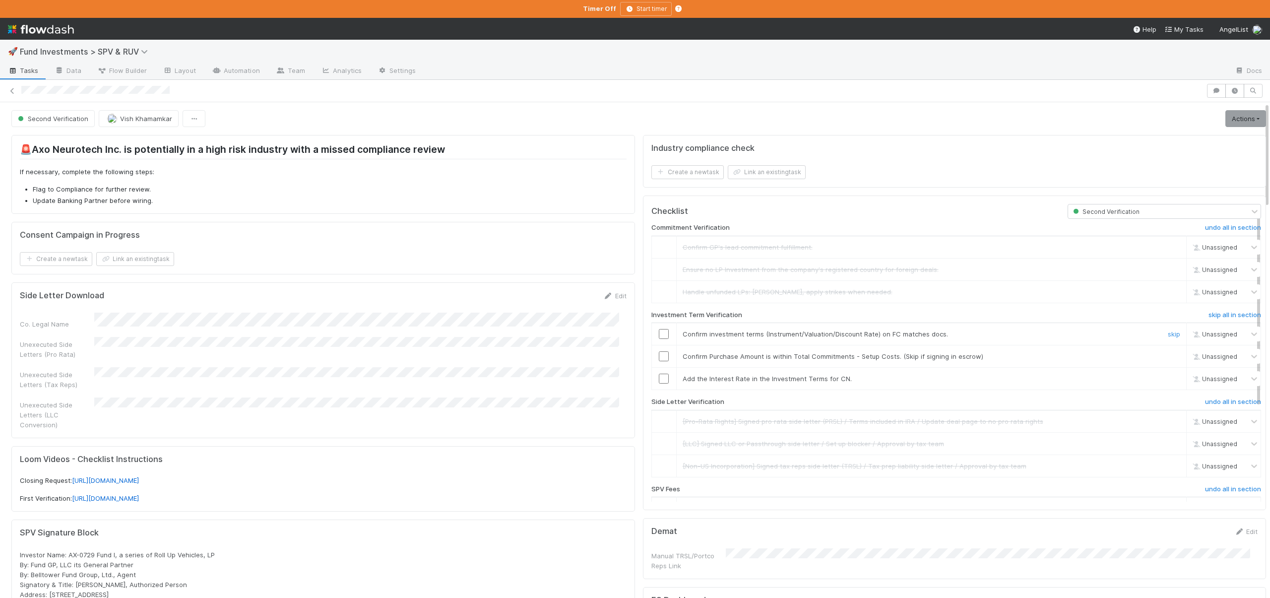
click at [659, 330] on input "checkbox" at bounding box center [664, 334] width 10 height 10
click at [659, 354] on input "checkbox" at bounding box center [664, 356] width 10 height 10
click at [1168, 379] on link "skip" at bounding box center [1174, 379] width 12 height 8
click at [1225, 121] on link "Actions" at bounding box center [1245, 118] width 41 height 17
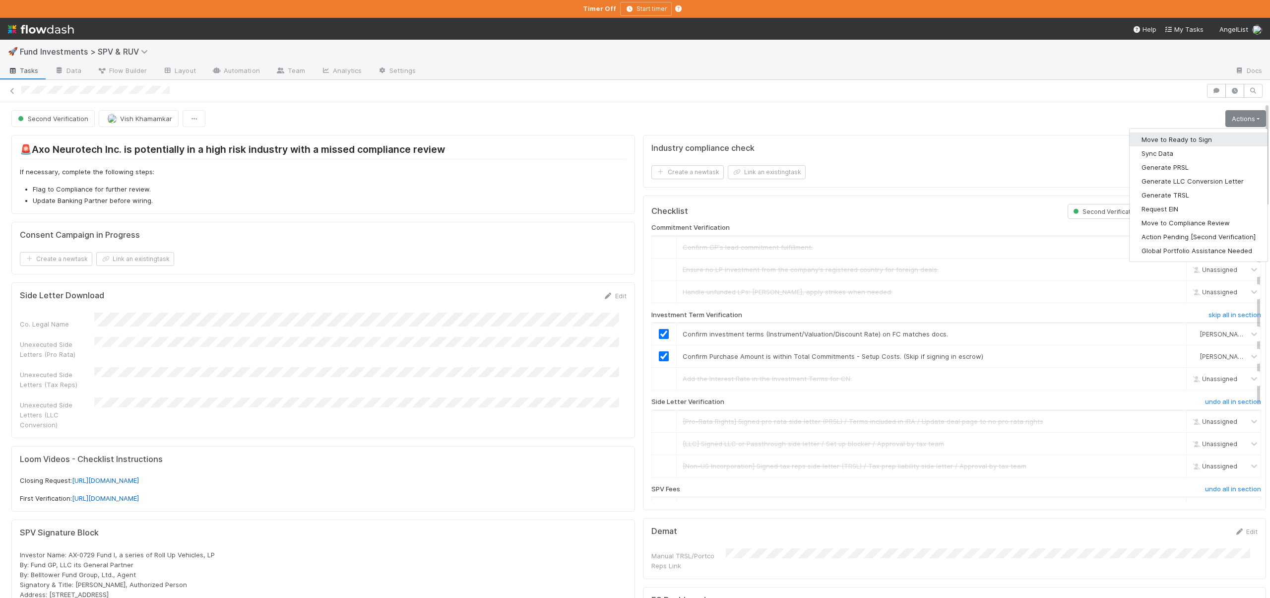
click at [1171, 141] on button "Move to Ready to Sign" at bounding box center [1199, 139] width 138 height 14
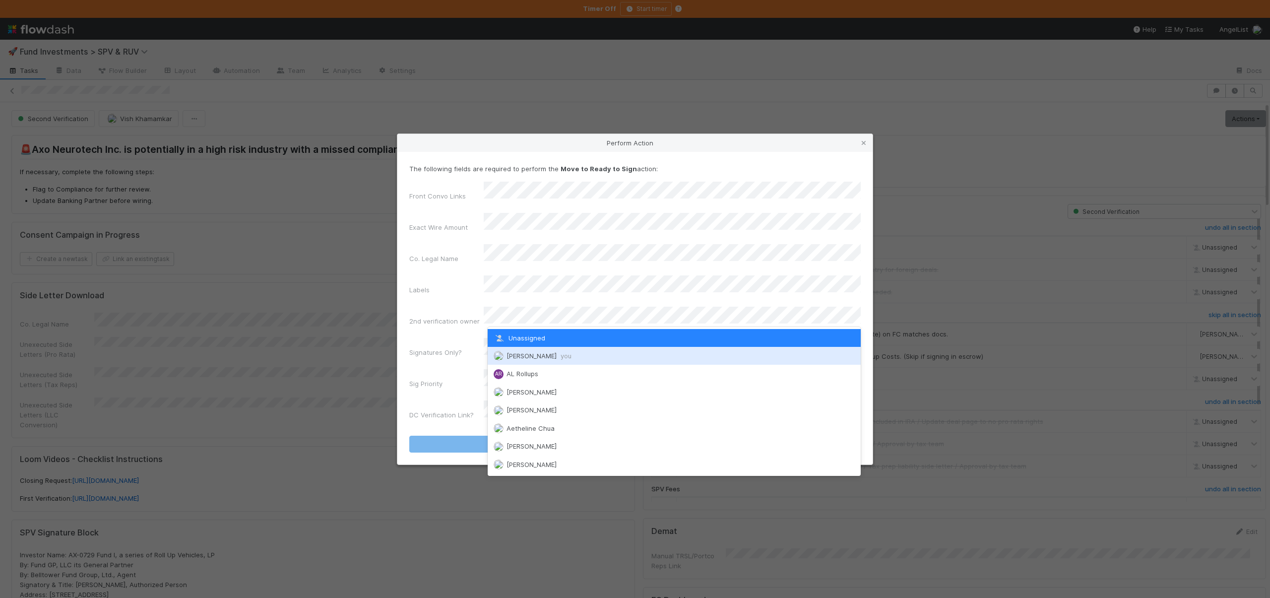
click at [512, 355] on span "Andre Fredrick you" at bounding box center [538, 356] width 65 height 8
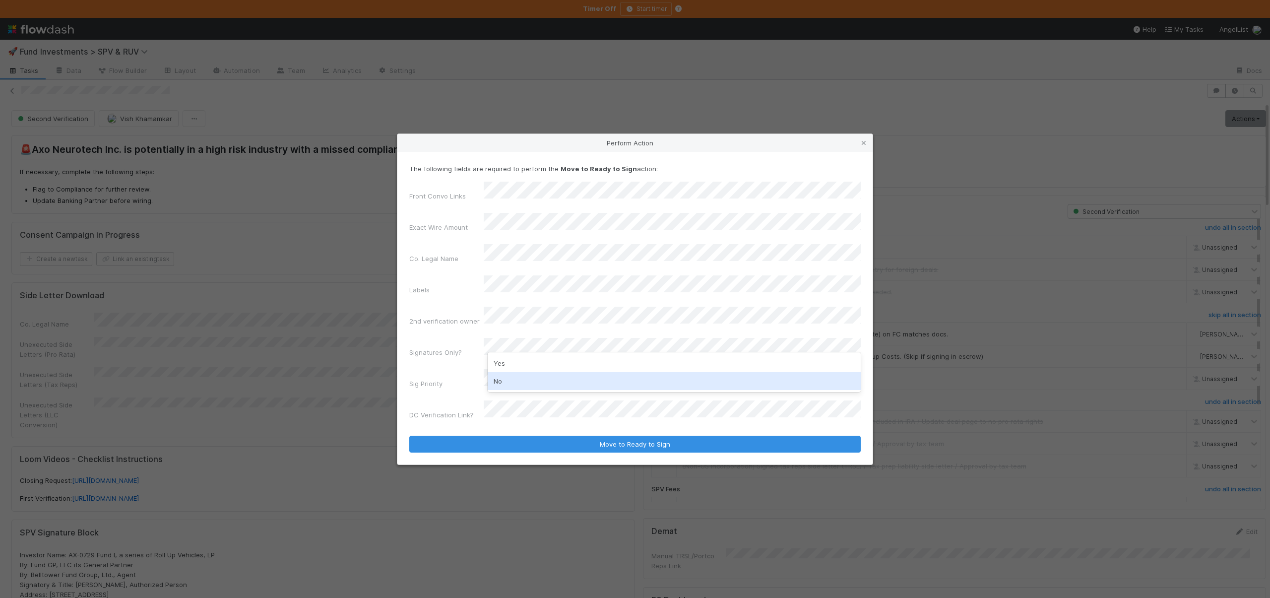
click at [506, 379] on div "No" at bounding box center [674, 381] width 373 height 18
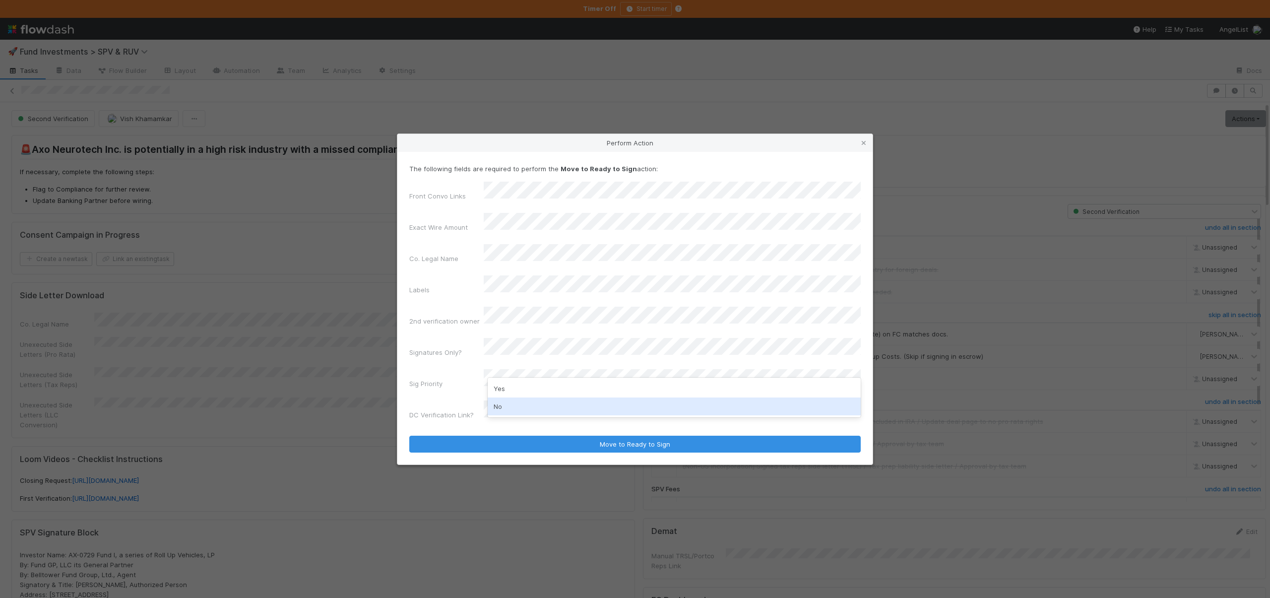
click at [502, 404] on div "No" at bounding box center [674, 406] width 373 height 18
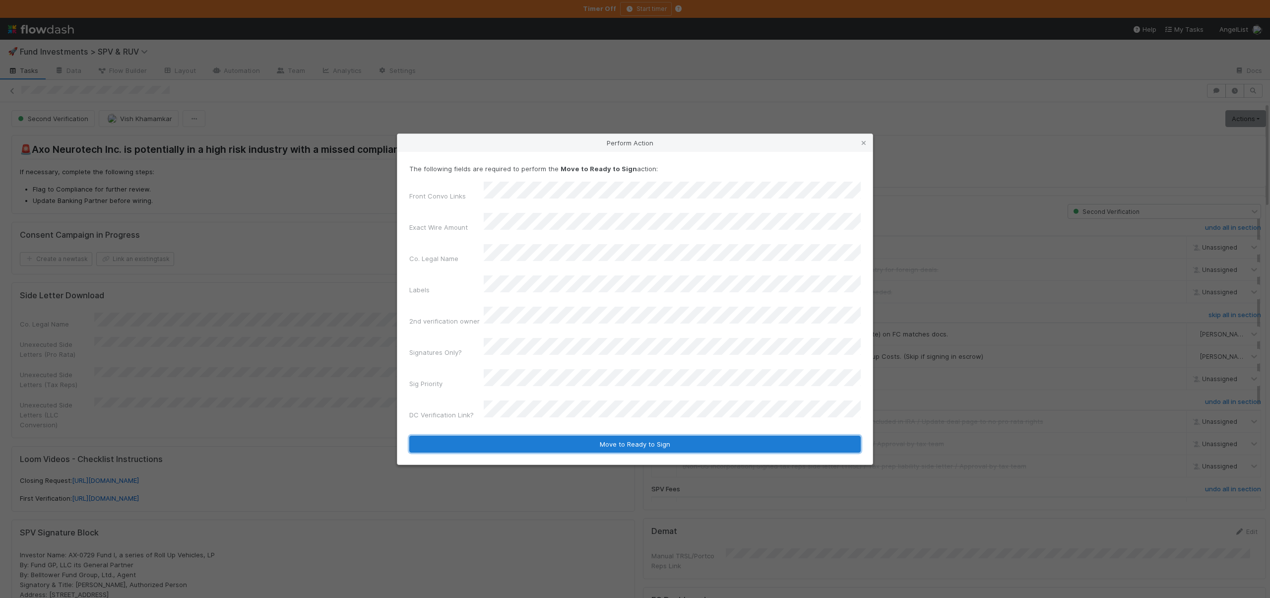
click at [509, 436] on button "Move to Ready to Sign" at bounding box center [634, 444] width 451 height 17
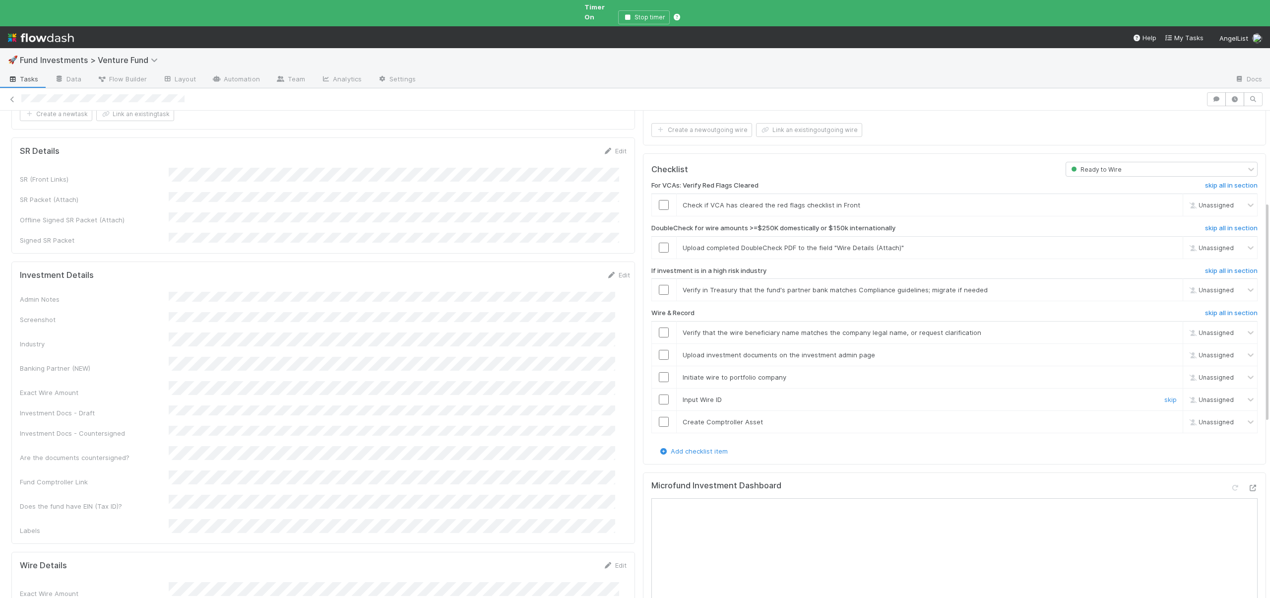
scroll to position [203, 0]
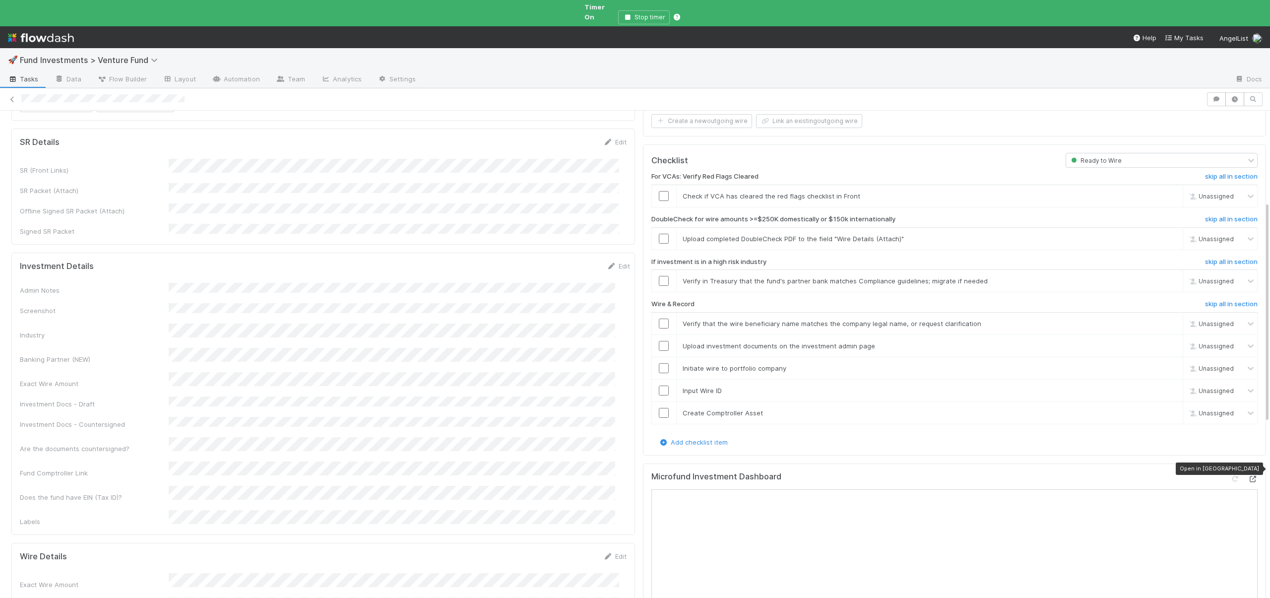
click at [1248, 476] on icon at bounding box center [1253, 479] width 10 height 6
click at [1164, 235] on link "skip" at bounding box center [1170, 239] width 12 height 8
click at [1164, 277] on link "skip" at bounding box center [1170, 281] width 12 height 8
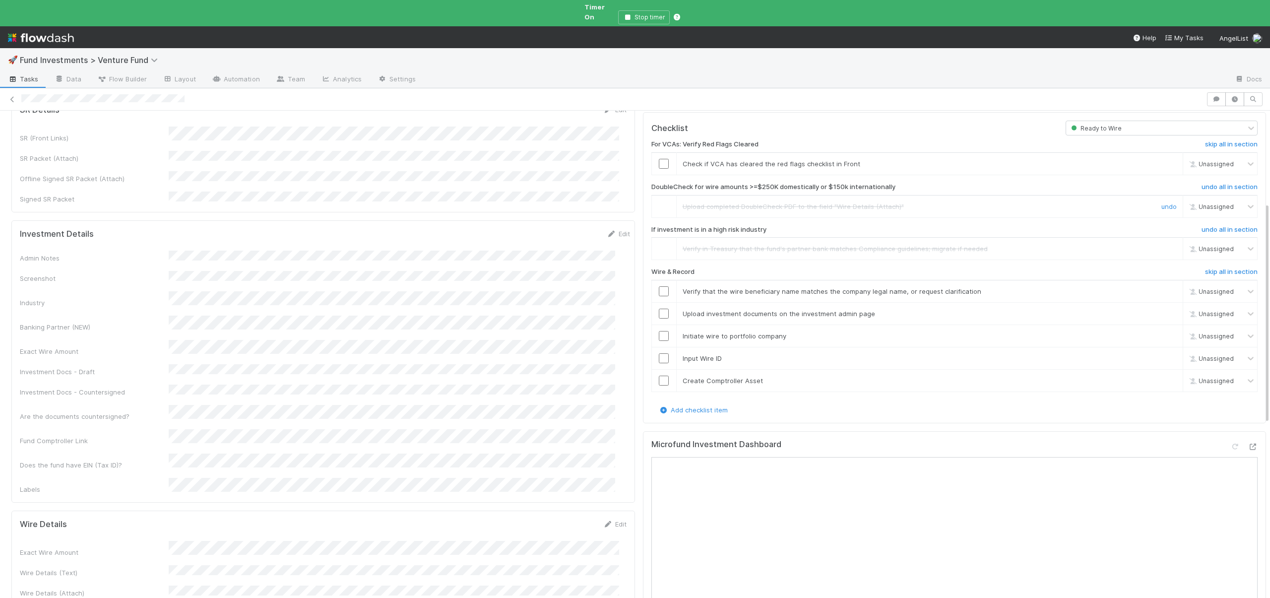
scroll to position [299, 0]
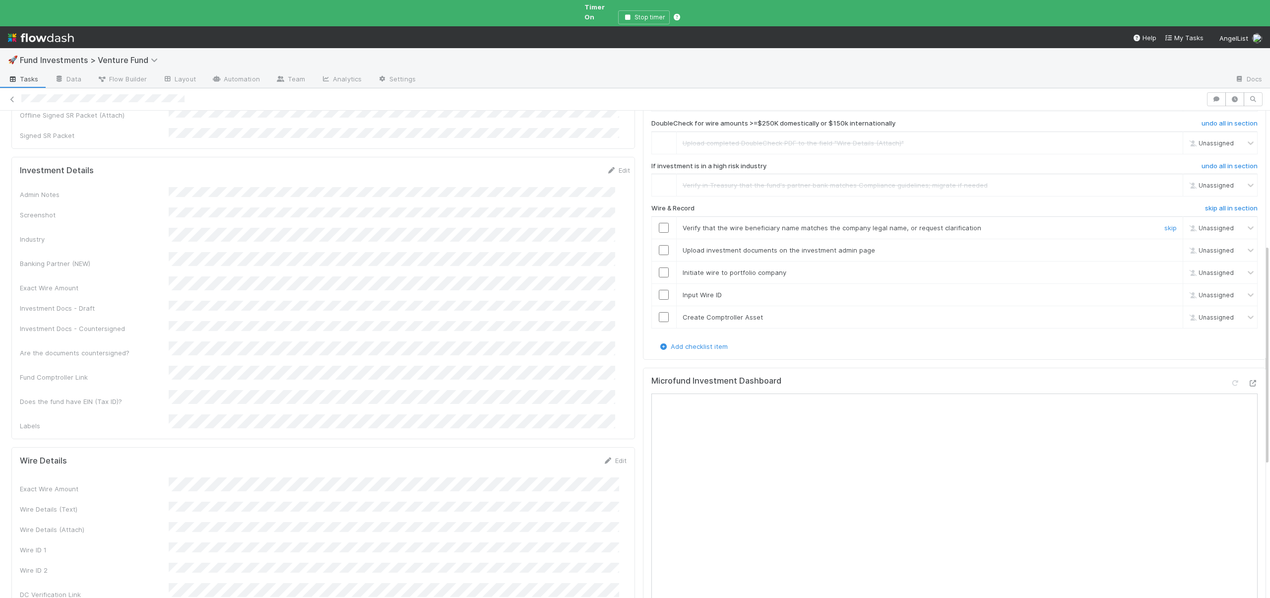
click at [652, 223] on div at bounding box center [664, 228] width 24 height 10
click at [659, 223] on input "checkbox" at bounding box center [664, 228] width 10 height 10
click at [659, 245] on input "checkbox" at bounding box center [664, 250] width 10 height 10
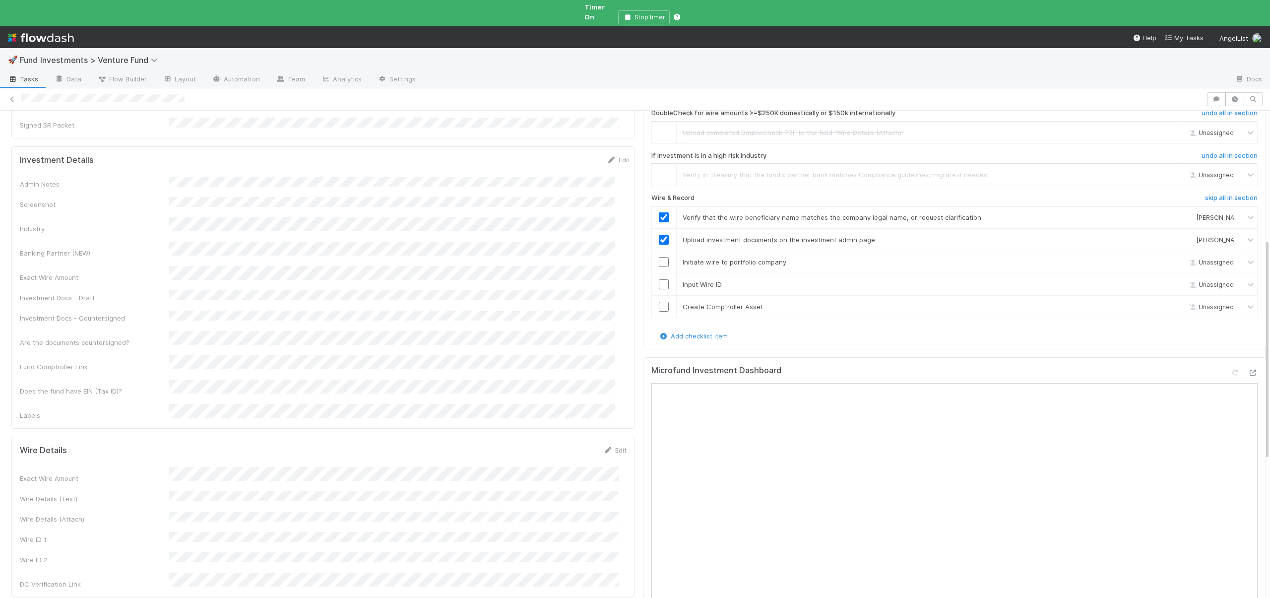
scroll to position [0, 0]
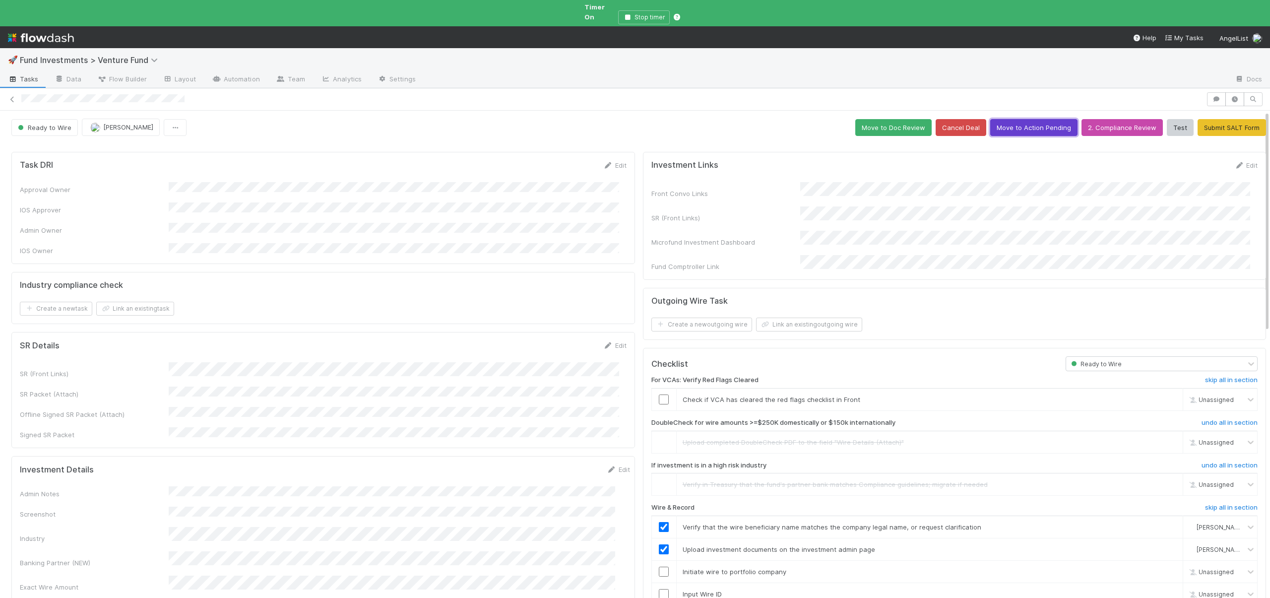
click at [1001, 119] on button "Move to Action Pending" at bounding box center [1033, 127] width 87 height 17
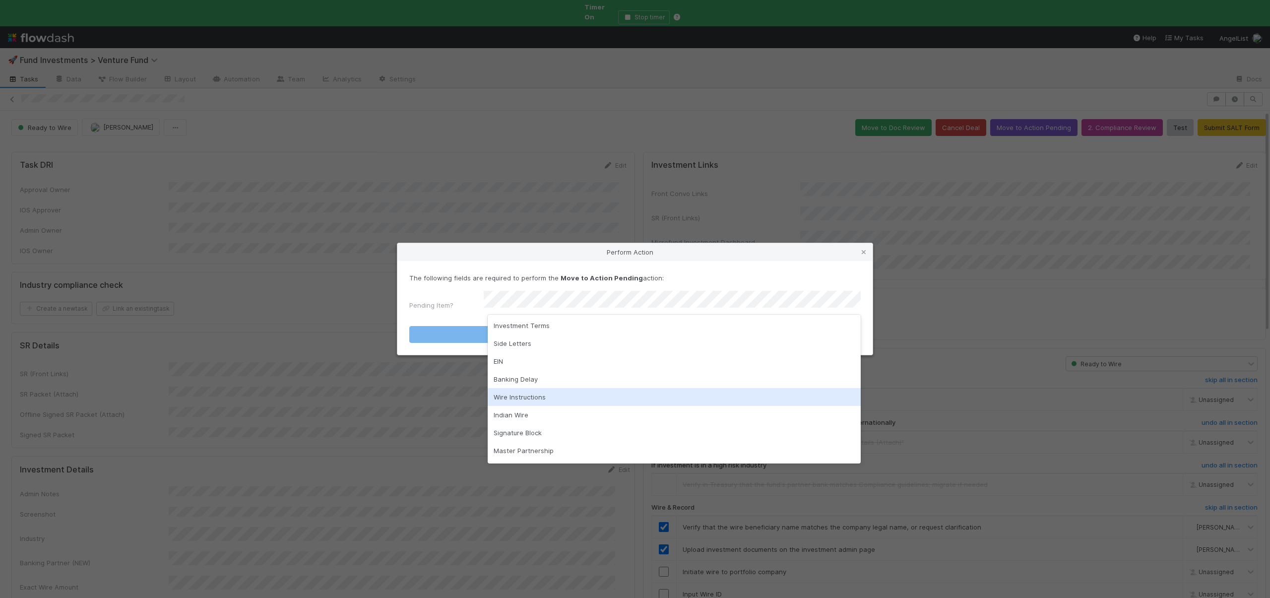
click at [511, 394] on div "Wire Instructions" at bounding box center [674, 397] width 373 height 18
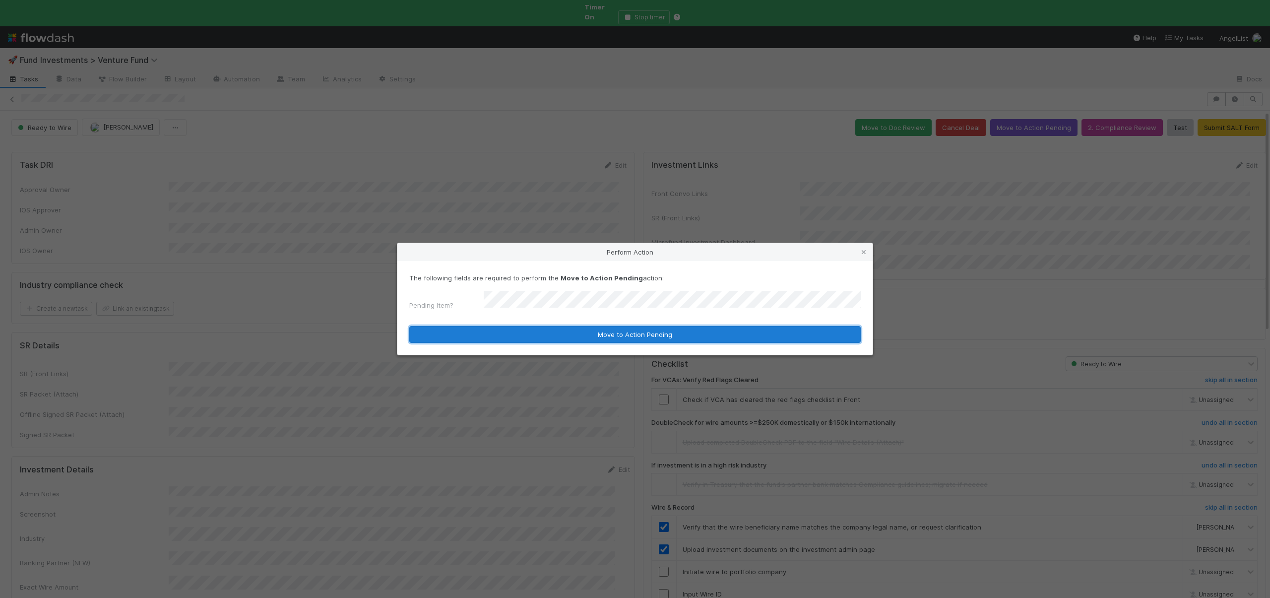
click at [559, 330] on button "Move to Action Pending" at bounding box center [634, 334] width 451 height 17
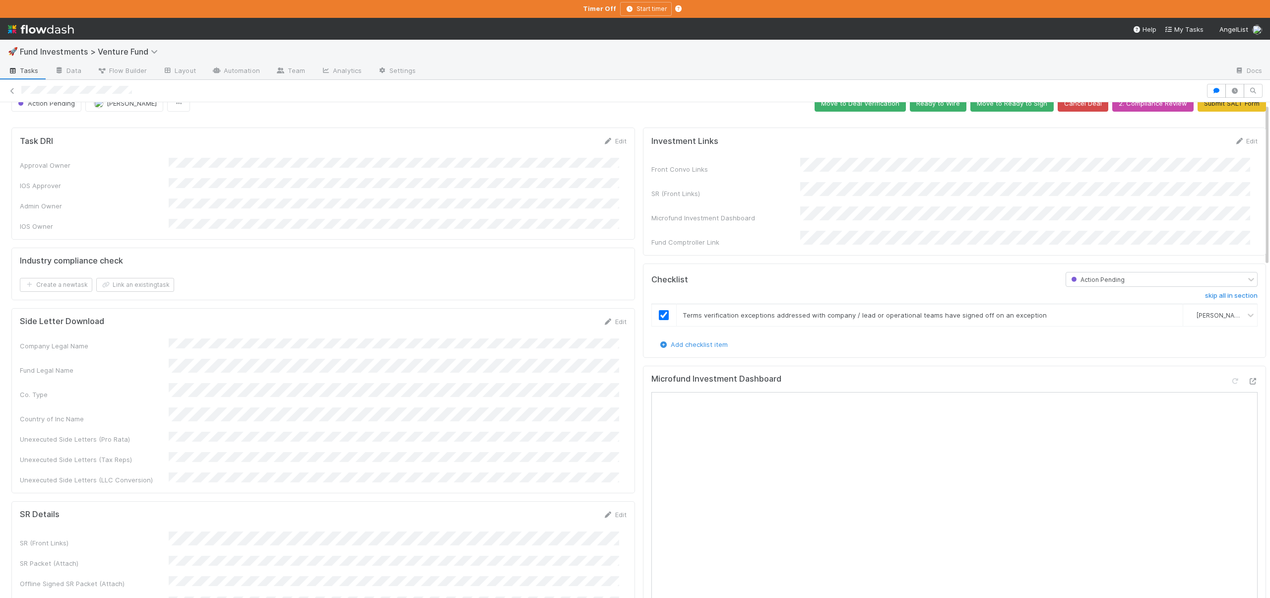
scroll to position [16, 0]
click at [1248, 377] on icon at bounding box center [1253, 380] width 10 height 6
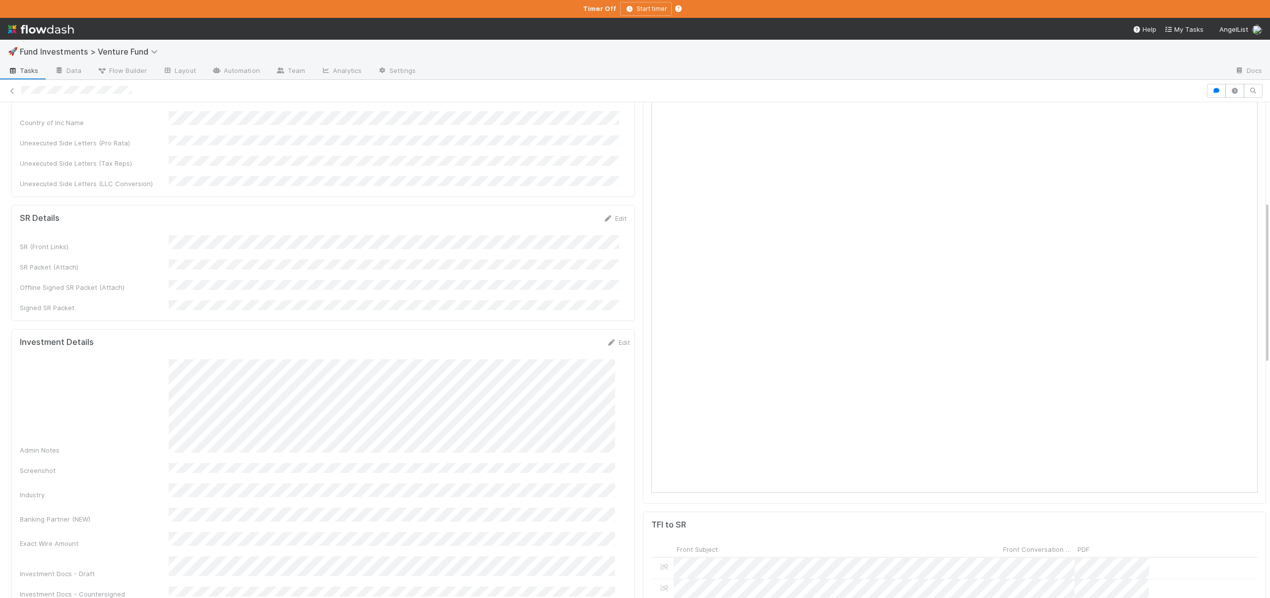
scroll to position [325, 0]
click at [611, 325] on link "Edit" at bounding box center [618, 329] width 23 height 8
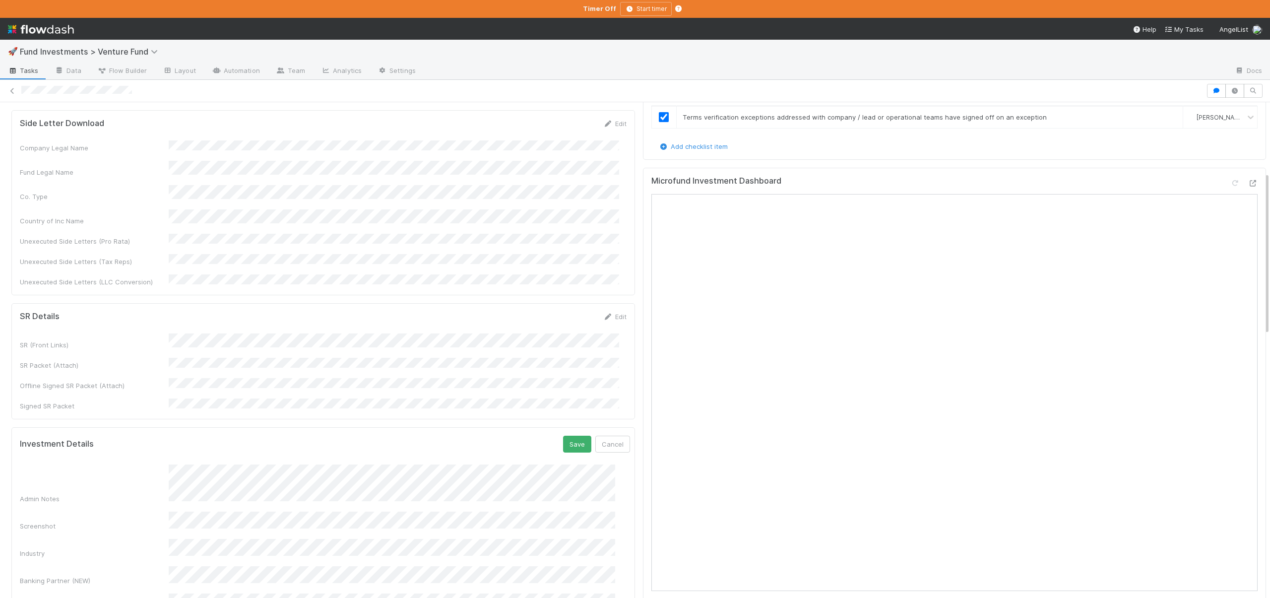
scroll to position [428, 0]
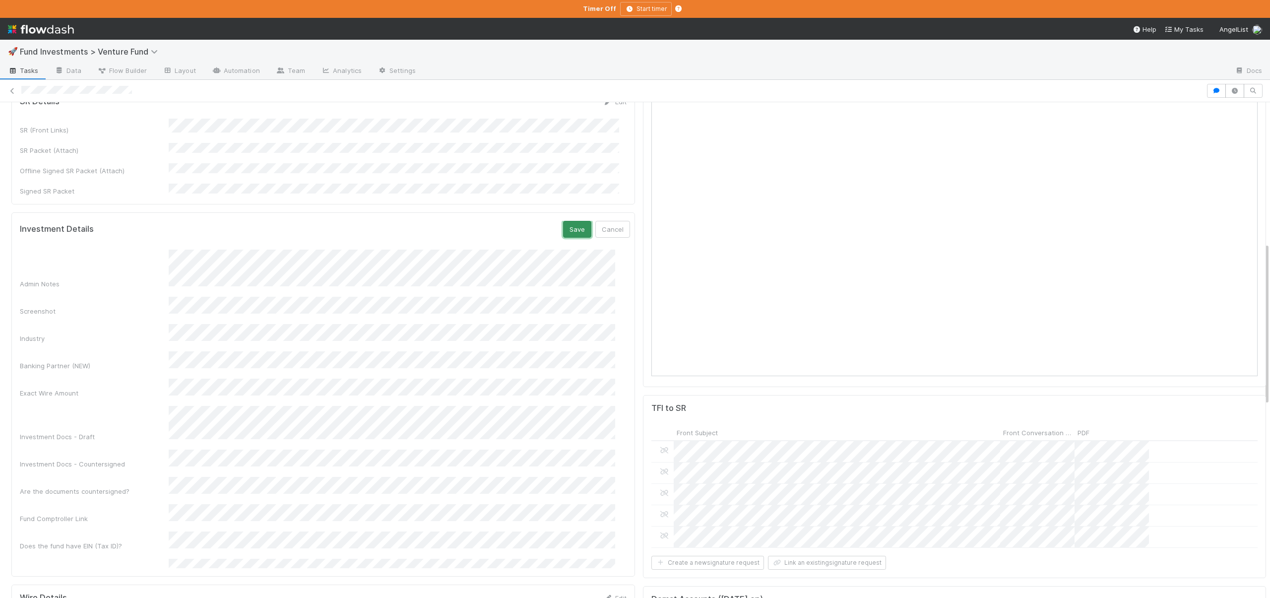
click at [563, 221] on button "Save" at bounding box center [577, 229] width 28 height 17
click at [564, 228] on button "Save" at bounding box center [577, 236] width 28 height 17
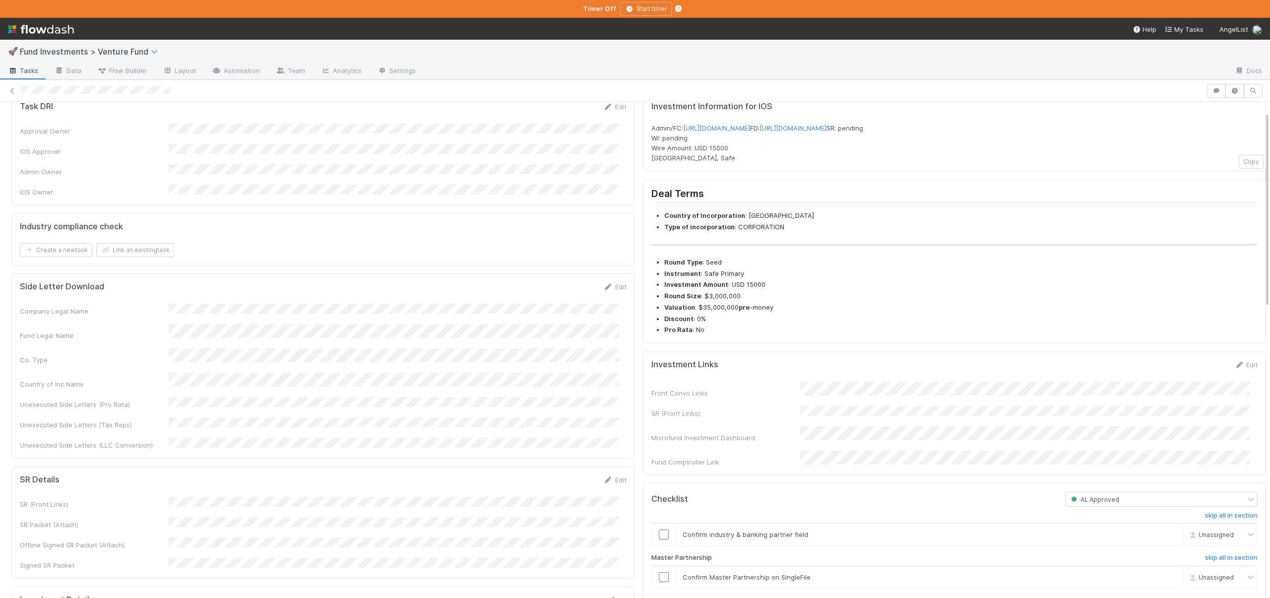
scroll to position [99, 0]
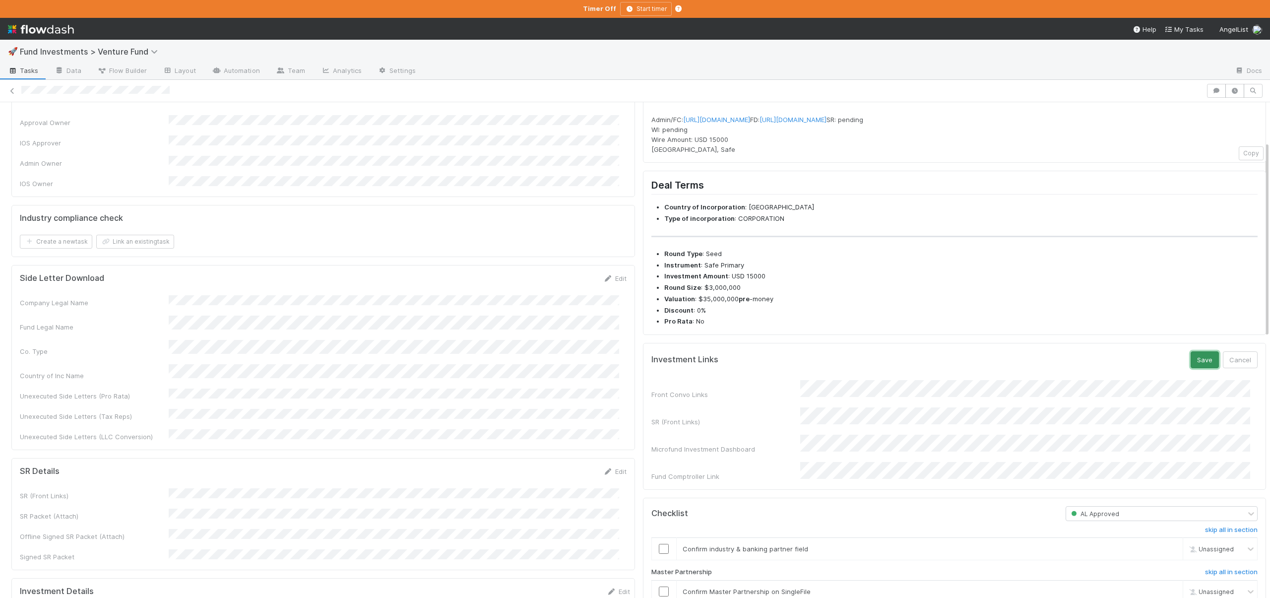
click at [1191, 368] on button "Save" at bounding box center [1205, 359] width 28 height 17
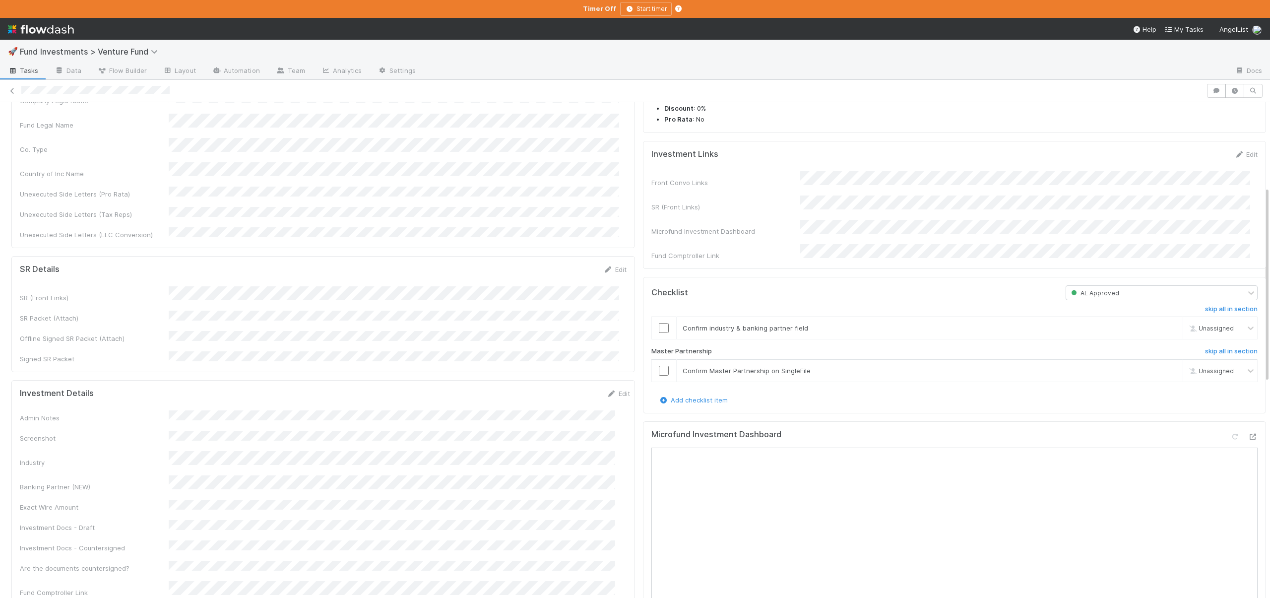
scroll to position [423, 0]
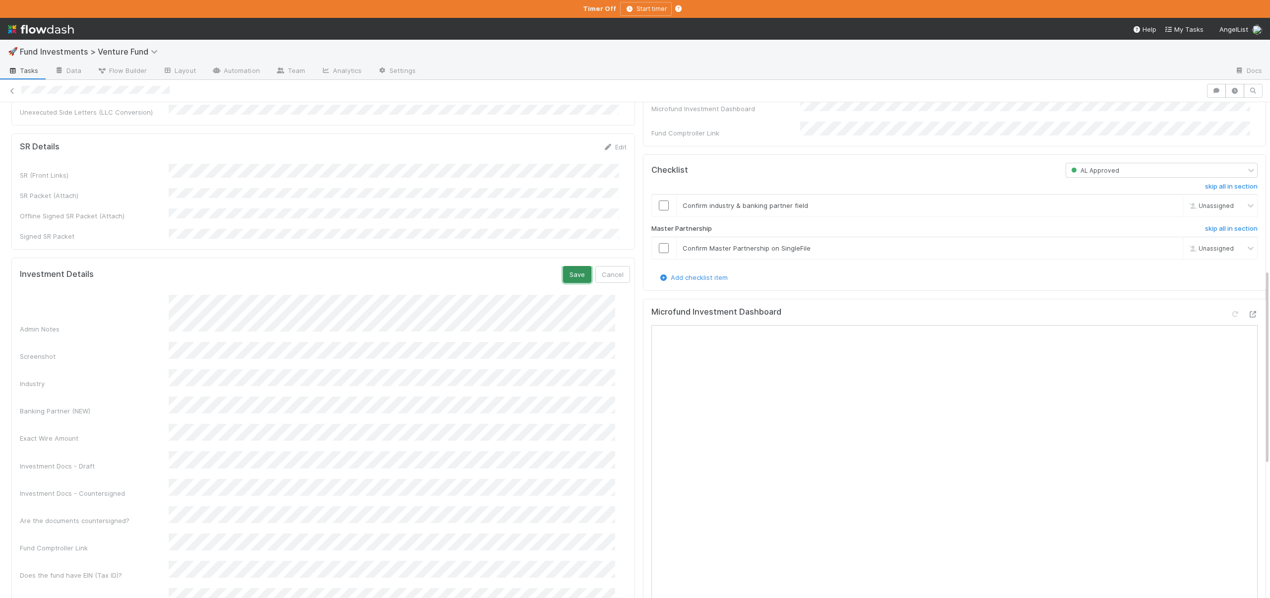
click at [567, 266] on button "Save" at bounding box center [577, 274] width 28 height 17
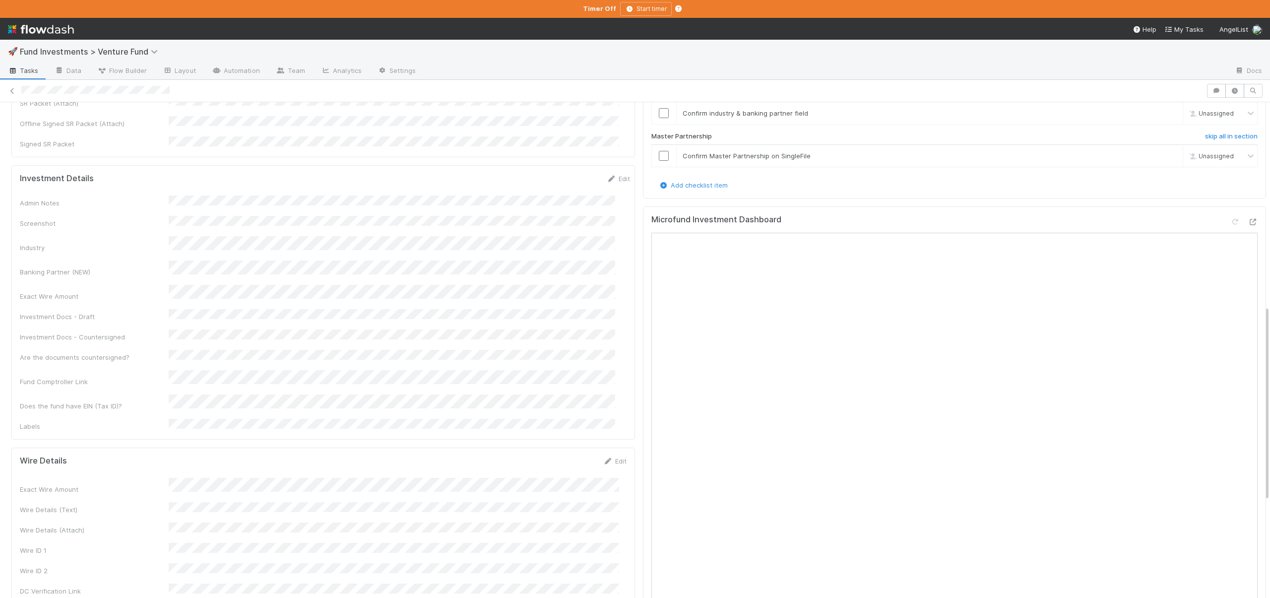
scroll to position [517, 0]
click at [563, 454] on button "Save" at bounding box center [574, 462] width 28 height 17
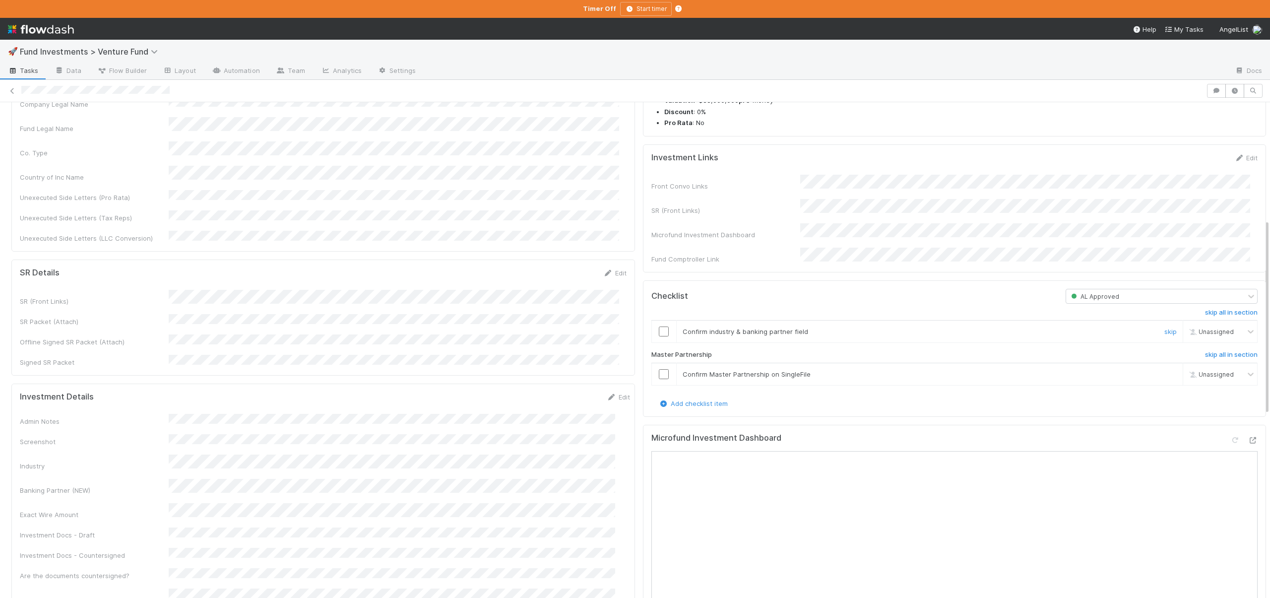
click at [659, 336] on input "checkbox" at bounding box center [664, 331] width 10 height 10
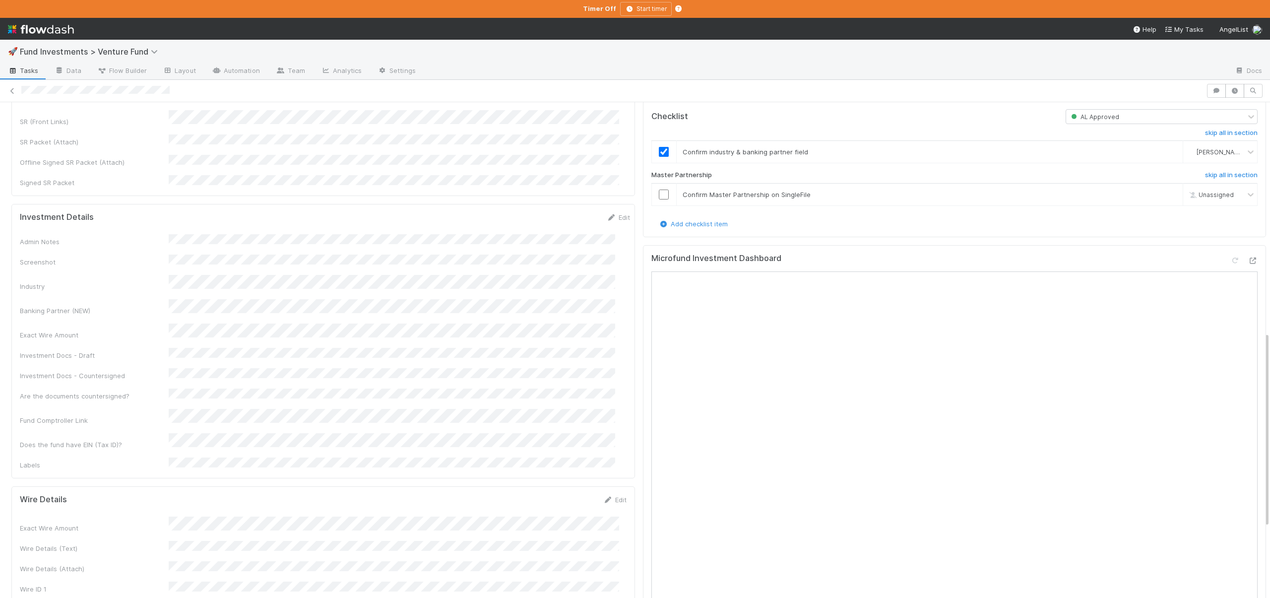
scroll to position [383, 0]
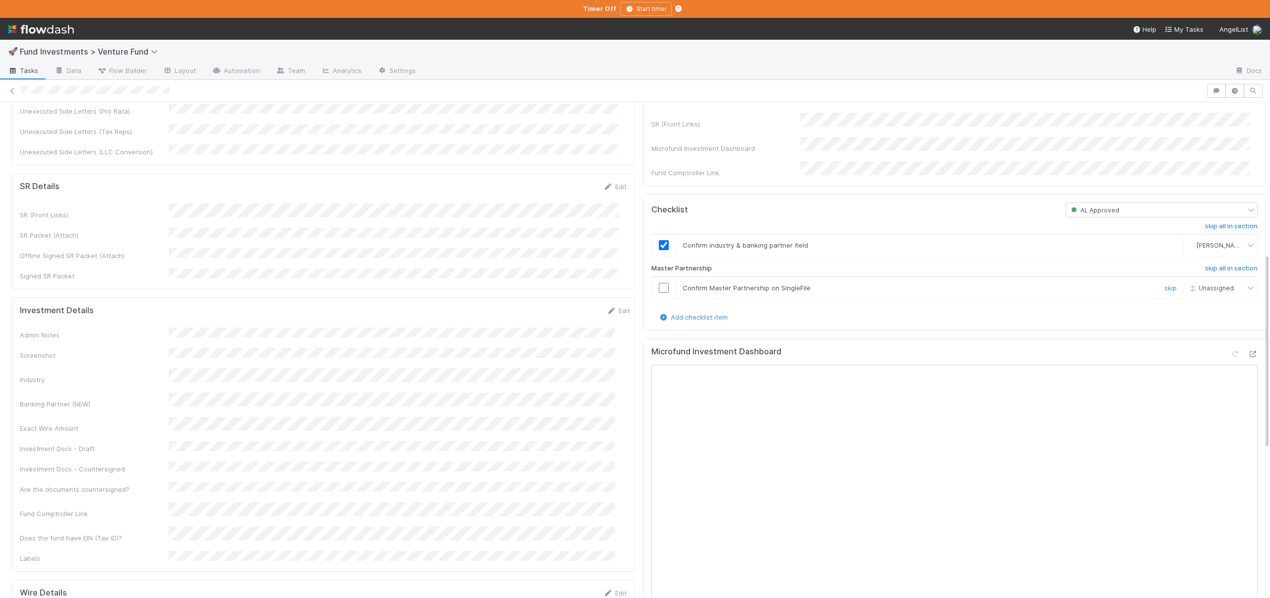
click at [659, 293] on input "checkbox" at bounding box center [664, 288] width 10 height 10
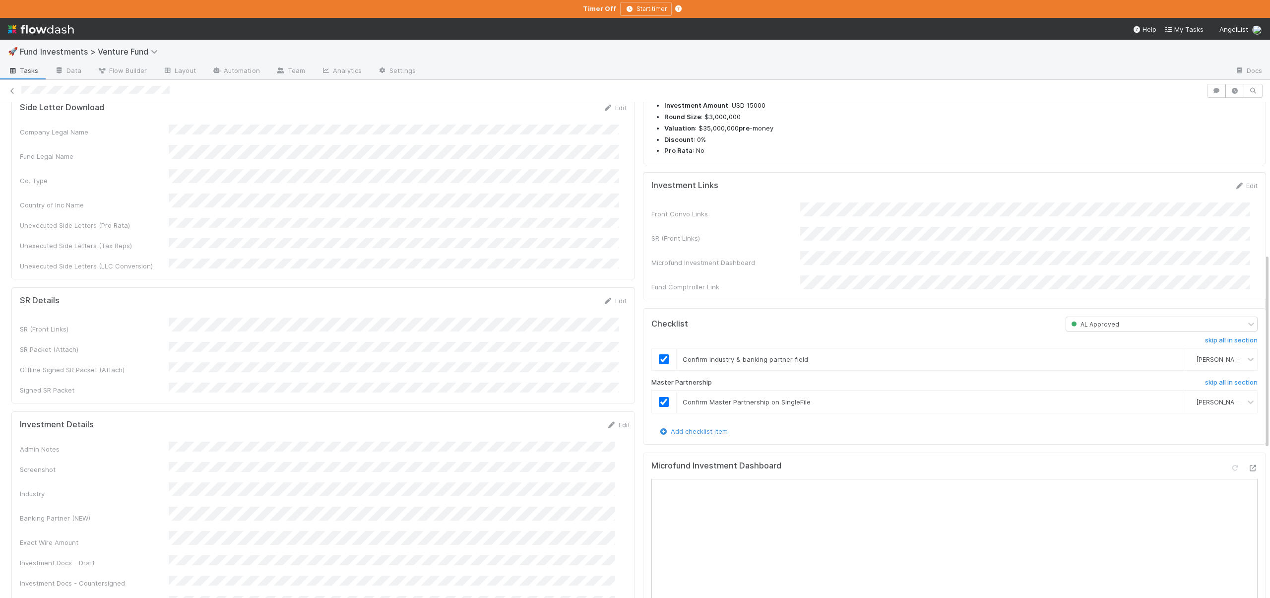
scroll to position [0, 0]
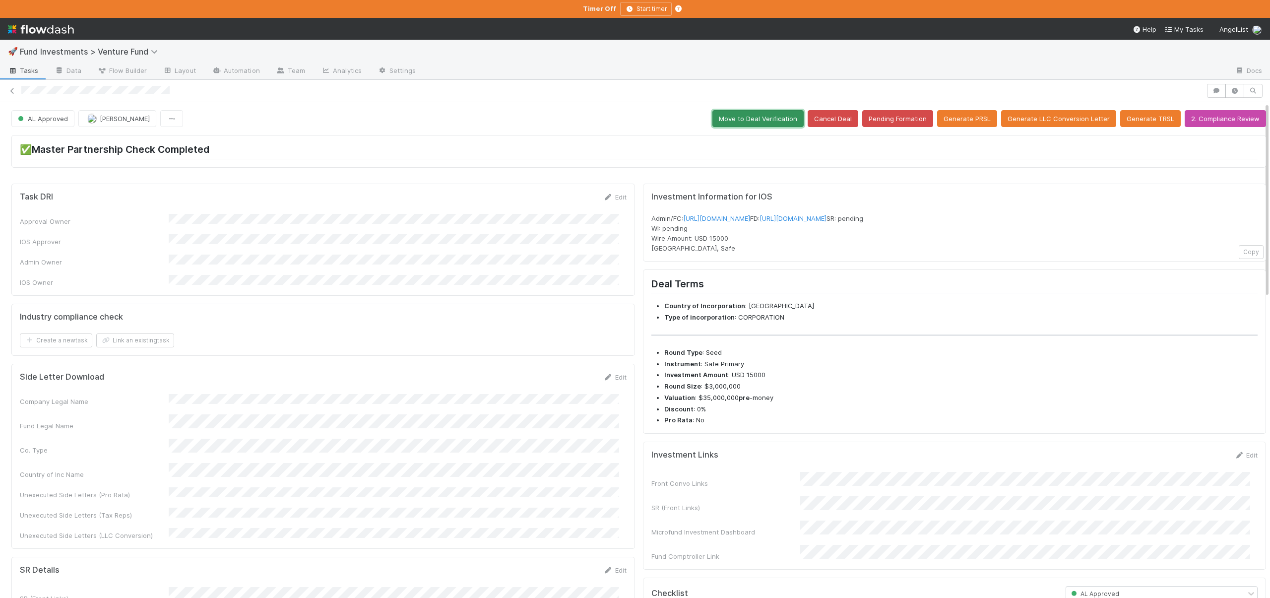
click at [762, 120] on button "Move to Deal Verification" at bounding box center [757, 118] width 91 height 17
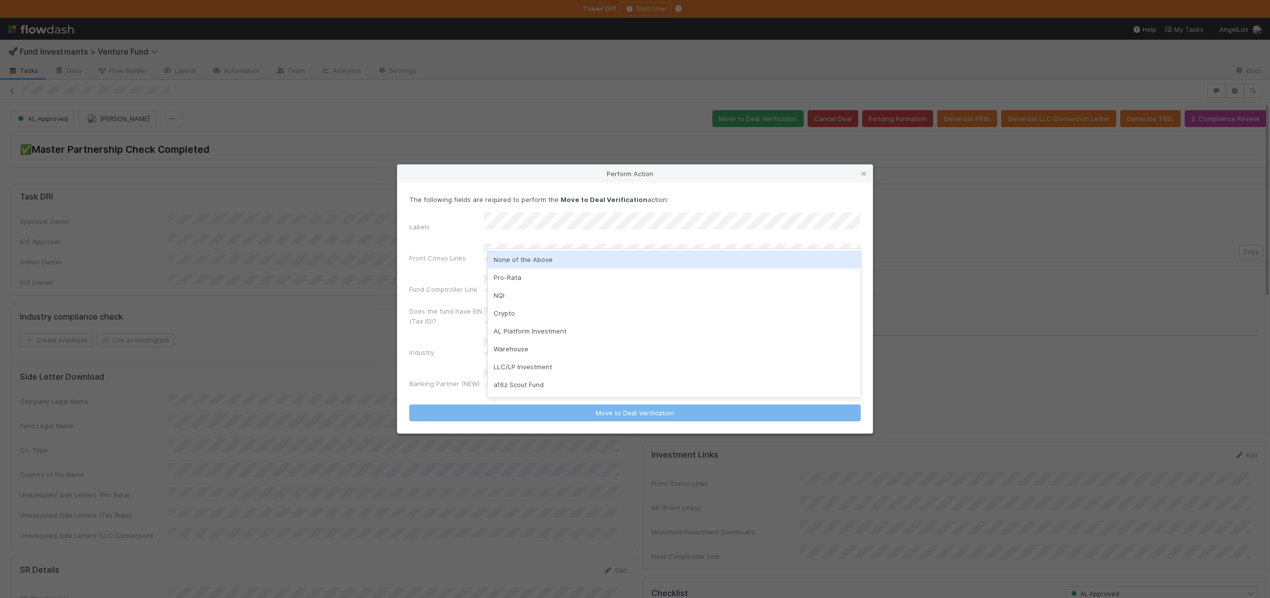
click at [520, 258] on div "None of the Above" at bounding box center [674, 260] width 373 height 18
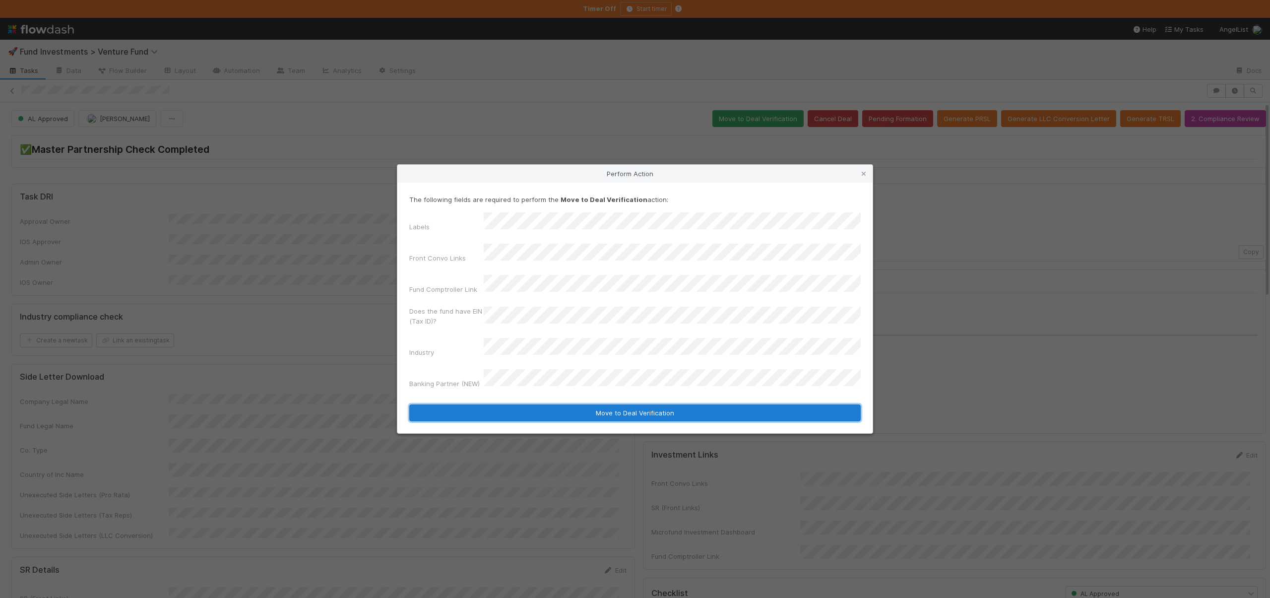
click at [541, 404] on button "Move to Deal Verification" at bounding box center [634, 412] width 451 height 17
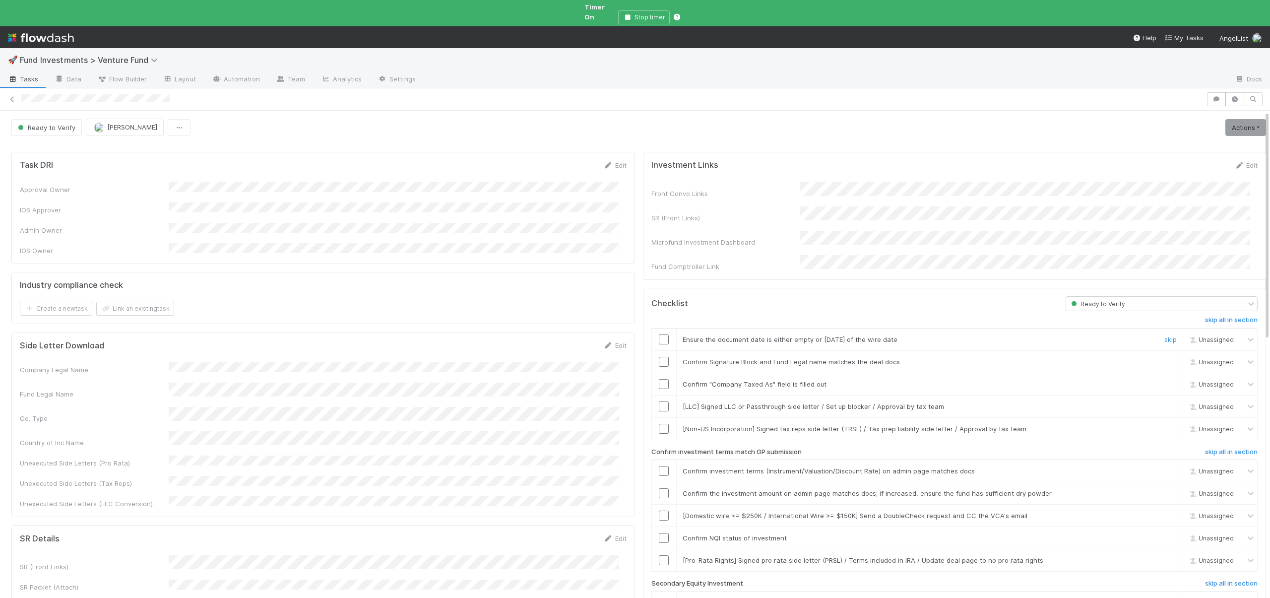
click at [663, 334] on div at bounding box center [664, 339] width 24 height 10
click at [659, 334] on input "checkbox" at bounding box center [664, 339] width 10 height 10
click at [659, 357] on input "checkbox" at bounding box center [664, 362] width 10 height 10
click at [659, 379] on input "checkbox" at bounding box center [664, 384] width 10 height 10
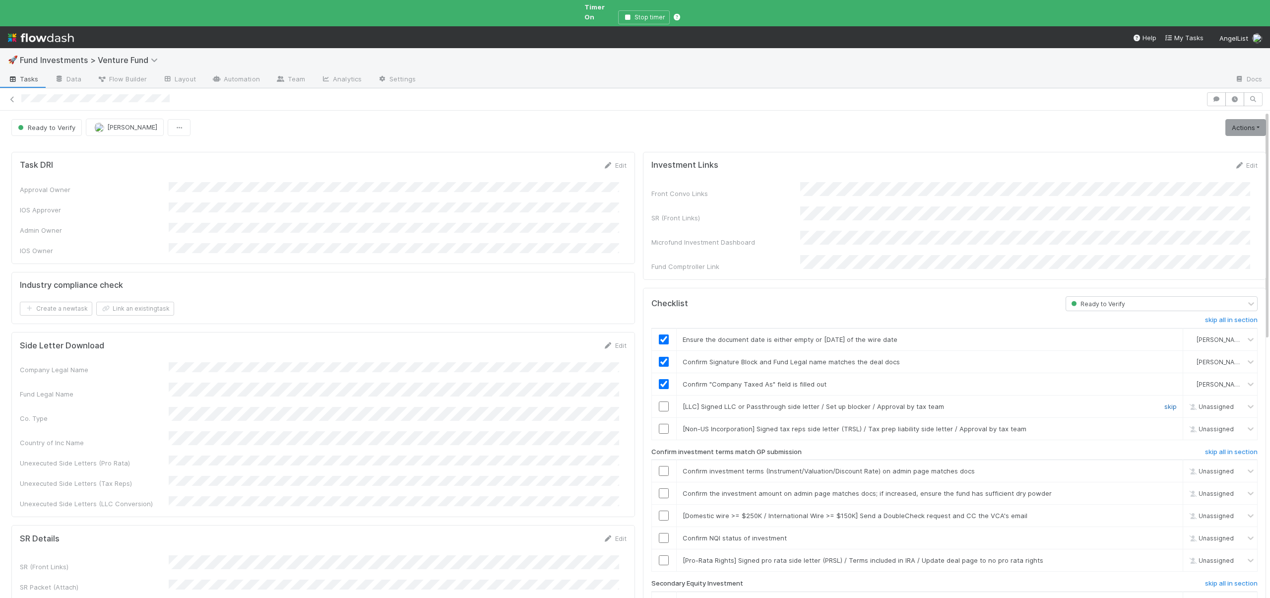
click at [1164, 402] on link "skip" at bounding box center [1170, 406] width 12 height 8
click at [1164, 425] on link "skip" at bounding box center [1170, 429] width 12 height 8
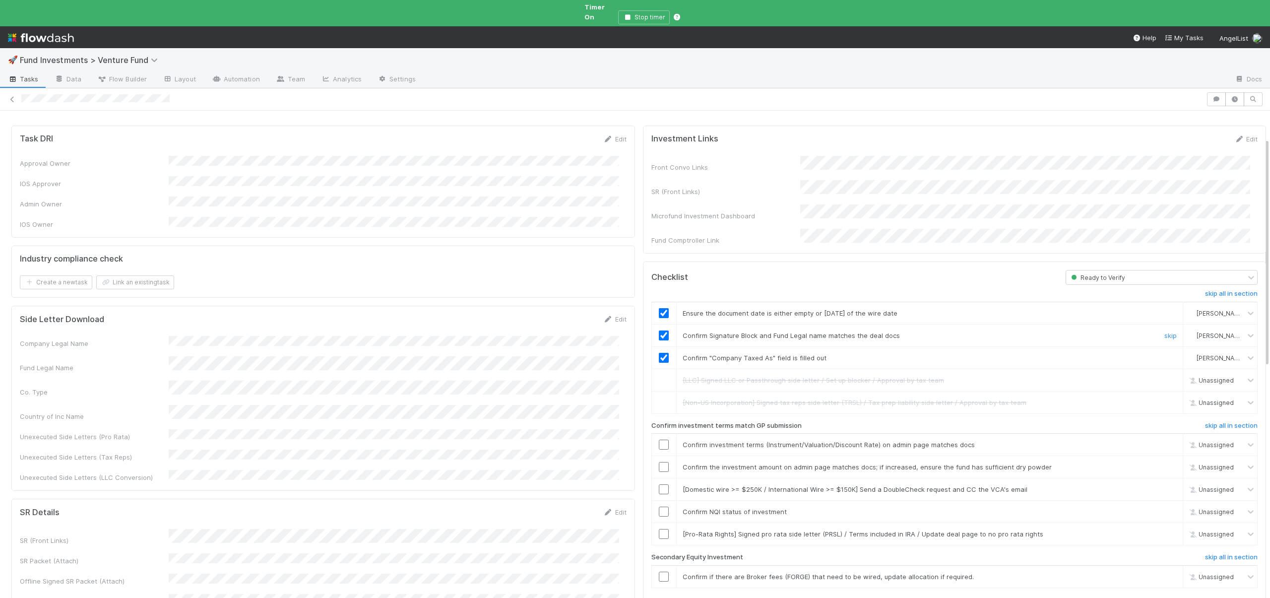
scroll to position [87, 0]
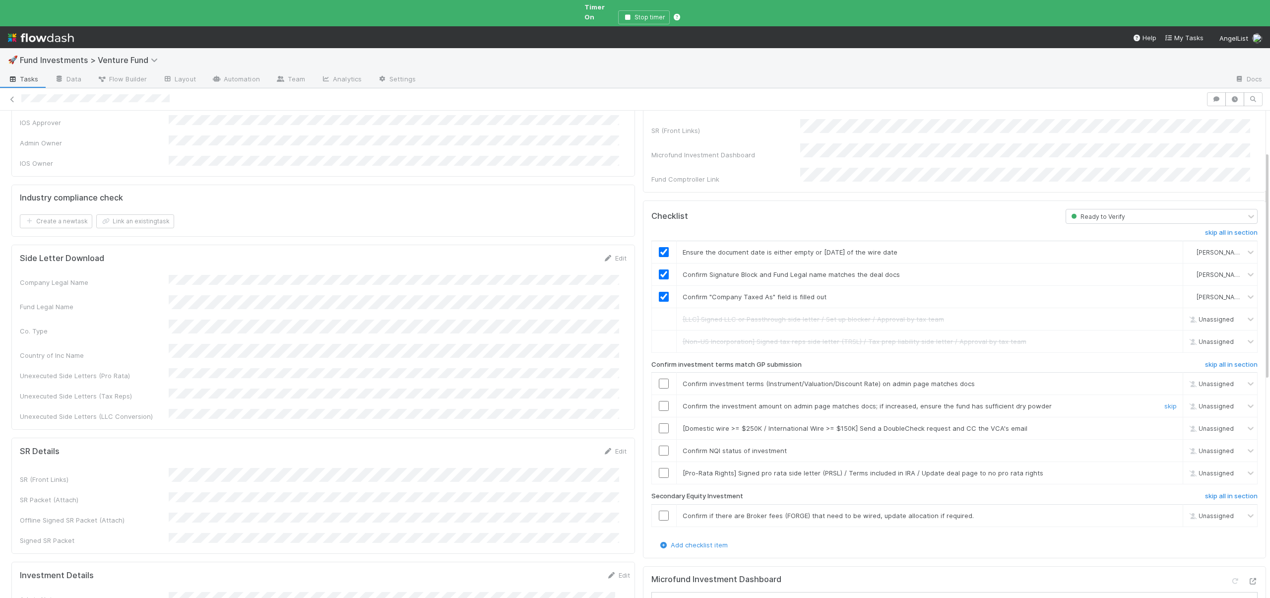
click at [659, 401] on input "checkbox" at bounding box center [664, 406] width 10 height 10
click at [1164, 424] on link "skip" at bounding box center [1170, 428] width 12 height 8
click at [659, 445] on input "checkbox" at bounding box center [664, 450] width 10 height 10
checkbox input "true"
click at [1164, 469] on link "skip" at bounding box center [1170, 473] width 12 height 8
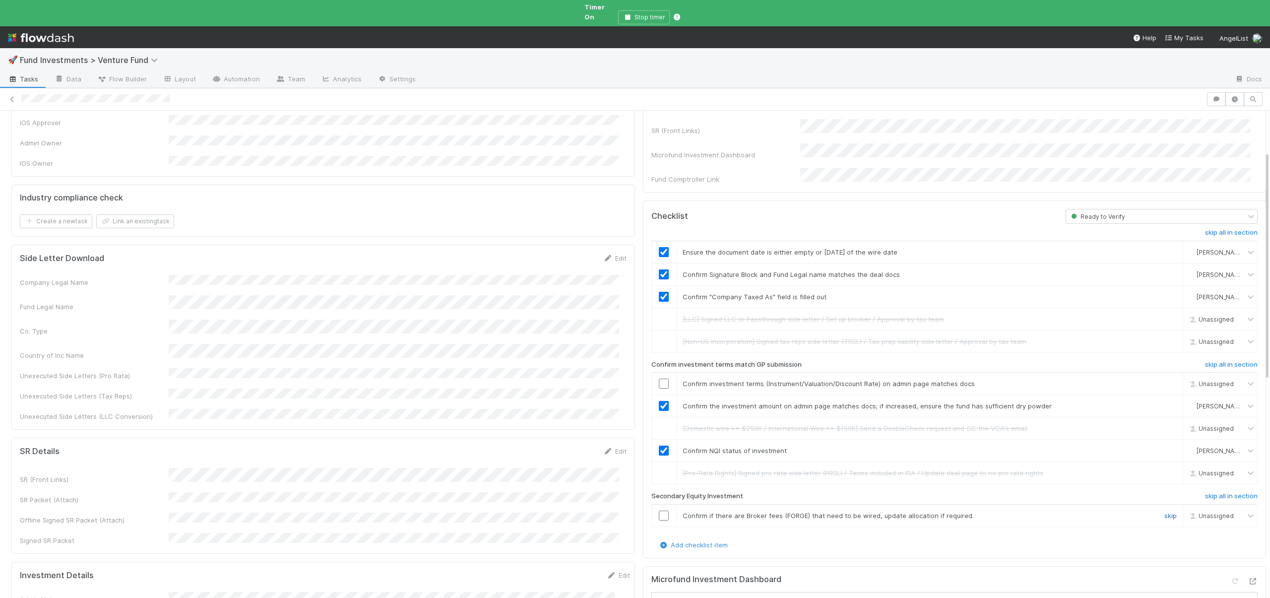
click at [1164, 511] on link "skip" at bounding box center [1170, 515] width 12 height 8
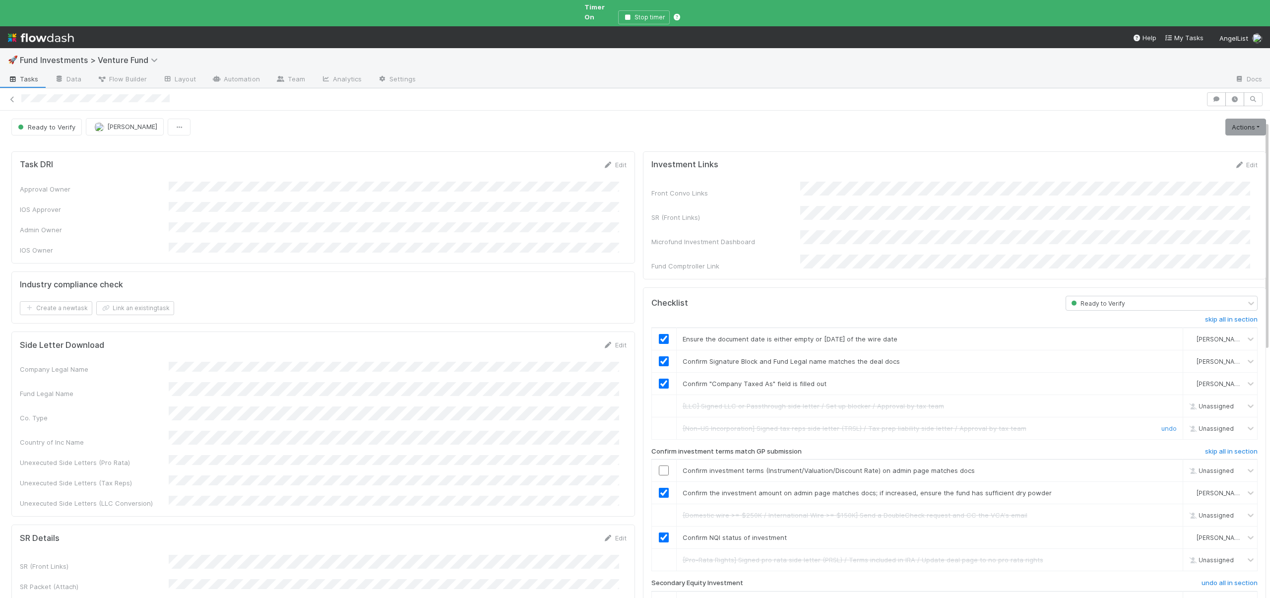
scroll to position [0, 0]
click at [1225, 119] on link "Actions" at bounding box center [1245, 127] width 41 height 17
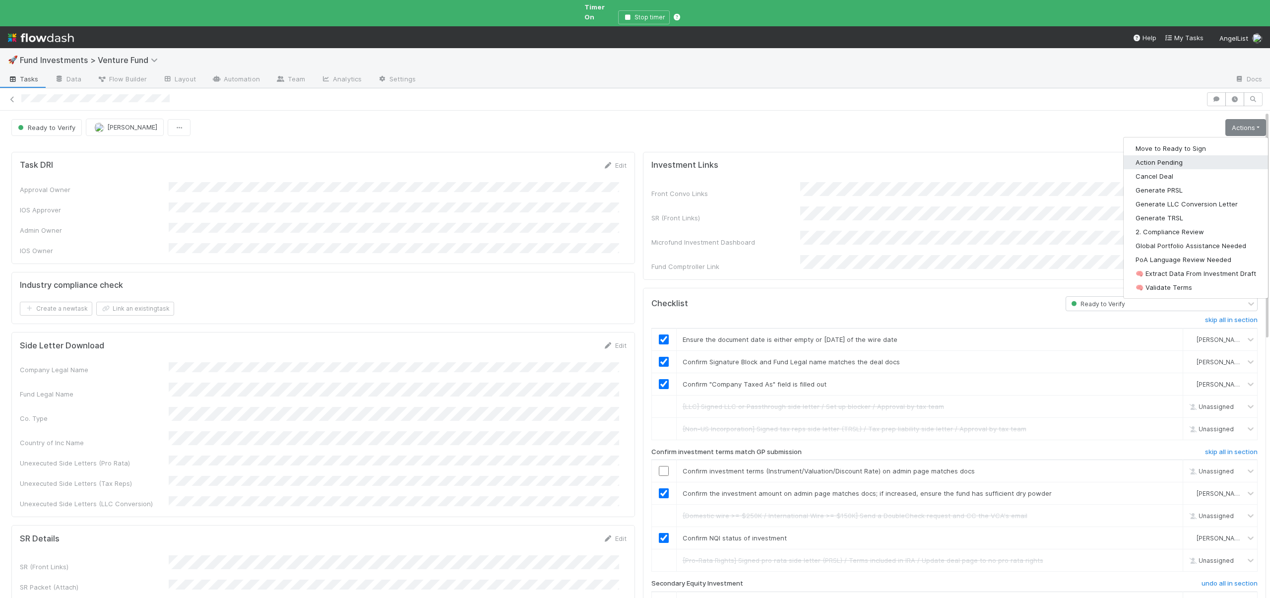
click at [1136, 155] on button "Action Pending" at bounding box center [1196, 162] width 144 height 14
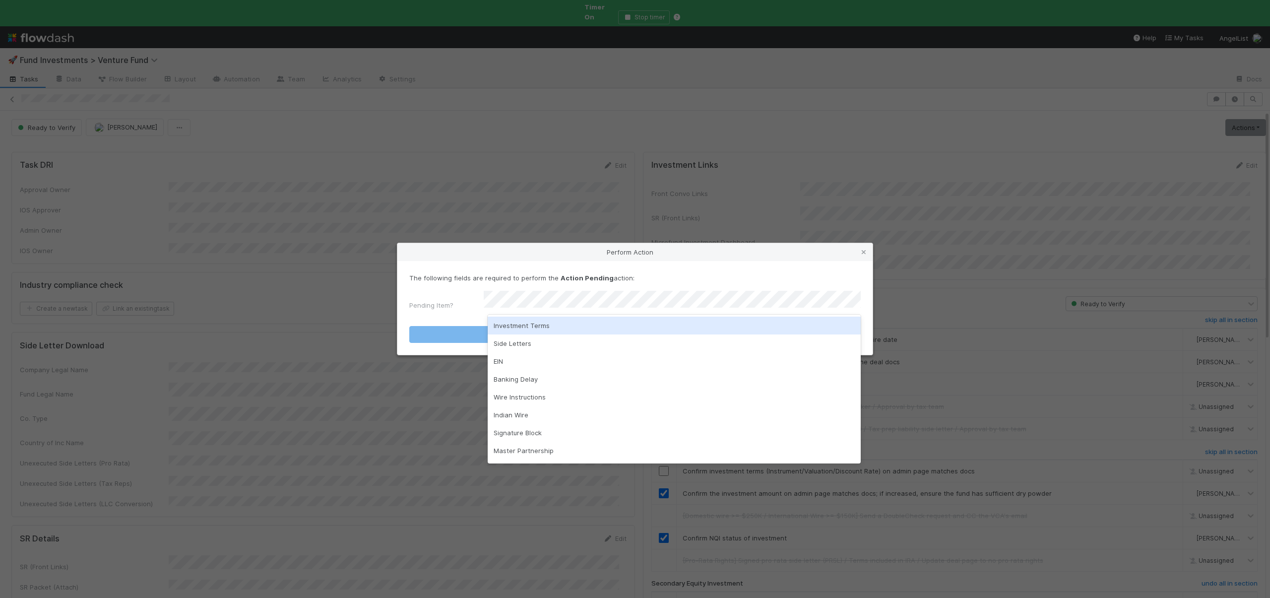
click at [512, 328] on div "Investment Terms" at bounding box center [674, 325] width 373 height 18
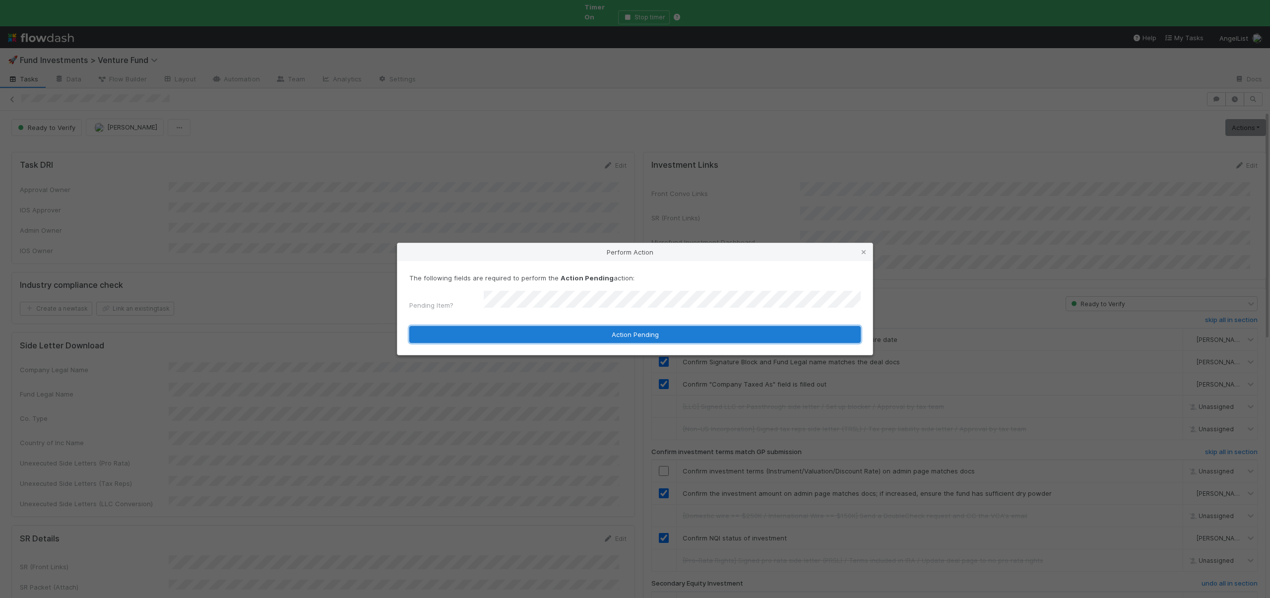
click at [511, 331] on button "Action Pending" at bounding box center [634, 334] width 451 height 17
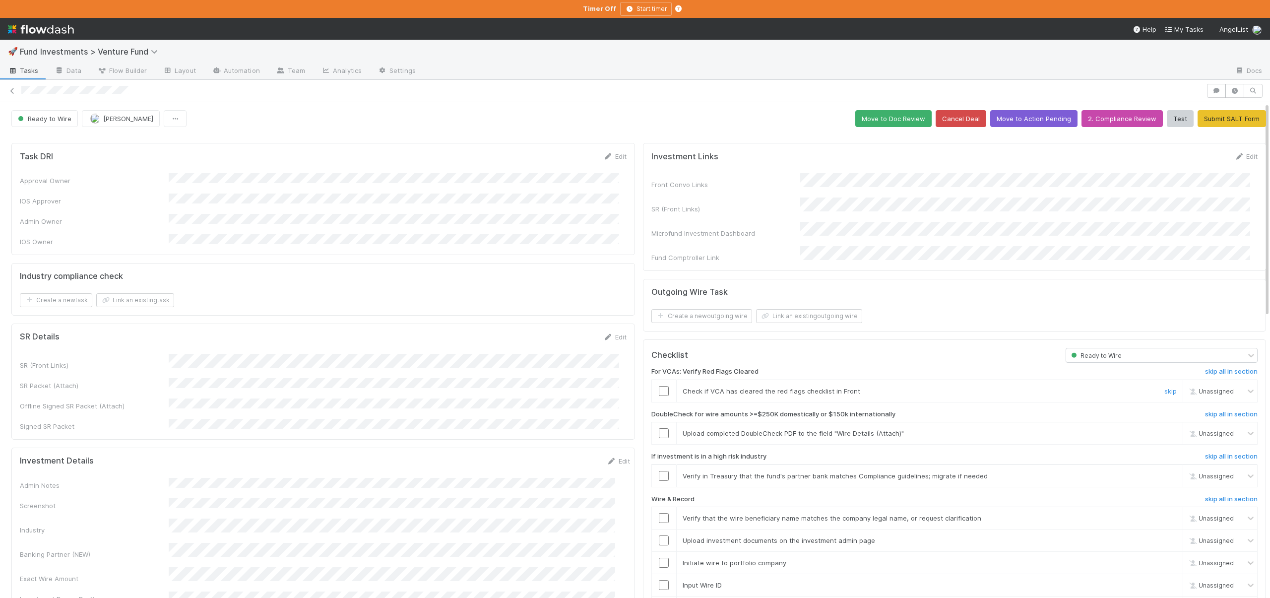
click at [659, 386] on input "checkbox" at bounding box center [664, 391] width 10 height 10
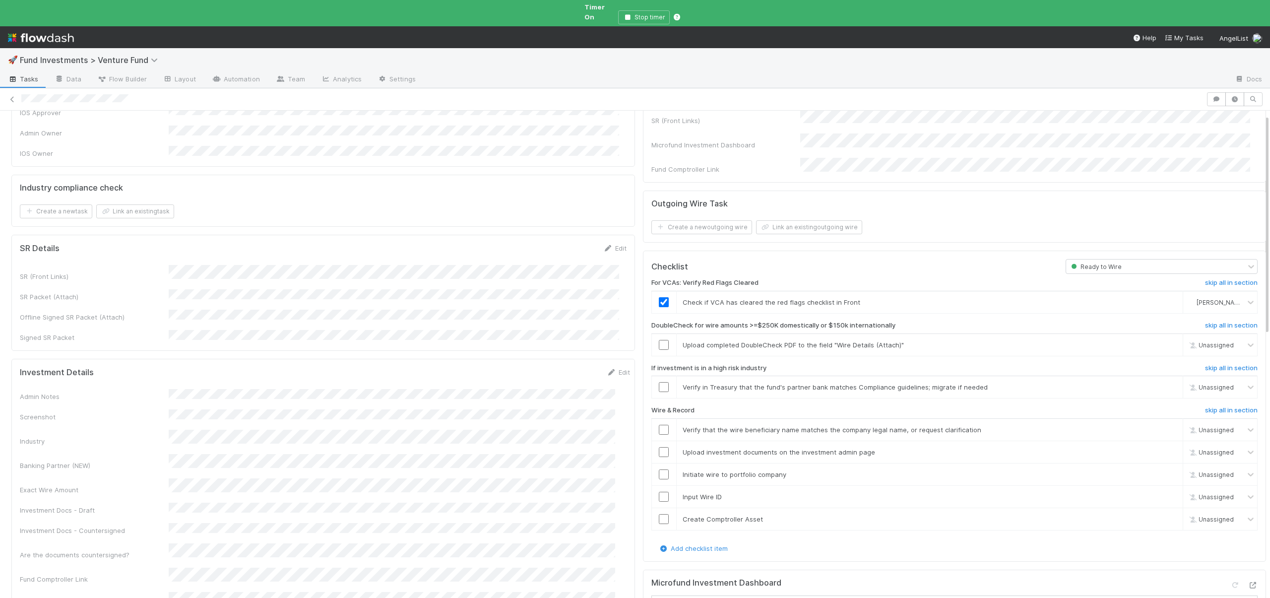
scroll to position [102, 0]
click at [1248, 577] on icon at bounding box center [1253, 580] width 10 height 6
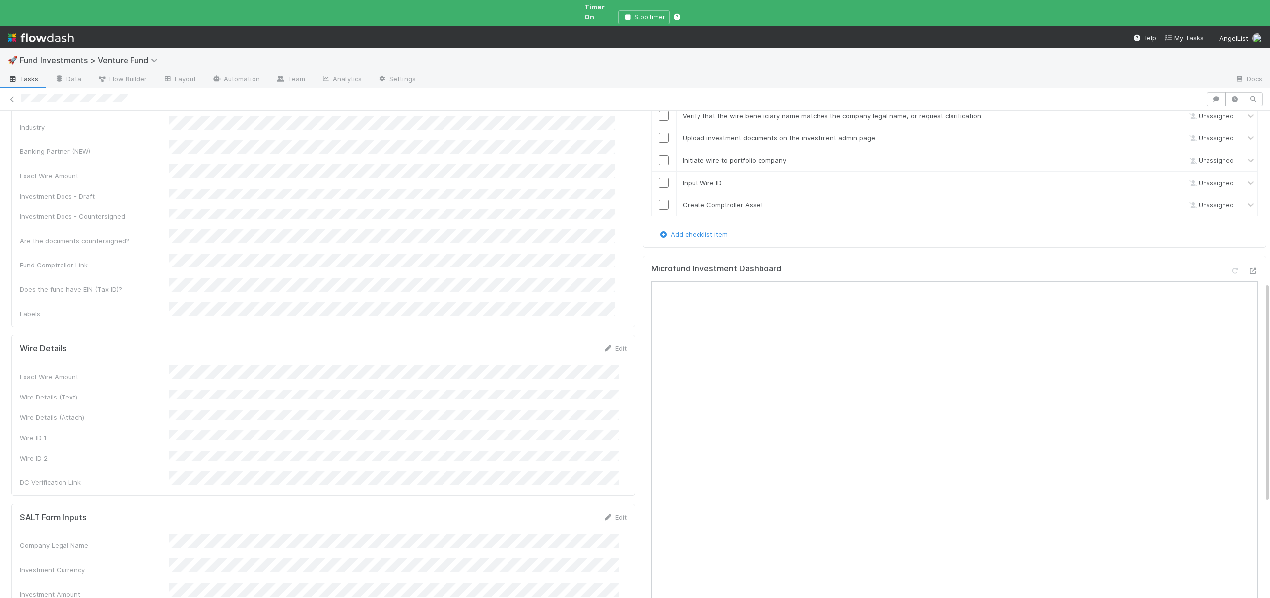
scroll to position [69, 0]
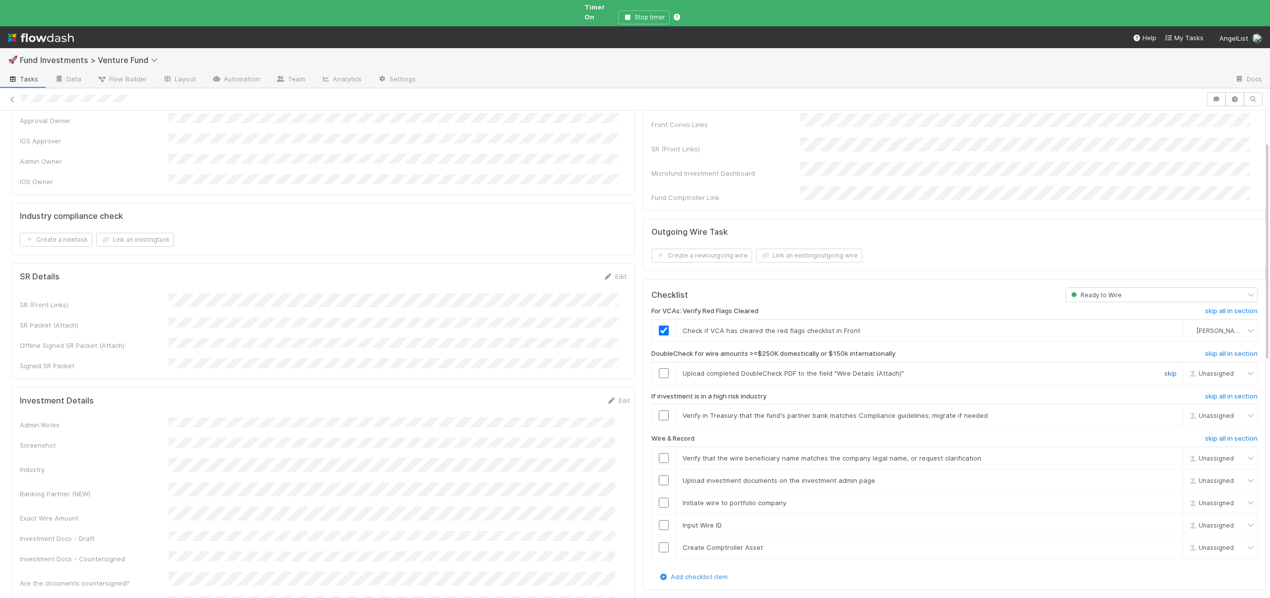
click at [1164, 369] on link "skip" at bounding box center [1170, 373] width 12 height 8
click at [1164, 411] on link "skip" at bounding box center [1170, 415] width 12 height 8
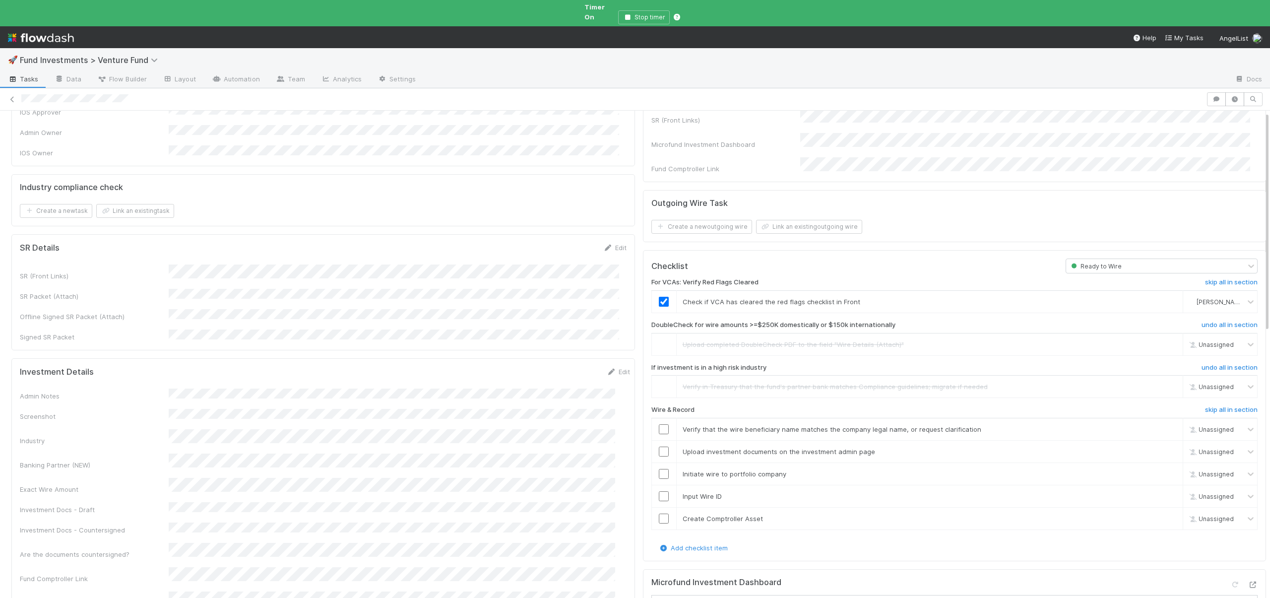
scroll to position [101, 0]
click at [659, 421] on input "checkbox" at bounding box center [664, 426] width 10 height 10
click at [659, 443] on input "checkbox" at bounding box center [664, 448] width 10 height 10
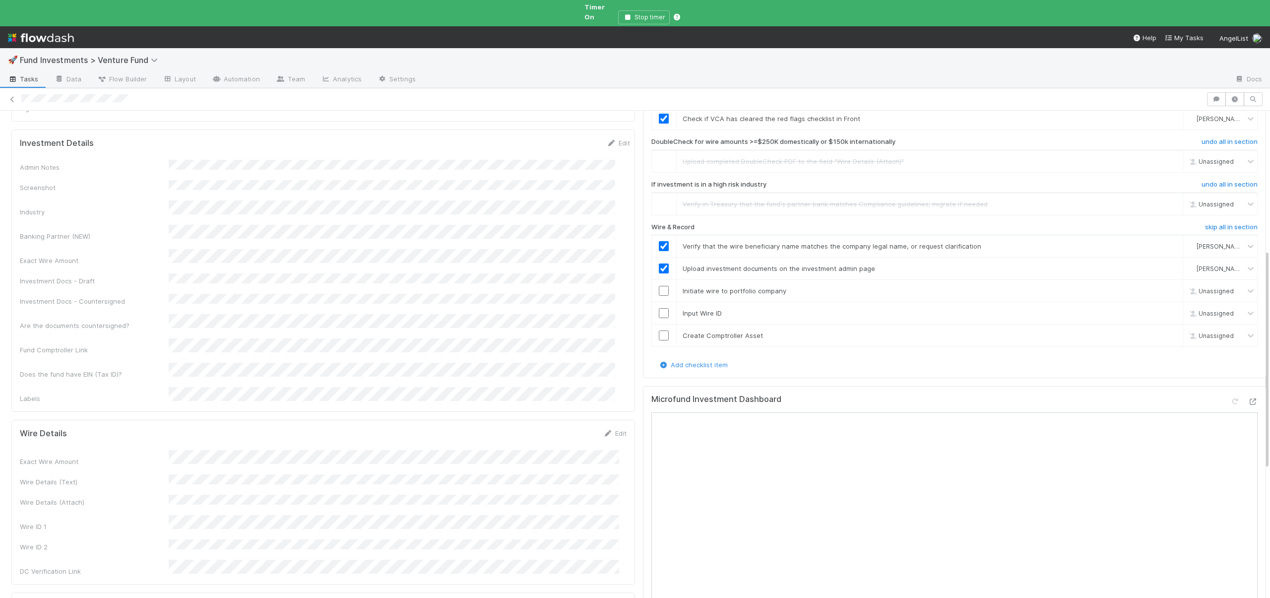
scroll to position [328, 0]
click at [652, 284] on div at bounding box center [664, 289] width 24 height 10
click at [659, 284] on input "checkbox" at bounding box center [664, 289] width 10 height 10
click at [659, 307] on input "checkbox" at bounding box center [664, 312] width 10 height 10
click at [659, 329] on input "checkbox" at bounding box center [664, 334] width 10 height 10
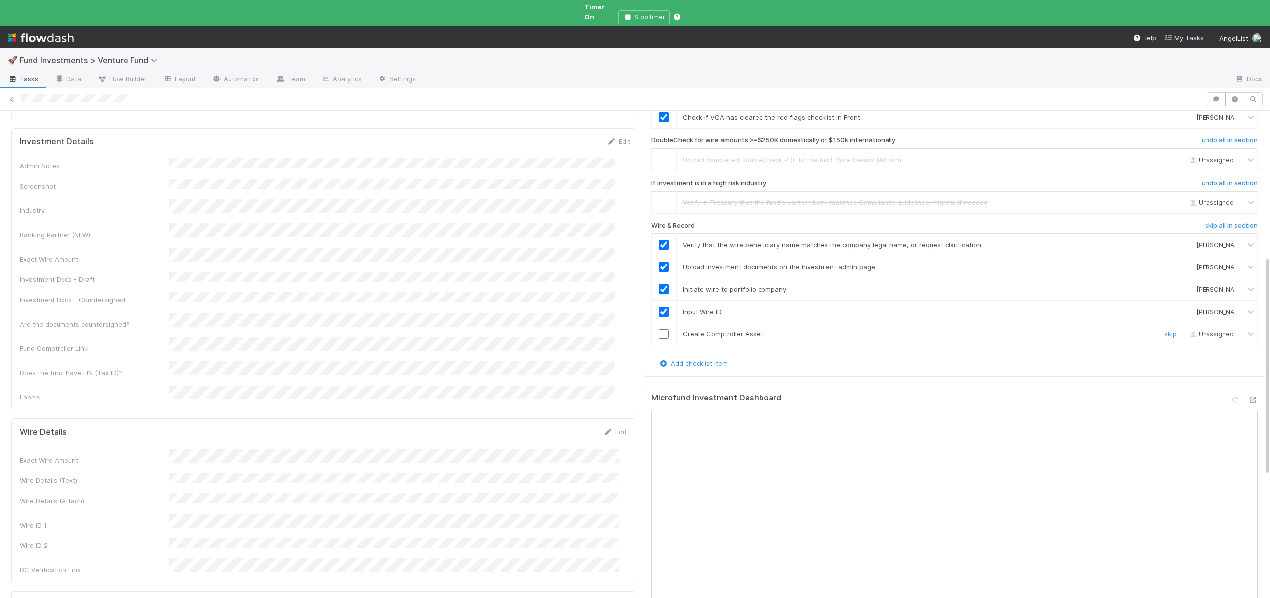
click at [659, 329] on input "checkbox" at bounding box center [664, 334] width 10 height 10
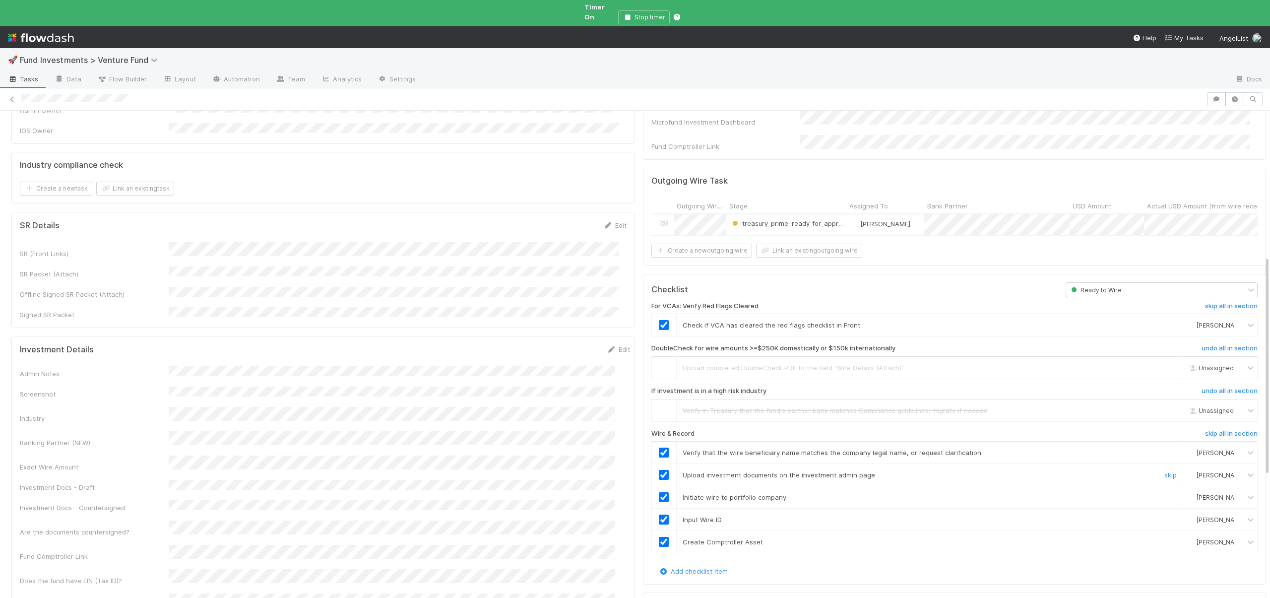
scroll to position [0, 0]
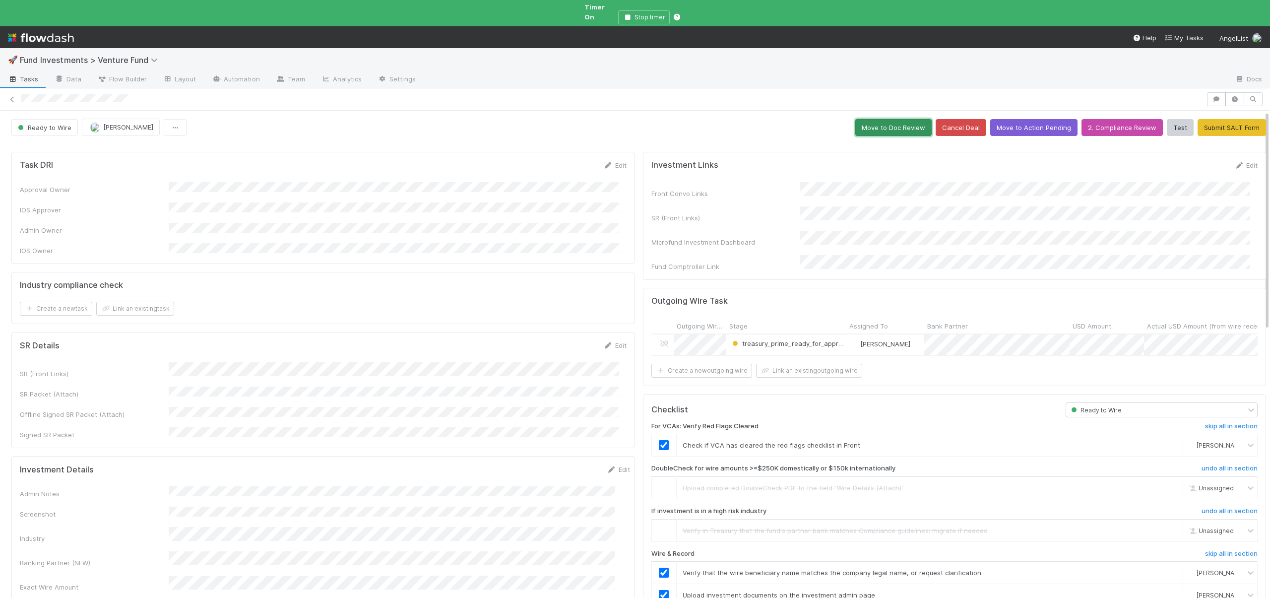
click at [892, 119] on button "Move to Doc Review" at bounding box center [893, 127] width 76 height 17
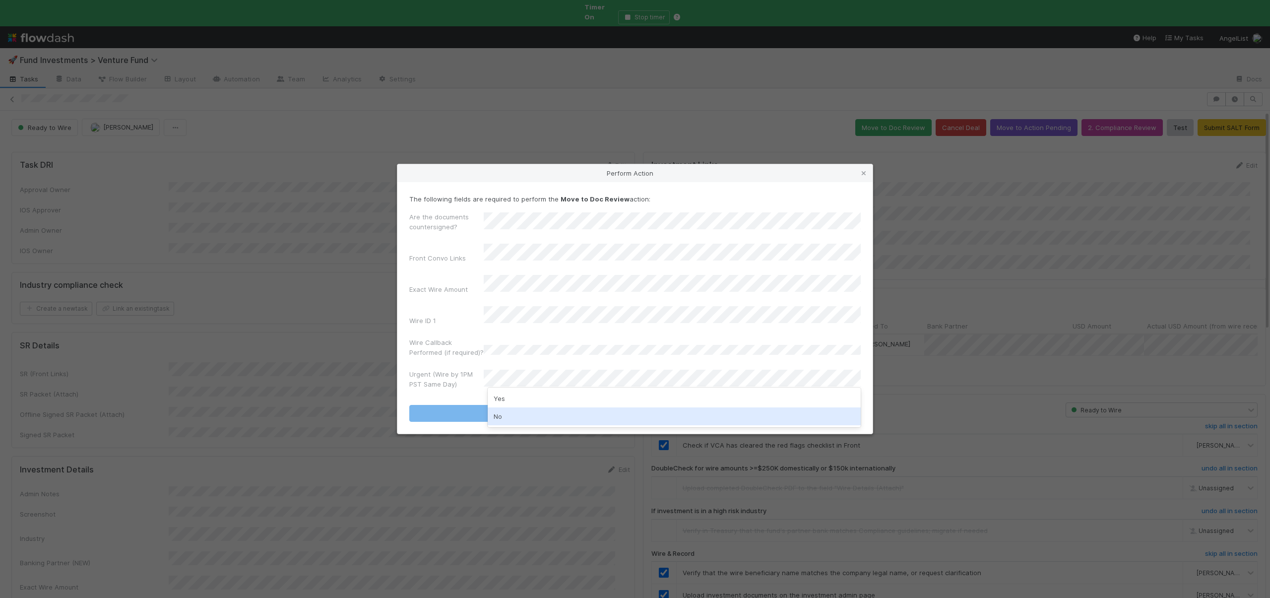
click at [499, 419] on div "No" at bounding box center [674, 416] width 373 height 18
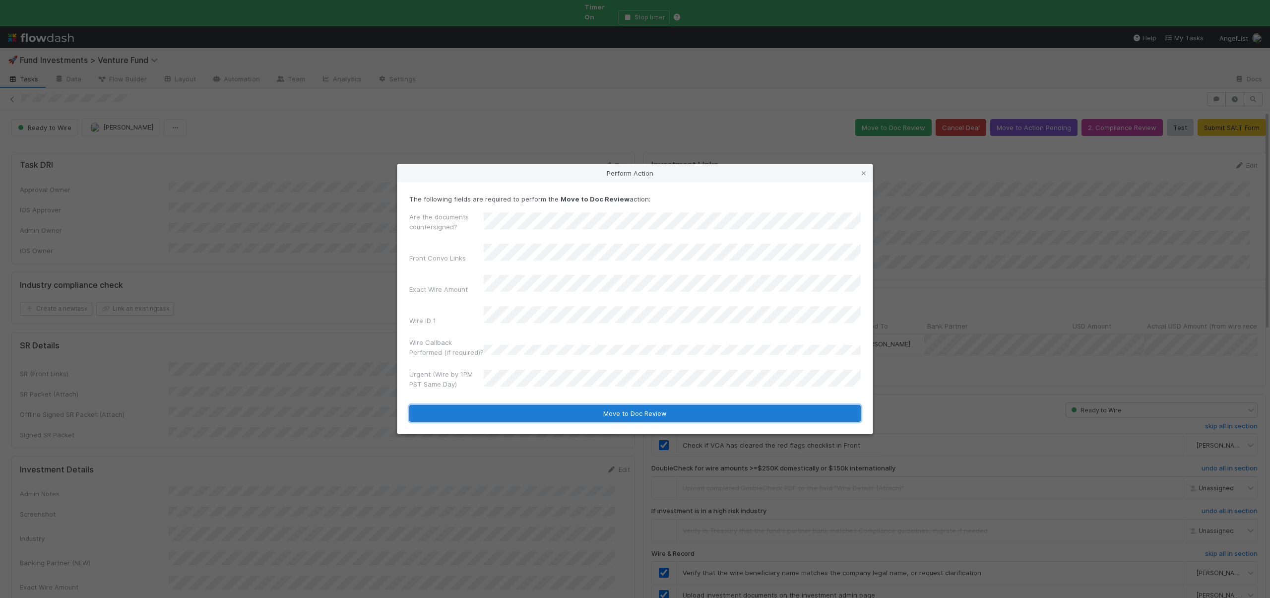
click at [506, 407] on button "Move to Doc Review" at bounding box center [634, 413] width 451 height 17
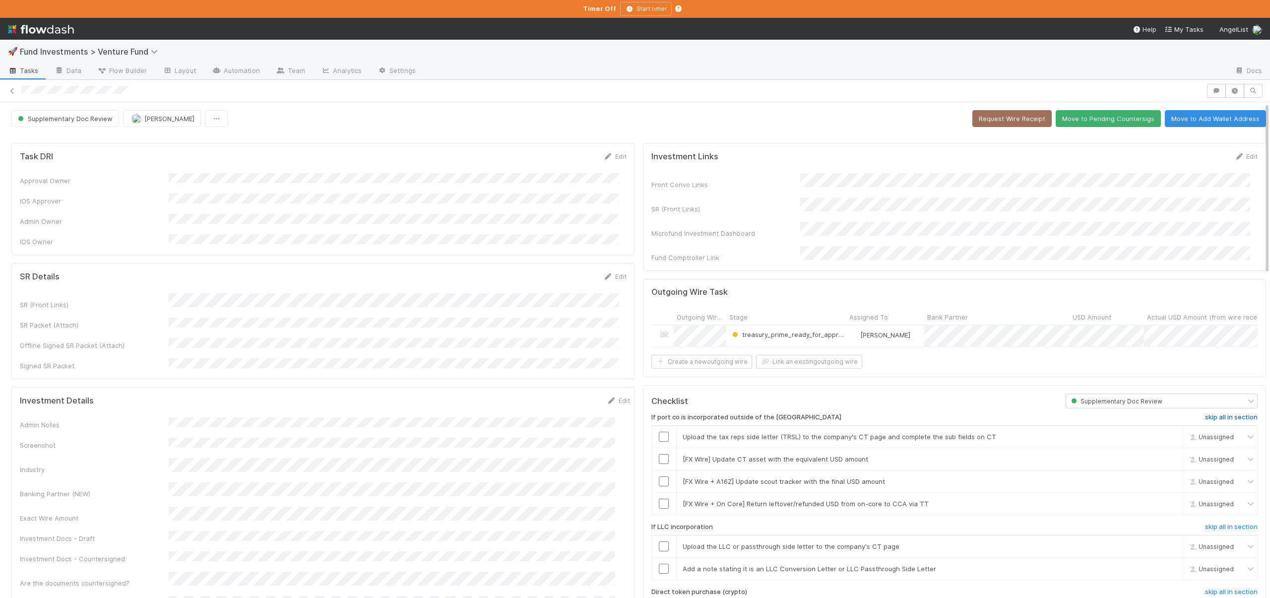
click at [1205, 416] on h6 "skip all in section" at bounding box center [1231, 417] width 53 height 8
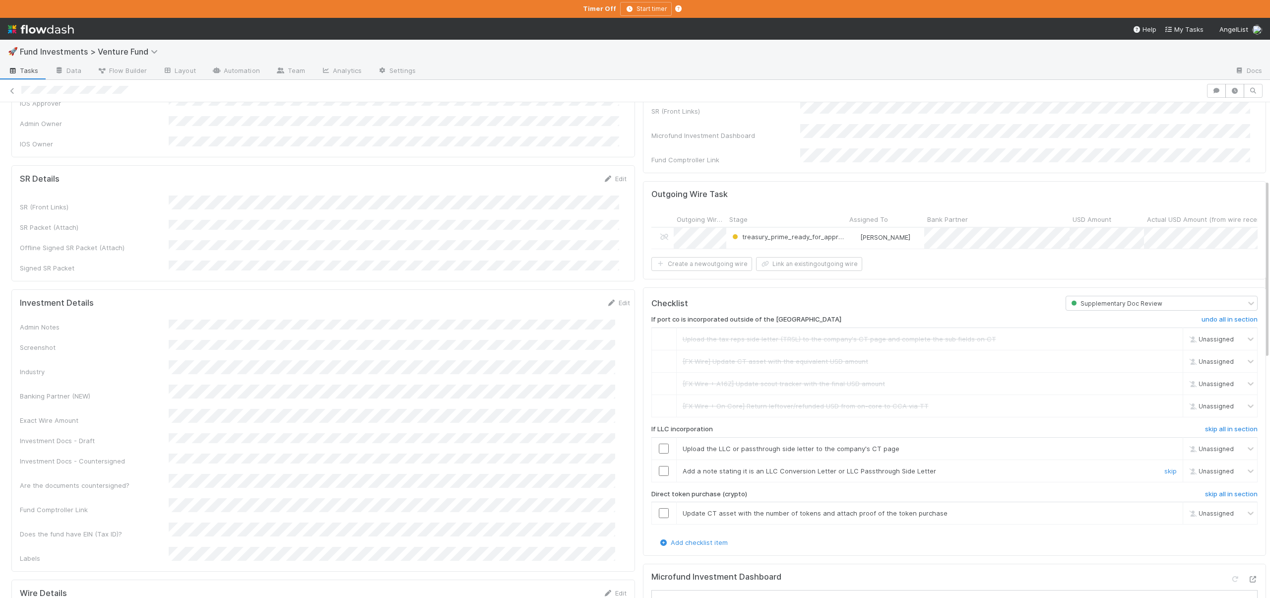
scroll to position [215, 0]
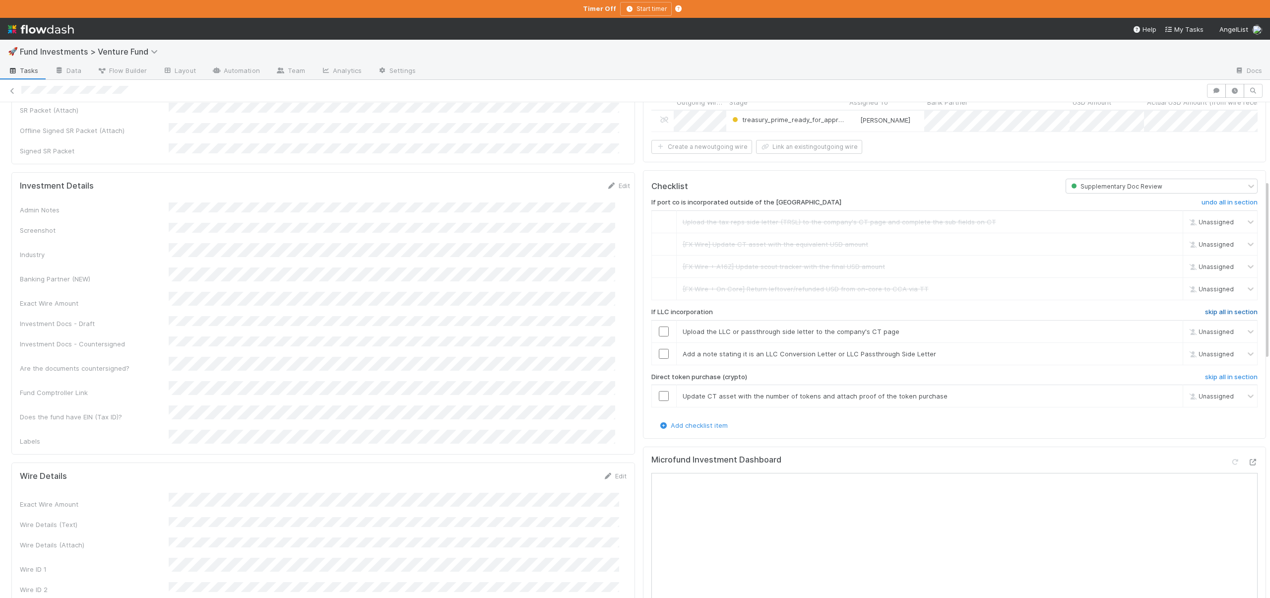
click at [1212, 309] on h6 "skip all in section" at bounding box center [1231, 312] width 53 height 8
click at [1205, 373] on h6 "skip all in section" at bounding box center [1231, 377] width 53 height 8
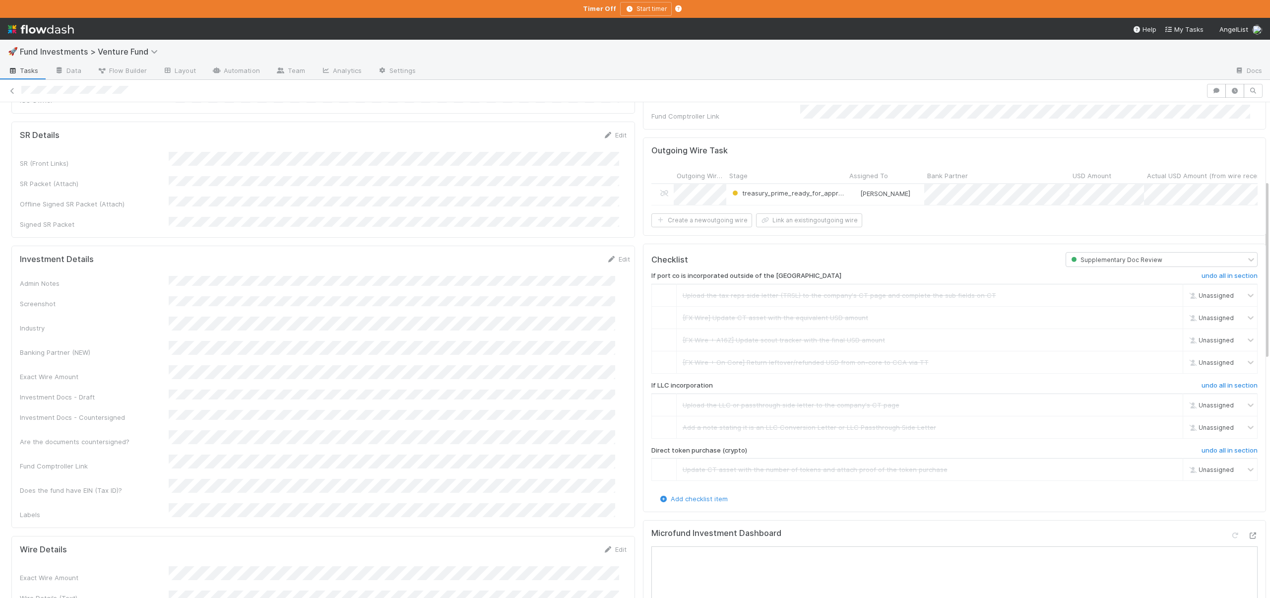
scroll to position [0, 0]
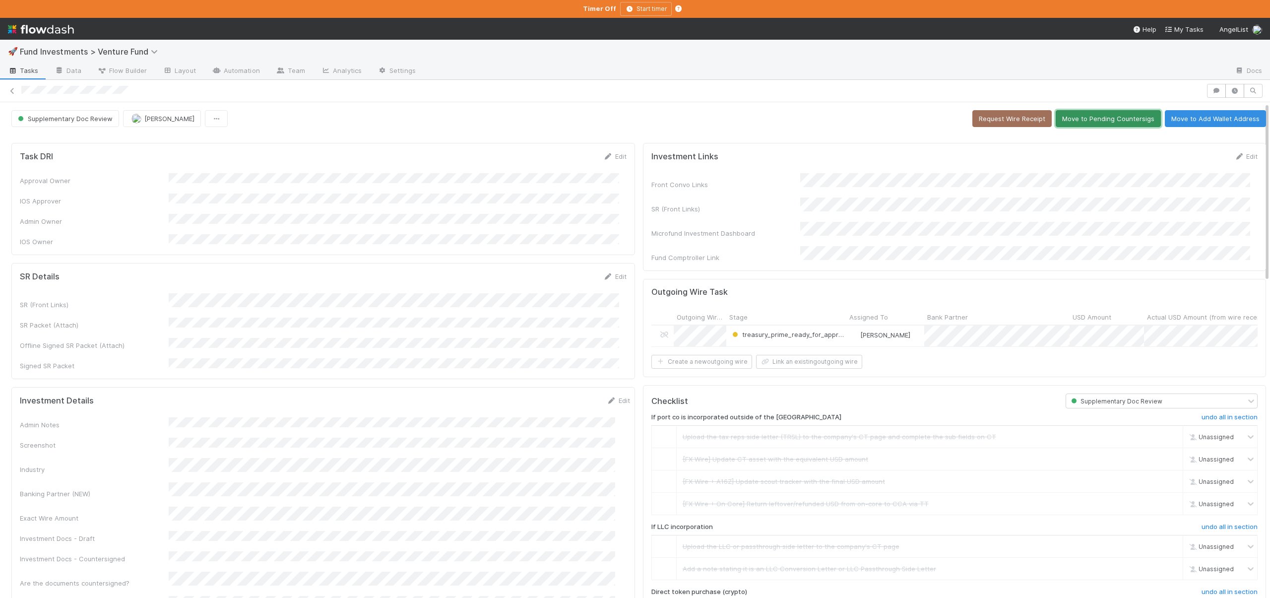
click at [1068, 121] on button "Move to Pending Countersigs" at bounding box center [1108, 118] width 105 height 17
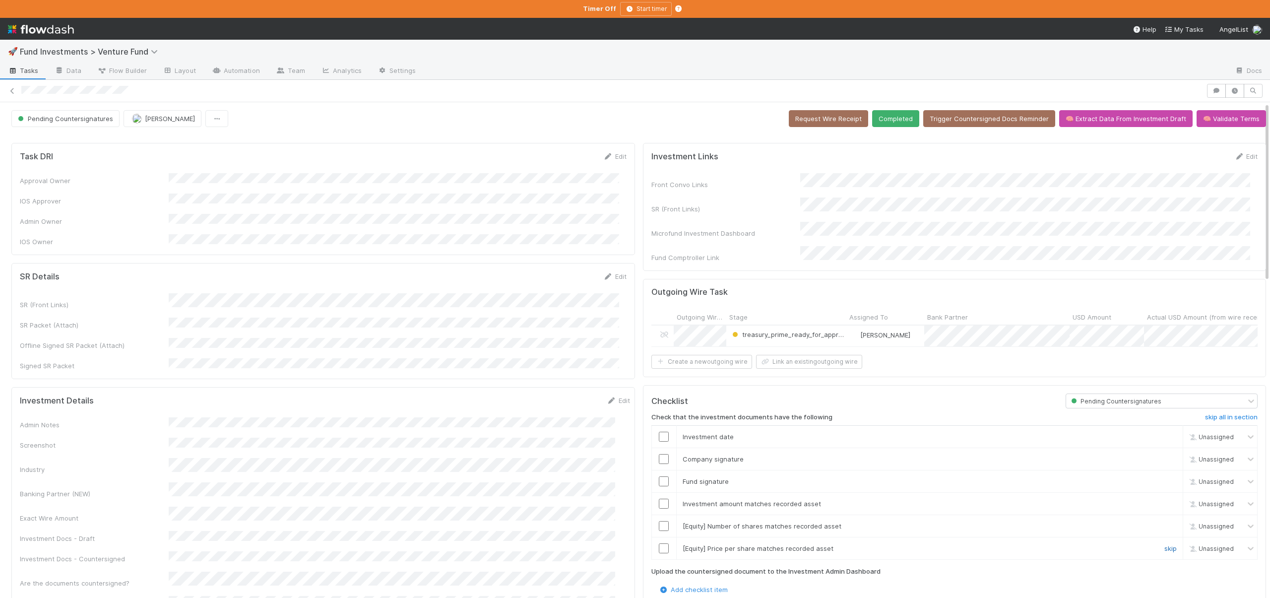
click at [1164, 545] on link "skip" at bounding box center [1170, 548] width 12 height 8
click at [1164, 523] on link "skip" at bounding box center [1170, 526] width 12 height 8
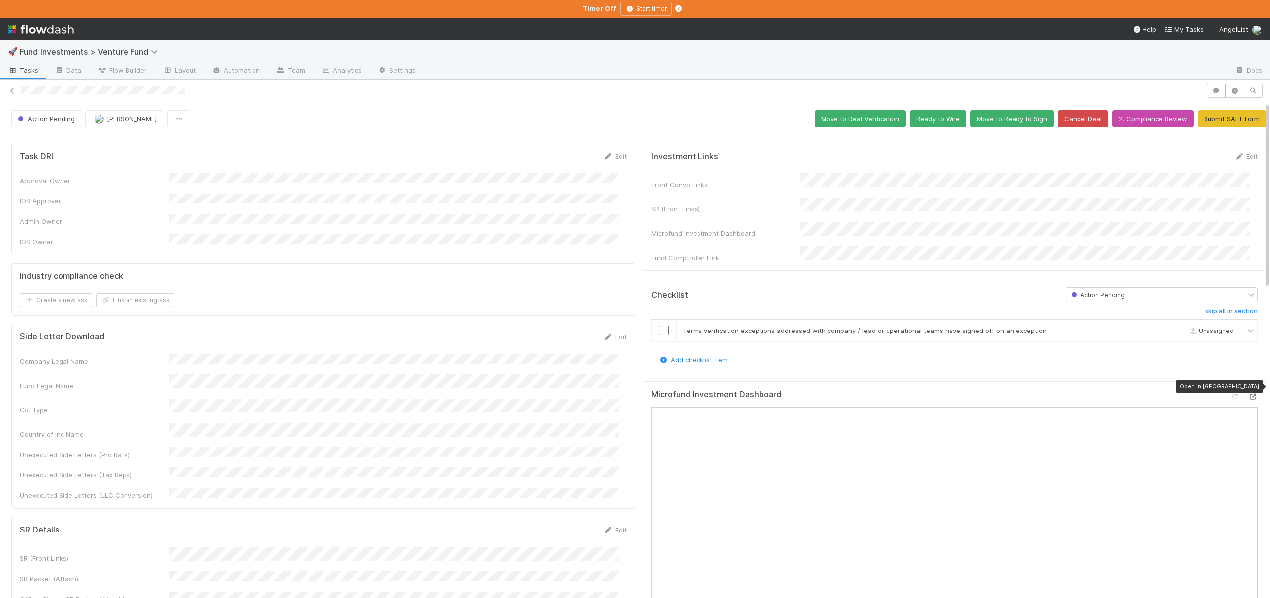
click at [1248, 393] on icon at bounding box center [1253, 396] width 10 height 6
click at [659, 325] on input "checkbox" at bounding box center [664, 330] width 10 height 10
click at [939, 118] on button "Ready to Wire" at bounding box center [938, 118] width 57 height 17
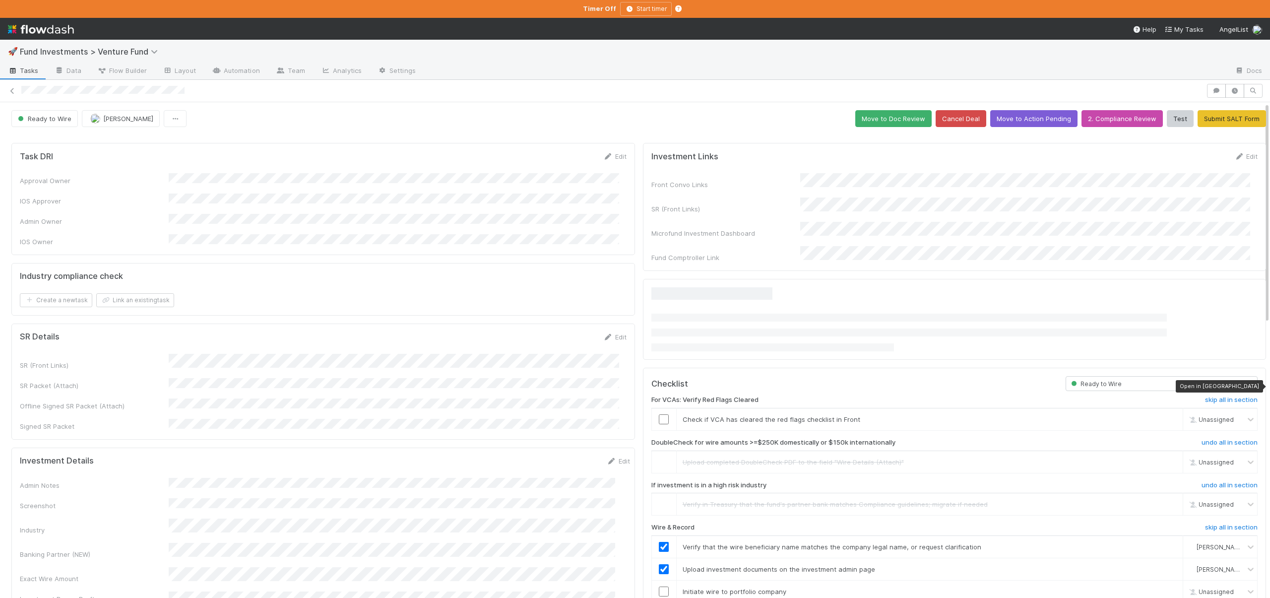
click at [1241, 396] on h6 "skip all in section" at bounding box center [1231, 400] width 53 height 8
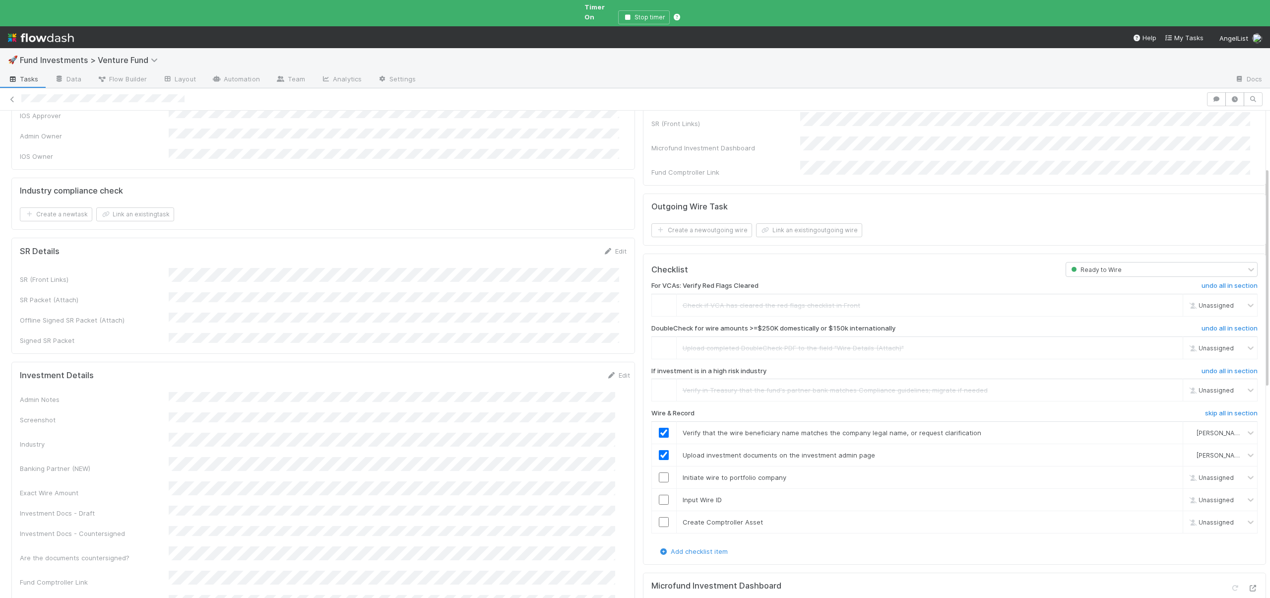
scroll to position [88, 0]
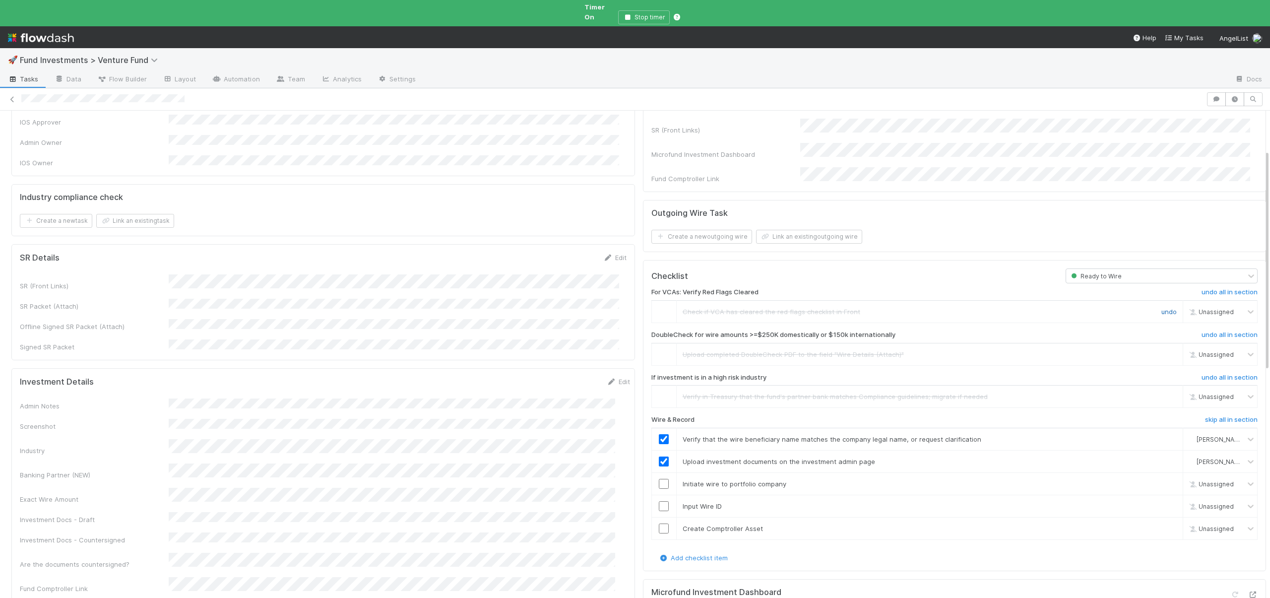
click at [1161, 308] on link "undo" at bounding box center [1168, 312] width 15 height 8
click at [659, 307] on input "checkbox" at bounding box center [664, 312] width 10 height 10
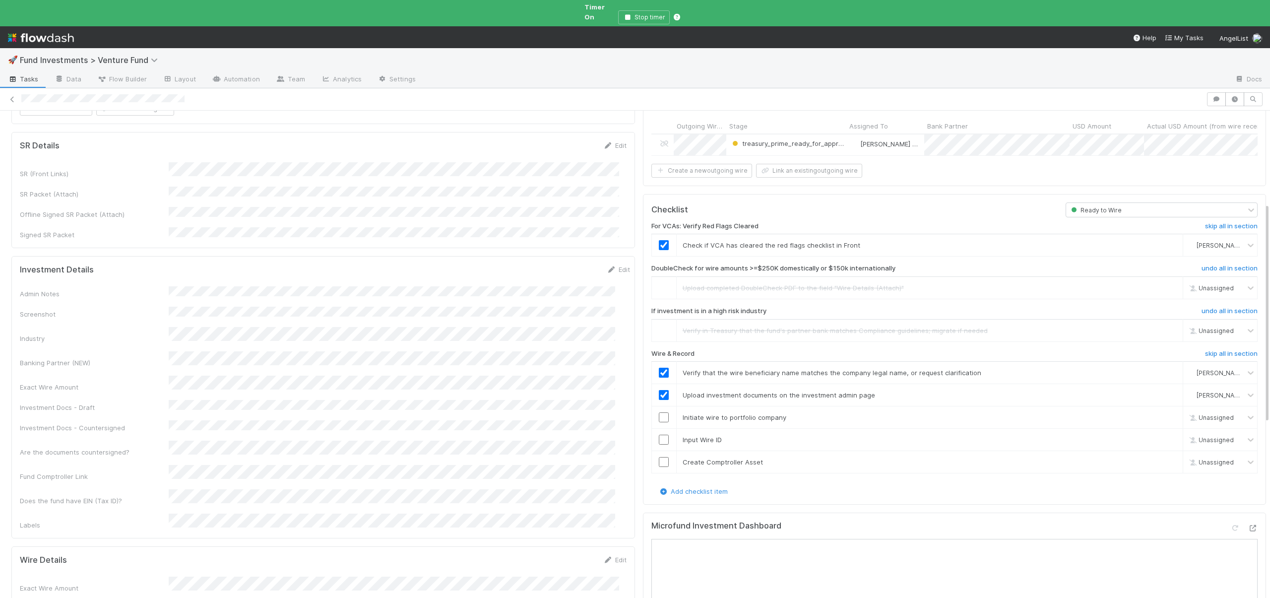
scroll to position [208, 0]
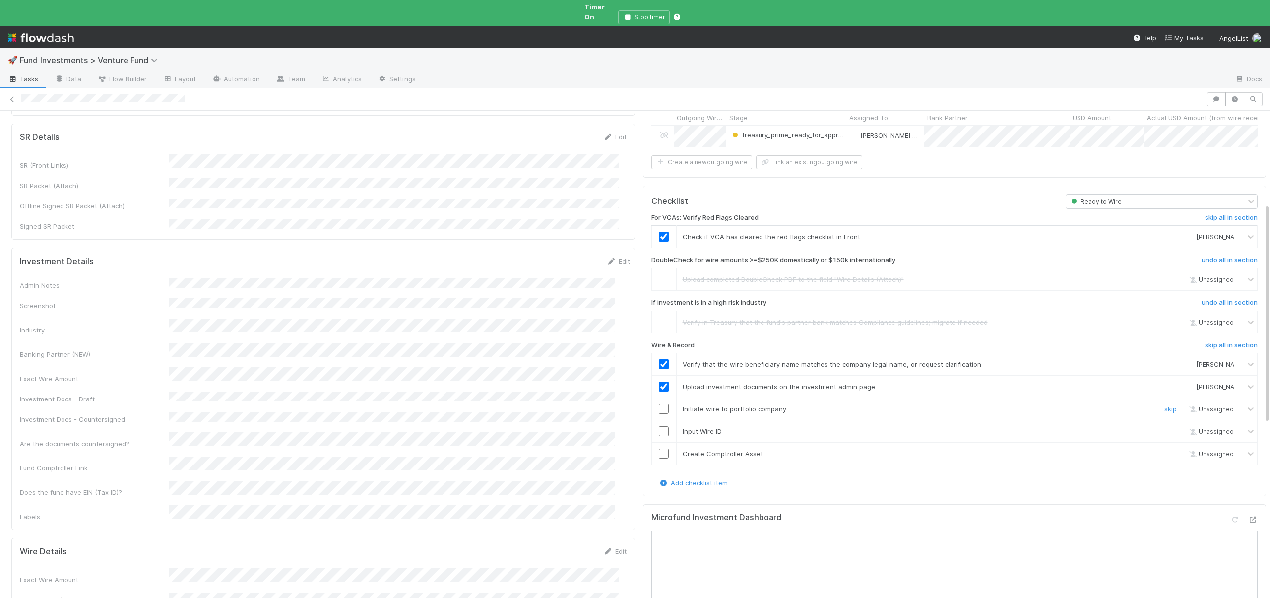
click at [659, 404] on input "checkbox" at bounding box center [664, 409] width 10 height 10
click at [659, 426] on input "checkbox" at bounding box center [664, 431] width 10 height 10
click at [660, 448] on input "checkbox" at bounding box center [664, 453] width 10 height 10
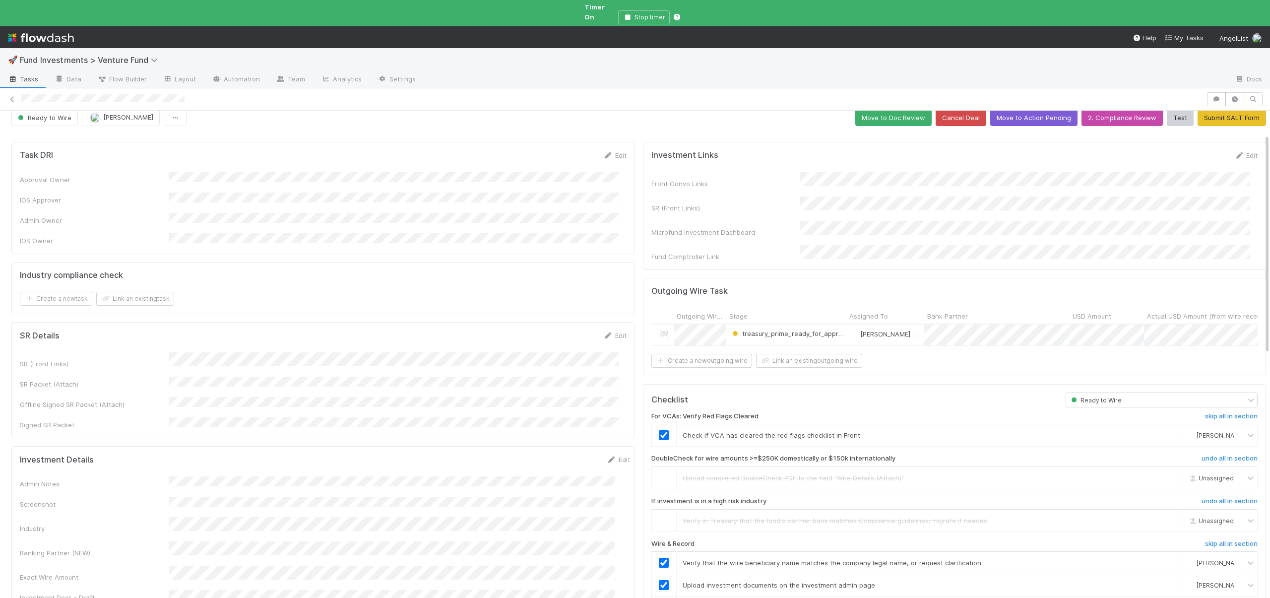
scroll to position [0, 0]
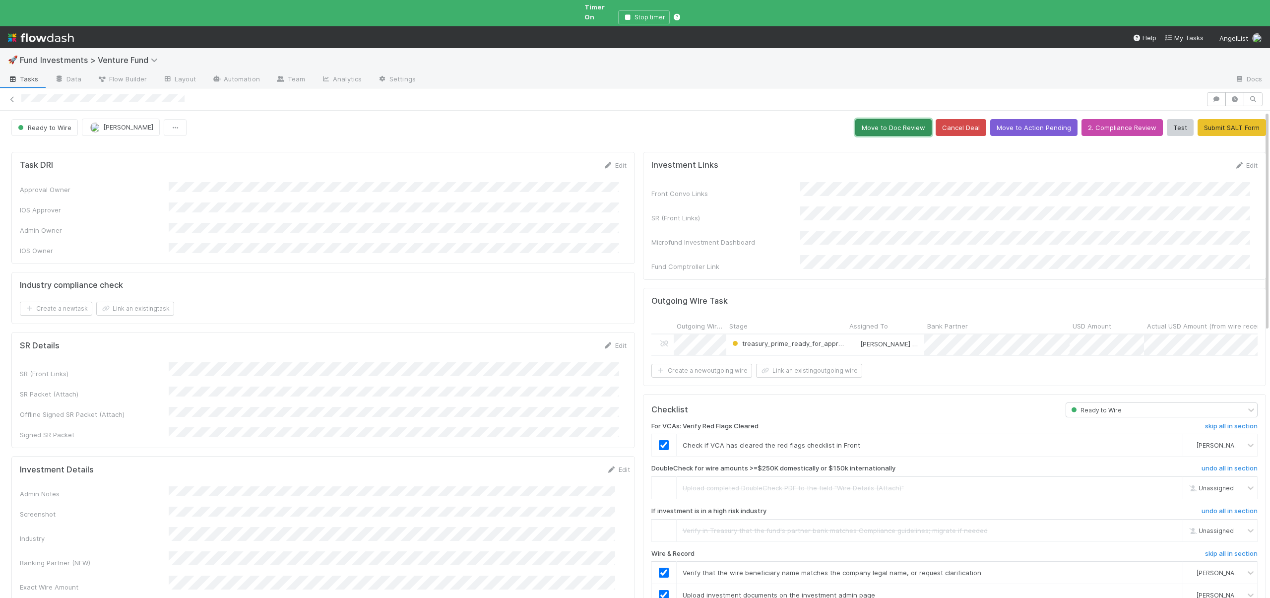
click at [879, 119] on button "Move to Doc Review" at bounding box center [893, 127] width 76 height 17
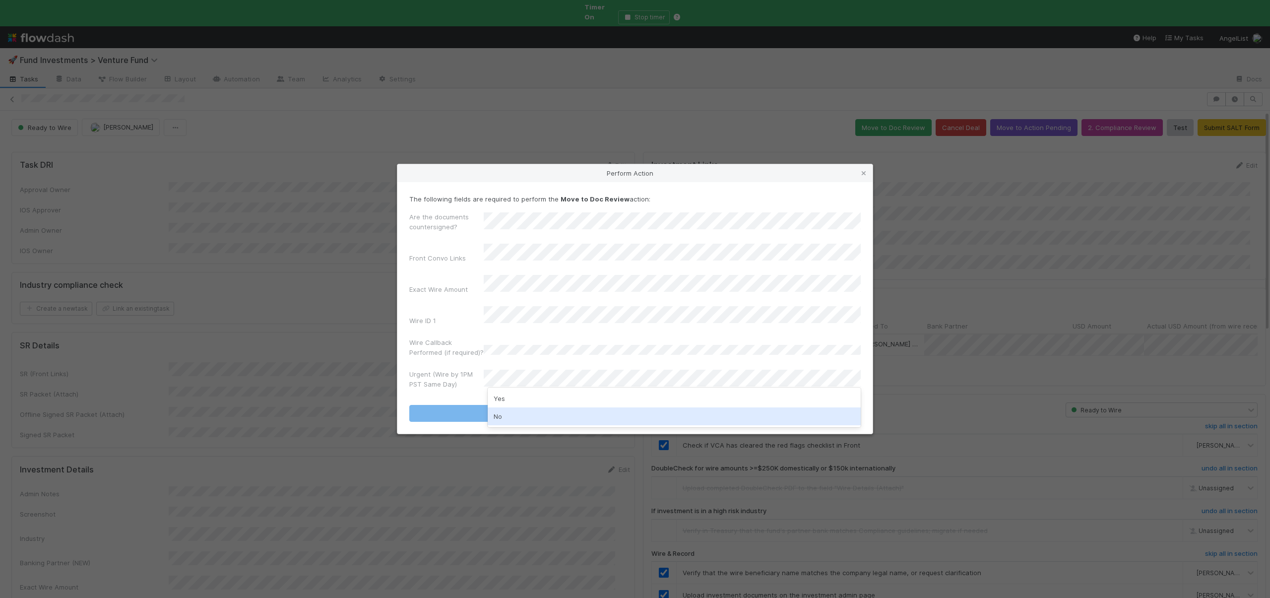
click at [502, 412] on div "No" at bounding box center [674, 416] width 373 height 18
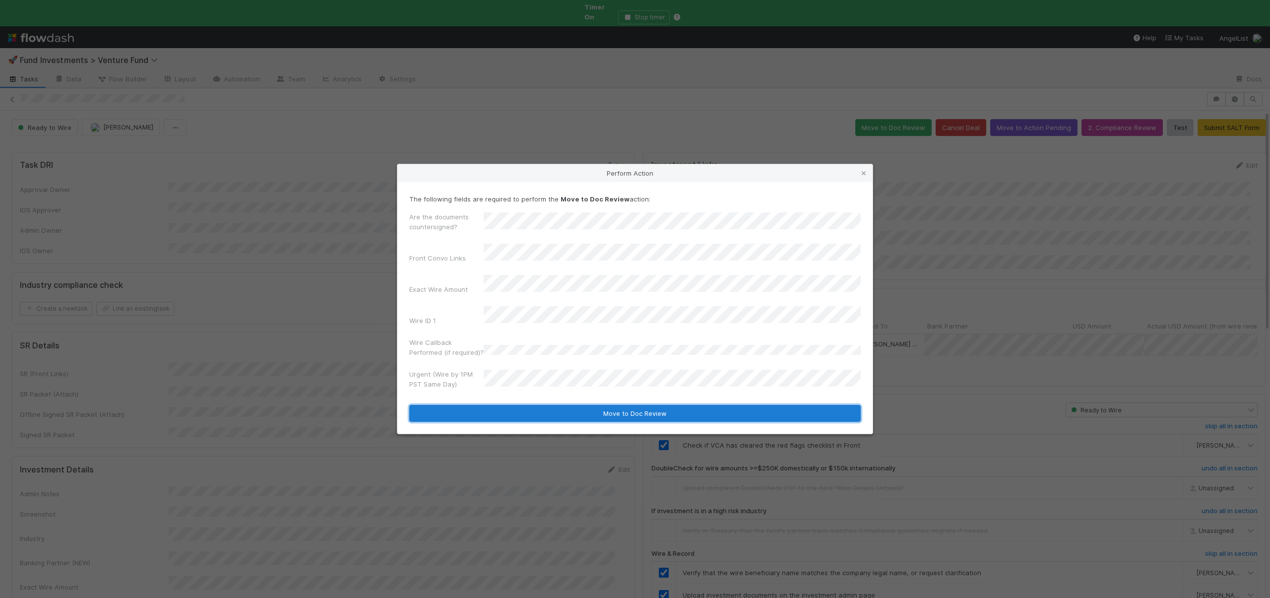
click at [504, 405] on button "Move to Doc Review" at bounding box center [634, 413] width 451 height 17
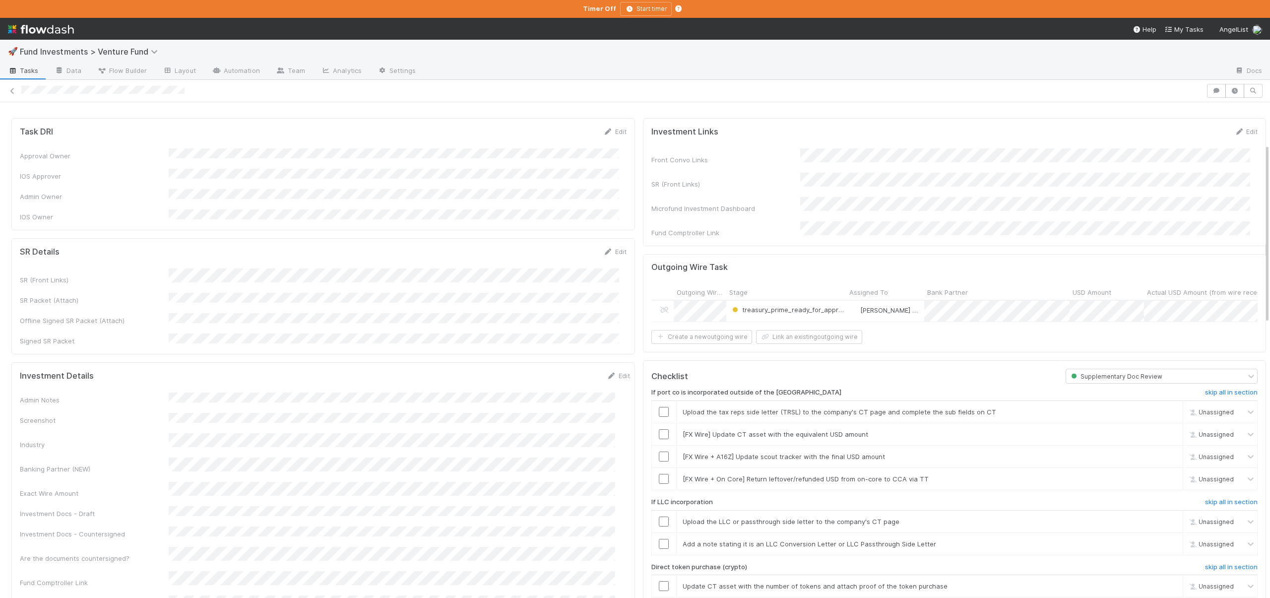
scroll to position [17, 0]
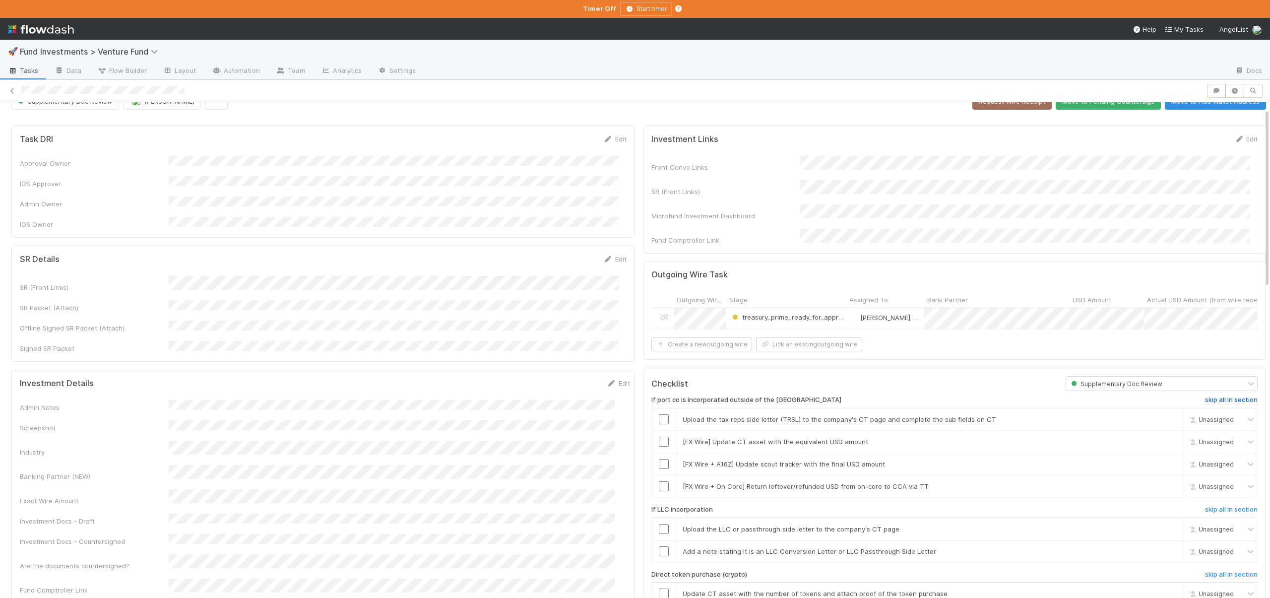
click at [1205, 396] on h6 "skip all in section" at bounding box center [1231, 400] width 53 height 8
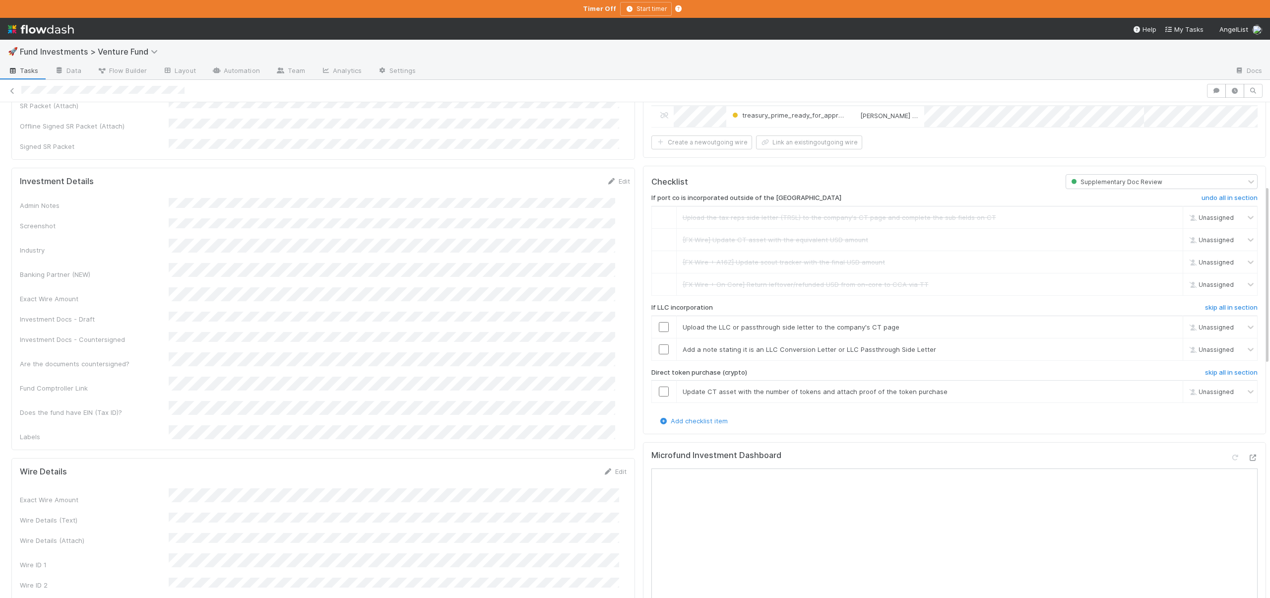
scroll to position [229, 0]
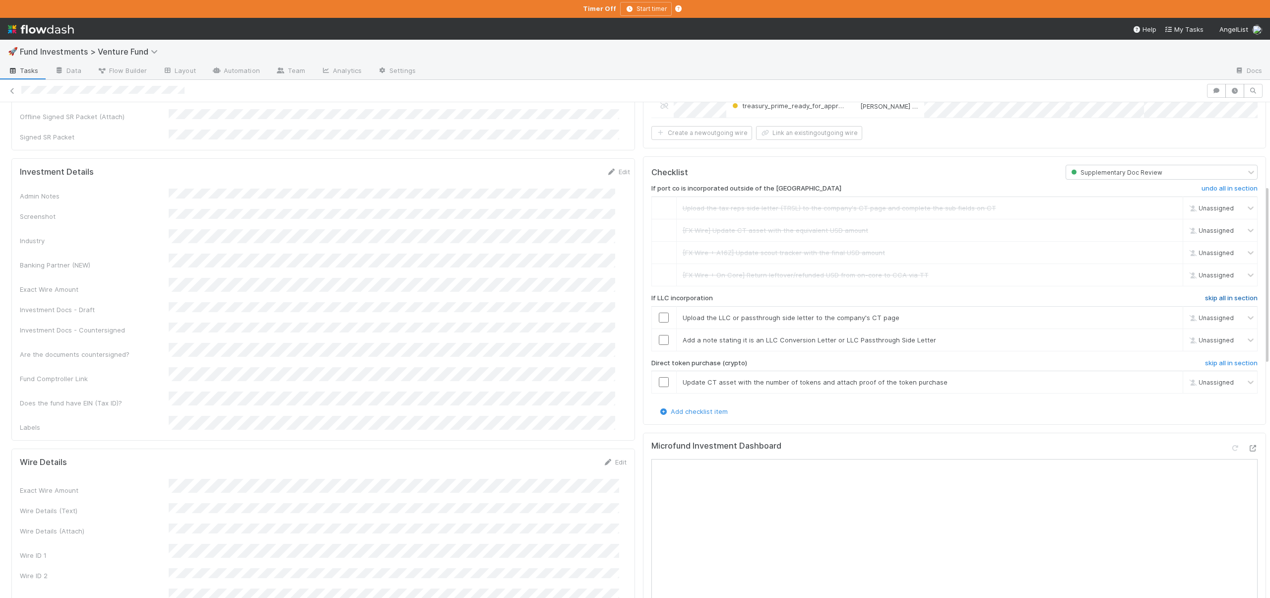
click at [1216, 296] on h6 "skip all in section" at bounding box center [1231, 298] width 53 height 8
click at [1215, 359] on h6 "skip all in section" at bounding box center [1231, 363] width 53 height 8
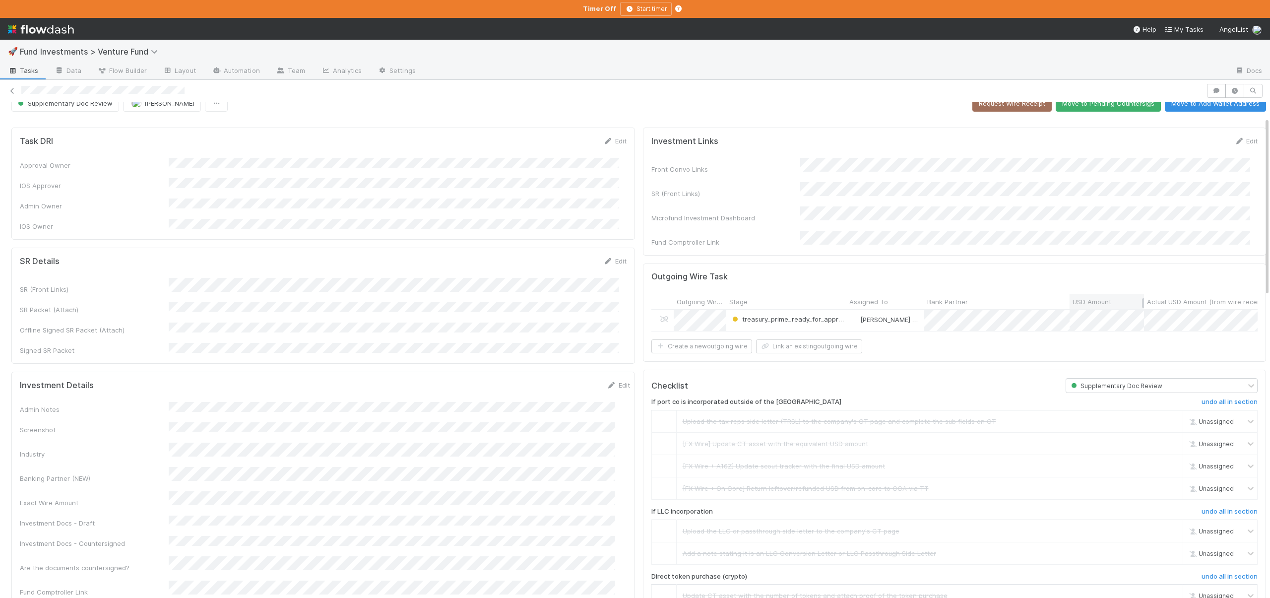
scroll to position [0, 0]
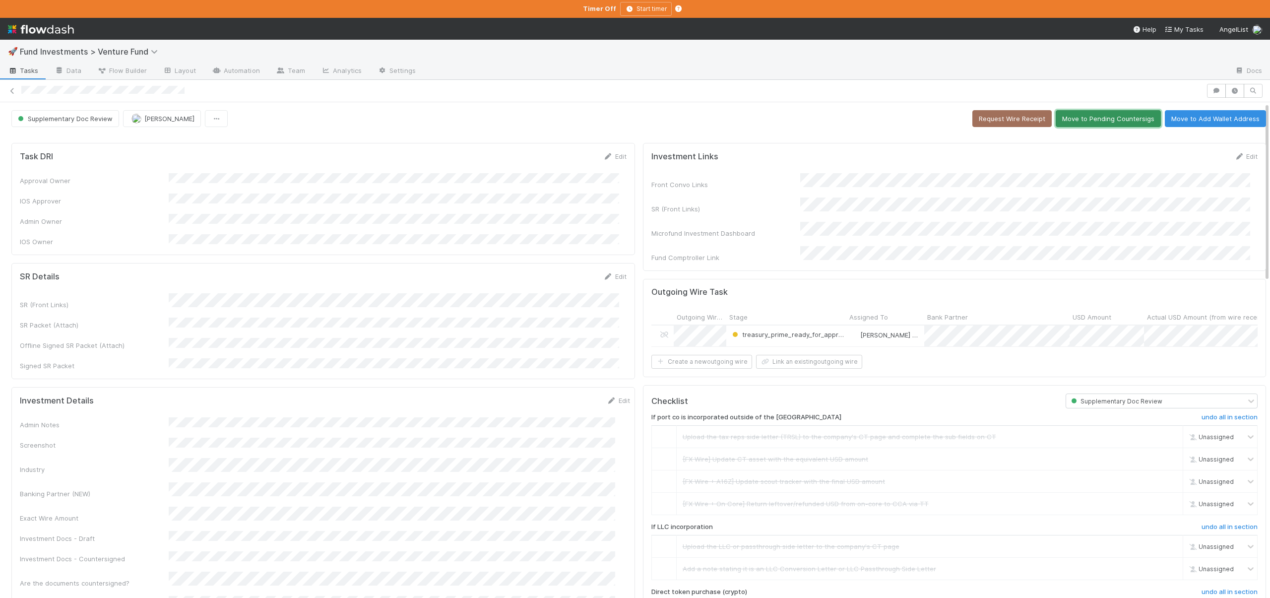
click at [1079, 113] on button "Move to Pending Countersigs" at bounding box center [1108, 118] width 105 height 17
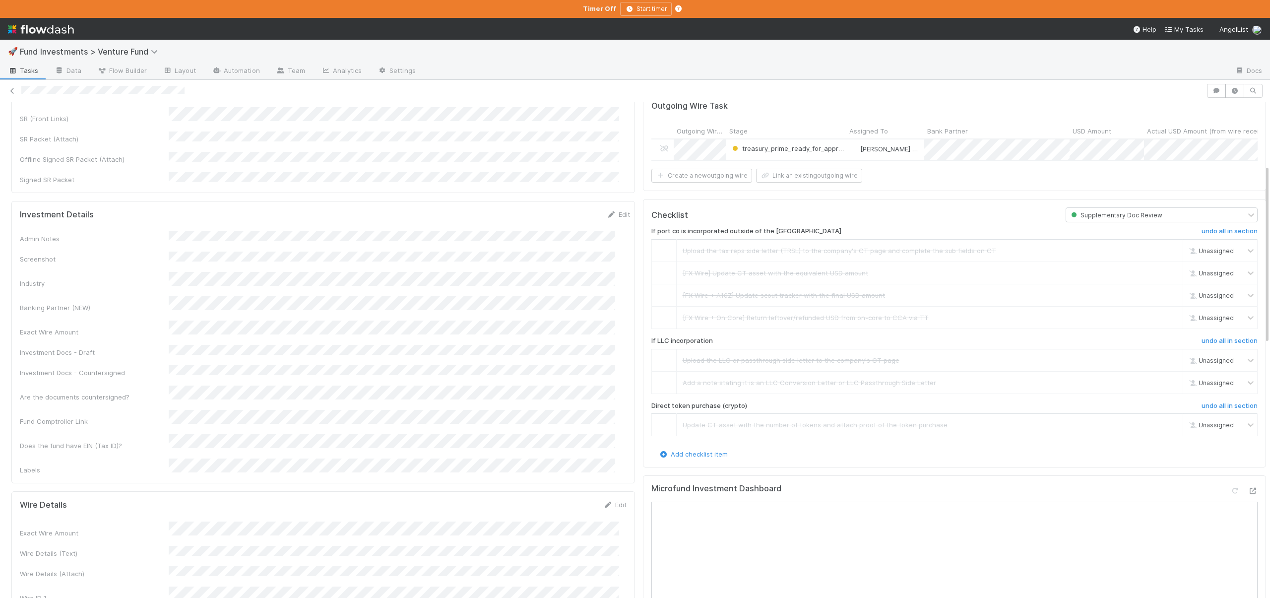
scroll to position [188, 0]
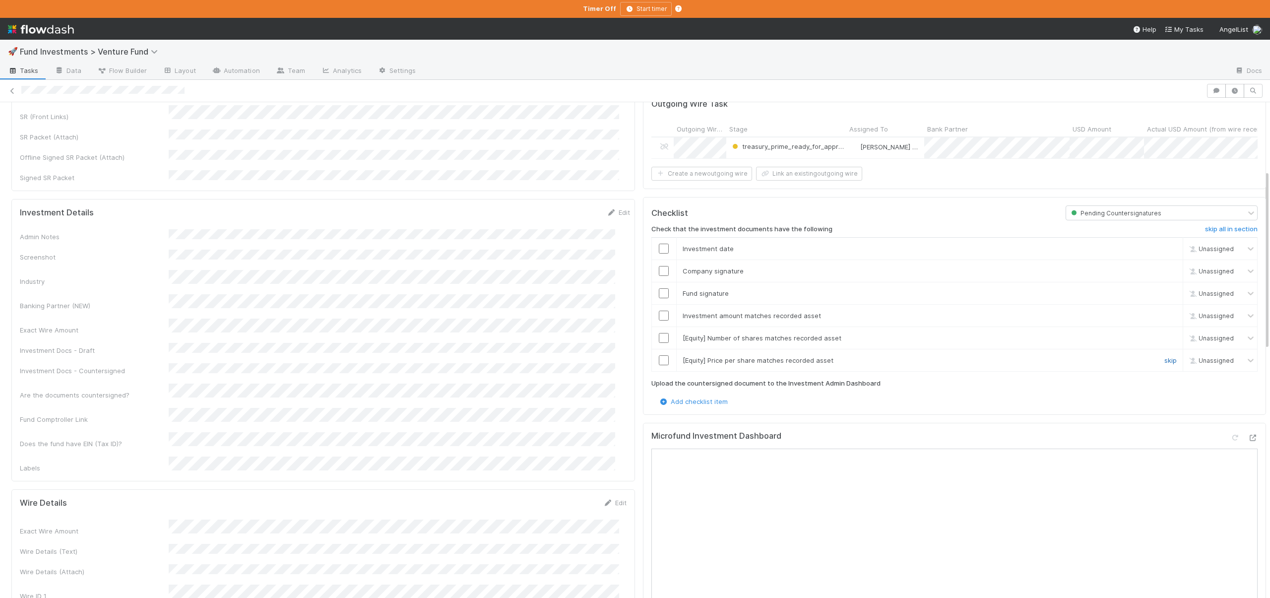
click at [1164, 359] on link "skip" at bounding box center [1170, 360] width 12 height 8
click at [1164, 338] on link "skip" at bounding box center [1170, 338] width 12 height 8
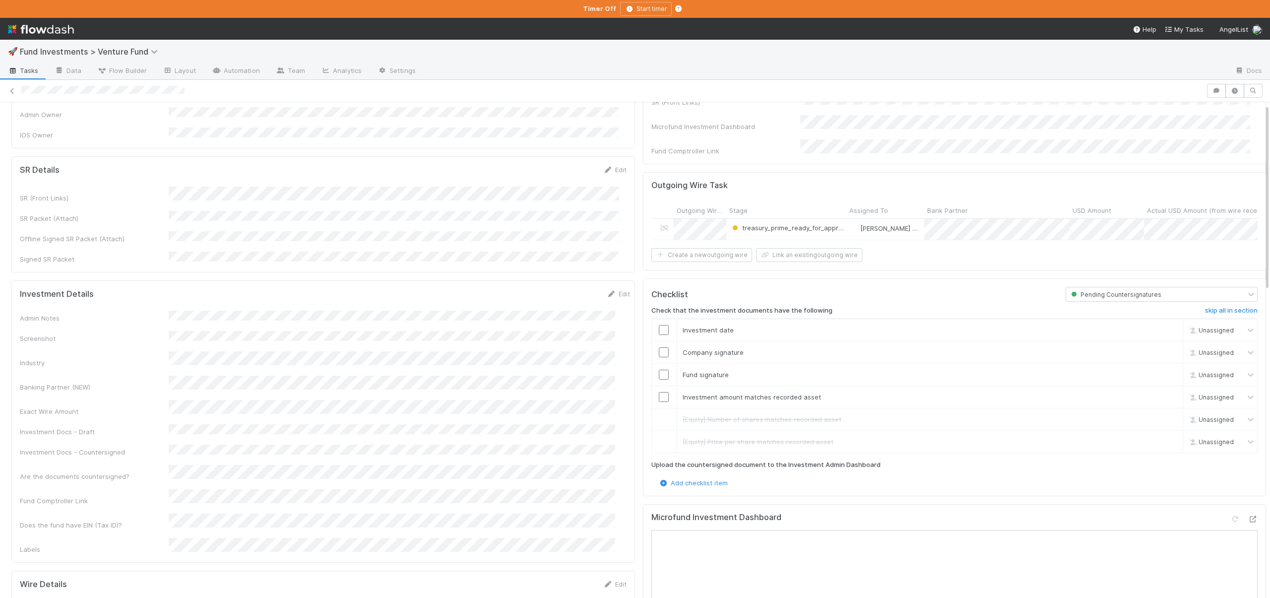
scroll to position [0, 0]
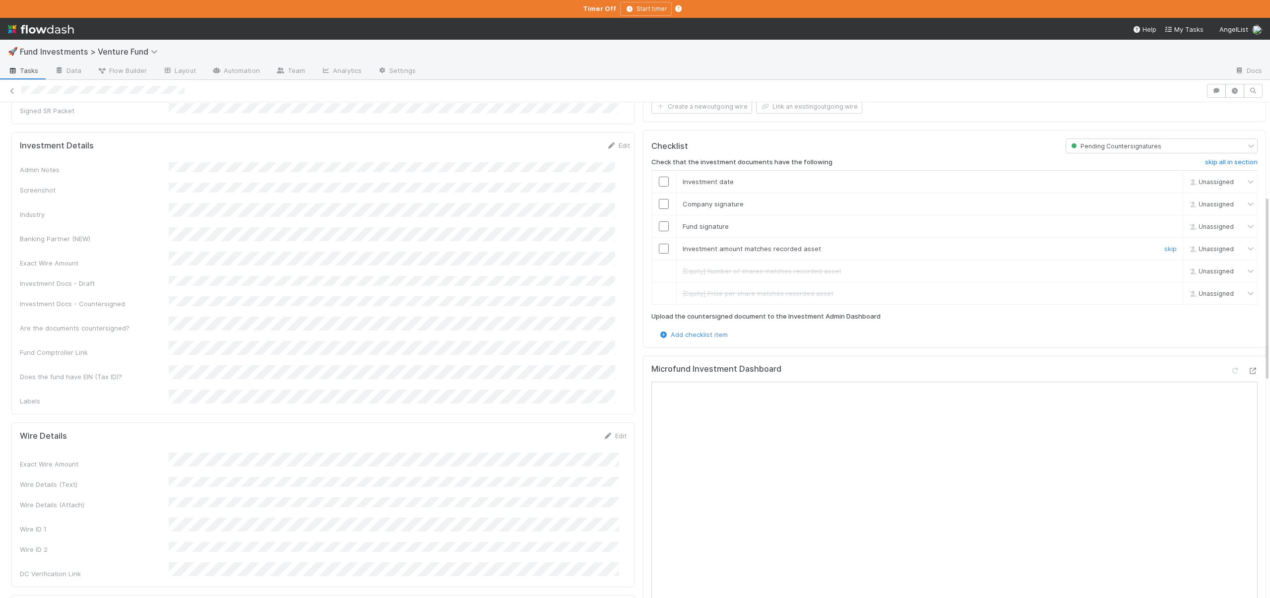
scroll to position [262, 0]
click at [1248, 360] on icon at bounding box center [1253, 363] width 10 height 6
click at [659, 172] on input "checkbox" at bounding box center [664, 174] width 10 height 10
click at [659, 191] on input "checkbox" at bounding box center [664, 196] width 10 height 10
click at [659, 214] on input "checkbox" at bounding box center [664, 219] width 10 height 10
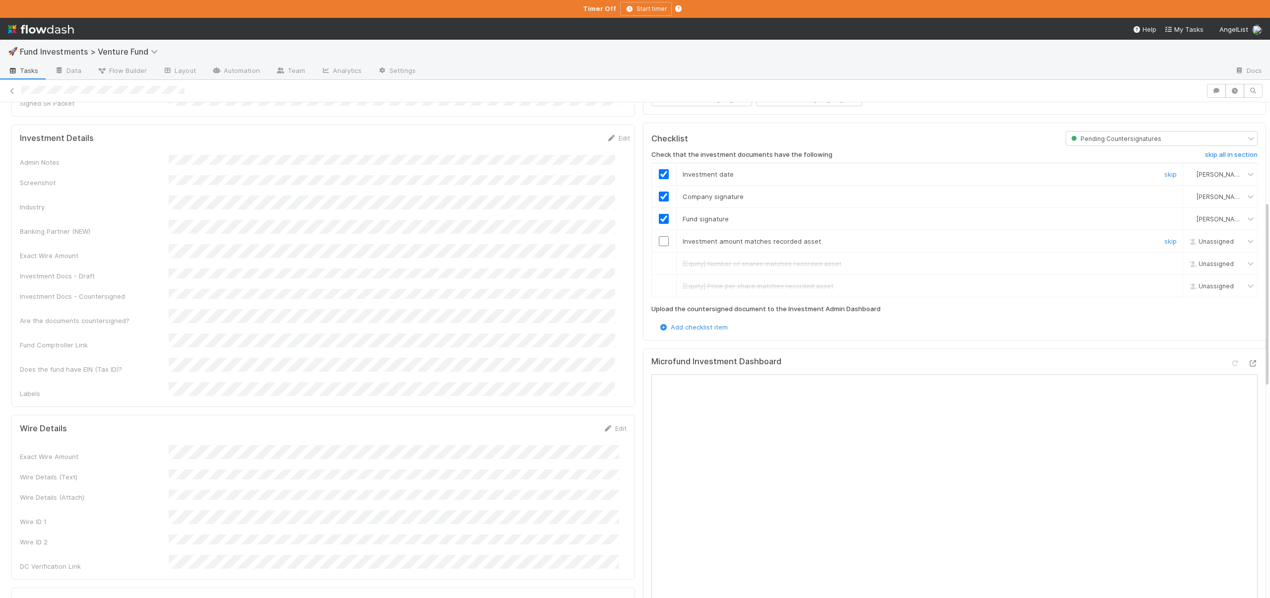
click at [659, 236] on input "checkbox" at bounding box center [664, 241] width 10 height 10
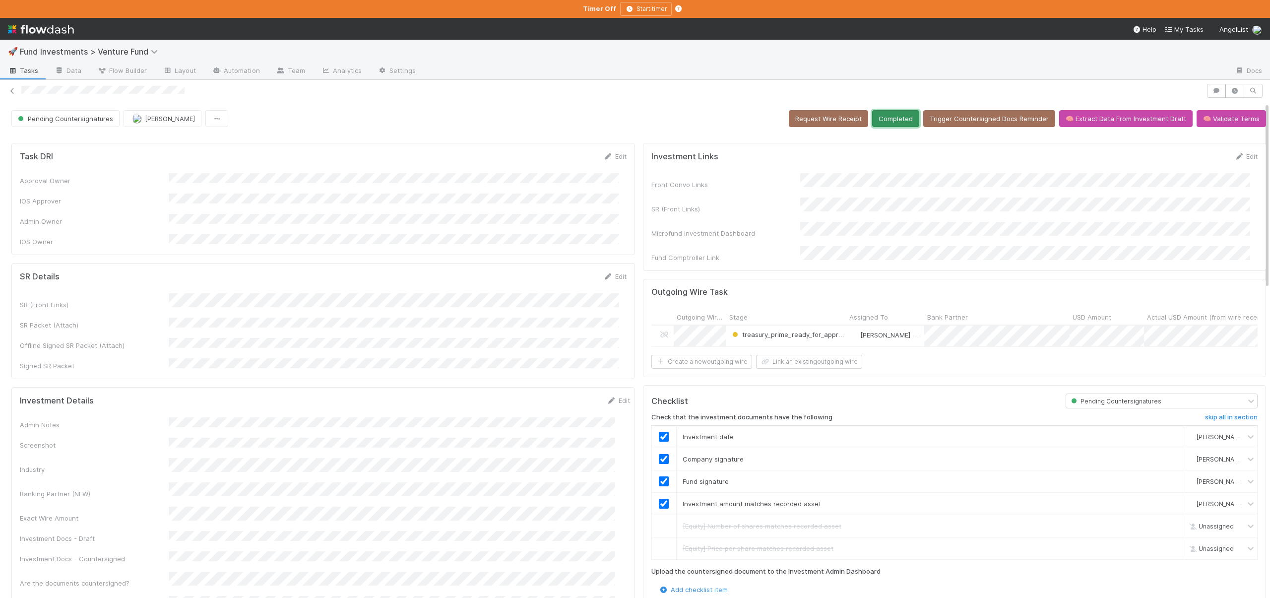
click at [895, 118] on button "Completed" at bounding box center [895, 118] width 47 height 17
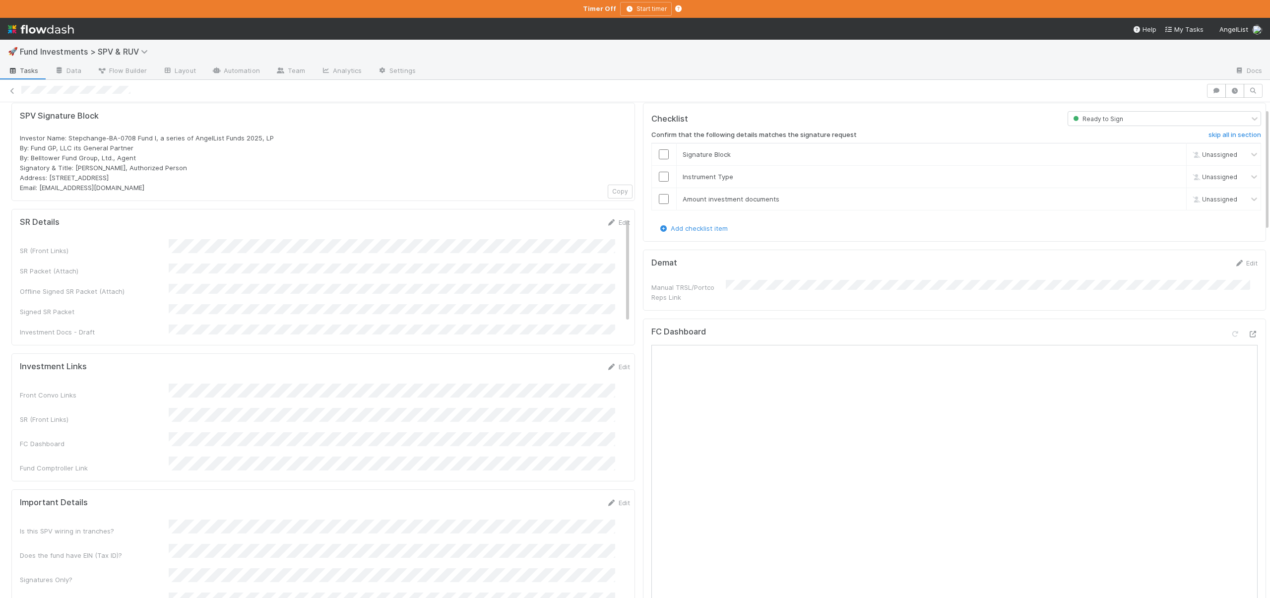
scroll to position [37, 0]
click at [1248, 326] on icon at bounding box center [1253, 329] width 10 height 6
click at [659, 192] on input "checkbox" at bounding box center [664, 196] width 10 height 10
click at [659, 174] on input "checkbox" at bounding box center [664, 174] width 10 height 10
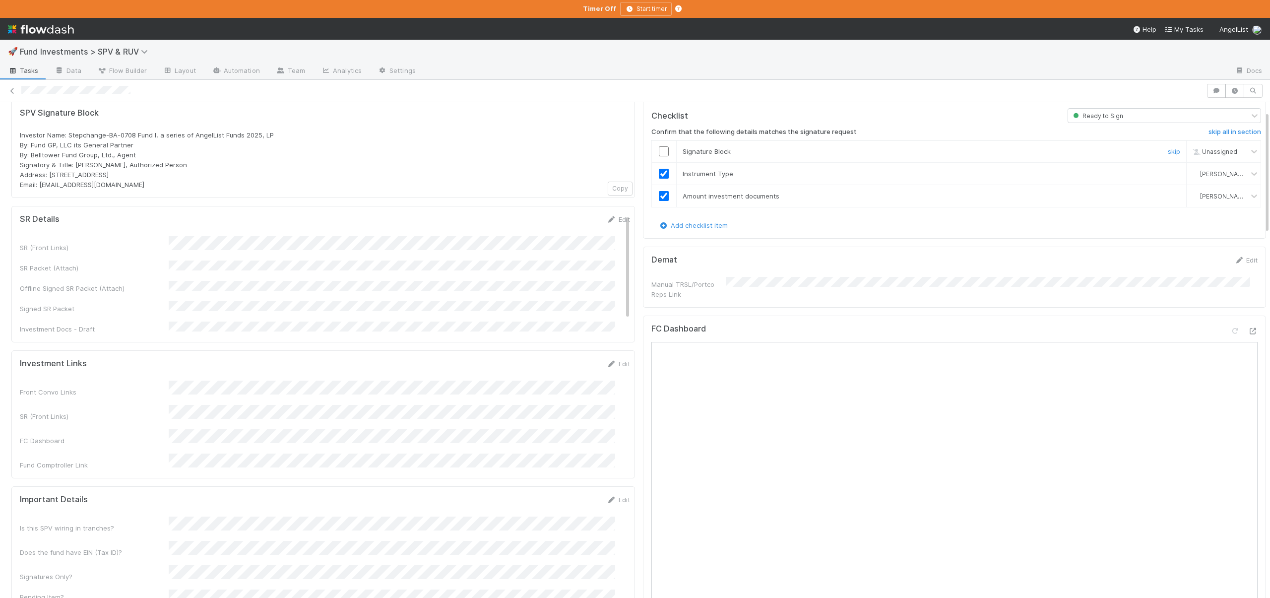
click at [659, 149] on input "checkbox" at bounding box center [664, 151] width 10 height 10
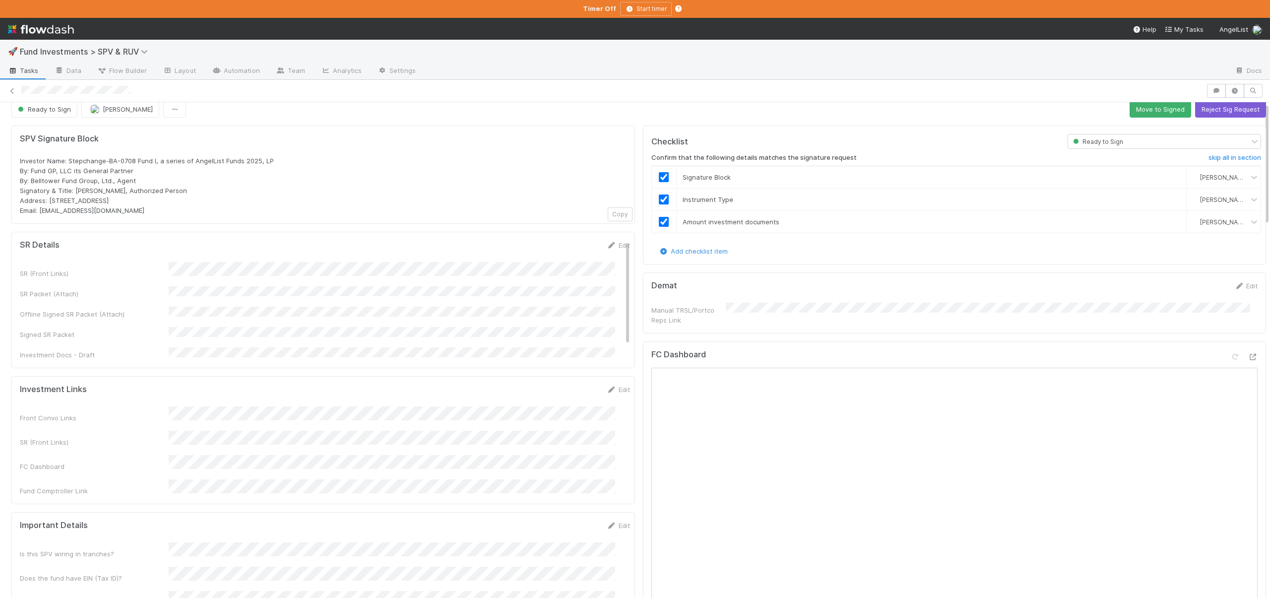
scroll to position [0, 0]
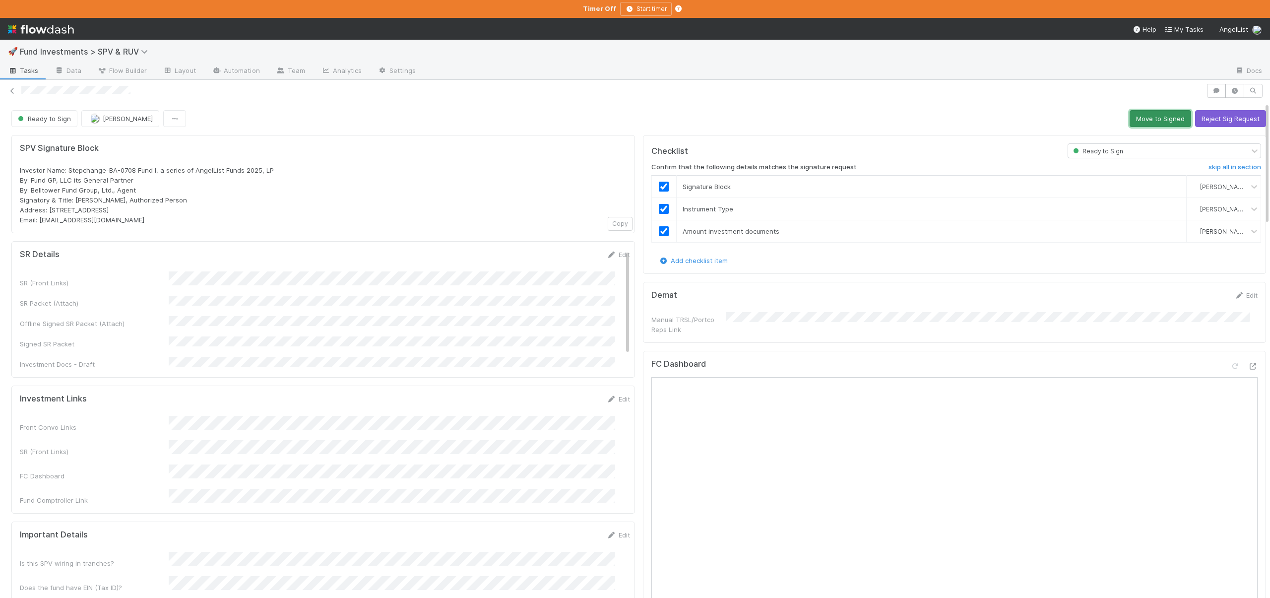
click at [1137, 116] on button "Move to Signed" at bounding box center [1161, 118] width 62 height 17
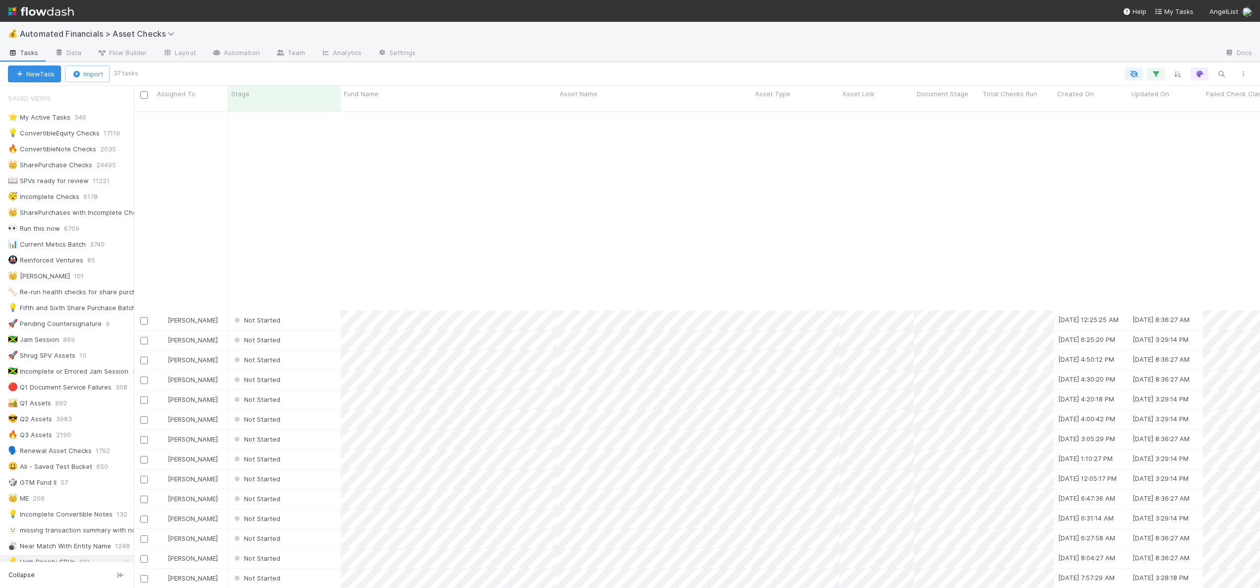
scroll to position [257, 0]
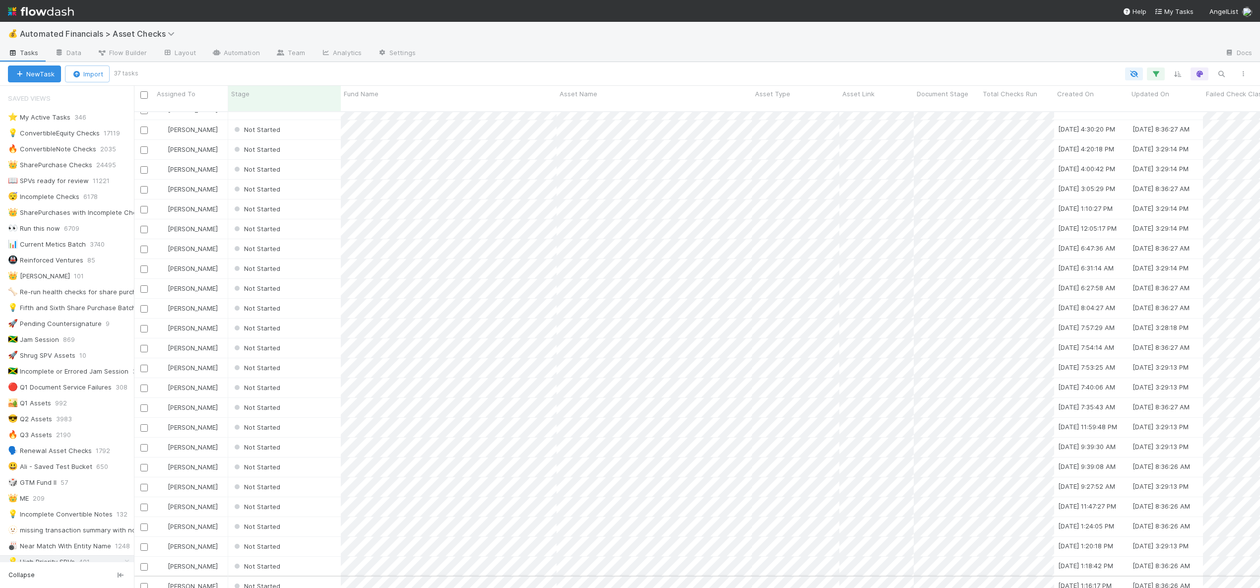
click at [309, 576] on div "Not Started" at bounding box center [284, 585] width 113 height 19
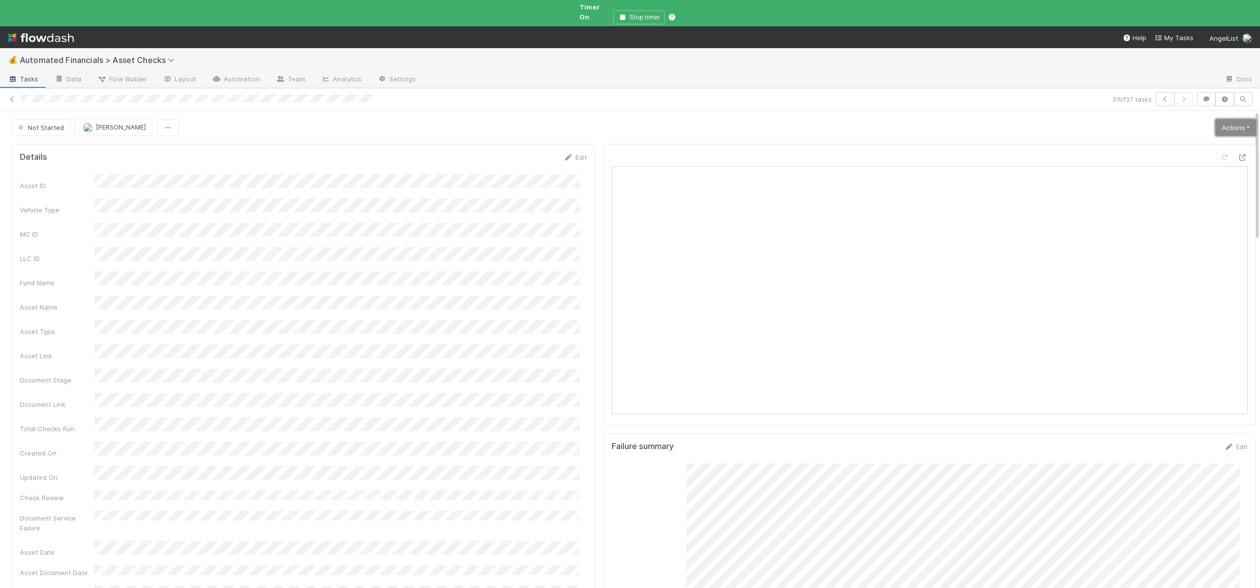
click at [1215, 121] on link "Actions" at bounding box center [1235, 127] width 41 height 17
click at [1165, 144] on button "Start" at bounding box center [1204, 148] width 105 height 14
click at [1228, 120] on link "Actions" at bounding box center [1235, 127] width 41 height 17
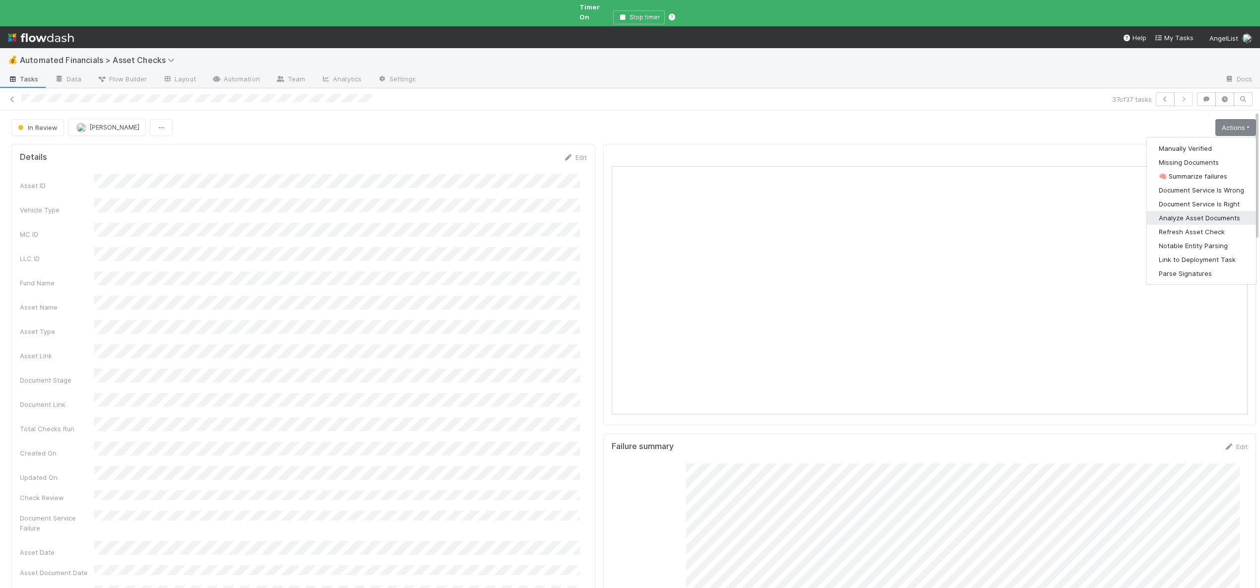
click at [1170, 211] on button "Analyze Asset Documents" at bounding box center [1201, 218] width 109 height 14
click at [1223, 123] on link "Actions" at bounding box center [1235, 127] width 41 height 17
click at [1201, 169] on button "🧠 Summarize failures" at bounding box center [1201, 176] width 109 height 14
click at [1215, 119] on link "Actions" at bounding box center [1235, 127] width 41 height 17
click at [1175, 145] on button "Manually Verified" at bounding box center [1201, 148] width 109 height 14
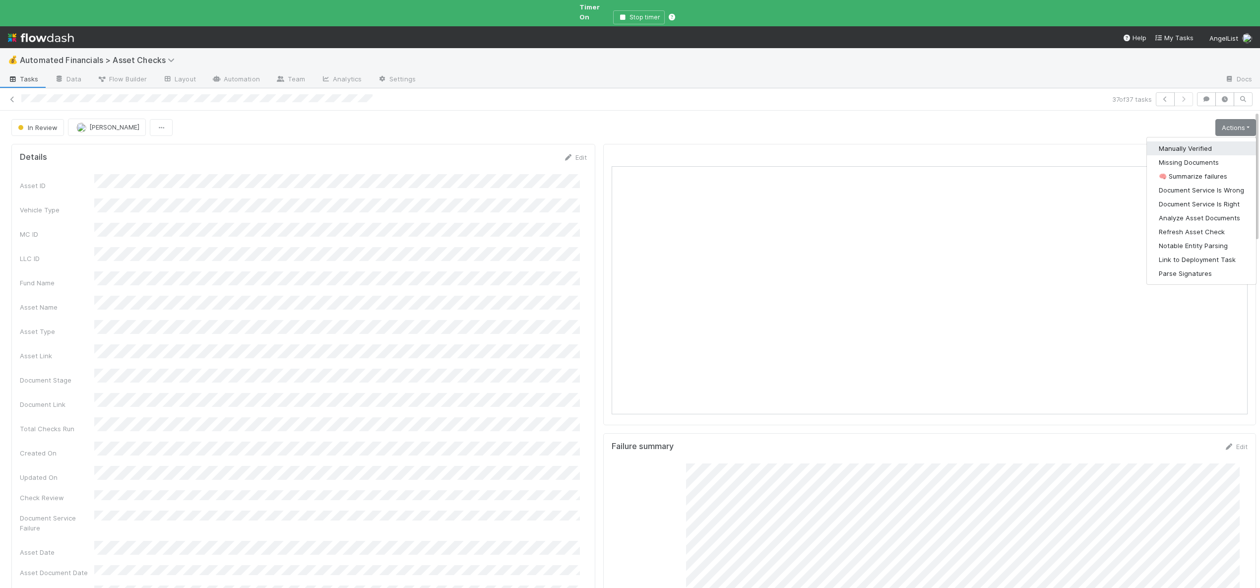
click at [1175, 152] on div at bounding box center [930, 159] width 636 height 14
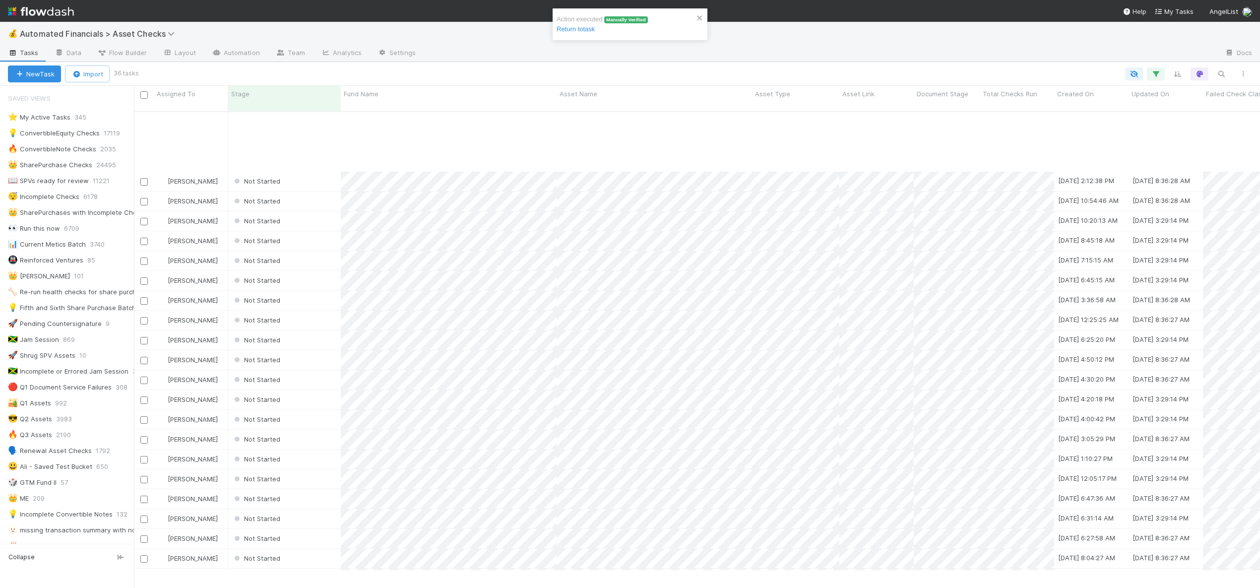
scroll to position [255, 0]
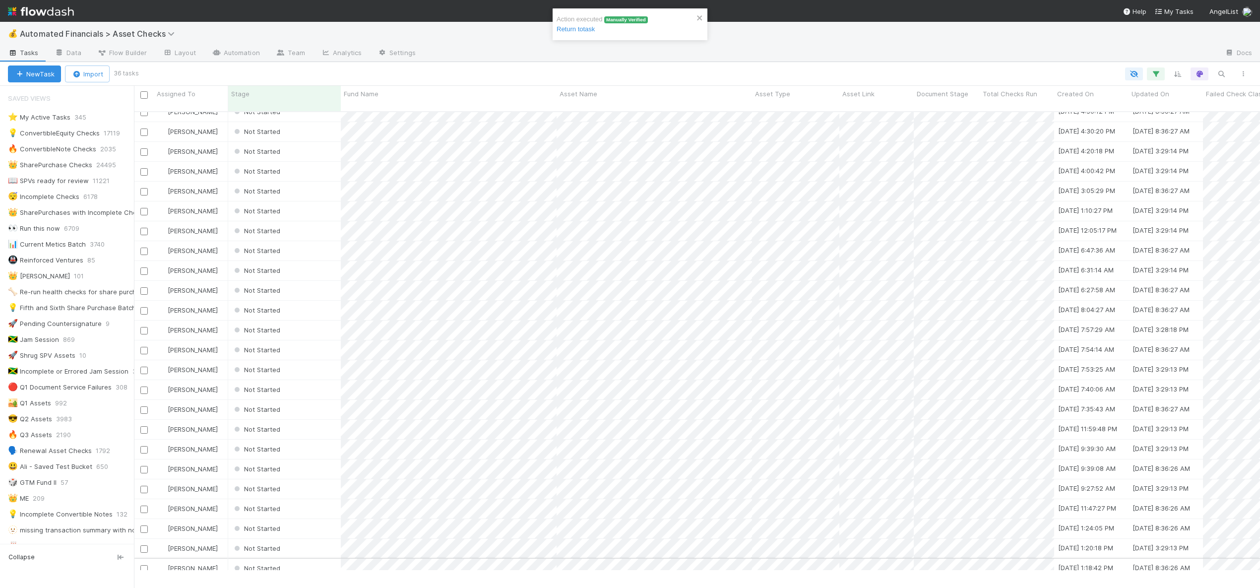
click at [317, 559] on div "Not Started" at bounding box center [284, 568] width 113 height 19
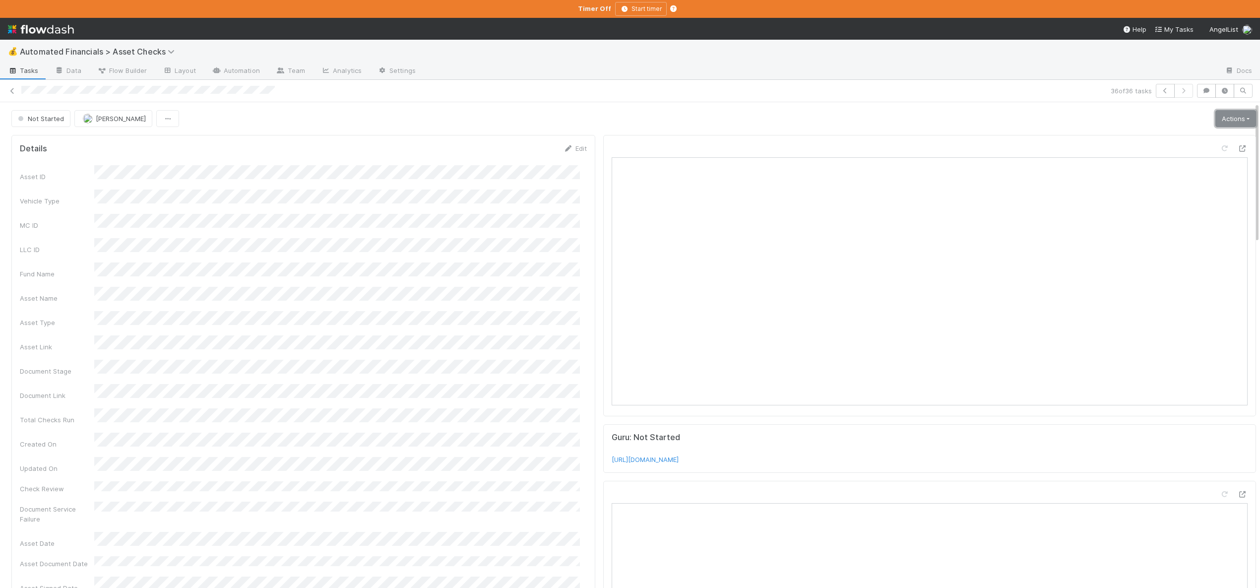
click at [1228, 113] on link "Actions" at bounding box center [1235, 118] width 41 height 17
click at [1166, 136] on button "Start" at bounding box center [1204, 139] width 105 height 14
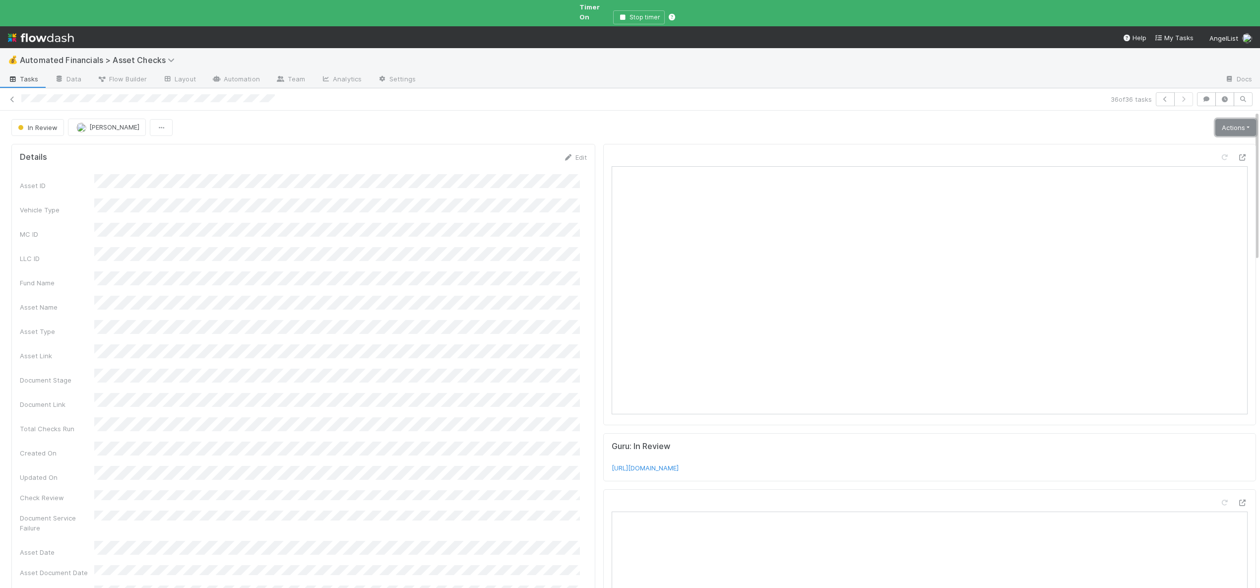
click at [1231, 121] on link "Actions" at bounding box center [1235, 127] width 41 height 17
click at [1167, 211] on button "Analyze Asset Documents" at bounding box center [1201, 218] width 109 height 14
click at [1230, 120] on link "Actions" at bounding box center [1235, 127] width 41 height 17
click at [1189, 169] on button "🧠 Summarize failures" at bounding box center [1201, 176] width 109 height 14
click at [1215, 121] on link "Actions" at bounding box center [1235, 127] width 41 height 17
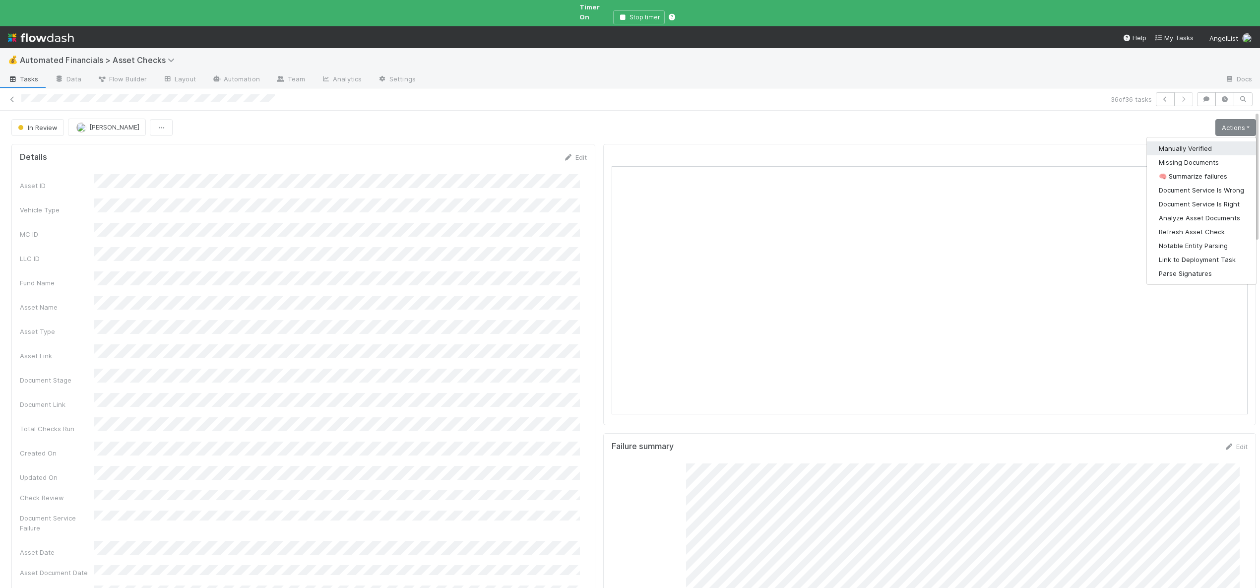
click at [1177, 141] on button "Manually Verified" at bounding box center [1201, 148] width 109 height 14
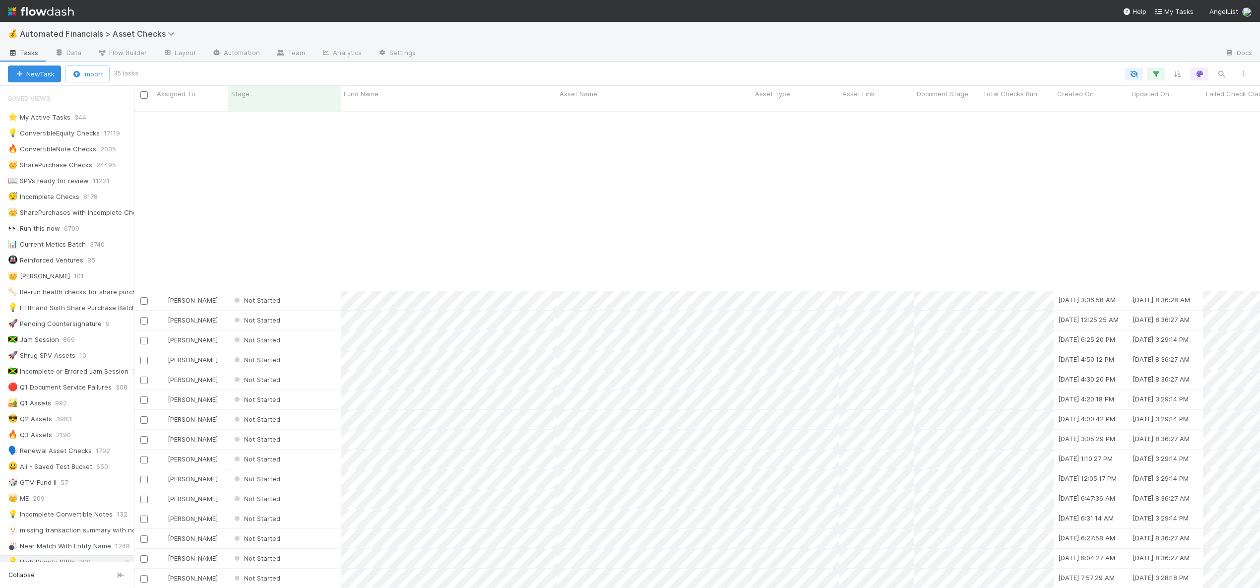
scroll to position [218, 0]
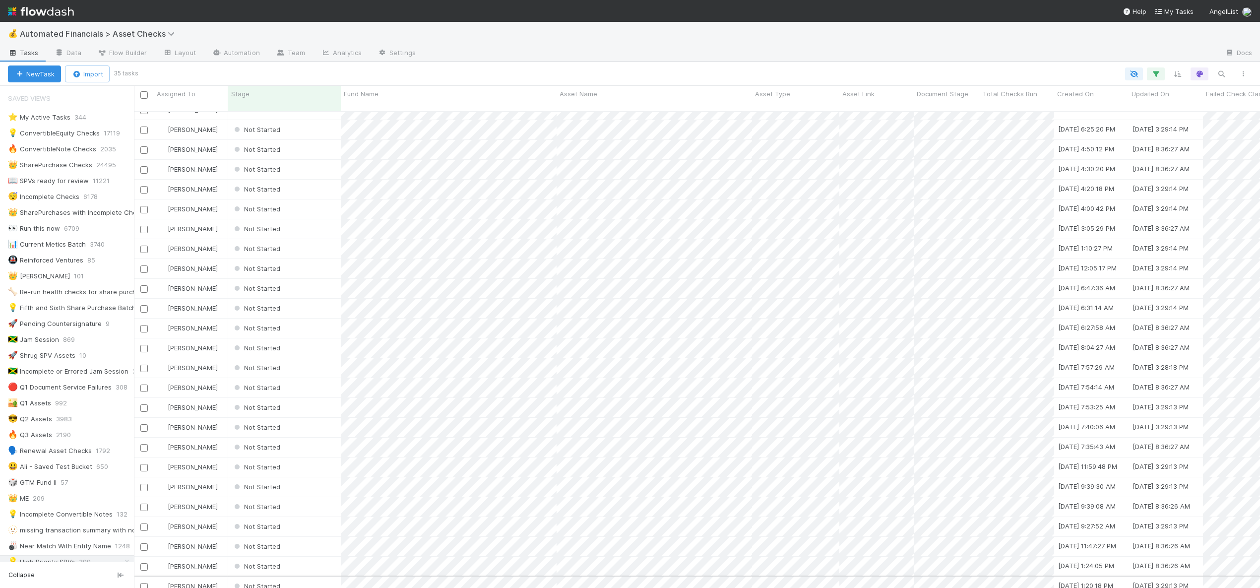
click at [309, 576] on div "Not Started" at bounding box center [284, 585] width 113 height 19
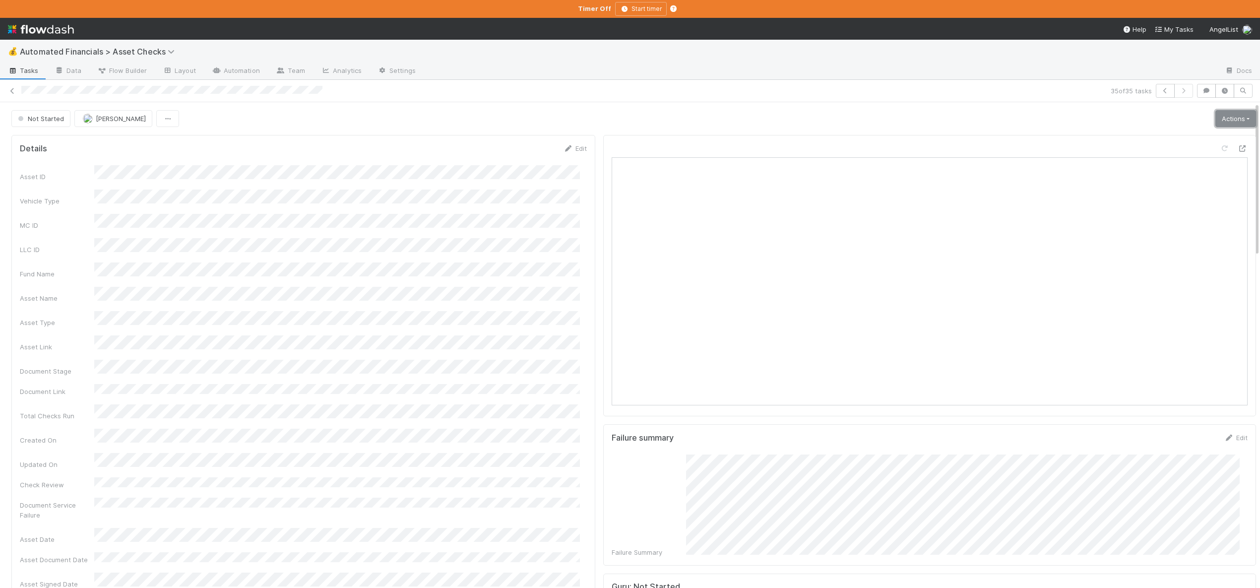
click at [1220, 121] on link "Actions" at bounding box center [1235, 118] width 41 height 17
click at [1171, 142] on button "Start" at bounding box center [1204, 139] width 105 height 14
click at [1223, 122] on link "Actions" at bounding box center [1235, 118] width 41 height 17
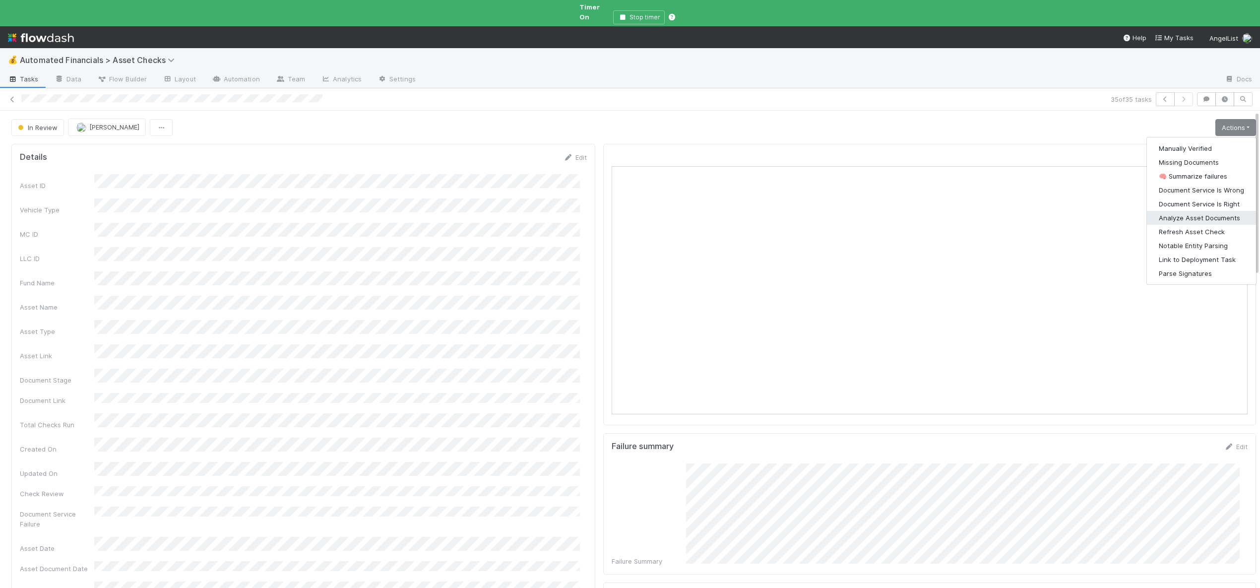
click at [1171, 211] on button "Analyze Asset Documents" at bounding box center [1201, 218] width 109 height 14
click at [1218, 119] on link "Actions" at bounding box center [1235, 127] width 41 height 17
click at [1198, 170] on button "🧠 Summarize failures" at bounding box center [1201, 176] width 109 height 14
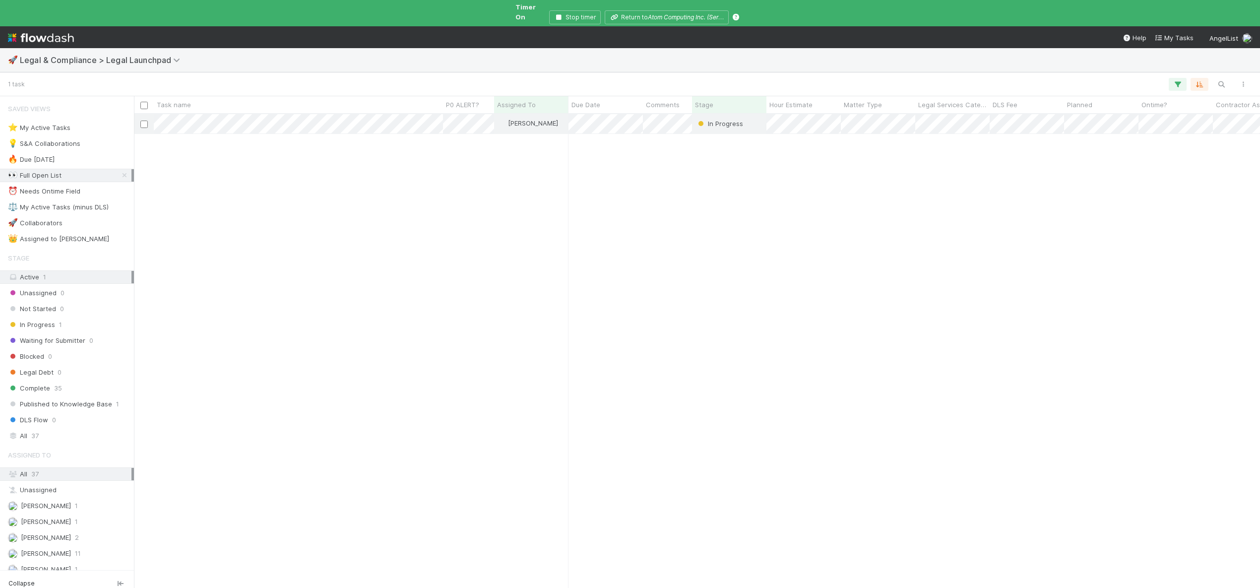
scroll to position [475, 1119]
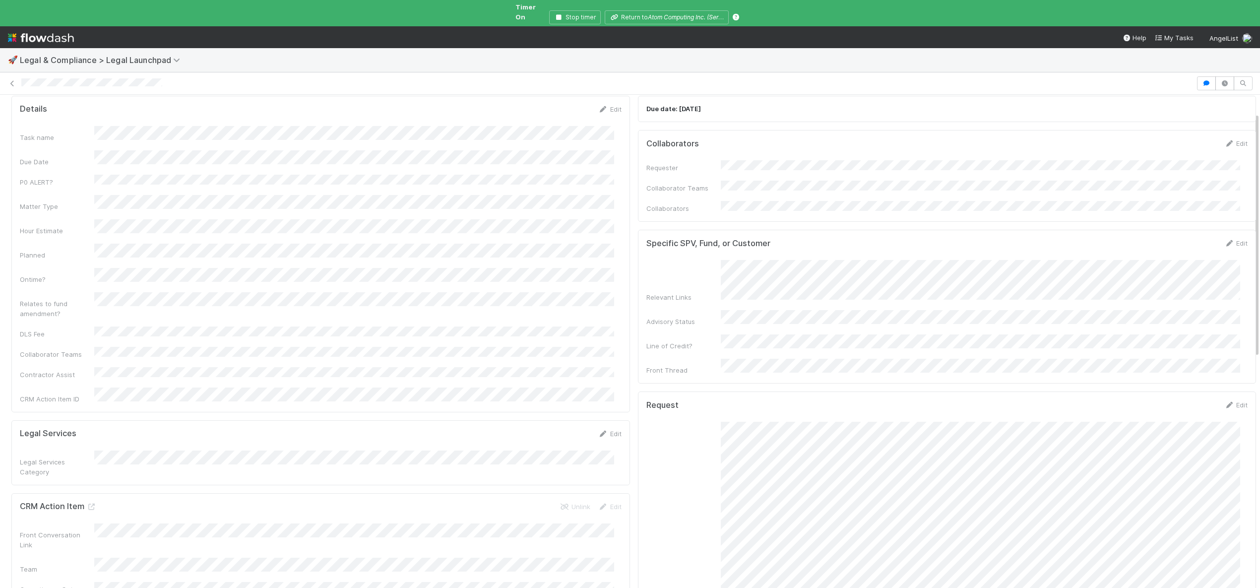
scroll to position [2, 0]
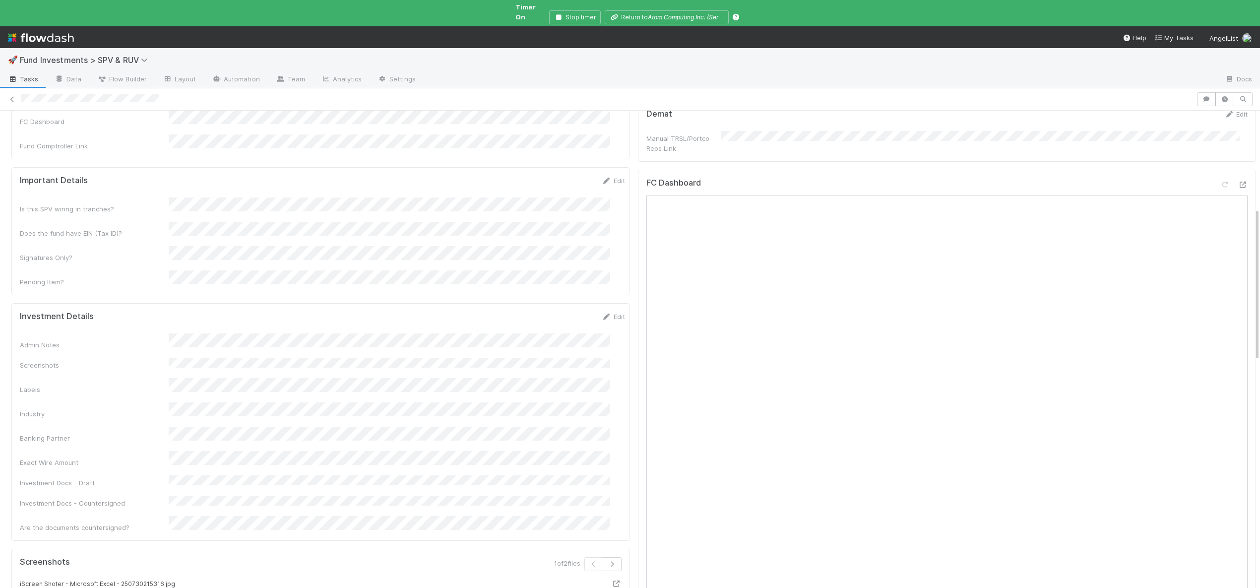
scroll to position [308, 0]
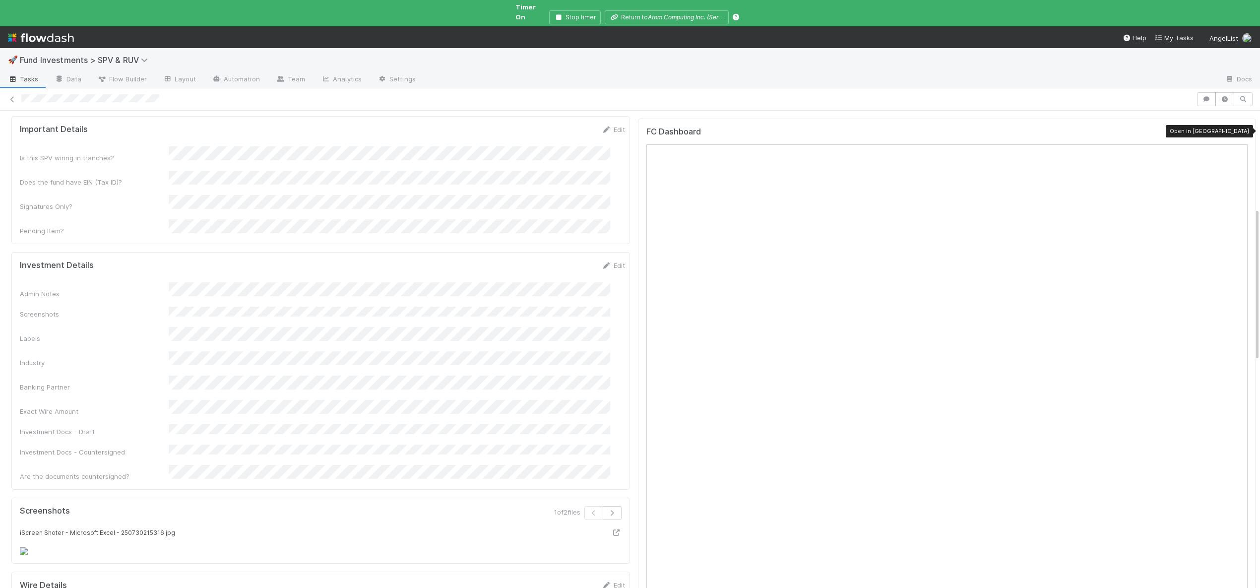
click at [1238, 130] on icon at bounding box center [1243, 133] width 10 height 6
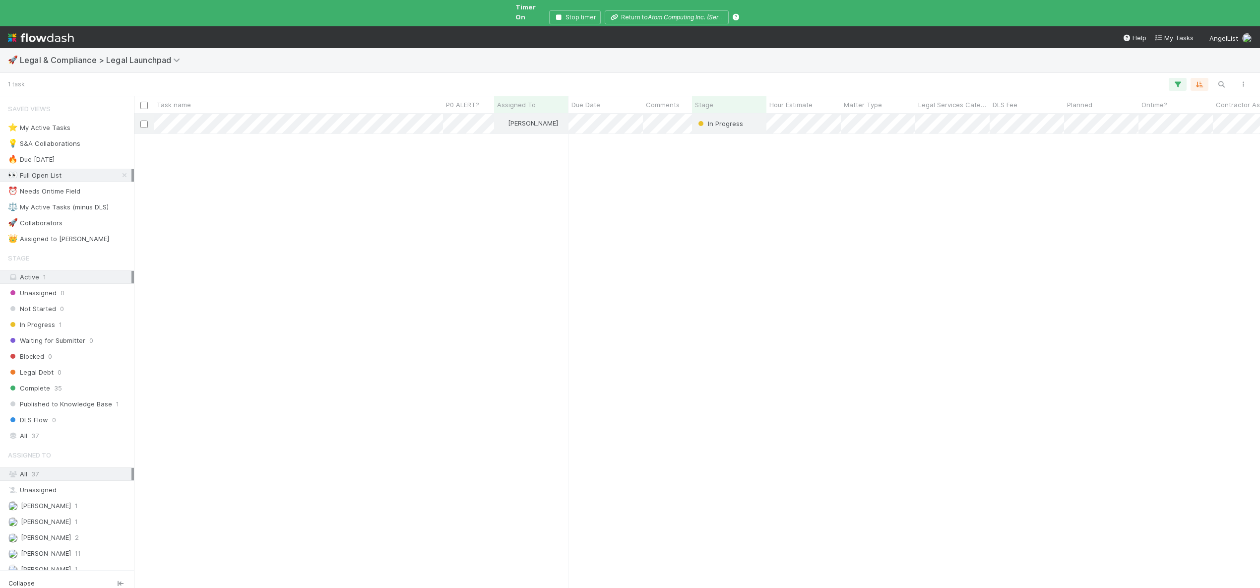
scroll to position [475, 1119]
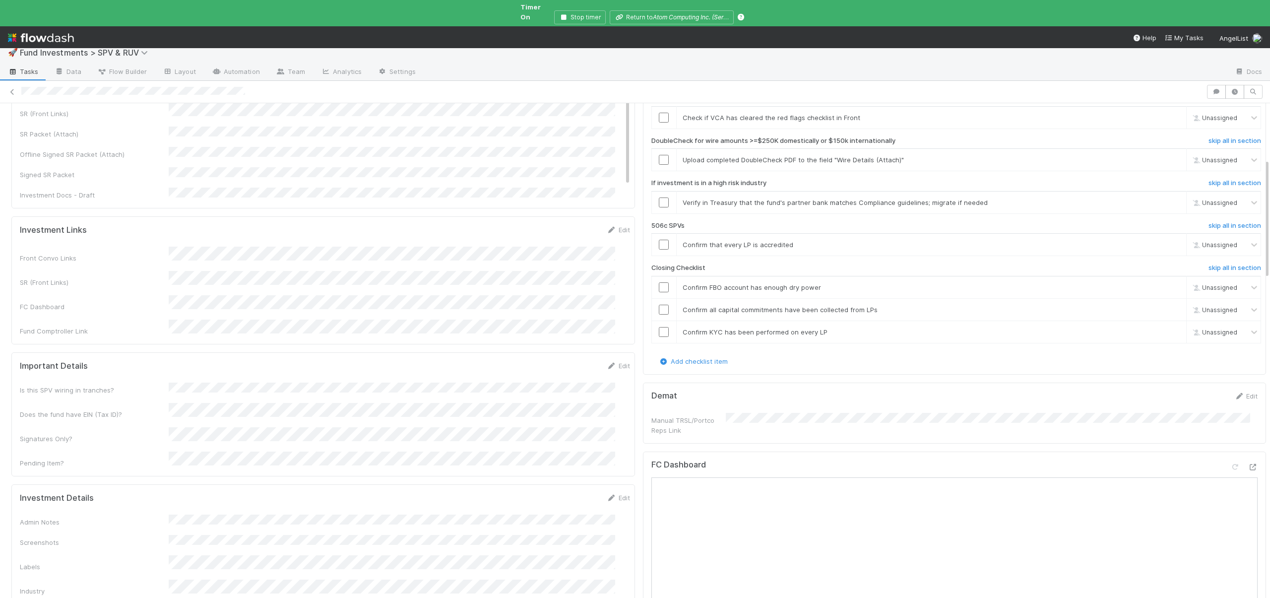
scroll to position [263, 0]
click at [1248, 458] on icon at bounding box center [1253, 461] width 10 height 6
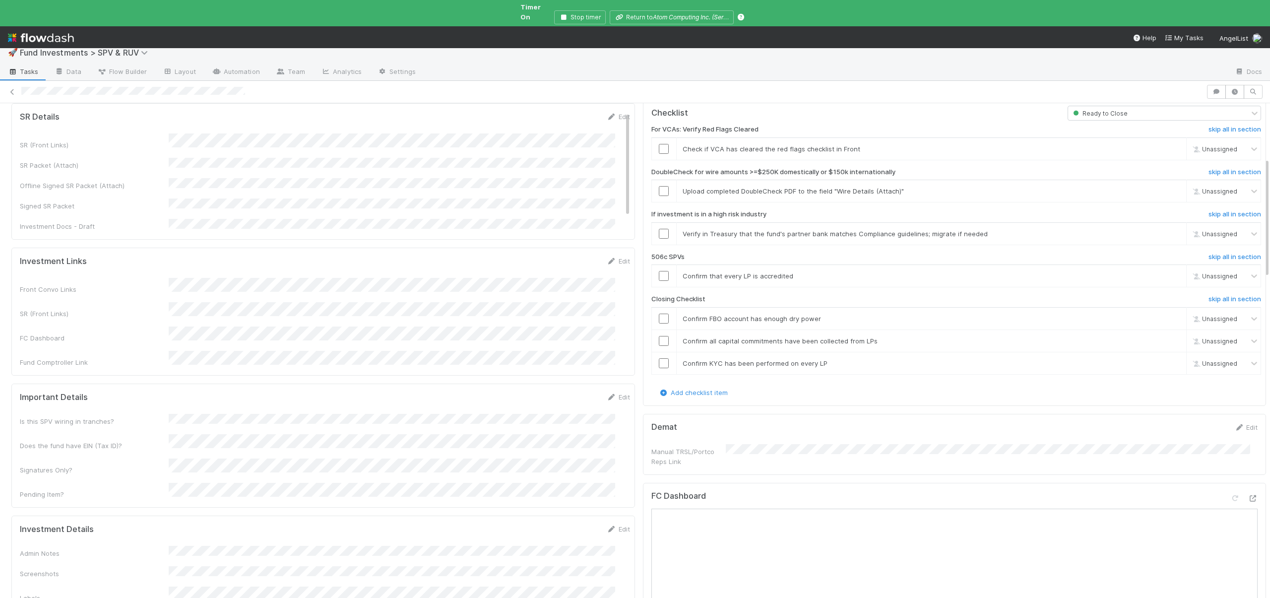
scroll to position [125, 0]
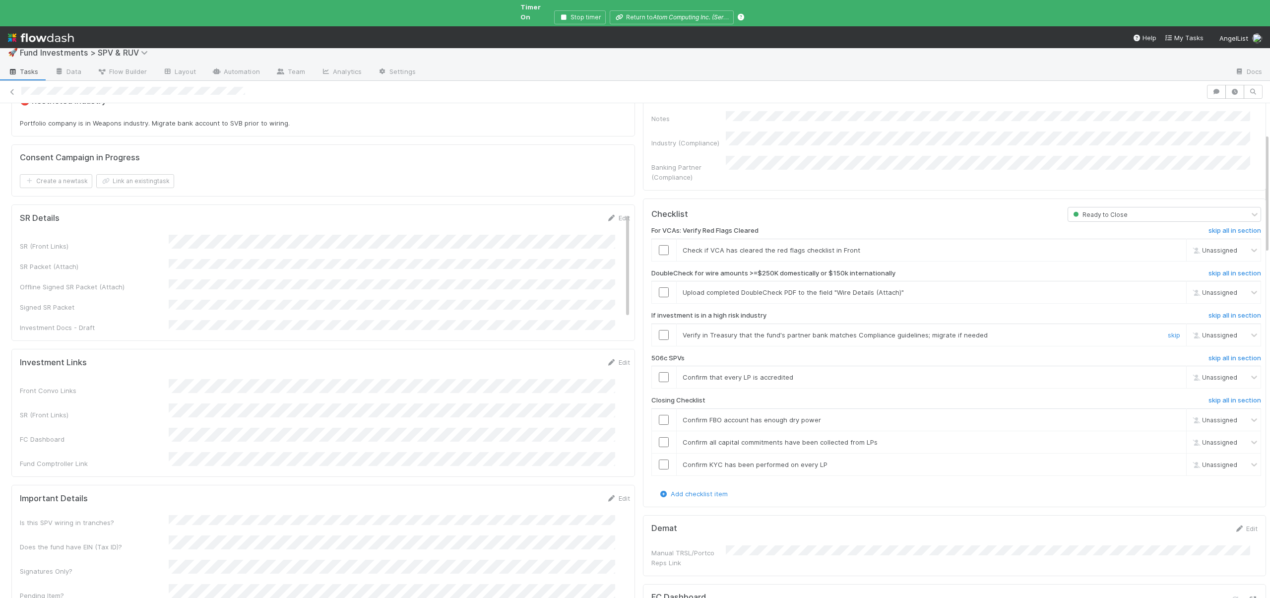
click at [659, 330] on input "checkbox" at bounding box center [664, 335] width 10 height 10
click at [1168, 373] on link "skip" at bounding box center [1174, 377] width 12 height 8
click at [659, 415] on input "checkbox" at bounding box center [664, 420] width 10 height 10
click at [659, 437] on input "checkbox" at bounding box center [664, 442] width 10 height 10
checkbox input "true"
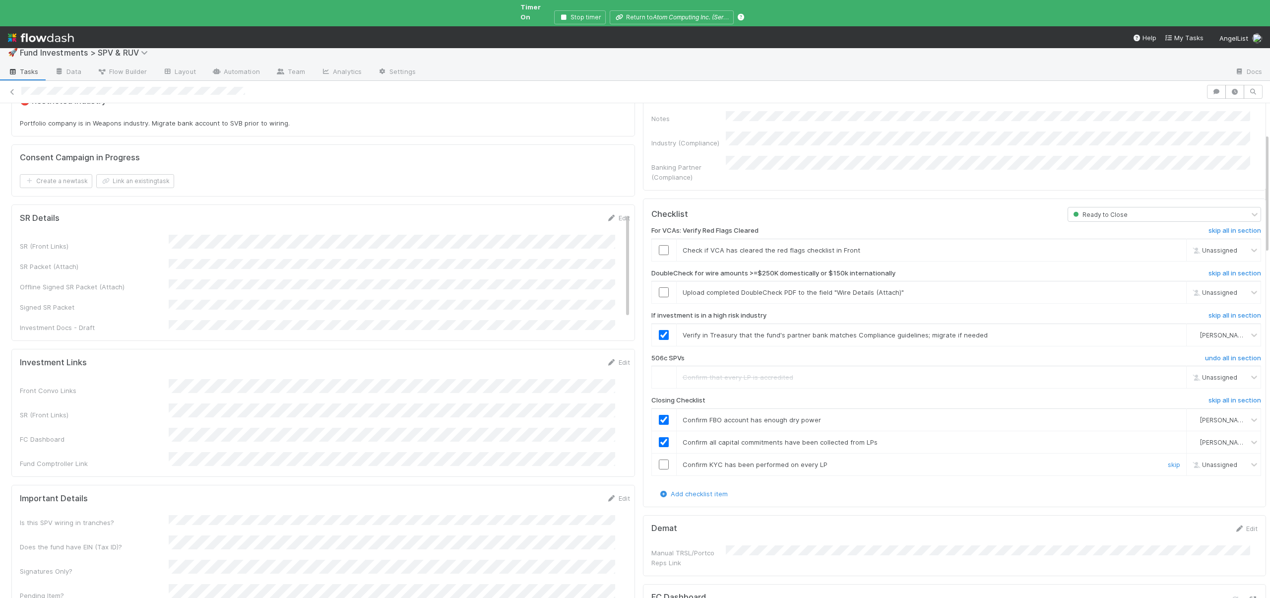
click at [659, 459] on input "checkbox" at bounding box center [664, 464] width 10 height 10
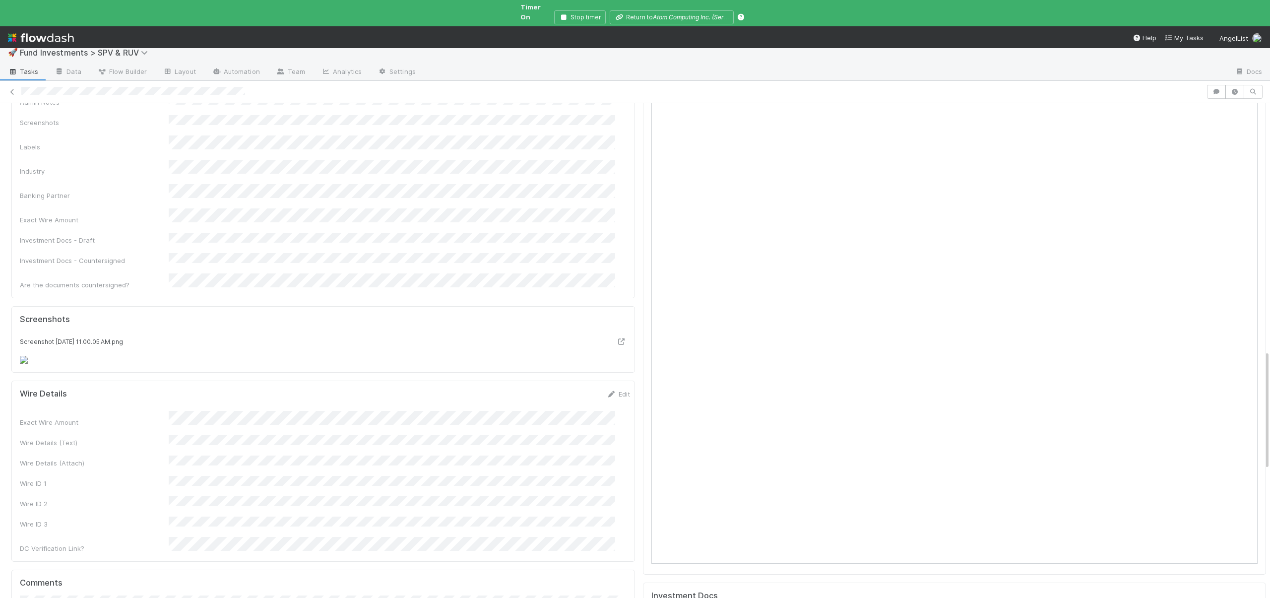
scroll to position [1020, 0]
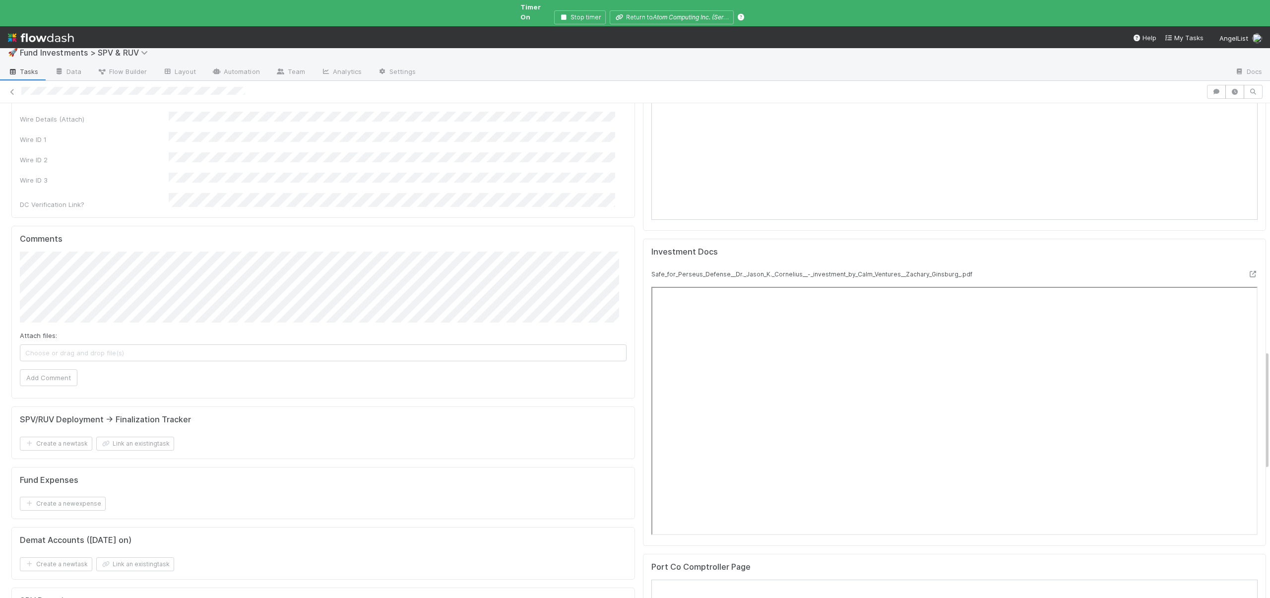
click at [230, 201] on div "Exact Wire Amount Wire Details (Text) Wire Details (Attach) Wire ID 1 Wire ID 2…" at bounding box center [325, 138] width 610 height 142
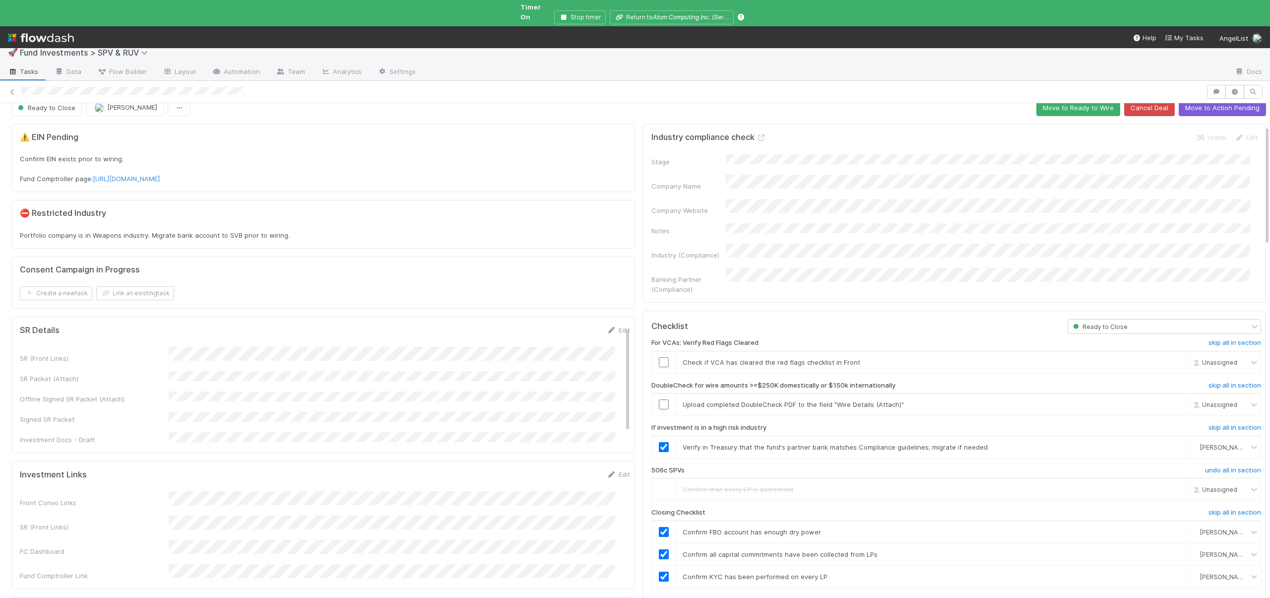
scroll to position [0, 0]
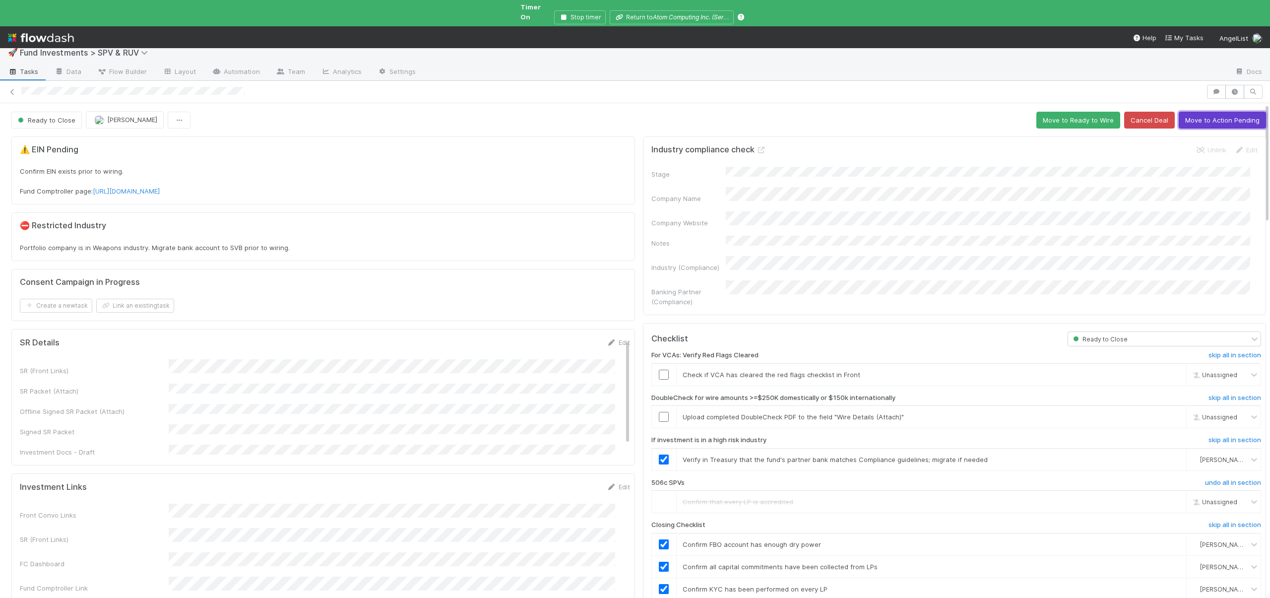
click at [1191, 116] on button "Move to Action Pending" at bounding box center [1222, 120] width 87 height 17
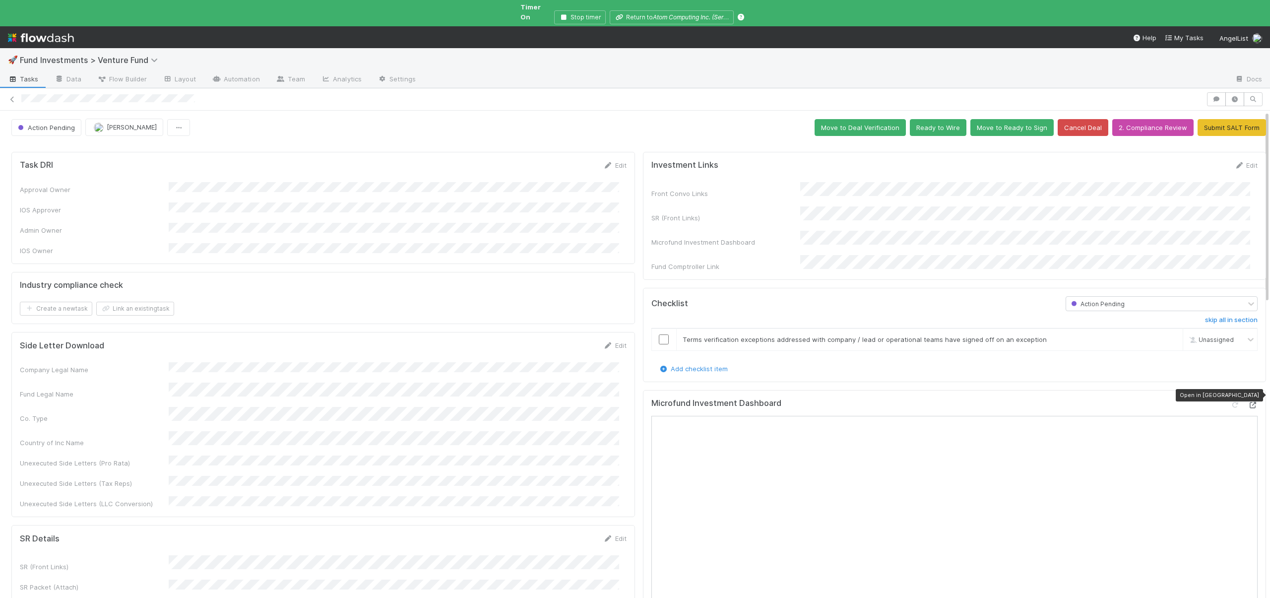
click at [1248, 402] on icon at bounding box center [1253, 405] width 10 height 6
click at [659, 334] on input "checkbox" at bounding box center [664, 339] width 10 height 10
click at [1232, 96] on icon "button" at bounding box center [1235, 99] width 10 height 6
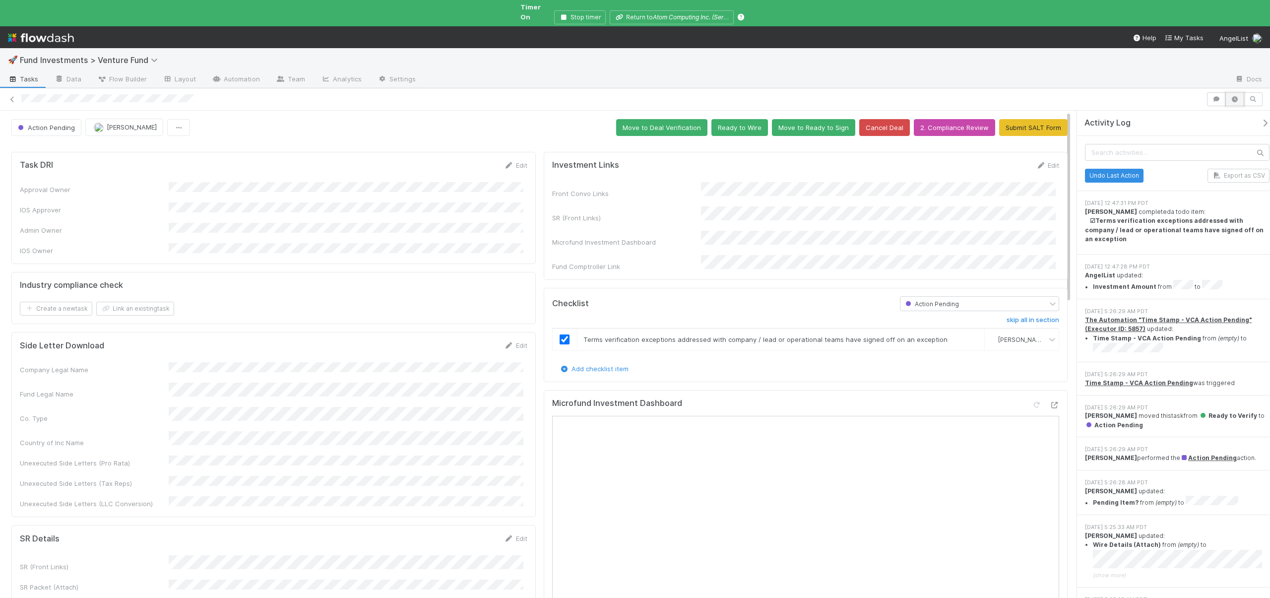
click at [1232, 96] on icon "button" at bounding box center [1235, 99] width 10 height 6
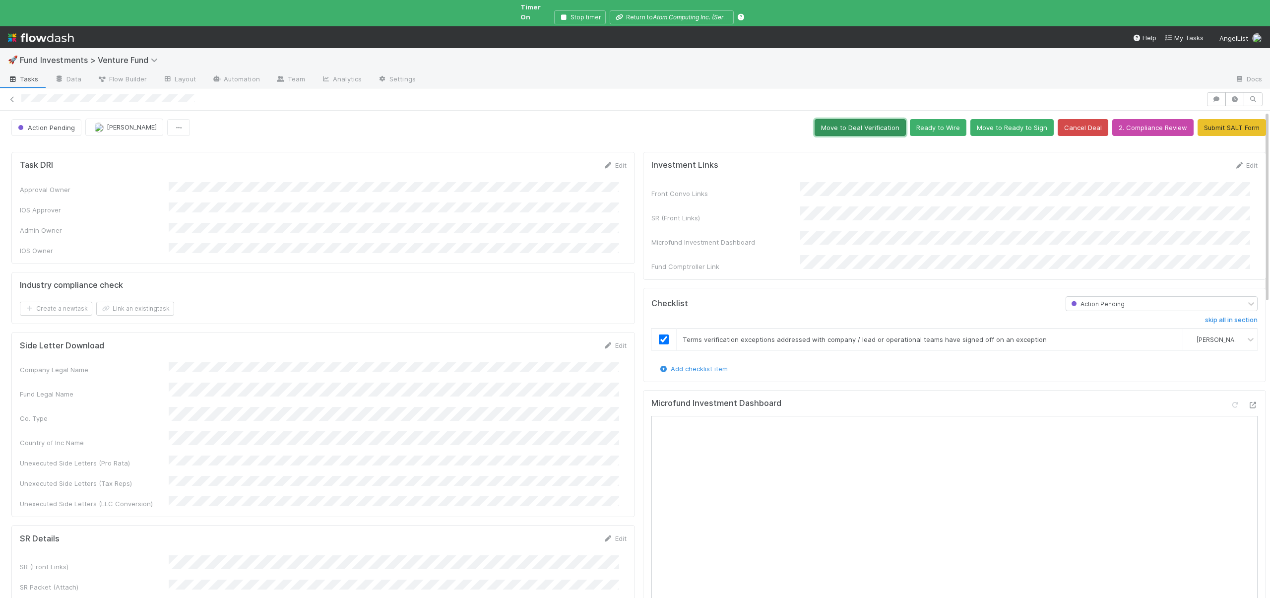
click at [865, 119] on button "Move to Deal Verification" at bounding box center [860, 127] width 91 height 17
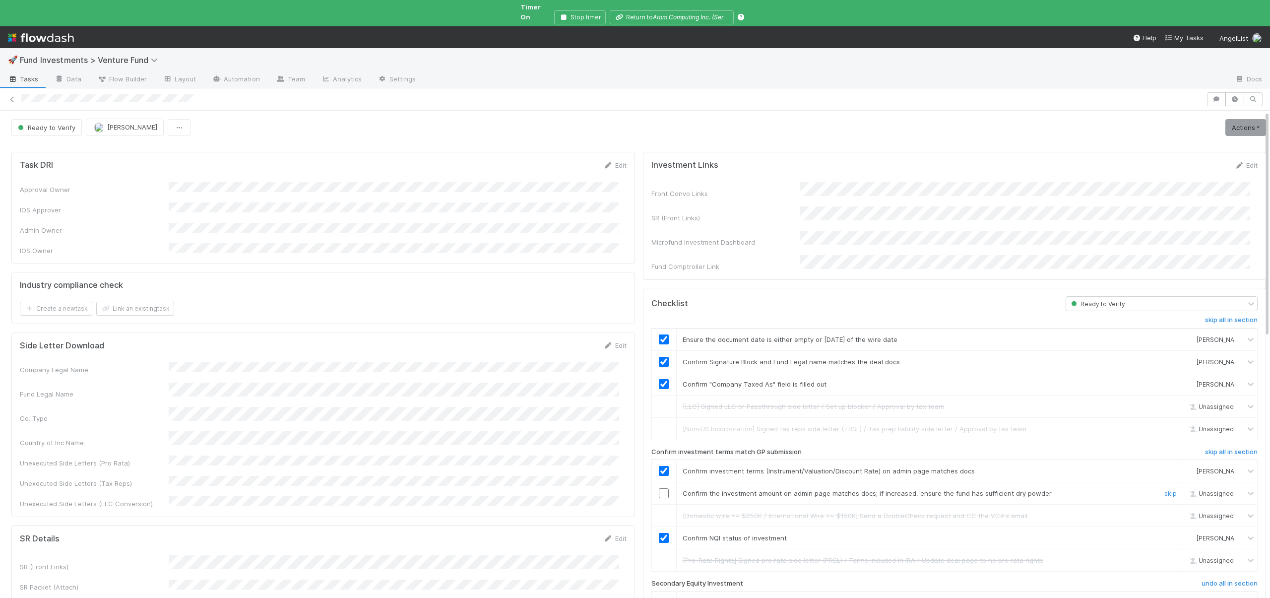
click at [659, 488] on input "checkbox" at bounding box center [664, 493] width 10 height 10
click at [1227, 124] on link "Actions" at bounding box center [1245, 127] width 41 height 17
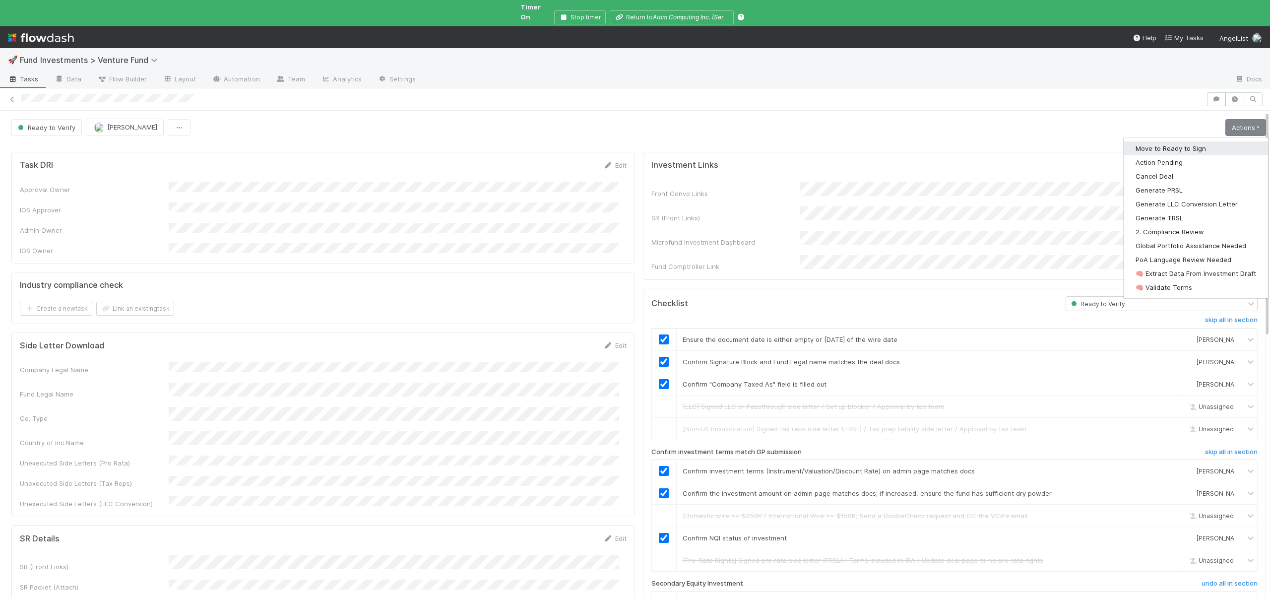
click at [1161, 142] on button "Move to Ready to Sign" at bounding box center [1196, 148] width 144 height 14
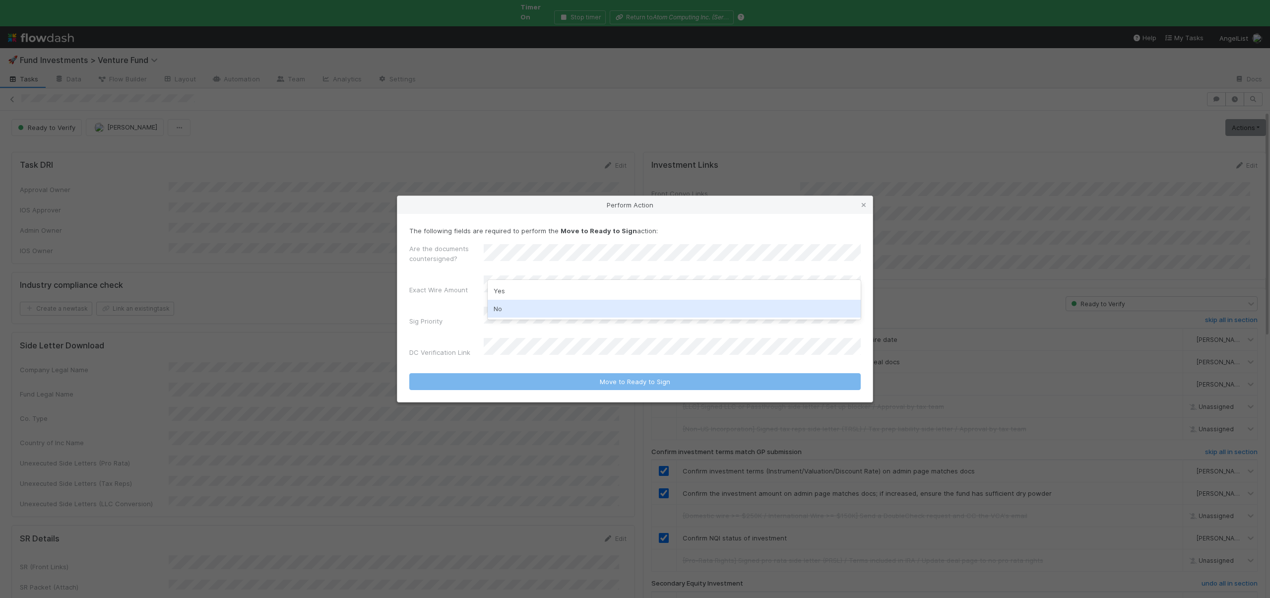
click at [498, 306] on div "No" at bounding box center [674, 309] width 373 height 18
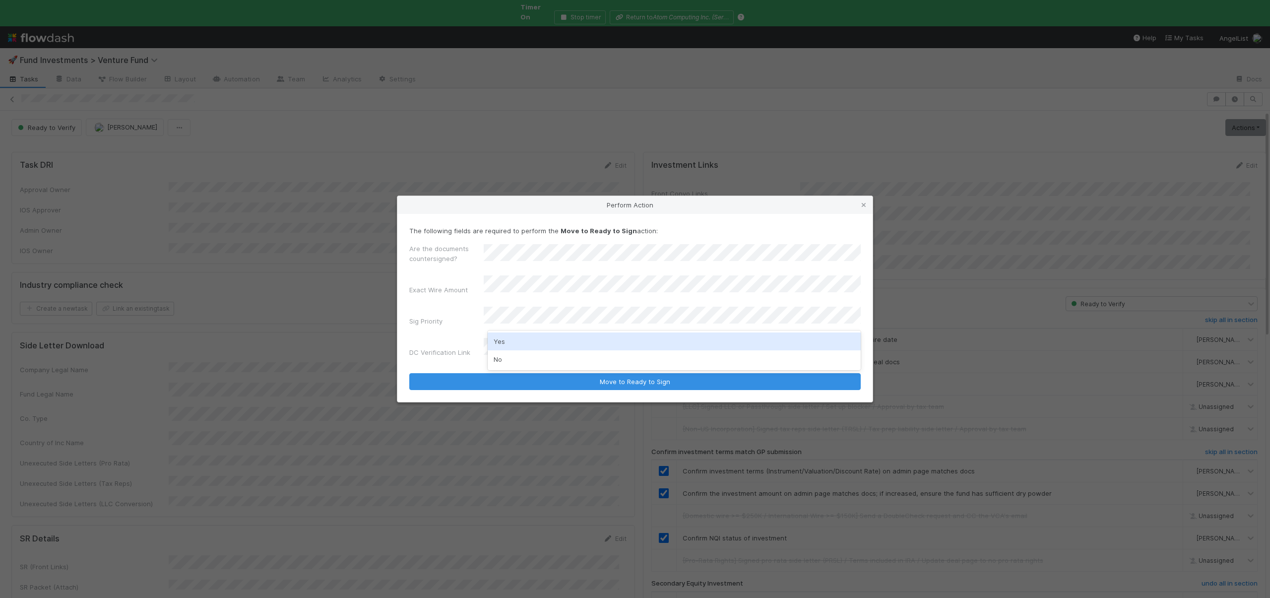
click at [500, 361] on div "No" at bounding box center [674, 359] width 373 height 18
click at [504, 353] on form "The following fields are required to perform the Move to Ready to Sign action: …" at bounding box center [634, 308] width 451 height 164
click at [409, 373] on button "Move to Ready to Sign" at bounding box center [634, 381] width 451 height 17
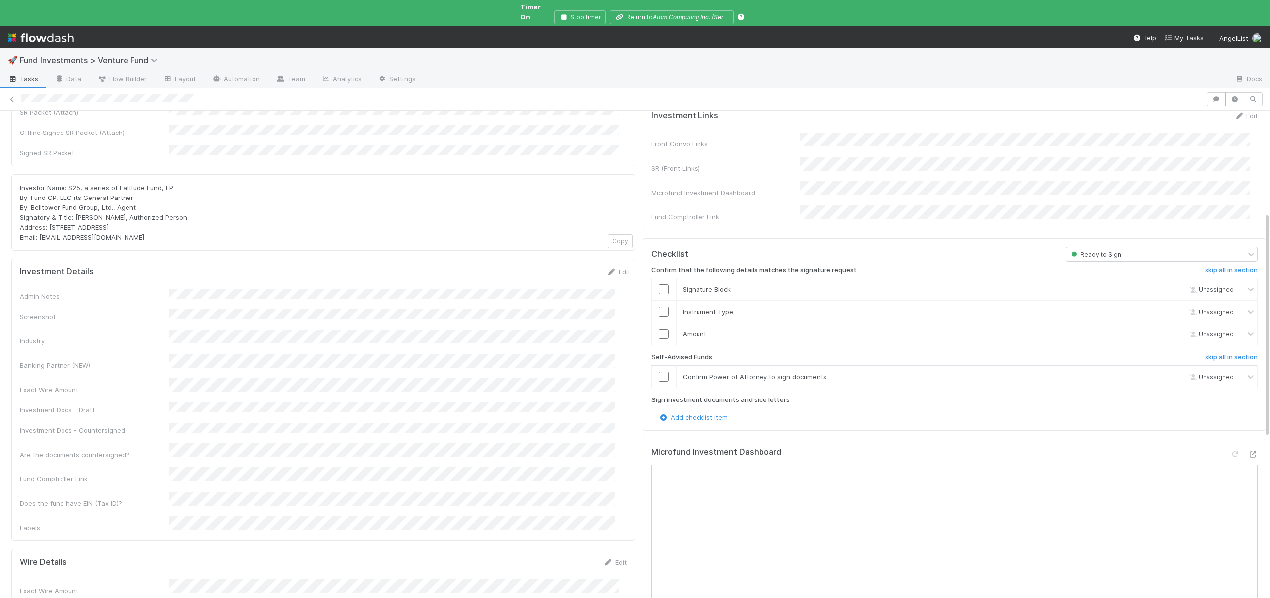
scroll to position [163, 0]
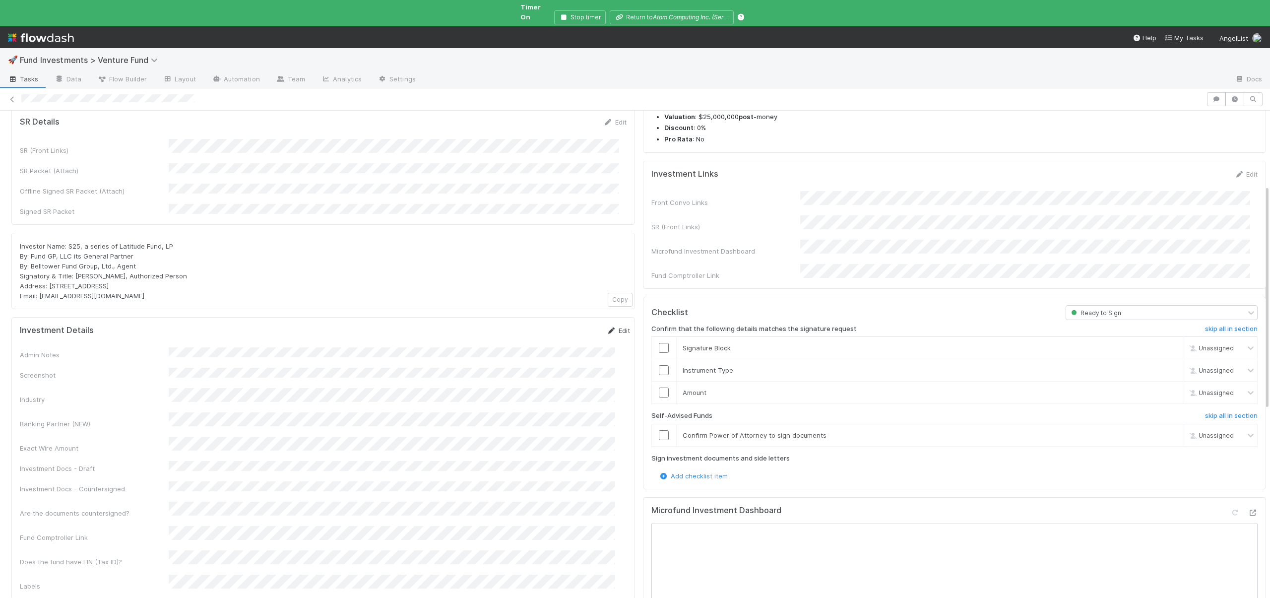
click at [610, 326] on link "Edit" at bounding box center [618, 330] width 23 height 8
click at [563, 325] on button "Save" at bounding box center [577, 333] width 28 height 17
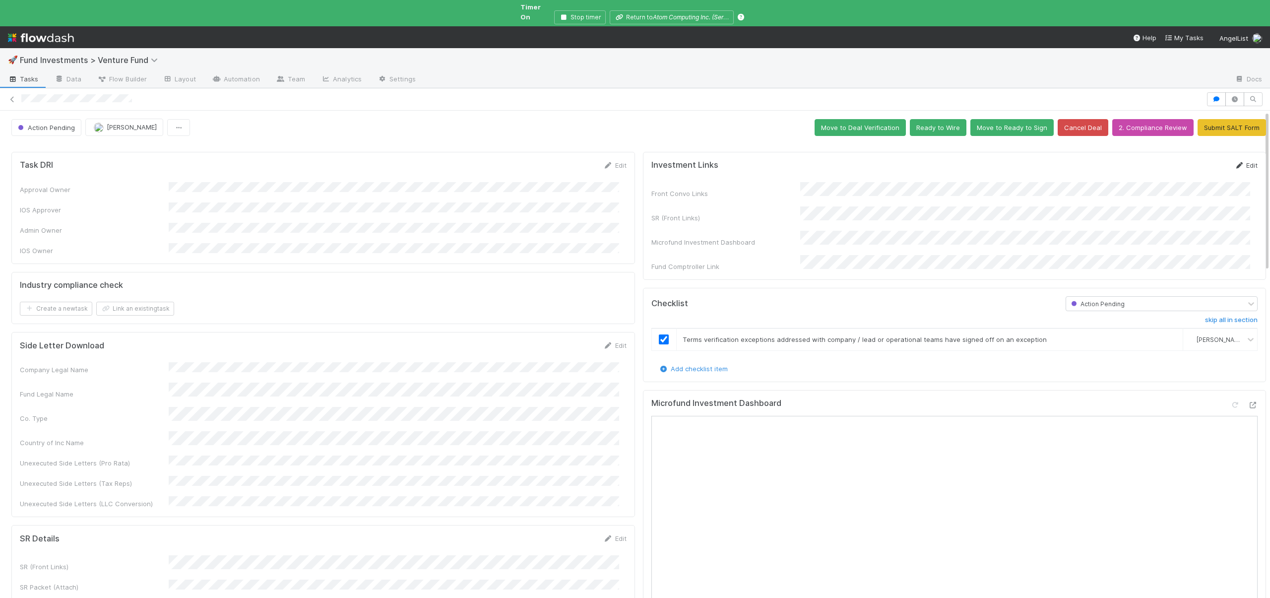
click at [1234, 161] on link "Edit" at bounding box center [1245, 165] width 23 height 8
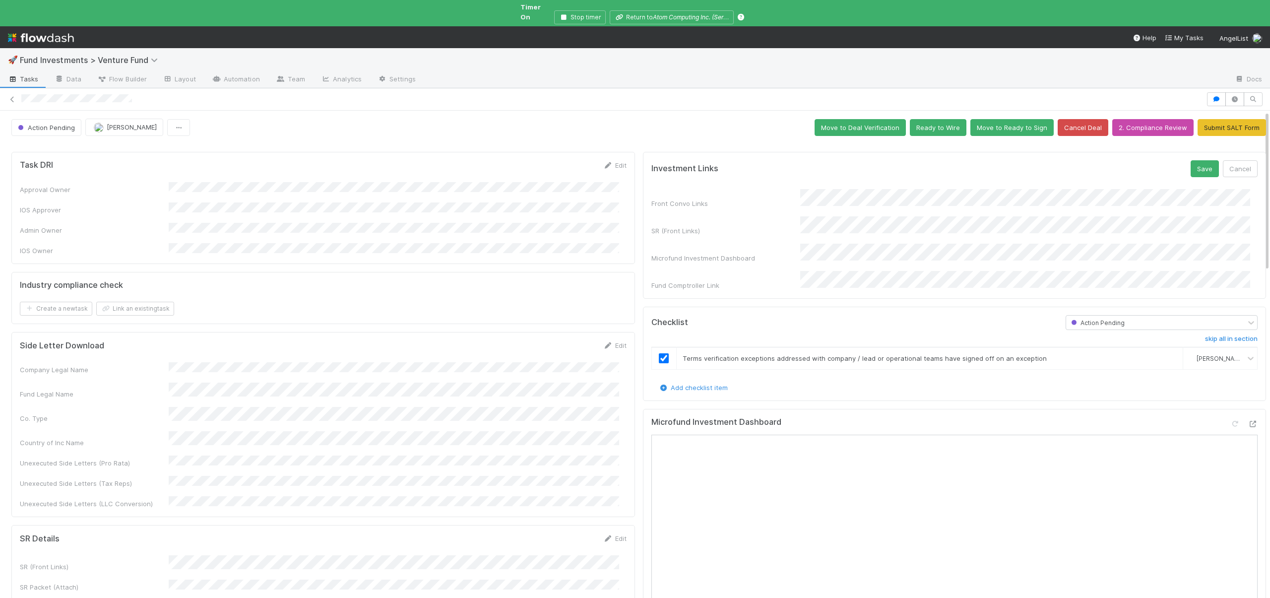
click at [749, 216] on div "SR (Front Links)" at bounding box center [954, 225] width 607 height 19
click at [1191, 160] on button "Save" at bounding box center [1205, 168] width 28 height 17
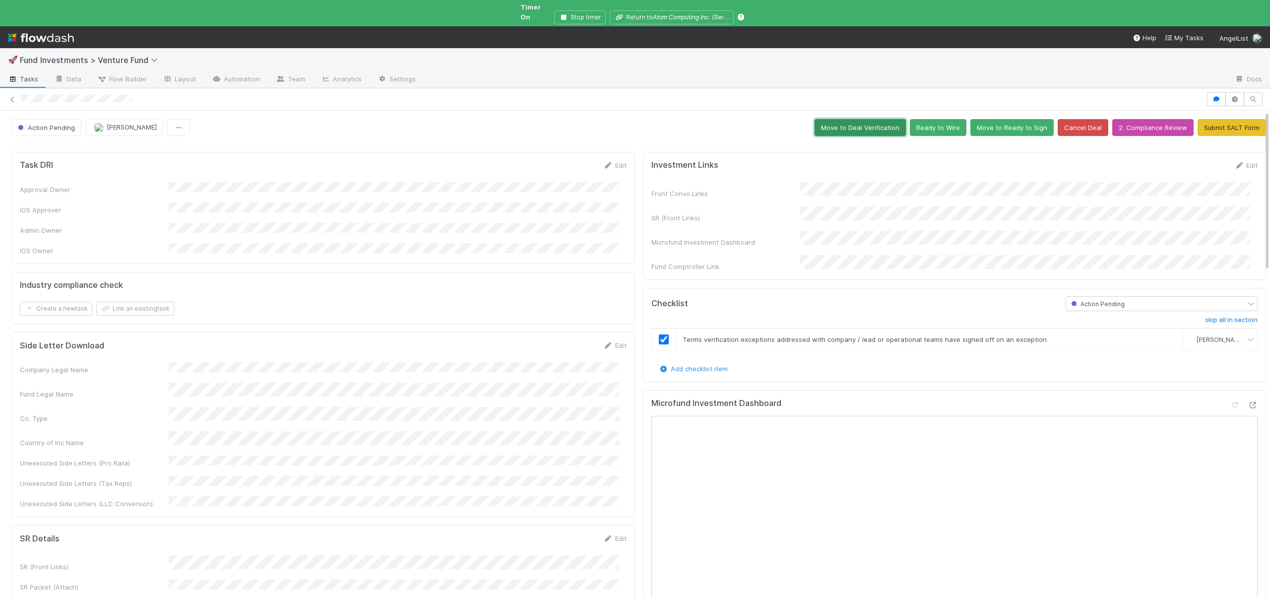
click at [867, 119] on button "Move to Deal Verification" at bounding box center [860, 127] width 91 height 17
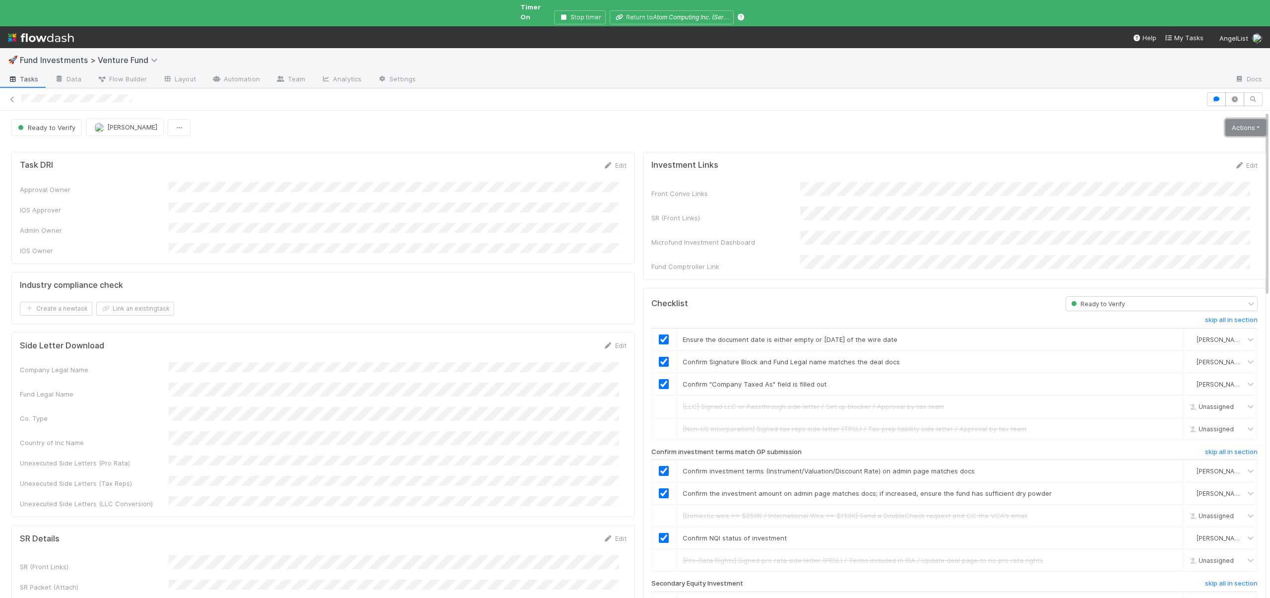
click at [1229, 119] on link "Actions" at bounding box center [1245, 127] width 41 height 17
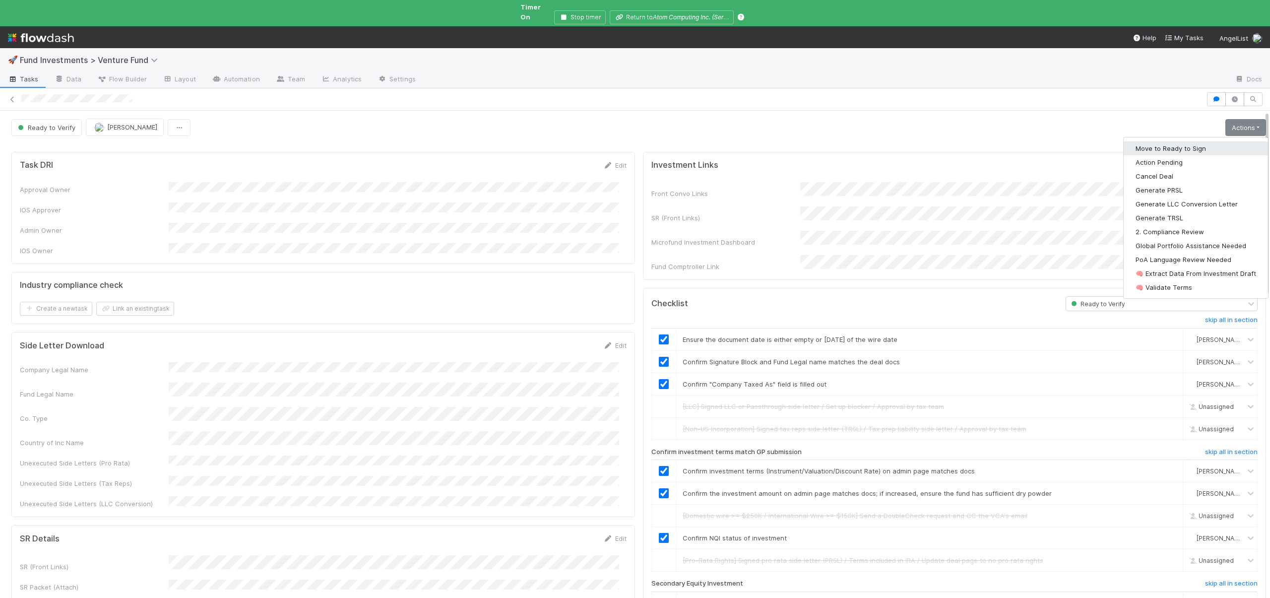
click at [1161, 141] on button "Move to Ready to Sign" at bounding box center [1196, 148] width 144 height 14
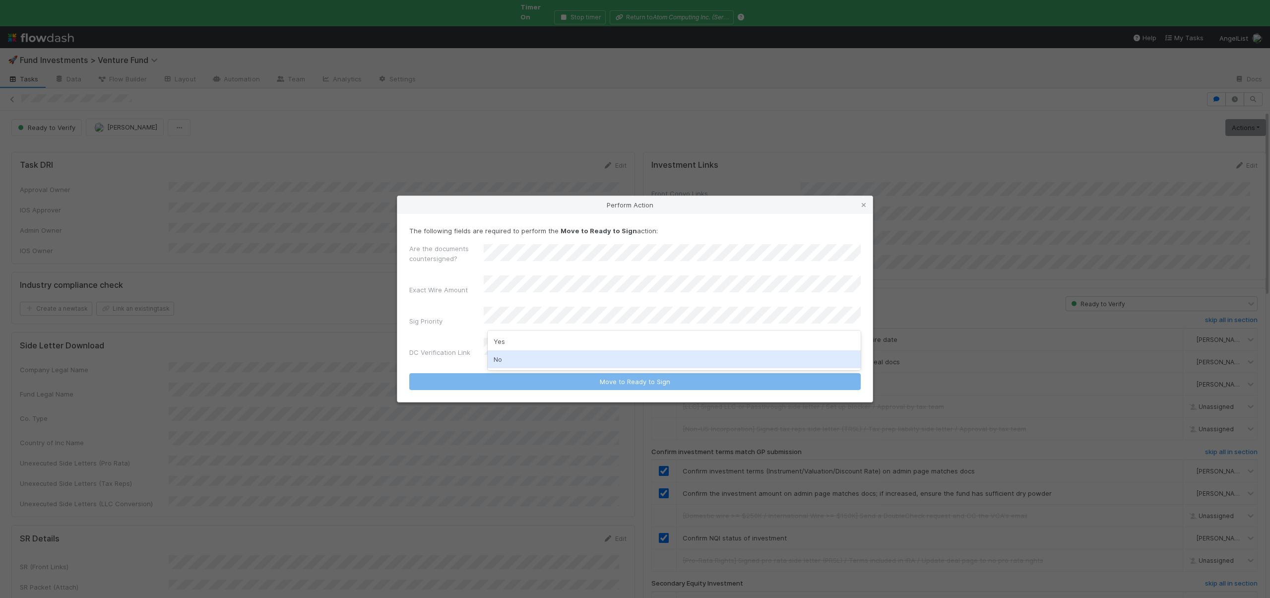
click at [506, 361] on div "No" at bounding box center [674, 359] width 373 height 18
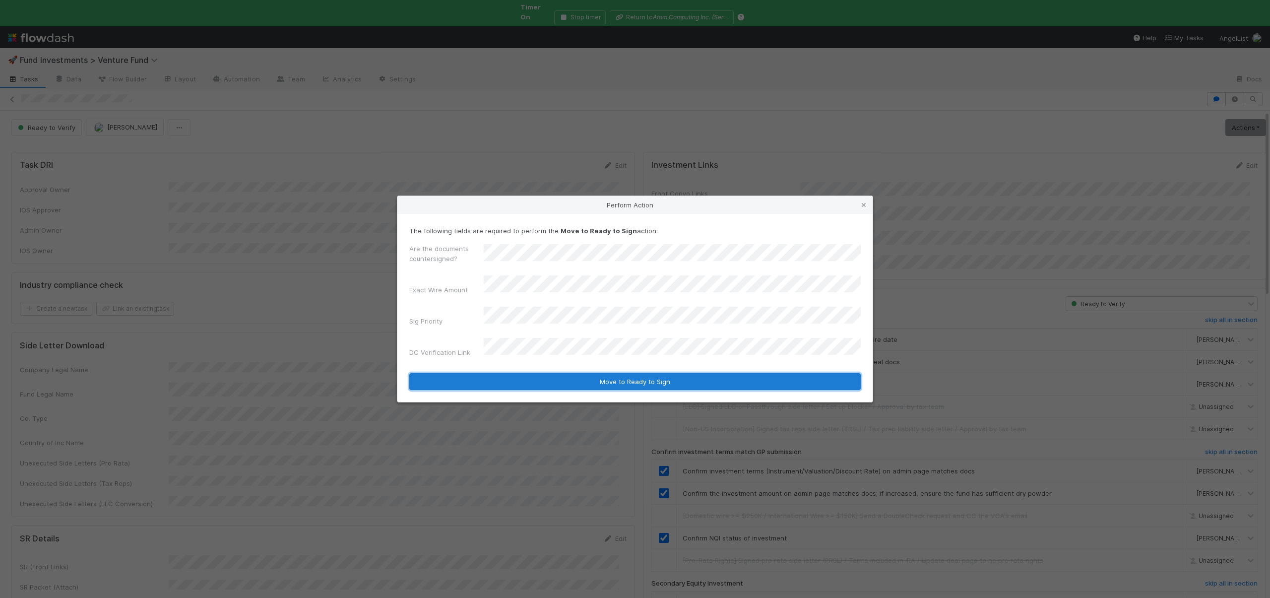
click at [531, 373] on button "Move to Ready to Sign" at bounding box center [634, 381] width 451 height 17
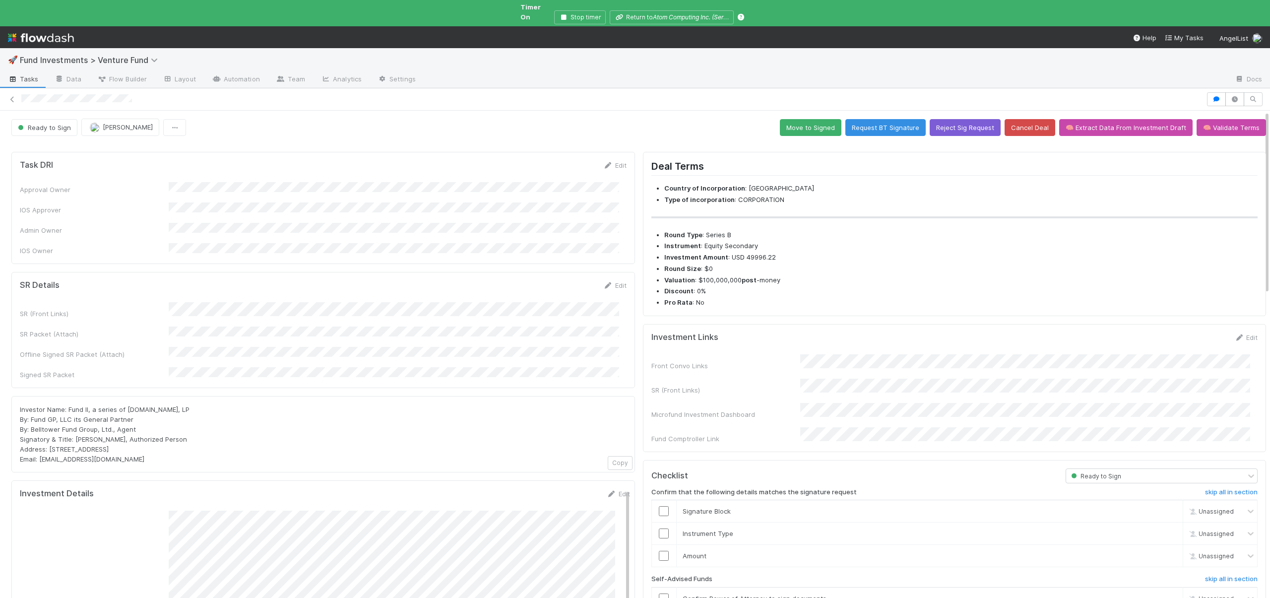
click at [607, 489] on div "Edit" at bounding box center [618, 494] width 23 height 10
click at [607, 490] on link "Edit" at bounding box center [618, 494] width 23 height 8
click at [156, 517] on div "Admin Notes" at bounding box center [325, 536] width 610 height 39
click at [139, 517] on div "Admin Notes" at bounding box center [325, 536] width 610 height 39
click at [565, 489] on button "Save" at bounding box center [577, 497] width 28 height 17
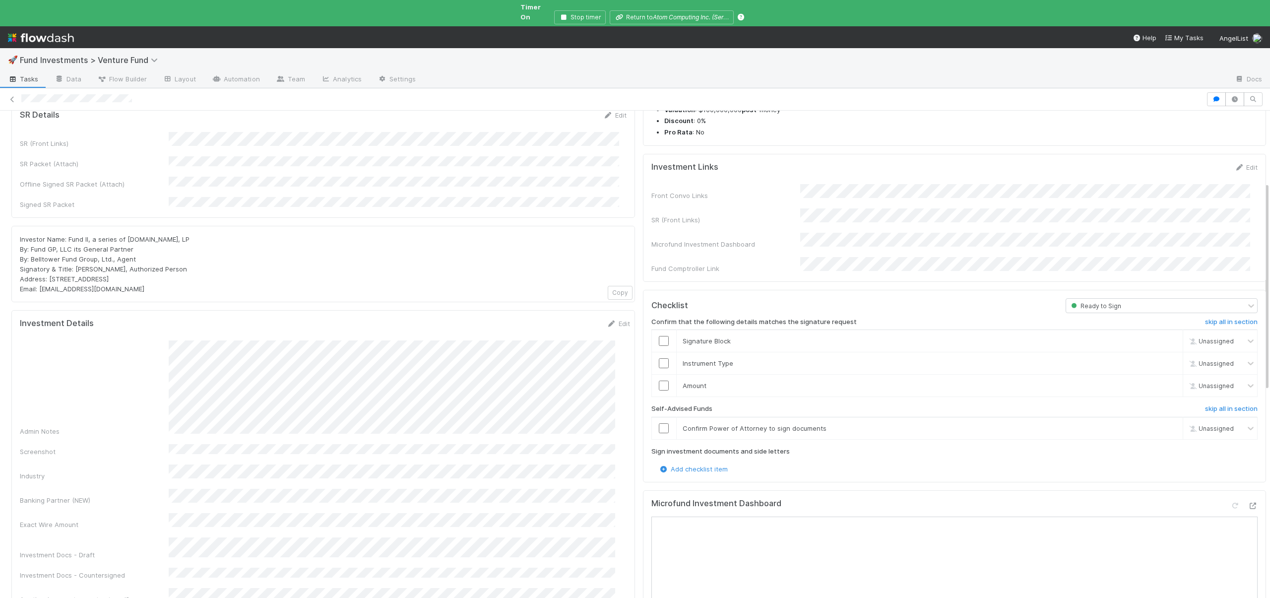
scroll to position [170, 0]
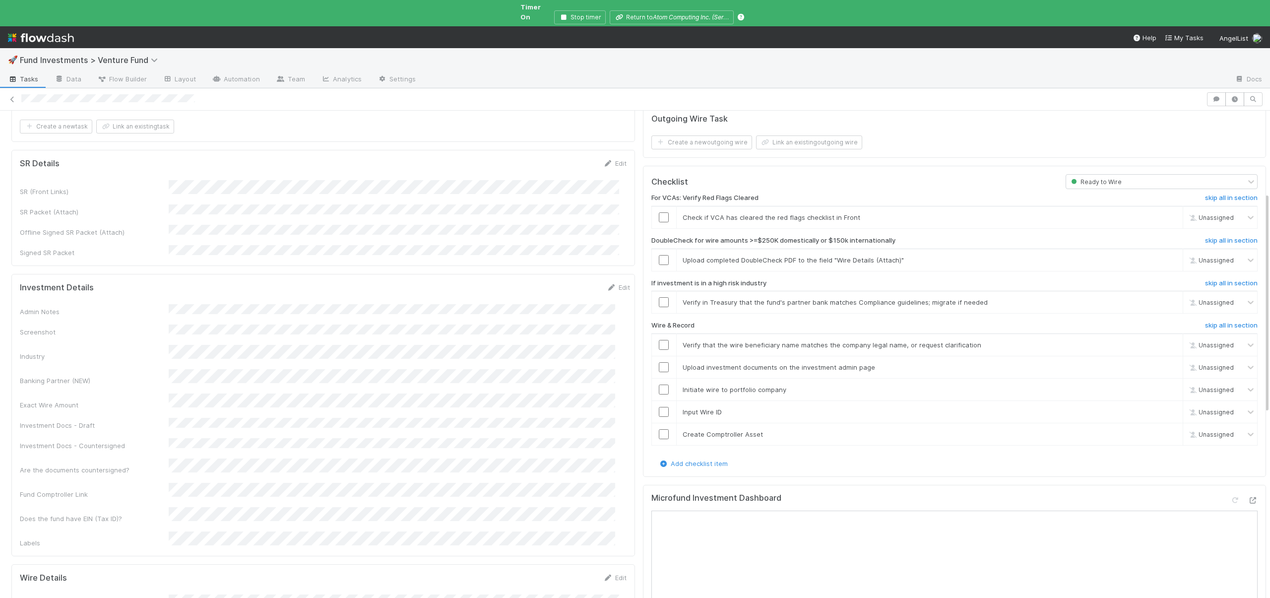
scroll to position [183, 0]
click at [1164, 255] on link "skip" at bounding box center [1170, 259] width 12 height 8
click at [1164, 297] on link "skip" at bounding box center [1170, 301] width 12 height 8
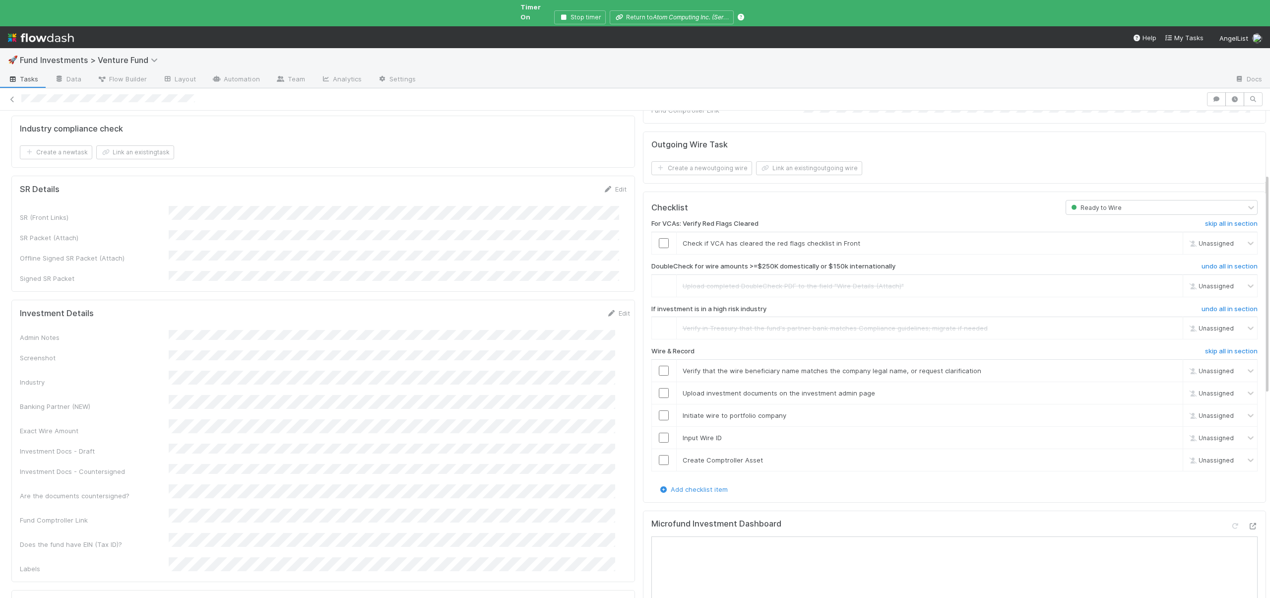
scroll to position [137, 0]
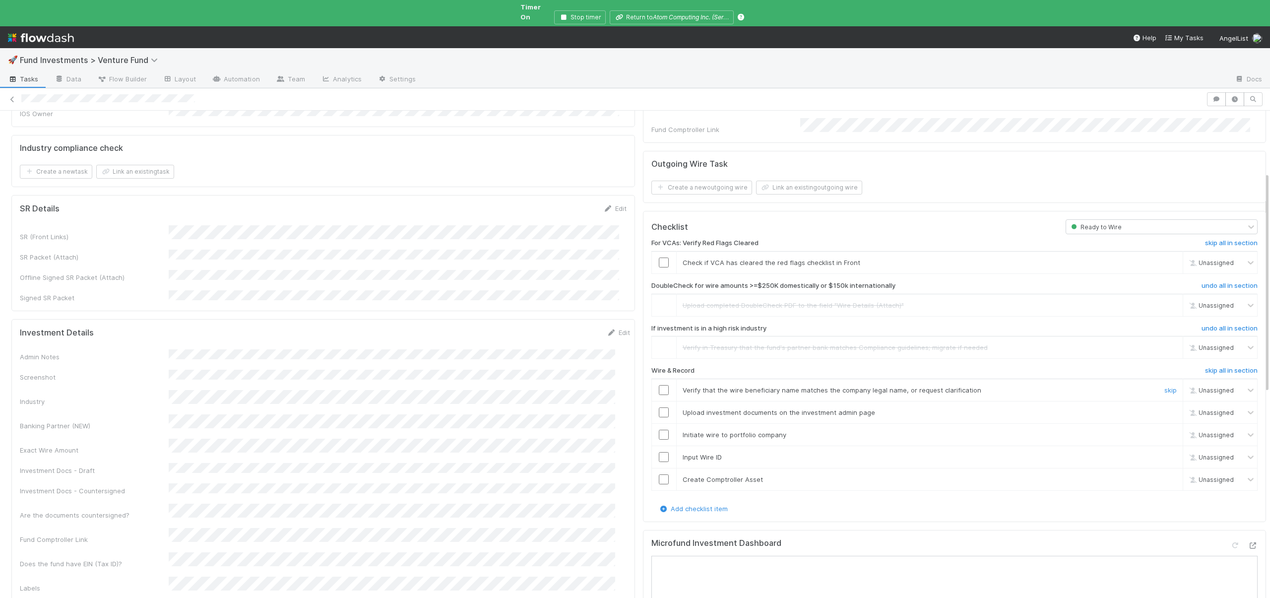
click at [659, 385] on input "checkbox" at bounding box center [664, 390] width 10 height 10
click at [659, 407] on input "checkbox" at bounding box center [664, 412] width 10 height 10
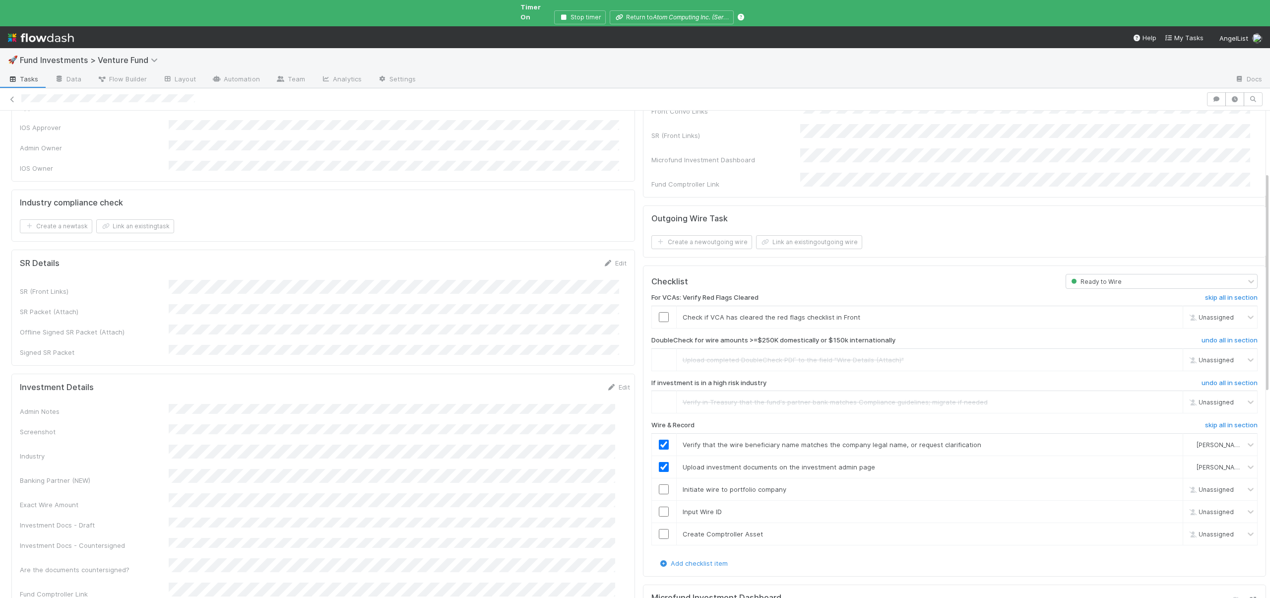
scroll to position [0, 0]
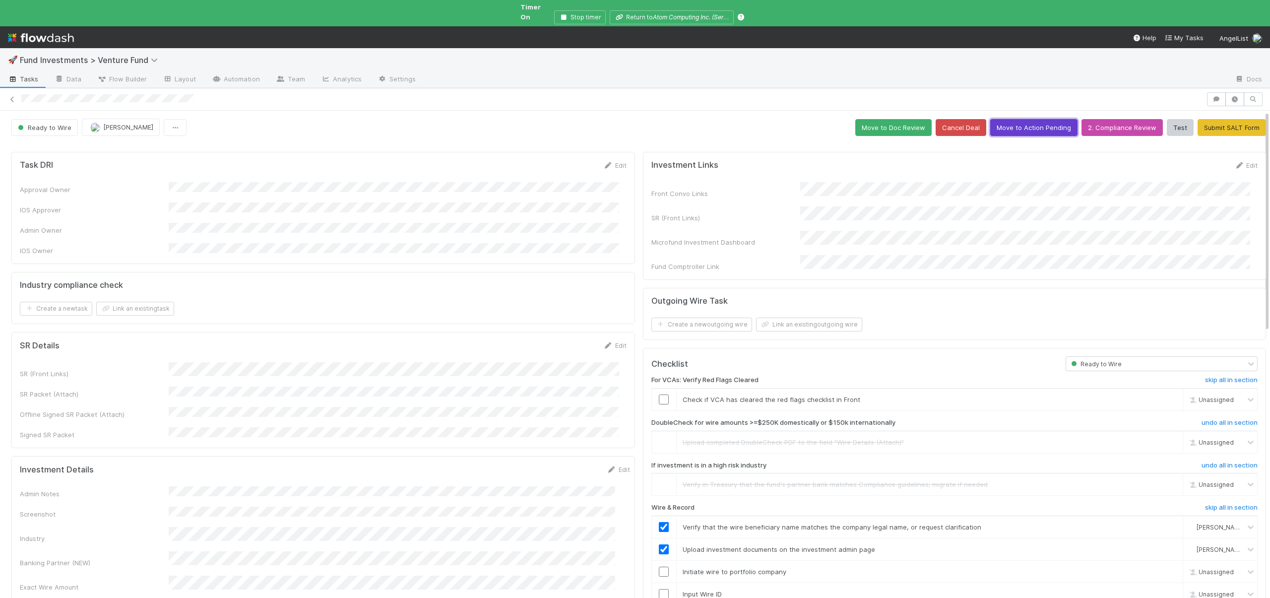
click at [1034, 121] on button "Move to Action Pending" at bounding box center [1033, 127] width 87 height 17
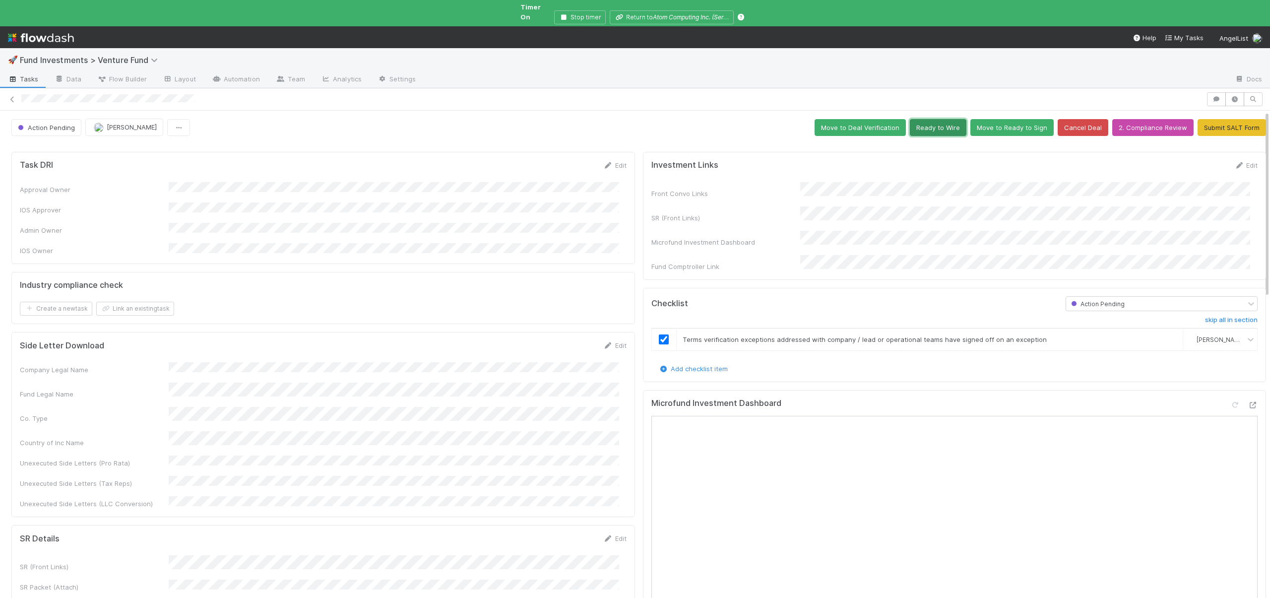
click at [932, 119] on button "Ready to Wire" at bounding box center [938, 127] width 57 height 17
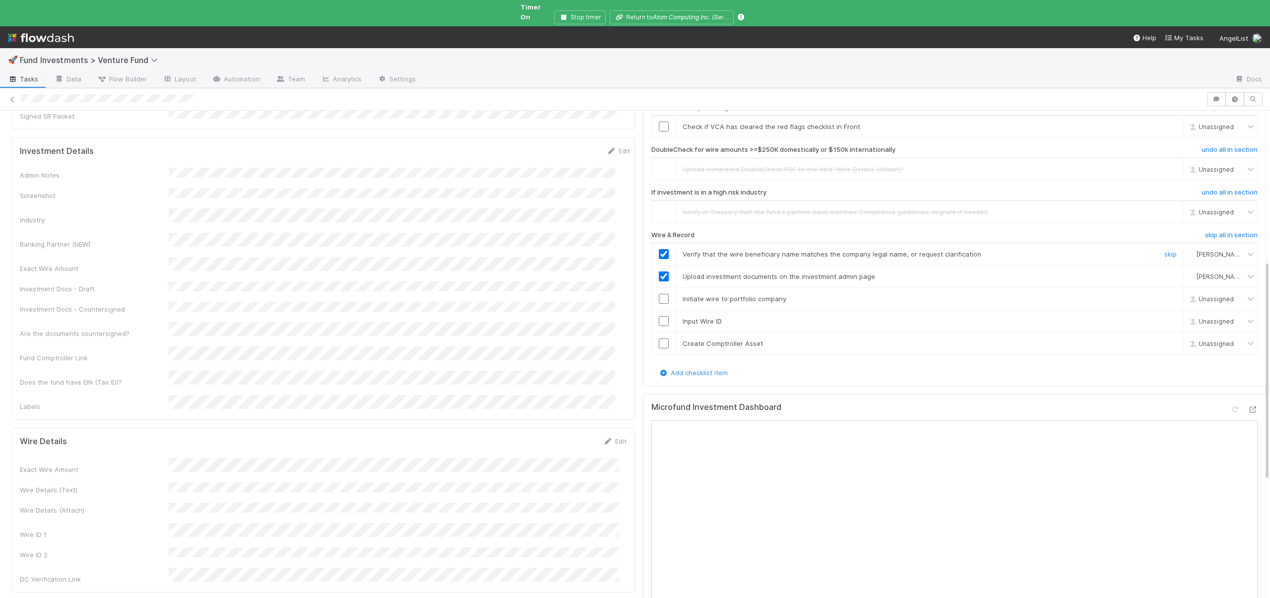
scroll to position [247, 0]
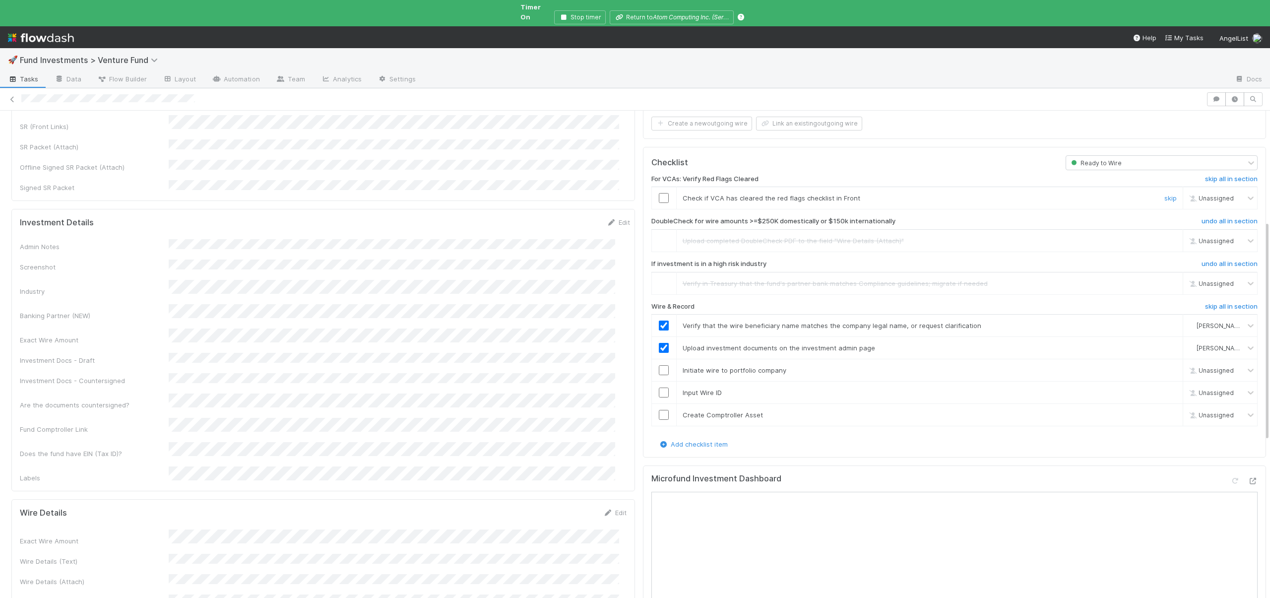
click at [659, 193] on input "checkbox" at bounding box center [664, 198] width 10 height 10
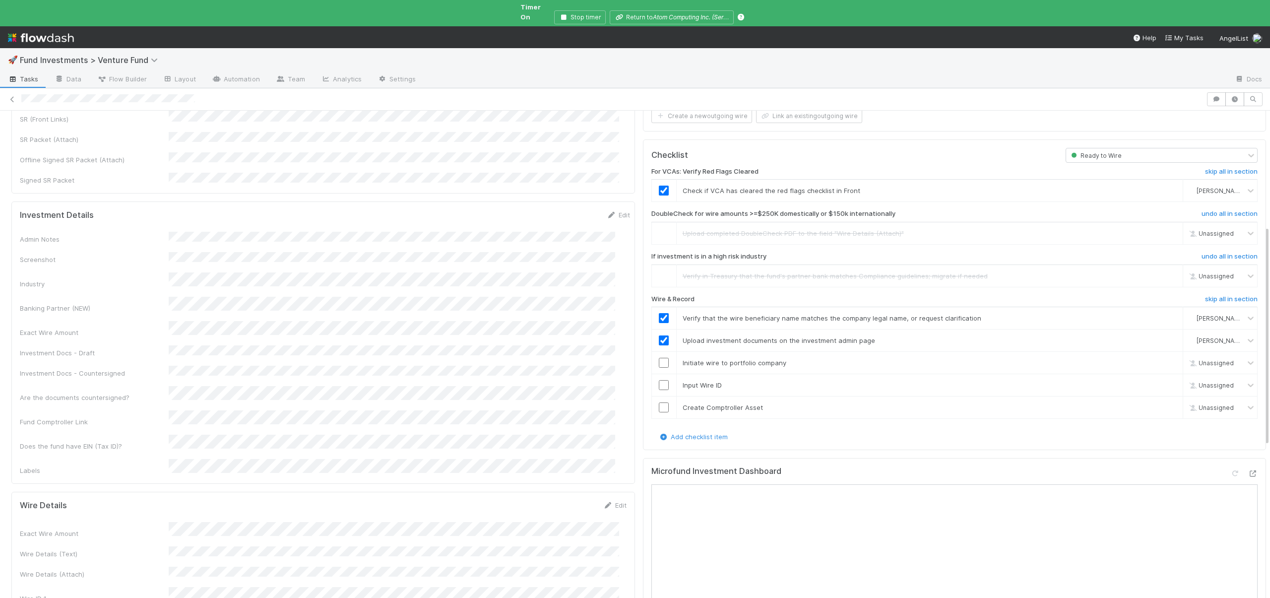
scroll to position [267, 0]
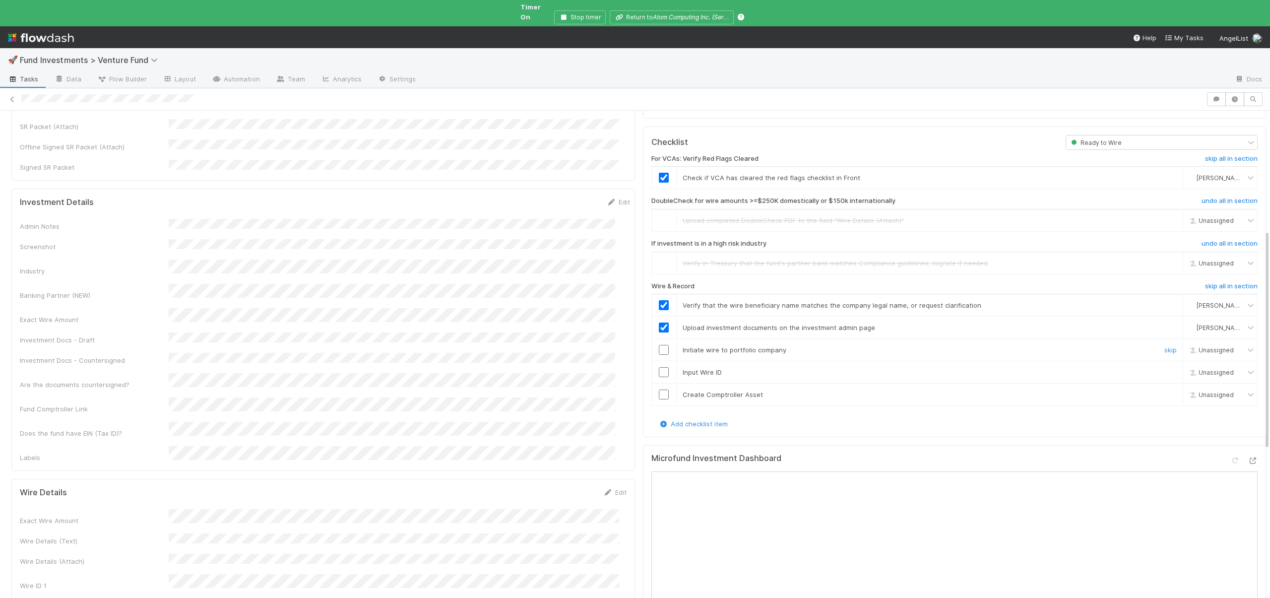
click at [659, 345] on input "checkbox" at bounding box center [664, 350] width 10 height 10
click at [657, 361] on td at bounding box center [663, 372] width 25 height 22
click at [659, 367] on input "checkbox" at bounding box center [664, 372] width 10 height 10
click at [659, 389] on input "checkbox" at bounding box center [664, 394] width 10 height 10
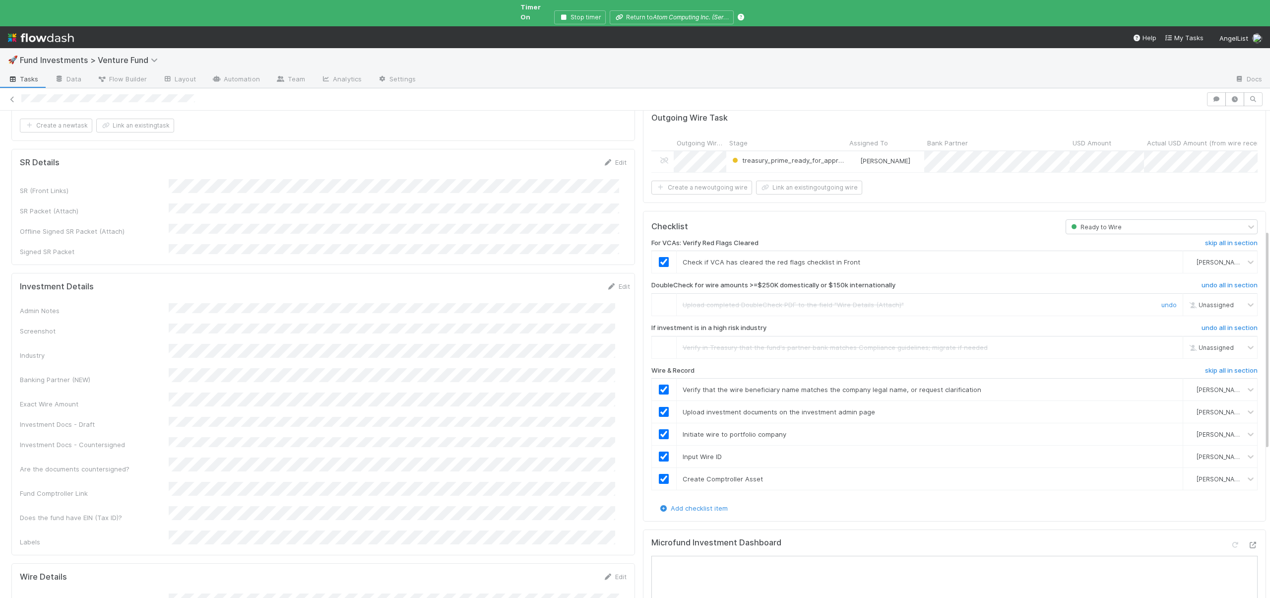
scroll to position [0, 0]
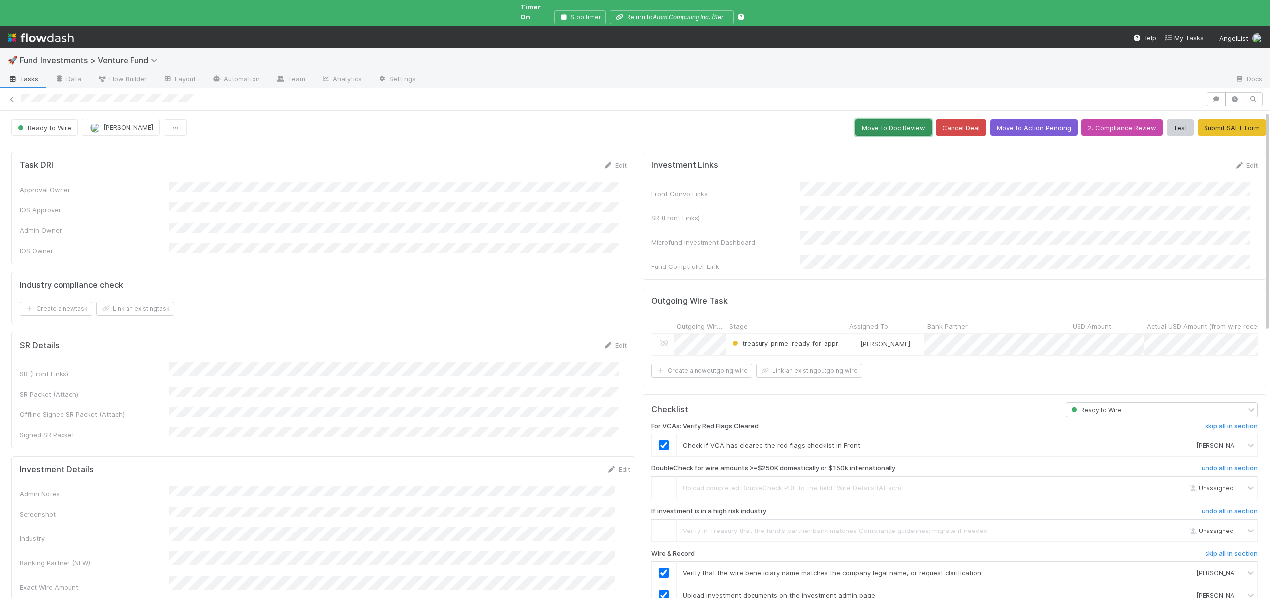
click at [881, 119] on button "Move to Doc Review" at bounding box center [893, 127] width 76 height 17
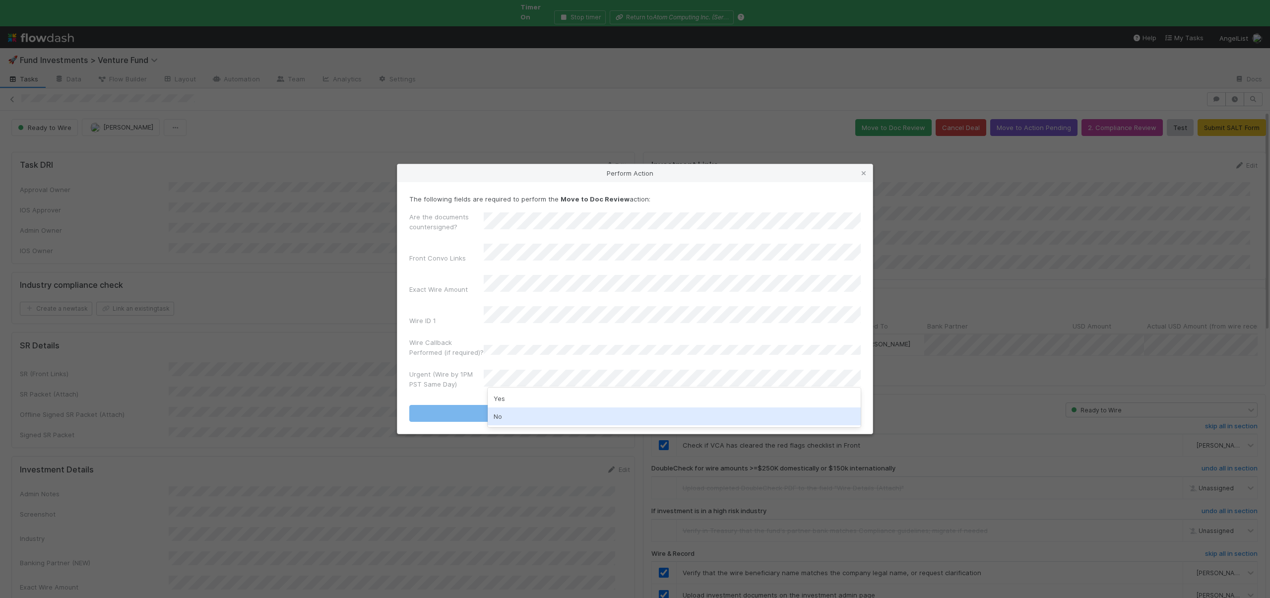
click at [512, 411] on div "No" at bounding box center [674, 416] width 373 height 18
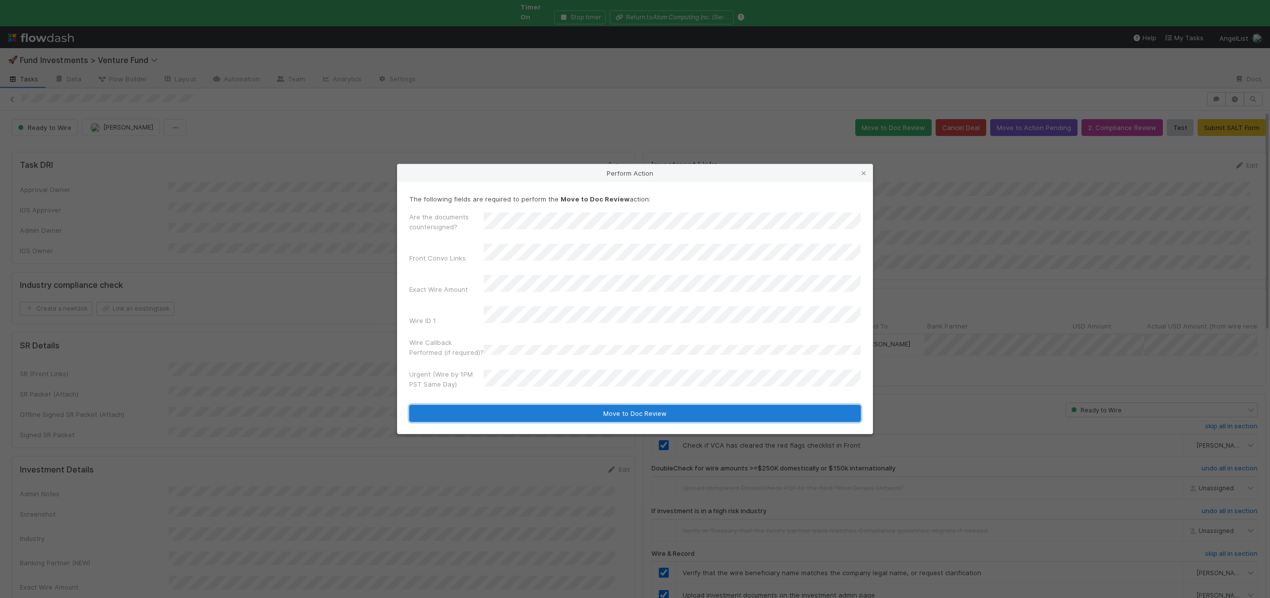
click at [600, 405] on button "Move to Doc Review" at bounding box center [634, 413] width 451 height 17
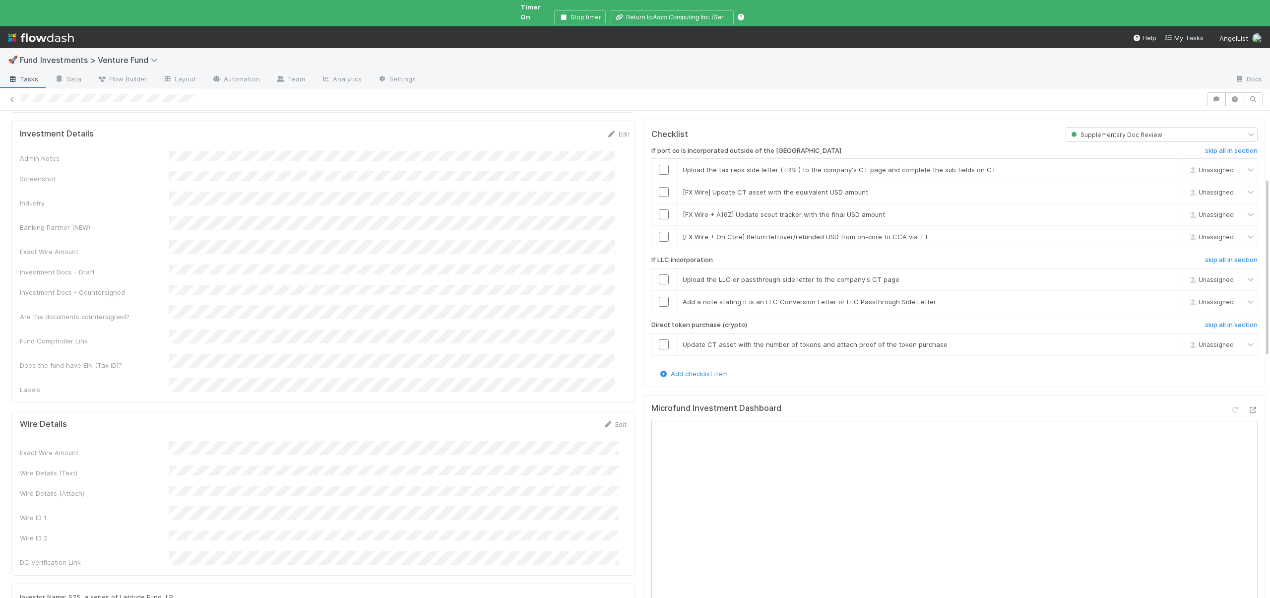
scroll to position [141, 0]
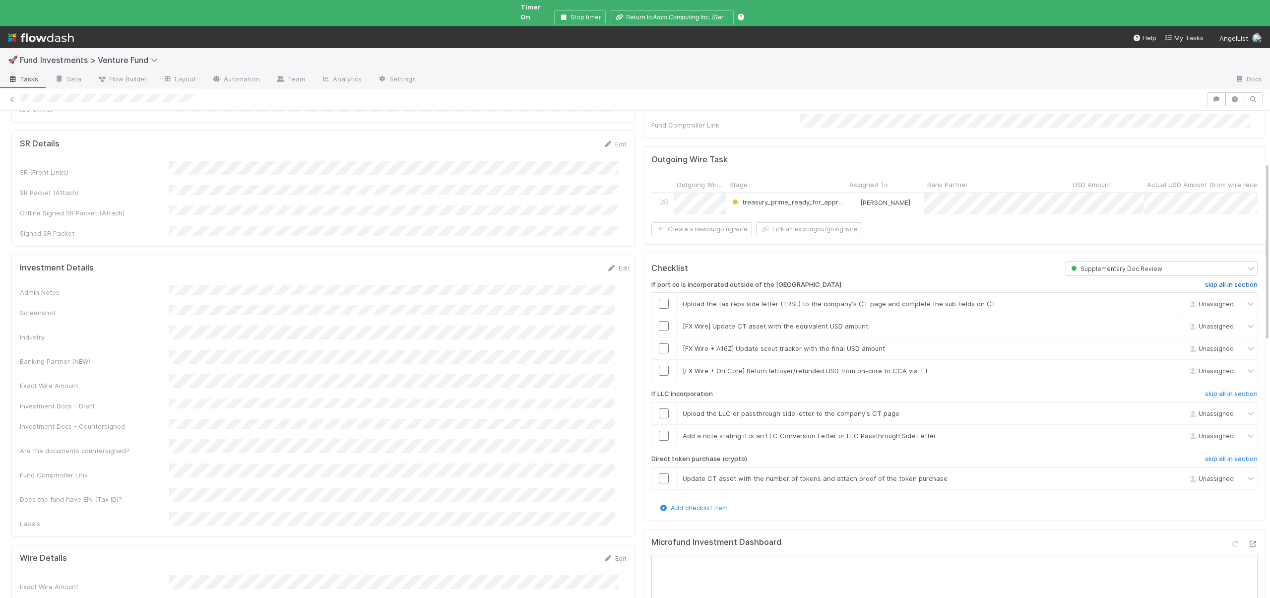
click at [1225, 281] on h6 "skip all in section" at bounding box center [1231, 285] width 53 height 8
click at [1214, 390] on link "skip all in section" at bounding box center [1231, 396] width 53 height 12
click at [1223, 455] on h6 "skip all in section" at bounding box center [1231, 459] width 53 height 8
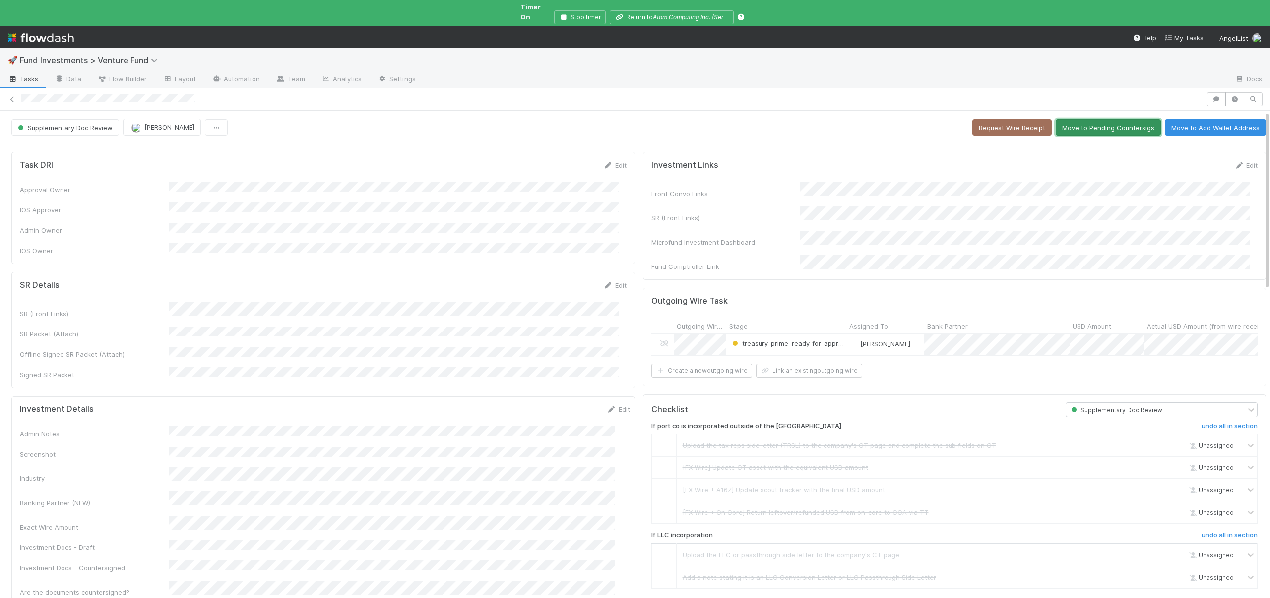
click at [1072, 121] on button "Move to Pending Countersigs" at bounding box center [1108, 127] width 105 height 17
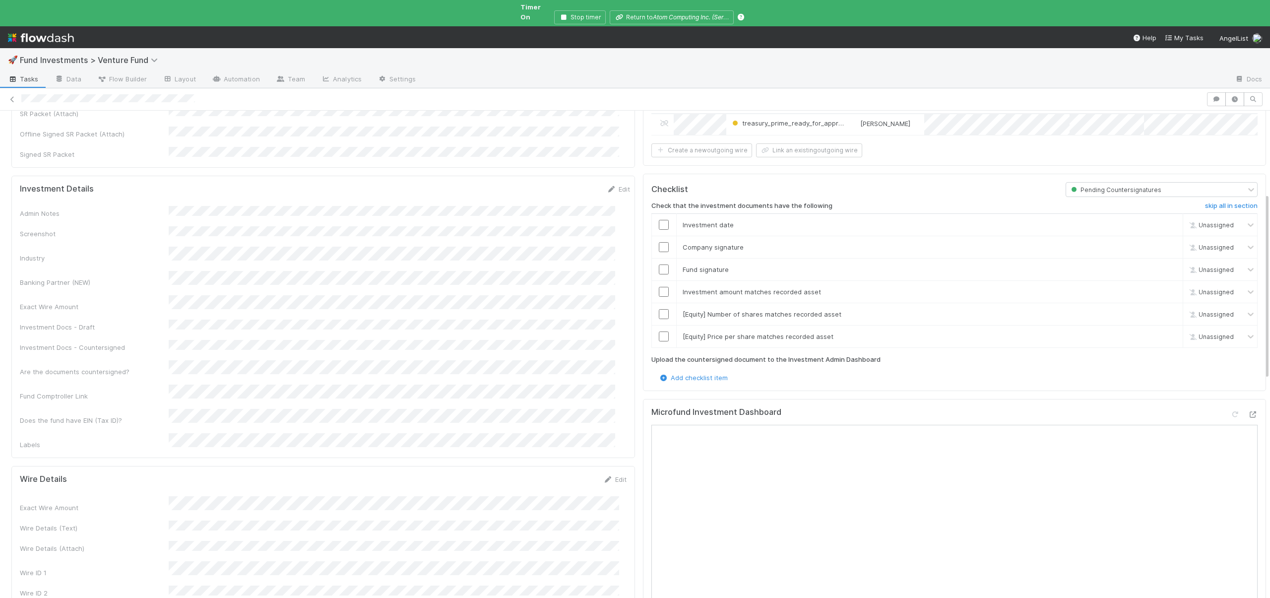
scroll to position [221, 0]
click at [1164, 332] on link "skip" at bounding box center [1170, 336] width 12 height 8
click at [1164, 310] on link "skip" at bounding box center [1170, 314] width 12 height 8
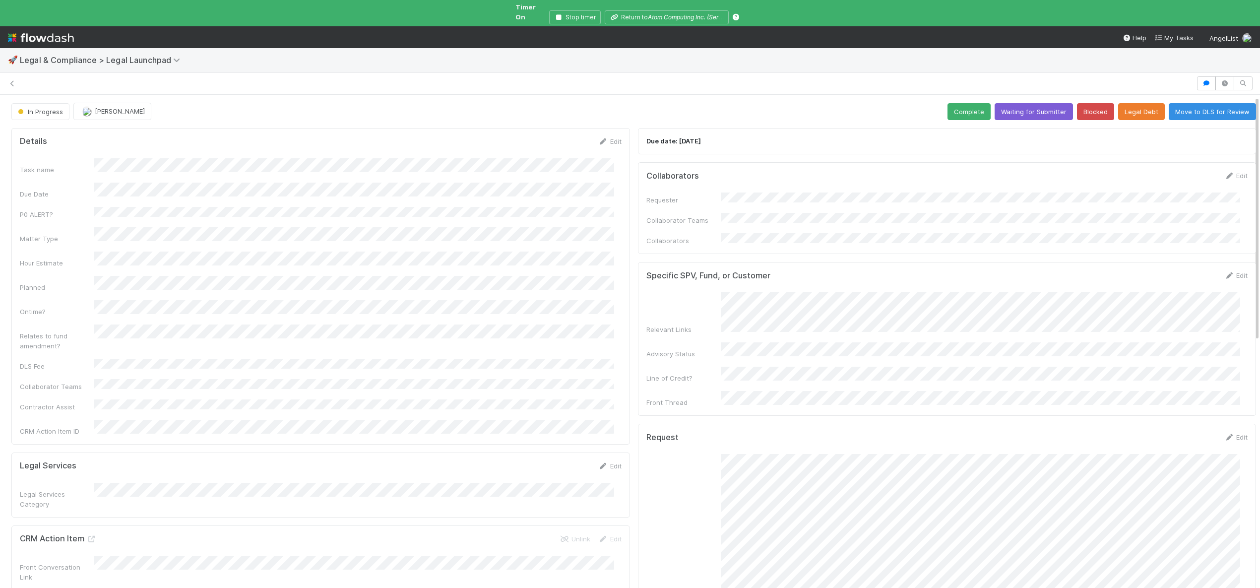
scroll to position [2, 0]
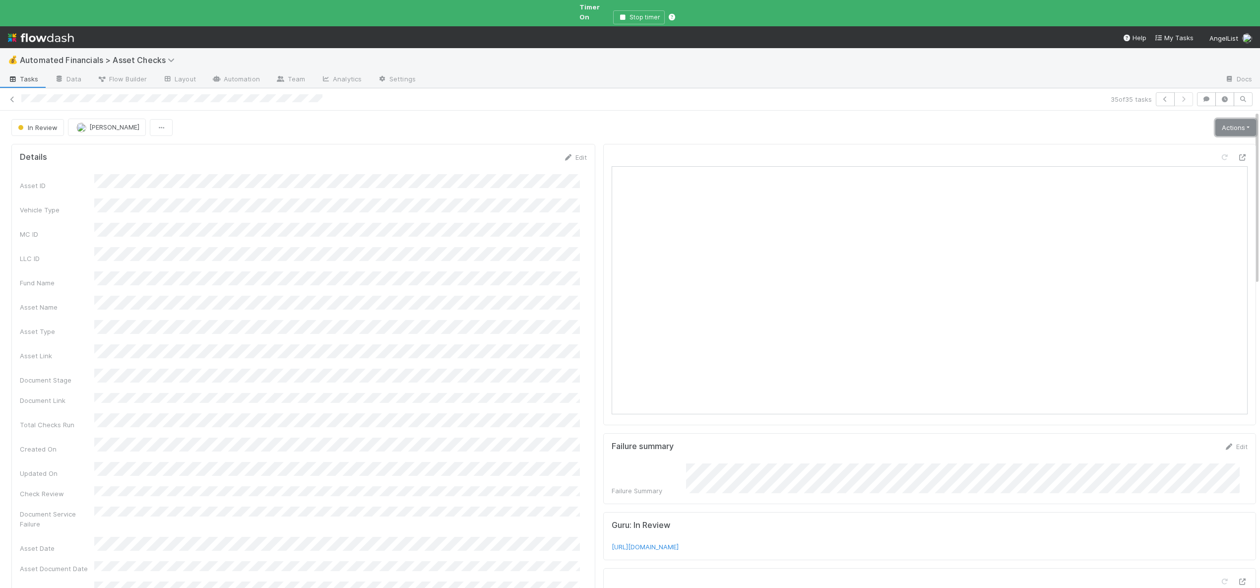
click at [1215, 119] on link "Actions" at bounding box center [1235, 127] width 41 height 17
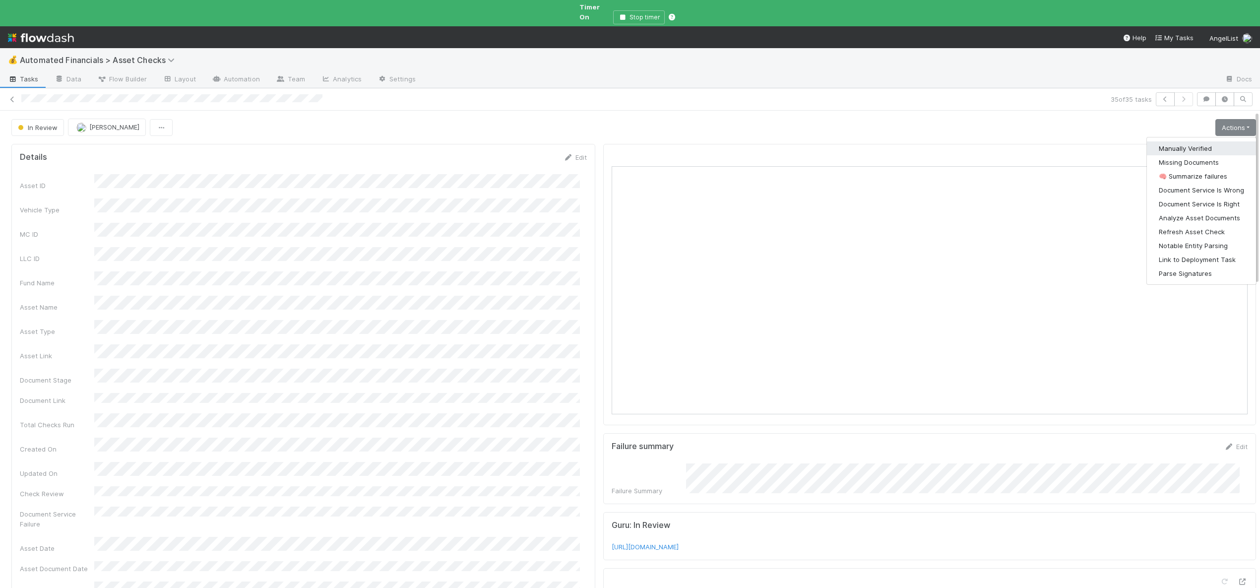
click at [1176, 141] on button "Manually Verified" at bounding box center [1201, 148] width 109 height 14
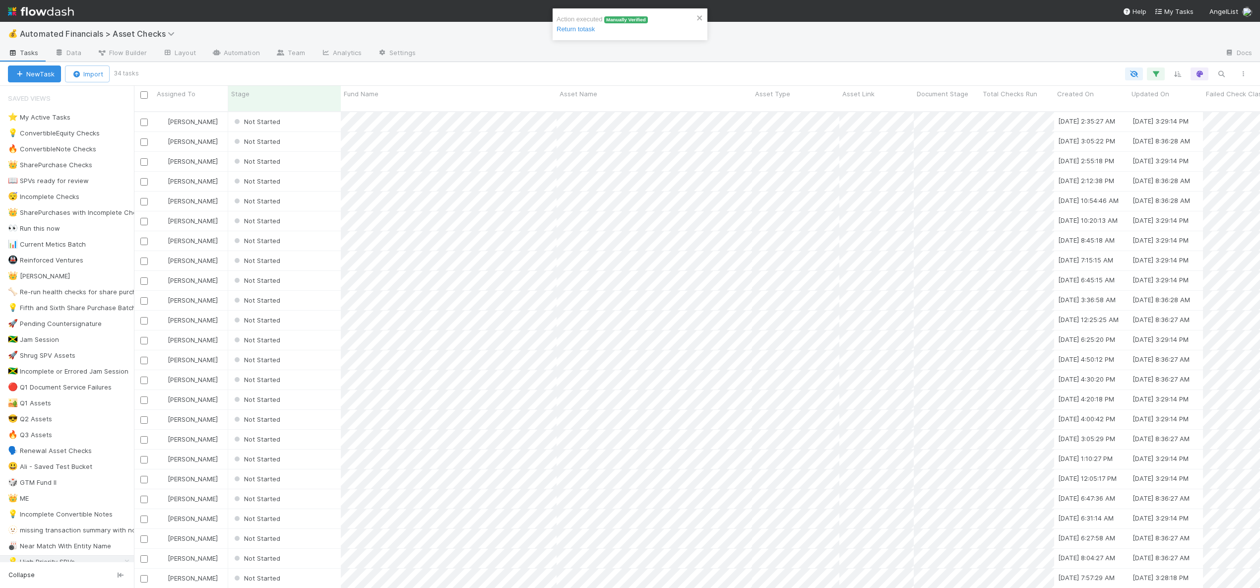
scroll to position [477, 1119]
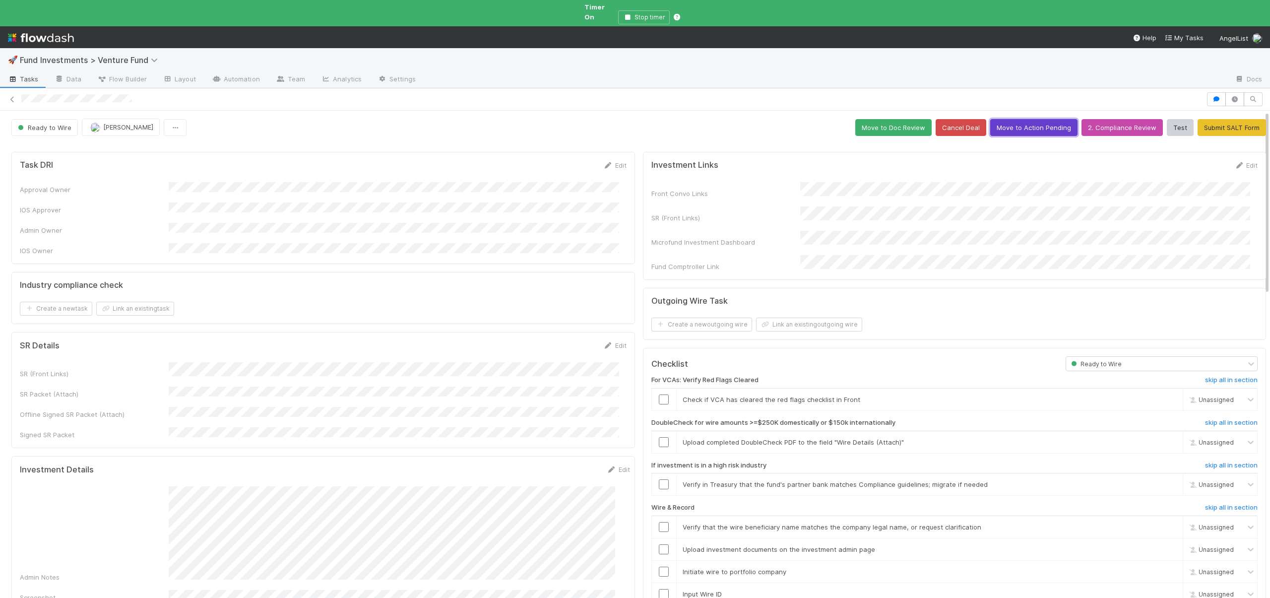
click at [1039, 119] on button "Move to Action Pending" at bounding box center [1033, 127] width 87 height 17
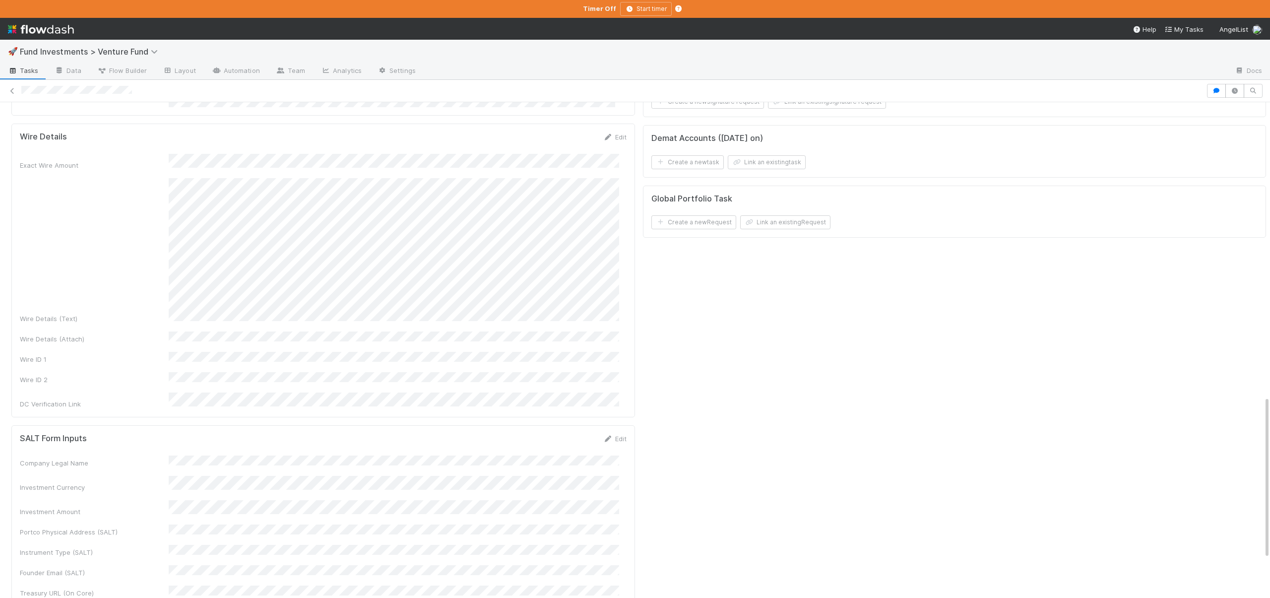
scroll to position [887, 0]
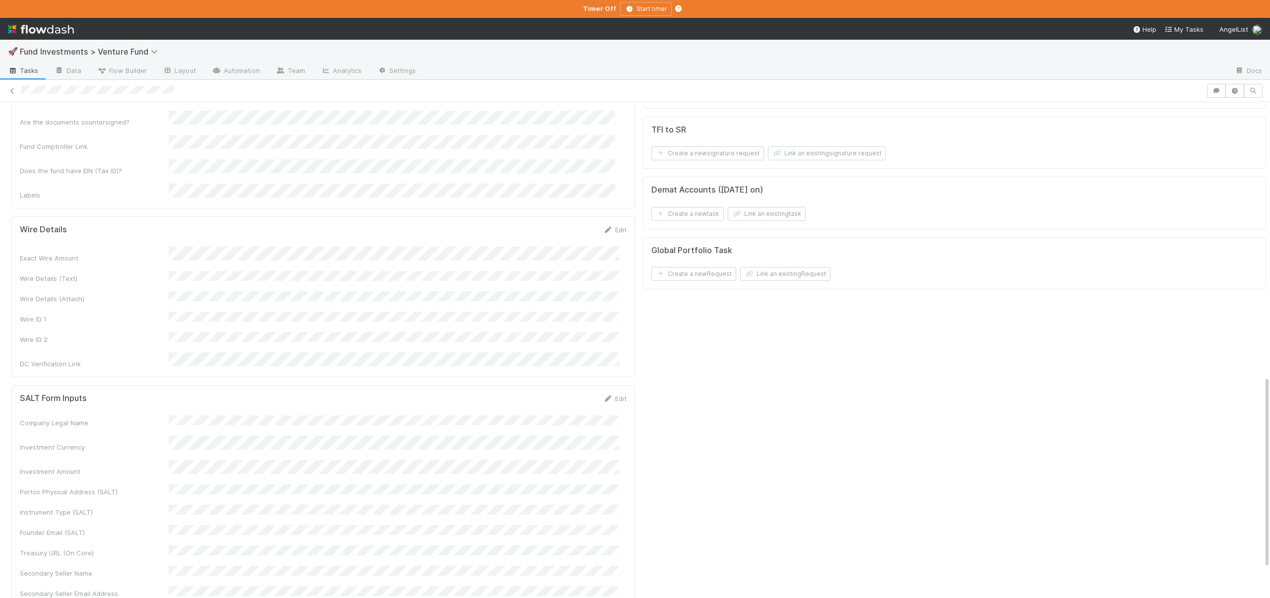
click at [606, 216] on div "Wire Details Edit Exact Wire Amount Wire Details (Text) Wire Details (Attach) W…" at bounding box center [323, 296] width 624 height 161
click at [607, 226] on link "Edit" at bounding box center [614, 230] width 23 height 8
click at [569, 225] on button "Save" at bounding box center [574, 233] width 28 height 17
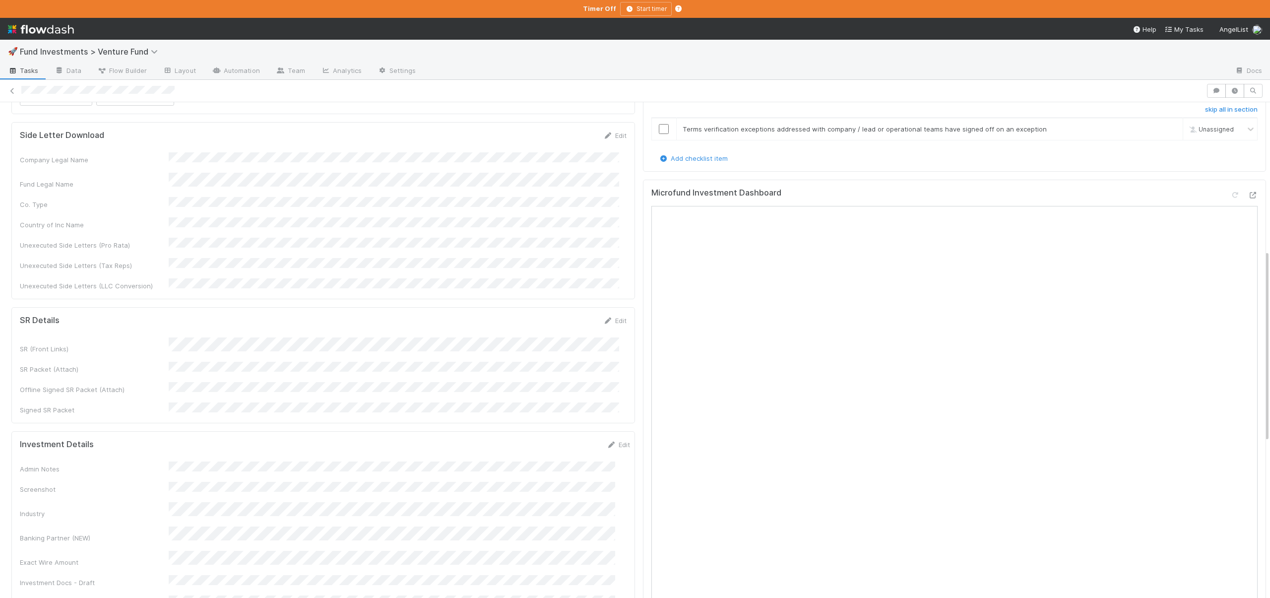
scroll to position [200, 0]
click at [1248, 193] on icon at bounding box center [1253, 196] width 10 height 6
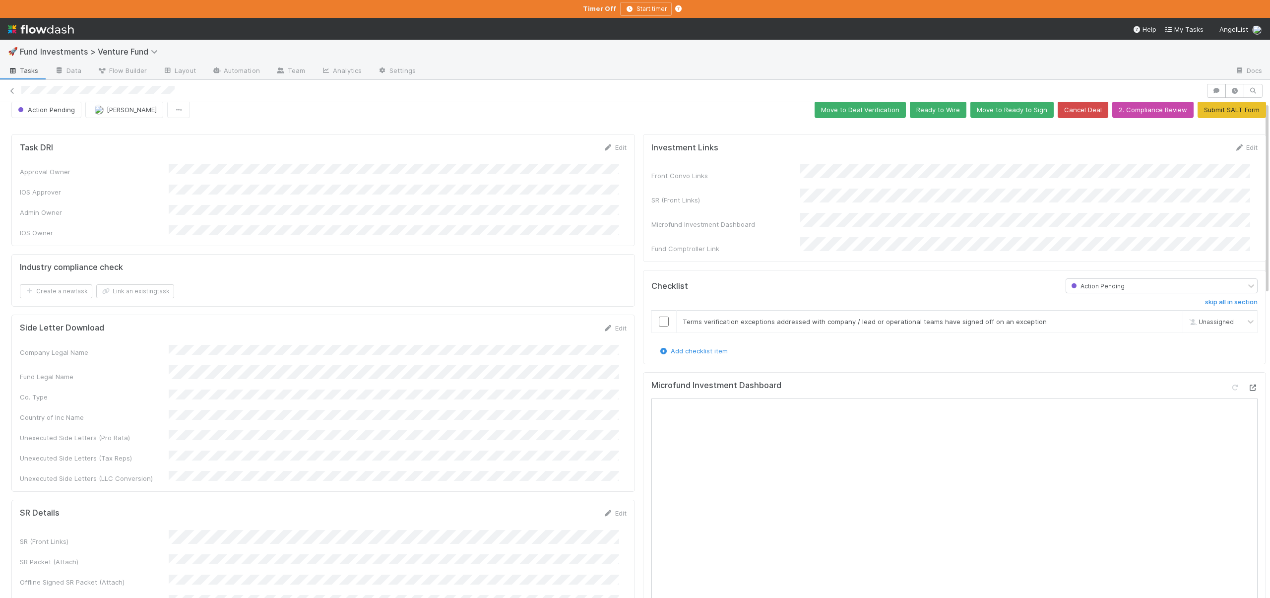
scroll to position [0, 0]
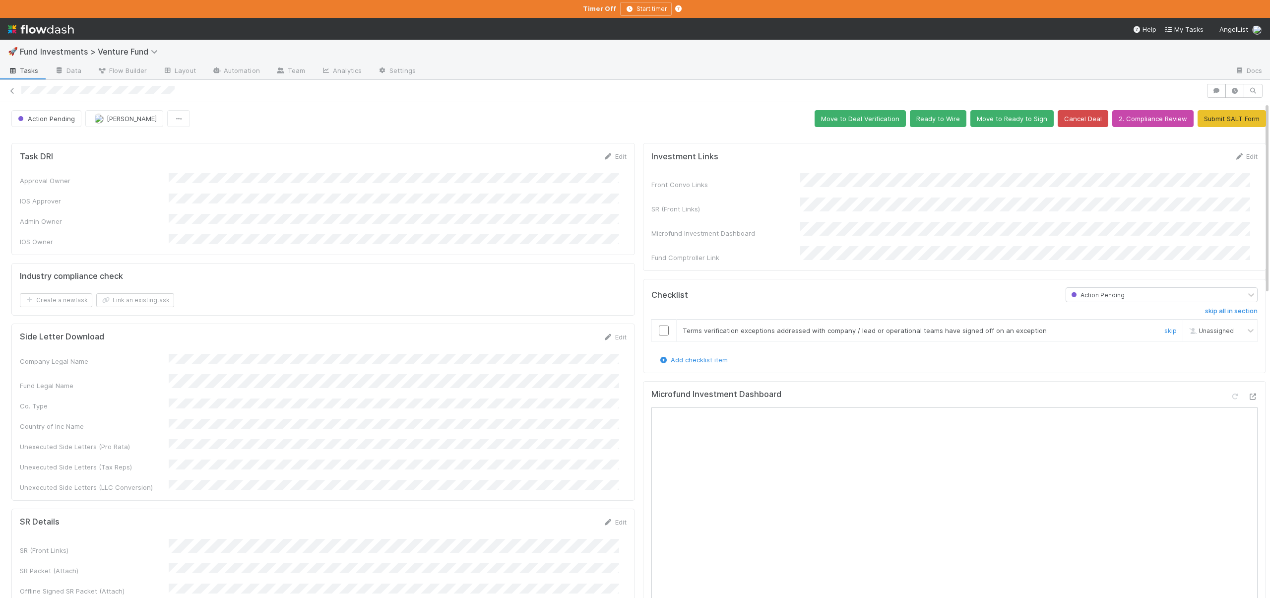
click at [659, 325] on input "checkbox" at bounding box center [664, 330] width 10 height 10
click at [916, 123] on button "Ready to Wire" at bounding box center [938, 118] width 57 height 17
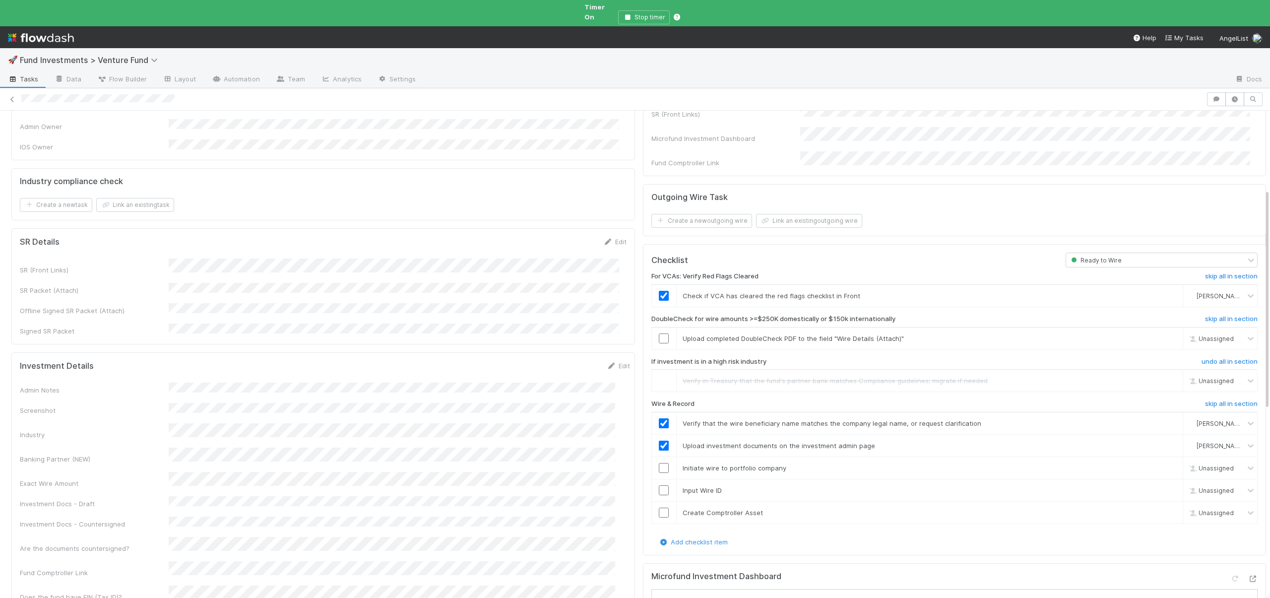
scroll to position [211, 0]
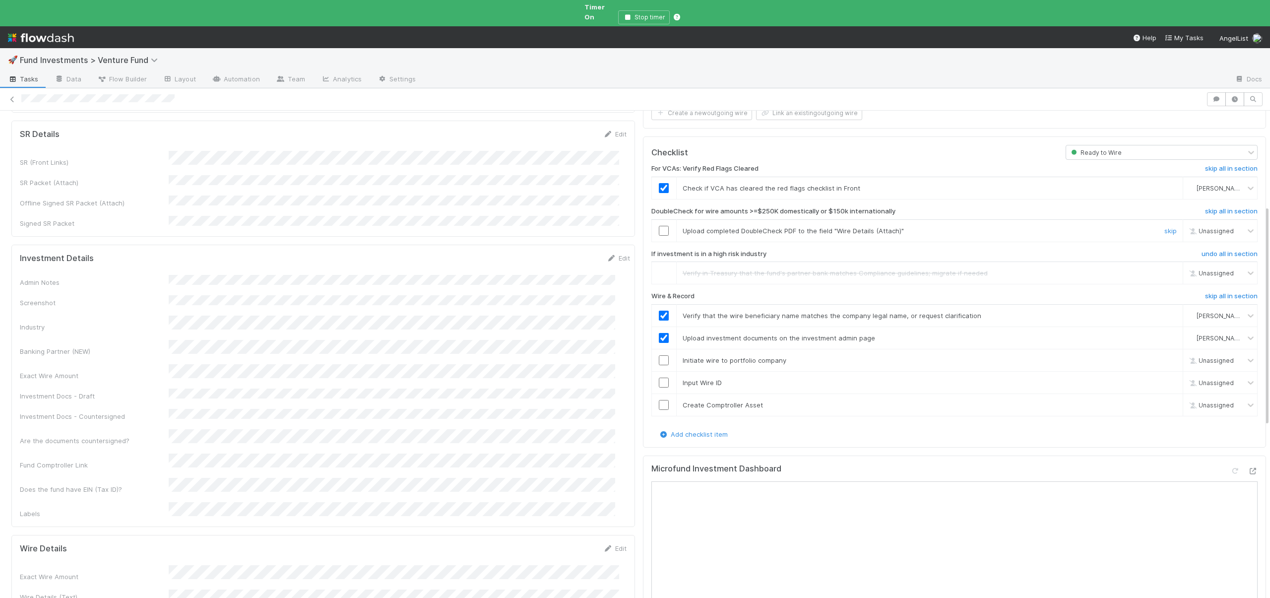
click at [659, 226] on input "checkbox" at bounding box center [664, 231] width 10 height 10
click at [659, 355] on input "checkbox" at bounding box center [664, 360] width 10 height 10
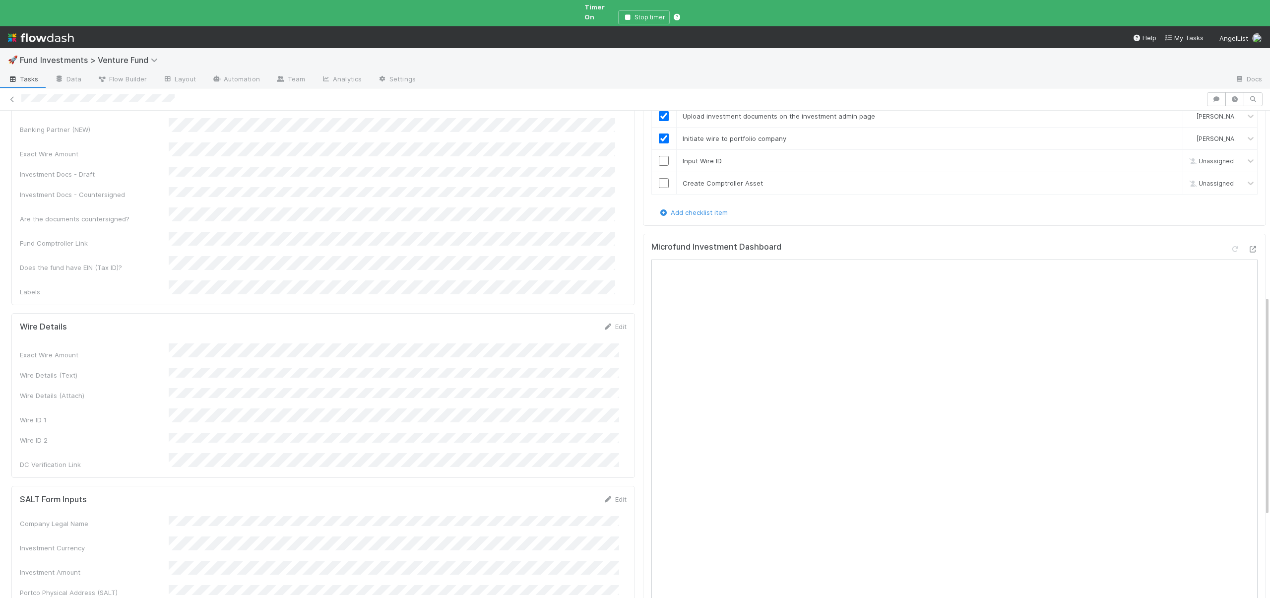
scroll to position [283, 0]
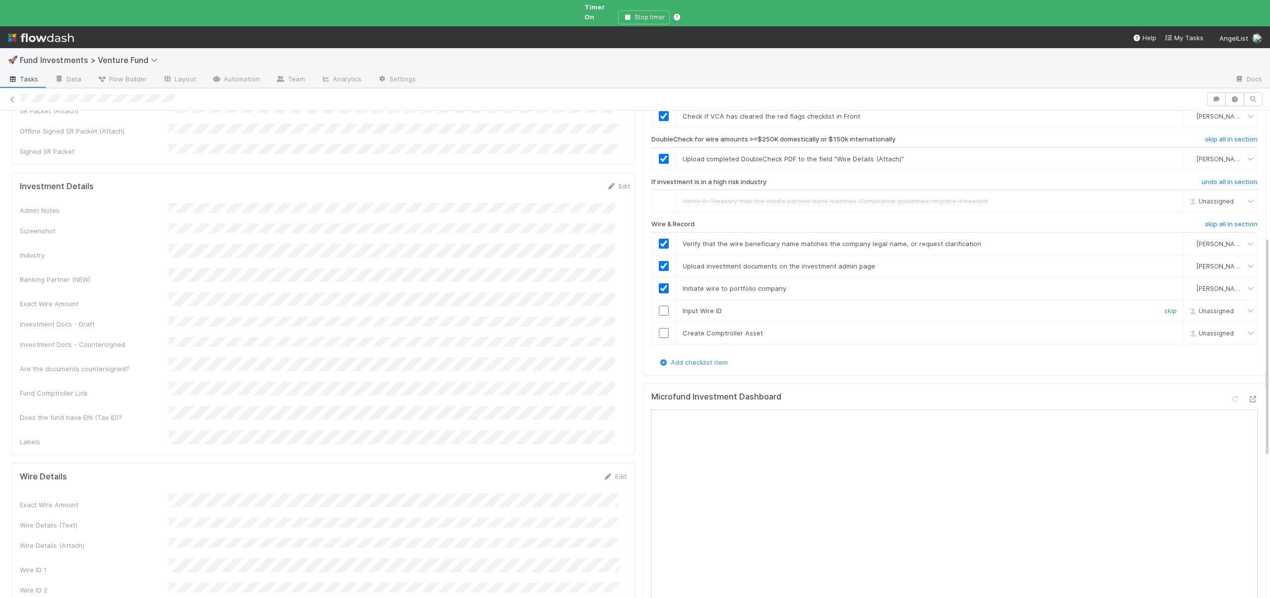
click at [659, 306] on input "checkbox" at bounding box center [664, 311] width 10 height 10
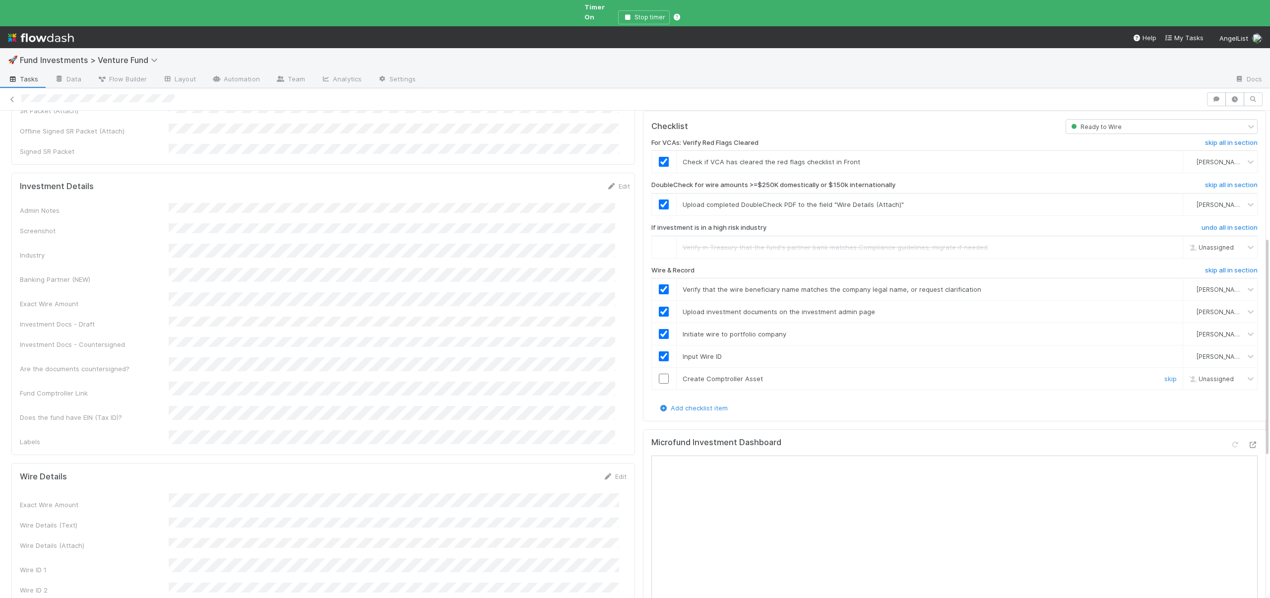
click at [659, 374] on input "checkbox" at bounding box center [664, 379] width 10 height 10
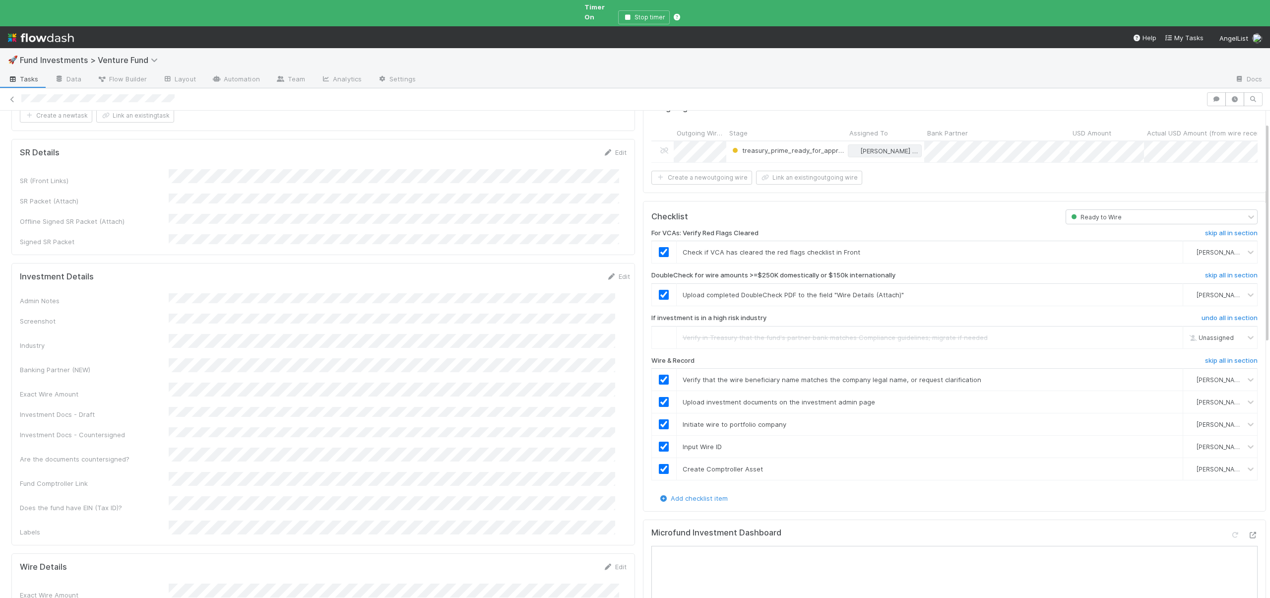
scroll to position [0, 0]
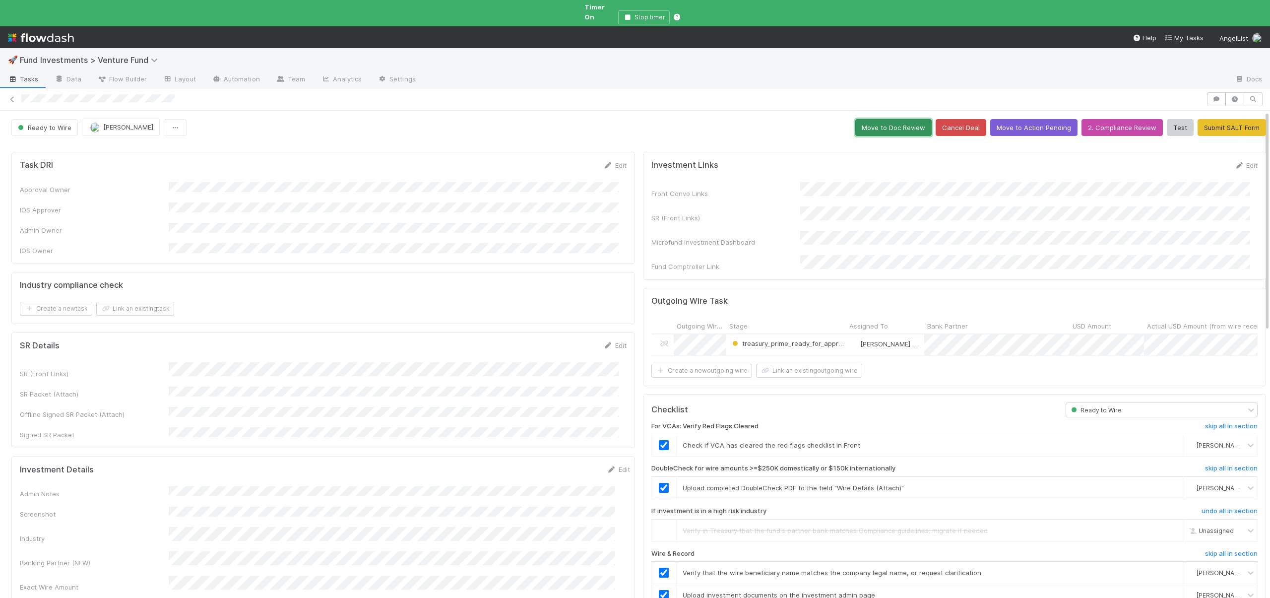
click at [878, 123] on button "Move to Doc Review" at bounding box center [893, 127] width 76 height 17
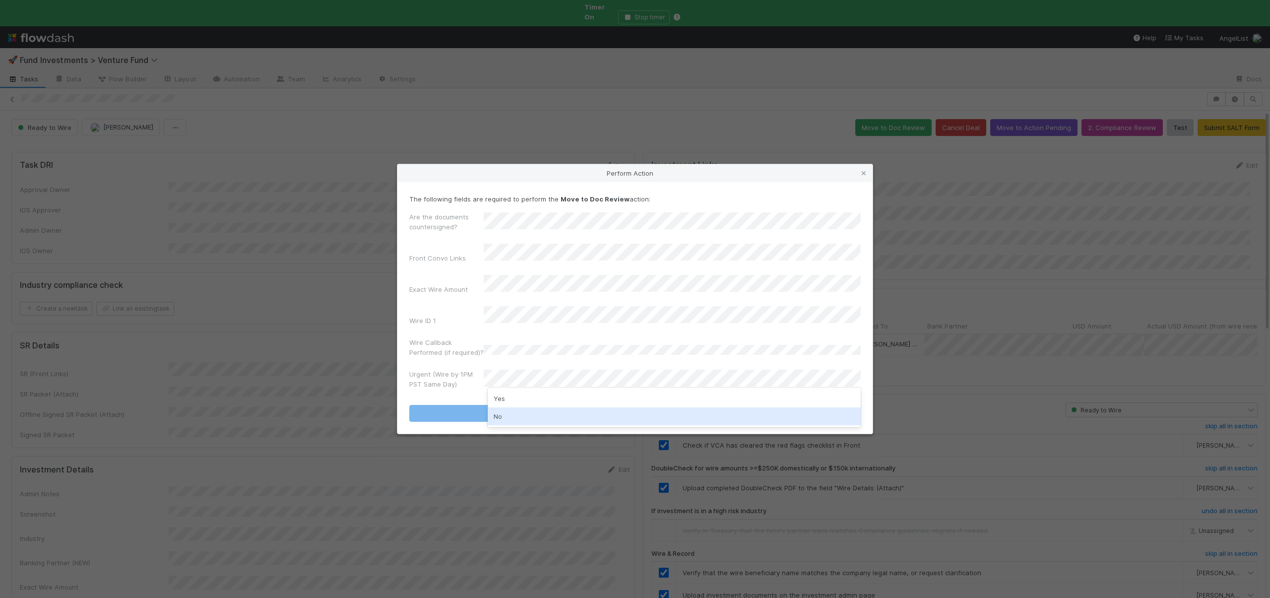
click at [500, 412] on div "No" at bounding box center [674, 416] width 373 height 18
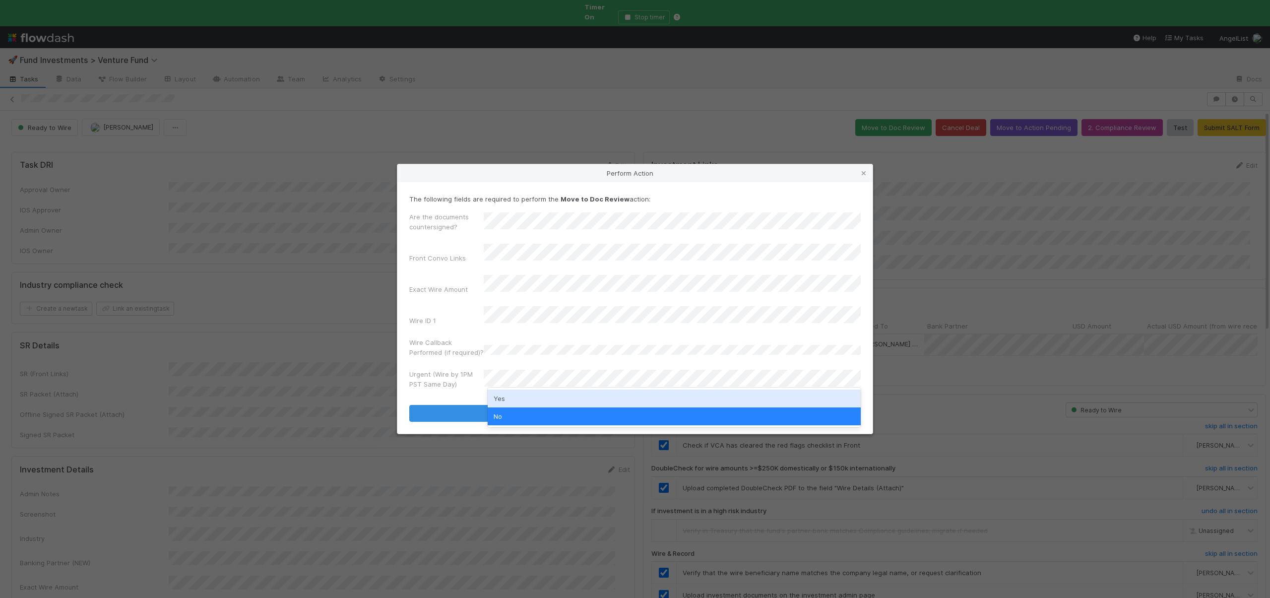
click at [493, 396] on div "Yes" at bounding box center [674, 398] width 373 height 18
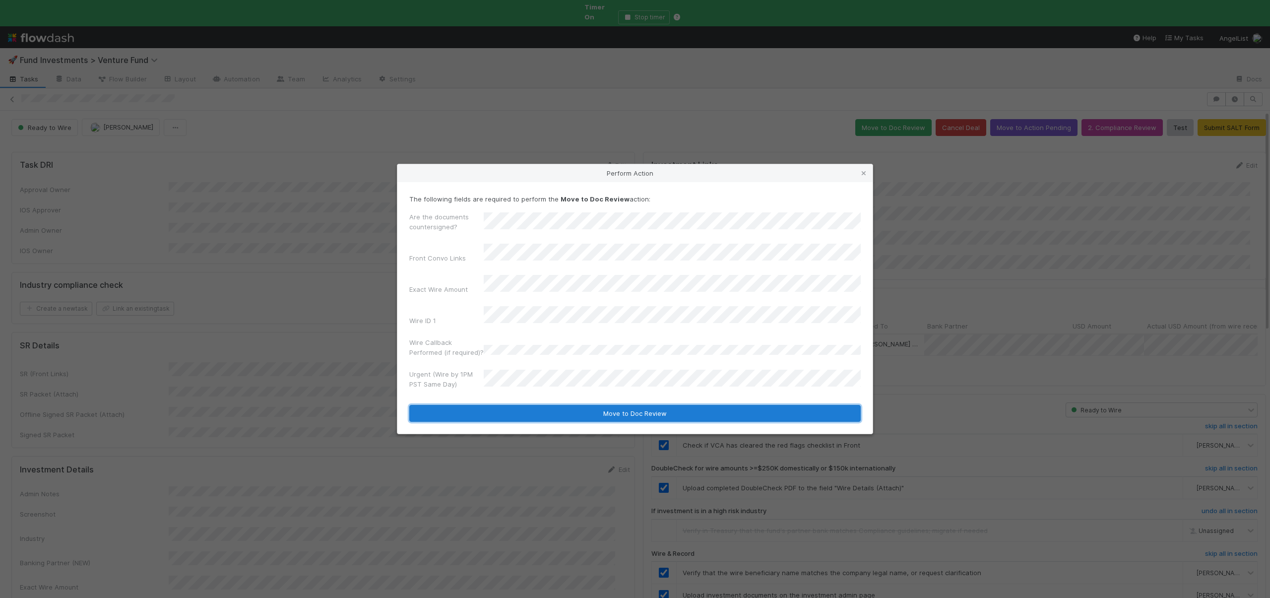
click at [492, 405] on button "Move to Doc Review" at bounding box center [634, 413] width 451 height 17
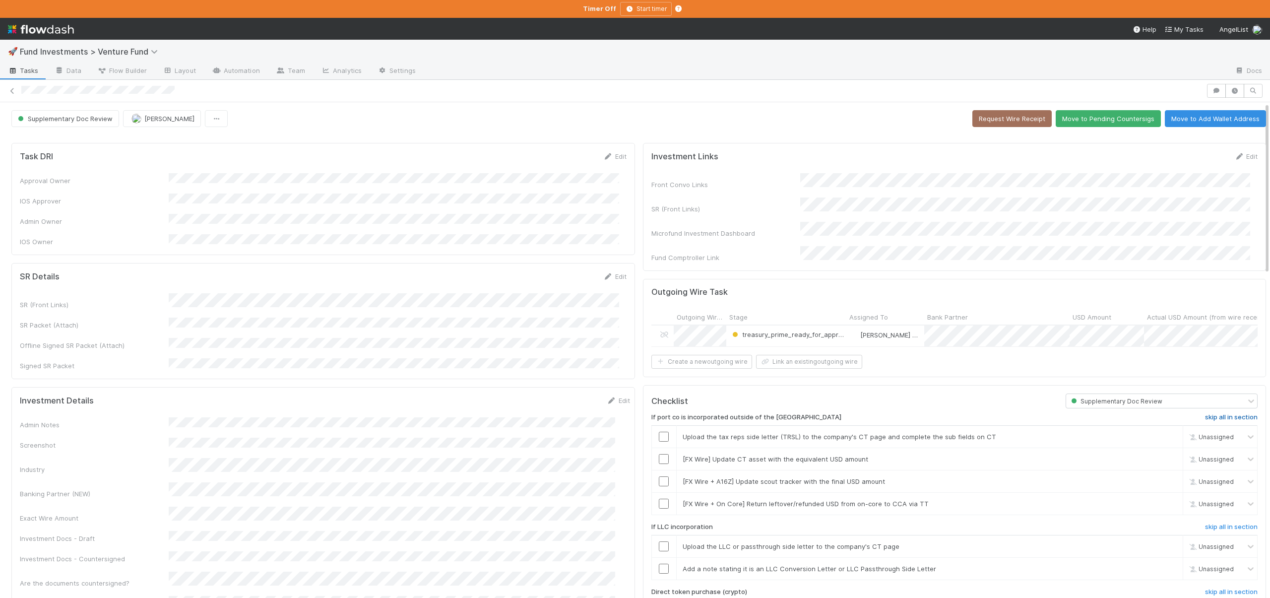
click at [1216, 417] on h6 "skip all in section" at bounding box center [1231, 417] width 53 height 8
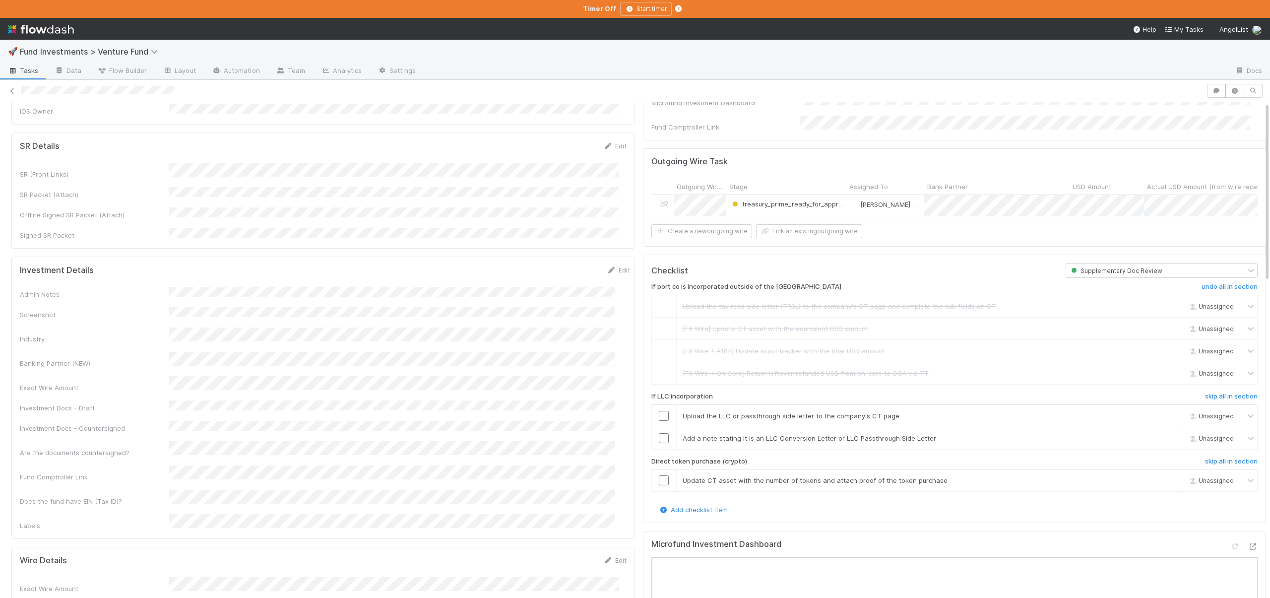
scroll to position [342, 0]
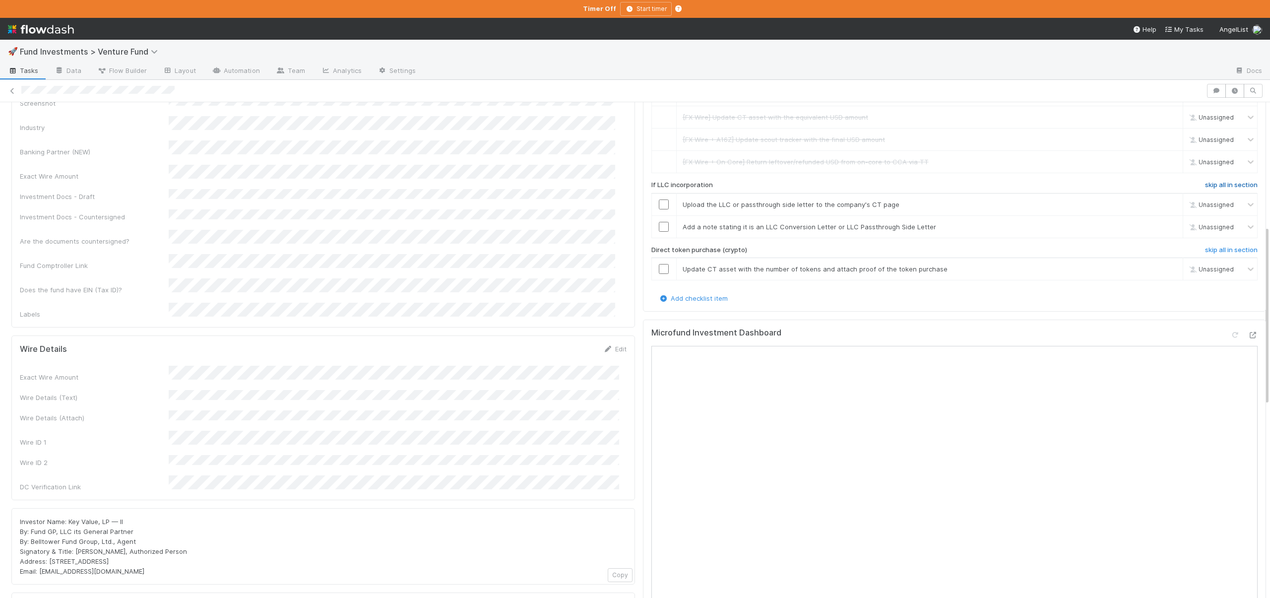
click at [1206, 181] on h6 "skip all in section" at bounding box center [1231, 185] width 53 height 8
click at [1205, 183] on h6 "undo all in section" at bounding box center [1229, 185] width 56 height 8
click at [1216, 246] on h6 "skip all in section" at bounding box center [1231, 250] width 53 height 8
click at [1231, 184] on h6 "skip all in section" at bounding box center [1231, 185] width 53 height 8
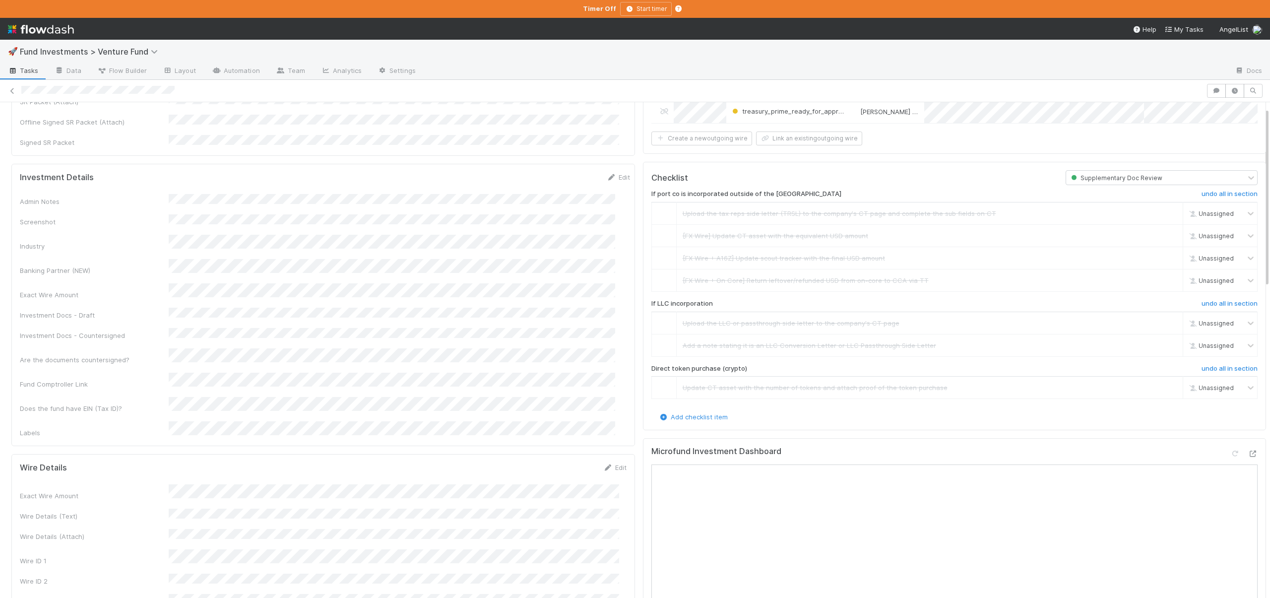
scroll to position [0, 0]
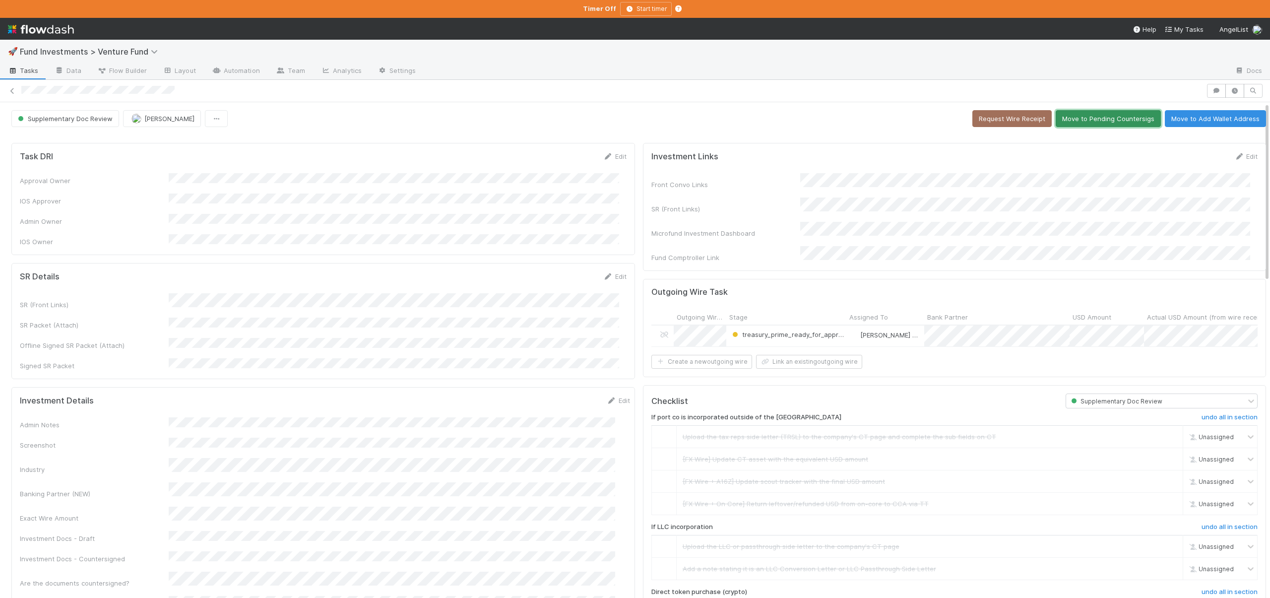
click at [1117, 116] on button "Move to Pending Countersigs" at bounding box center [1108, 118] width 105 height 17
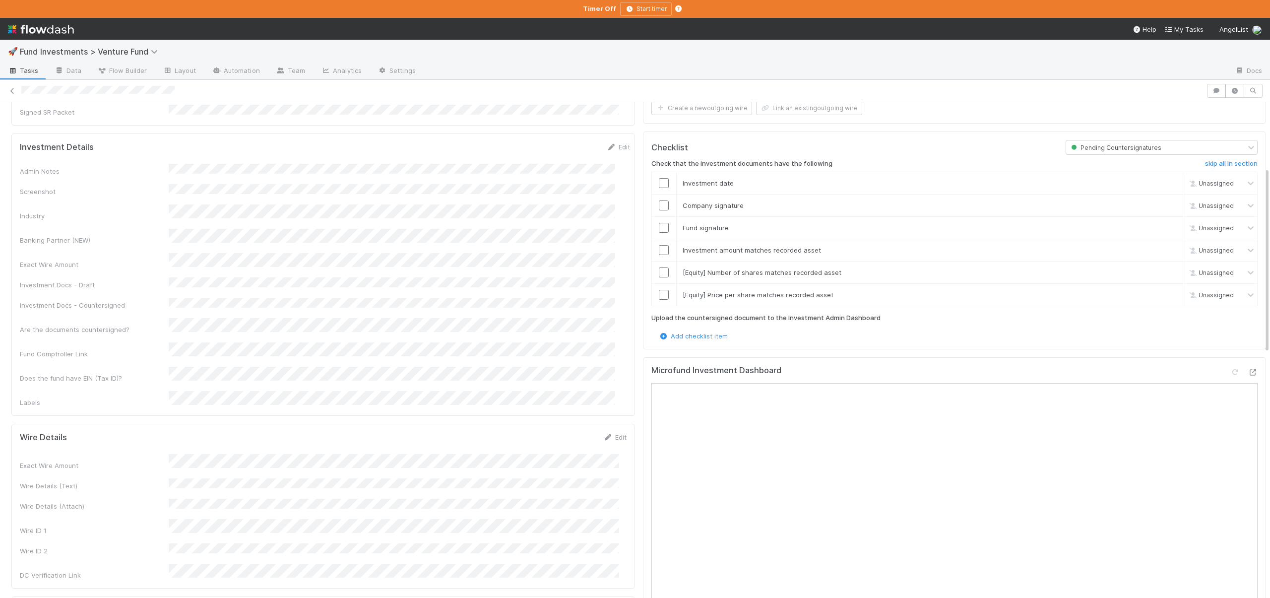
scroll to position [170, 0]
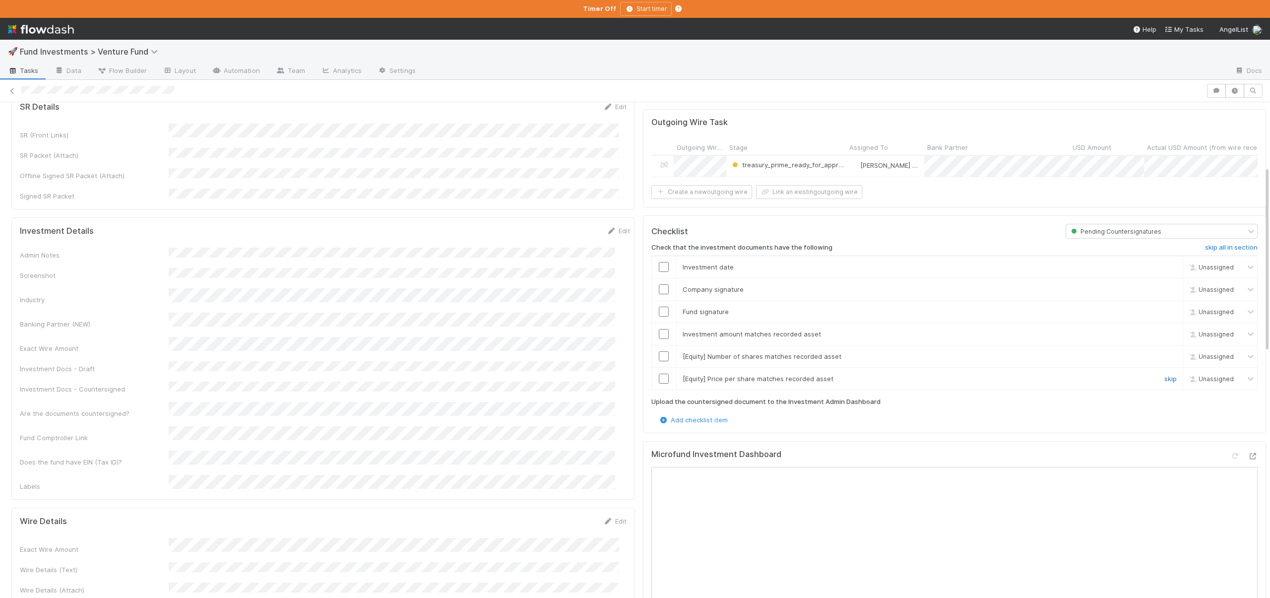
click at [1164, 375] on link "skip" at bounding box center [1170, 379] width 12 height 8
click at [1164, 376] on link "skip" at bounding box center [1170, 379] width 12 height 8
click at [1164, 355] on link "skip" at bounding box center [1170, 356] width 12 height 8
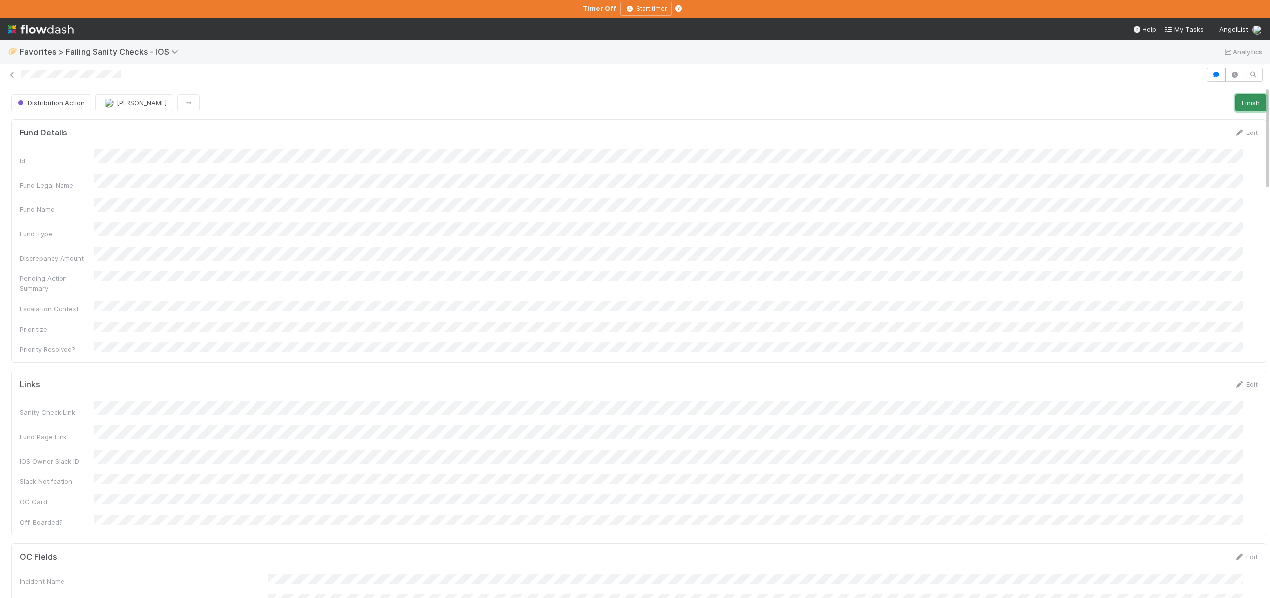
click at [1235, 102] on button "Finish" at bounding box center [1250, 102] width 31 height 17
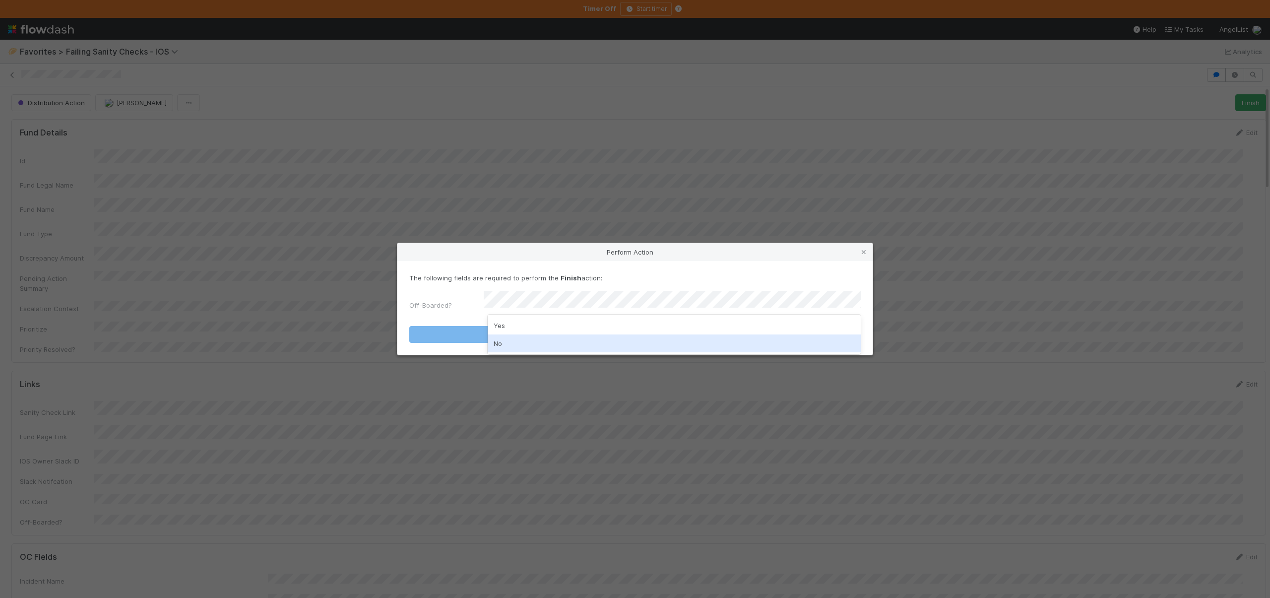
click at [503, 342] on div "No" at bounding box center [674, 343] width 373 height 18
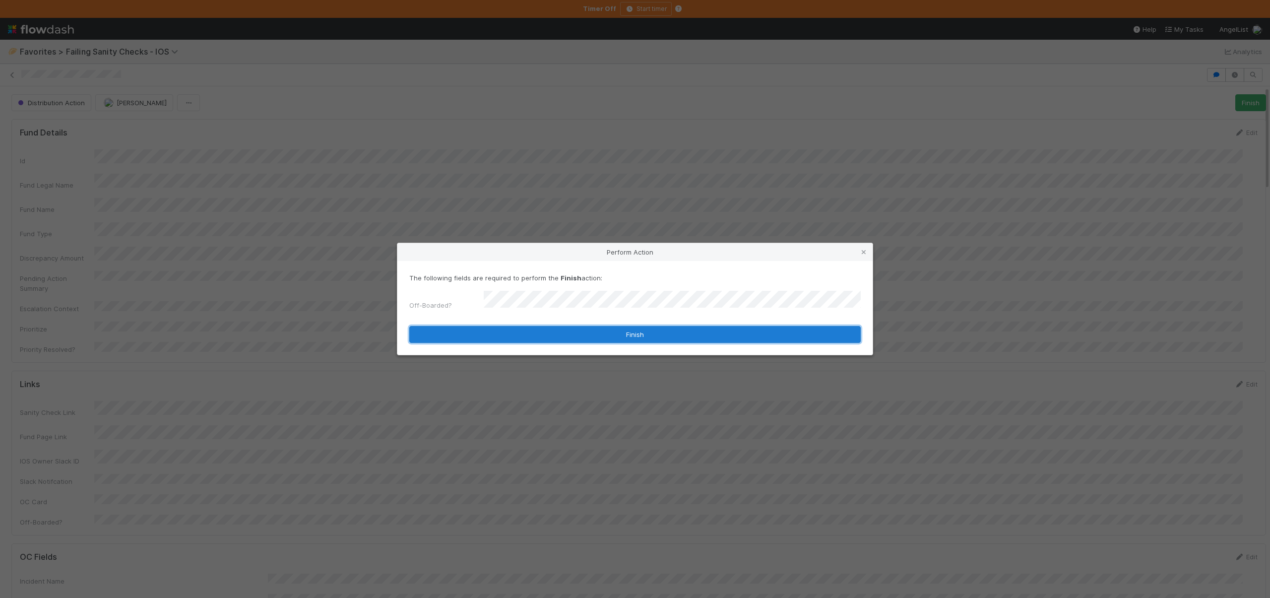
click at [506, 334] on button "Finish" at bounding box center [634, 334] width 451 height 17
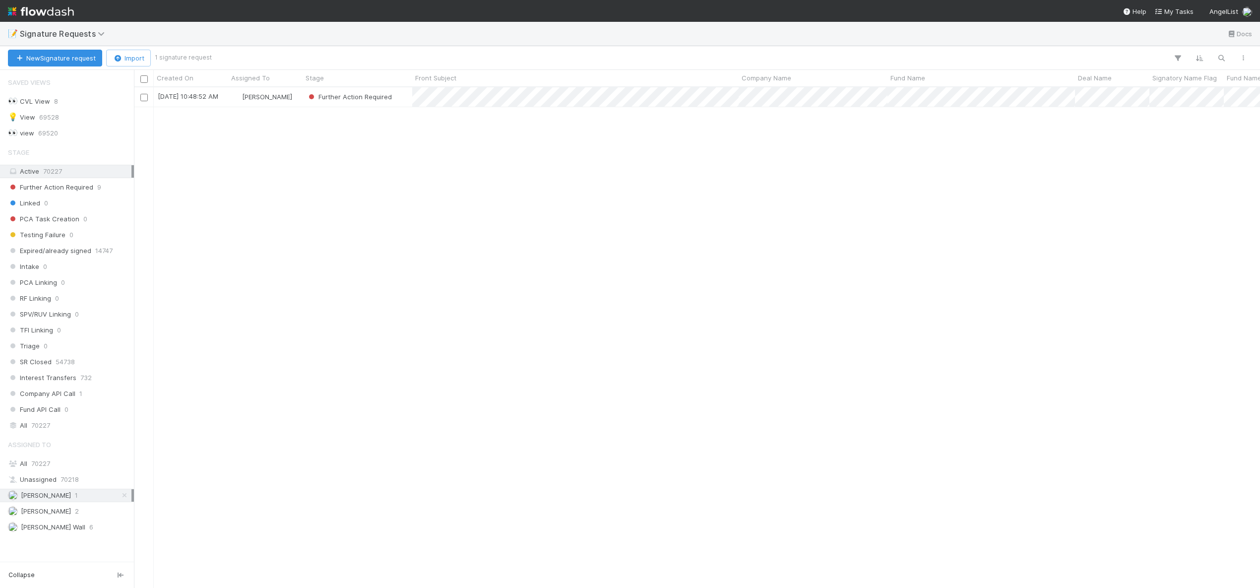
scroll to position [493, 1119]
click at [223, 101] on div "[DATE] 10:48:52 AM" at bounding box center [191, 96] width 74 height 19
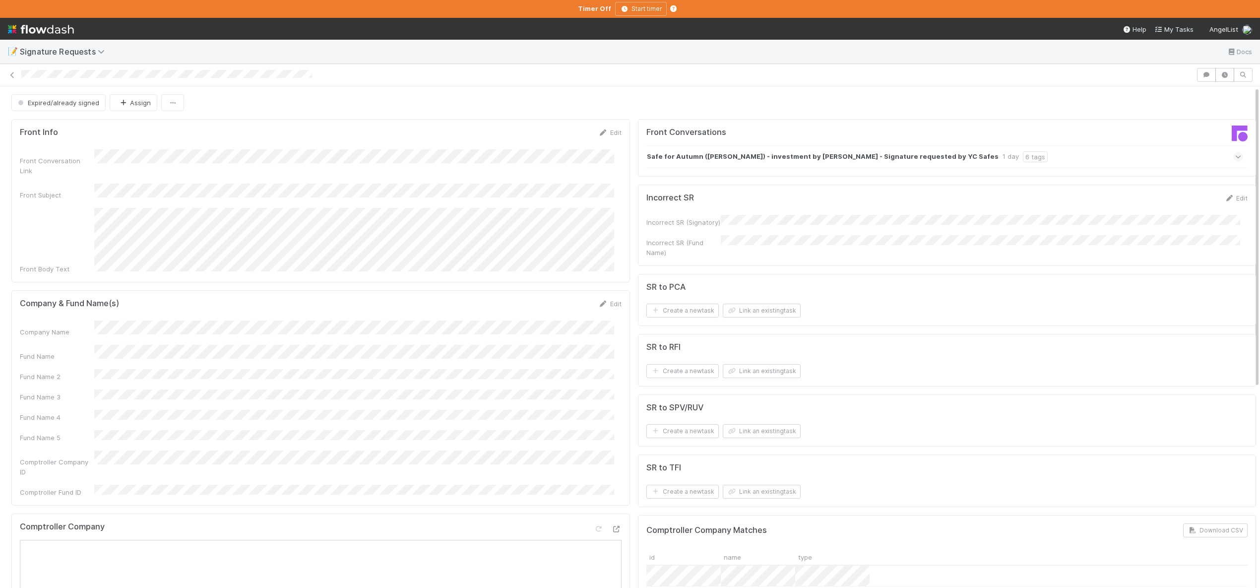
click at [269, 136] on div "Front Info Edit" at bounding box center [321, 132] width 602 height 10
click at [8, 68] on div at bounding box center [630, 75] width 1260 height 14
click at [8, 73] on icon at bounding box center [12, 75] width 10 height 6
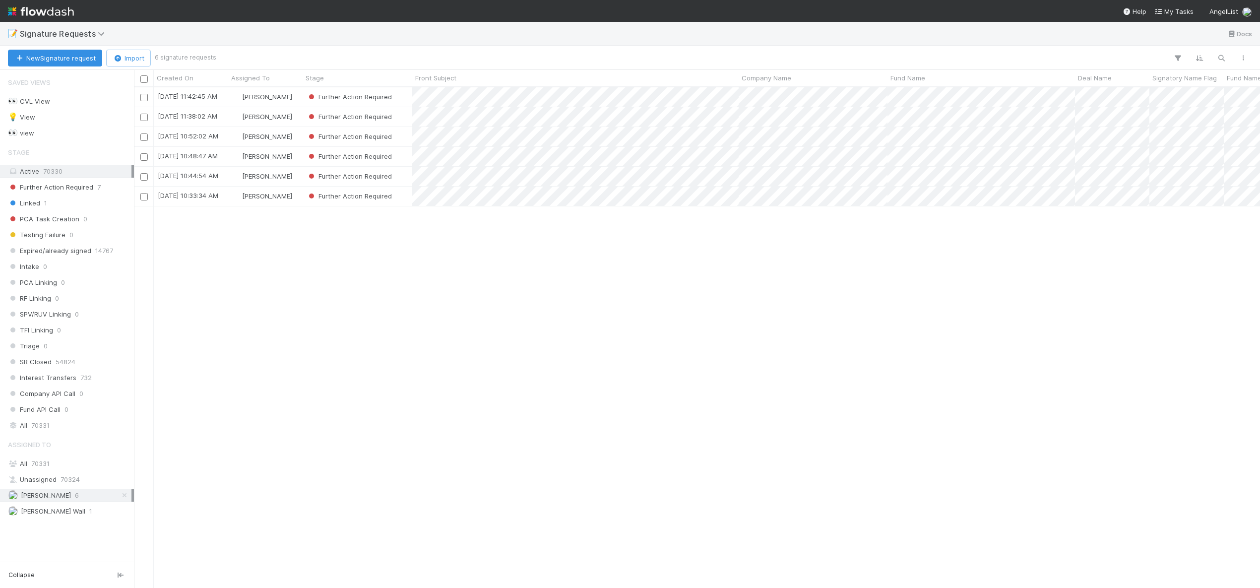
scroll to position [493, 1119]
click at [299, 197] on div "[PERSON_NAME]" at bounding box center [265, 196] width 74 height 19
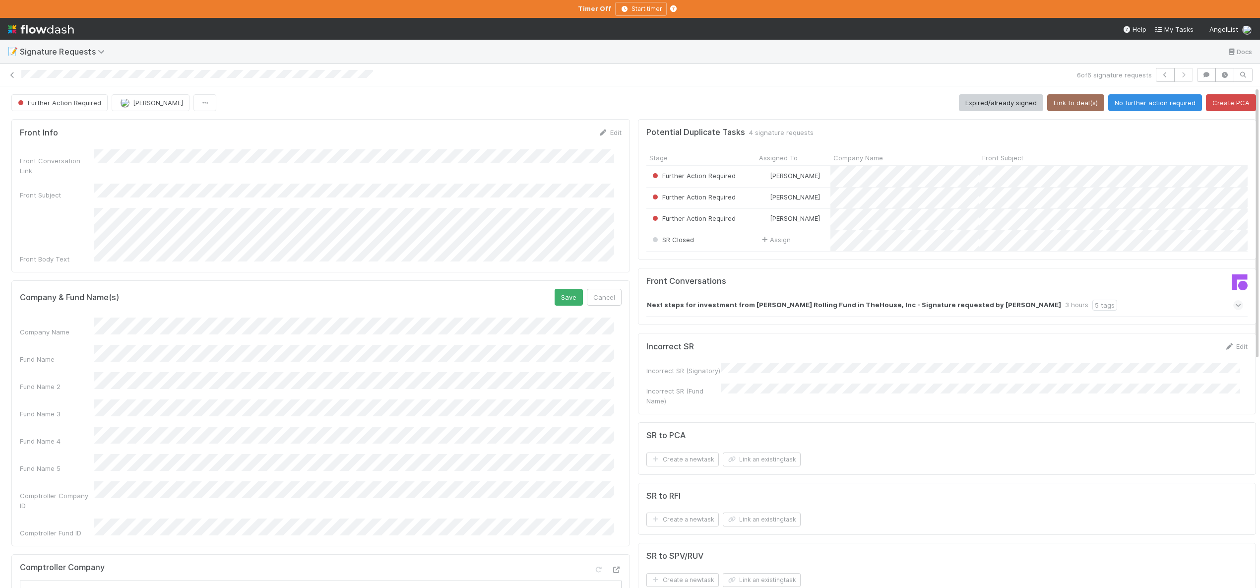
click at [119, 476] on div "Company Name Fund Name Fund Name 2 Fund Name 3 Fund Name 4 Fund Name 5 Comptrol…" at bounding box center [321, 427] width 602 height 220
click at [555, 289] on button "Save" at bounding box center [569, 297] width 28 height 17
click at [1060, 100] on button "Link to deal(s)" at bounding box center [1075, 102] width 57 height 17
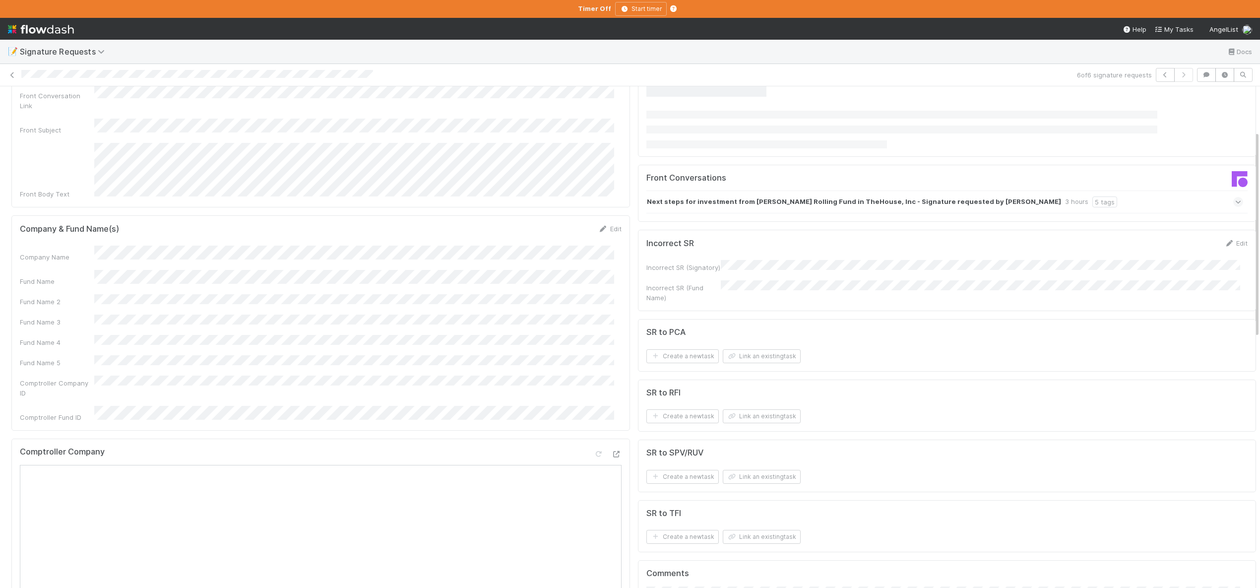
scroll to position [137, 0]
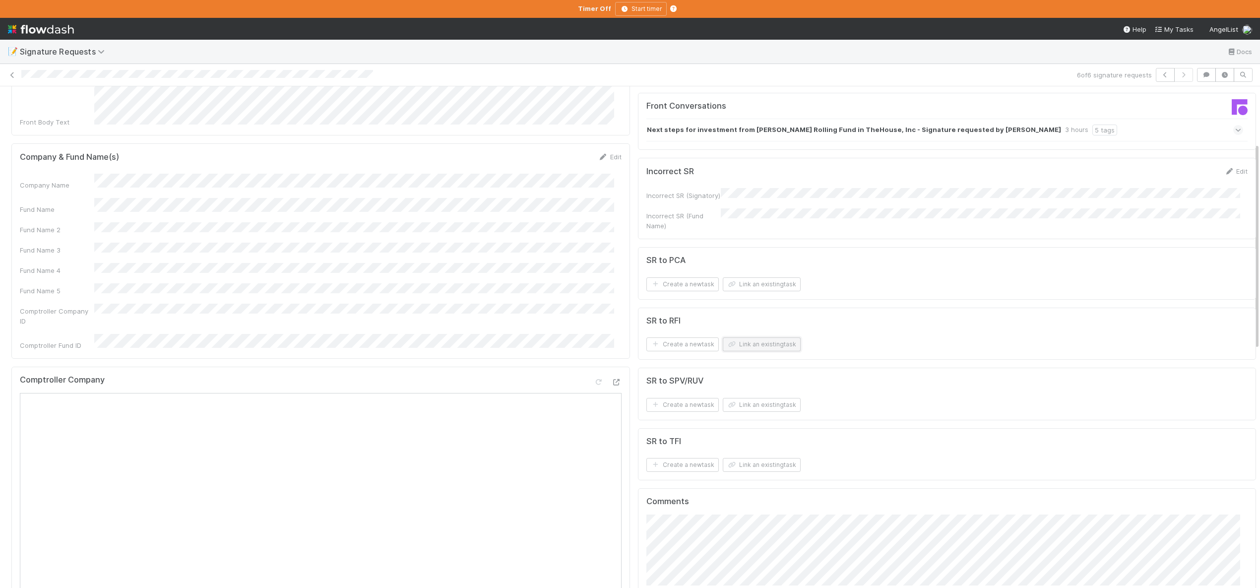
click at [760, 337] on button "Link an existing task" at bounding box center [762, 344] width 78 height 14
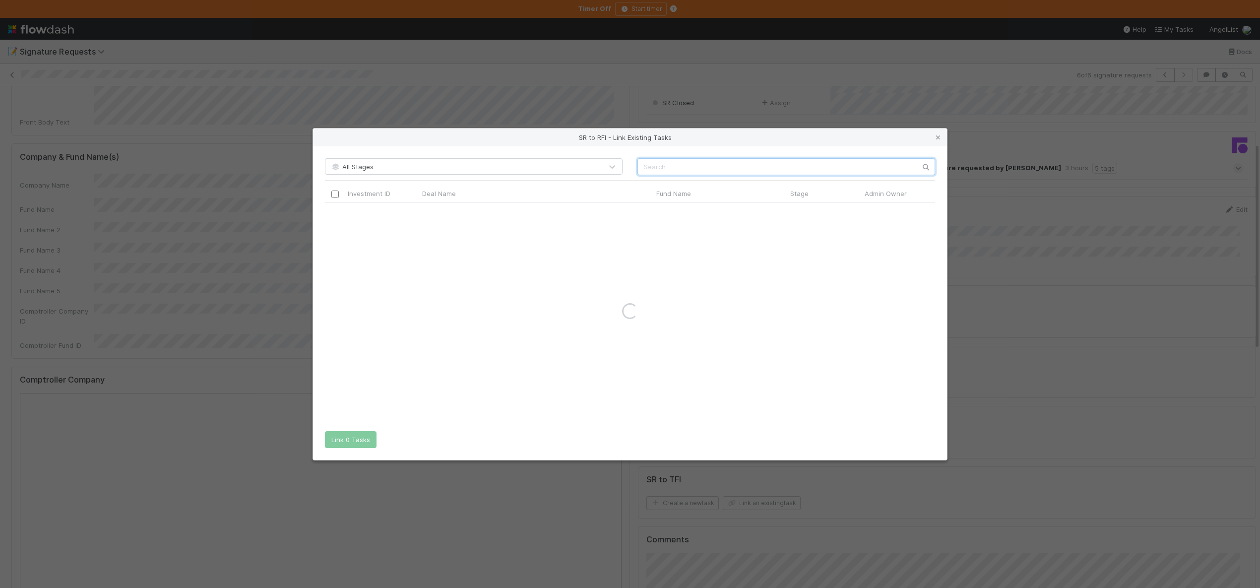
click at [702, 159] on input "text" at bounding box center [786, 166] width 298 height 17
paste input "Leore Avidar Angel Investments VII, LP-B2"
type input "Leore Avidar Angel Investments VII, LP-B2"
click at [939, 135] on icon at bounding box center [938, 137] width 10 height 6
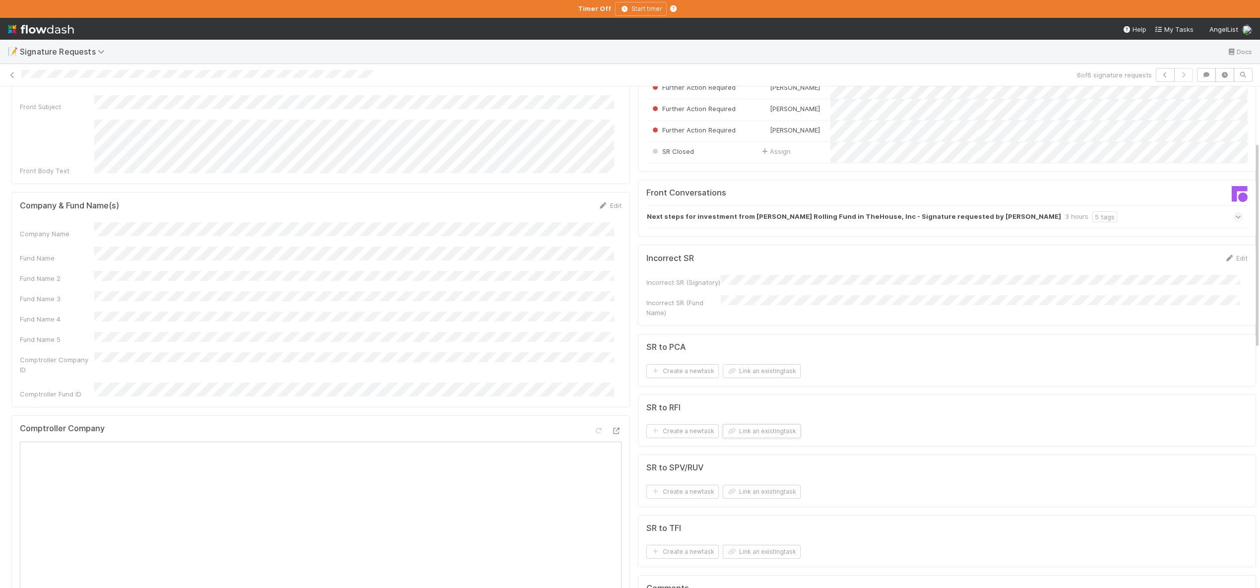
scroll to position [0, 0]
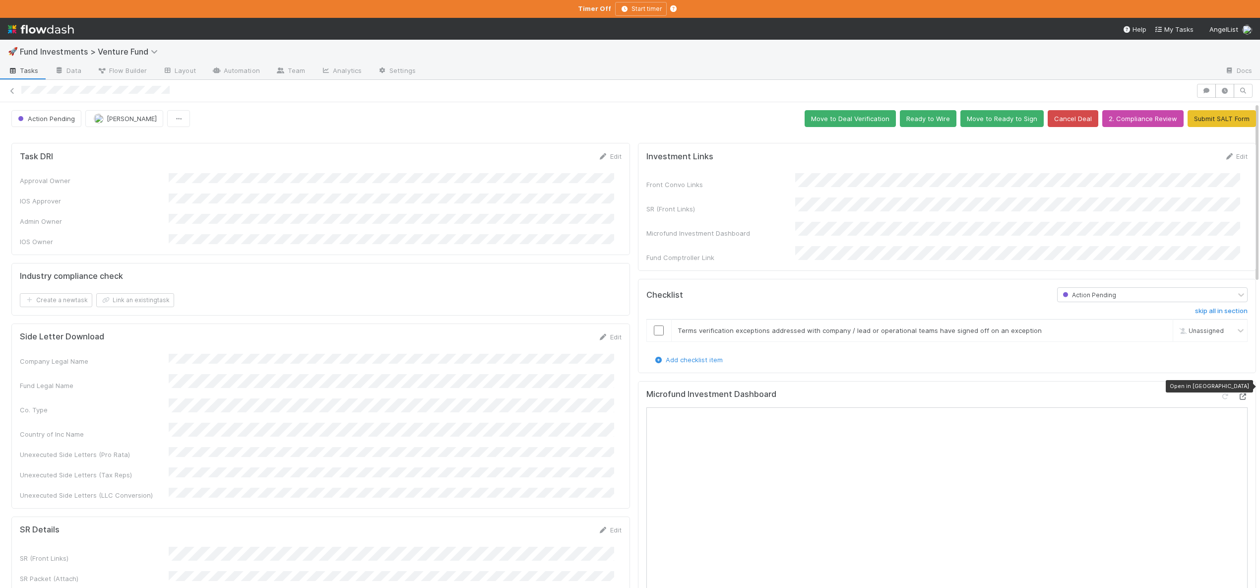
click at [1238, 393] on icon at bounding box center [1243, 396] width 10 height 6
click at [654, 325] on input "checkbox" at bounding box center [659, 330] width 10 height 10
click at [820, 115] on button "Move to Deal Verification" at bounding box center [850, 118] width 91 height 17
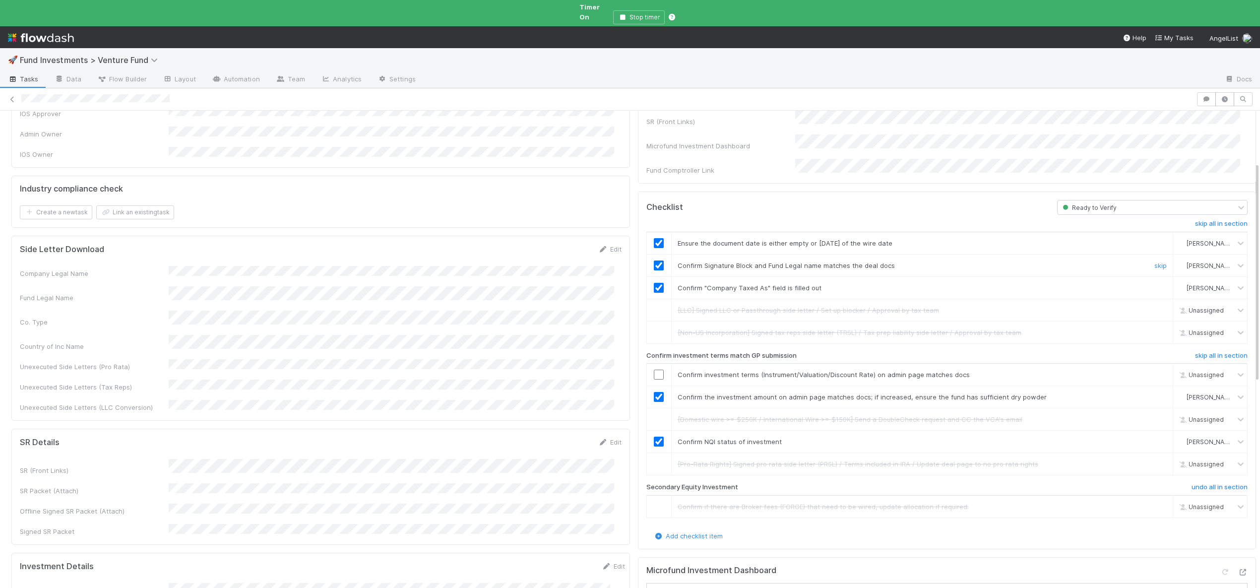
scroll to position [115, 0]
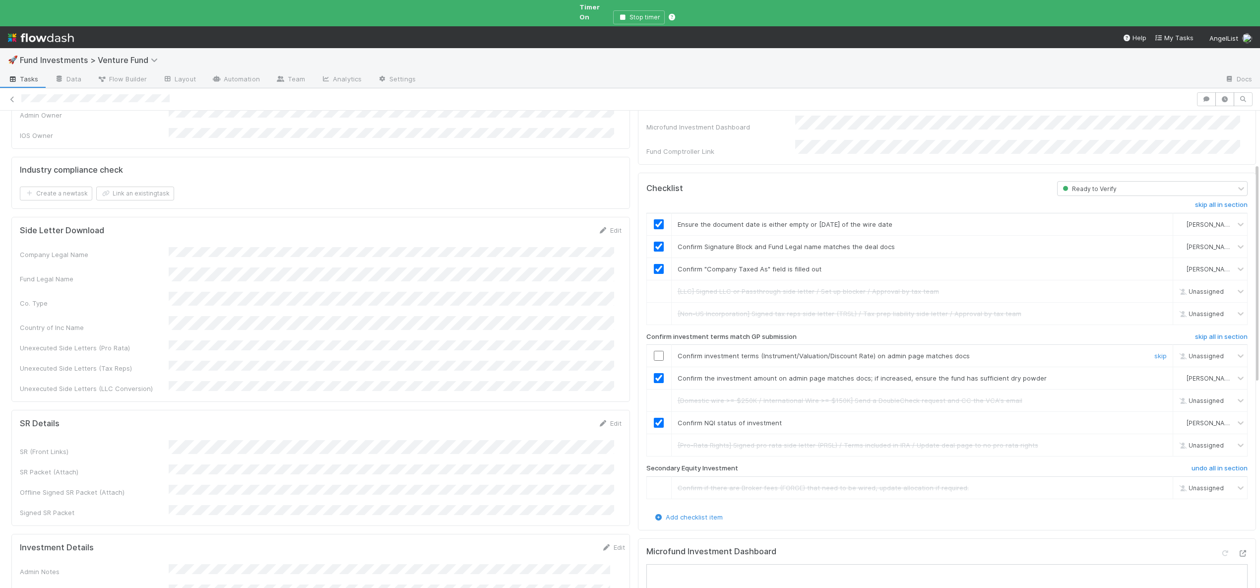
click at [654, 351] on input "checkbox" at bounding box center [659, 356] width 10 height 10
checkbox input "true"
click at [654, 351] on input "checkbox" at bounding box center [659, 356] width 10 height 10
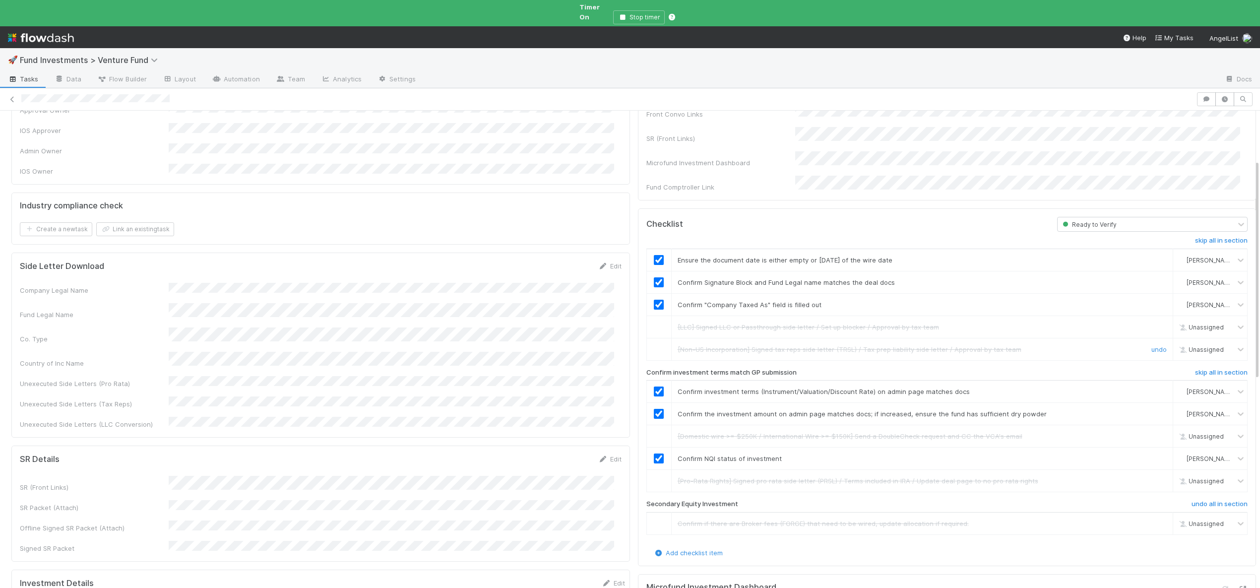
scroll to position [0, 0]
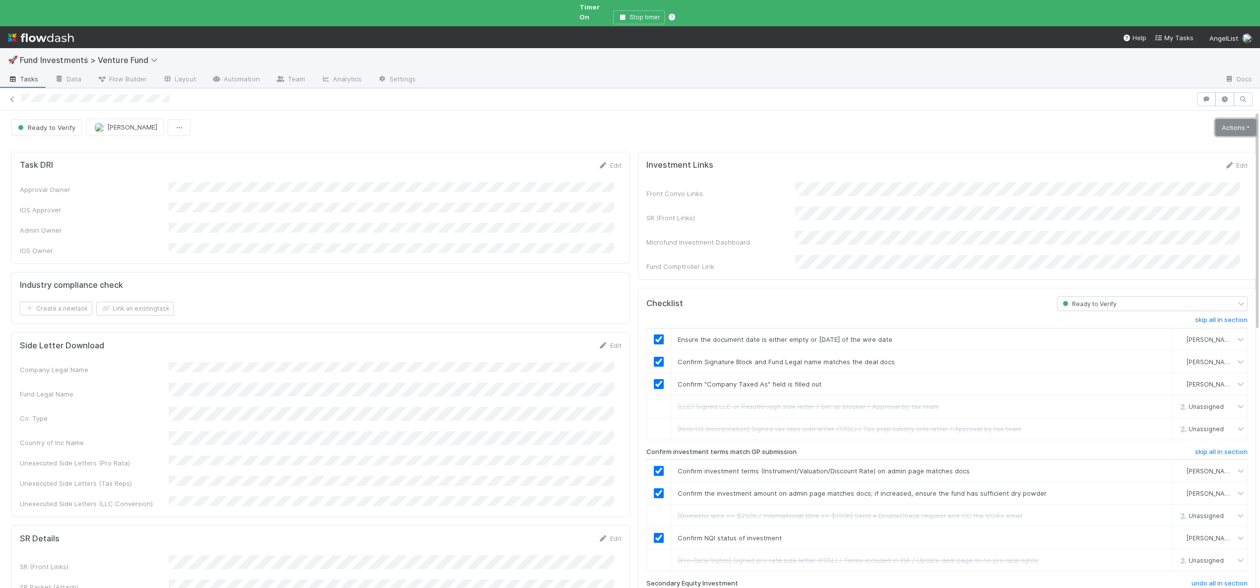
click at [1226, 124] on link "Actions" at bounding box center [1235, 127] width 41 height 17
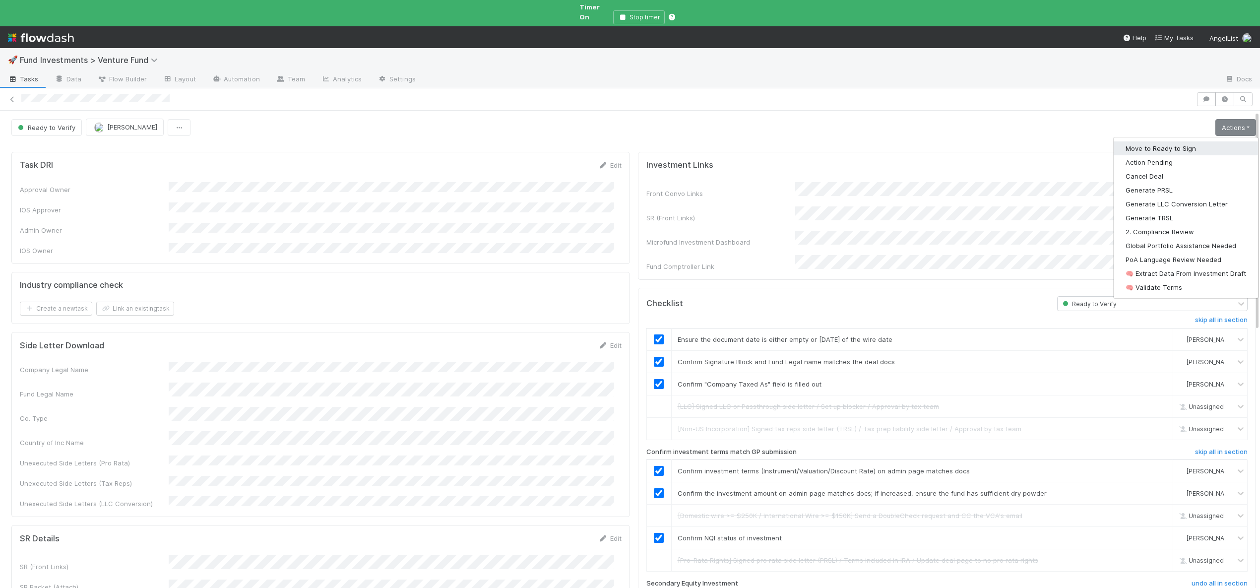
click at [1163, 141] on button "Move to Ready to Sign" at bounding box center [1186, 148] width 144 height 14
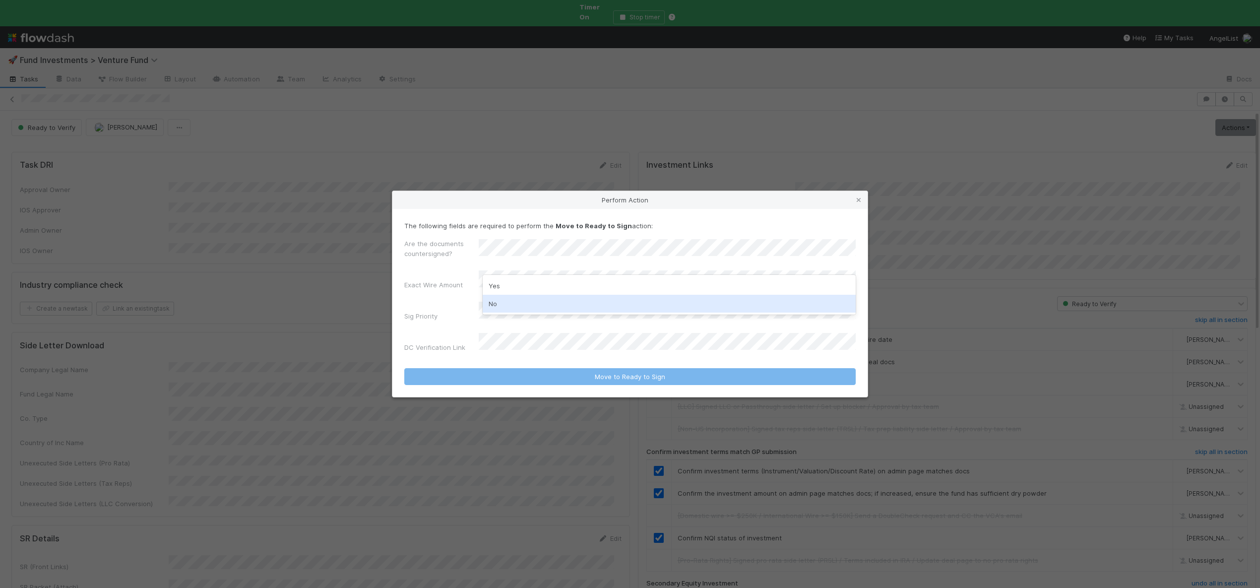
click at [495, 302] on div "No" at bounding box center [669, 304] width 373 height 18
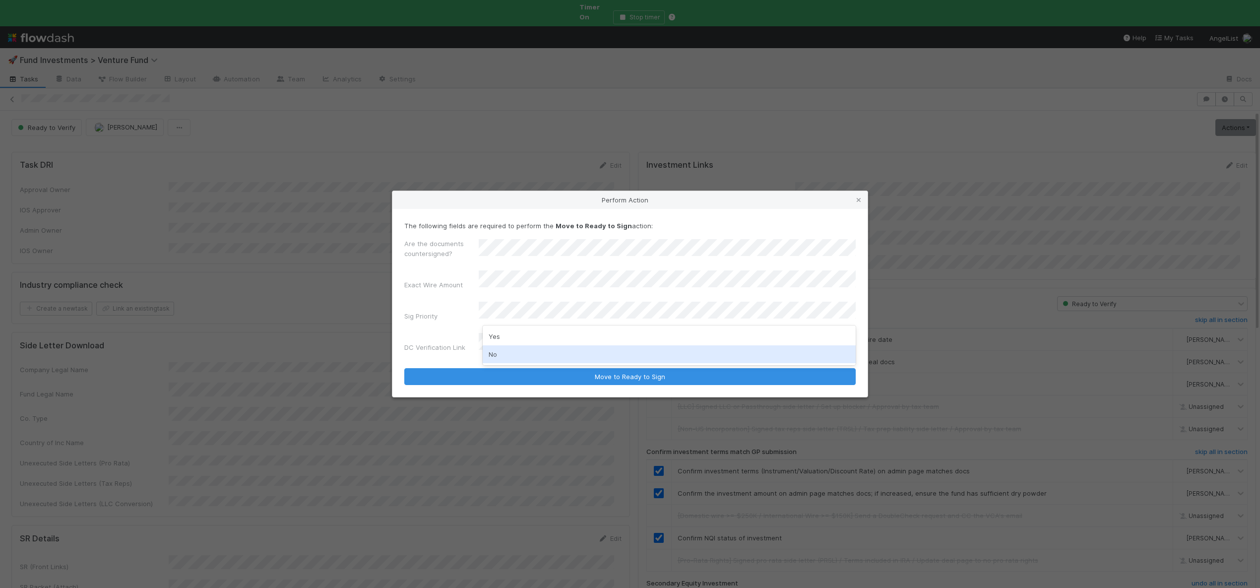
click at [494, 348] on div "No" at bounding box center [669, 354] width 373 height 18
click at [404, 368] on button "Move to Ready to Sign" at bounding box center [629, 376] width 451 height 17
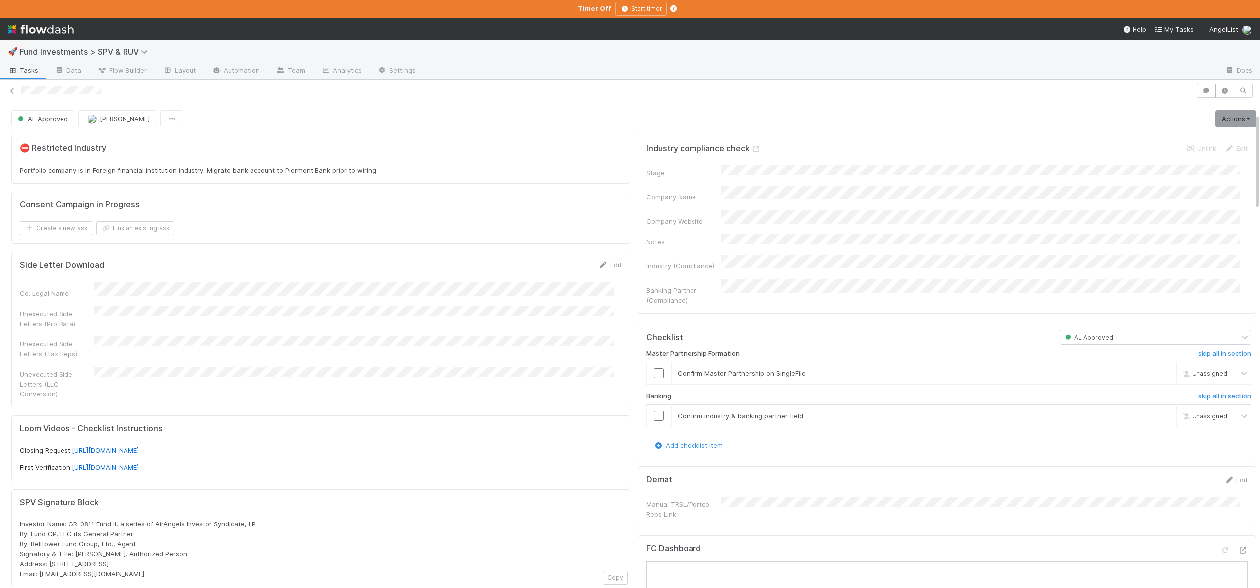
scroll to position [221, 0]
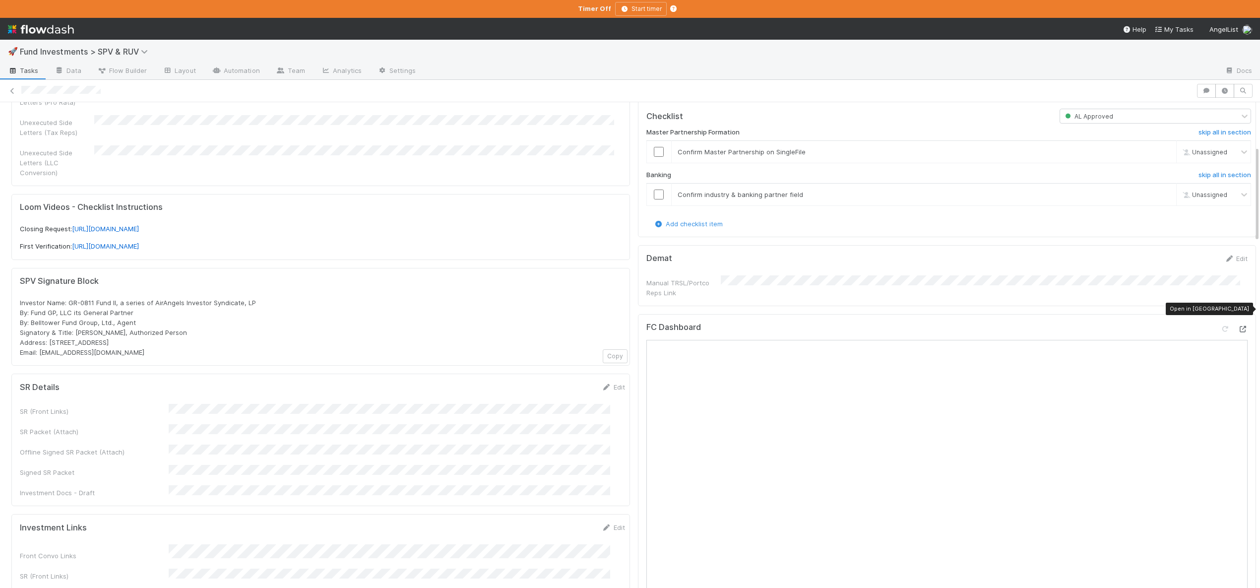
click at [1238, 326] on icon at bounding box center [1243, 329] width 10 height 6
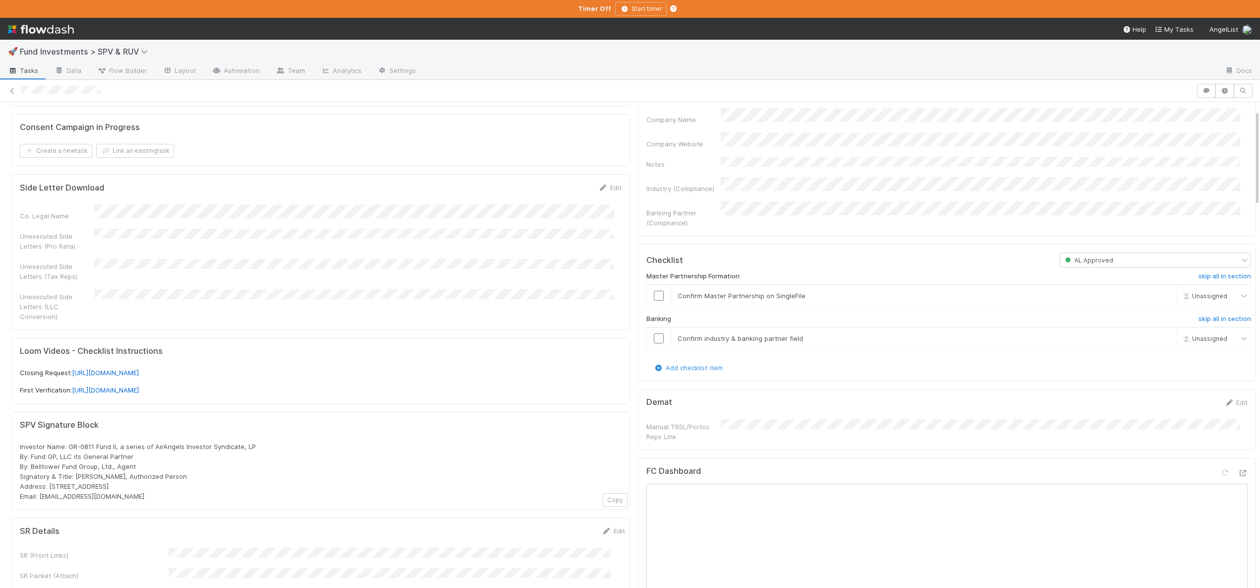
scroll to position [94, 0]
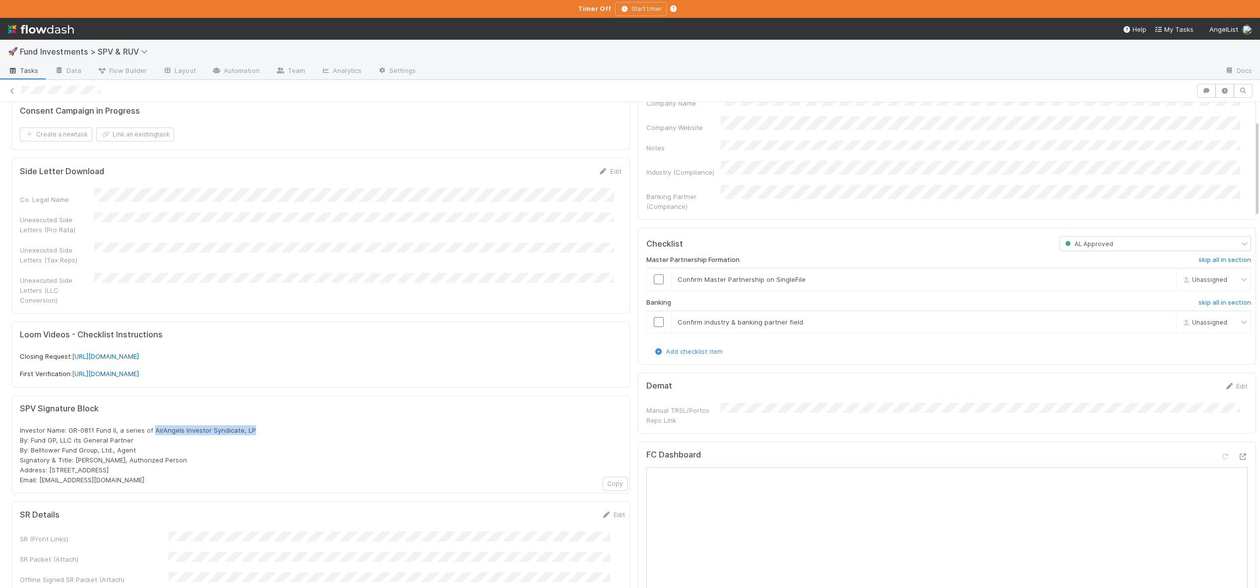
drag, startPoint x: 155, startPoint y: 420, endPoint x: 252, endPoint y: 422, distance: 97.3
click at [252, 425] on div "Investor Name: GR-0811 Fund II, a series of AirAngels Investor Syndicate, LP By…" at bounding box center [321, 455] width 602 height 60
copy span "AirAngels Investor Syndicate, LP"
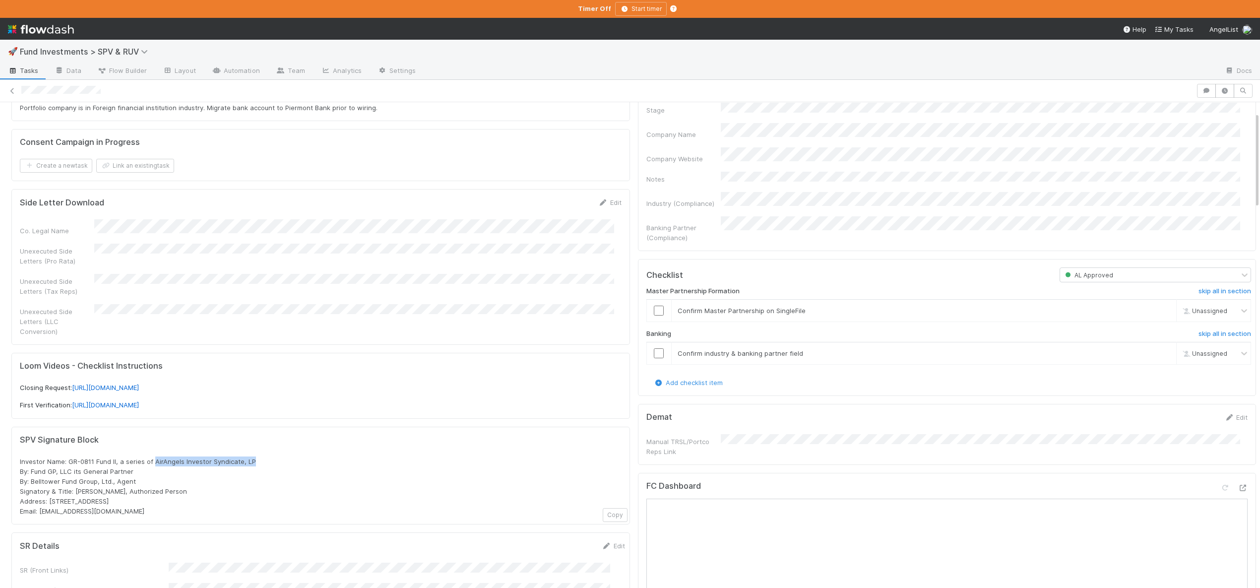
scroll to position [0, 0]
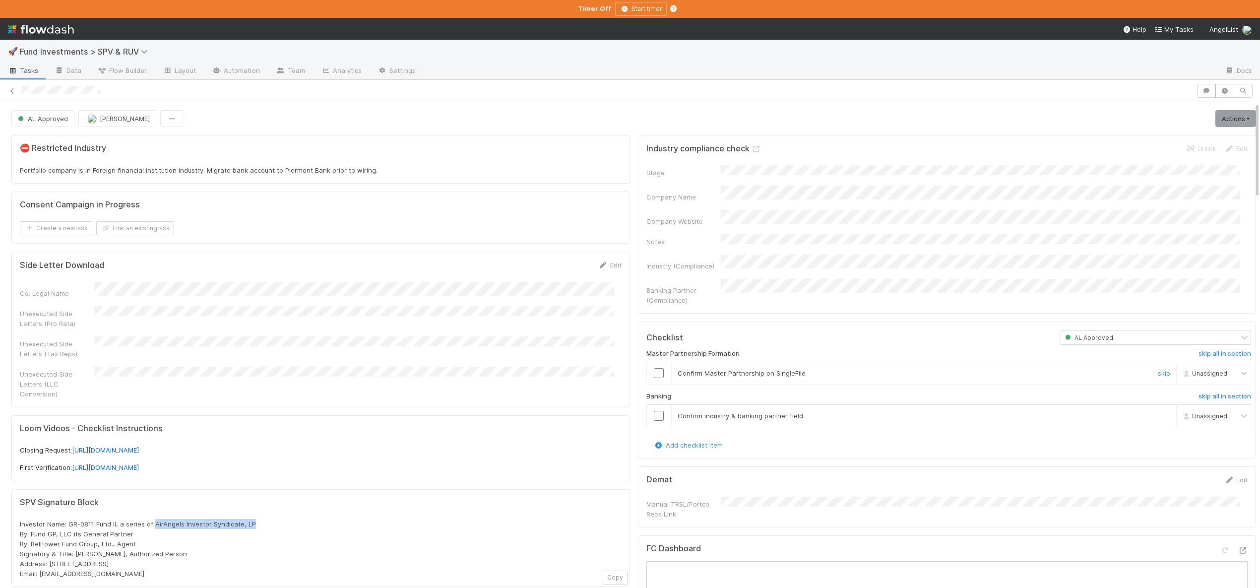
click at [654, 368] on input "checkbox" at bounding box center [659, 373] width 10 height 10
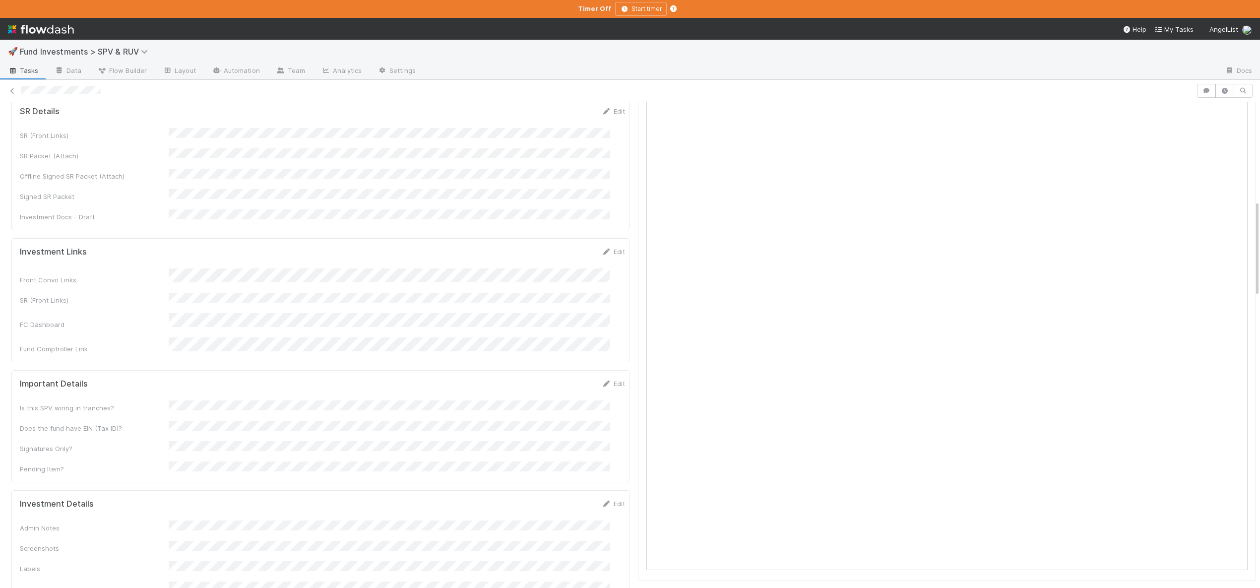
scroll to position [157, 0]
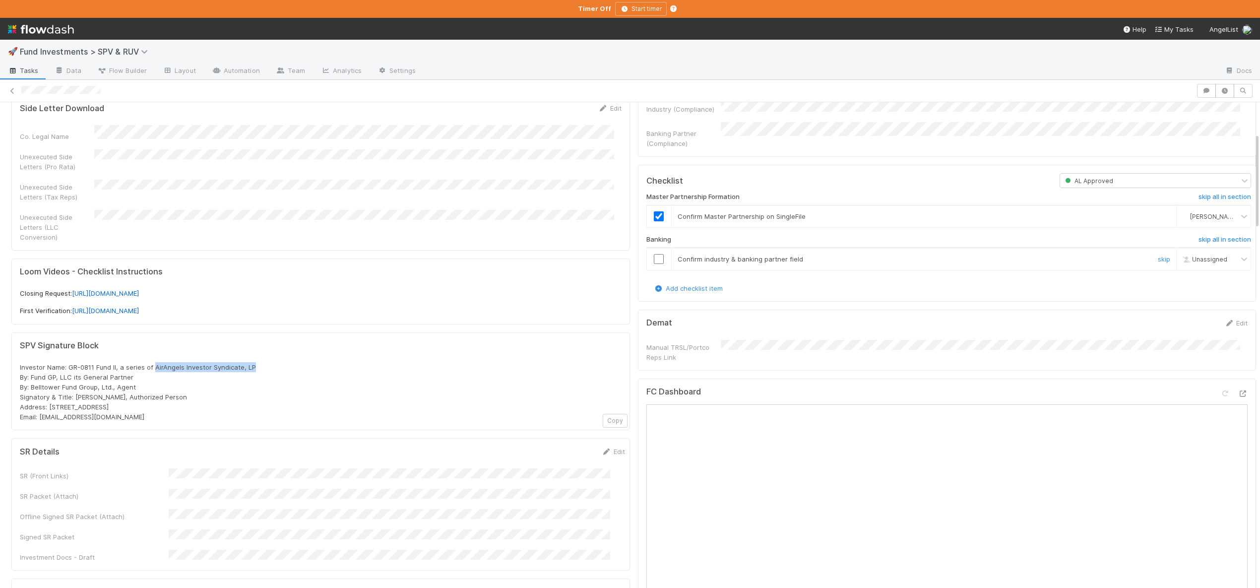
click at [654, 254] on input "checkbox" at bounding box center [659, 259] width 10 height 10
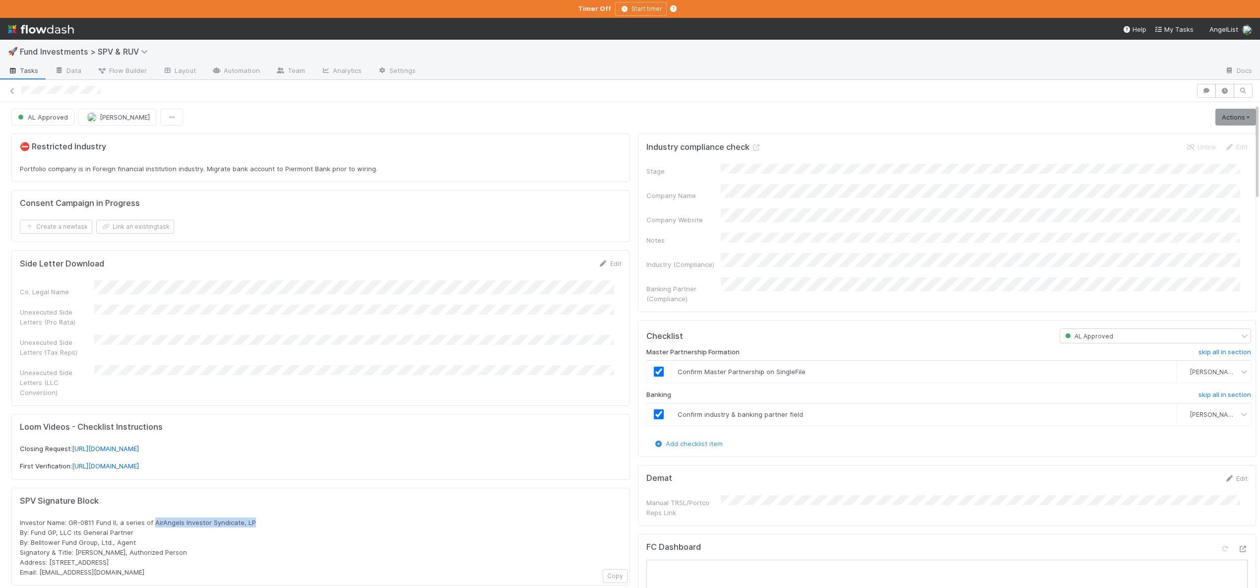
scroll to position [0, 0]
click at [1225, 120] on link "Actions" at bounding box center [1235, 118] width 41 height 17
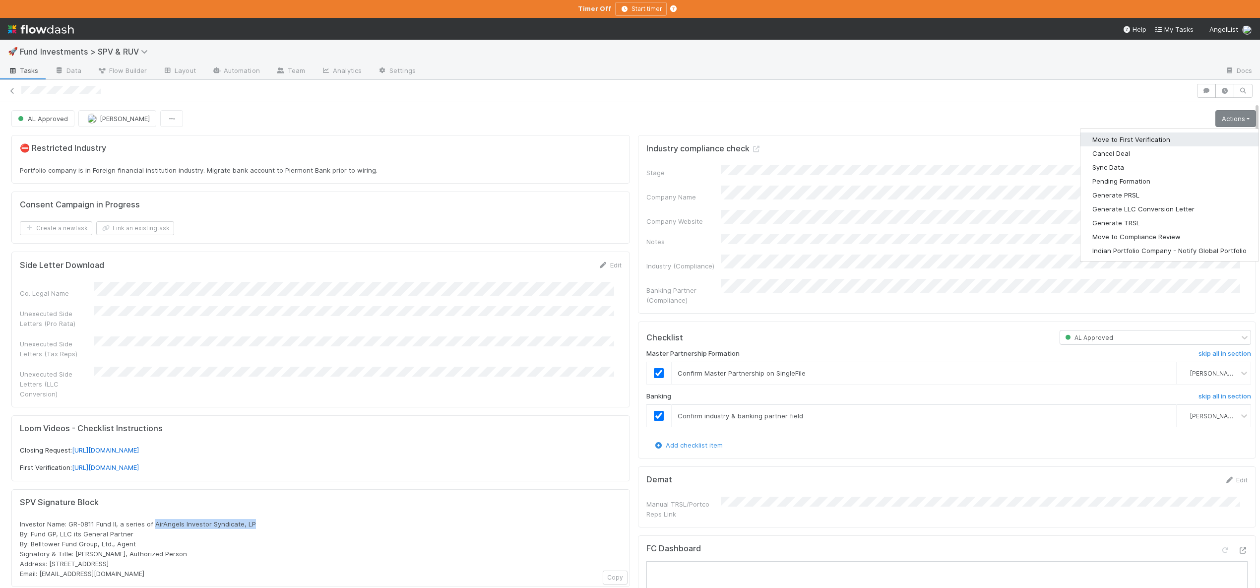
click at [1098, 139] on button "Move to First Verification" at bounding box center [1169, 139] width 178 height 14
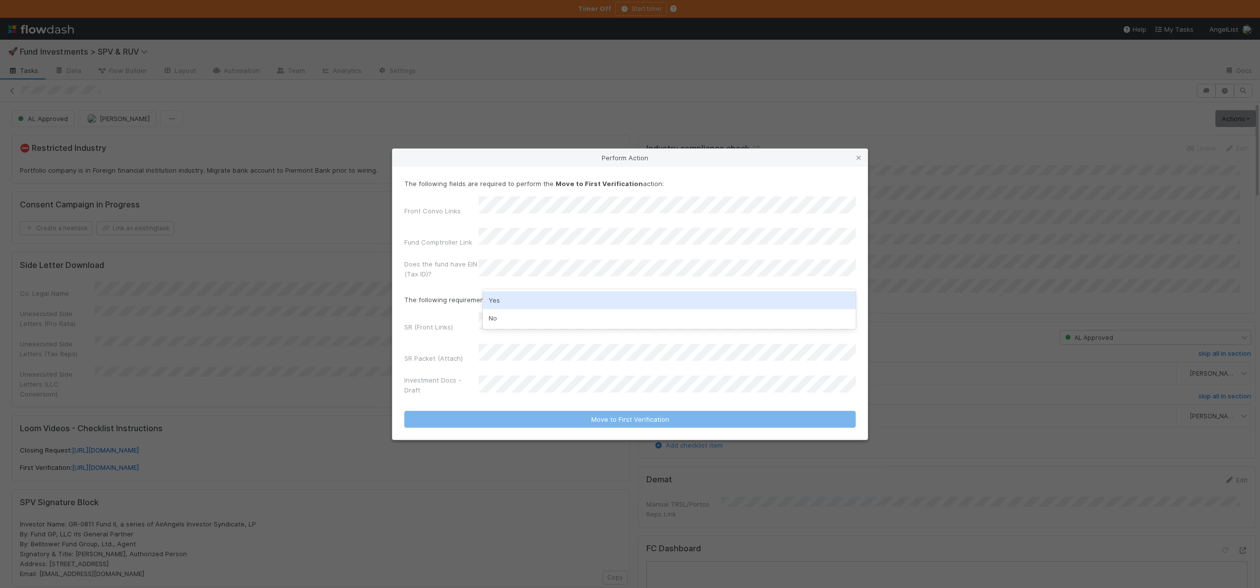
click at [491, 300] on div "Yes" at bounding box center [669, 300] width 373 height 18
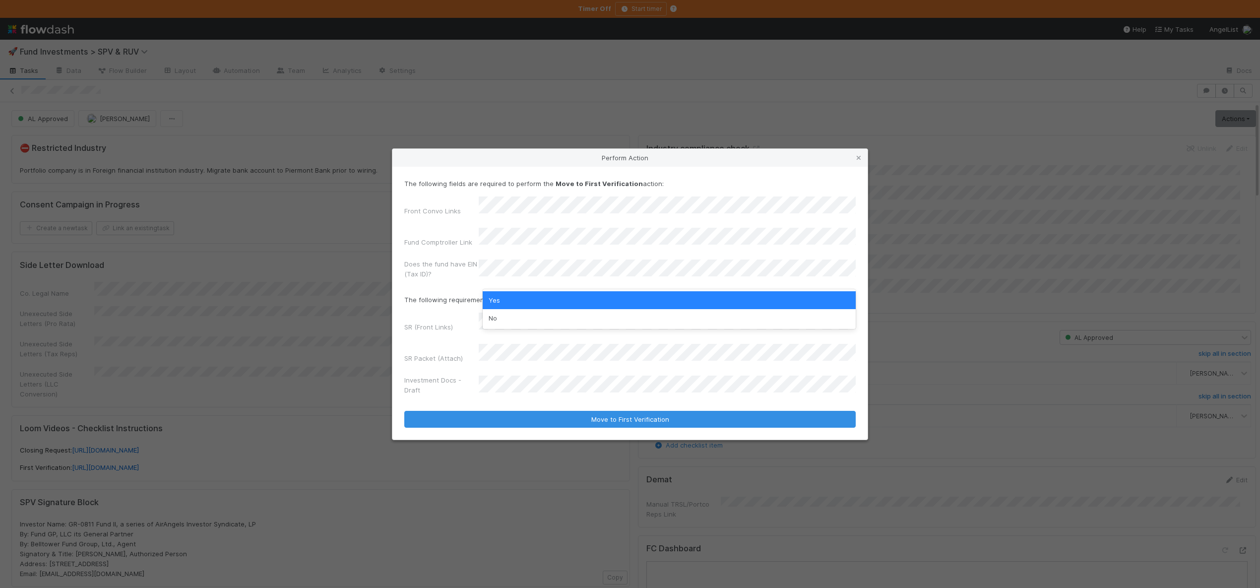
click at [400, 276] on div "The following fields are required to perform the Move to First Verification act…" at bounding box center [629, 303] width 475 height 273
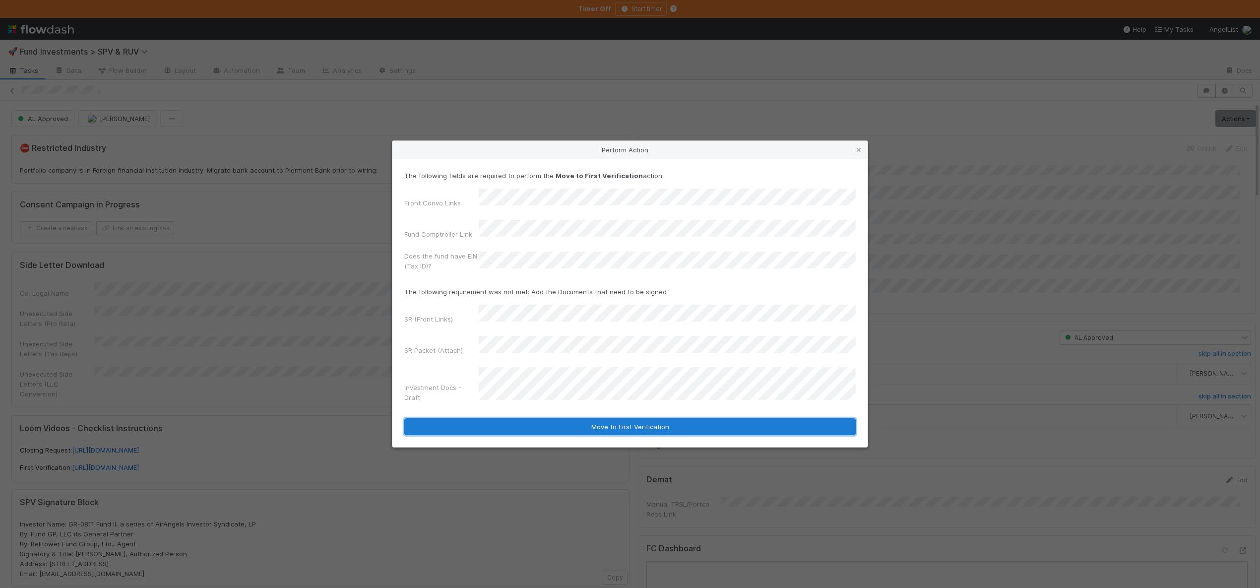
click at [595, 418] on button "Move to First Verification" at bounding box center [629, 426] width 451 height 17
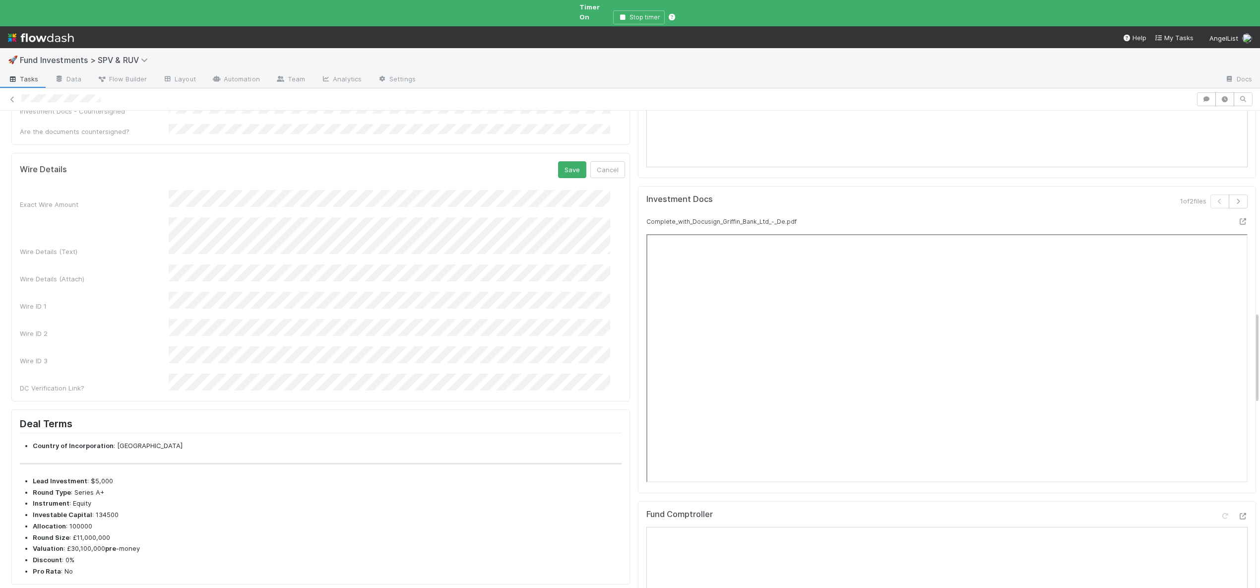
scroll to position [1021, 0]
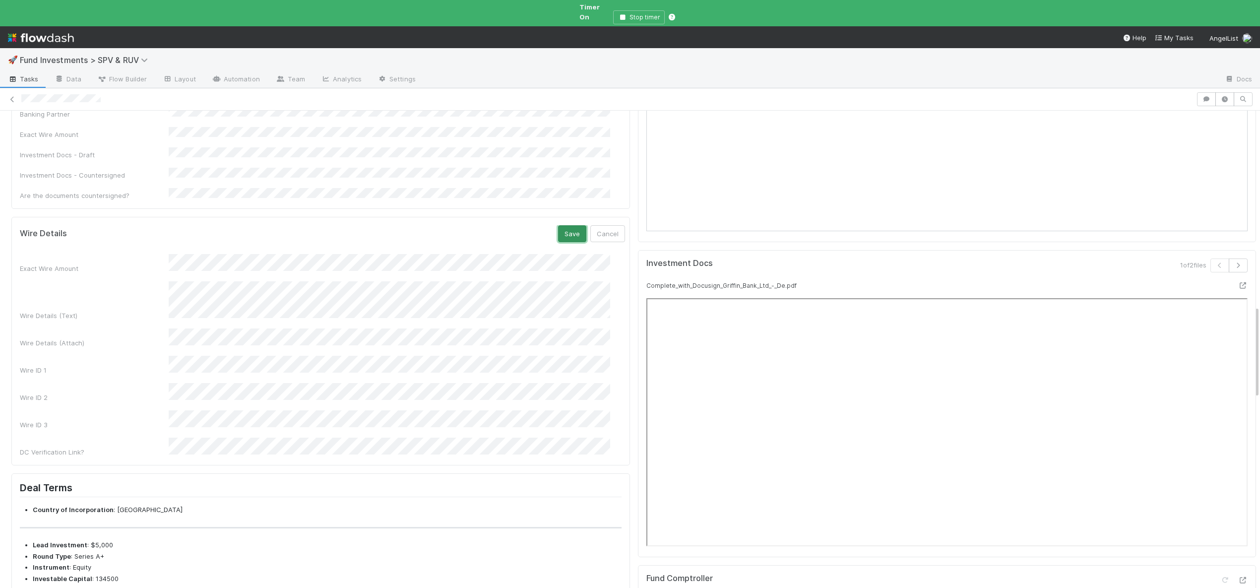
click at [559, 225] on button "Save" at bounding box center [572, 233] width 28 height 17
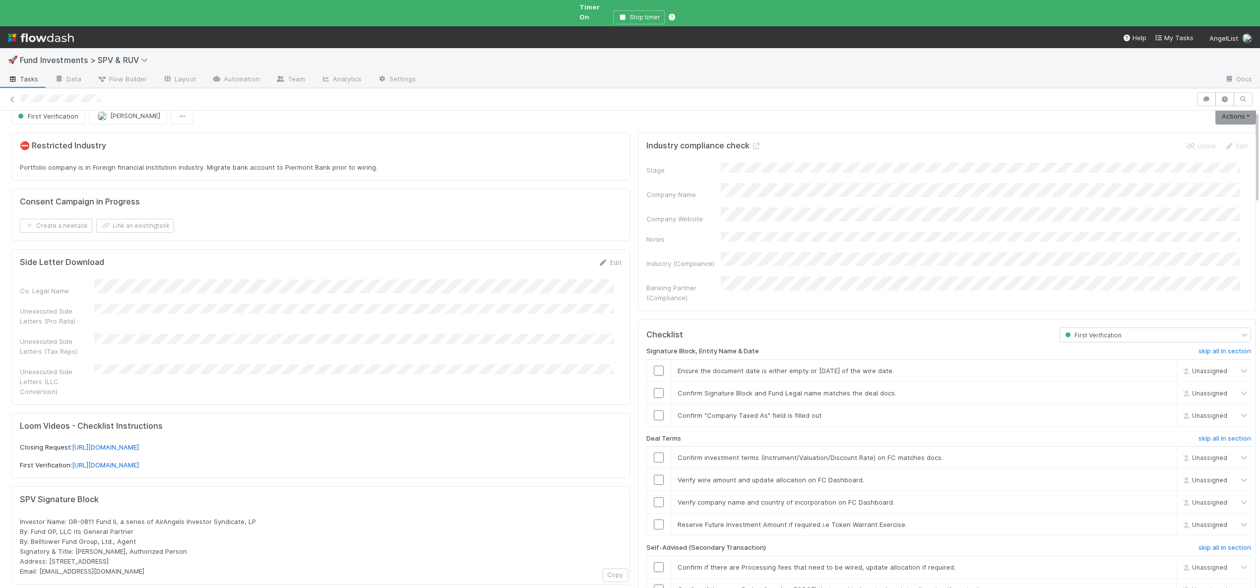
scroll to position [0, 0]
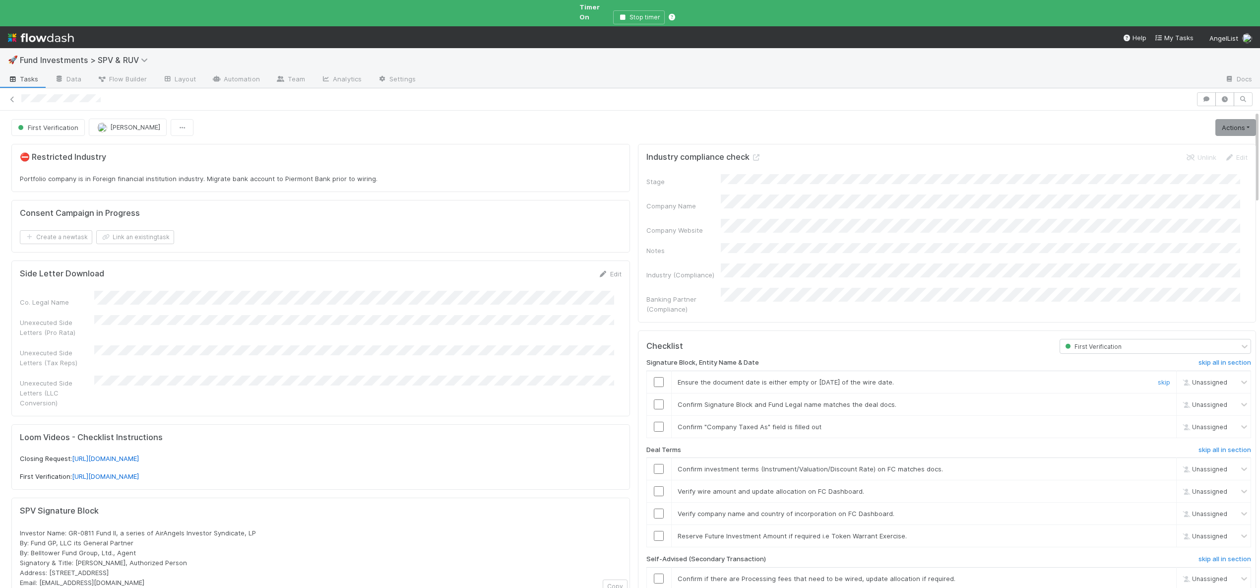
click at [654, 377] on input "checkbox" at bounding box center [659, 382] width 10 height 10
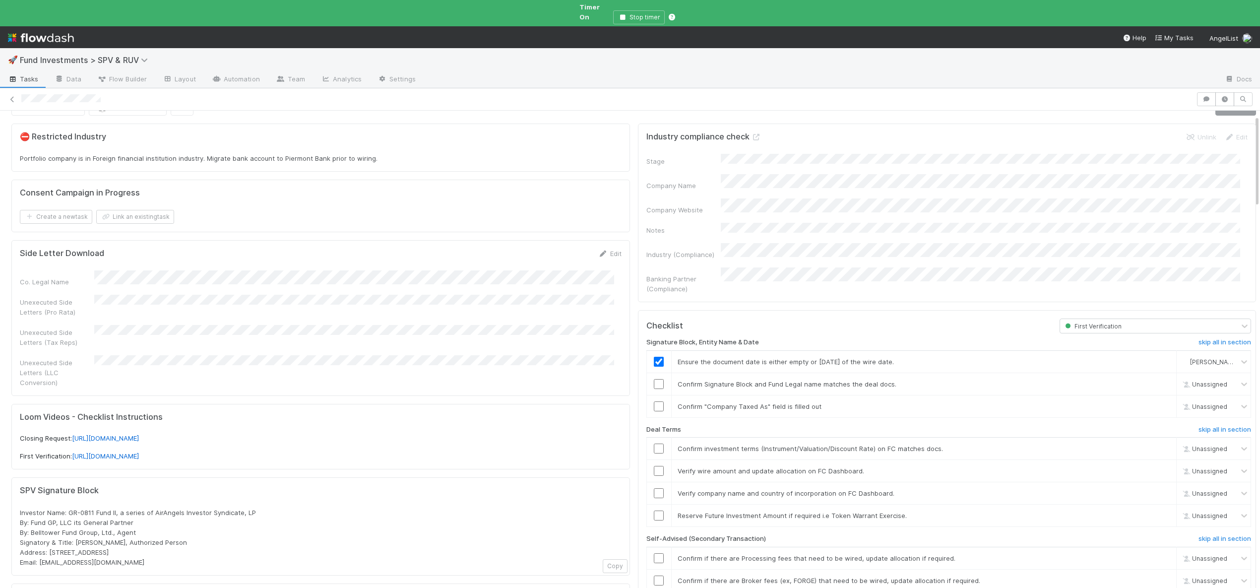
scroll to position [22, 0]
click at [654, 377] on input "checkbox" at bounding box center [659, 382] width 10 height 10
checkbox input "true"
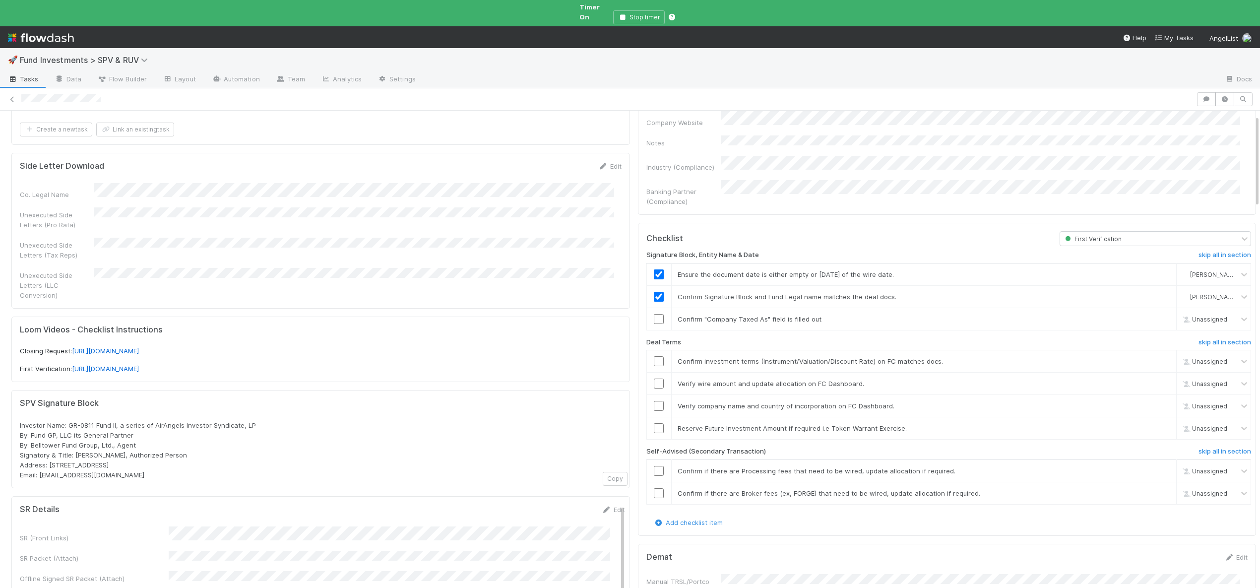
scroll to position [121, 0]
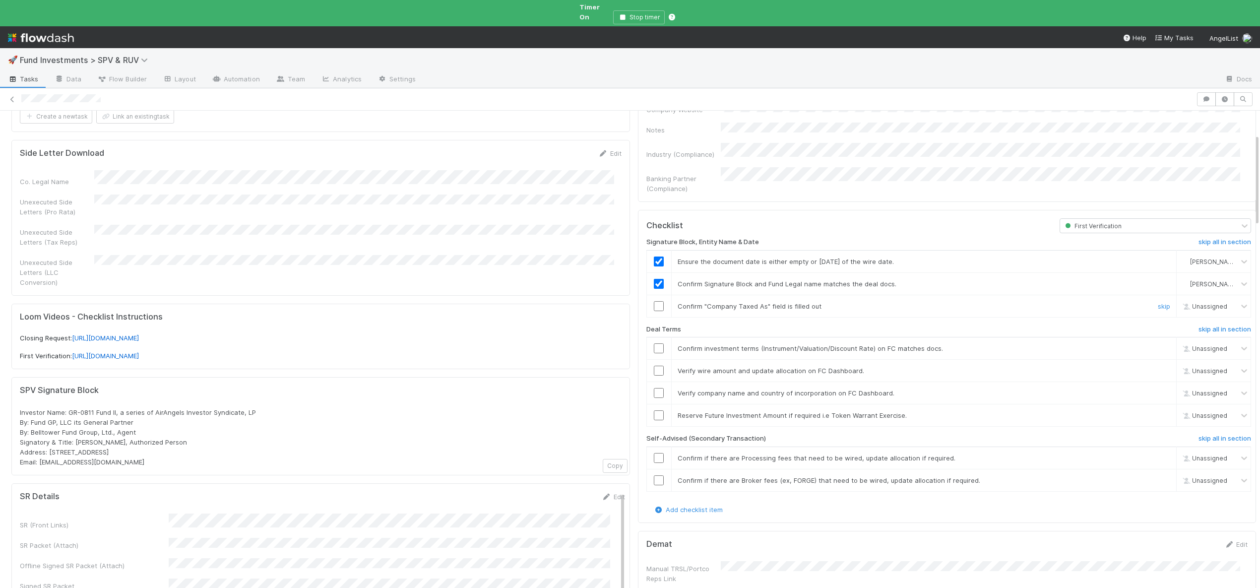
click at [654, 301] on input "checkbox" at bounding box center [659, 306] width 10 height 10
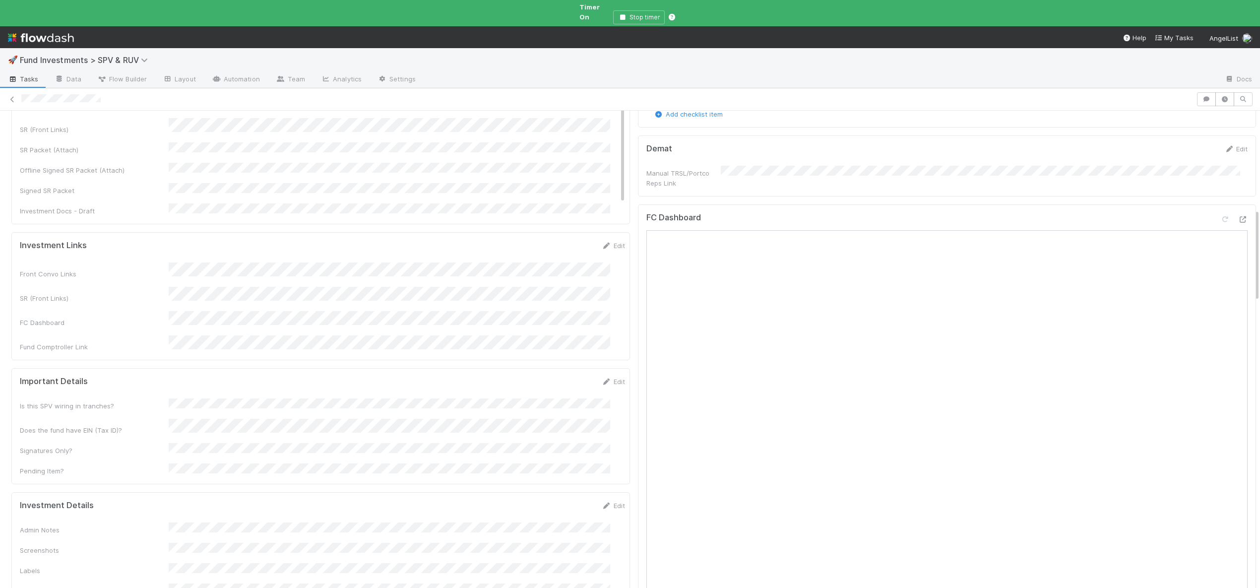
scroll to position [736, 0]
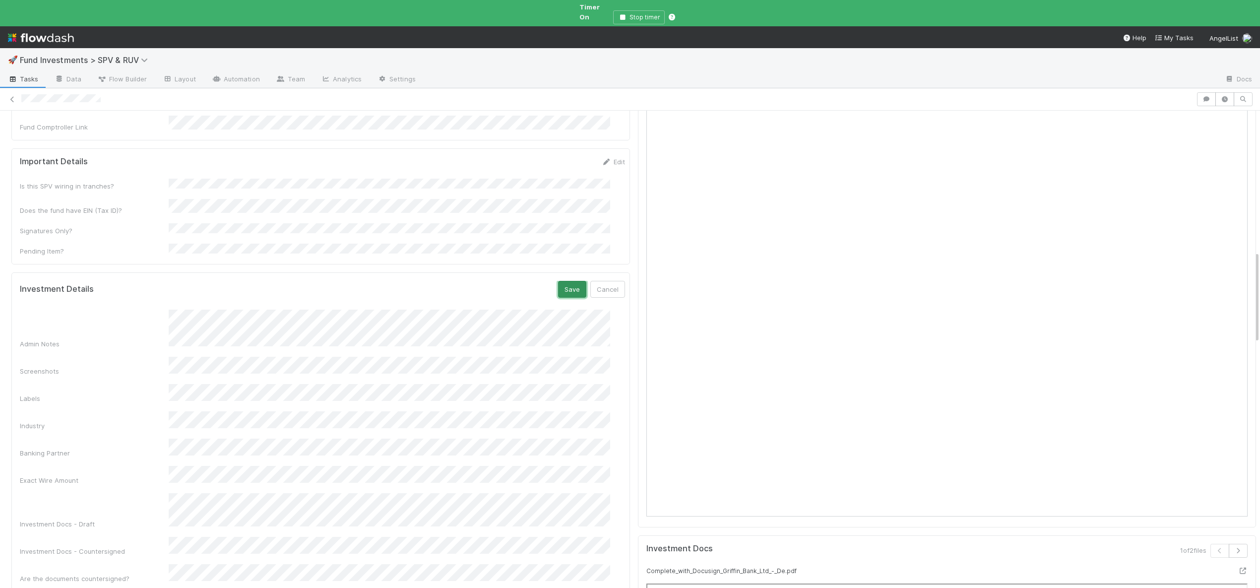
click at [558, 281] on button "Save" at bounding box center [572, 289] width 28 height 17
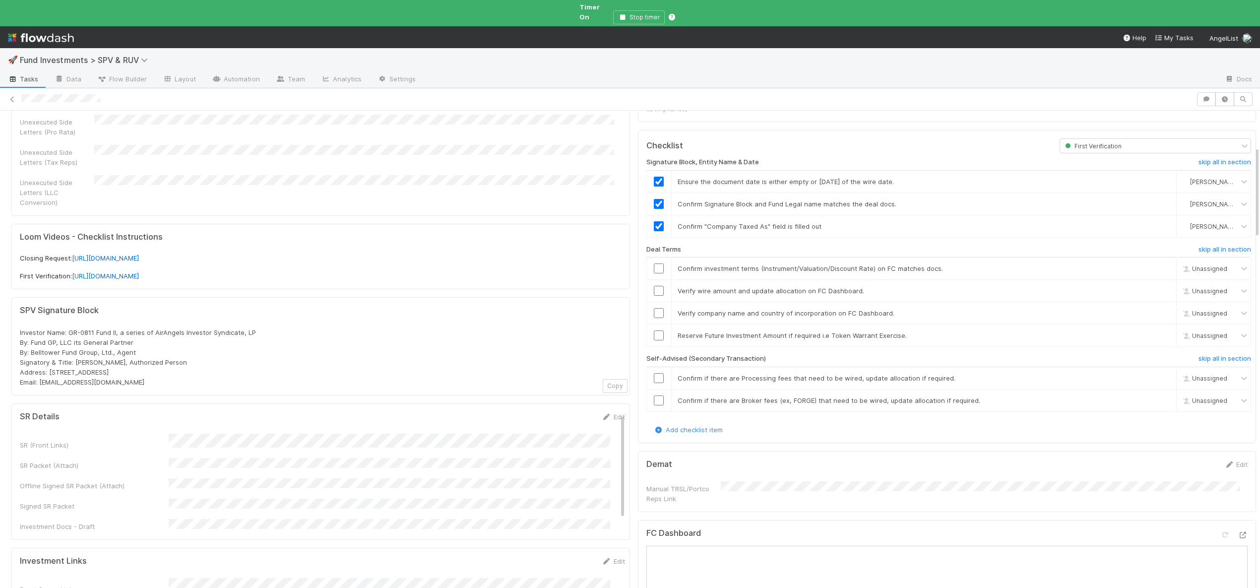
scroll to position [187, 0]
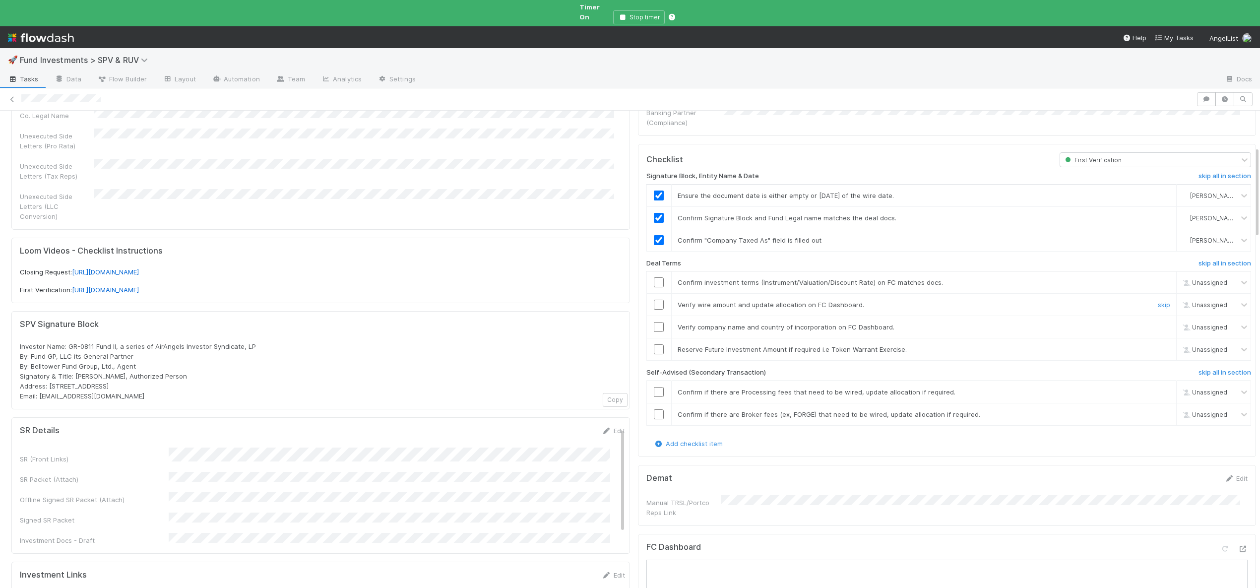
click at [654, 300] on input "checkbox" at bounding box center [659, 305] width 10 height 10
click at [654, 322] on input "checkbox" at bounding box center [659, 327] width 10 height 10
click at [1148, 322] on div "skip" at bounding box center [1163, 327] width 30 height 10
click at [1158, 345] on link "skip" at bounding box center [1164, 349] width 12 height 8
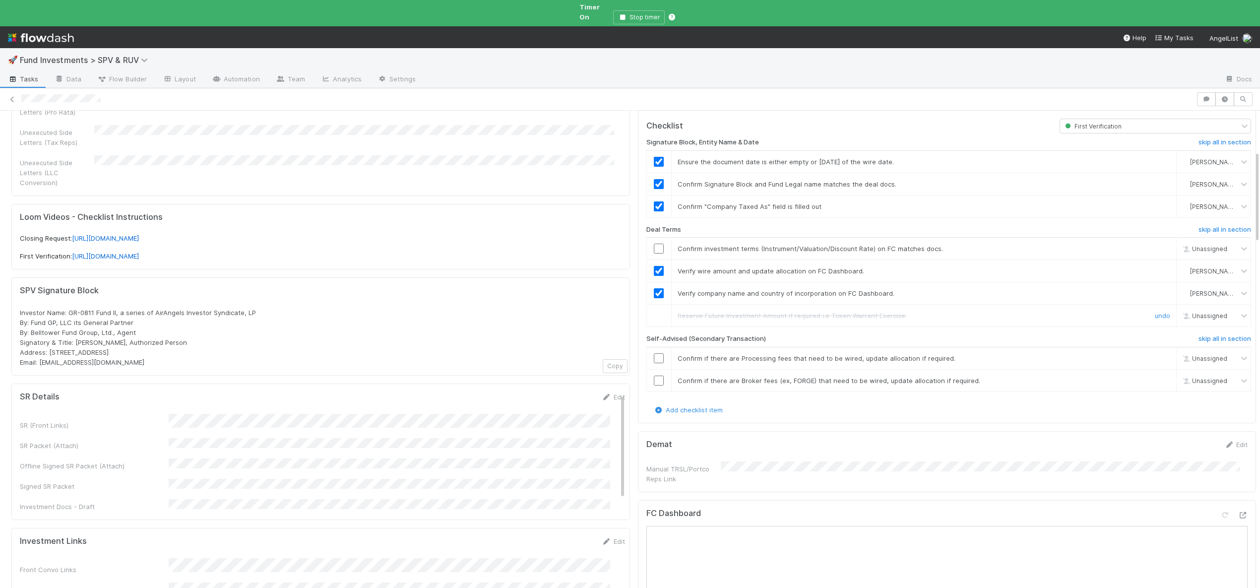
scroll to position [222, 0]
click at [1198, 333] on h6 "skip all in section" at bounding box center [1224, 337] width 53 height 8
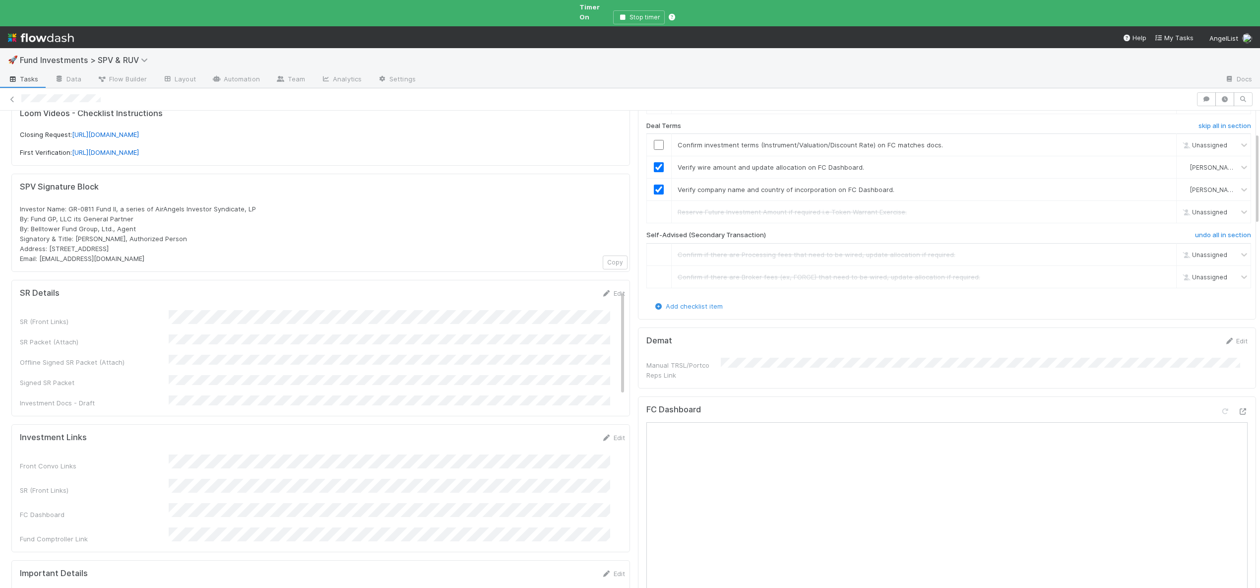
scroll to position [0, 0]
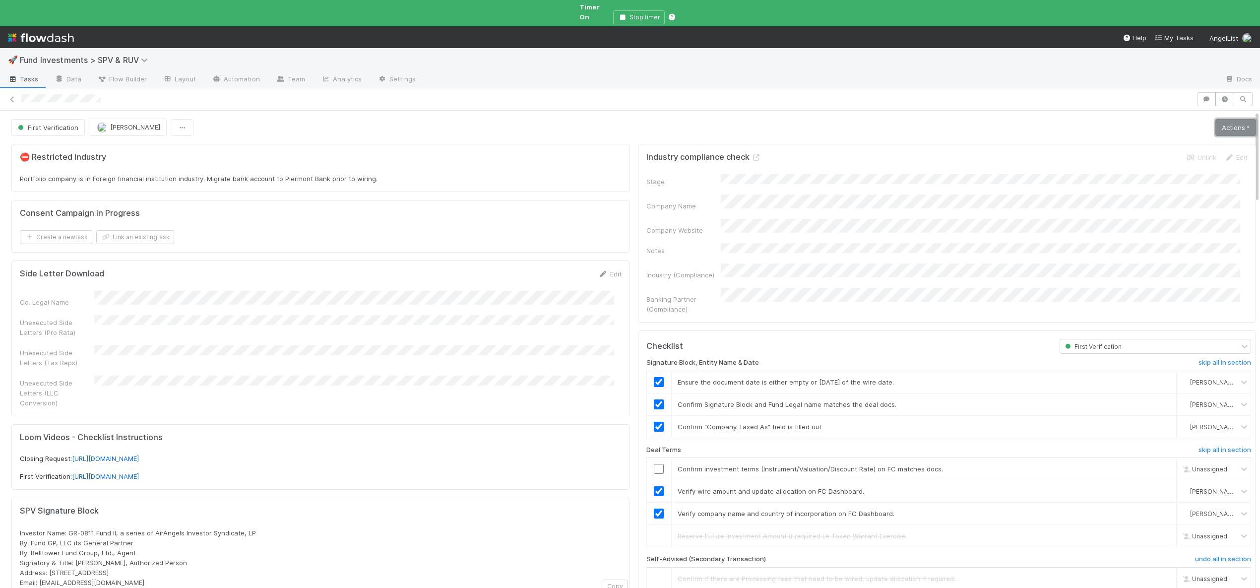
click at [1225, 119] on link "Actions" at bounding box center [1235, 127] width 41 height 17
click at [1153, 252] on button "Action Pending [First Verification]" at bounding box center [1191, 259] width 134 height 14
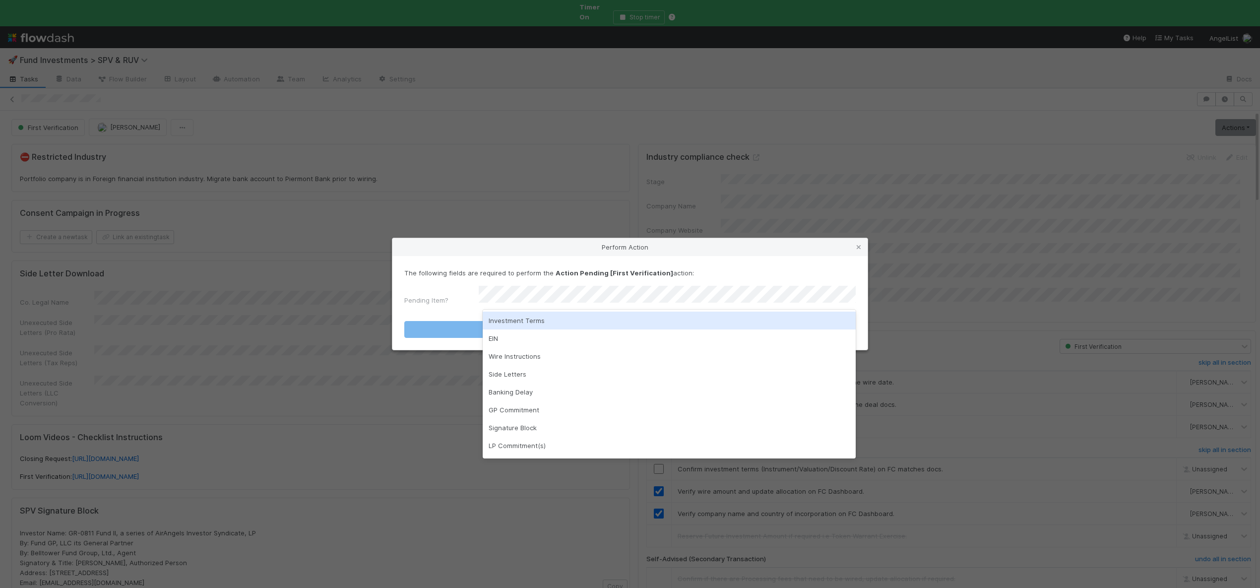
click at [500, 321] on div "Investment Terms" at bounding box center [669, 321] width 373 height 18
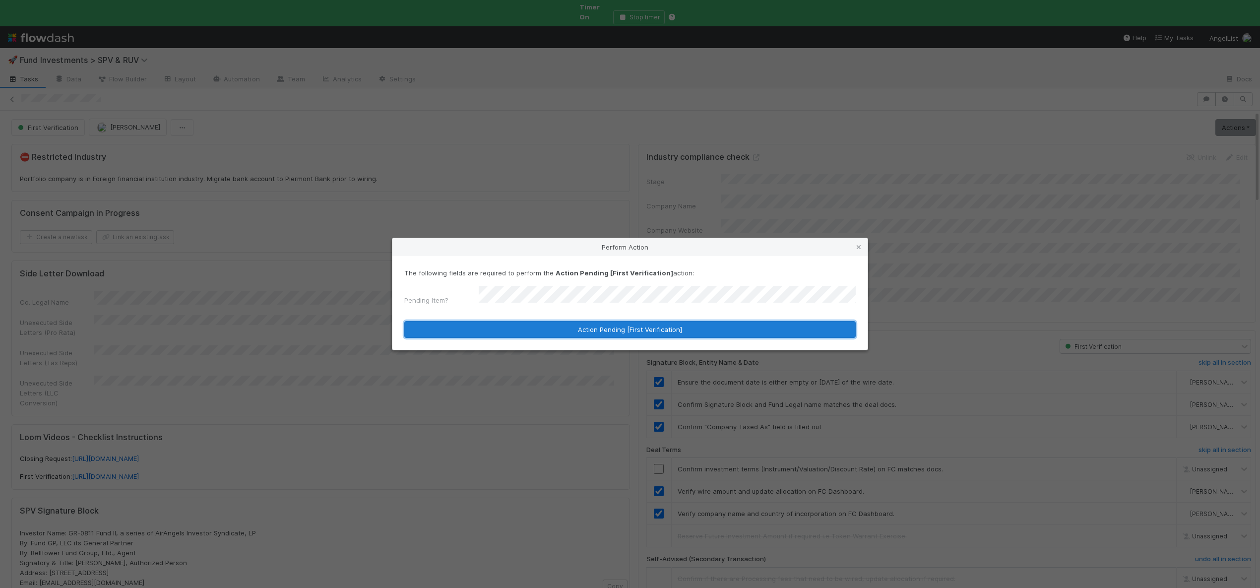
click at [500, 322] on button "Action Pending [First Verification]" at bounding box center [629, 329] width 451 height 17
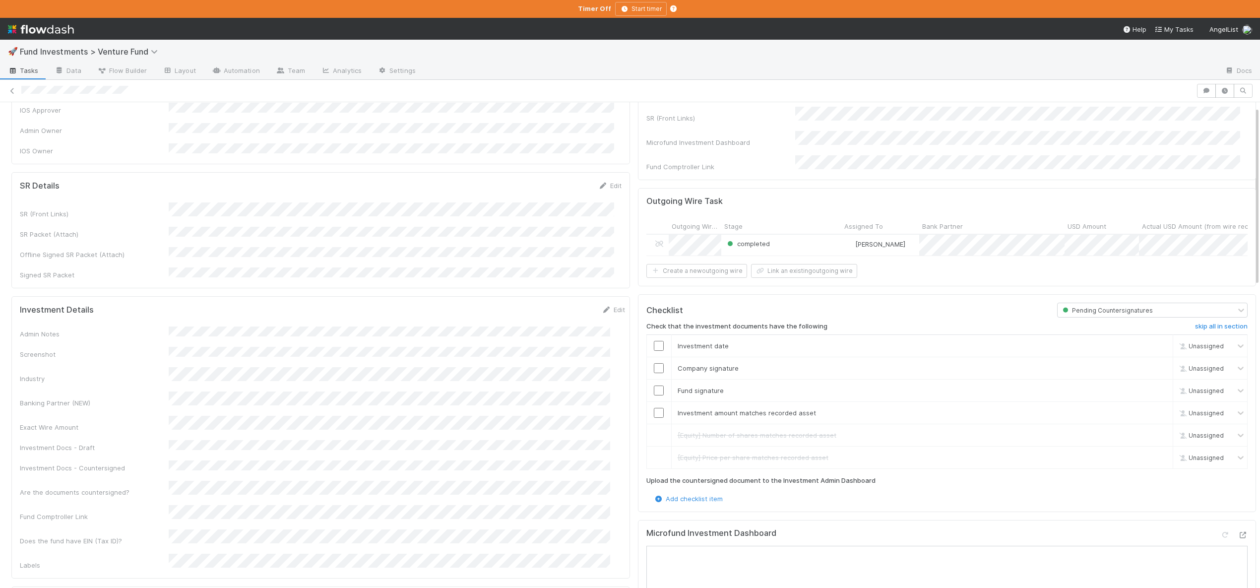
scroll to position [102, 0]
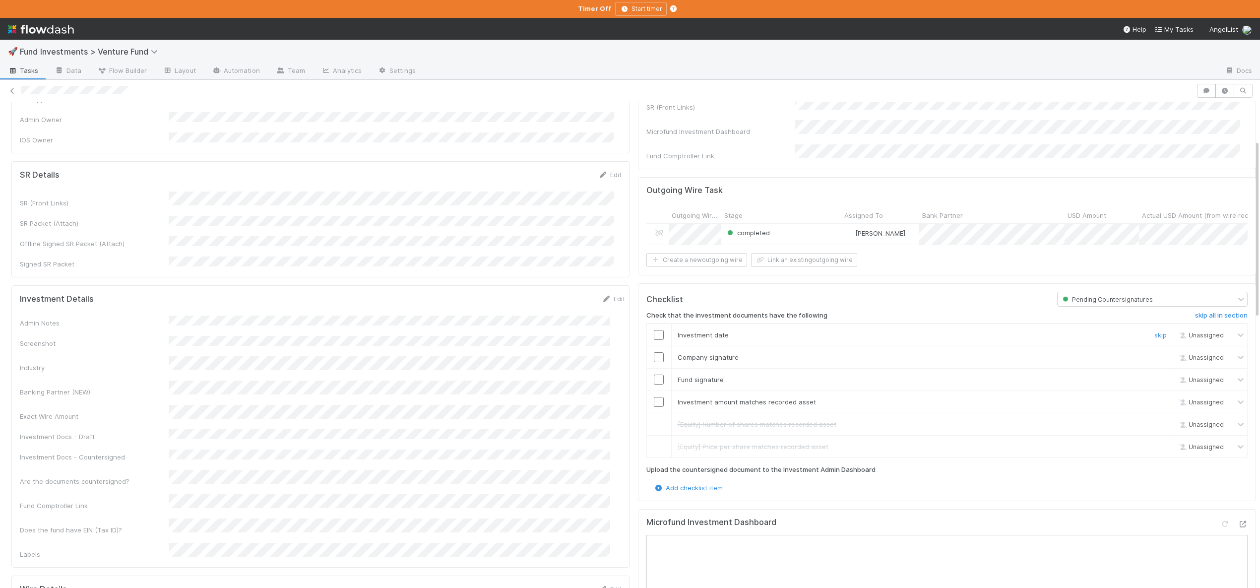
click at [654, 330] on input "checkbox" at bounding box center [659, 335] width 10 height 10
click at [1238, 523] on icon at bounding box center [1243, 524] width 10 height 6
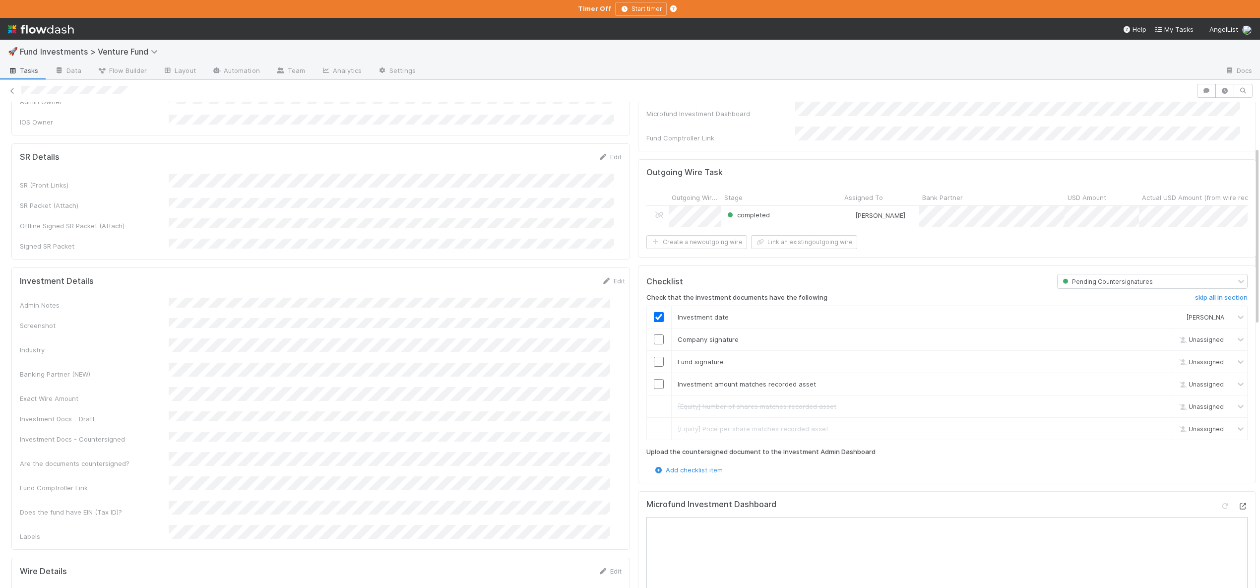
scroll to position [121, 0]
click at [654, 378] on input "checkbox" at bounding box center [659, 383] width 10 height 10
click at [657, 358] on div at bounding box center [659, 361] width 24 height 10
click at [654, 359] on input "checkbox" at bounding box center [659, 361] width 10 height 10
click at [655, 333] on input "checkbox" at bounding box center [659, 338] width 10 height 10
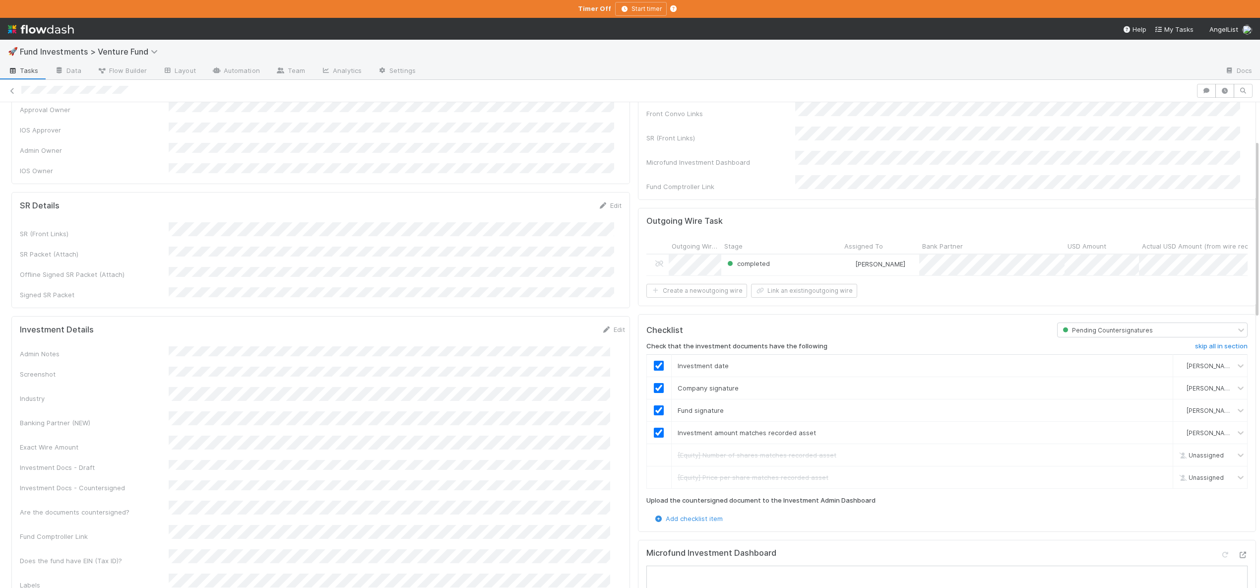
scroll to position [0, 0]
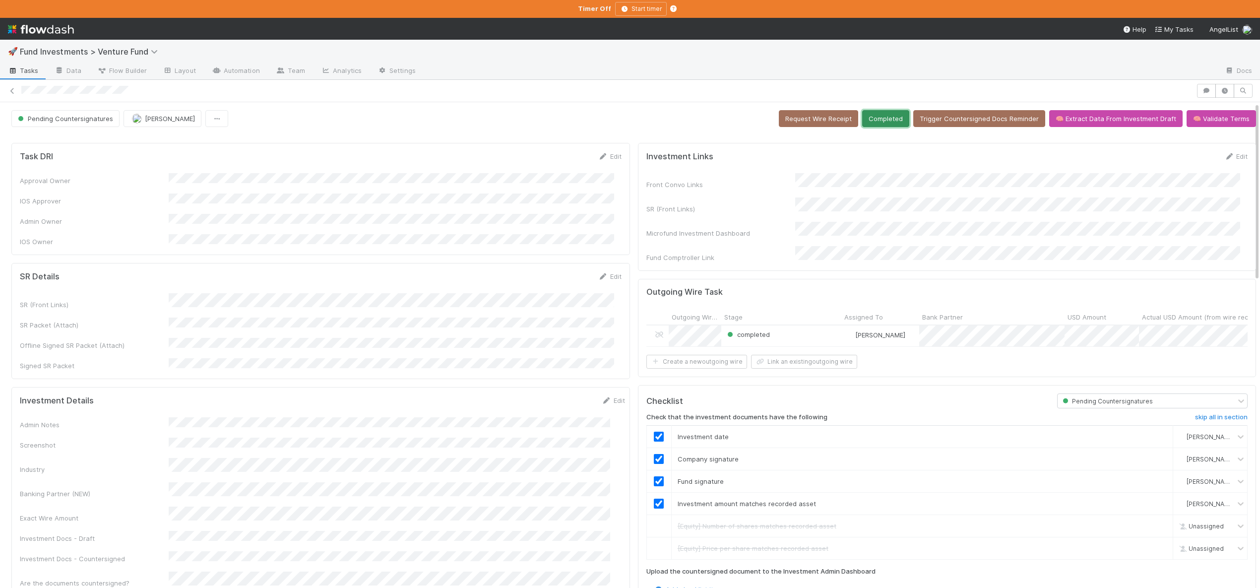
click at [877, 119] on button "Completed" at bounding box center [885, 118] width 47 height 17
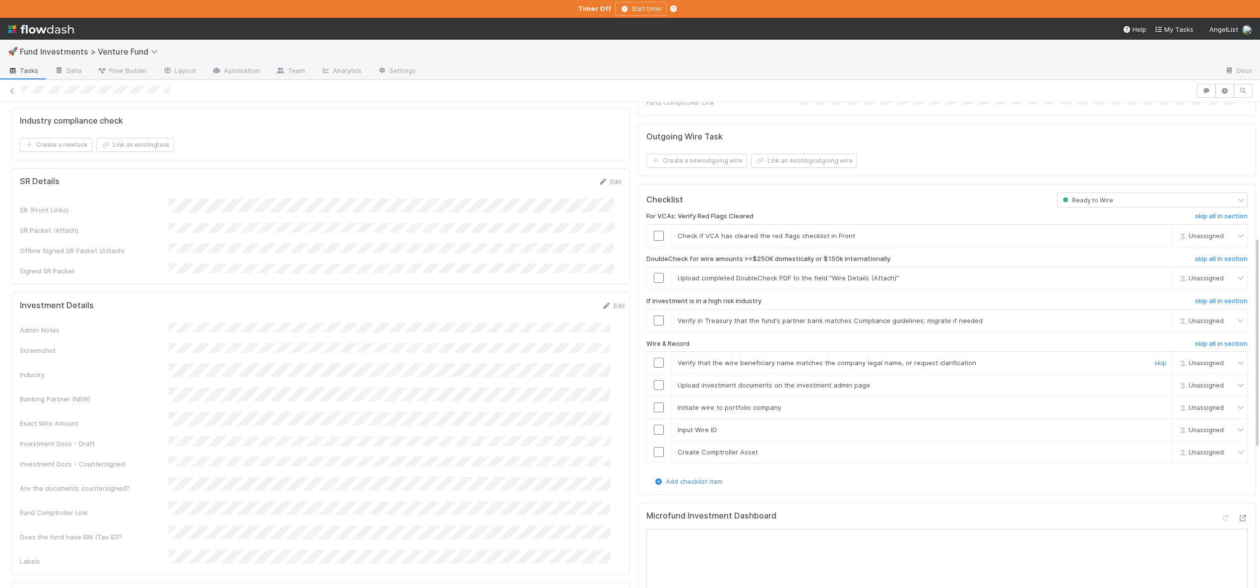
scroll to position [333, 0]
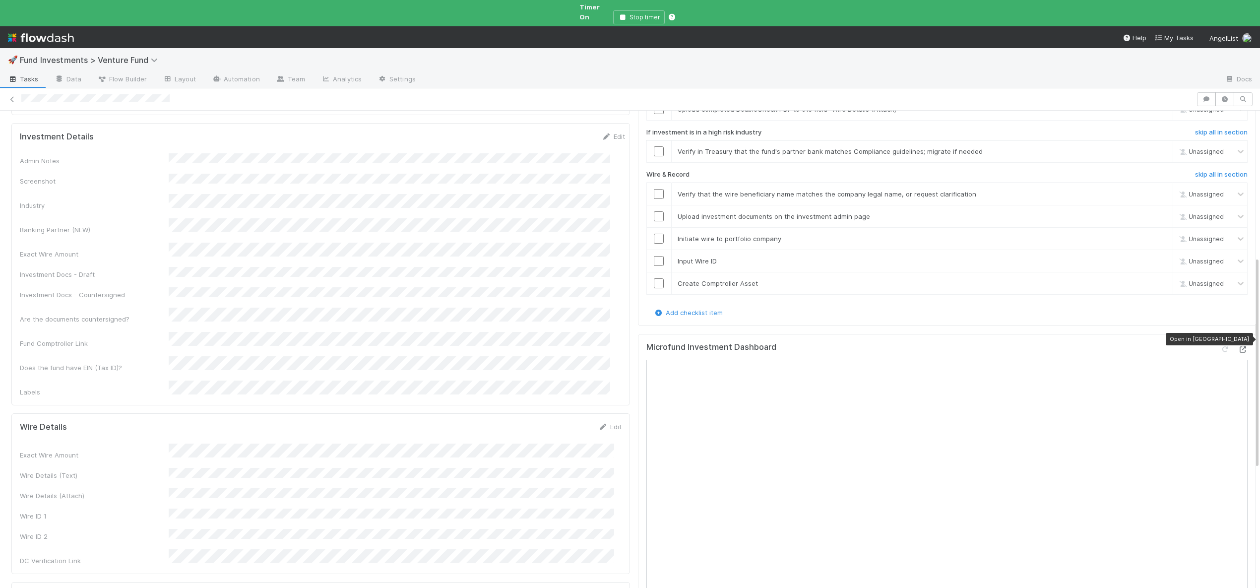
click at [1238, 346] on icon at bounding box center [1243, 349] width 10 height 6
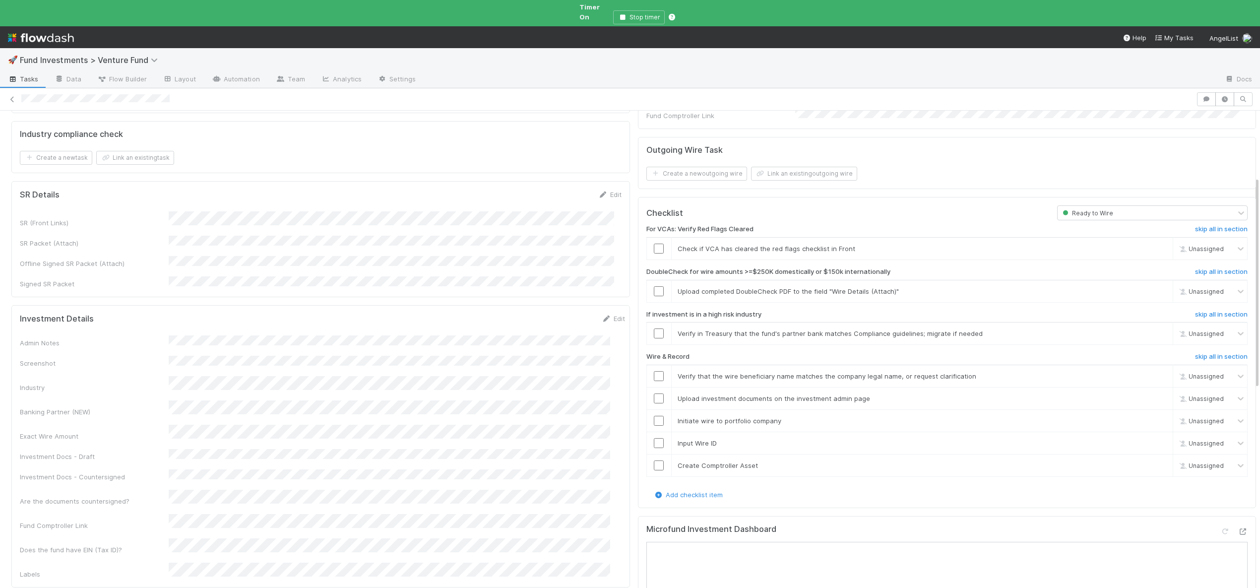
scroll to position [141, 0]
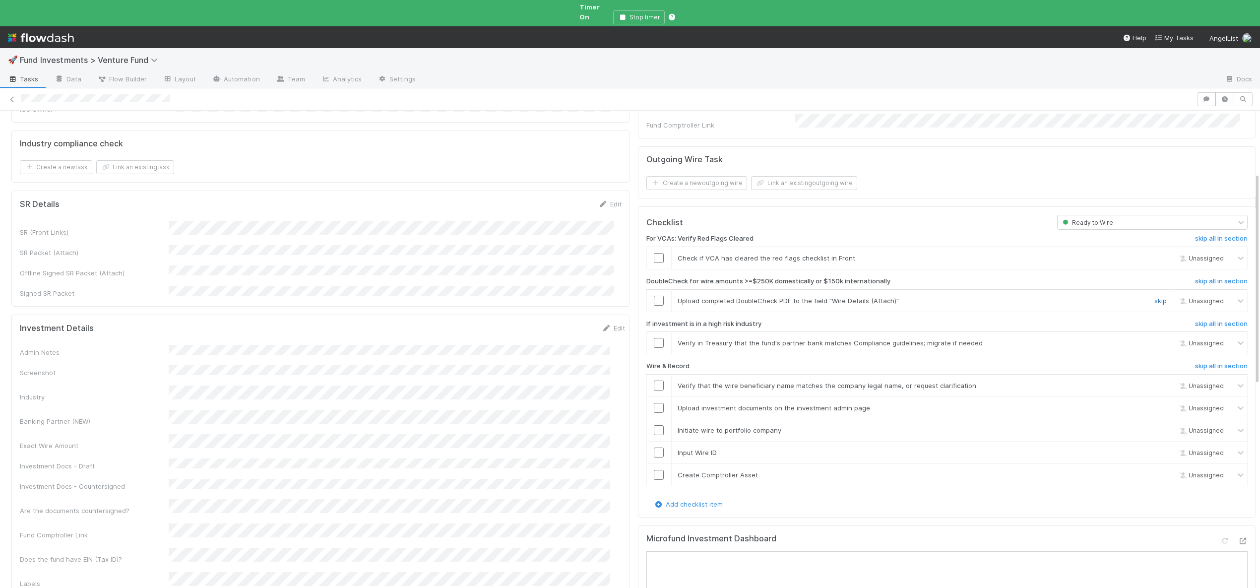
click at [1154, 297] on link "skip" at bounding box center [1160, 301] width 12 height 8
click at [1154, 339] on link "skip" at bounding box center [1160, 343] width 12 height 8
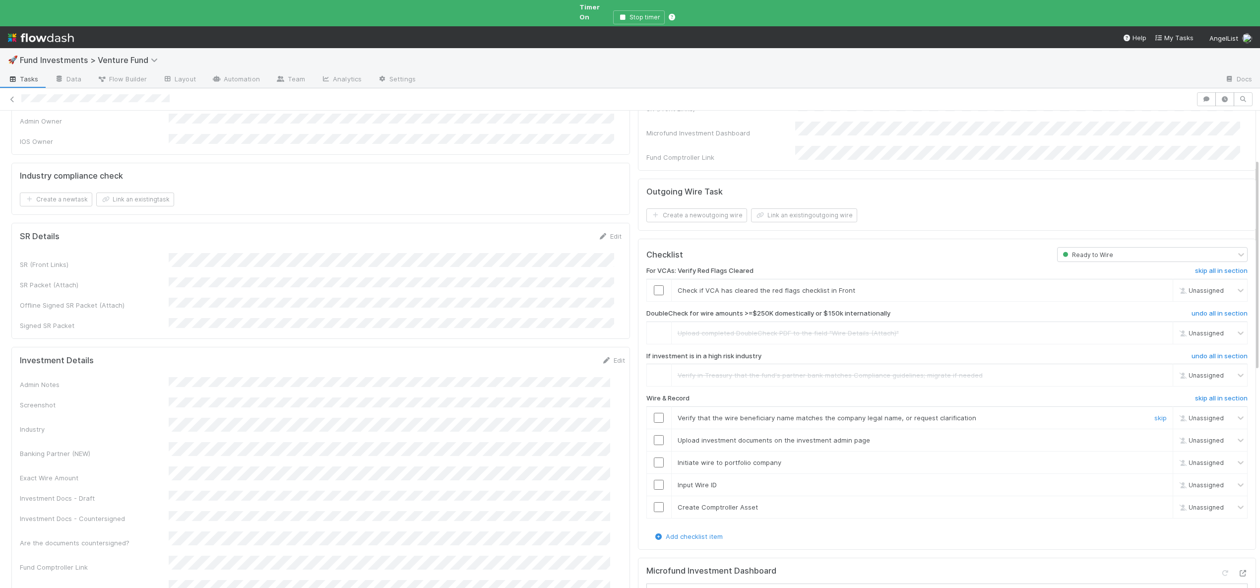
scroll to position [110, 0]
click at [654, 412] on input "checkbox" at bounding box center [659, 417] width 10 height 10
click at [654, 435] on input "checkbox" at bounding box center [659, 440] width 10 height 10
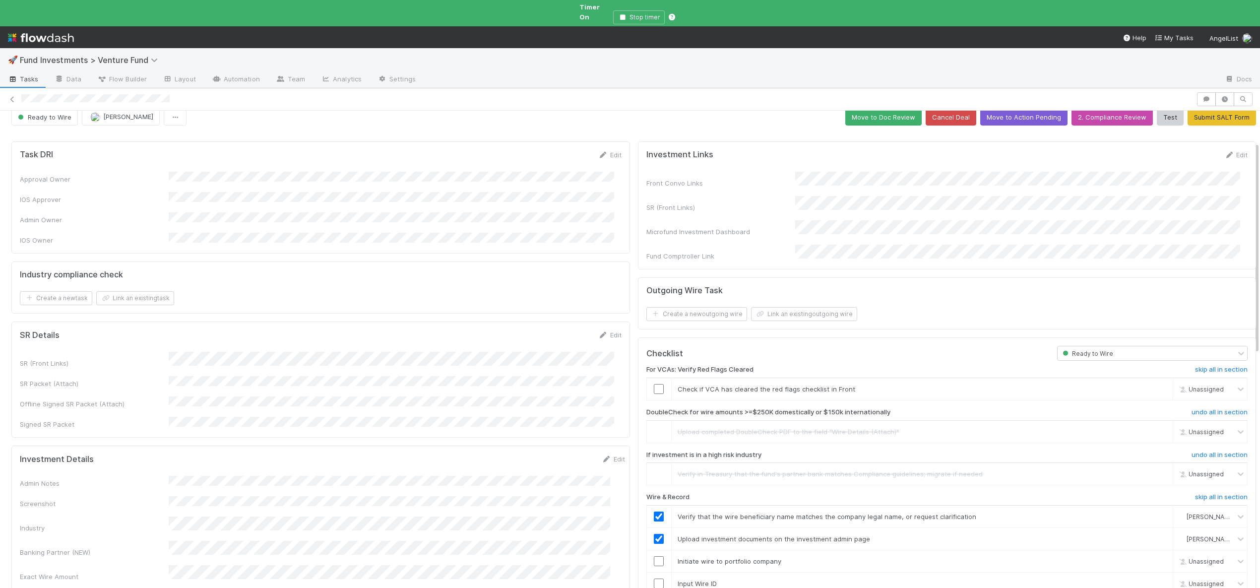
scroll to position [0, 0]
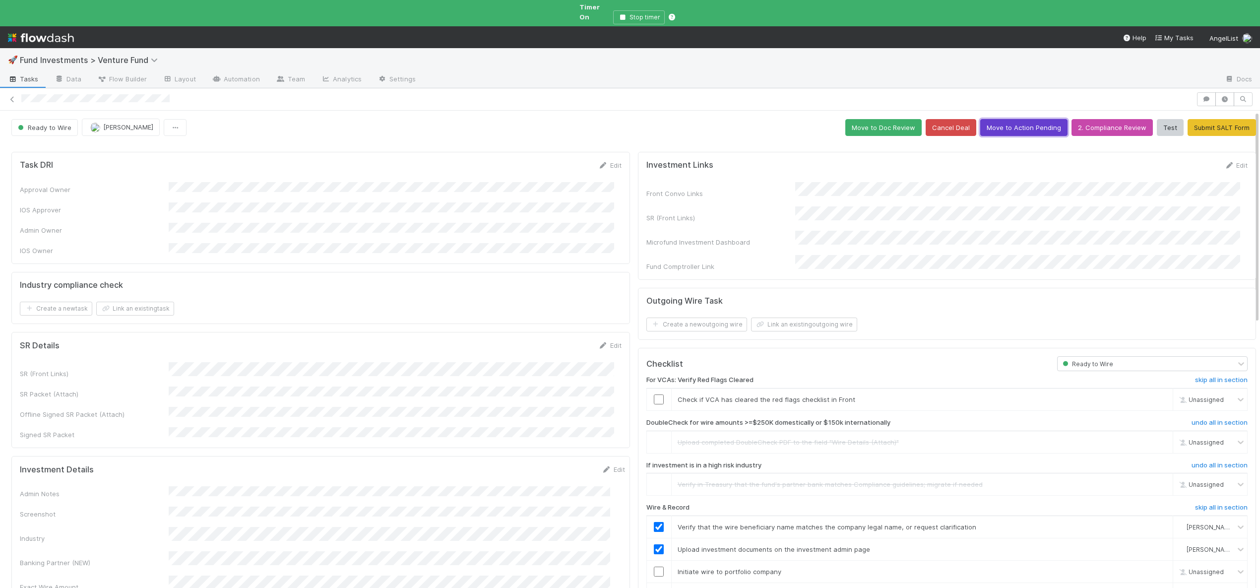
click at [1003, 120] on button "Move to Action Pending" at bounding box center [1023, 127] width 87 height 17
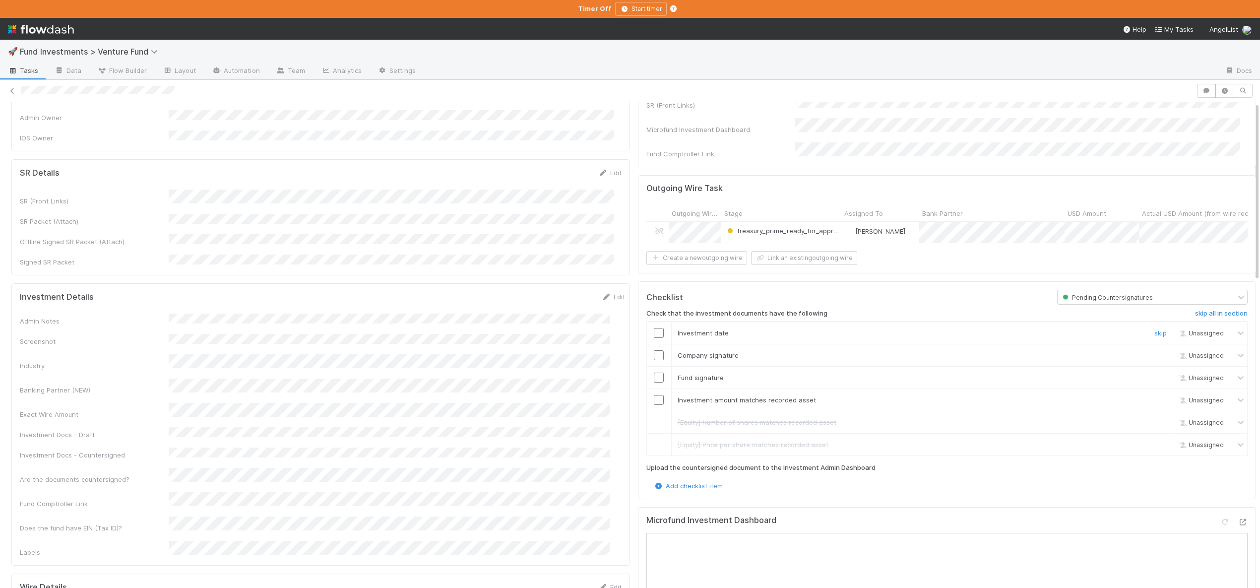
scroll to position [108, 0]
click at [1238, 514] on icon at bounding box center [1243, 517] width 10 height 6
click at [670, 324] on div "Investment date" at bounding box center [907, 328] width 475 height 10
click at [654, 323] on input "checkbox" at bounding box center [659, 328] width 10 height 10
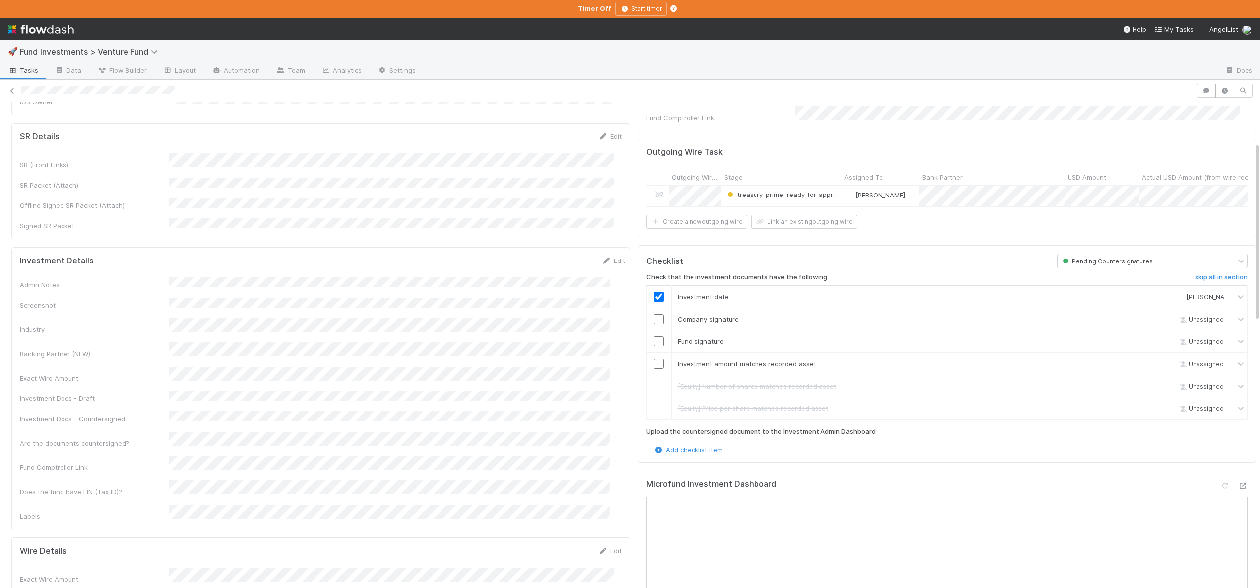
scroll to position [201, 0]
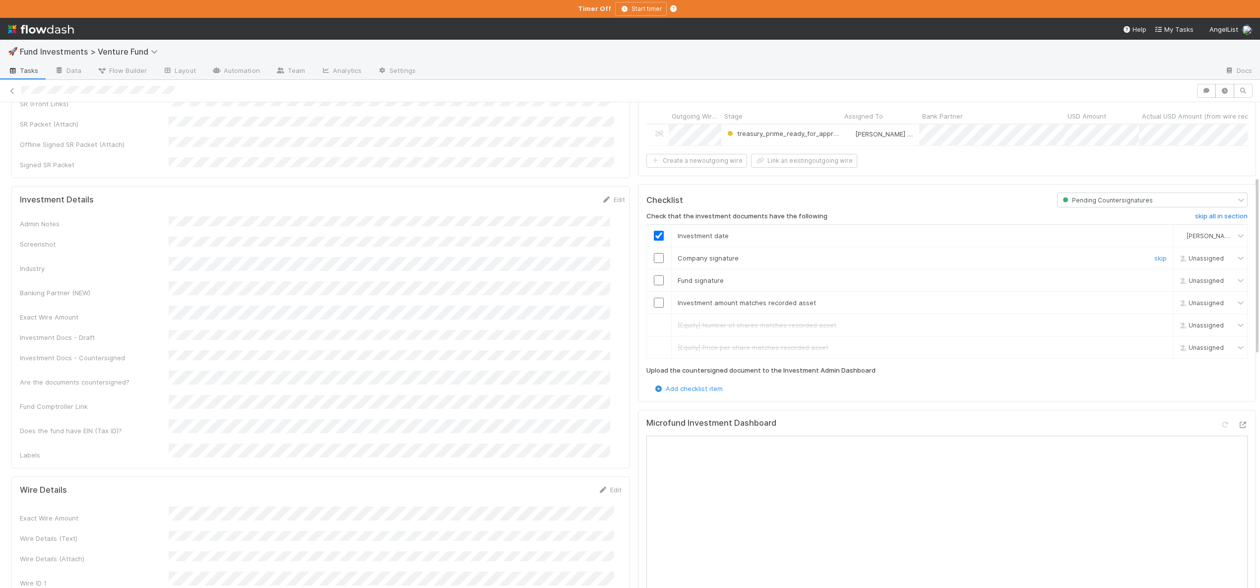
click at [654, 256] on input "checkbox" at bounding box center [659, 258] width 10 height 10
click at [654, 275] on input "checkbox" at bounding box center [659, 280] width 10 height 10
click at [654, 299] on input "checkbox" at bounding box center [659, 303] width 10 height 10
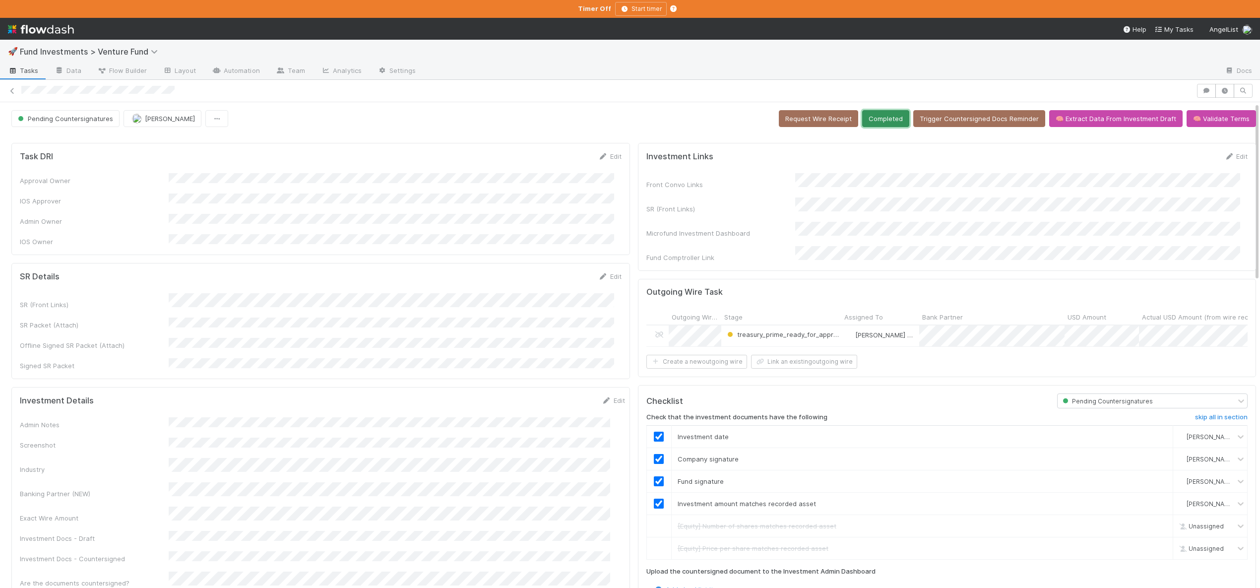
click at [888, 113] on button "Completed" at bounding box center [885, 118] width 47 height 17
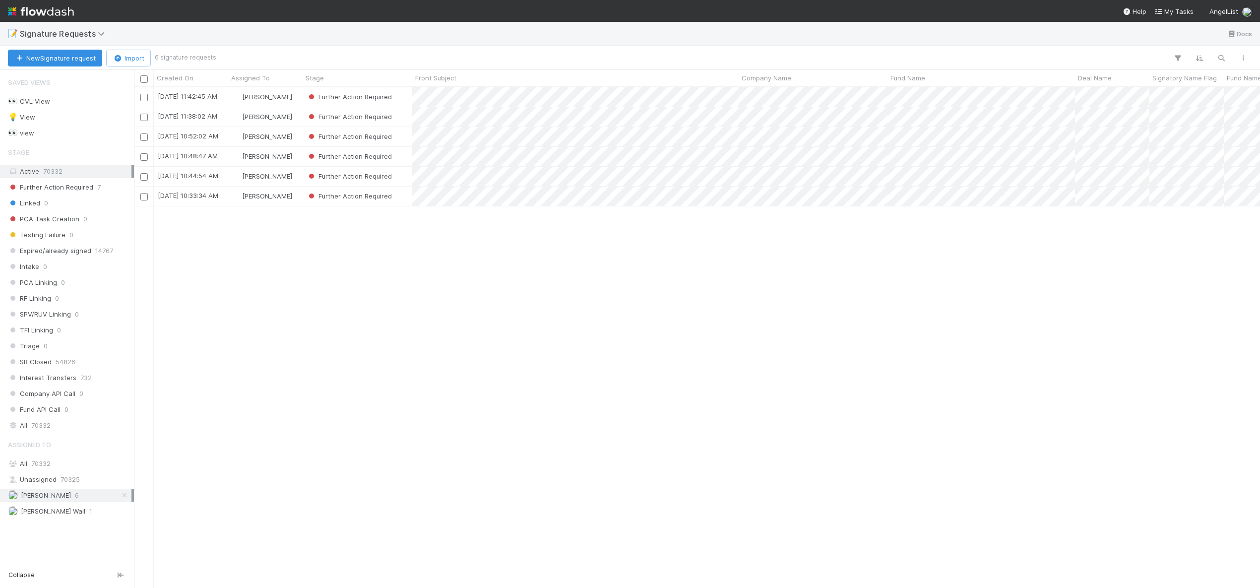
scroll to position [493, 1119]
click at [294, 196] on div "[PERSON_NAME]" at bounding box center [265, 196] width 74 height 19
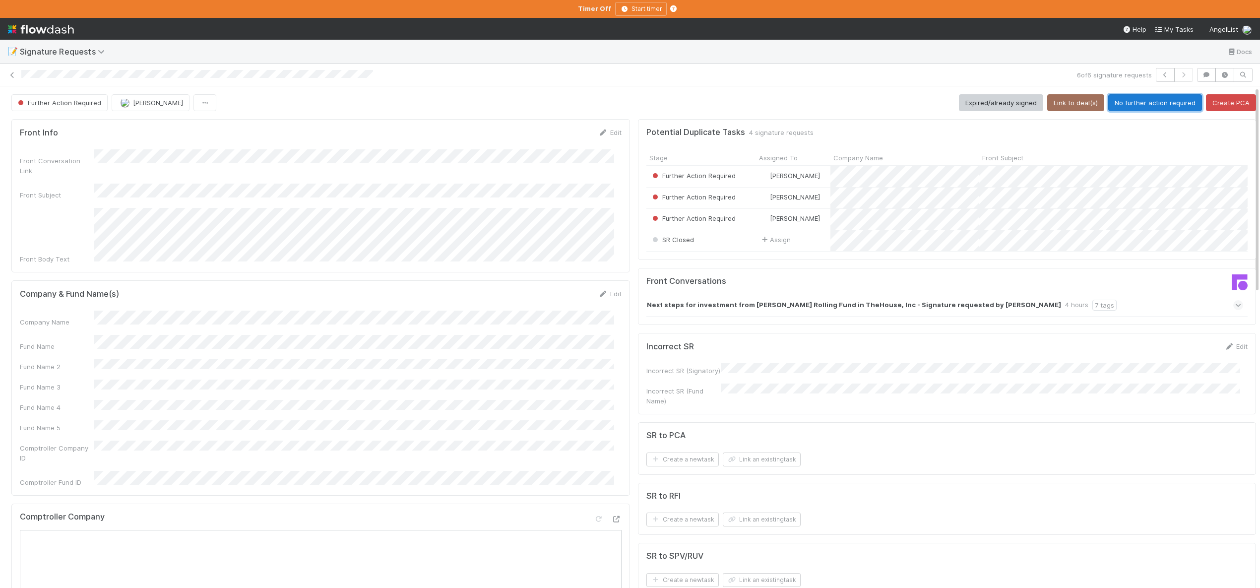
click at [1124, 99] on button "No further action required" at bounding box center [1155, 102] width 94 height 17
click at [1122, 99] on button "No further action required" at bounding box center [1155, 102] width 94 height 17
click at [1125, 95] on button "No further action required" at bounding box center [1155, 102] width 94 height 17
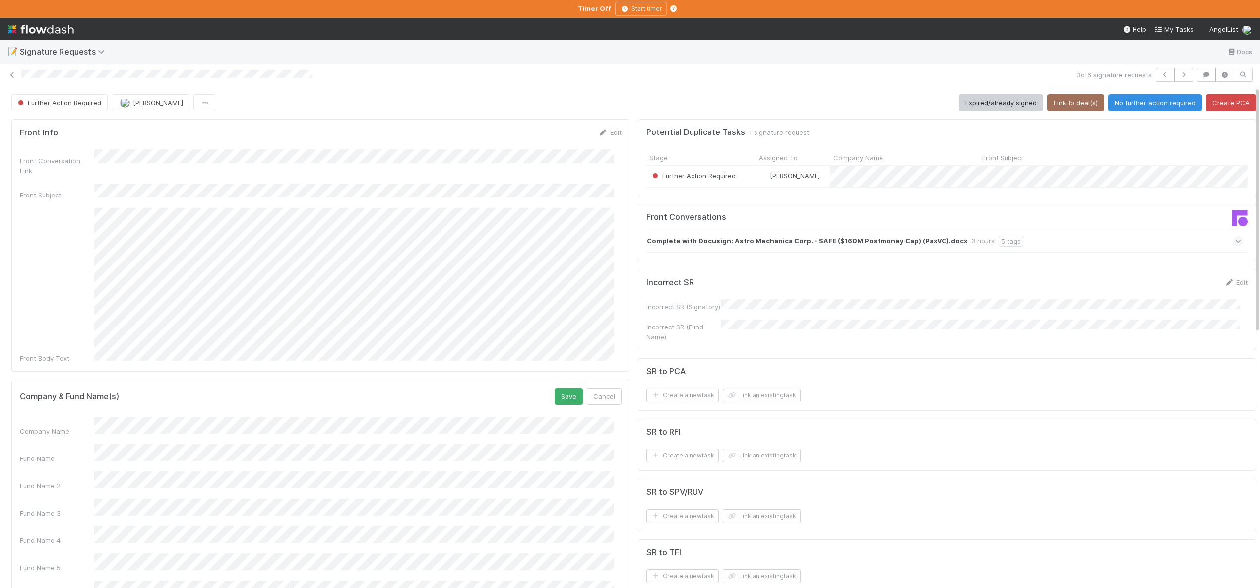
click at [555, 388] on button "Save" at bounding box center [569, 396] width 28 height 17
click at [1071, 103] on button "Link to deal(s)" at bounding box center [1075, 102] width 57 height 17
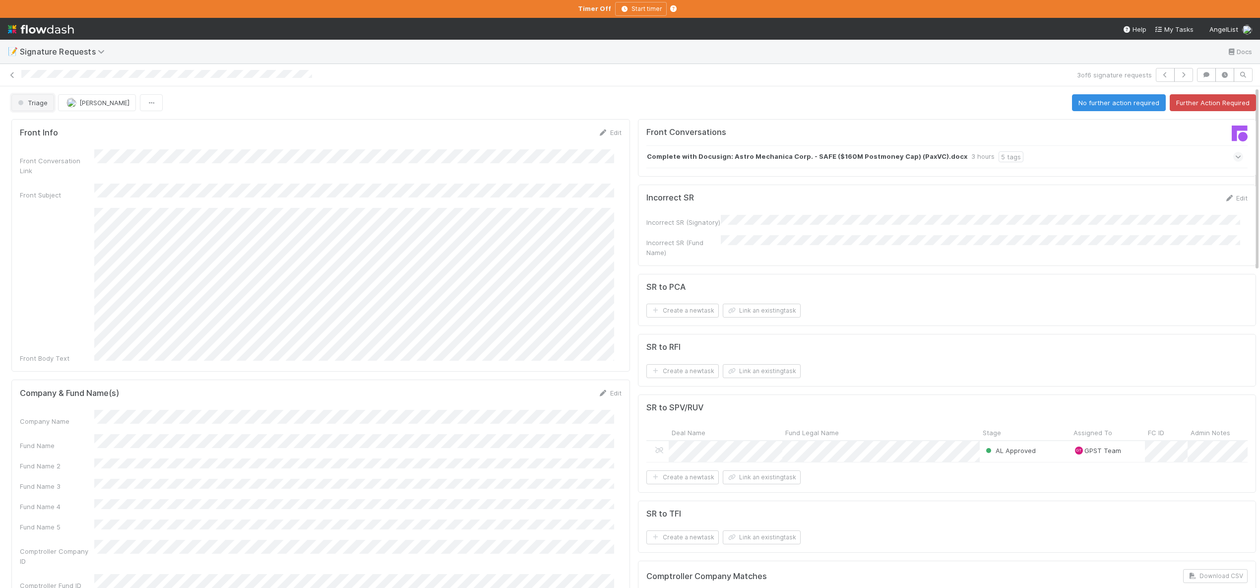
click at [35, 99] on span "Triage" at bounding box center [32, 103] width 32 height 8
click at [58, 121] on div "Further Action Required" at bounding box center [78, 128] width 140 height 18
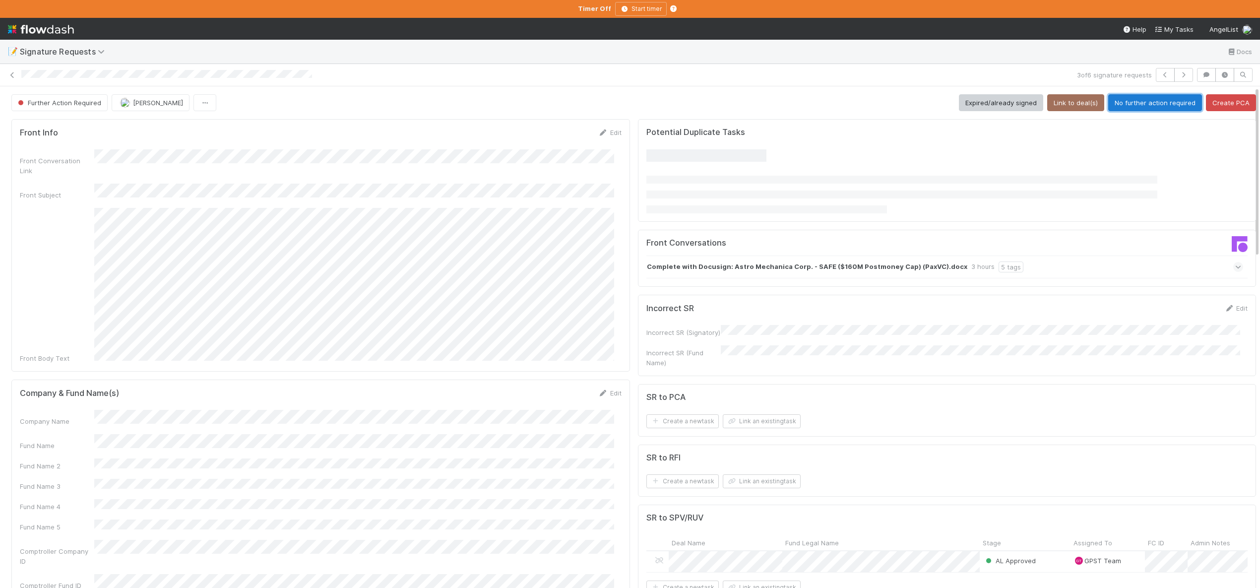
click at [1145, 98] on button "No further action required" at bounding box center [1155, 102] width 94 height 17
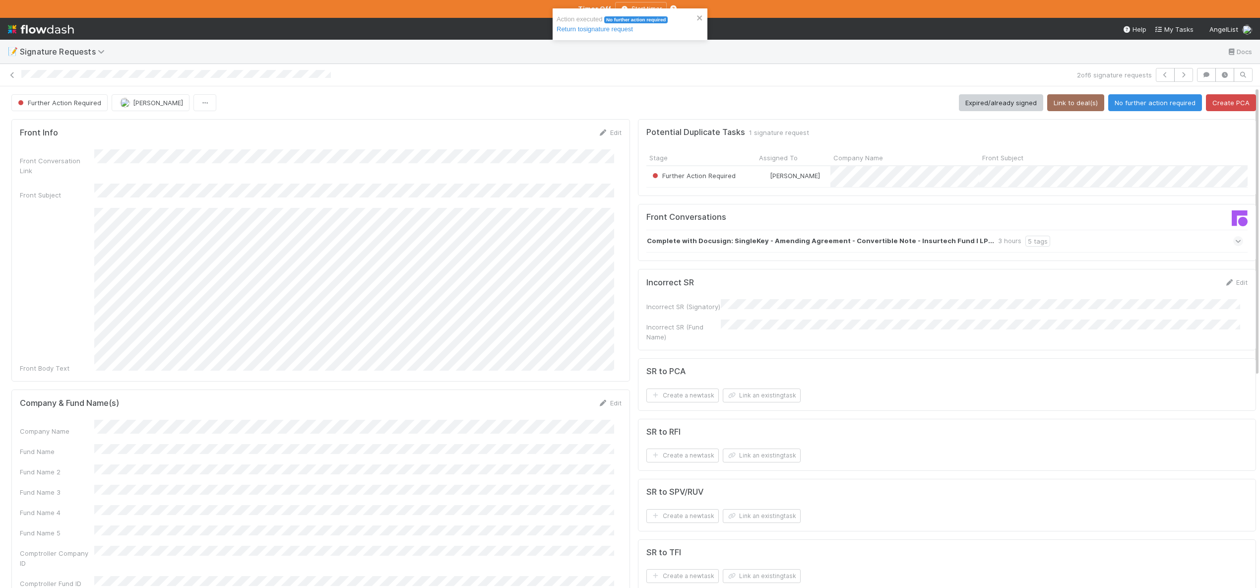
click at [0, 0] on div "📝 Signature Requests Docs 2 of 6 signature requests Further Action Required And…" at bounding box center [630, 294] width 1260 height 588
click at [555, 398] on button "Save" at bounding box center [569, 406] width 28 height 17
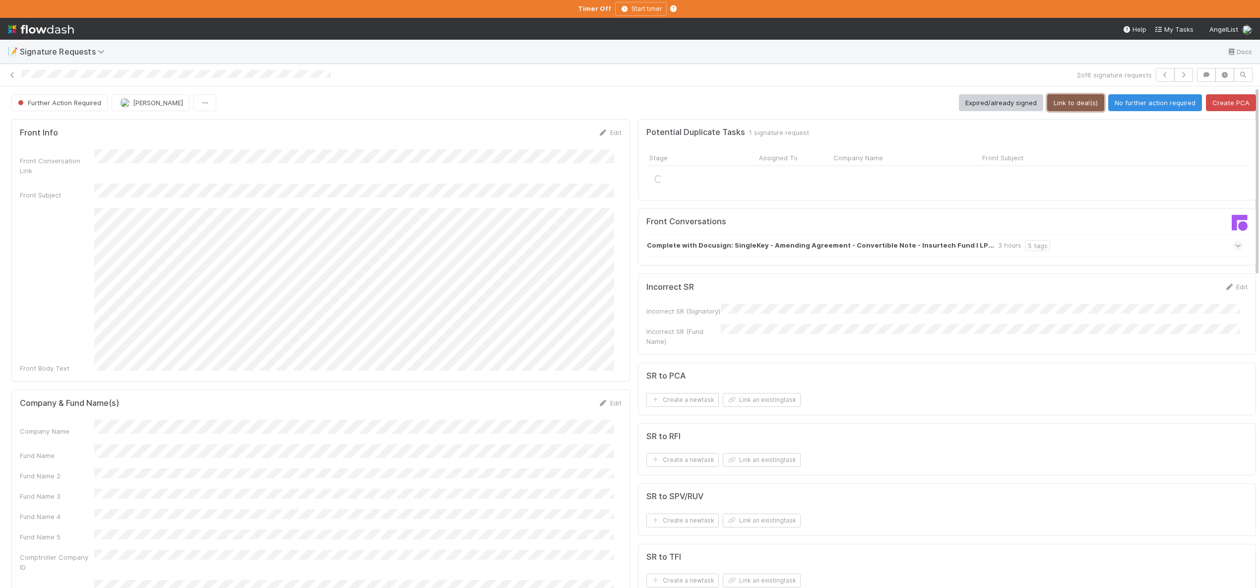
click at [1049, 99] on button "Link to deal(s)" at bounding box center [1075, 102] width 57 height 17
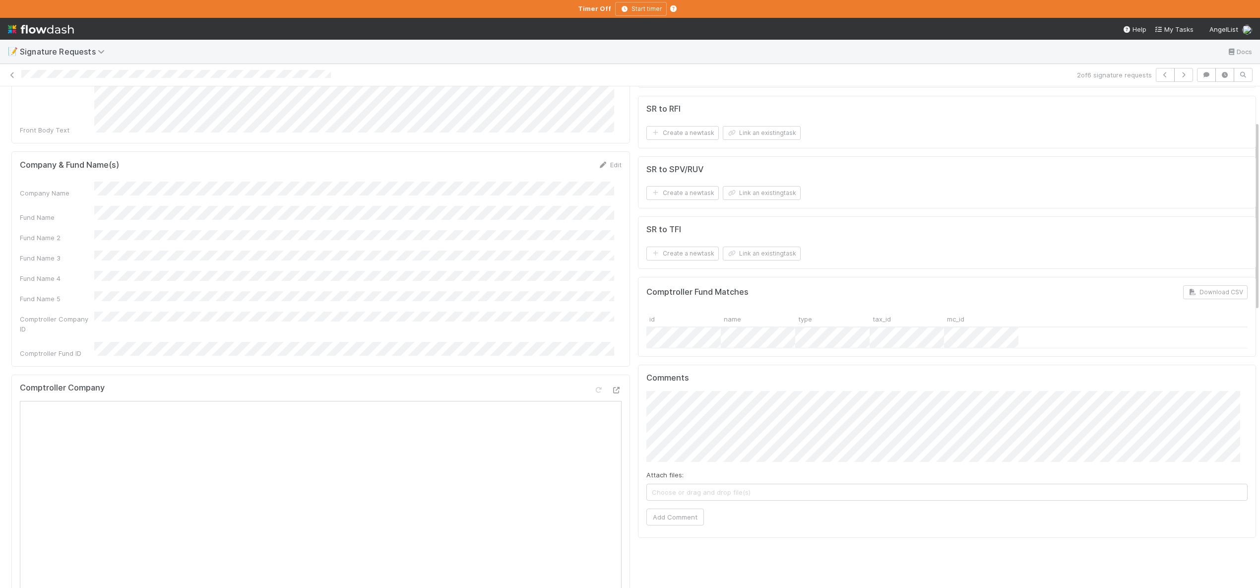
scroll to position [282, 0]
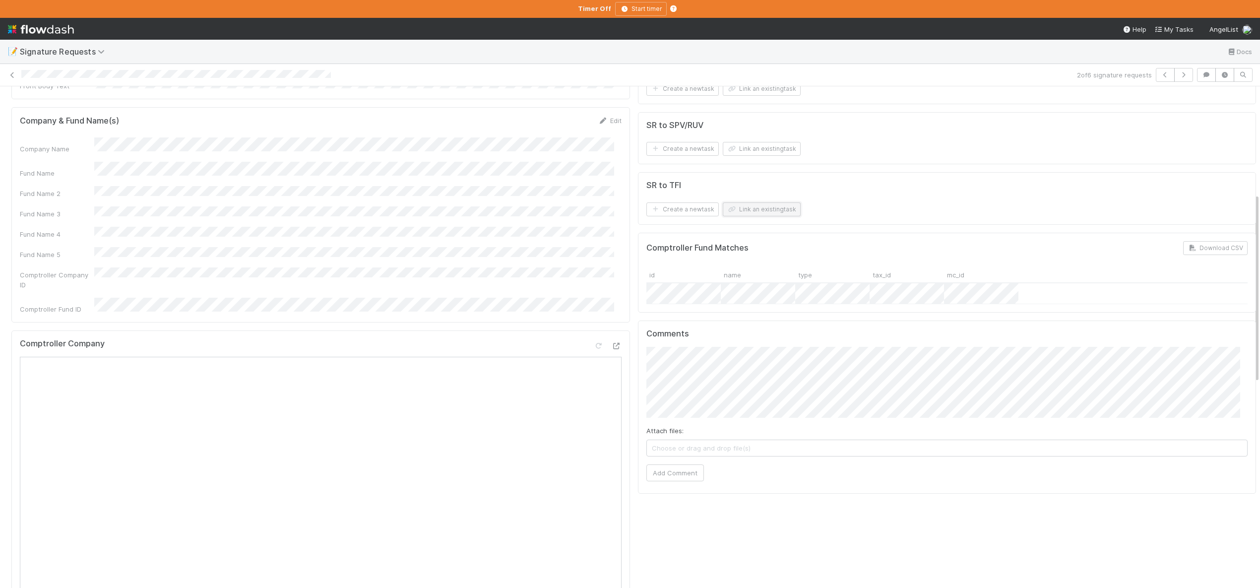
click at [747, 208] on button "Link an existing task" at bounding box center [762, 209] width 78 height 14
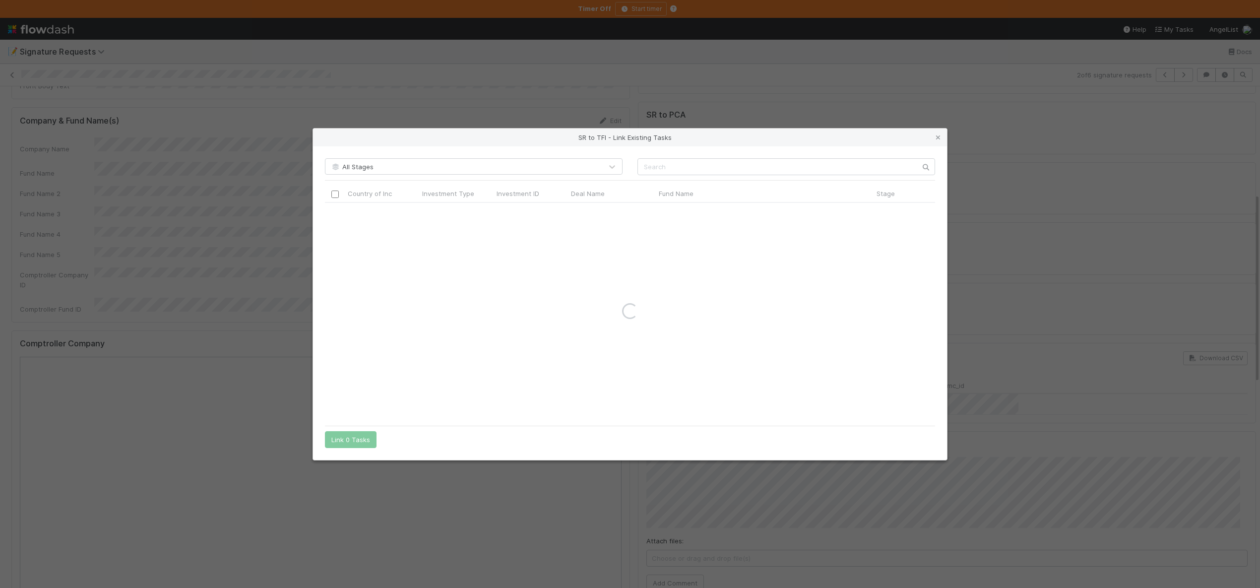
click at [720, 175] on div "All Stages Country of Inc Investment Type Investment ID Deal Name Fund Name Sta…" at bounding box center [630, 303] width 634 height 314
click at [714, 172] on input "text" at bounding box center [786, 166] width 298 height 17
paste input "Fund I, InsurTech Funds, LP"
type input "Fund I, InsurTech Funds, LP"
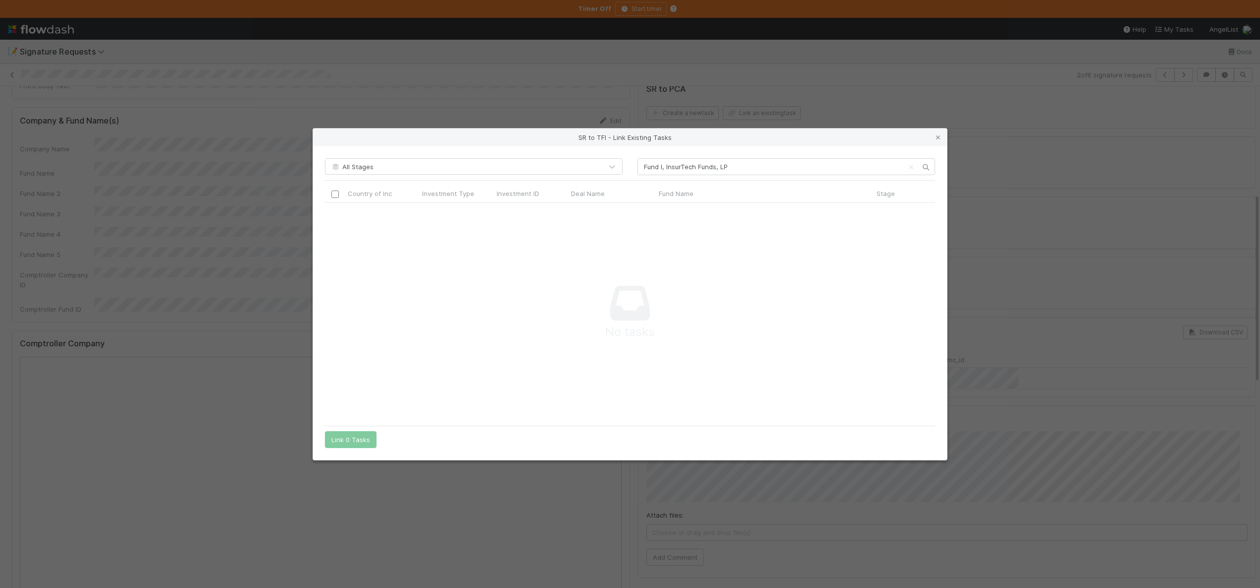
click at [420, 63] on div "SR to TFI - Link Existing Tasks All Stages Fund I, InsurTech Funds, LP Country …" at bounding box center [630, 294] width 1260 height 588
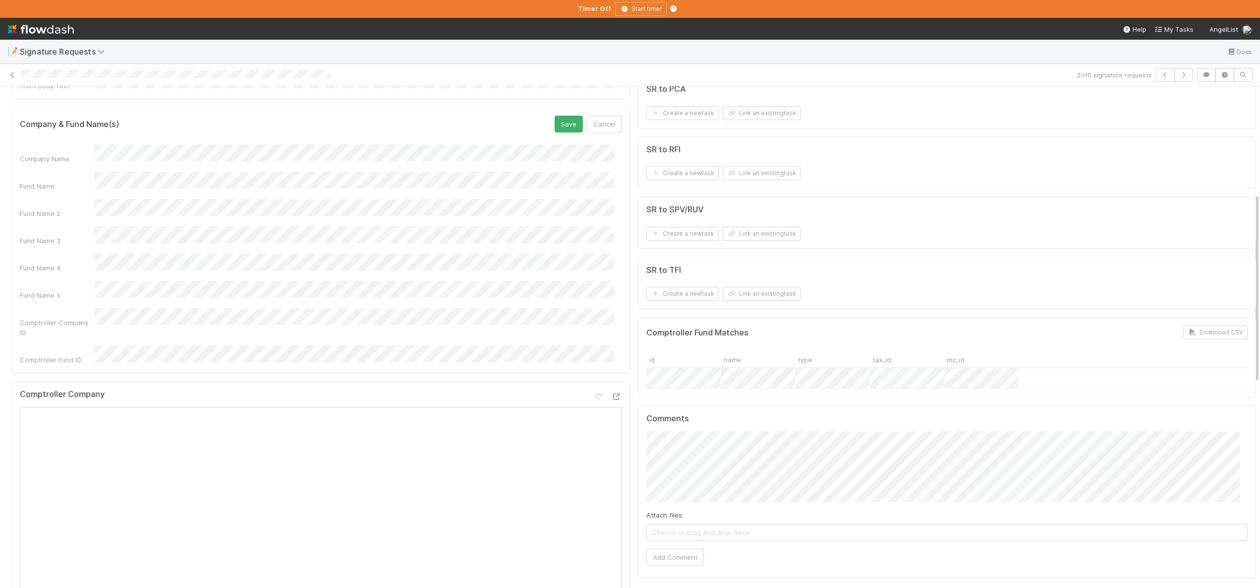
click at [555, 116] on button "Save" at bounding box center [569, 124] width 28 height 17
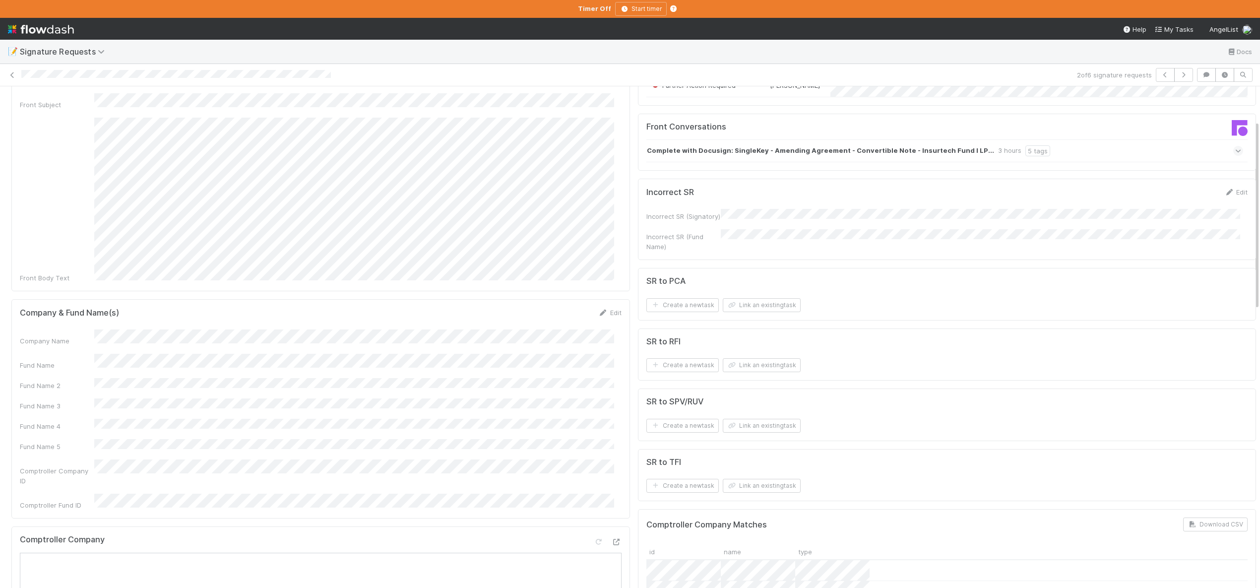
scroll to position [0, 0]
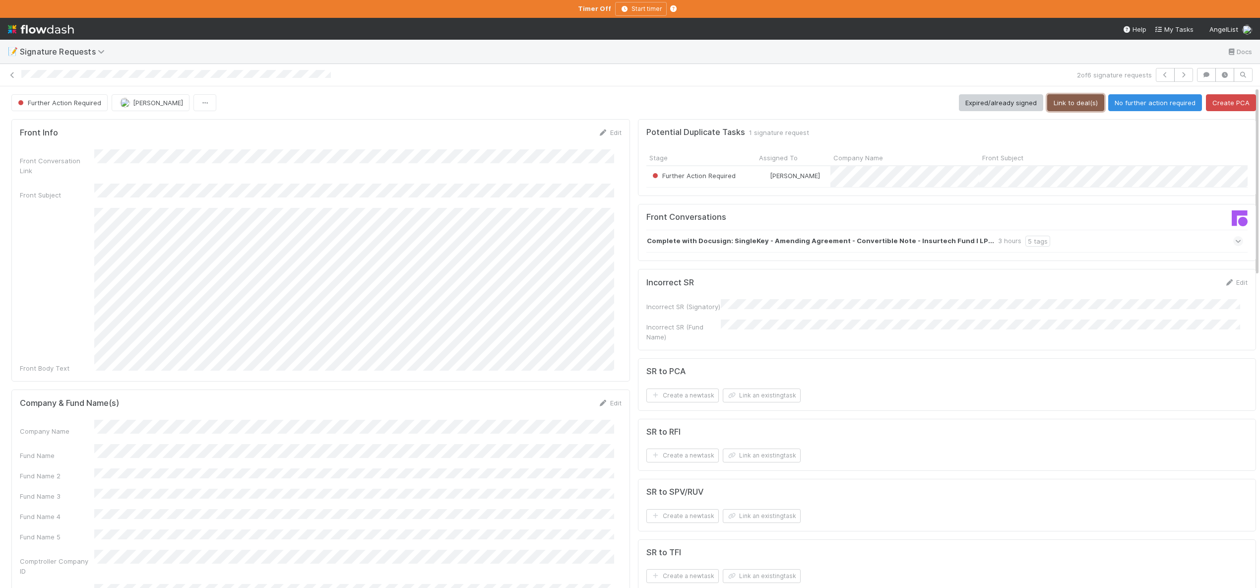
click at [1058, 106] on button "Link to deal(s)" at bounding box center [1075, 102] width 57 height 17
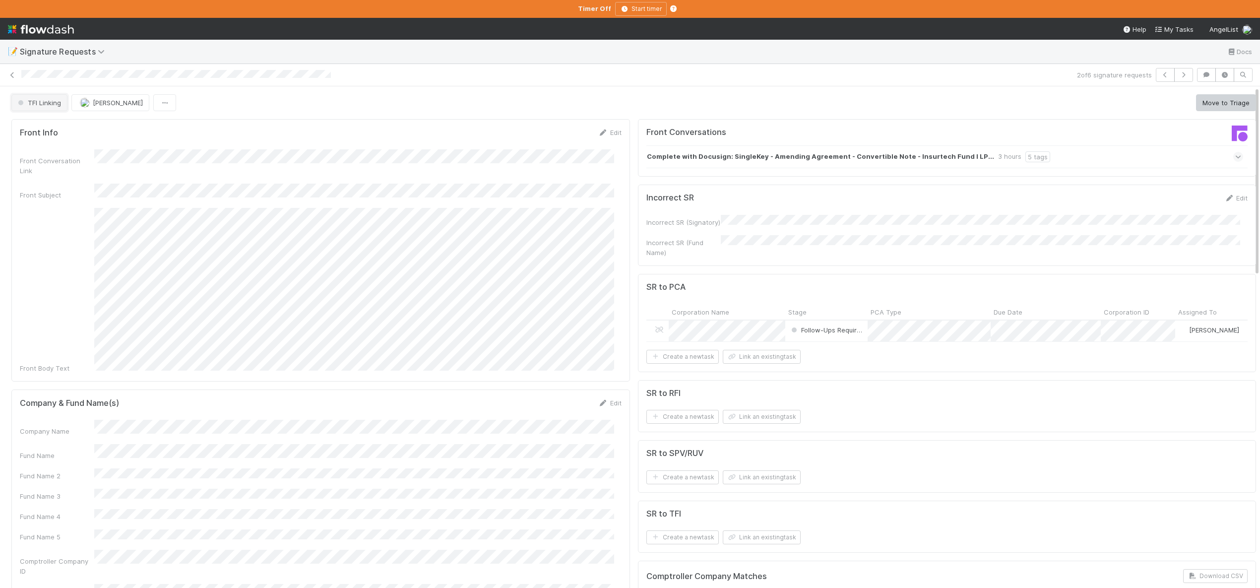
click at [46, 101] on span "TFI Linking" at bounding box center [38, 103] width 45 height 8
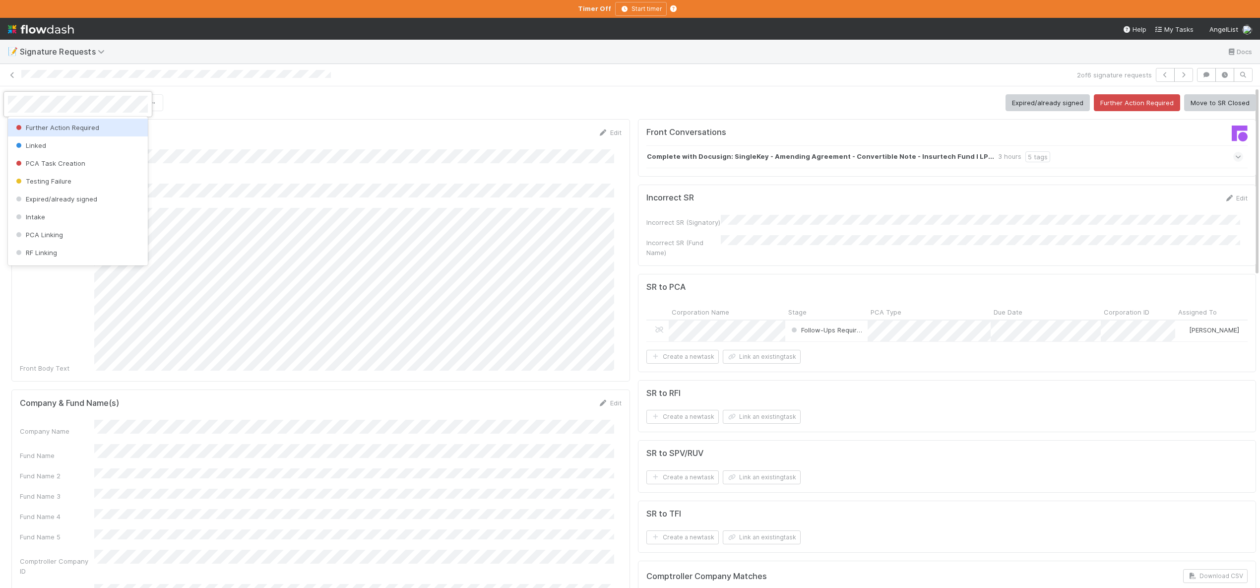
click at [58, 125] on span "Further Action Required" at bounding box center [56, 128] width 85 height 8
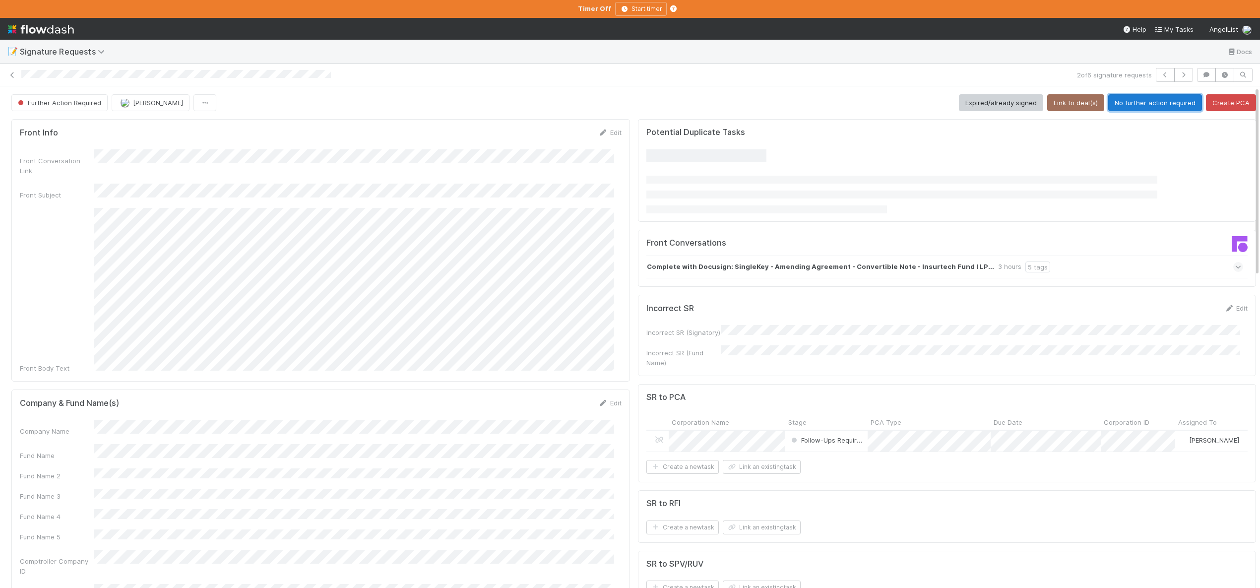
click at [1130, 103] on button "No further action required" at bounding box center [1155, 102] width 94 height 17
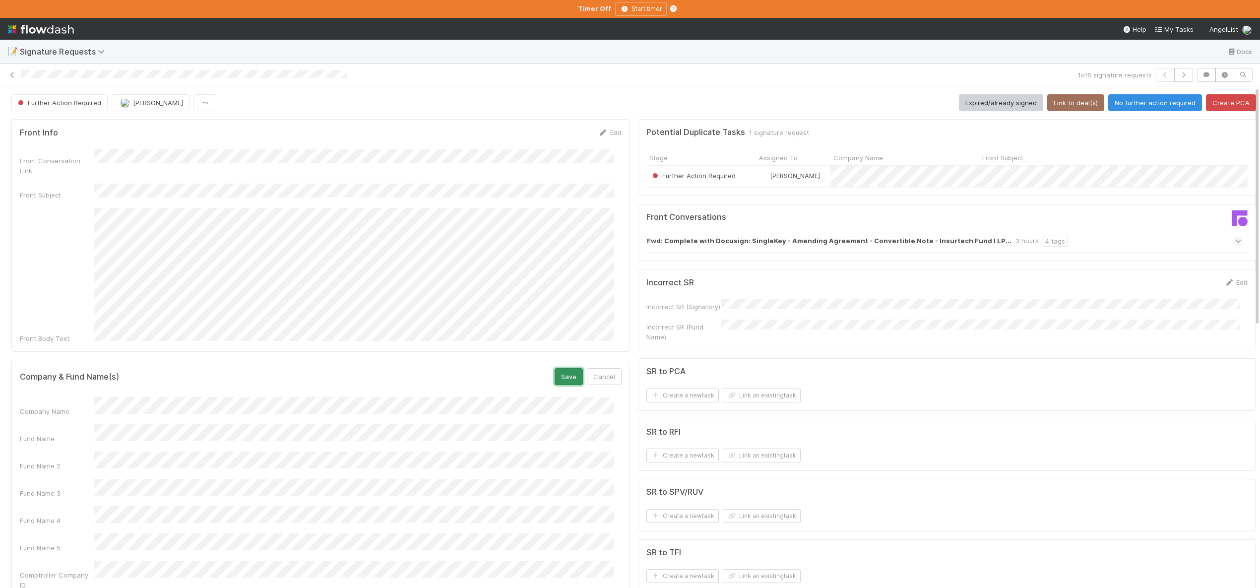
click at [558, 368] on button "Save" at bounding box center [569, 376] width 28 height 17
click at [977, 100] on button "Expired/already signed" at bounding box center [1001, 102] width 84 height 17
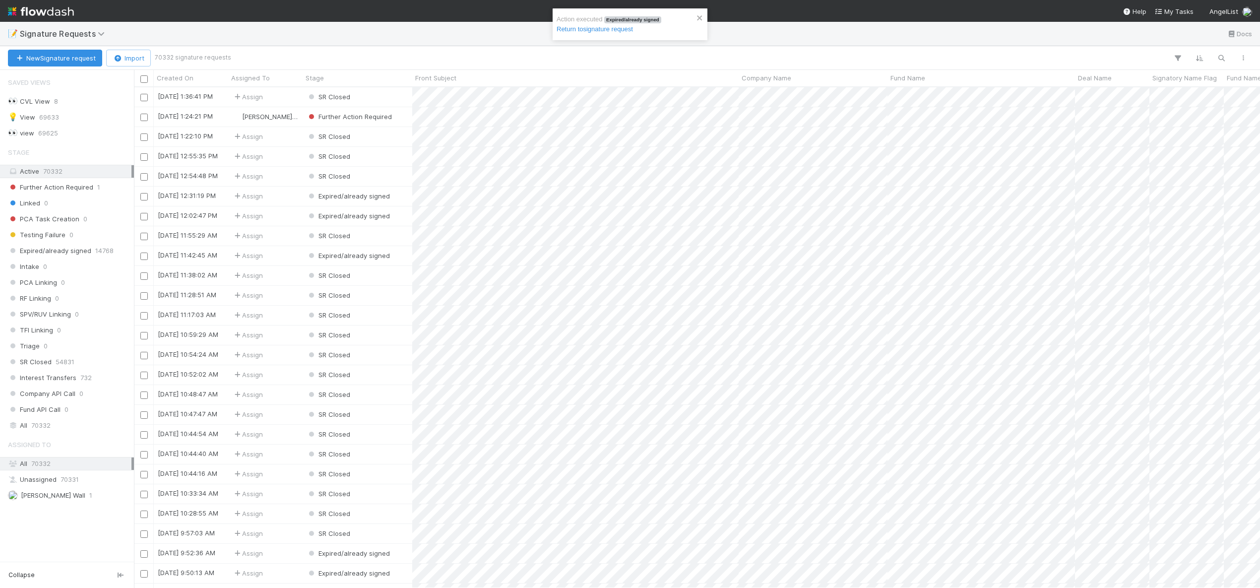
scroll to position [8, 8]
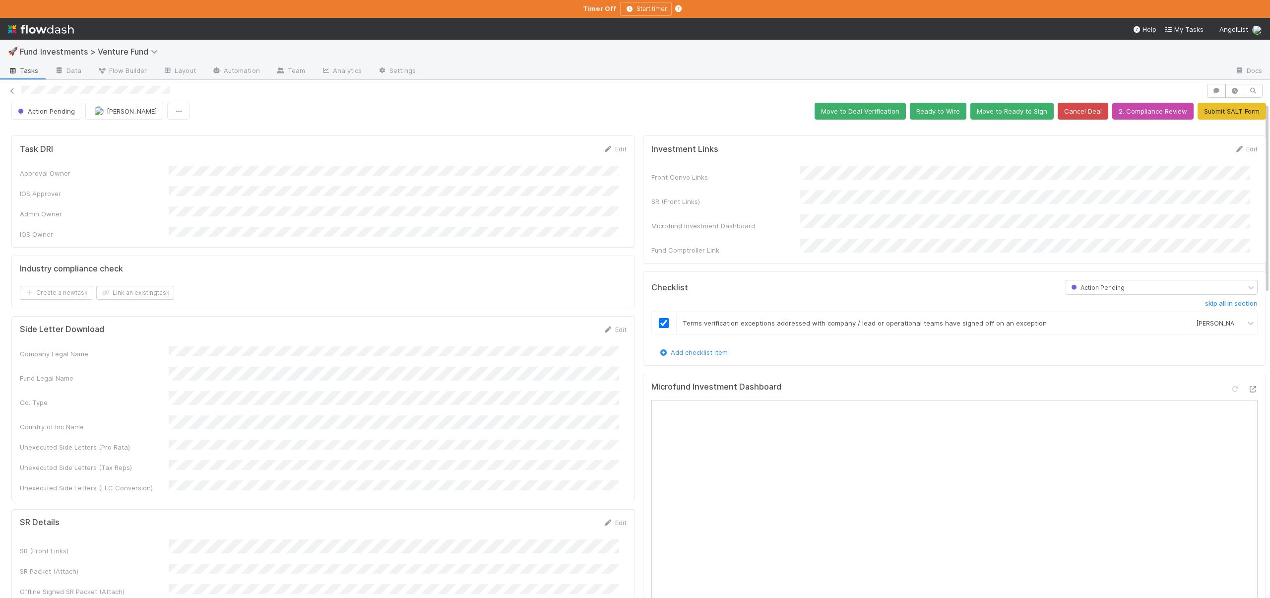
scroll to position [17, 0]
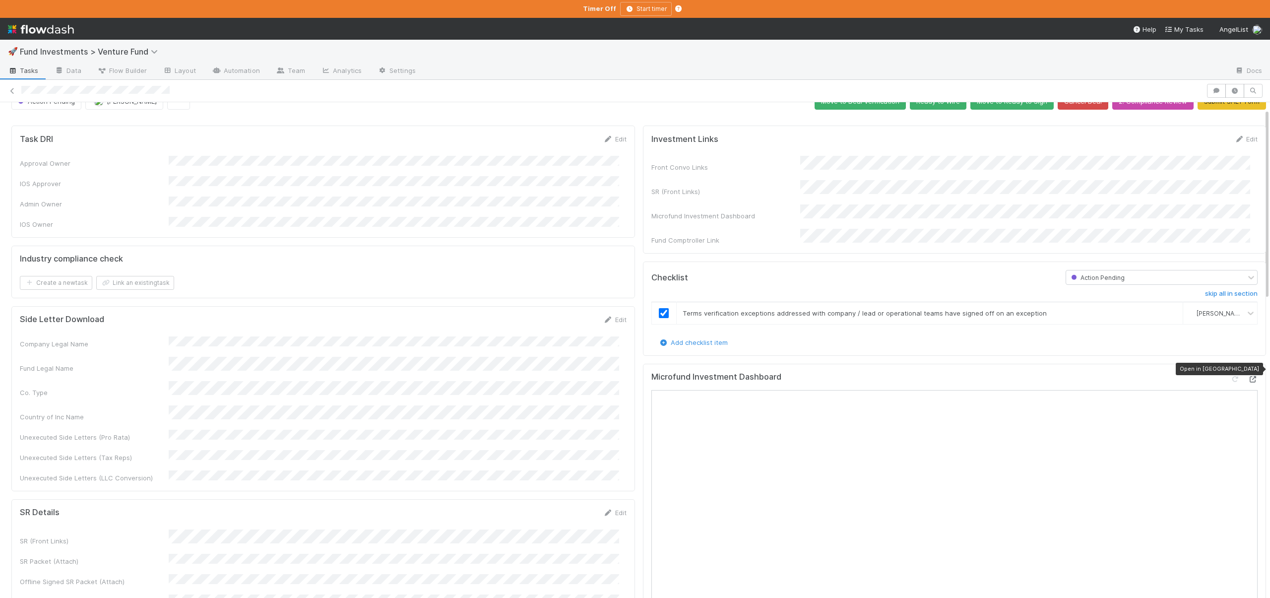
click at [1248, 376] on icon at bounding box center [1253, 379] width 10 height 6
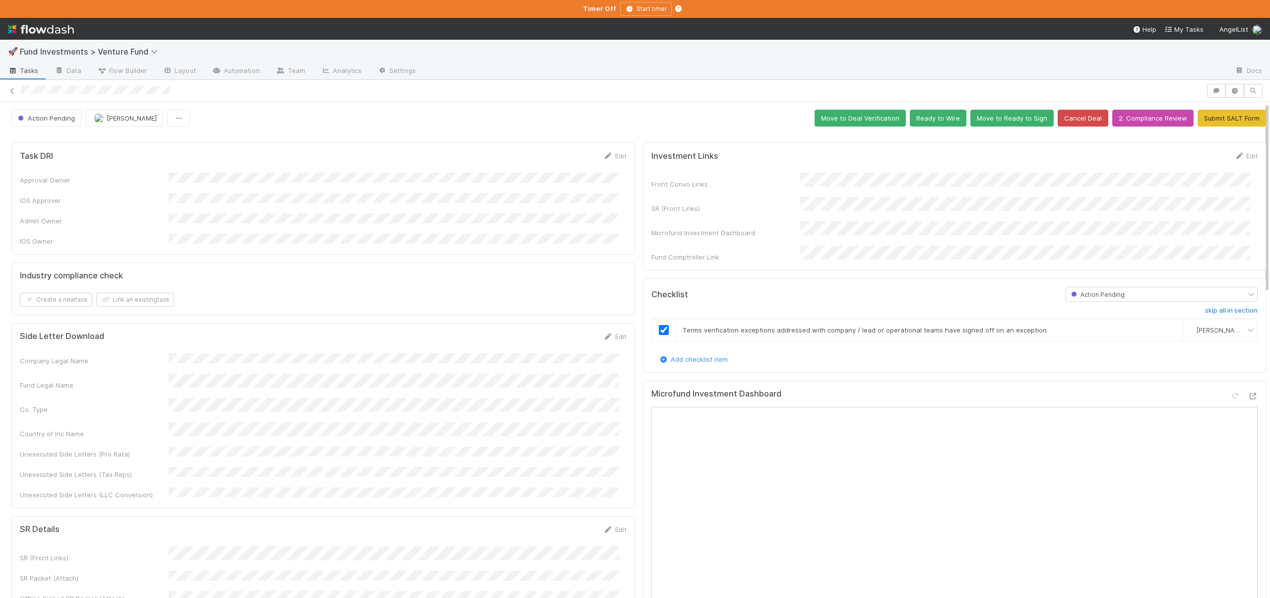
scroll to position [0, 0]
click at [936, 117] on button "Ready to Wire" at bounding box center [938, 118] width 57 height 17
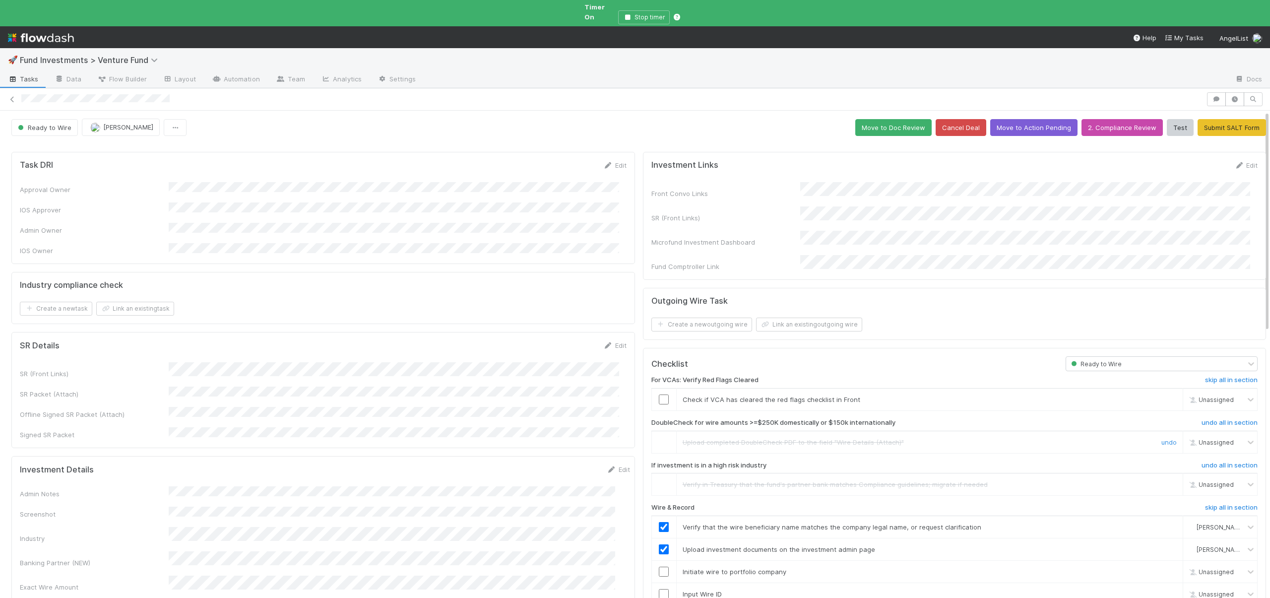
drag, startPoint x: 648, startPoint y: 413, endPoint x: 662, endPoint y: 394, distance: 23.1
click at [651, 431] on td at bounding box center [663, 442] width 25 height 22
click at [675, 394] on div "Check if VCA has cleared the red flags checklist in Front" at bounding box center [915, 399] width 480 height 10
click at [659, 394] on input "checkbox" at bounding box center [664, 399] width 10 height 10
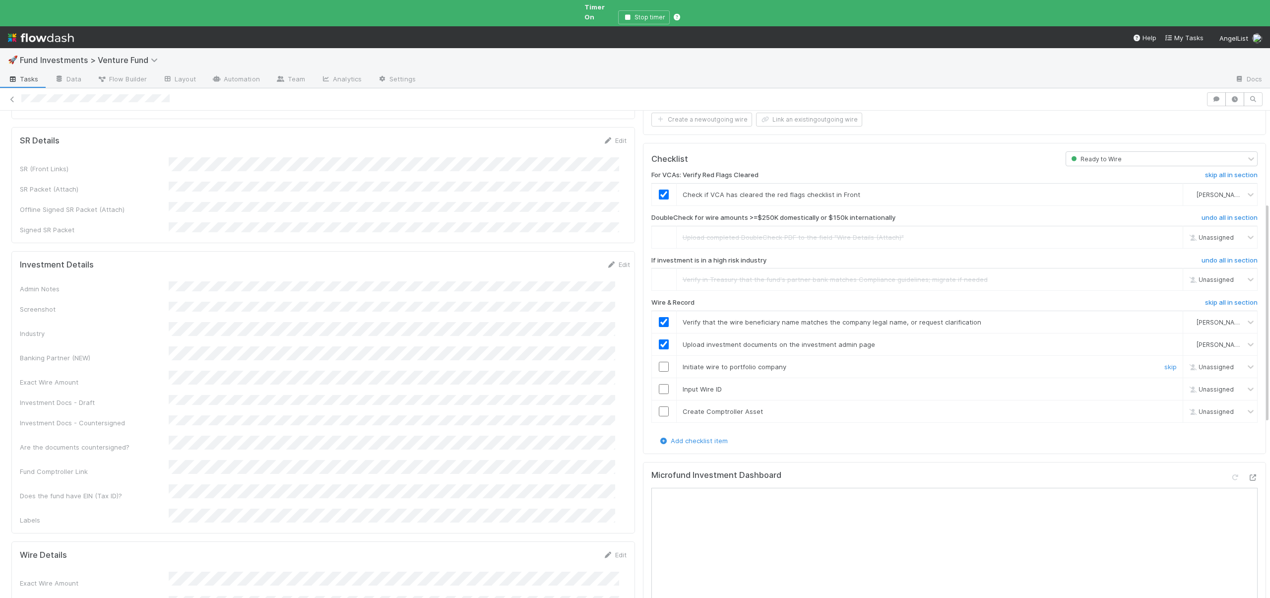
click at [659, 362] on input "checkbox" at bounding box center [664, 367] width 10 height 10
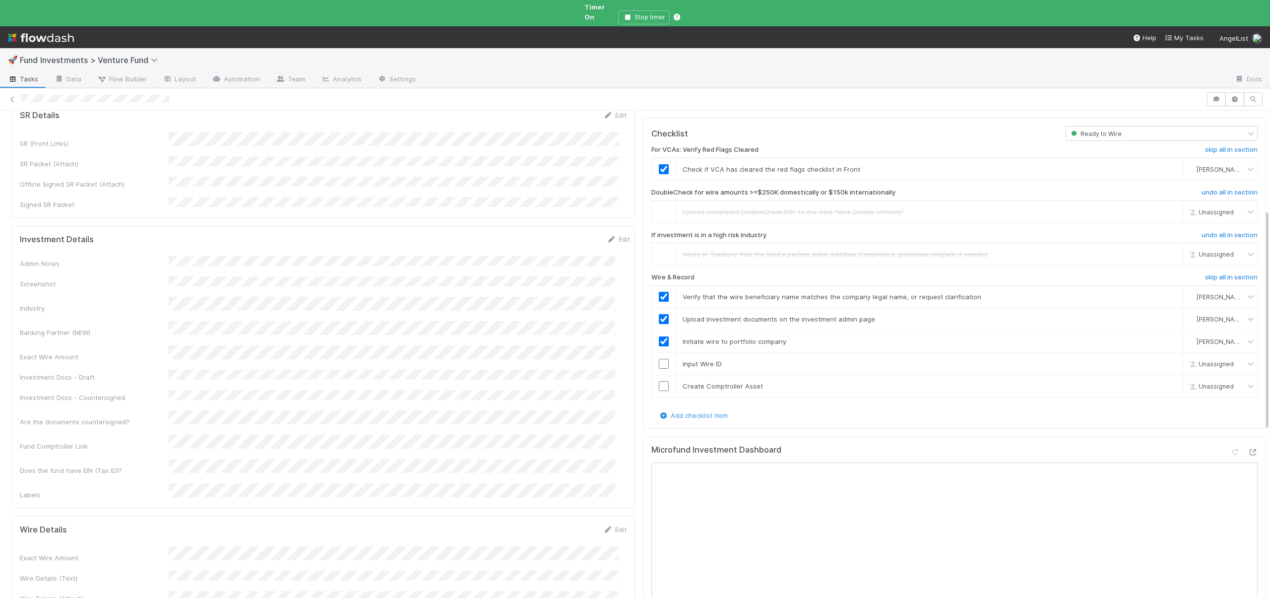
scroll to position [304, 0]
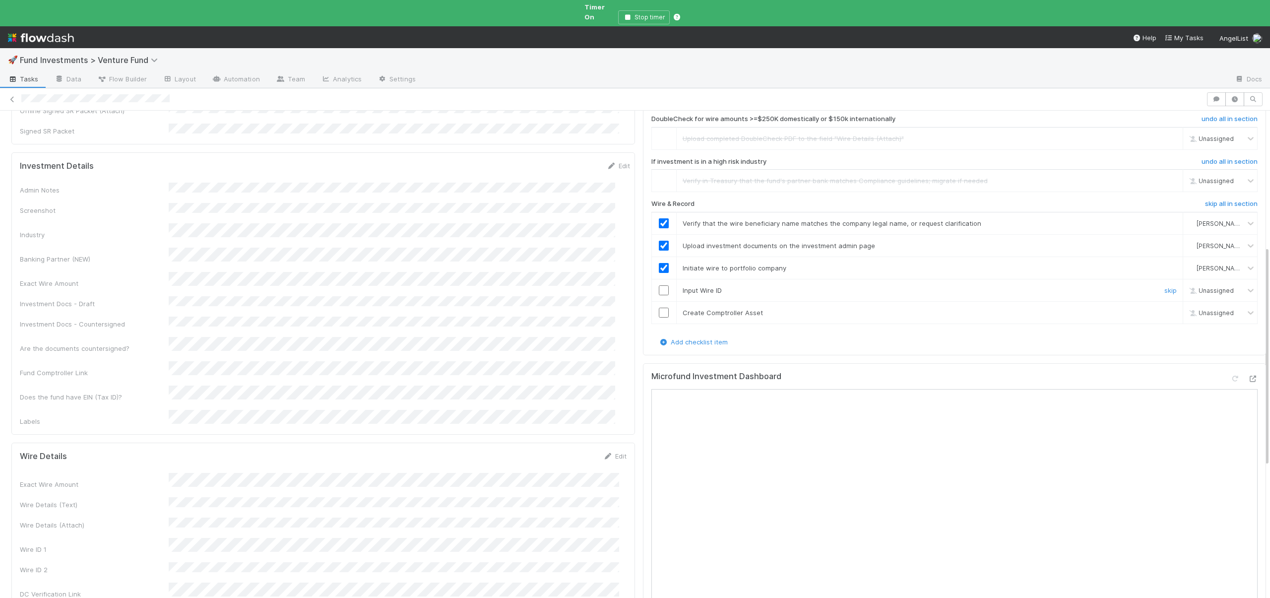
click at [659, 285] on input "checkbox" at bounding box center [664, 290] width 10 height 10
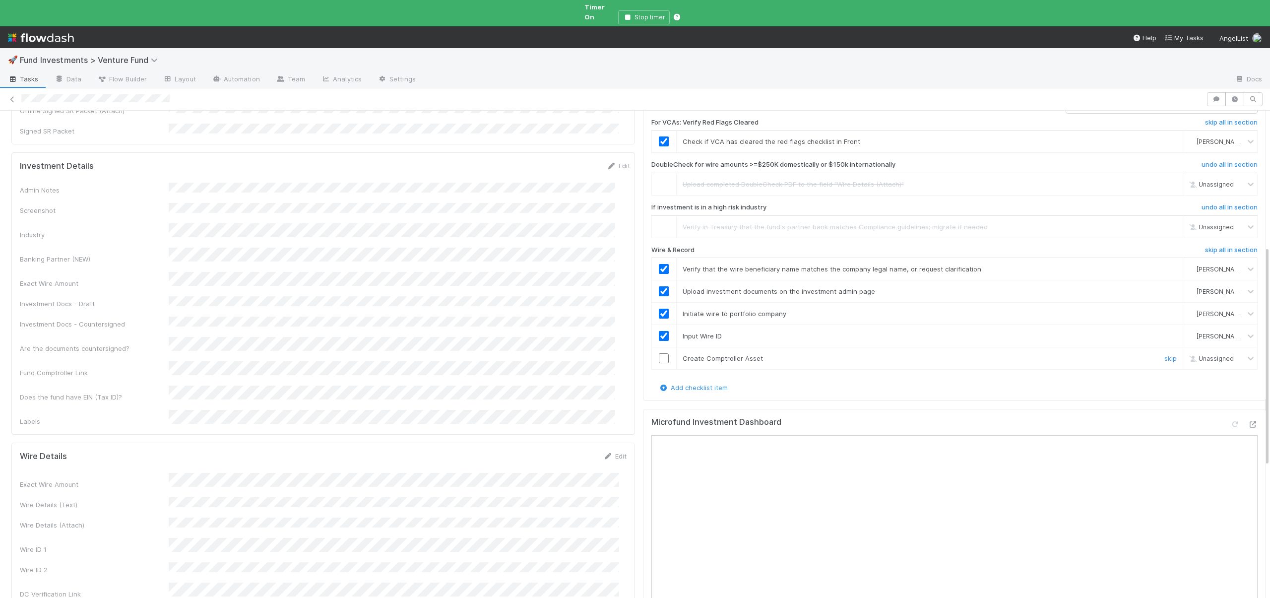
click at [659, 353] on input "checkbox" at bounding box center [664, 358] width 10 height 10
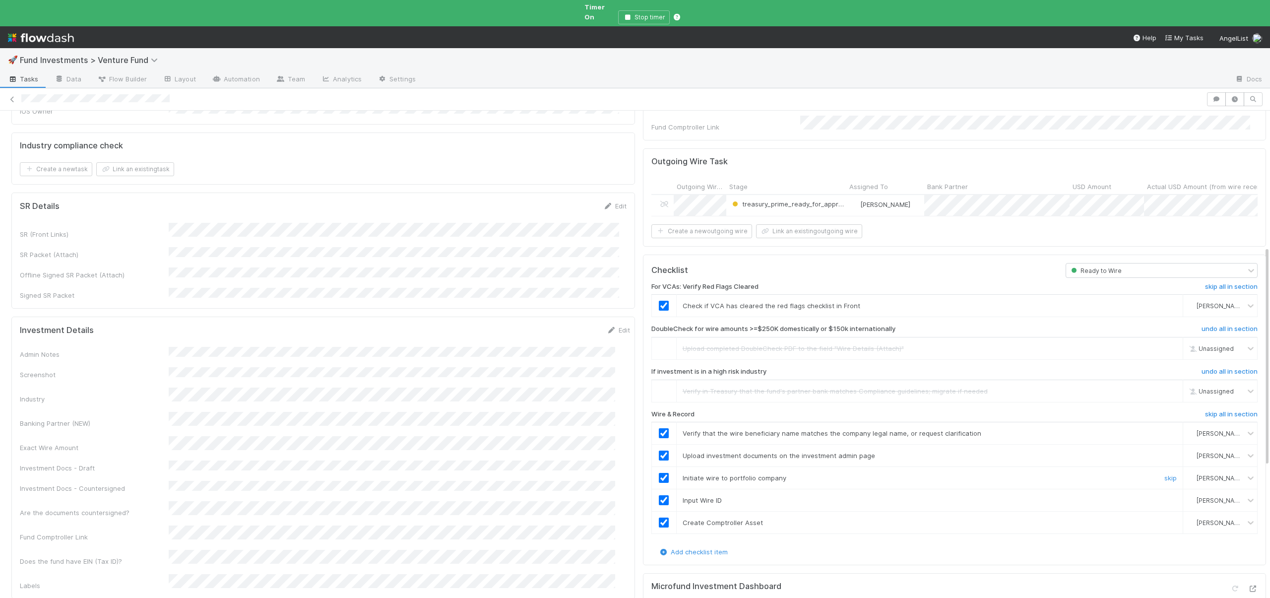
scroll to position [0, 0]
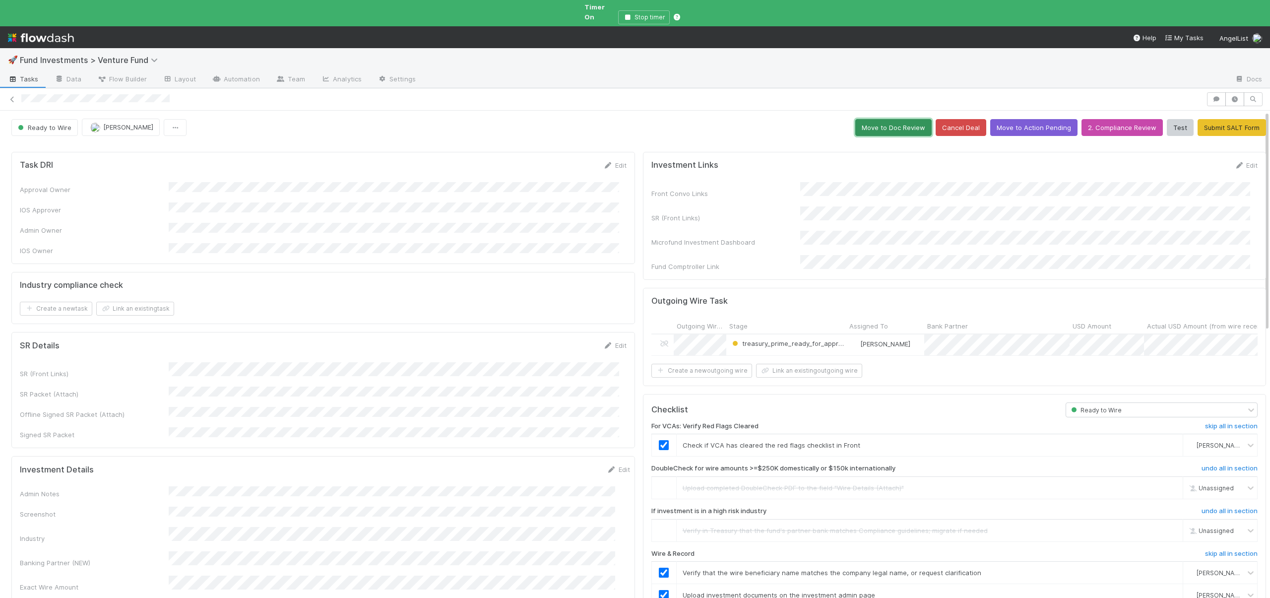
click at [884, 119] on button "Move to Doc Review" at bounding box center [893, 127] width 76 height 17
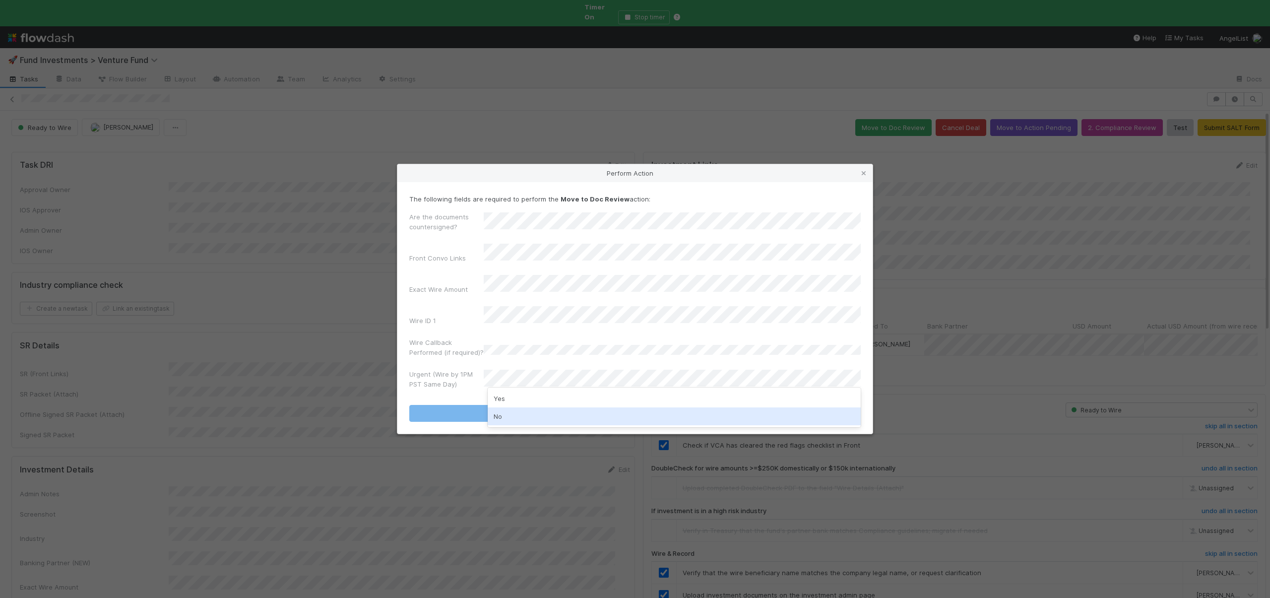
click at [499, 415] on div "No" at bounding box center [674, 416] width 373 height 18
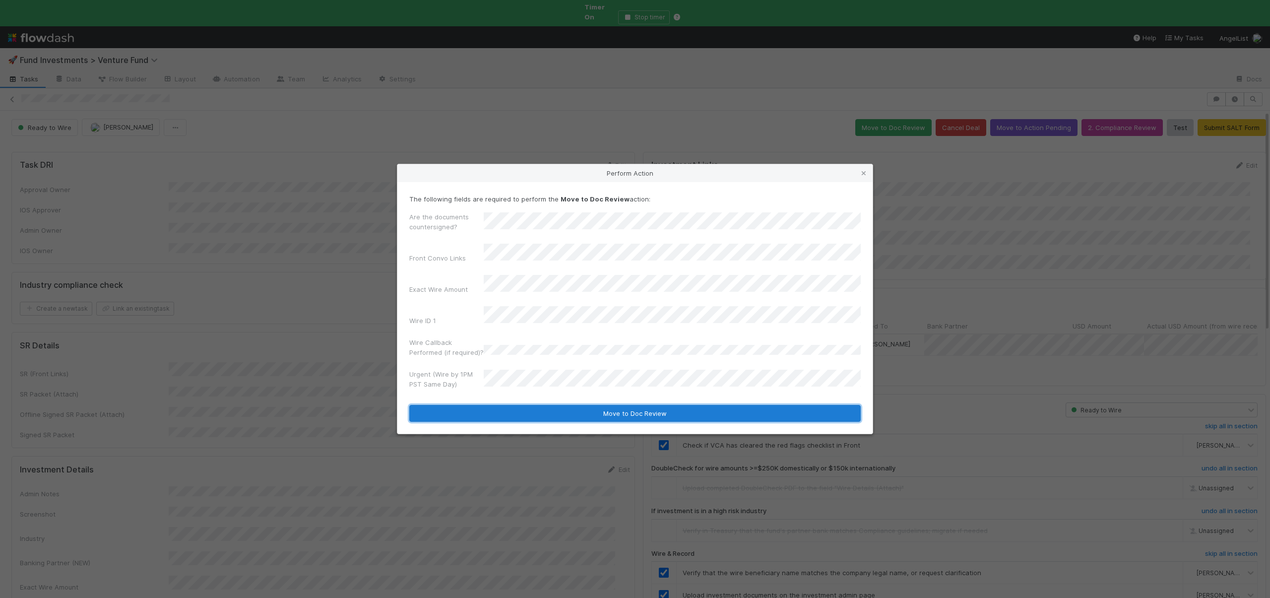
click at [500, 409] on button "Move to Doc Review" at bounding box center [634, 413] width 451 height 17
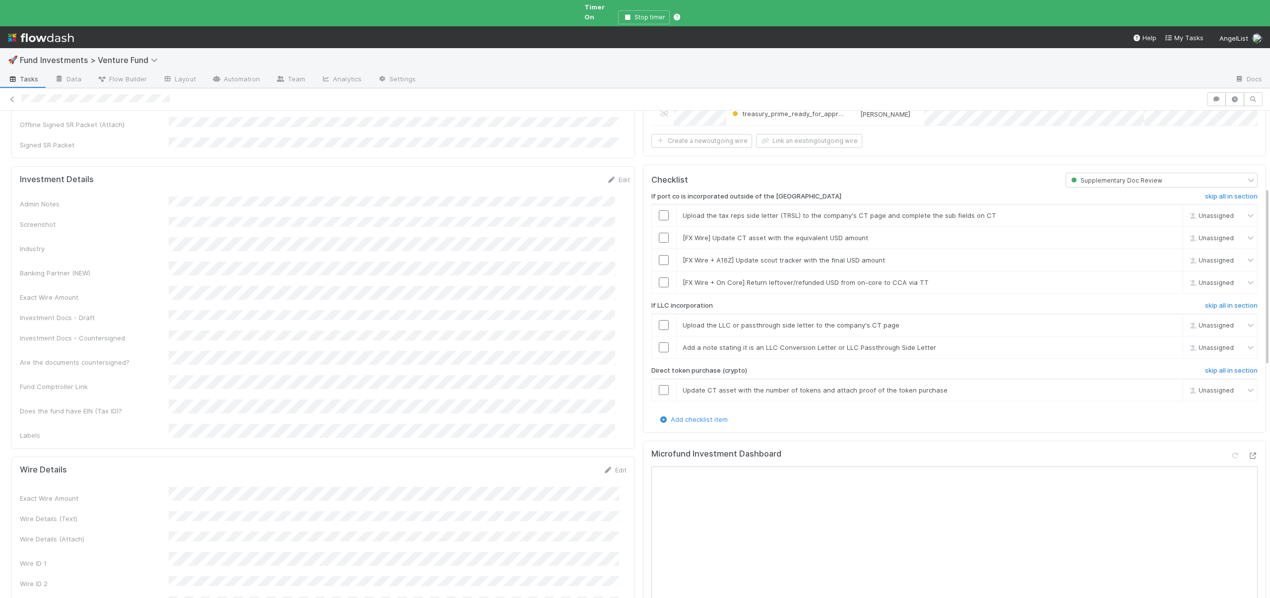
scroll to position [116, 0]
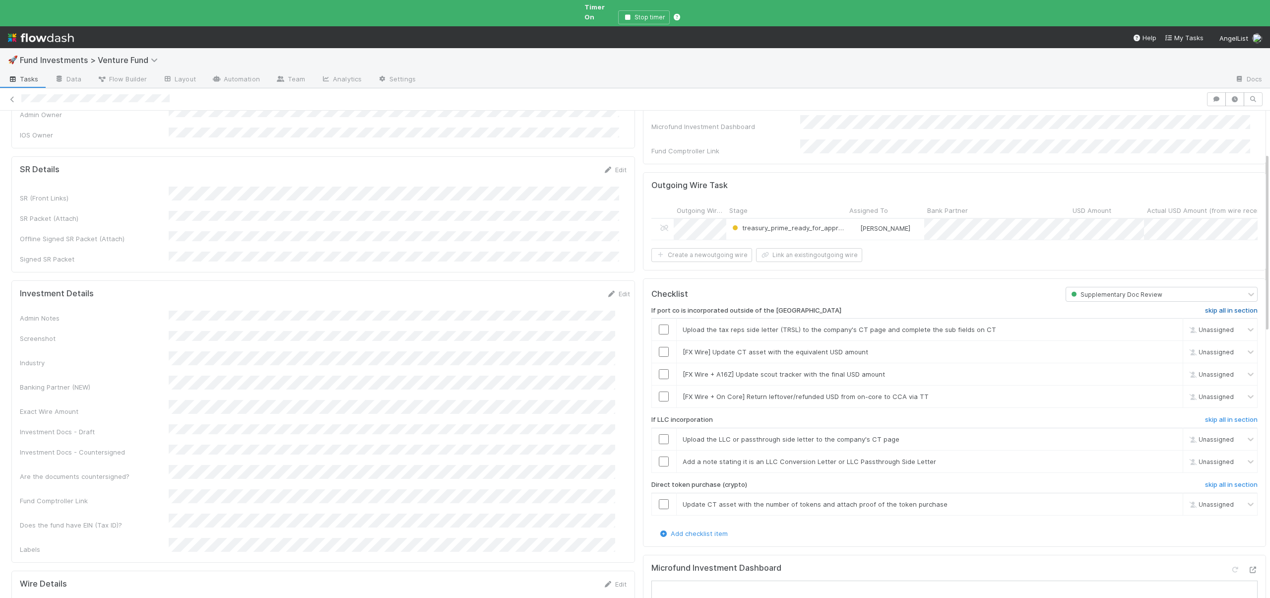
click at [1205, 307] on h6 "skip all in section" at bounding box center [1231, 311] width 53 height 8
click at [1205, 416] on h6 "skip all in section" at bounding box center [1231, 420] width 53 height 8
click at [1205, 481] on h6 "skip all in section" at bounding box center [1231, 485] width 53 height 8
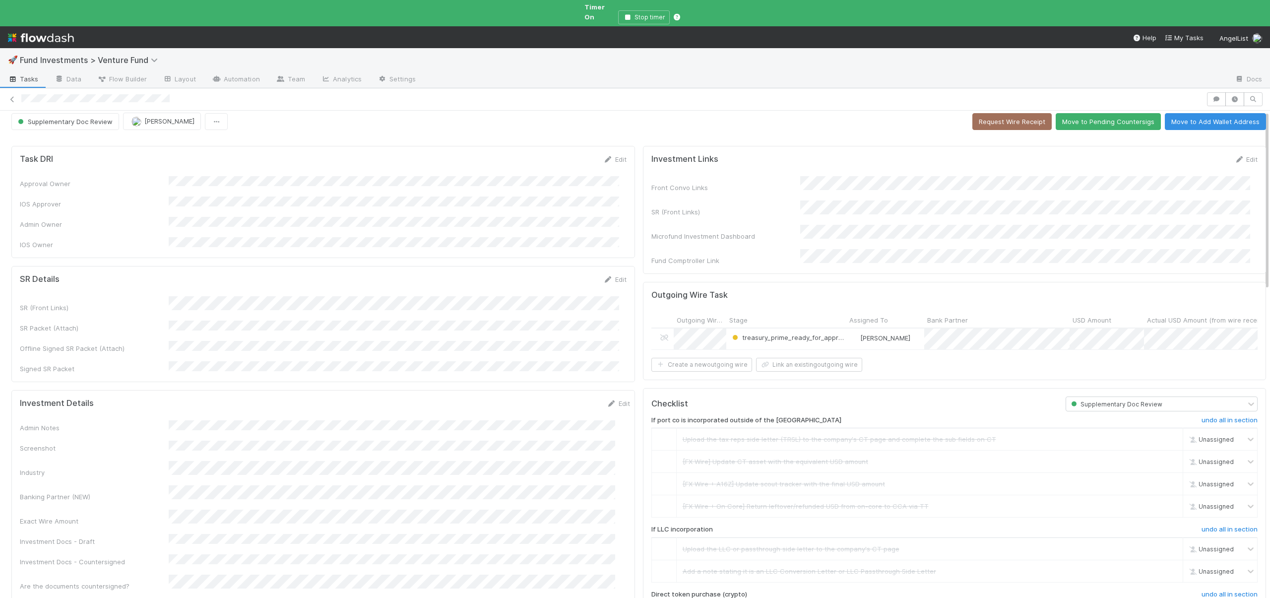
scroll to position [0, 0]
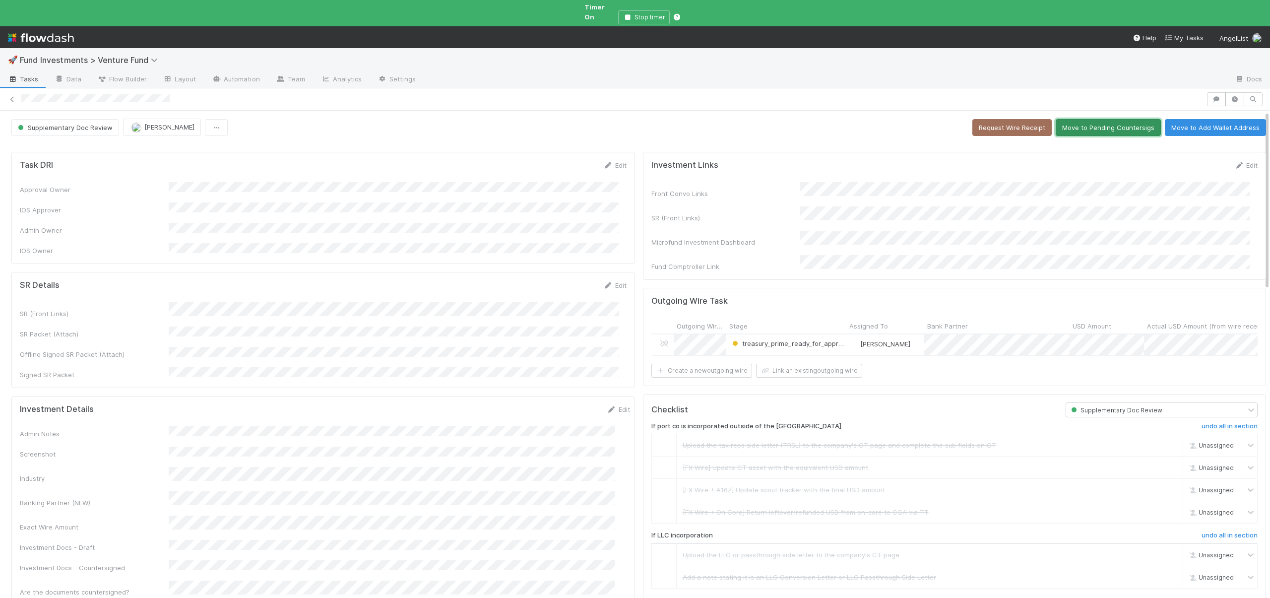
click at [1088, 119] on button "Move to Pending Countersigs" at bounding box center [1108, 127] width 105 height 17
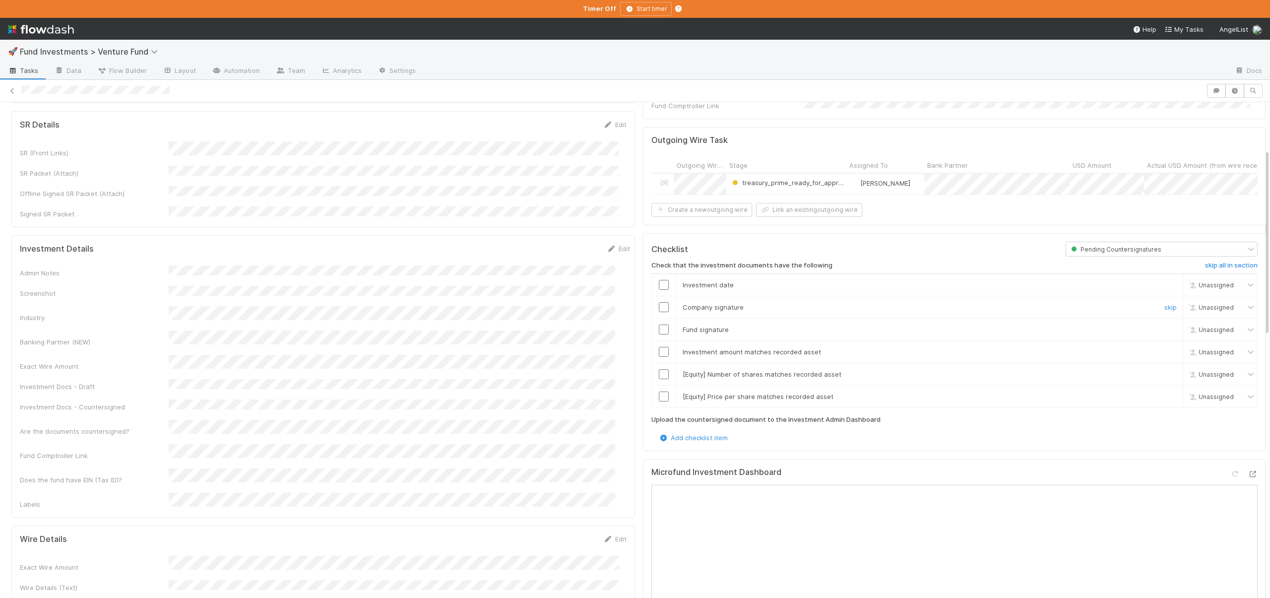
scroll to position [125, 0]
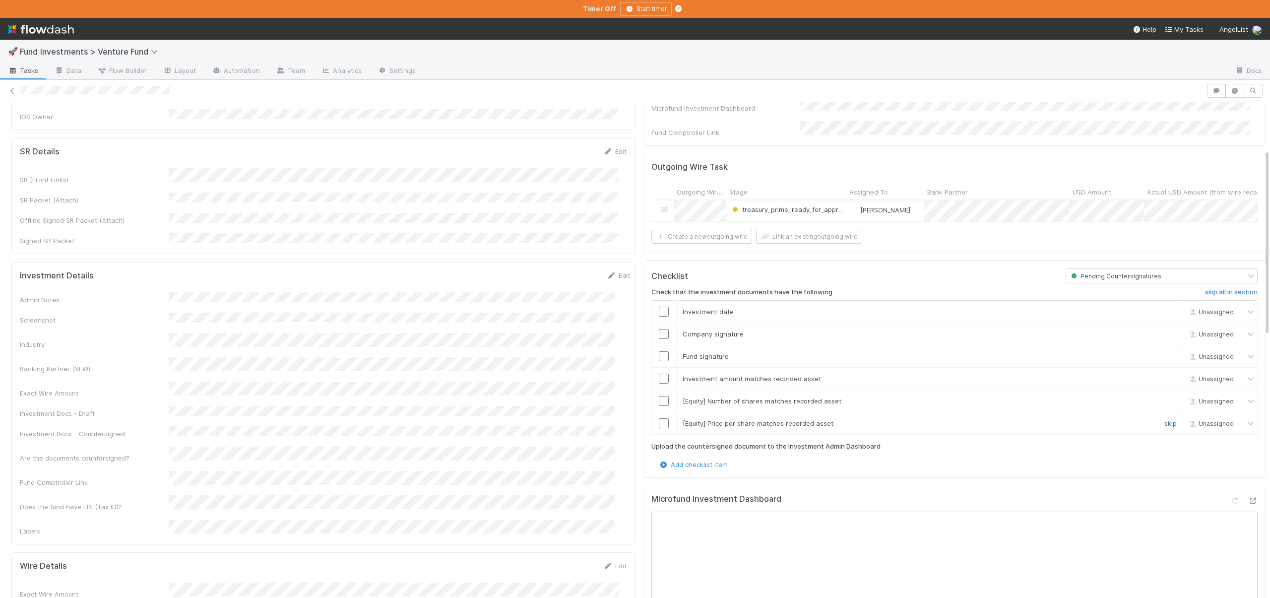
click at [1164, 420] on link "skip" at bounding box center [1170, 423] width 12 height 8
click at [1164, 397] on link "skip" at bounding box center [1170, 401] width 12 height 8
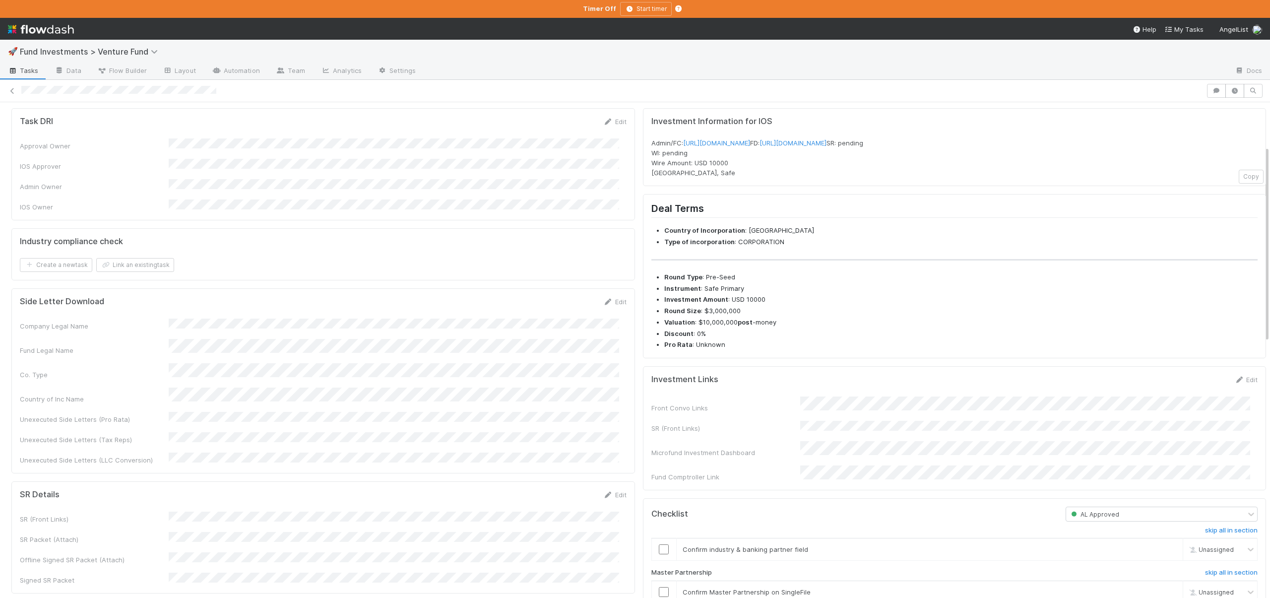
scroll to position [199, 0]
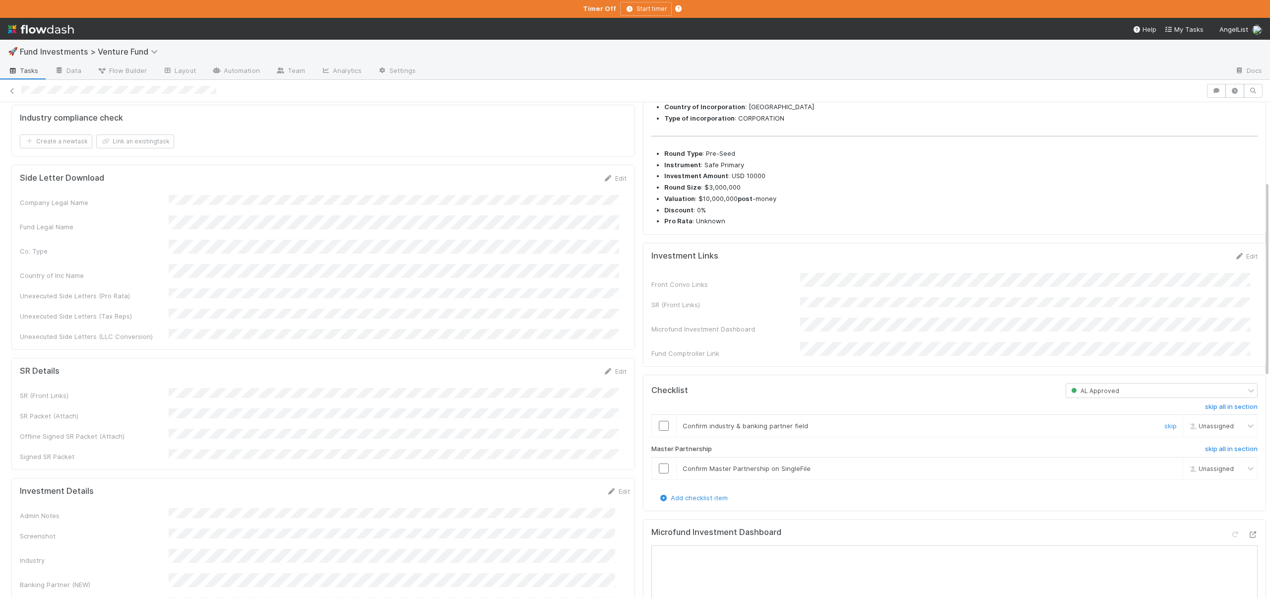
click at [660, 431] on input "checkbox" at bounding box center [664, 426] width 10 height 10
drag, startPoint x: 656, startPoint y: 478, endPoint x: 666, endPoint y: 473, distance: 11.5
click at [659, 473] on input "checkbox" at bounding box center [664, 468] width 10 height 10
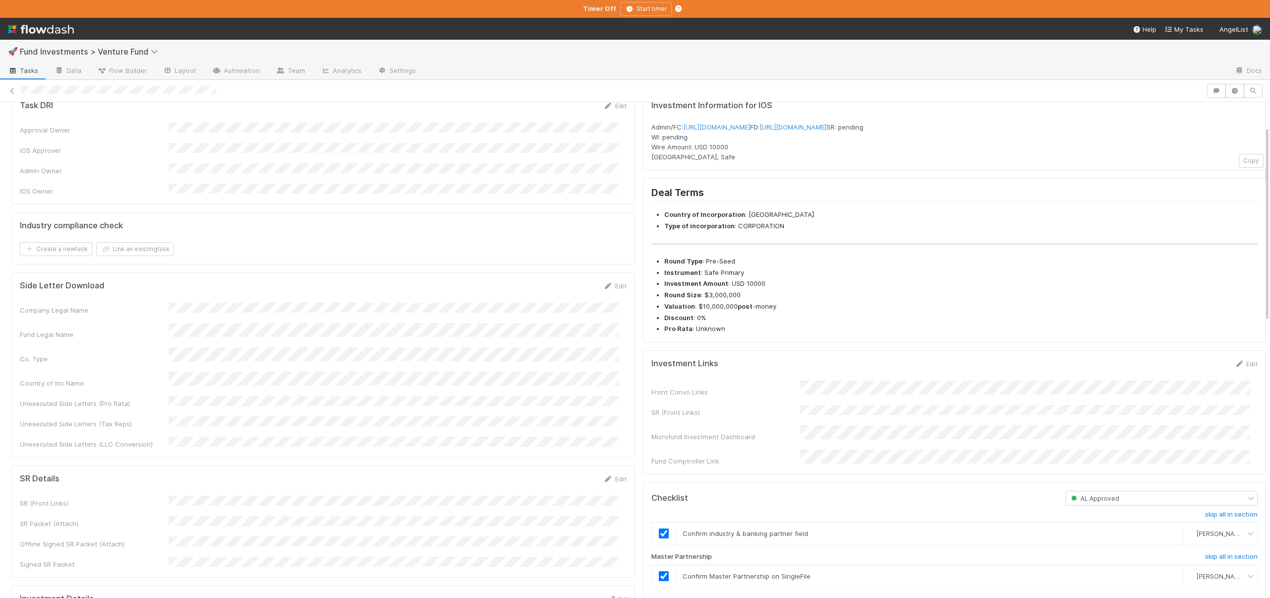
scroll to position [0, 0]
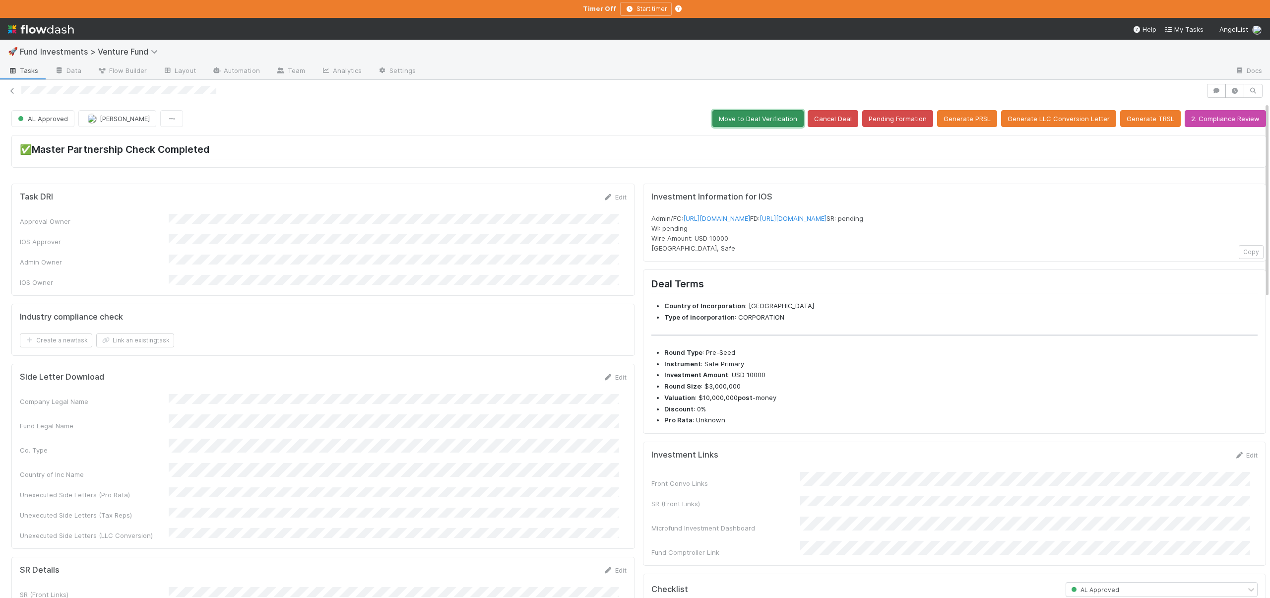
click at [773, 122] on button "Move to Deal Verification" at bounding box center [757, 118] width 91 height 17
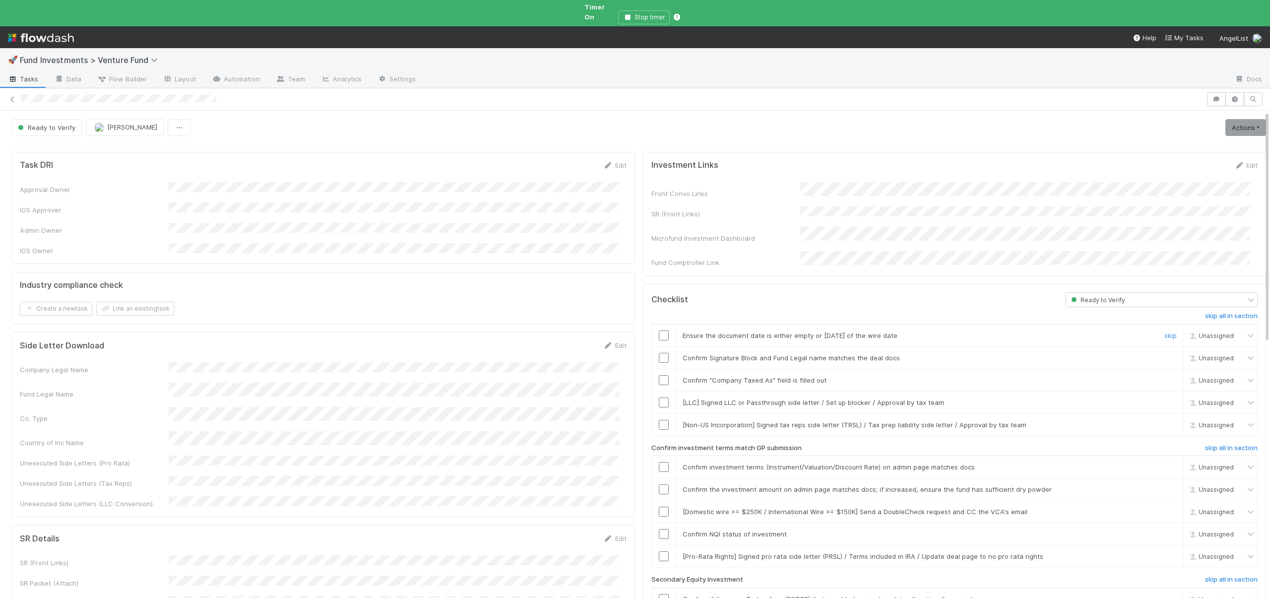
click at [659, 330] on input "checkbox" at bounding box center [664, 335] width 10 height 10
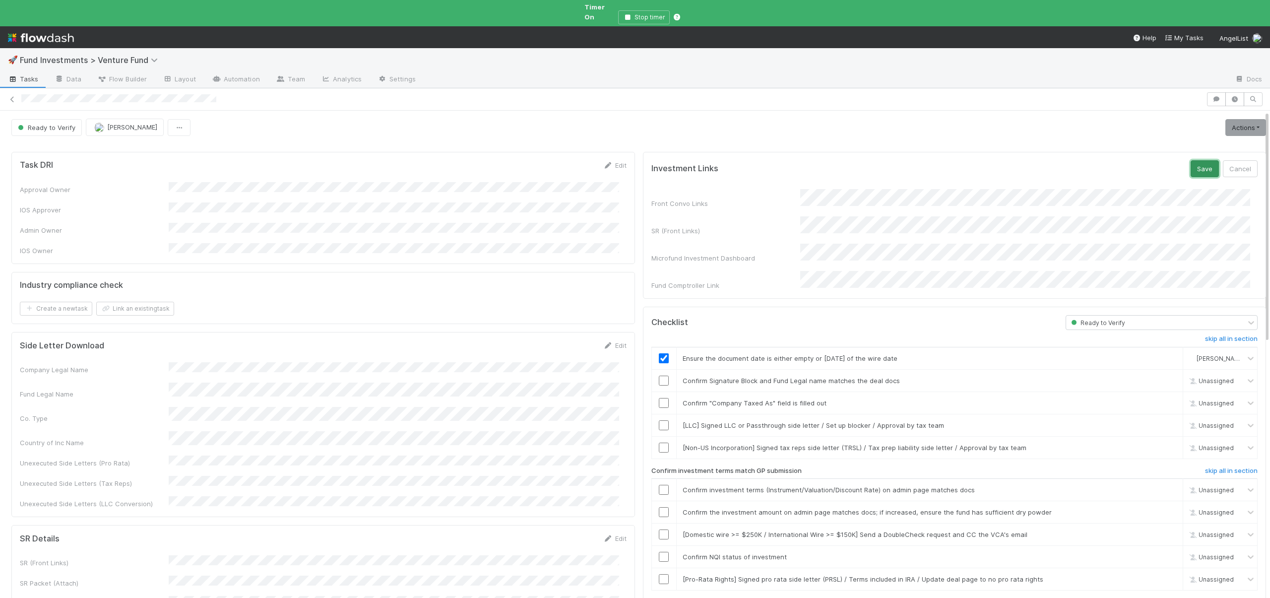
click at [1191, 162] on button "Save" at bounding box center [1205, 168] width 28 height 17
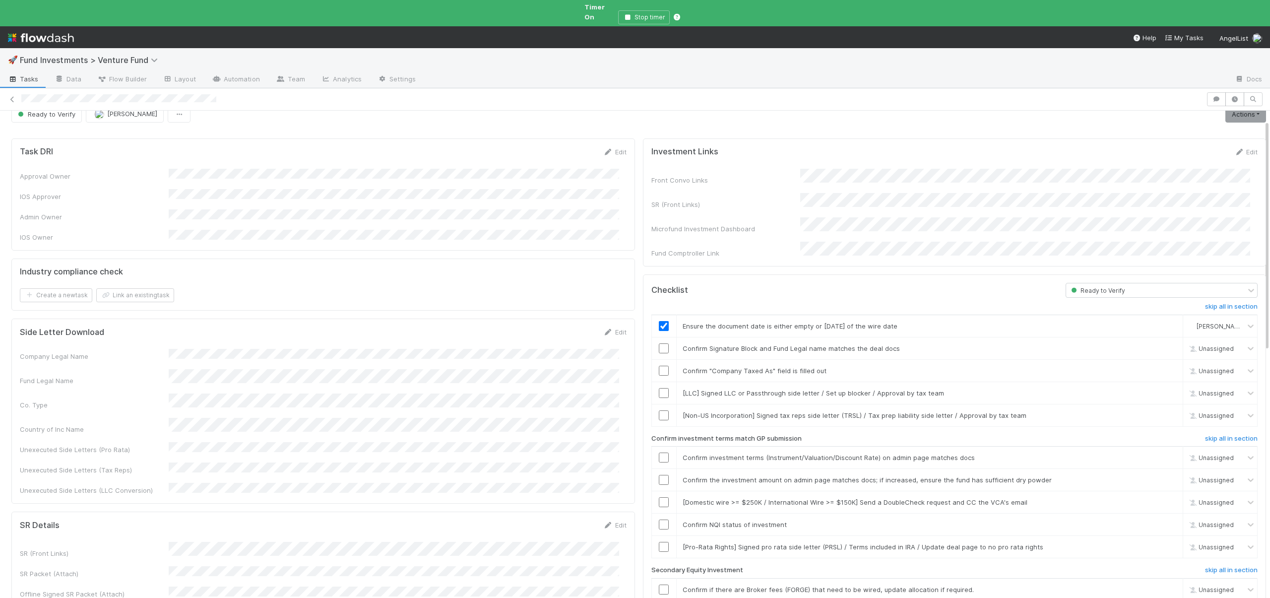
scroll to position [23, 0]
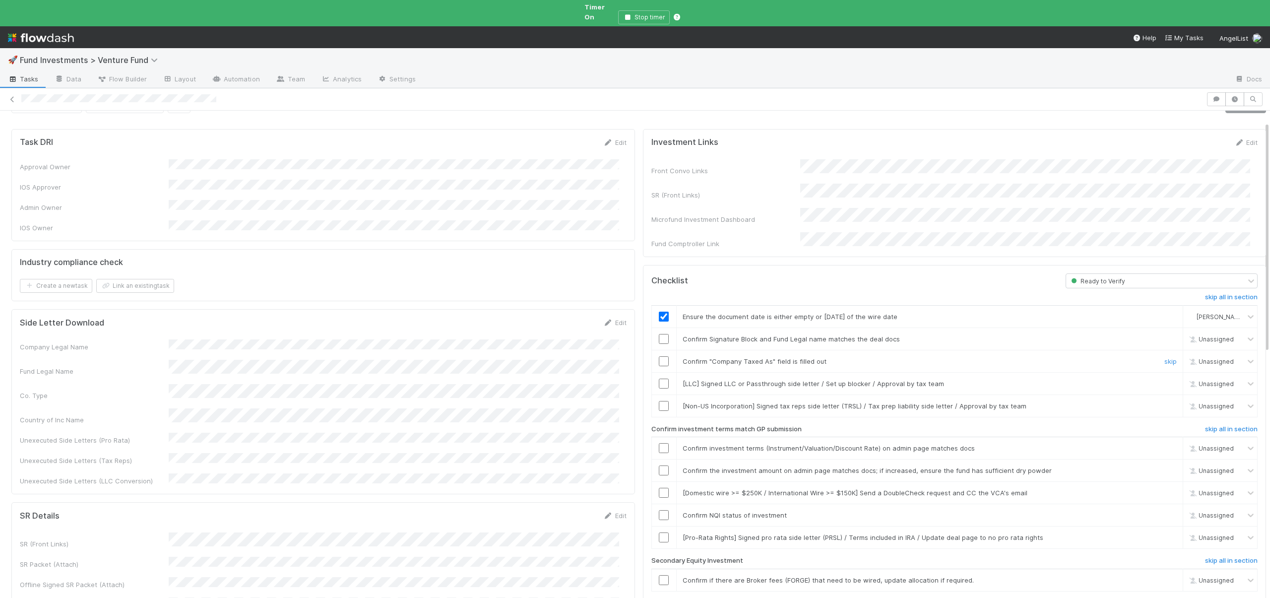
click at [651, 350] on td at bounding box center [663, 361] width 25 height 22
click at [659, 356] on input "checkbox" at bounding box center [664, 361] width 10 height 10
click at [1164, 379] on link "skip" at bounding box center [1170, 383] width 12 height 8
click at [1164, 402] on link "skip" at bounding box center [1170, 406] width 12 height 8
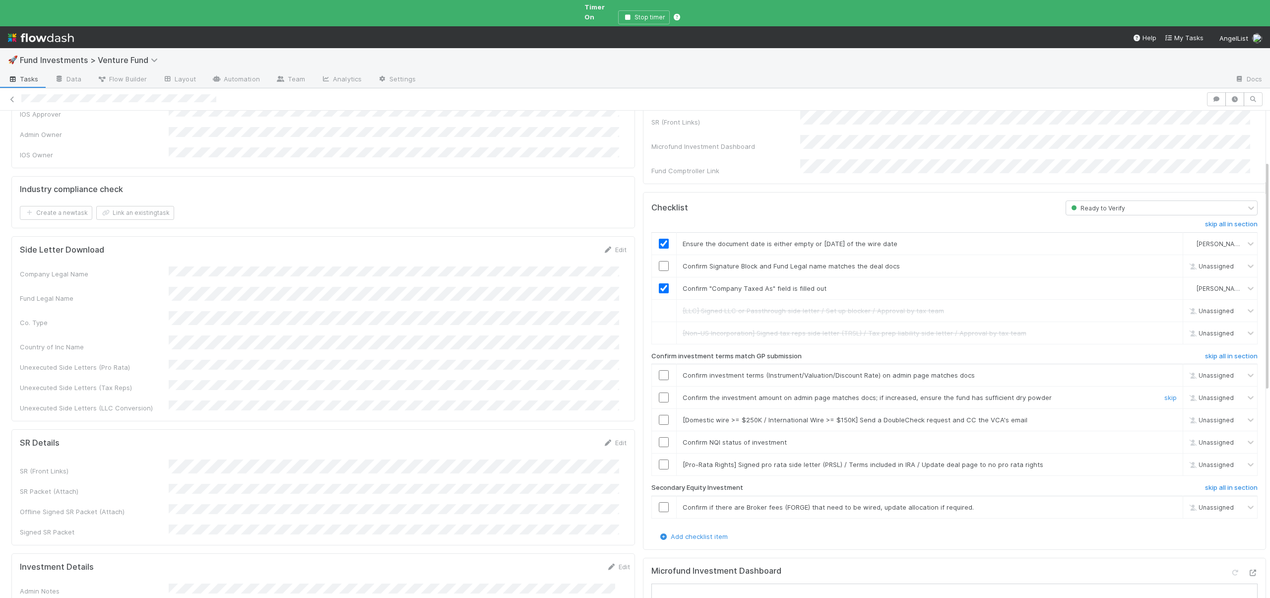
scroll to position [125, 0]
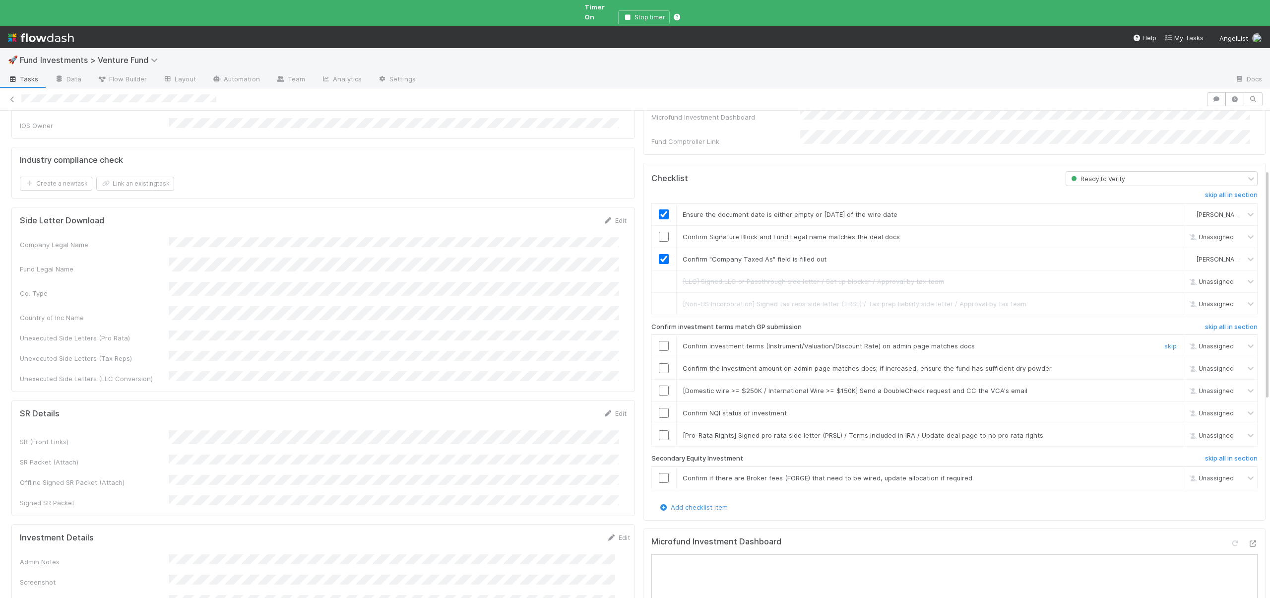
click at [659, 341] on input "checkbox" at bounding box center [664, 346] width 10 height 10
click at [659, 363] on input "checkbox" at bounding box center [664, 368] width 10 height 10
click at [1164, 386] on link "skip" at bounding box center [1170, 390] width 12 height 8
click at [659, 408] on input "checkbox" at bounding box center [664, 413] width 10 height 10
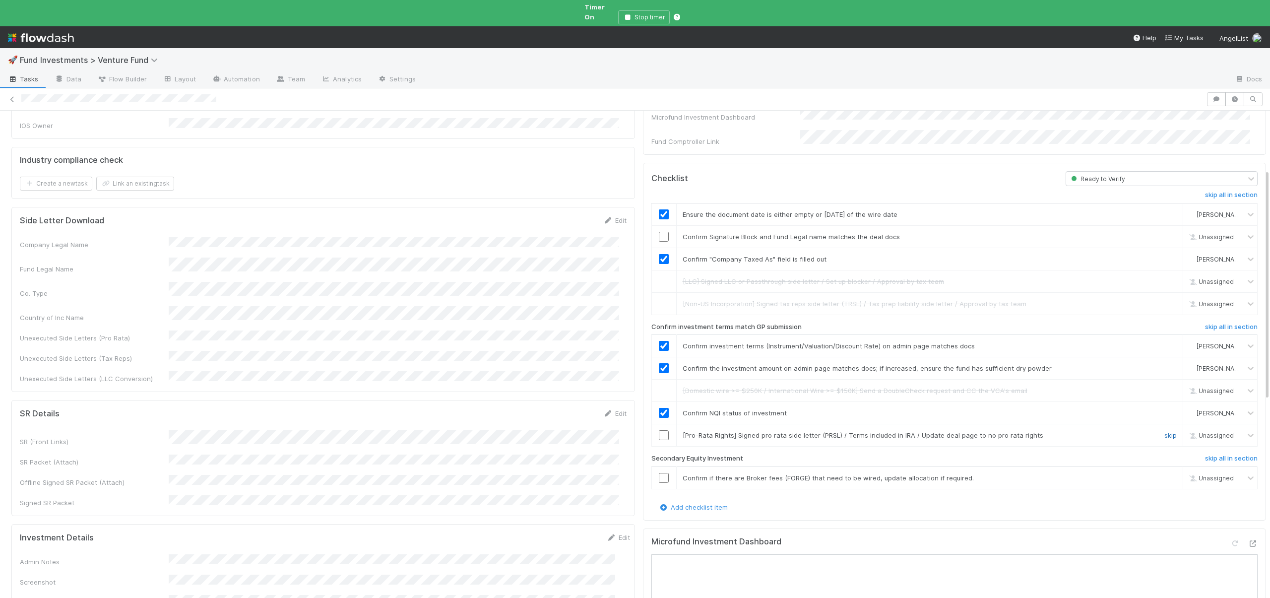
click at [1164, 431] on link "skip" at bounding box center [1170, 435] width 12 height 8
click at [1164, 474] on link "skip" at bounding box center [1170, 478] width 12 height 8
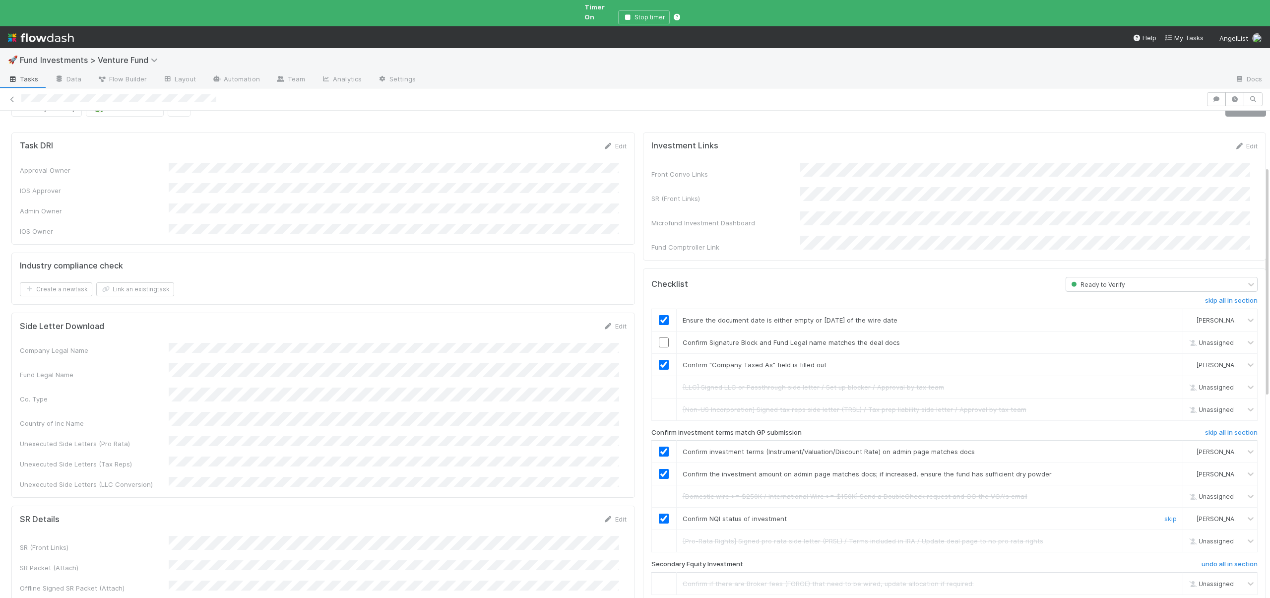
scroll to position [0, 0]
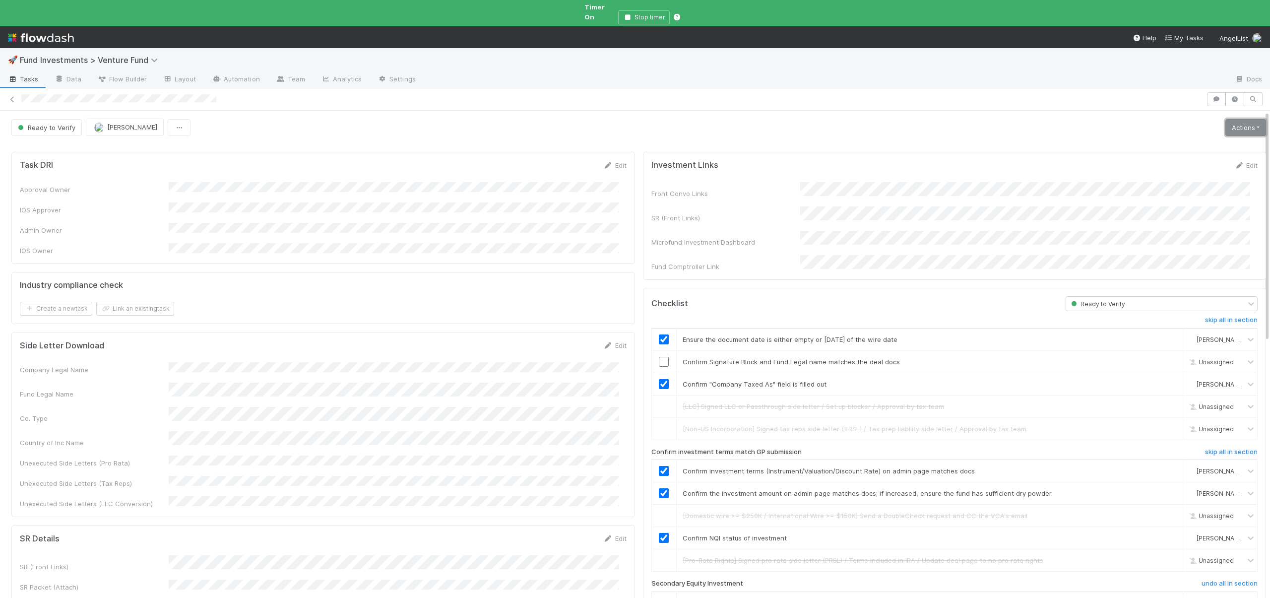
click at [1226, 122] on link "Actions" at bounding box center [1245, 127] width 41 height 17
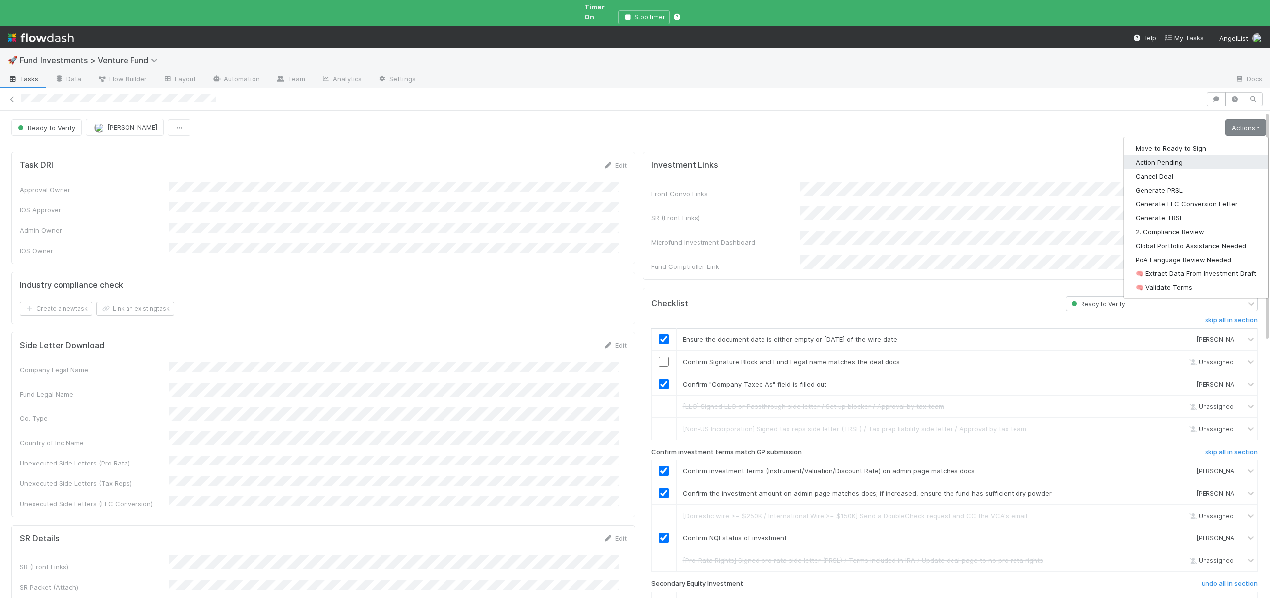
click at [1156, 156] on button "Action Pending" at bounding box center [1196, 162] width 144 height 14
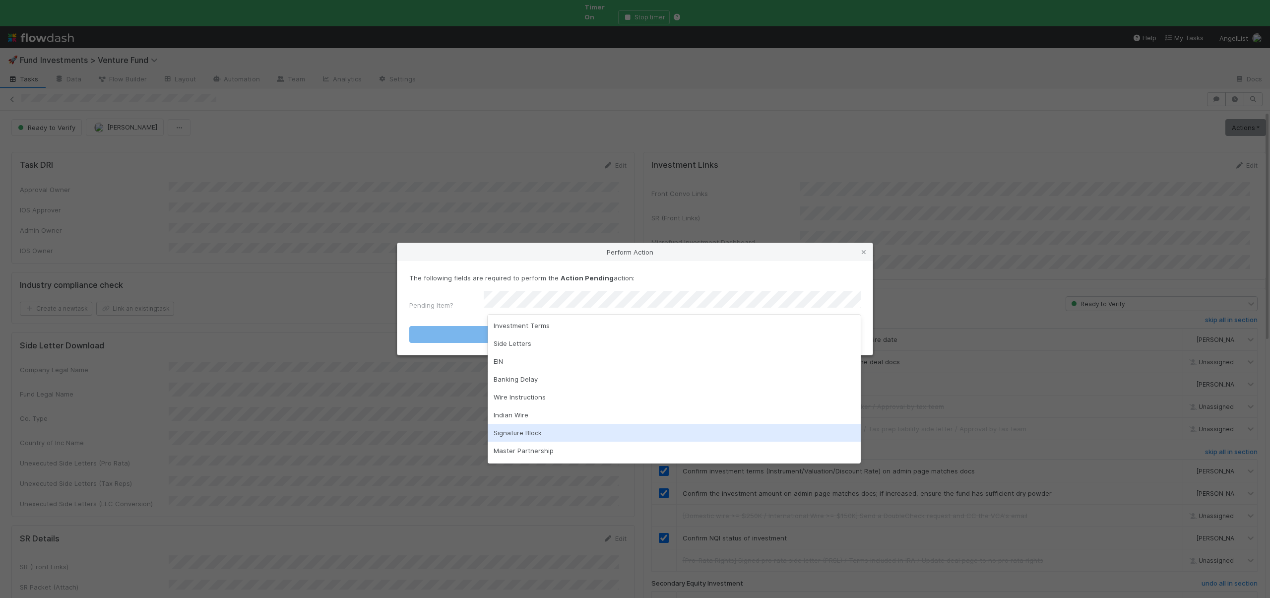
click at [504, 432] on div "Signature Block" at bounding box center [674, 433] width 373 height 18
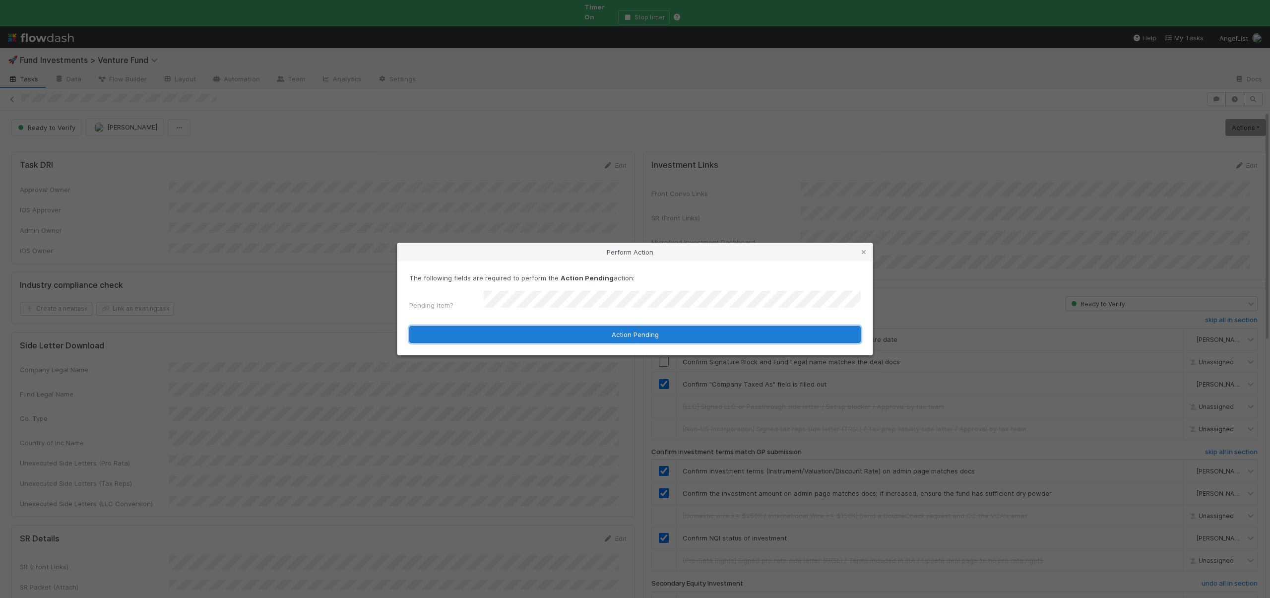
click at [551, 326] on button "Action Pending" at bounding box center [634, 334] width 451 height 17
